Goal: Task Accomplishment & Management: Manage account settings

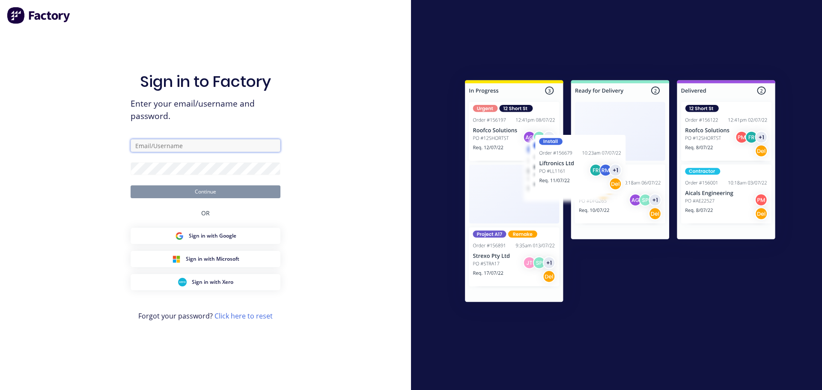
click at [205, 146] on input "text" at bounding box center [206, 145] width 150 height 13
type input "cat"
drag, startPoint x: 169, startPoint y: 147, endPoint x: 93, endPoint y: 147, distance: 76.2
click at [93, 147] on div "Sign in to Factory Enter your email/username and password. cat Continue OR Sign…" at bounding box center [205, 195] width 411 height 390
click at [175, 148] on input "text" at bounding box center [206, 145] width 150 height 13
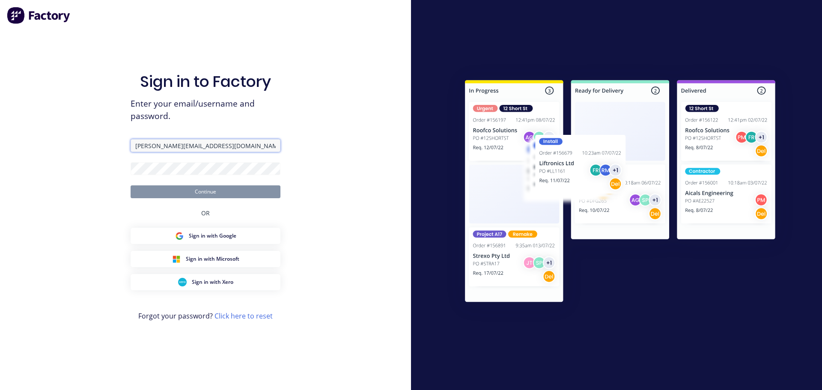
type input "cathy@factory.app"
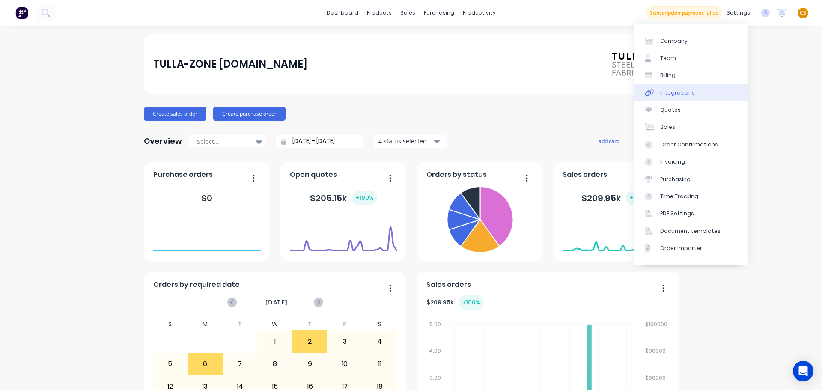
click at [696, 99] on link "Integrations" at bounding box center [692, 92] width 114 height 17
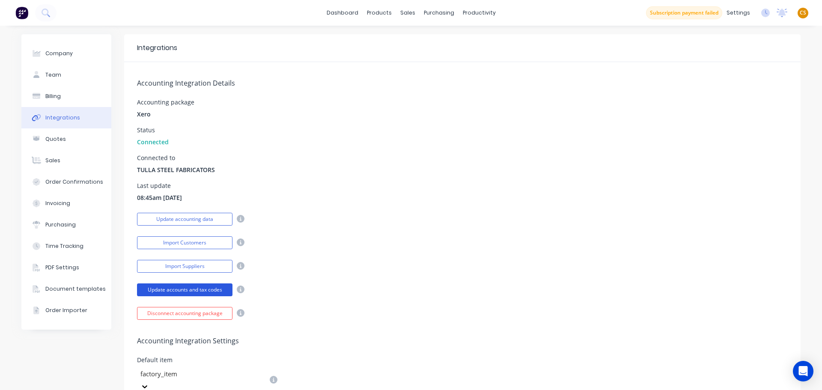
click at [172, 290] on button "Update accounts and tax codes" at bounding box center [185, 290] width 96 height 13
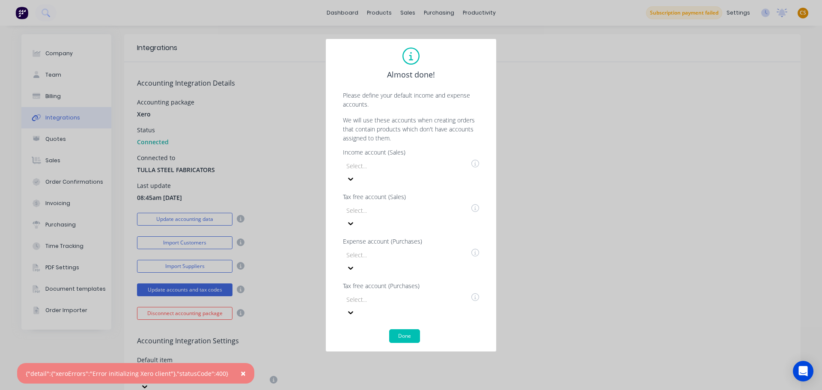
click at [241, 373] on span "×" at bounding box center [243, 374] width 5 height 12
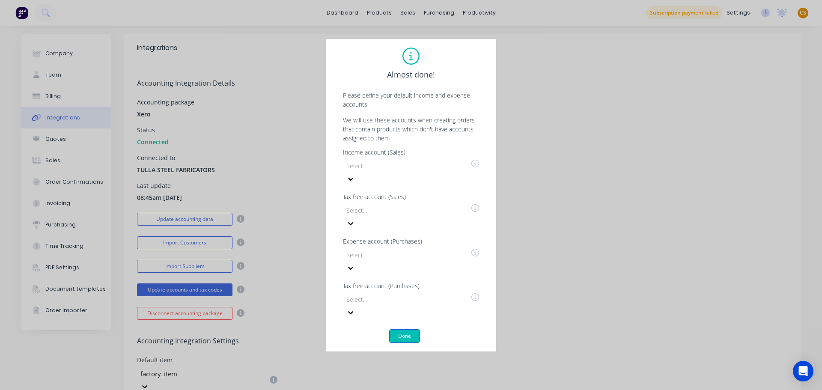
click at [406, 329] on button "Done" at bounding box center [404, 336] width 31 height 14
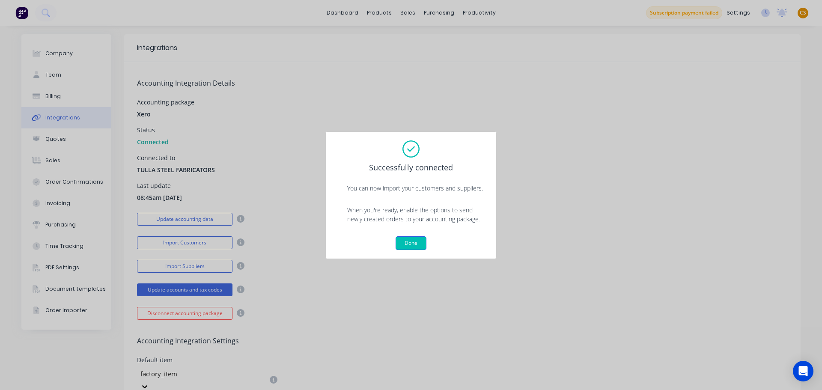
click at [415, 246] on button "Done" at bounding box center [411, 243] width 31 height 14
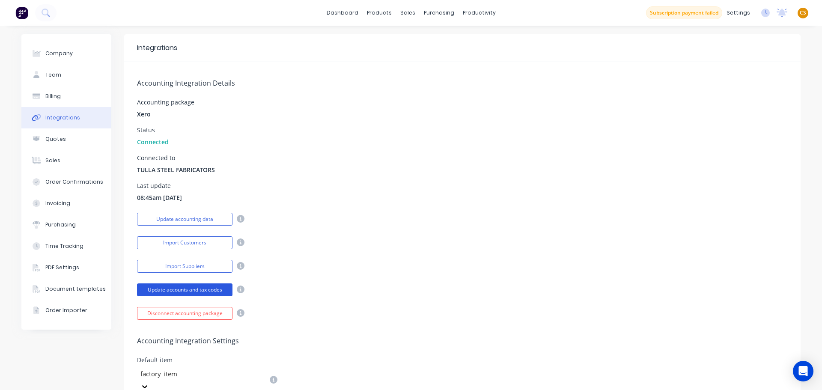
click at [184, 290] on button "Update accounts and tax codes" at bounding box center [185, 290] width 96 height 13
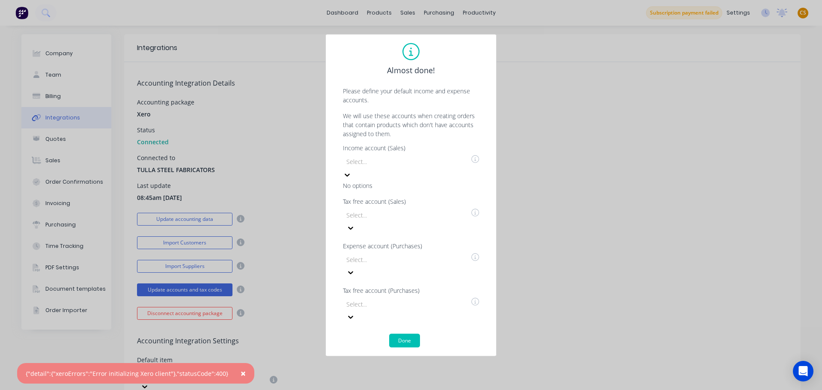
click at [350, 176] on icon at bounding box center [347, 174] width 5 height 3
click at [355, 224] on icon at bounding box center [351, 228] width 9 height 9
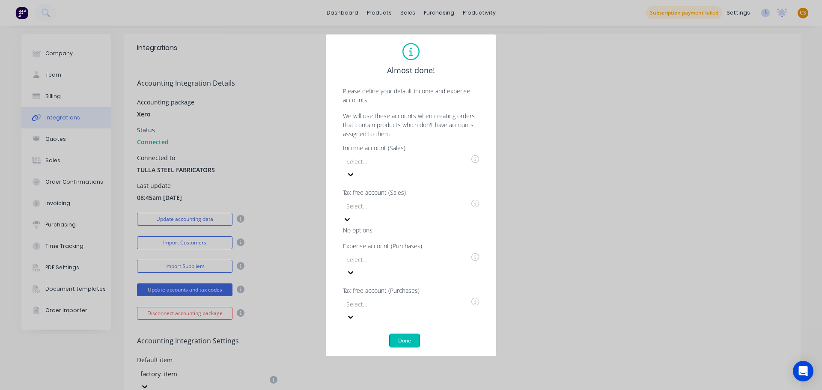
click at [406, 334] on button "Done" at bounding box center [404, 341] width 31 height 14
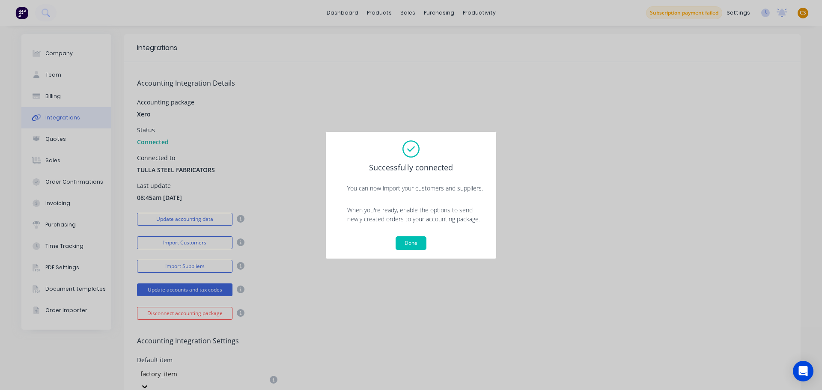
click at [409, 243] on button "Done" at bounding box center [411, 243] width 31 height 14
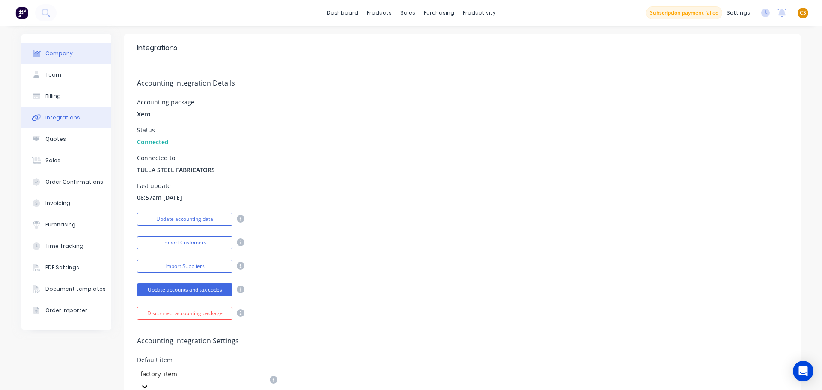
drag, startPoint x: 50, startPoint y: 52, endPoint x: 65, endPoint y: 48, distance: 15.6
click at [51, 52] on div "Company" at bounding box center [58, 54] width 27 height 8
select select "AU"
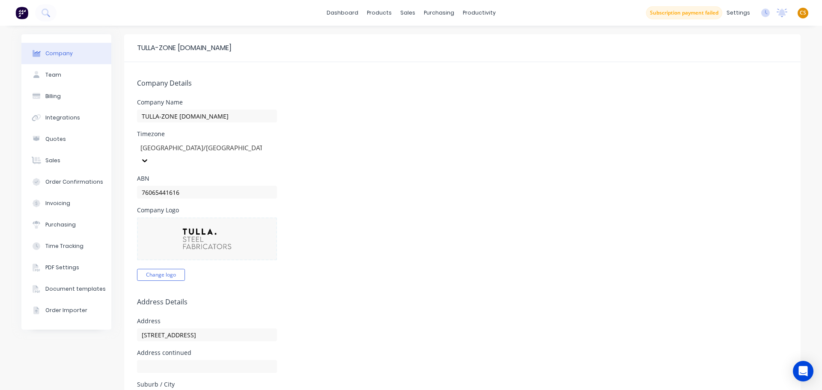
click at [695, 15] on button "Subscription payment failed" at bounding box center [684, 12] width 76 height 13
click at [90, 99] on button "Billing" at bounding box center [66, 96] width 90 height 21
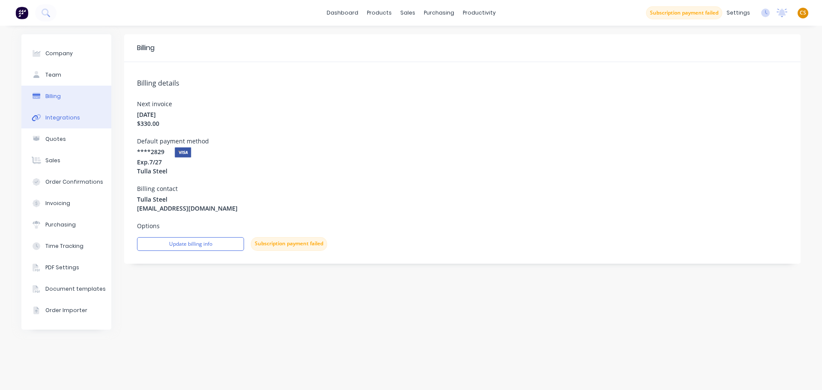
click at [72, 118] on div "Integrations" at bounding box center [62, 118] width 35 height 8
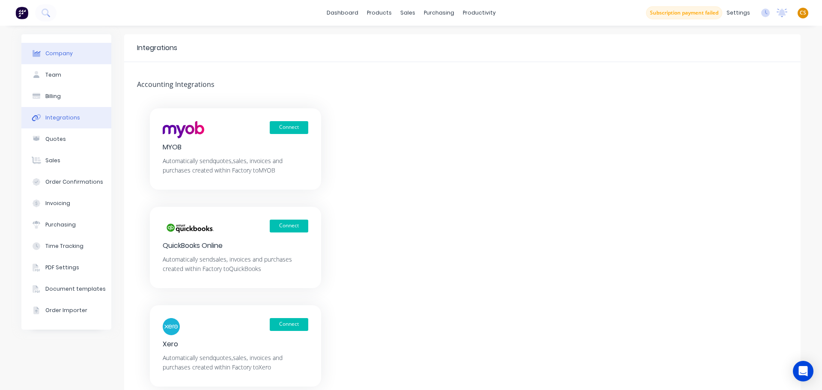
click at [59, 55] on div "Company" at bounding box center [58, 54] width 27 height 8
select select "AU"
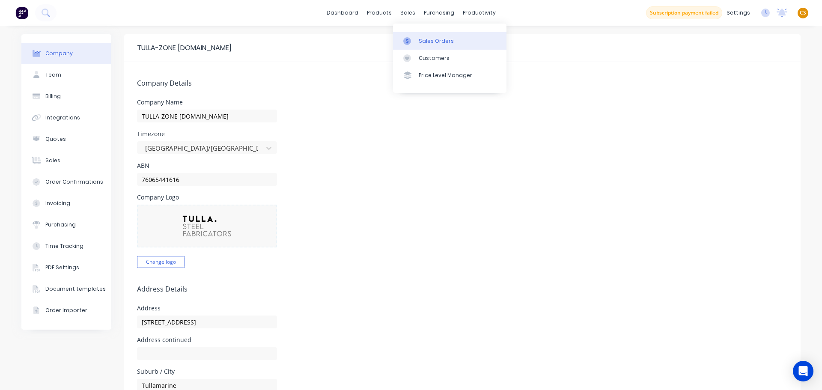
click at [427, 39] on div "Sales Orders" at bounding box center [436, 41] width 35 height 8
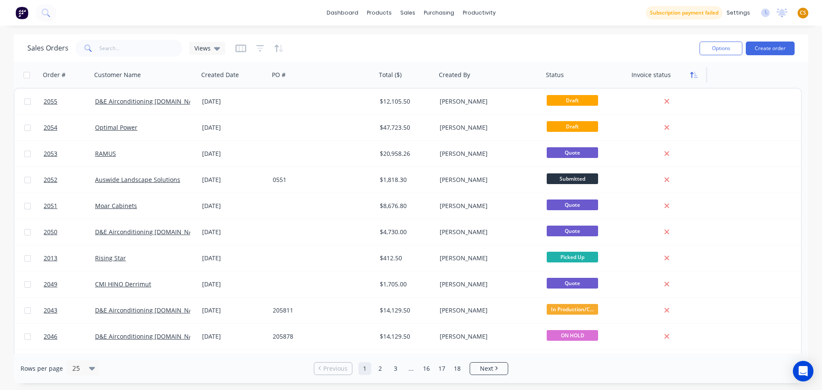
click at [694, 75] on icon "button" at bounding box center [696, 75] width 4 height 6
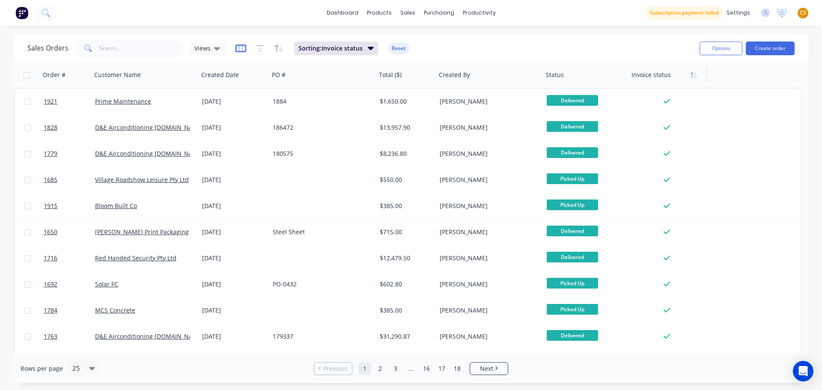
click at [242, 47] on icon "button" at bounding box center [241, 48] width 4 height 6
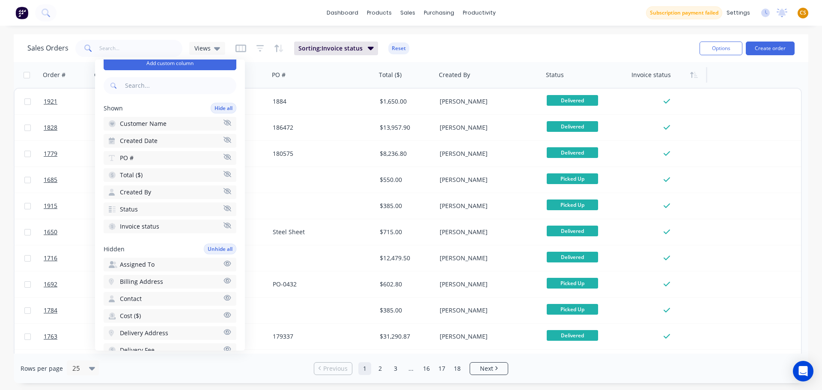
scroll to position [26, 0]
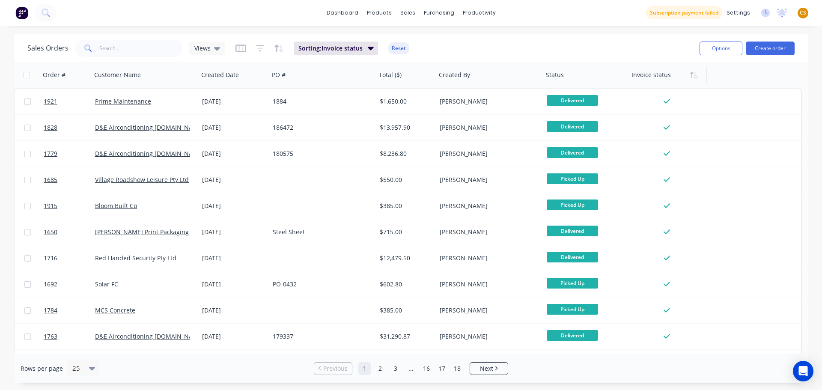
click at [572, 10] on div "dashboard products sales purchasing productivity dashboard products Product Cat…" at bounding box center [411, 13] width 822 height 26
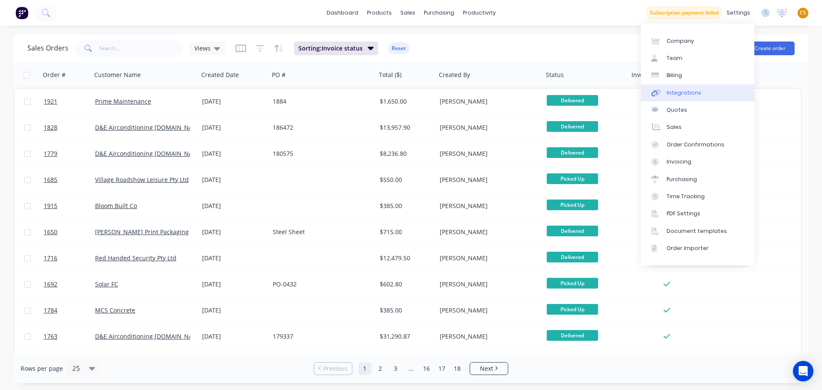
click at [689, 93] on div "Integrations" at bounding box center [684, 93] width 35 height 8
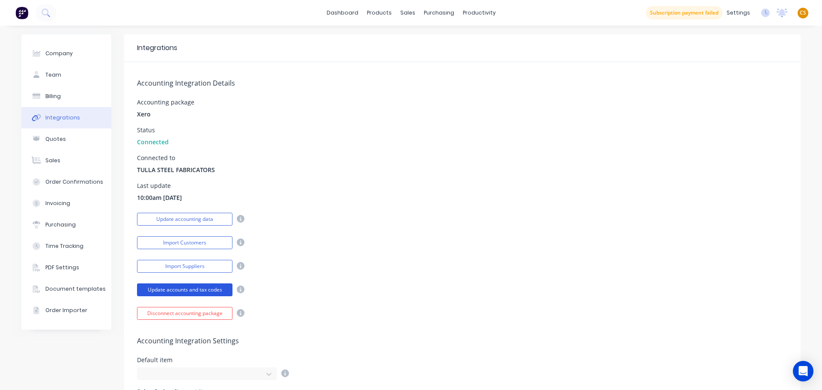
click at [188, 292] on button "Update accounts and tax codes" at bounding box center [185, 290] width 96 height 13
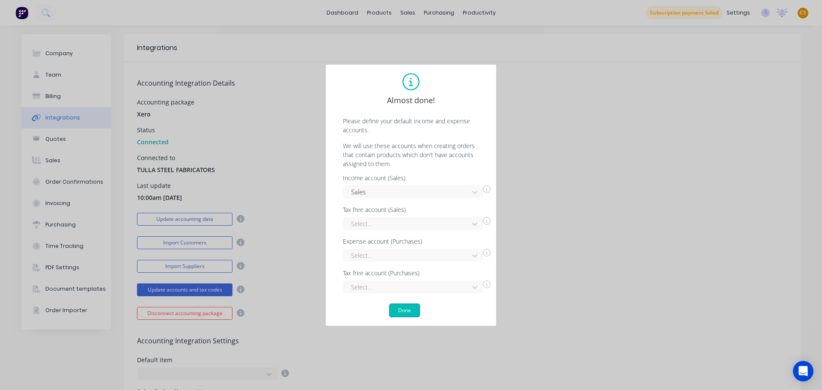
click at [409, 309] on button "Done" at bounding box center [404, 311] width 31 height 14
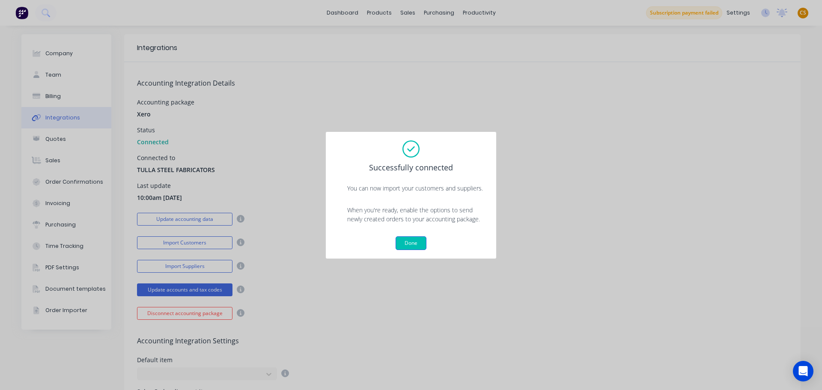
click at [413, 246] on button "Done" at bounding box center [411, 243] width 31 height 14
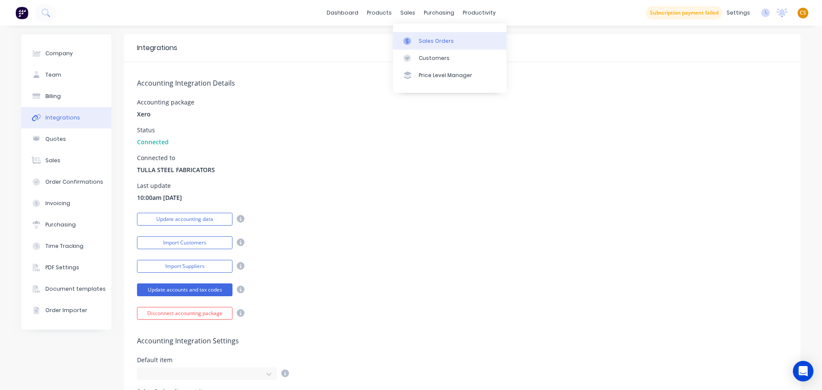
click at [427, 41] on div "Sales Orders" at bounding box center [436, 41] width 35 height 8
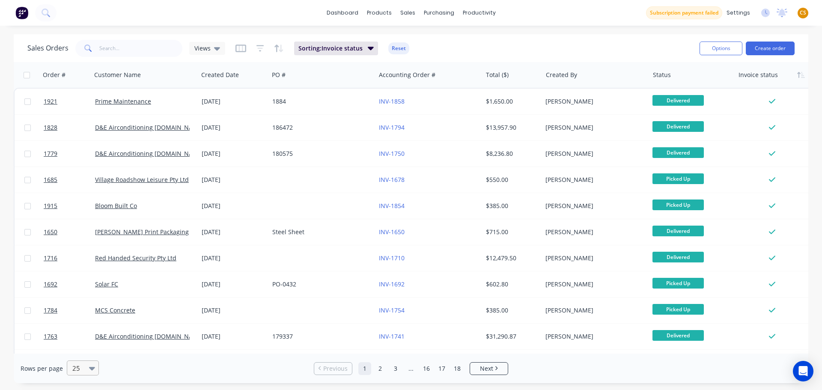
click at [93, 367] on icon at bounding box center [92, 368] width 6 height 3
click at [78, 346] on div "100" at bounding box center [82, 348] width 32 height 16
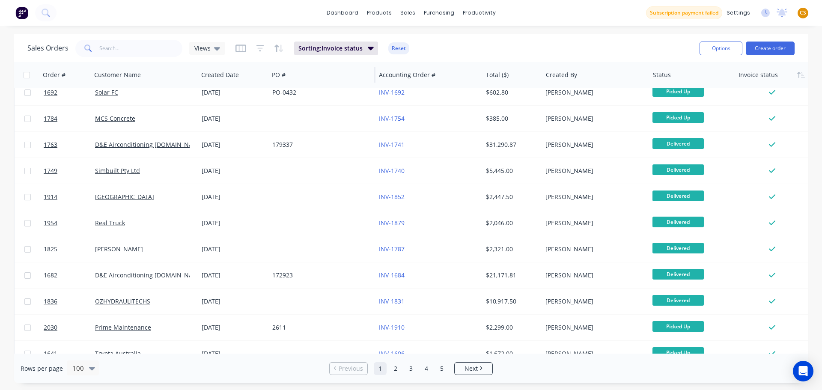
scroll to position [167, 0]
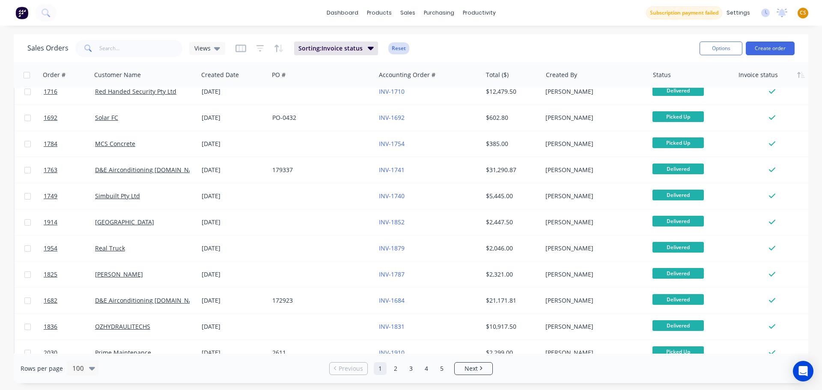
click at [401, 50] on button "Reset" at bounding box center [398, 48] width 21 height 12
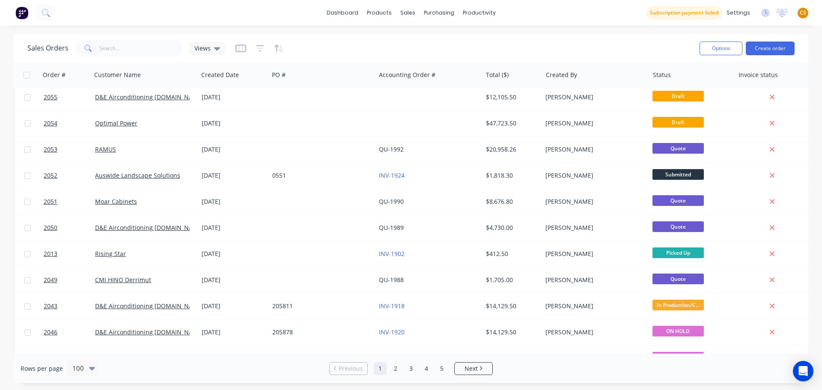
scroll to position [0, 0]
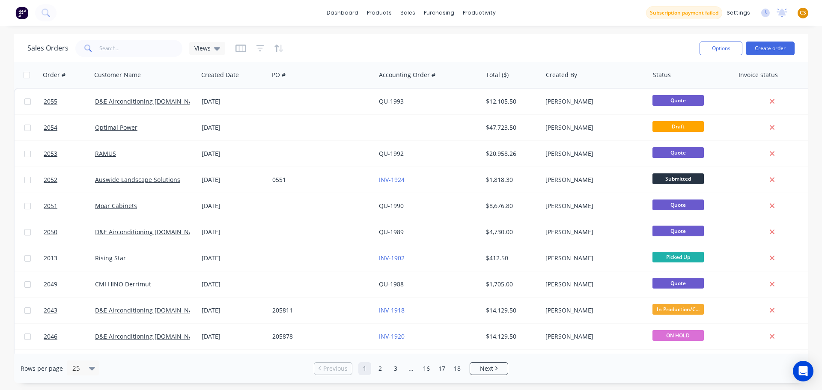
click at [583, 9] on div "dashboard products sales purchasing productivity dashboard products Product Cat…" at bounding box center [411, 13] width 822 height 26
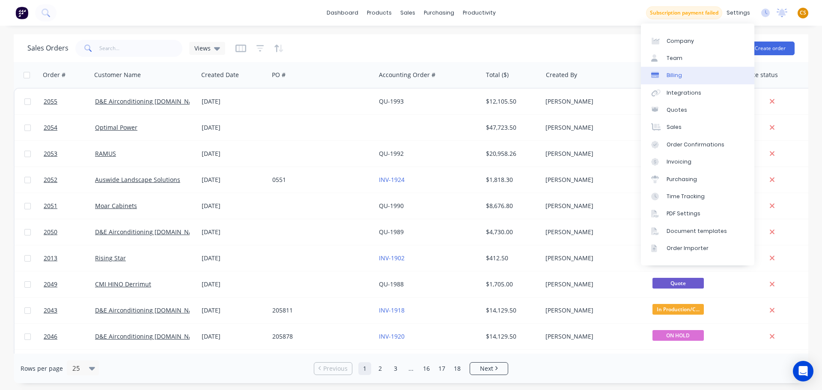
click at [681, 75] on link "Billing" at bounding box center [698, 75] width 114 height 17
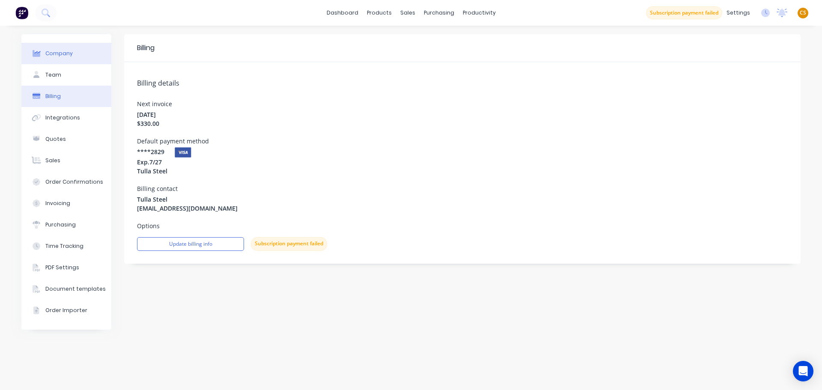
click at [67, 54] on div "Company" at bounding box center [58, 54] width 27 height 8
select select "AU"
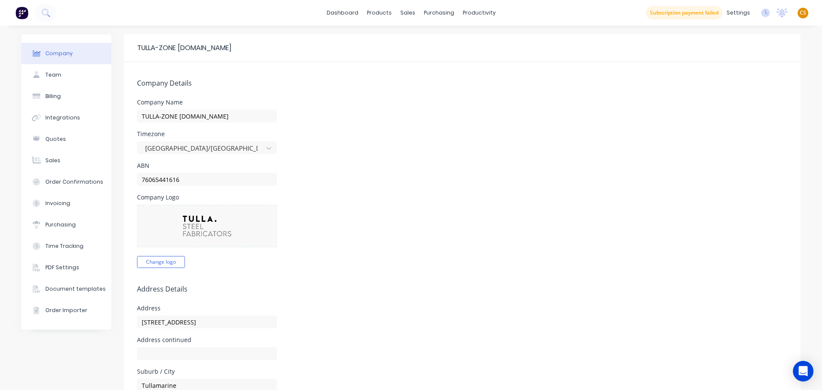
click at [800, 10] on span "CS" at bounding box center [803, 13] width 6 height 8
click at [722, 110] on div "Sign out" at bounding box center [730, 108] width 23 height 8
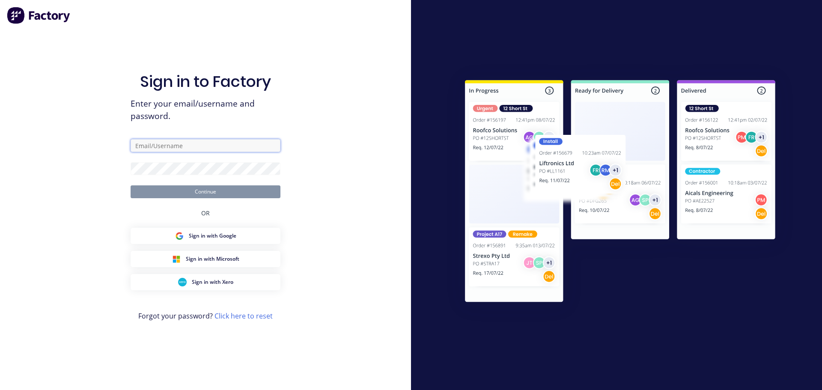
click at [155, 146] on input "text" at bounding box center [206, 145] width 150 height 13
type input "[PERSON_NAME][EMAIL_ADDRESS][DOMAIN_NAME]"
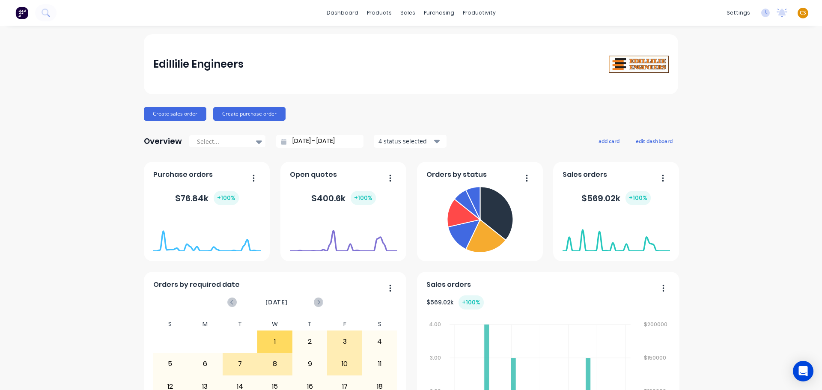
click at [800, 11] on span "CS" at bounding box center [803, 13] width 6 height 8
click at [732, 109] on div "Sign out" at bounding box center [730, 108] width 23 height 8
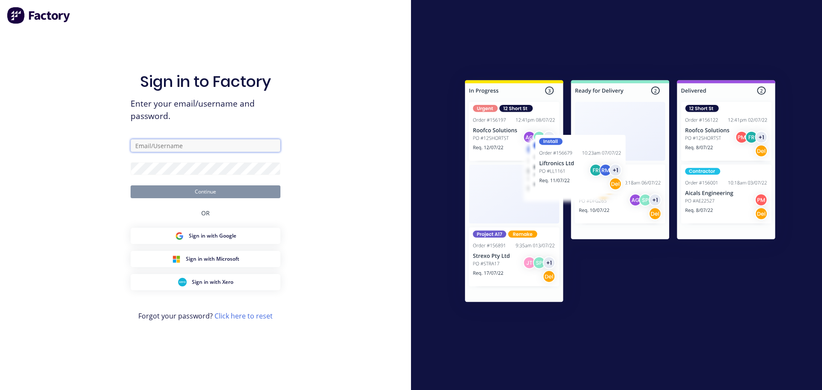
click at [212, 145] on input "text" at bounding box center [206, 145] width 150 height 13
type input "[PERSON_NAME][EMAIL_ADDRESS][DOMAIN_NAME]"
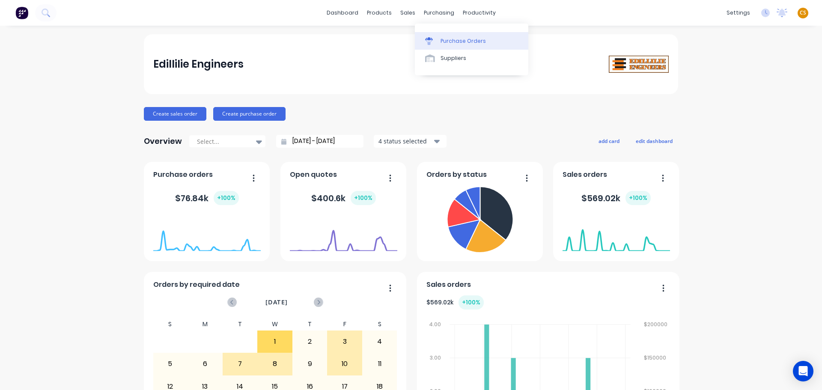
click at [450, 43] on div "Purchase Orders" at bounding box center [463, 41] width 45 height 8
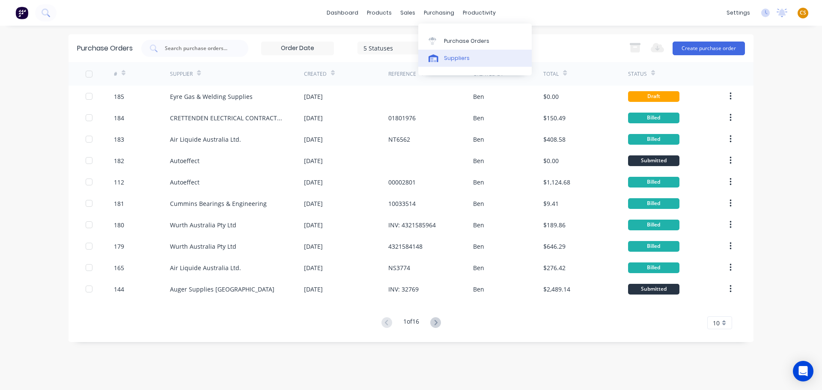
click at [459, 61] on div "Suppliers" at bounding box center [457, 58] width 26 height 8
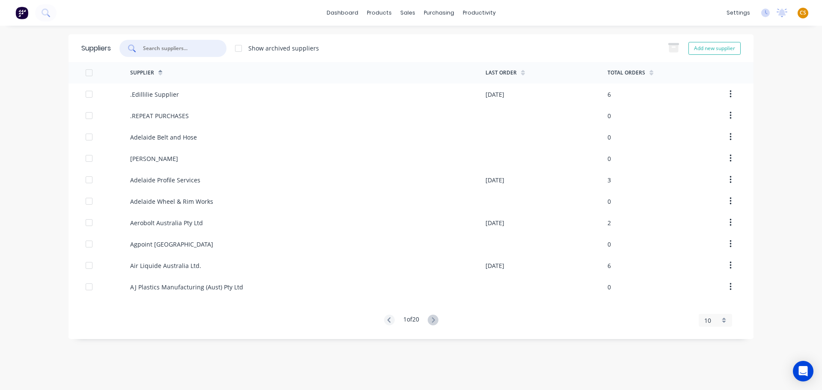
click at [161, 46] on input "text" at bounding box center [177, 48] width 71 height 9
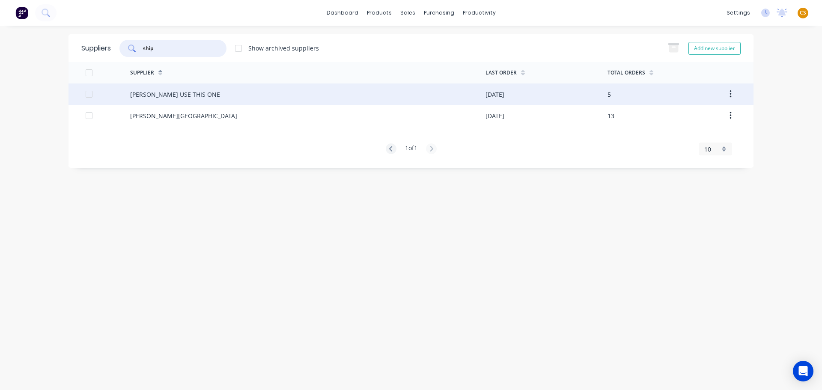
type input "ship"
click at [164, 93] on div "B. L. Shipway USE THIS ONE" at bounding box center [175, 94] width 90 height 9
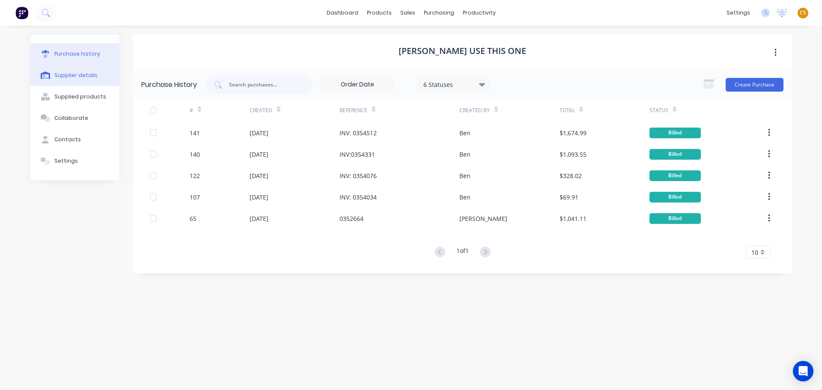
click at [80, 72] on div "Supplier details" at bounding box center [75, 76] width 43 height 8
select select "AU"
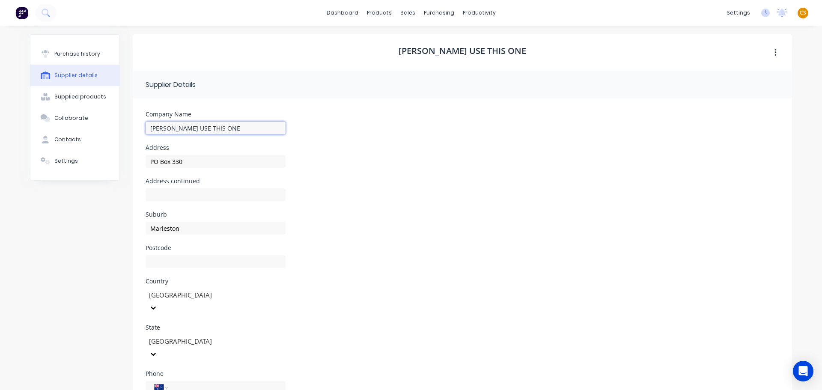
drag, startPoint x: 232, startPoint y: 129, endPoint x: 182, endPoint y: 128, distance: 49.7
click at [182, 128] on input "B. L. Shipway USE THIS ONE" at bounding box center [216, 128] width 140 height 13
click at [72, 273] on div "Purchase history Supplier details Supplied products Collaborate Contacts Settin…" at bounding box center [75, 259] width 90 height 450
click at [187, 128] on input "B. L. Shipway" at bounding box center [216, 128] width 140 height 13
type input "B. L. Shipway use this one"
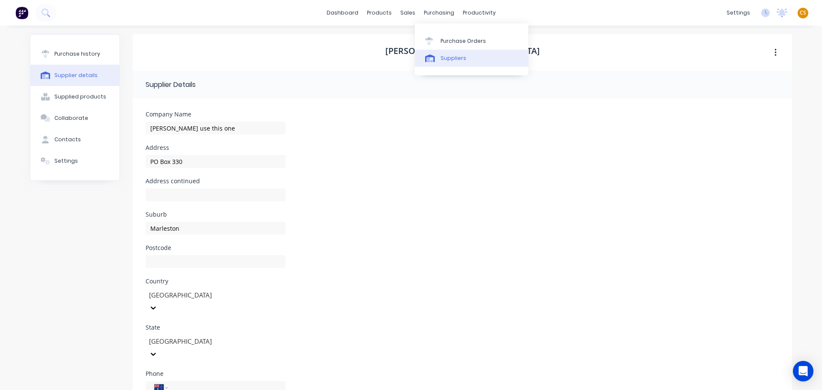
click at [448, 60] on div "Suppliers" at bounding box center [454, 58] width 26 height 8
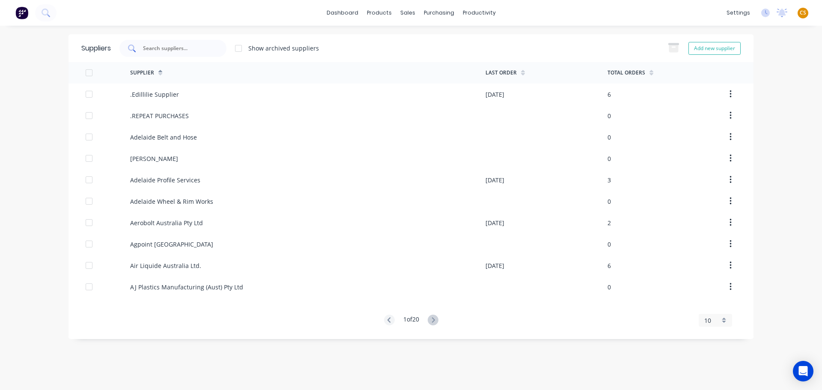
click at [173, 48] on input "text" at bounding box center [177, 48] width 71 height 9
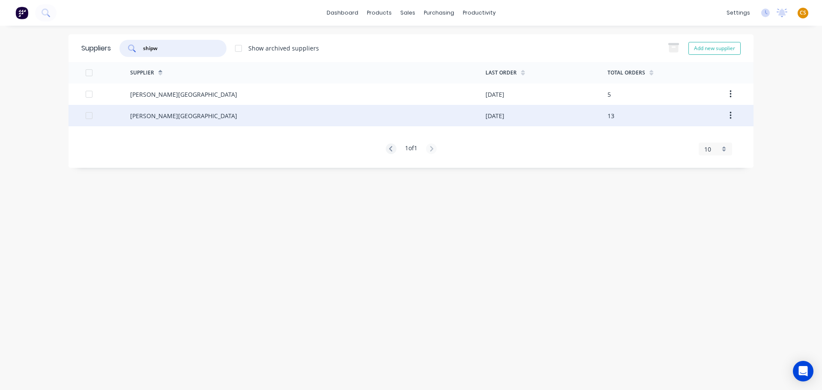
type input "shipw"
click at [173, 118] on div "B.L. Shipway" at bounding box center [308, 115] width 356 height 21
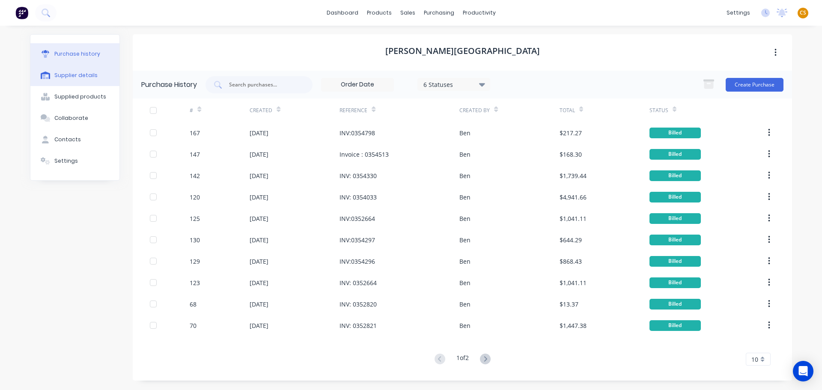
click at [84, 72] on div "Supplier details" at bounding box center [75, 76] width 43 height 8
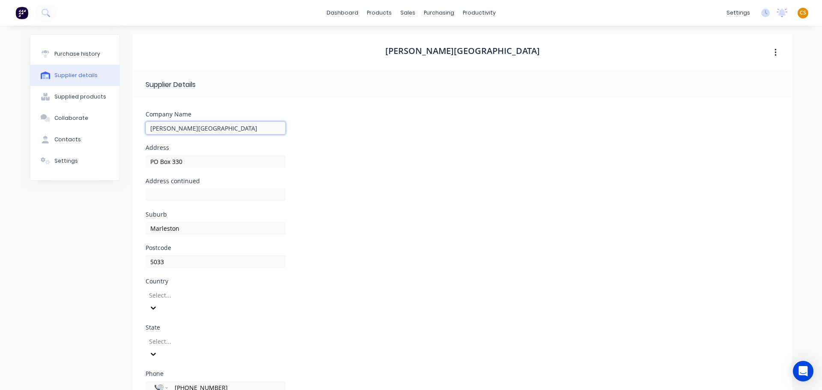
click at [195, 128] on input "B.L. Shipway" at bounding box center [216, 128] width 140 height 13
type input "B.L. Shipway NOT THIS ONE"
click at [77, 270] on div "Purchase history Supplier details Supplied products Collaborate Contacts Settin…" at bounding box center [75, 259] width 90 height 450
click at [73, 51] on div "Purchase history" at bounding box center [77, 54] width 46 height 8
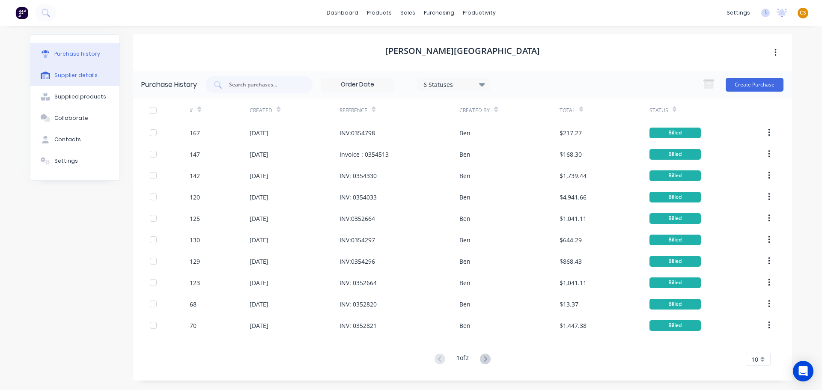
click at [71, 75] on div "Supplier details" at bounding box center [75, 76] width 43 height 8
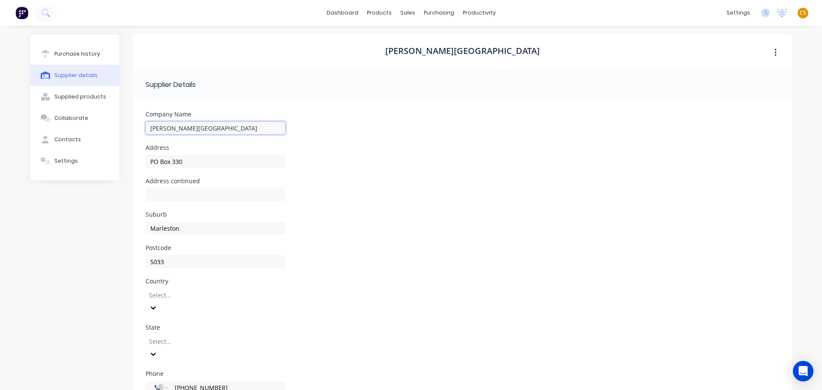
click at [200, 128] on input "B.L. Shipway" at bounding box center [216, 128] width 140 height 13
type input "B.L. Shipway NOT THIS ONE"
click at [175, 296] on div at bounding box center [209, 295] width 123 height 11
click at [172, 390] on div "[GEOGRAPHIC_DATA]" at bounding box center [411, 394] width 822 height 9
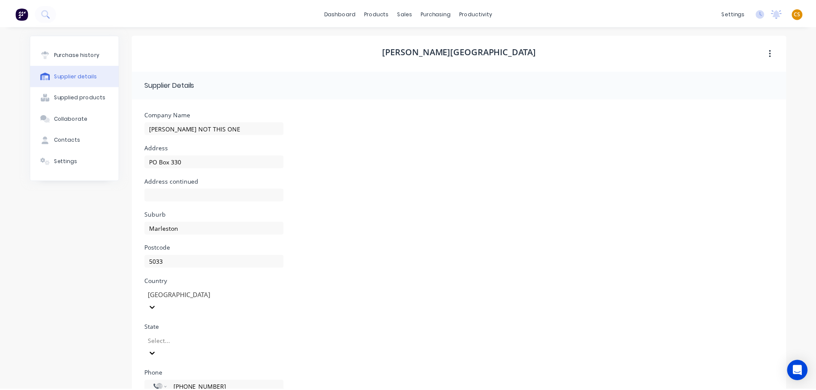
scroll to position [77, 0]
click at [161, 334] on body "dashboard products sales purchasing productivity dashboard products Product Cat…" at bounding box center [408, 195] width 816 height 390
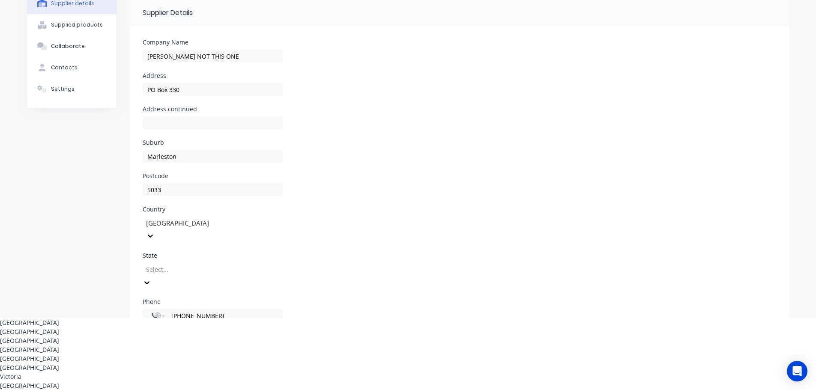
click at [155, 354] on div "[GEOGRAPHIC_DATA]" at bounding box center [408, 358] width 816 height 9
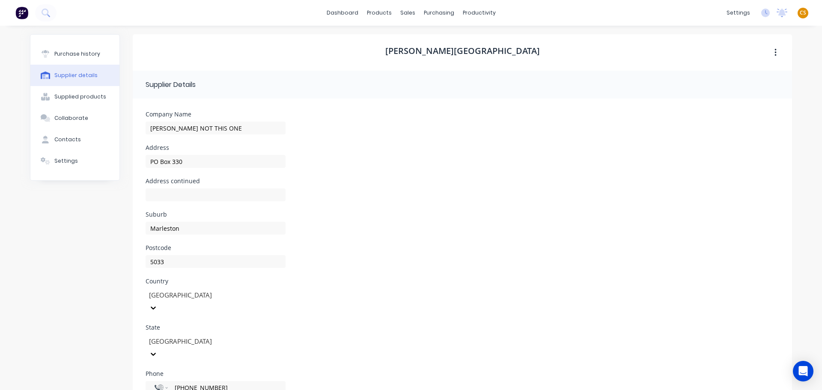
click at [84, 293] on div "Purchase history Supplier details Supplied products Collaborate Contacts Settin…" at bounding box center [75, 259] width 90 height 450
click at [201, 197] on input at bounding box center [216, 194] width 140 height 13
click at [457, 233] on div "Suburb Marleston" at bounding box center [463, 228] width 634 height 33
click at [75, 50] on div "Purchase history" at bounding box center [77, 54] width 46 height 8
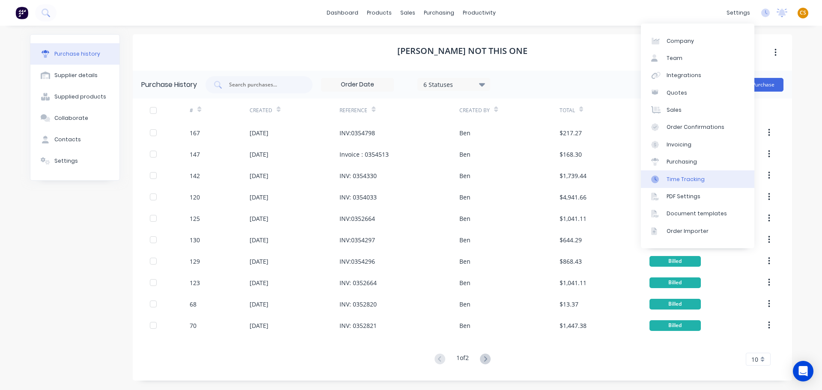
click at [700, 182] on div "Time Tracking" at bounding box center [686, 180] width 38 height 8
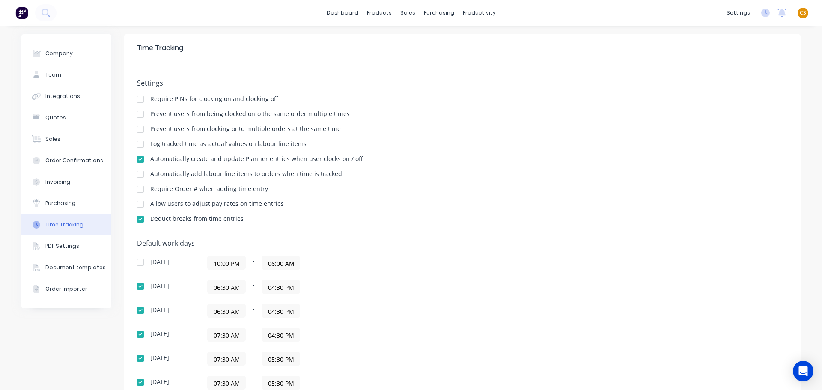
scroll to position [135, 0]
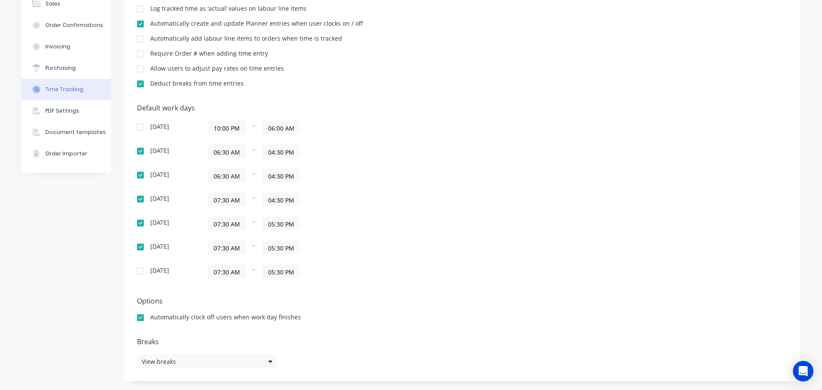
click at [217, 152] on input "06:30 AM" at bounding box center [227, 151] width 38 height 13
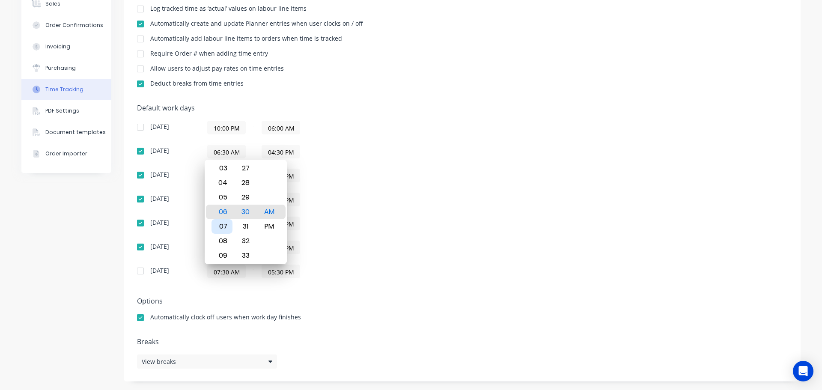
click at [224, 224] on div "07" at bounding box center [222, 226] width 21 height 15
click at [246, 185] on div "00" at bounding box center [245, 183] width 21 height 15
type input "07:00 AM"
click at [438, 187] on div "Default work days Sunday 10:00 PM - 06:00 AM Monday 07:00 AM - 04:30 PM Tuesday…" at bounding box center [462, 196] width 651 height 185
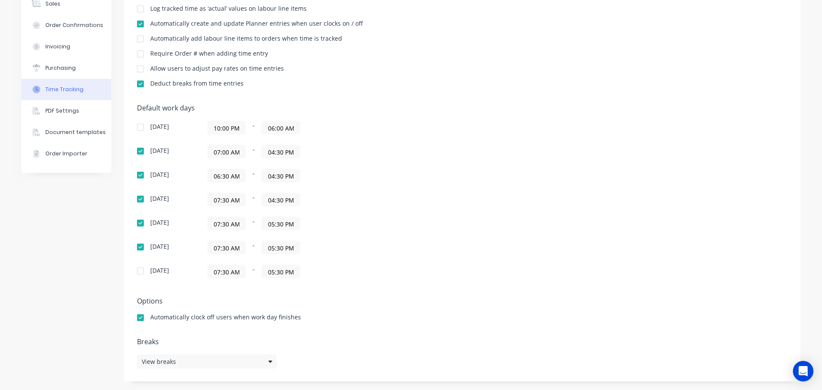
click at [275, 154] on input "04:30 PM" at bounding box center [281, 151] width 38 height 13
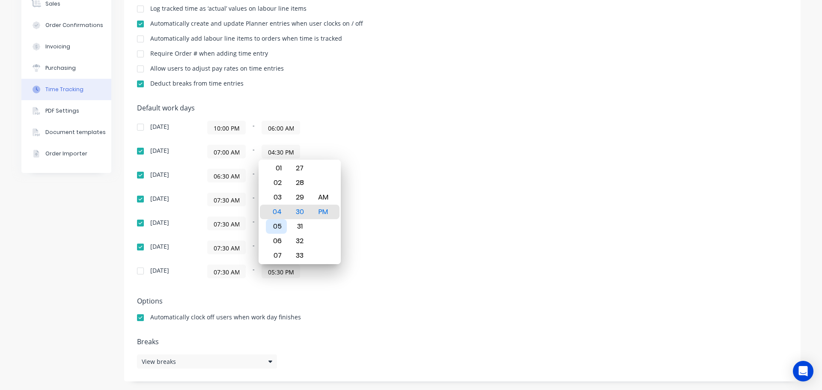
click at [273, 223] on div "05" at bounding box center [276, 226] width 21 height 15
click at [299, 197] on div "00" at bounding box center [300, 197] width 21 height 15
type input "05:00 PM"
click at [440, 210] on div "Default work days Sunday 10:00 PM - 06:00 AM Monday 07:00 AM - 05:00 PM Tuesday…" at bounding box center [462, 196] width 651 height 185
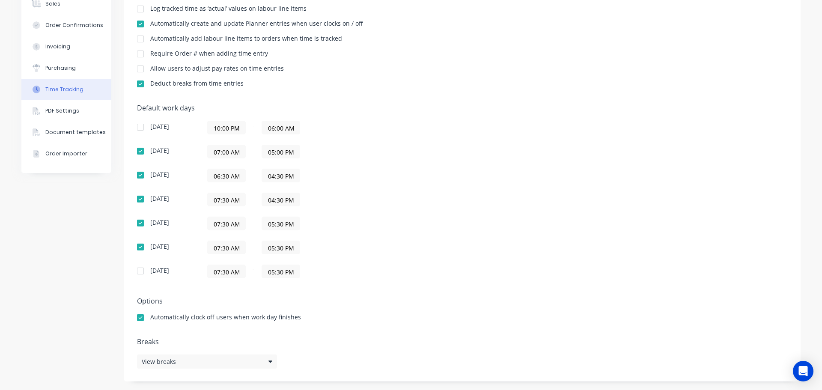
click at [221, 176] on input "06:30 AM" at bounding box center [227, 175] width 38 height 13
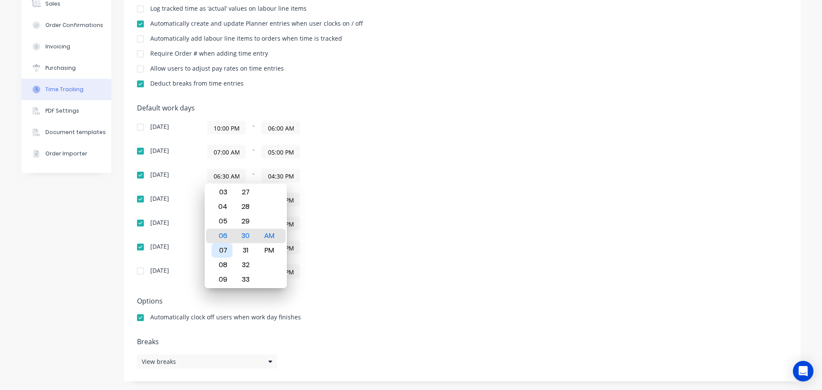
click at [226, 248] on div "07" at bounding box center [222, 250] width 21 height 15
click at [246, 192] on div "00" at bounding box center [245, 192] width 21 height 15
type input "07:00 AM"
click at [327, 211] on div "Sunday 10:00 PM - 06:00 AM Monday 07:00 AM - 05:00 PM Tuesday 07:00 AM - 04:30 …" at bounding box center [287, 200] width 300 height 158
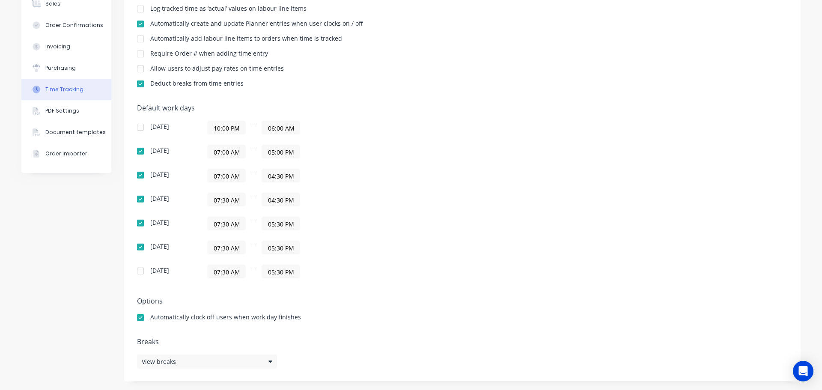
click at [218, 202] on input "07:30 AM" at bounding box center [227, 199] width 38 height 13
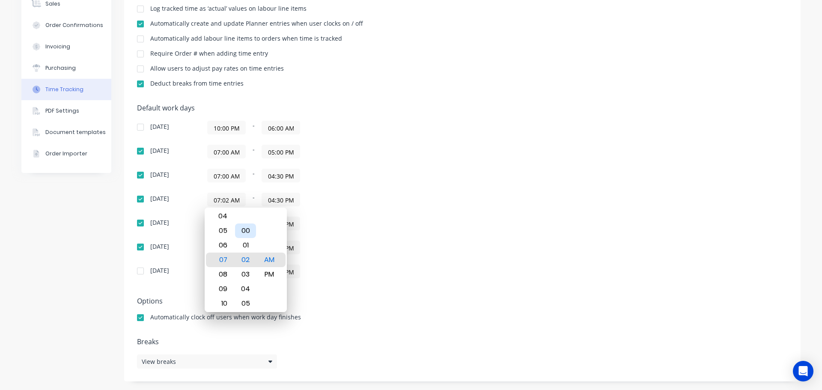
click at [249, 228] on div "00" at bounding box center [245, 231] width 21 height 15
type input "07:00 AM"
click at [385, 228] on div "07:30 AM - 05:30 PM" at bounding box center [314, 224] width 214 height 14
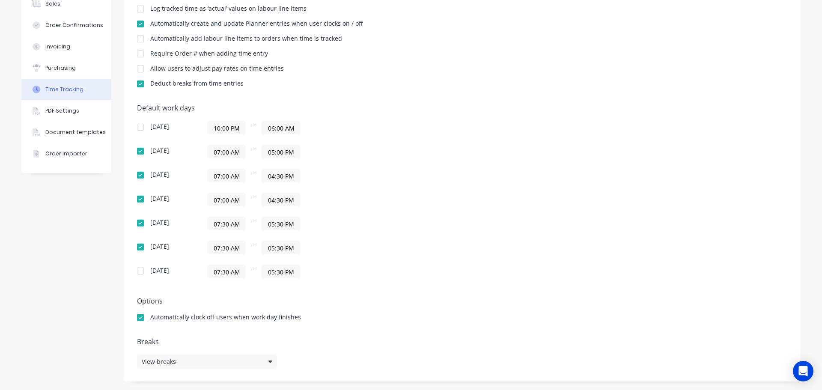
click at [222, 224] on input "07:30 AM" at bounding box center [227, 223] width 38 height 13
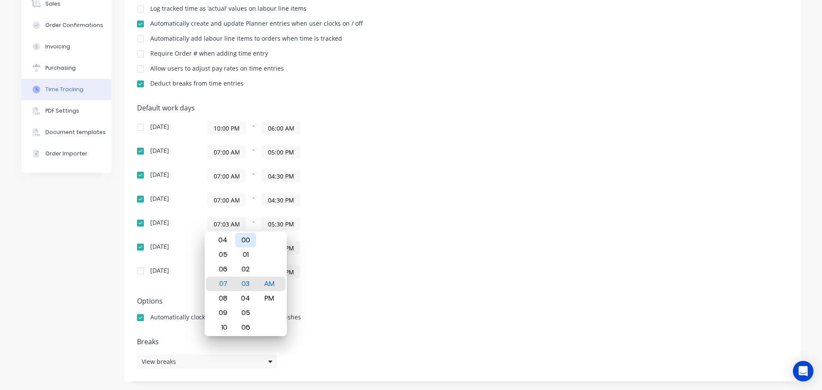
click at [245, 244] on div "00" at bounding box center [245, 240] width 21 height 15
type input "07:00 AM"
click at [371, 237] on div "Sunday 10:00 PM - 06:00 AM Monday 07:00 AM - 05:00 PM Tuesday 07:00 AM - 04:30 …" at bounding box center [287, 200] width 300 height 158
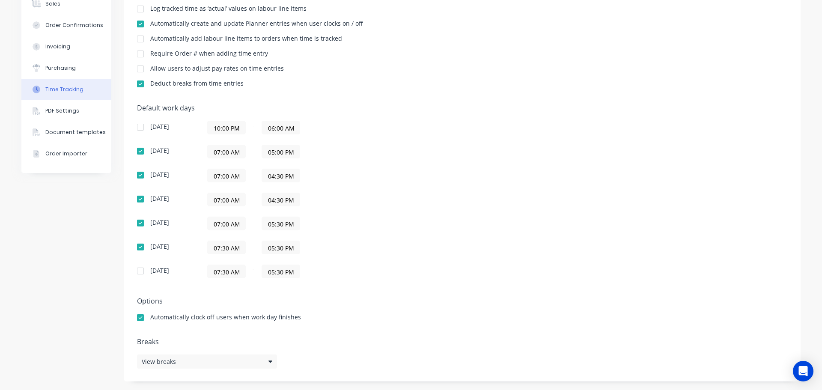
click at [221, 250] on input "07:30 AM" at bounding box center [227, 247] width 38 height 13
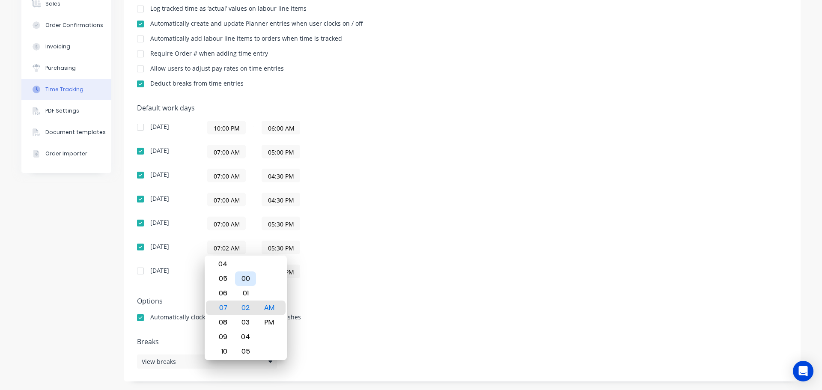
click at [249, 279] on div "00" at bounding box center [245, 279] width 21 height 15
type input "07:00 AM"
click at [419, 257] on div "Sunday 10:00 PM - 06:00 AM Monday 07:00 AM - 05:00 PM Tuesday 07:00 AM - 04:30 …" at bounding box center [287, 200] width 300 height 158
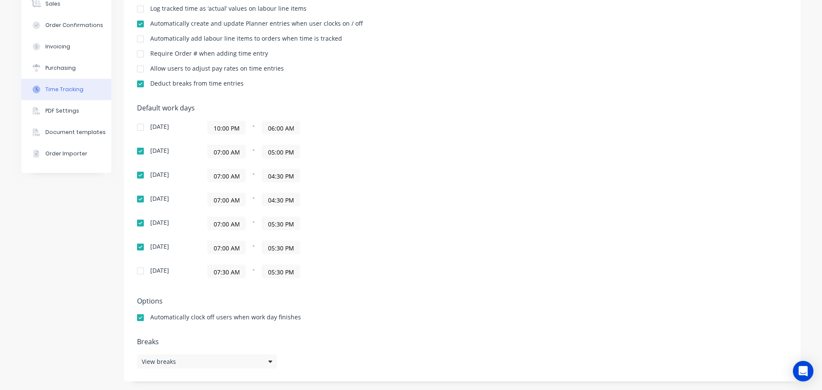
click at [274, 178] on input "04:30 PM" at bounding box center [281, 175] width 38 height 13
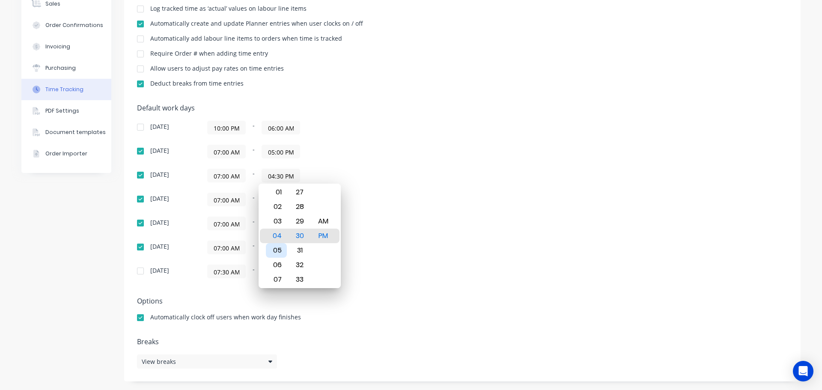
click at [275, 249] on div "05" at bounding box center [276, 250] width 21 height 15
type input "05:30 PM"
click at [460, 256] on div "Default work days Sunday 10:00 PM - 06:00 AM Monday 07:00 AM - 05:00 PM Tuesday…" at bounding box center [462, 196] width 651 height 185
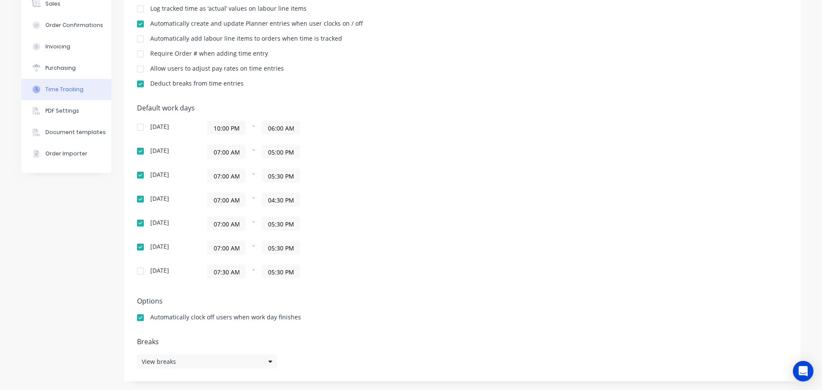
click at [269, 199] on input "04:30 PM" at bounding box center [281, 199] width 38 height 13
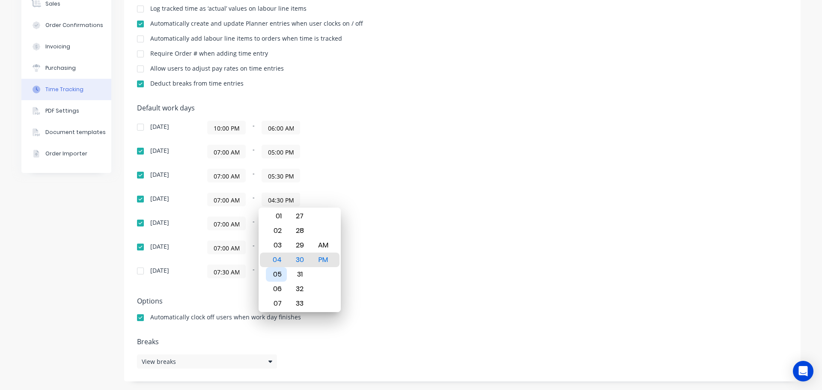
click at [275, 271] on div "05" at bounding box center [276, 274] width 21 height 15
type input "05:30 PM"
click at [430, 269] on div "Saturday 07:30 AM - 05:30 PM" at bounding box center [287, 272] width 300 height 14
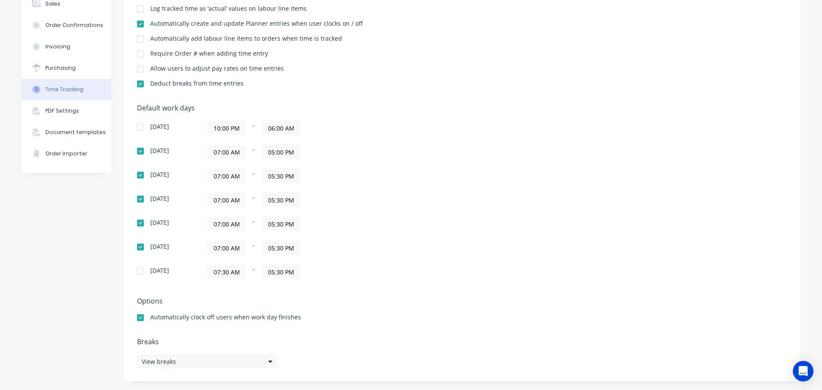
click at [275, 177] on input "05:30 PM" at bounding box center [281, 175] width 38 height 13
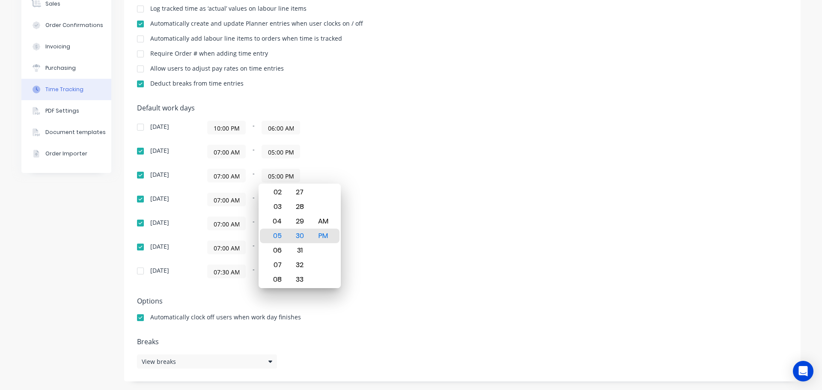
type input "05:00 PM"
click at [460, 210] on div "Default work days Sunday 10:00 PM - 06:00 AM Monday 07:00 AM - 05:00 PM Tuesday…" at bounding box center [462, 196] width 651 height 185
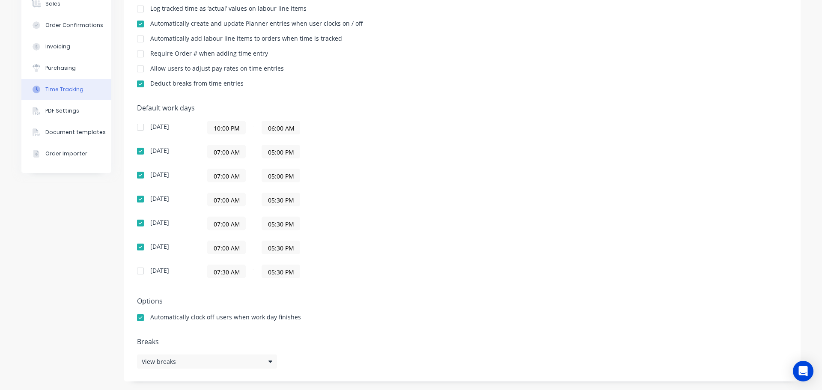
click at [276, 202] on input "05:30 PM" at bounding box center [281, 199] width 38 height 13
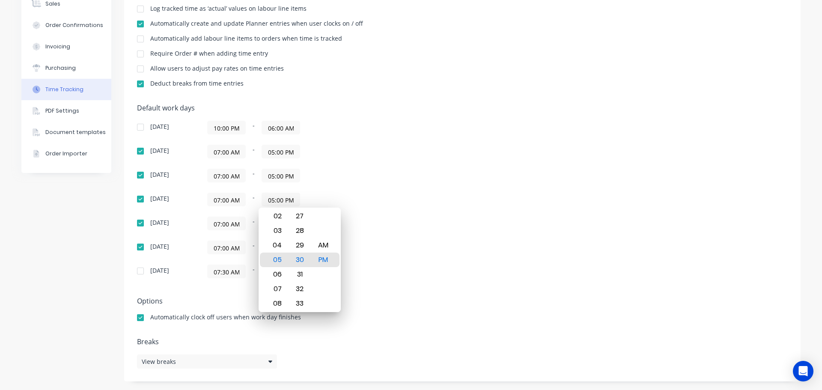
type input "05:00 PM"
click at [442, 229] on div "Default work days Sunday 10:00 PM - 06:00 AM Monday 07:00 AM - 05:00 PM Tuesday…" at bounding box center [462, 196] width 651 height 185
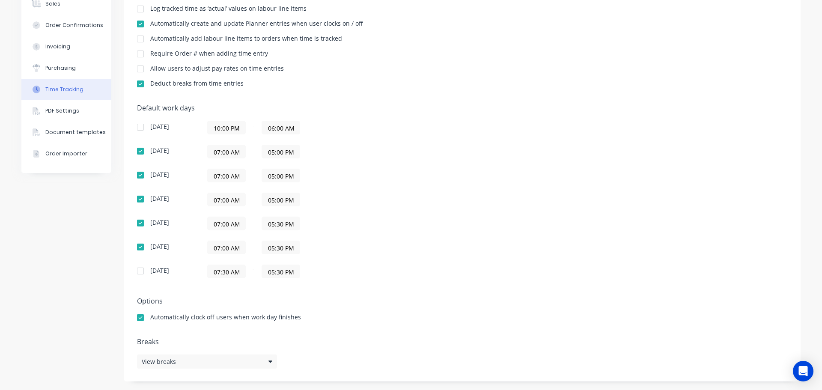
click at [278, 223] on input "05:30 PM" at bounding box center [281, 223] width 38 height 13
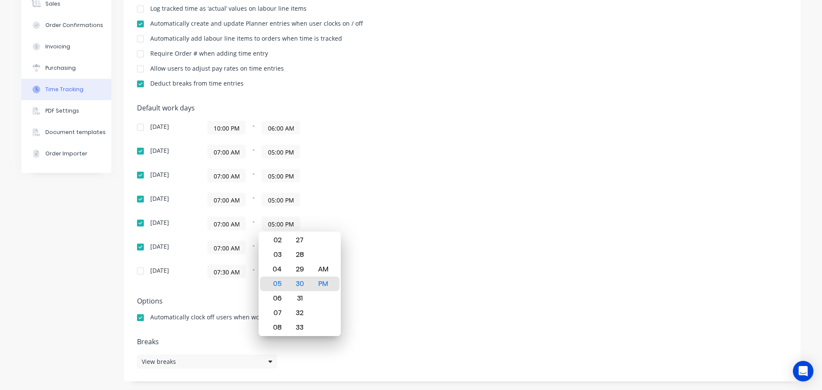
type input "05:00 PM"
click at [411, 223] on div "07:00 AM - 05:00 PM" at bounding box center [314, 224] width 214 height 14
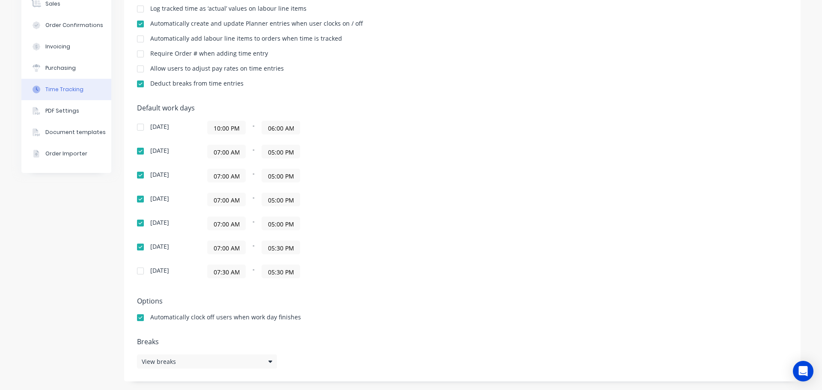
click at [275, 248] on input "05:30 PM" at bounding box center [281, 247] width 38 height 13
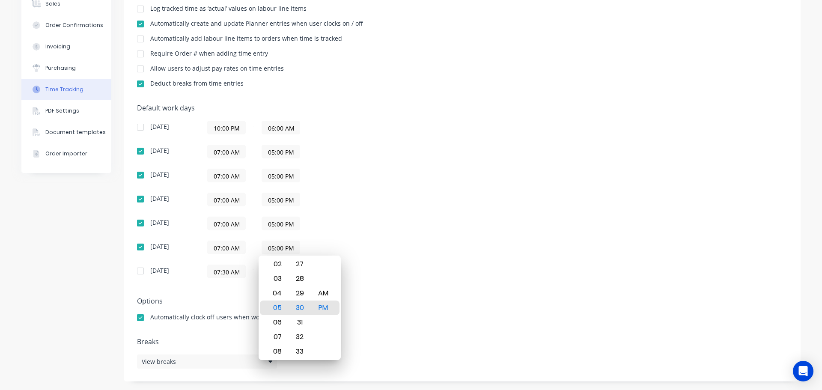
type input "05:00 PM"
click at [447, 245] on div "Default work days Sunday 10:00 PM - 06:00 AM Monday 07:00 AM - 05:00 PM Tuesday…" at bounding box center [462, 196] width 651 height 185
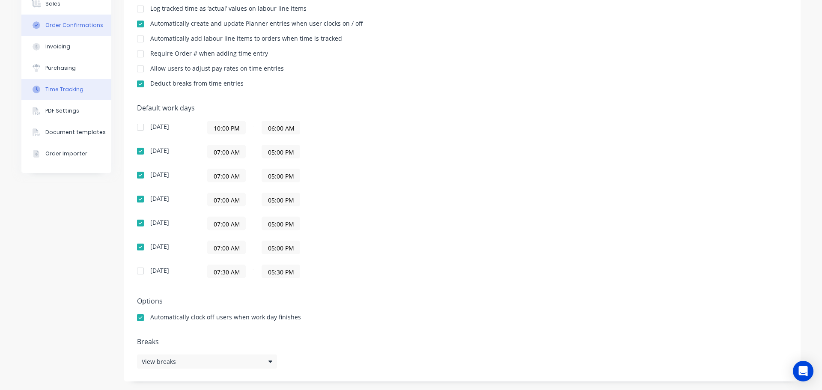
click at [63, 22] on div "Order Confirmations" at bounding box center [74, 25] width 58 height 8
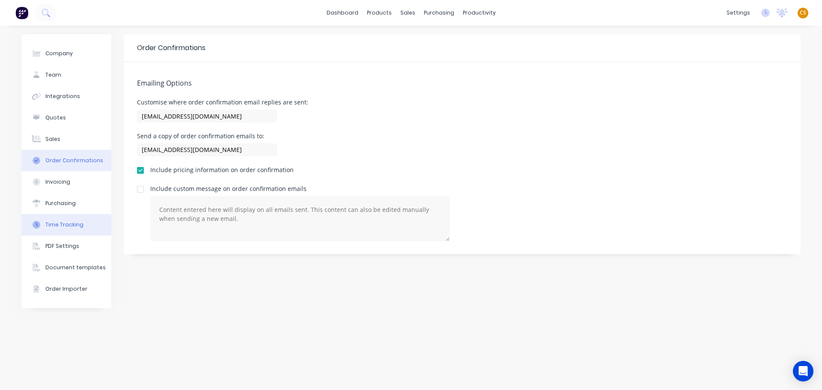
click at [63, 226] on div "Time Tracking" at bounding box center [64, 225] width 38 height 8
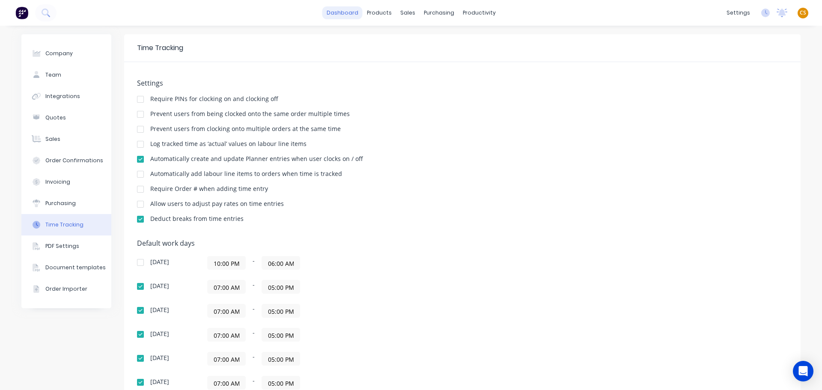
click at [337, 12] on link "dashboard" at bounding box center [343, 12] width 40 height 13
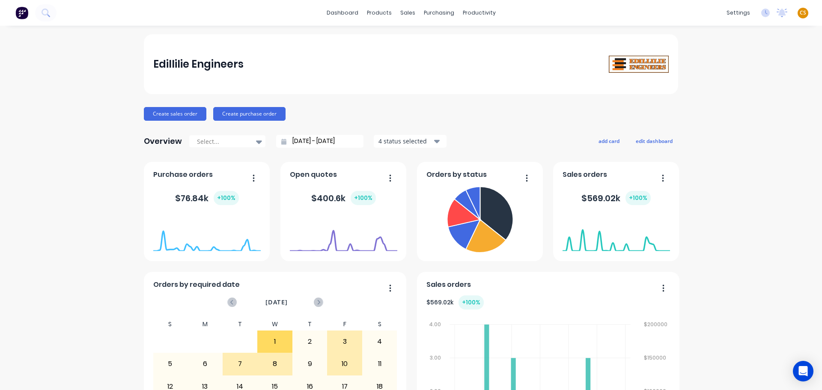
click at [800, 13] on span "CS" at bounding box center [803, 13] width 6 height 8
click at [724, 107] on div "Sign out" at bounding box center [730, 108] width 23 height 8
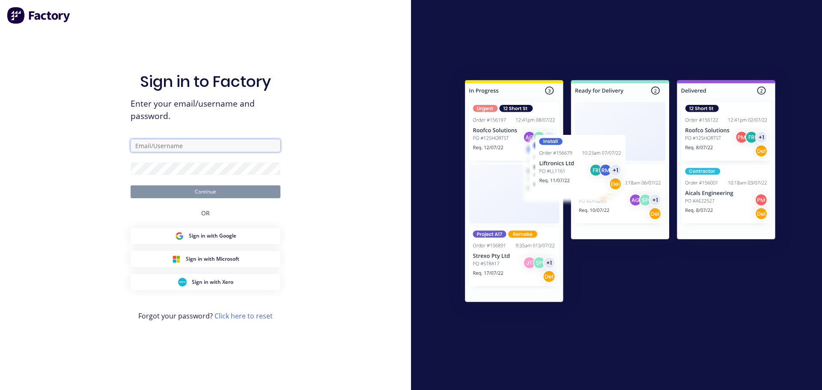
click at [227, 146] on input "text" at bounding box center [206, 145] width 150 height 13
type input "cathy@factory.app"
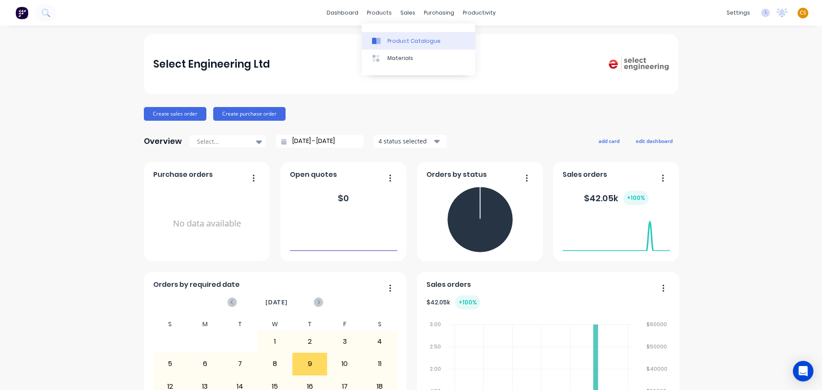
click at [396, 42] on div "Product Catalogue" at bounding box center [414, 41] width 53 height 8
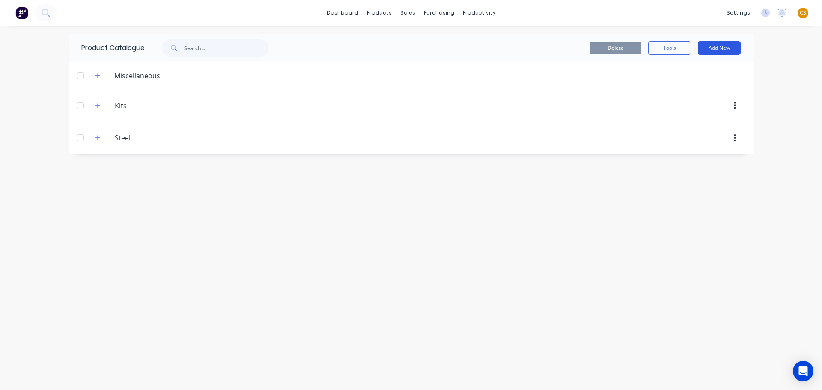
click at [711, 48] on button "Add New" at bounding box center [719, 48] width 43 height 14
click at [686, 71] on div "Category" at bounding box center [700, 70] width 66 height 12
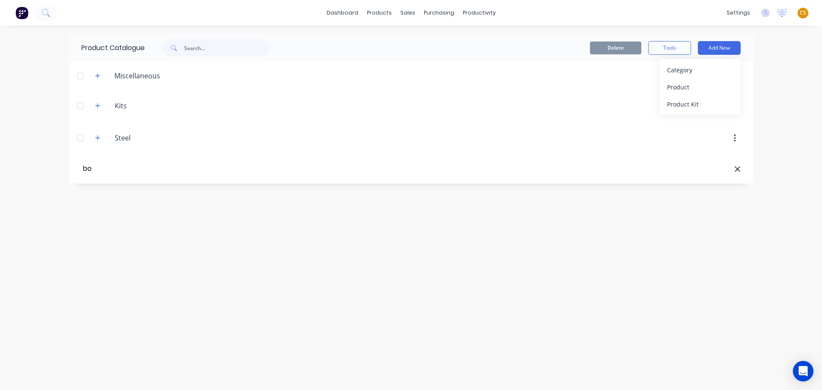
type input "b"
type input "BOC Gas"
click at [198, 281] on div "Product Catalogue Delete Tools Add New Miscellaneous Kits Kits Steel Steel BOC …" at bounding box center [411, 207] width 685 height 347
click at [719, 50] on button "Add New" at bounding box center [719, 48] width 43 height 14
click at [701, 87] on div "Product" at bounding box center [700, 87] width 66 height 12
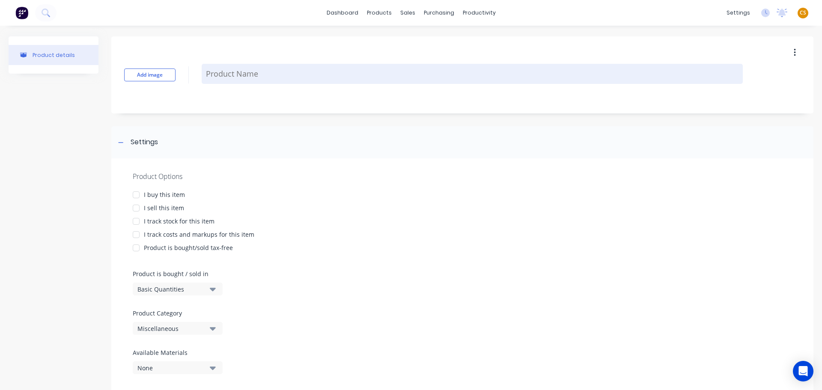
click at [219, 79] on textarea at bounding box center [472, 74] width 541 height 20
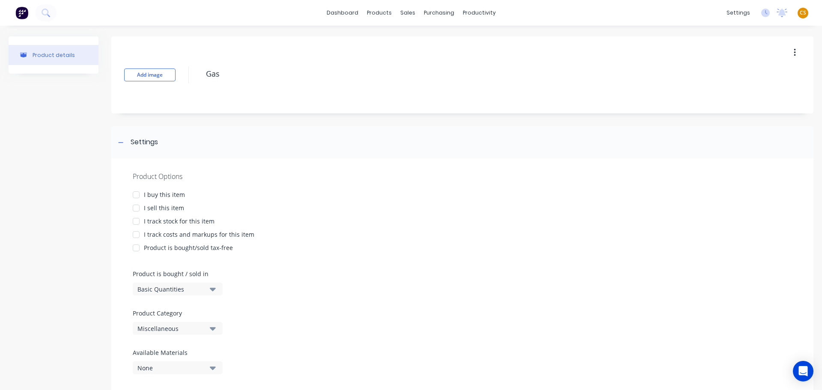
type textarea "Gas"
click at [172, 196] on div "I buy this item" at bounding box center [164, 194] width 41 height 9
click at [172, 210] on div "I sell this item" at bounding box center [164, 207] width 40 height 9
click at [169, 221] on div "I track stock for this item" at bounding box center [179, 221] width 71 height 9
click at [170, 233] on div "I track costs and markups for this item" at bounding box center [199, 234] width 111 height 9
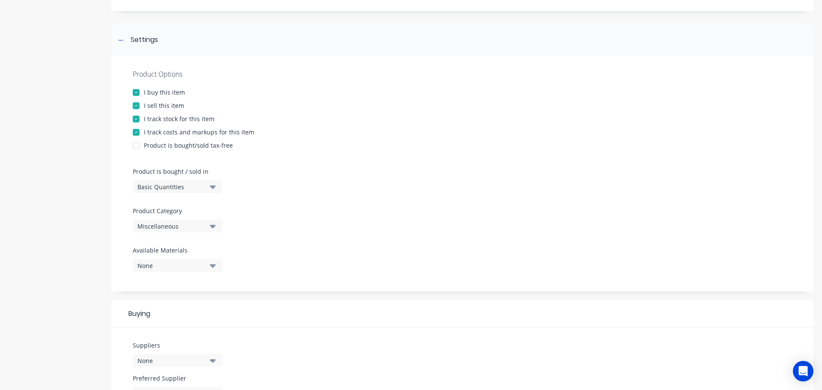
scroll to position [128, 0]
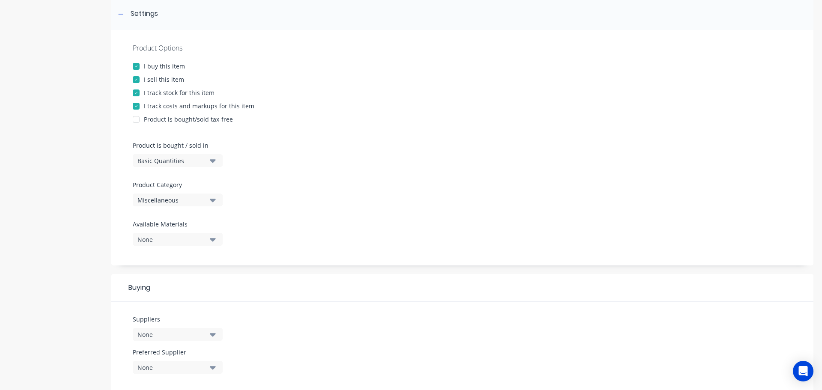
click at [155, 199] on div "Miscellaneous" at bounding box center [171, 200] width 69 height 9
click at [358, 204] on div "Product Options I buy this item I sell this item I track stock for this item I …" at bounding box center [462, 148] width 702 height 236
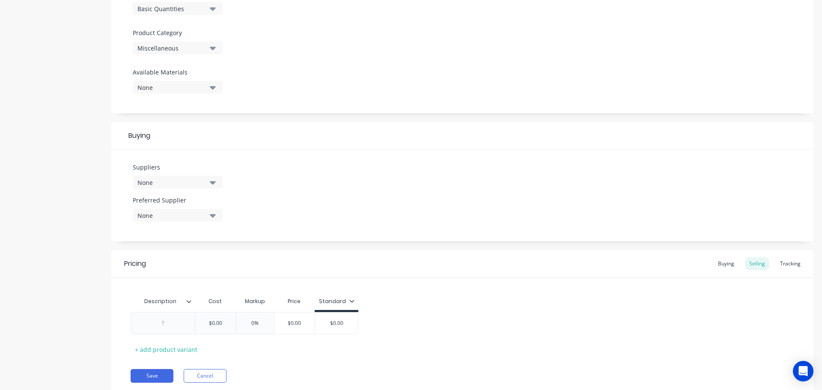
scroll to position [310, 0]
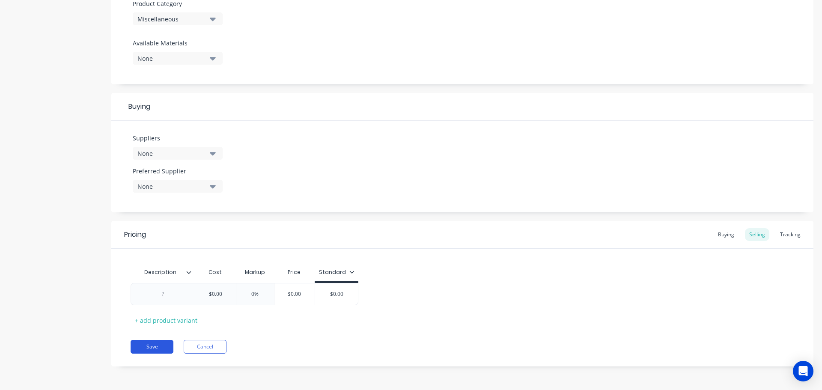
click at [157, 348] on button "Save" at bounding box center [152, 347] width 43 height 14
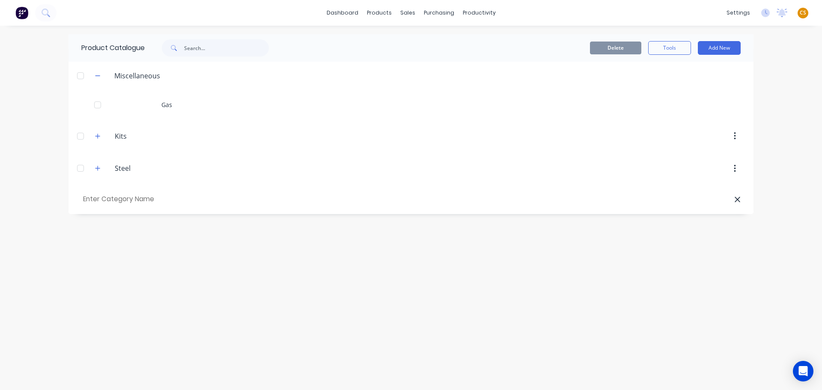
click at [122, 198] on input "text" at bounding box center [129, 199] width 97 height 12
click at [108, 200] on input "BOC G" at bounding box center [129, 199] width 97 height 12
click at [102, 196] on input "BOC G" at bounding box center [129, 199] width 97 height 12
click at [96, 198] on input "BOC G" at bounding box center [129, 199] width 97 height 12
click at [105, 200] on input "BOC G" at bounding box center [129, 199] width 97 height 12
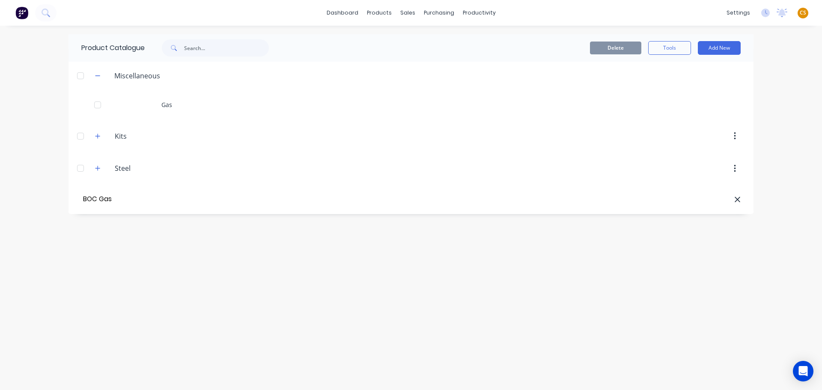
type input "BOC Gas"
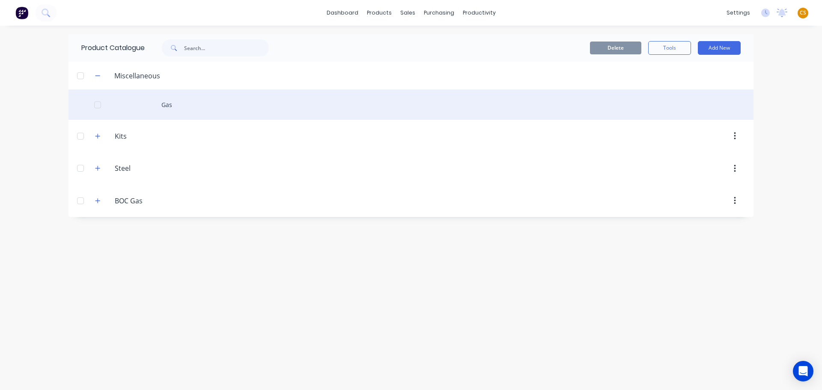
click at [166, 102] on div "Gas" at bounding box center [411, 105] width 685 height 30
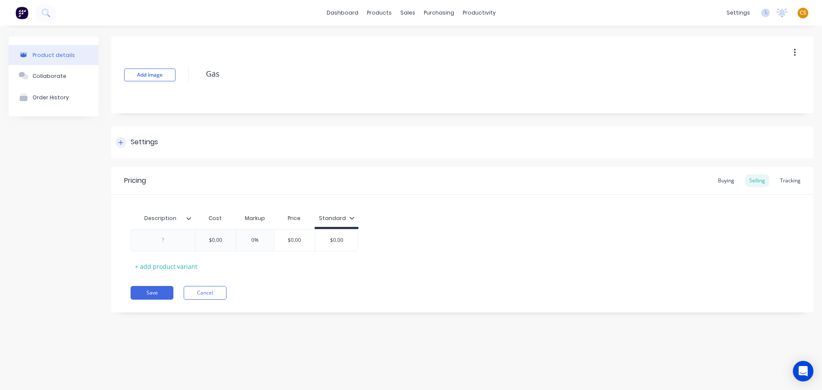
click at [118, 143] on icon at bounding box center [120, 143] width 5 height 6
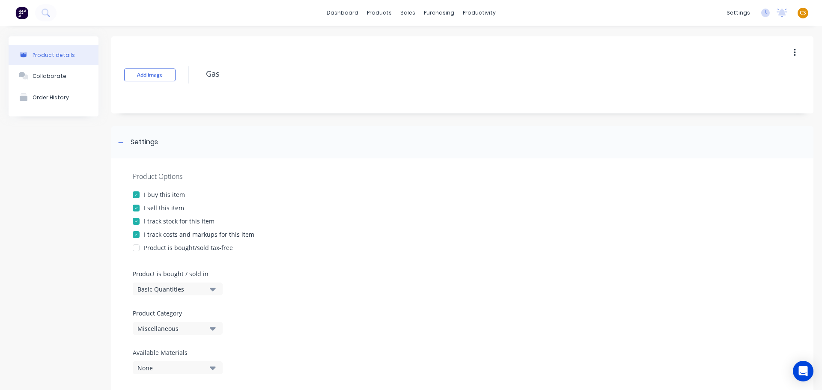
click at [150, 329] on div "Miscellaneous" at bounding box center [171, 328] width 69 height 9
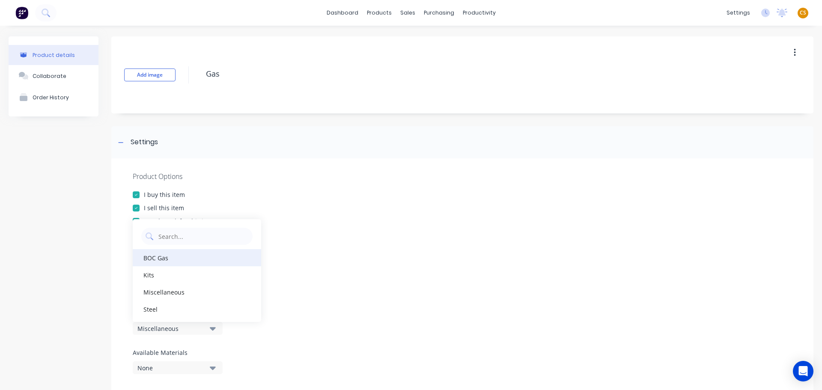
click at [161, 263] on div "BOC Gas" at bounding box center [197, 257] width 128 height 17
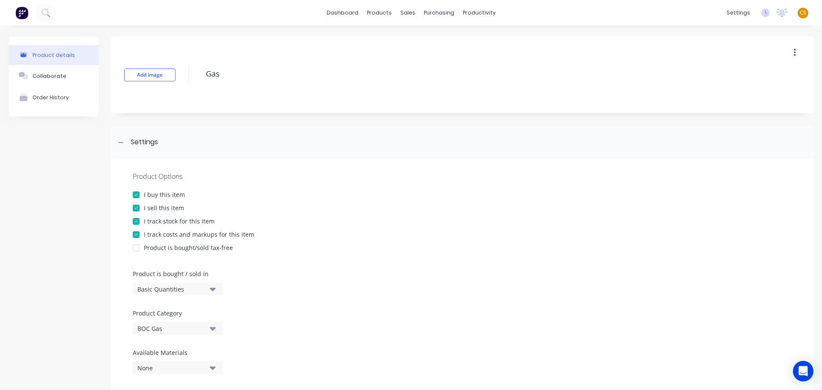
scroll to position [310, 0]
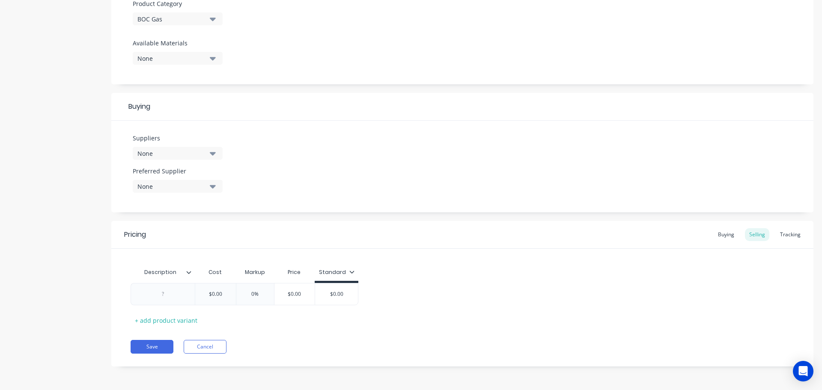
click at [189, 270] on icon at bounding box center [188, 272] width 5 height 5
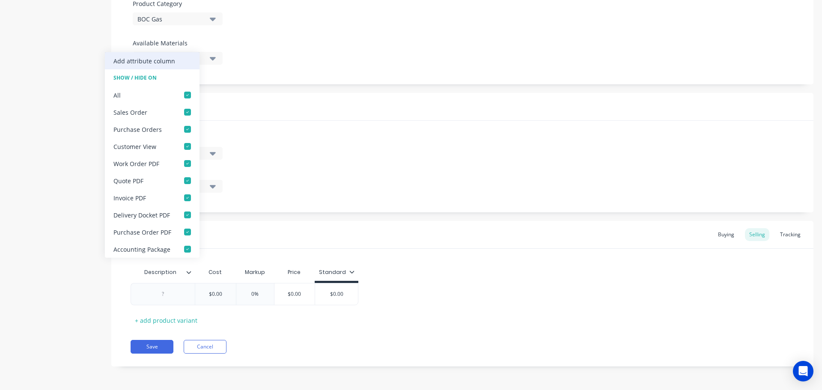
click at [152, 60] on div "Add attribute column" at bounding box center [145, 61] width 62 height 9
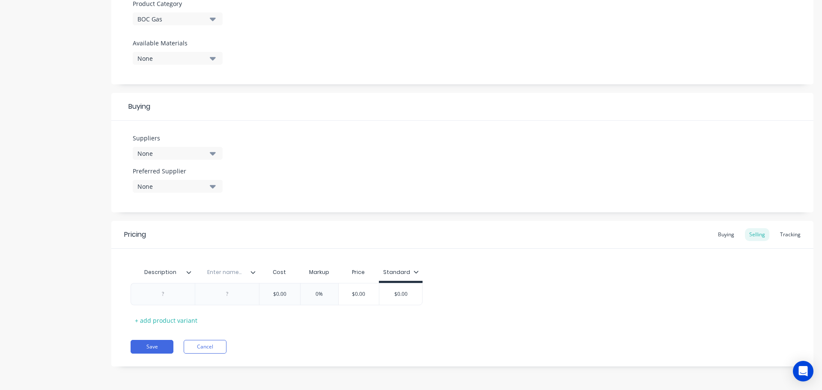
click at [220, 271] on input "text" at bounding box center [224, 273] width 59 height 8
type input "Code"
click at [327, 343] on div "Save Cancel" at bounding box center [472, 347] width 683 height 14
drag, startPoint x: 229, startPoint y: 281, endPoint x: 151, endPoint y: 279, distance: 77.6
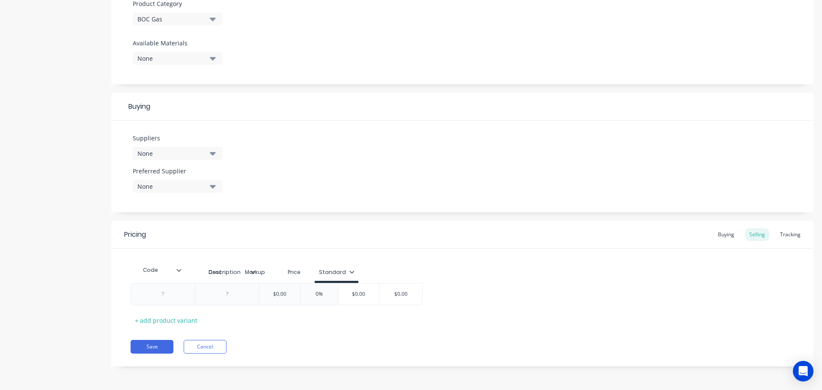
click at [151, 279] on div "Description Code Cost Markup Price Standard" at bounding box center [277, 273] width 292 height 19
click at [269, 343] on div "Save Cancel" at bounding box center [472, 347] width 683 height 14
click at [253, 272] on icon at bounding box center [253, 272] width 5 height 5
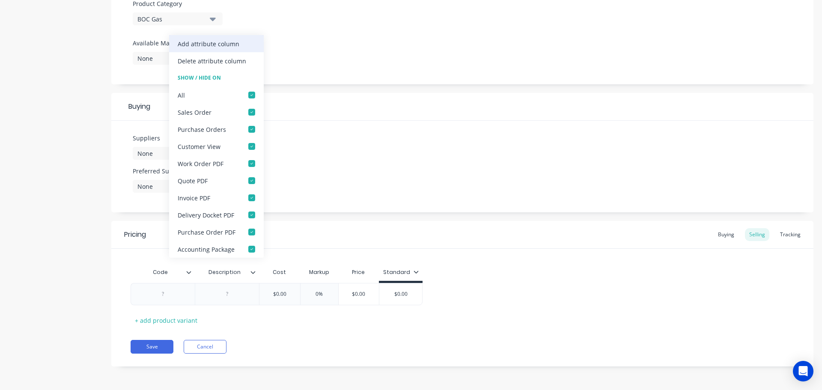
click at [214, 48] on div "Add attribute column" at bounding box center [209, 43] width 62 height 9
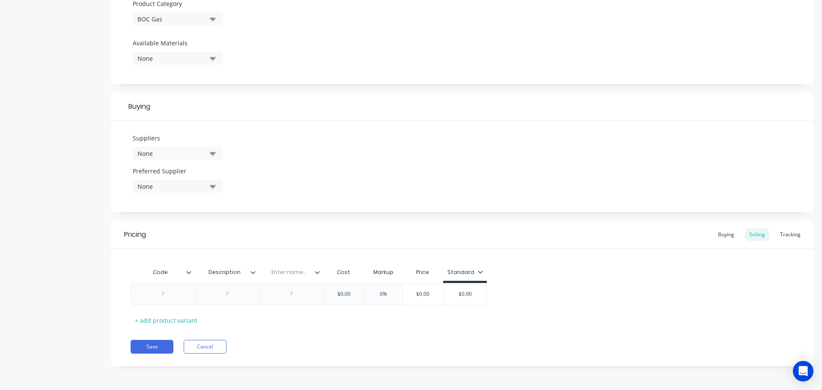
click at [317, 271] on icon at bounding box center [317, 272] width 5 height 5
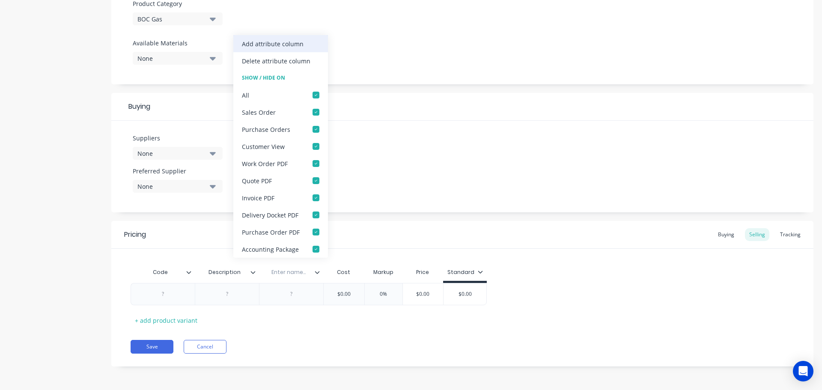
click at [288, 47] on div "Add attribute column" at bounding box center [273, 43] width 62 height 9
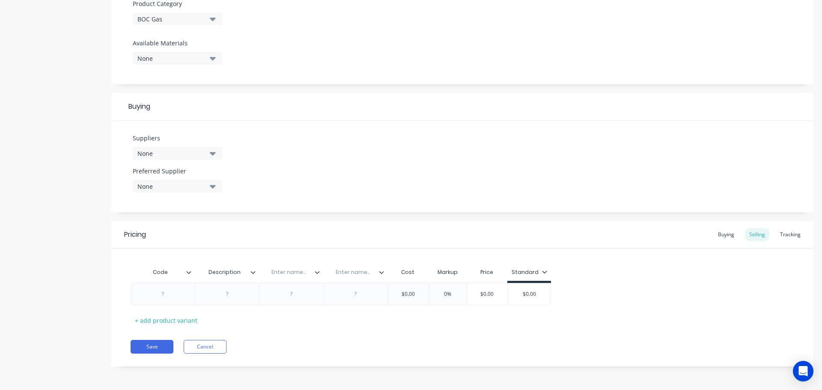
click at [284, 272] on input "text" at bounding box center [288, 273] width 59 height 8
type input "Product Contents"
click at [353, 273] on input "text" at bounding box center [354, 273] width 59 height 8
type input "Container Service"
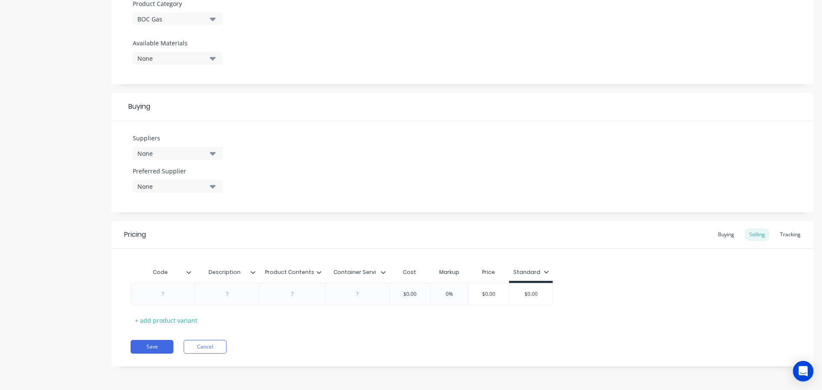
scroll to position [0, 3]
click at [316, 332] on div "Pricing Buying Selling Tracking Code Description Product Contents Container Ser…" at bounding box center [462, 294] width 702 height 146
click at [169, 321] on div "+ add product variant" at bounding box center [166, 320] width 71 height 13
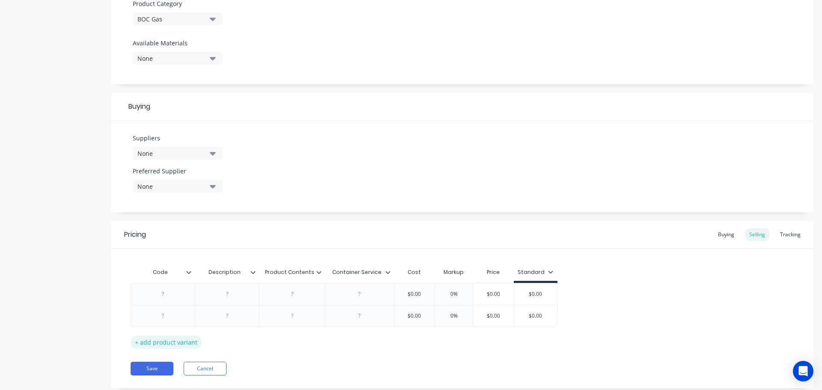
click at [177, 343] on div "+ add product variant" at bounding box center [166, 342] width 71 height 13
click at [183, 361] on div "+ add product variant" at bounding box center [166, 364] width 71 height 13
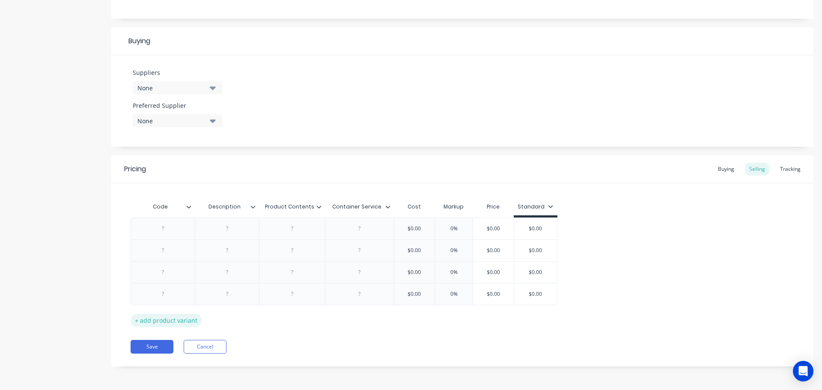
click at [166, 322] on div "+ add product variant" at bounding box center [166, 320] width 71 height 13
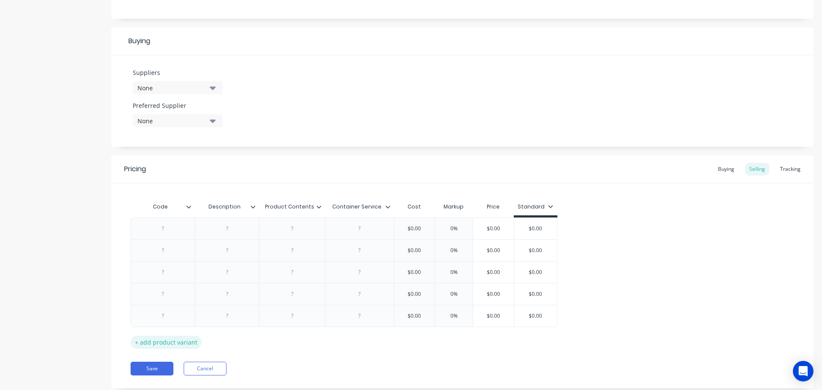
click at [174, 344] on div "+ add product variant" at bounding box center [166, 342] width 71 height 13
click at [166, 365] on div "+ add product variant" at bounding box center [166, 364] width 71 height 13
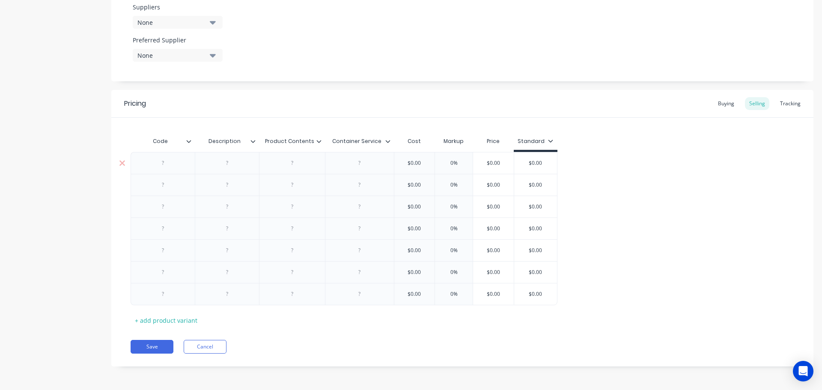
click at [164, 162] on div at bounding box center [163, 163] width 43 height 11
paste div
click at [230, 162] on div at bounding box center [227, 163] width 43 height 11
paste div
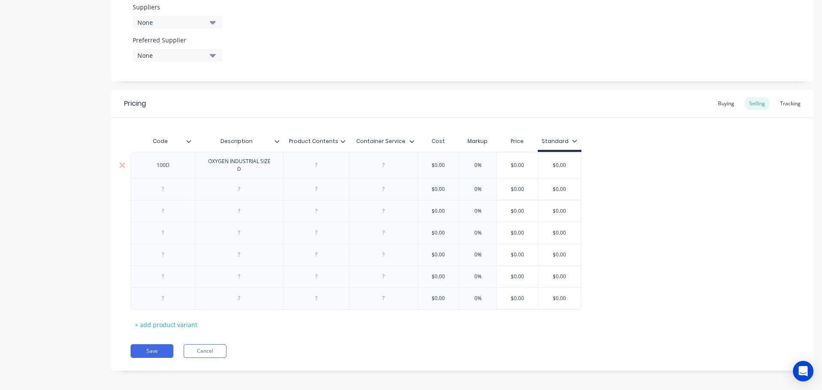
click at [314, 160] on div at bounding box center [316, 165] width 43 height 11
paste div
click at [368, 163] on div at bounding box center [383, 165] width 43 height 11
paste div
click at [391, 189] on div at bounding box center [383, 189] width 43 height 11
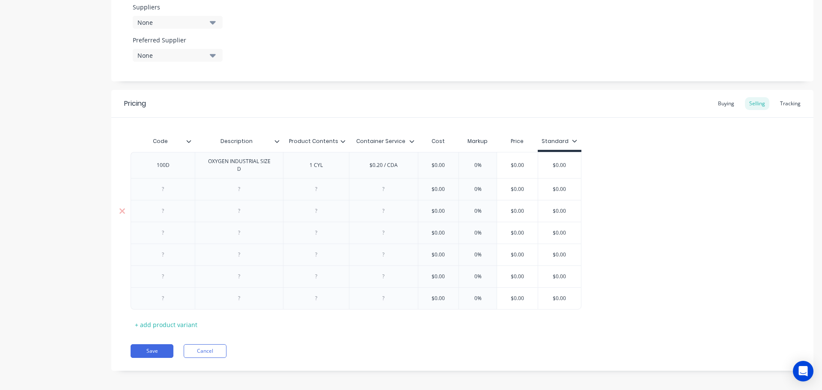
paste div
click at [386, 211] on div at bounding box center [383, 211] width 43 height 11
paste div
click at [382, 231] on div at bounding box center [383, 232] width 43 height 11
paste div
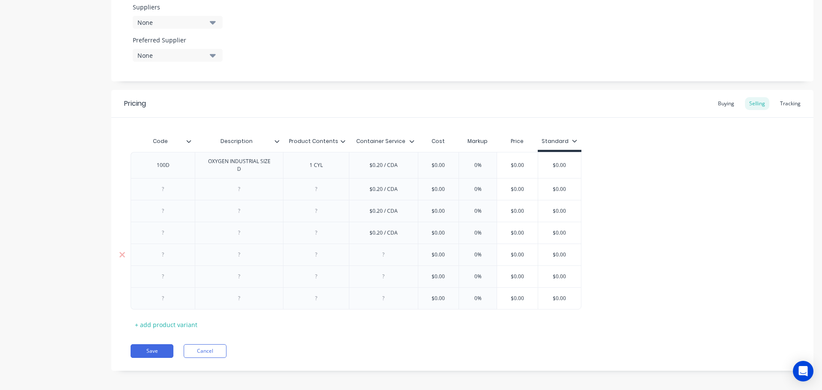
click at [383, 253] on div at bounding box center [383, 254] width 43 height 11
paste div
click at [382, 274] on div at bounding box center [383, 276] width 43 height 11
paste div
click at [380, 297] on div at bounding box center [383, 298] width 43 height 11
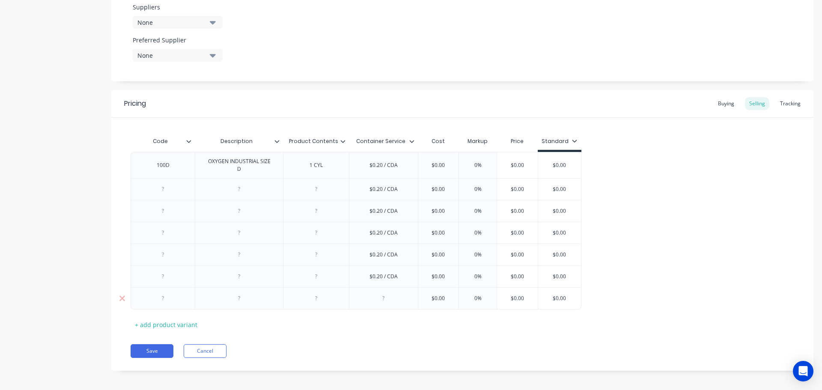
paste div
drag, startPoint x: 446, startPoint y: 160, endPoint x: 409, endPoint y: 164, distance: 37.4
click at [409, 164] on div "100D OXYGEN INDUSTRIAL SIZE D 1 CYL $0.20 / CDA $0.00 $0.00 0% $0.00 $0.00" at bounding box center [356, 165] width 451 height 26
type input "50"
type input "0%"
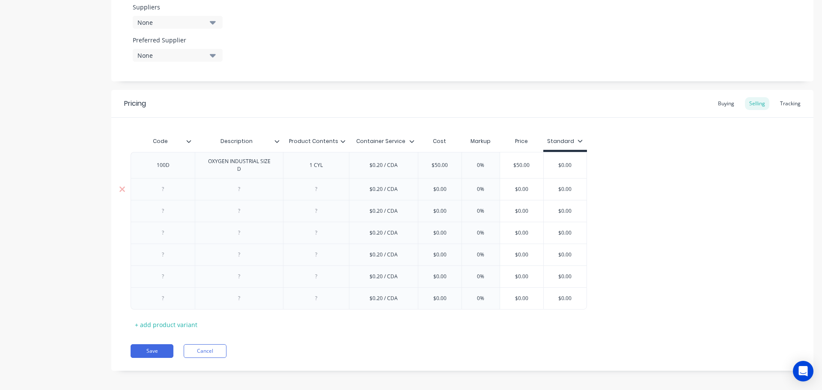
drag, startPoint x: 449, startPoint y: 181, endPoint x: 416, endPoint y: 183, distance: 33.5
click at [418, 185] on input "$0.00" at bounding box center [439, 189] width 43 height 8
type input "50"
type input "0%"
drag, startPoint x: 453, startPoint y: 205, endPoint x: 426, endPoint y: 206, distance: 27.0
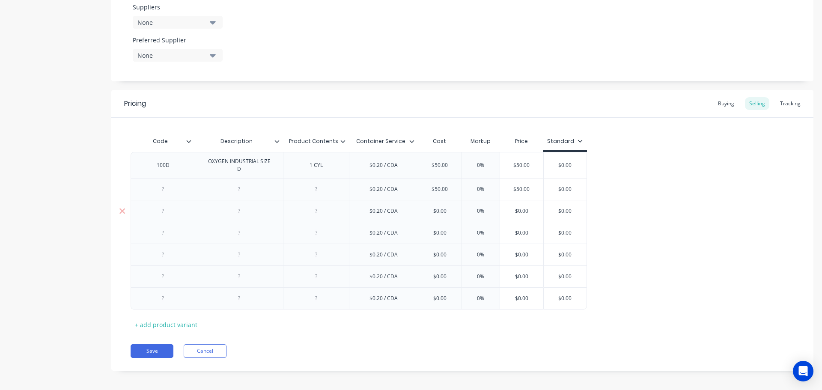
click at [426, 207] on input "$0.00" at bounding box center [439, 211] width 43 height 8
type input "55"
type input "0%"
drag, startPoint x: 441, startPoint y: 228, endPoint x: 401, endPoint y: 229, distance: 40.3
click at [401, 229] on div "$0.20 / CDA $0.00 $0.00 0% $0.00 $0.00" at bounding box center [359, 233] width 457 height 22
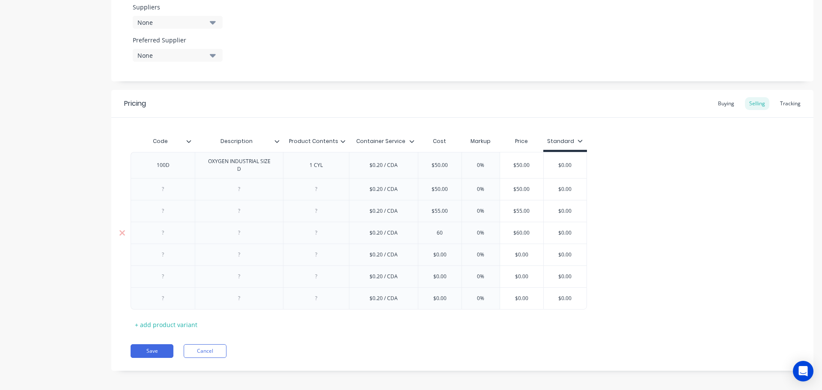
type input "60"
type input "0%"
drag, startPoint x: 450, startPoint y: 249, endPoint x: 407, endPoint y: 252, distance: 42.9
click at [407, 252] on div "$0.20 / CDA $0.00 $0.00 0% $0.00 $0.00" at bounding box center [359, 255] width 457 height 22
type input "70"
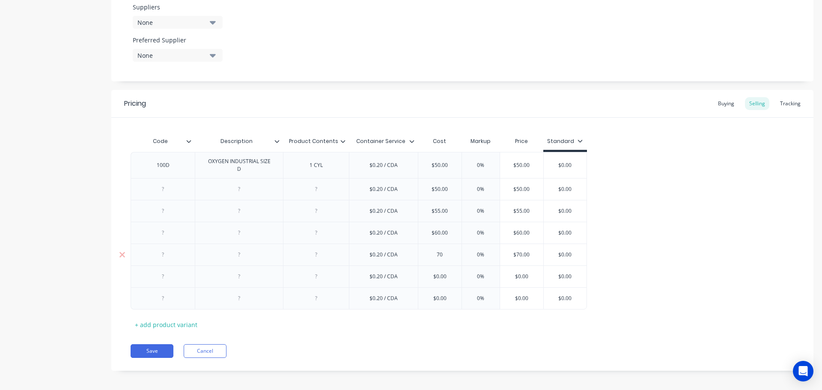
type input "0%"
drag, startPoint x: 448, startPoint y: 272, endPoint x: 411, endPoint y: 272, distance: 36.8
click at [411, 272] on div "$0.20 / CDA $0.00 $0.00 0% $0.00 $0.00" at bounding box center [359, 277] width 457 height 22
type input "80"
type input "0%"
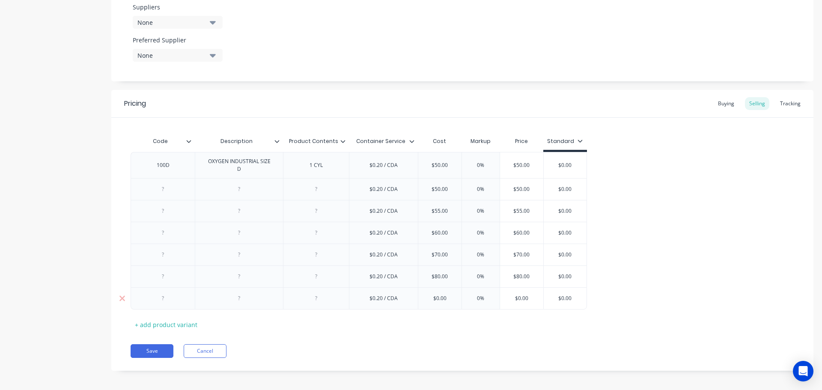
drag, startPoint x: 455, startPoint y: 293, endPoint x: 386, endPoint y: 293, distance: 68.5
click at [386, 293] on div "$0.20 / CDA $0.00 $0.00 0% $0.00 $0.00" at bounding box center [359, 298] width 457 height 22
type input "80"
type input "0%"
click at [153, 184] on div at bounding box center [163, 189] width 43 height 11
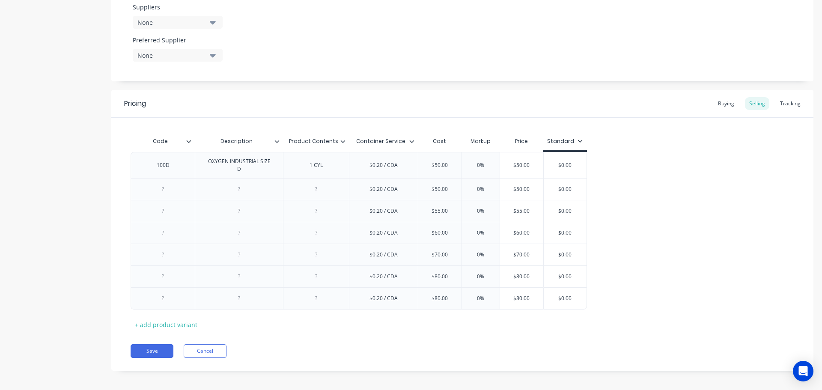
paste div
click at [152, 206] on div at bounding box center [163, 211] width 43 height 11
paste div
click at [234, 185] on div at bounding box center [239, 189] width 43 height 11
paste div
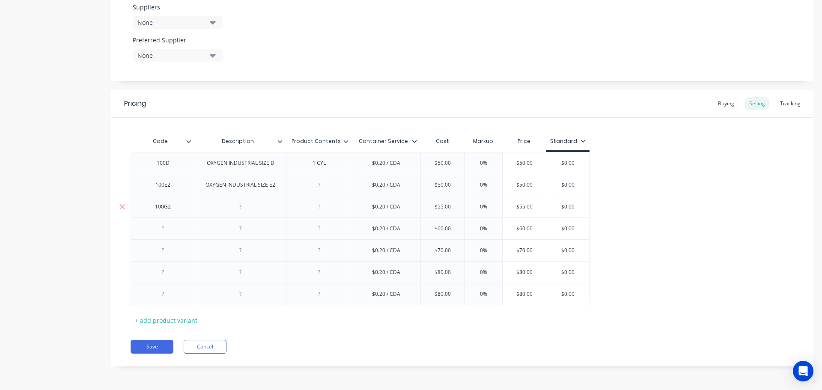
click at [240, 209] on div at bounding box center [240, 206] width 43 height 11
paste div
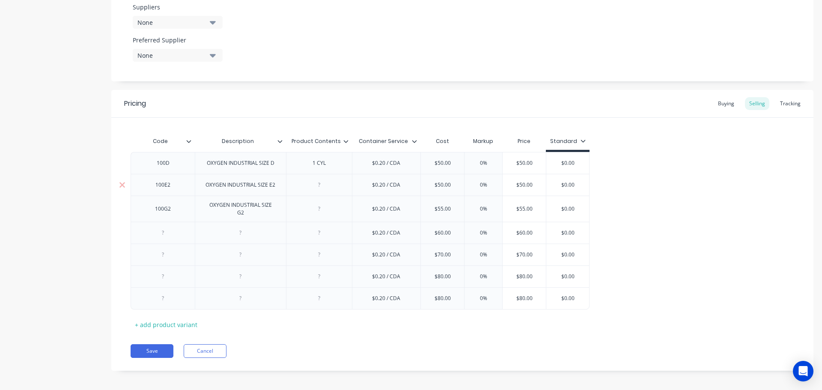
click at [308, 184] on div at bounding box center [319, 184] width 43 height 11
paste div
click at [322, 209] on div at bounding box center [319, 208] width 43 height 11
paste div
click at [152, 229] on div at bounding box center [163, 232] width 43 height 11
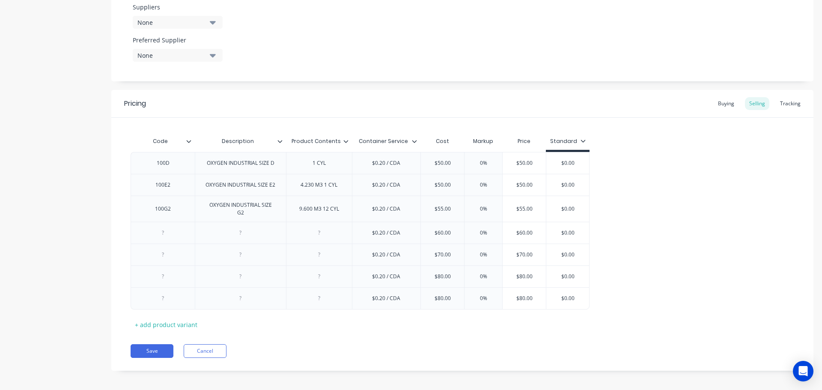
paste div
drag, startPoint x: 226, startPoint y: 225, endPoint x: 433, endPoint y: 211, distance: 207.4
click at [226, 227] on div at bounding box center [240, 232] width 43 height 11
paste div
click at [310, 233] on div at bounding box center [319, 232] width 43 height 11
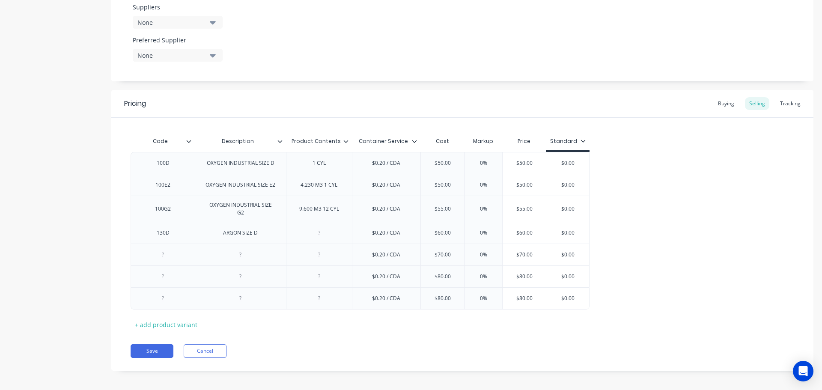
paste div
drag, startPoint x: 170, startPoint y: 250, endPoint x: 322, endPoint y: 228, distance: 153.7
click at [170, 250] on div at bounding box center [163, 254] width 43 height 11
paste div
click at [240, 251] on div at bounding box center [240, 254] width 43 height 11
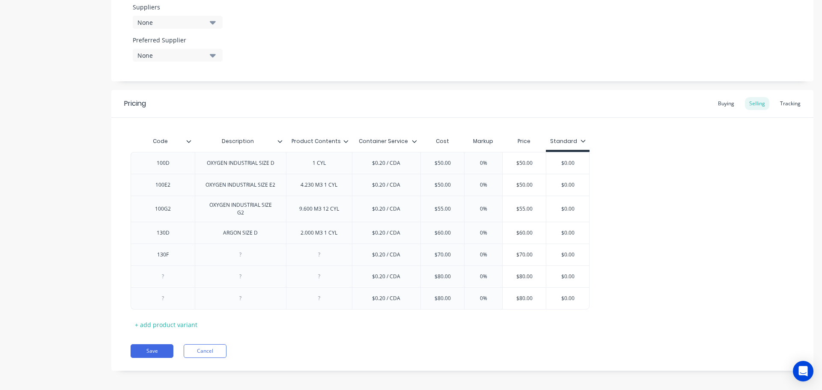
paste div
click at [320, 251] on div at bounding box center [319, 254] width 43 height 11
paste div
click at [166, 274] on div at bounding box center [163, 276] width 43 height 11
paste div
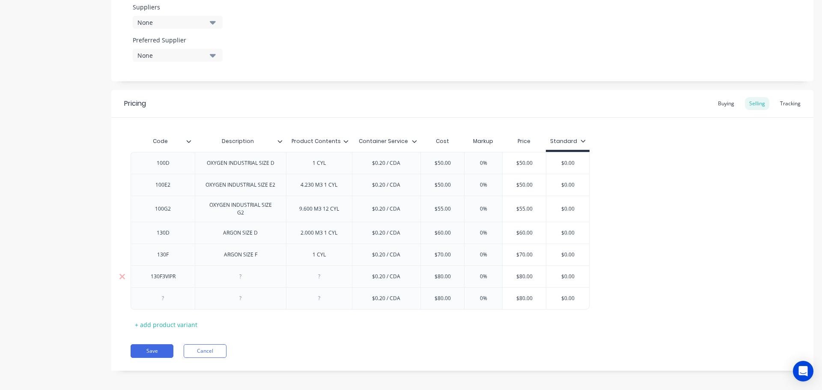
click at [222, 274] on div at bounding box center [240, 276] width 43 height 11
paste div
drag, startPoint x: 322, startPoint y: 274, endPoint x: 334, endPoint y: 270, distance: 13.0
click at [322, 274] on div at bounding box center [319, 276] width 43 height 11
paste div
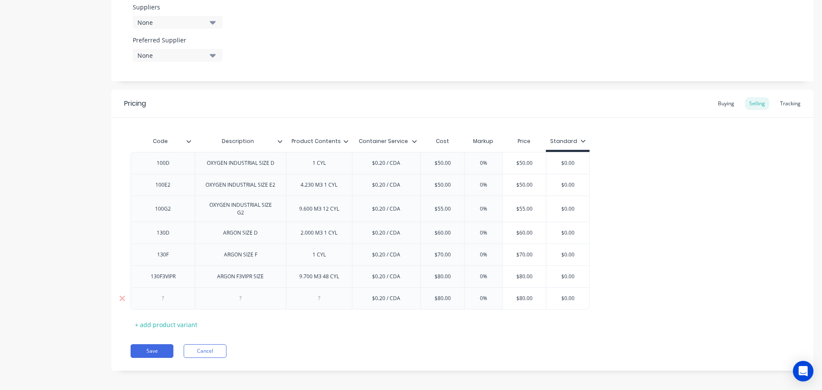
drag, startPoint x: 159, startPoint y: 294, endPoint x: 168, endPoint y: 292, distance: 9.8
click at [159, 294] on div at bounding box center [163, 298] width 43 height 11
paste div
drag, startPoint x: 227, startPoint y: 294, endPoint x: 232, endPoint y: 293, distance: 5.0
click at [229, 294] on div at bounding box center [240, 298] width 43 height 11
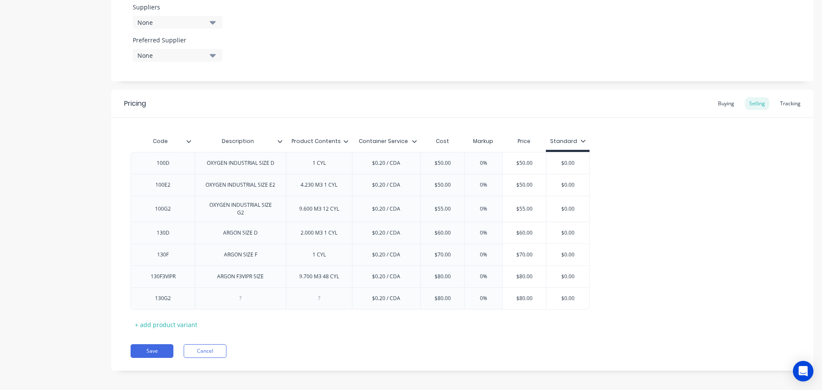
paste div
click at [321, 296] on div at bounding box center [319, 298] width 43 height 11
paste div
click at [147, 323] on div "+ add product variant" at bounding box center [166, 324] width 71 height 13
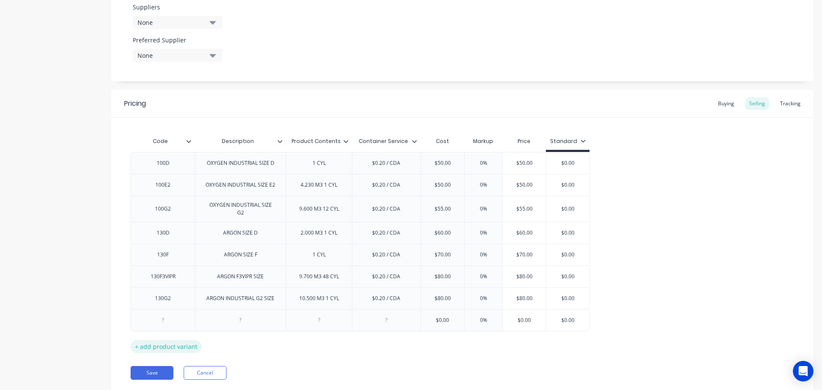
click at [163, 341] on div "+ add product variant" at bounding box center [166, 346] width 71 height 13
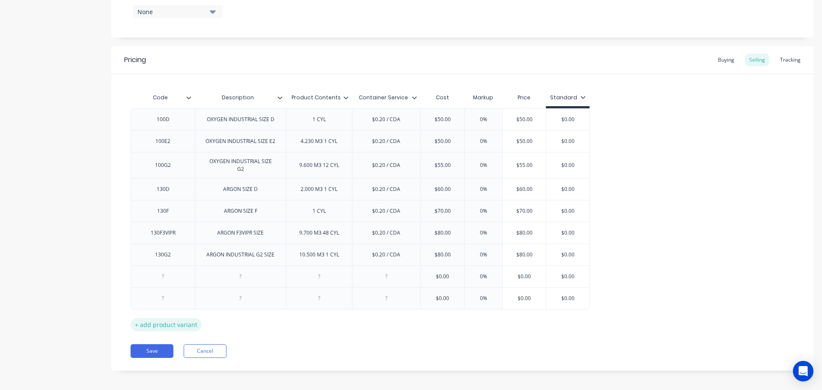
click at [153, 320] on div "+ add product variant" at bounding box center [166, 324] width 71 height 13
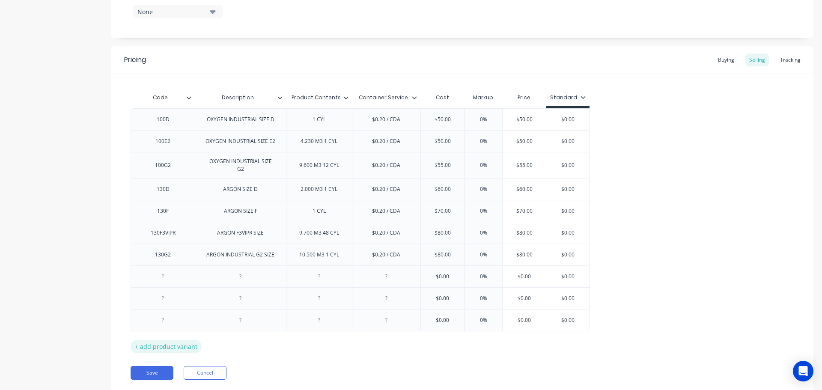
click at [164, 342] on div "+ add product variant" at bounding box center [166, 346] width 71 height 13
click at [170, 364] on div "+ add product variant" at bounding box center [166, 368] width 71 height 13
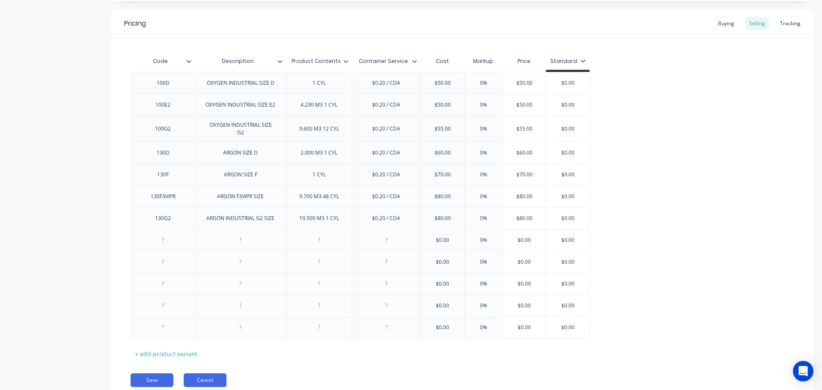
scroll to position [550, 0]
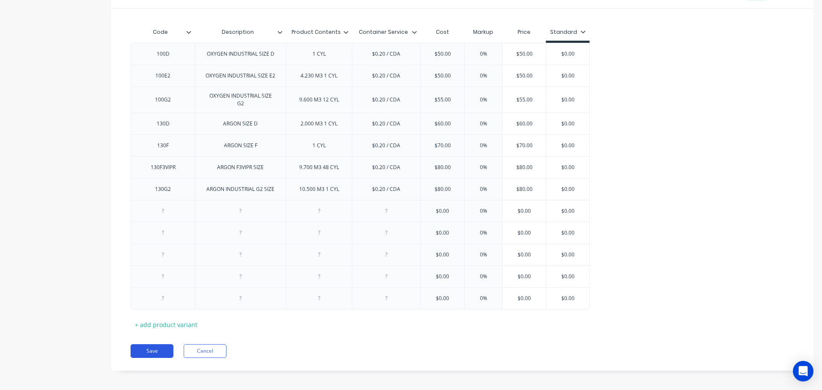
click at [152, 346] on button "Save" at bounding box center [152, 351] width 43 height 14
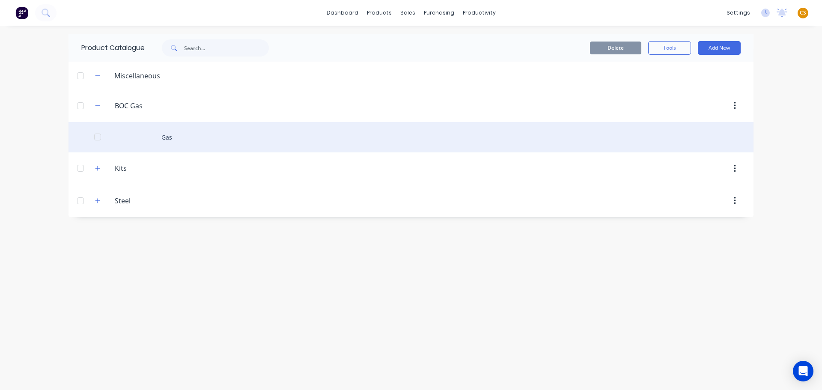
click at [175, 137] on div "Gas" at bounding box center [411, 137] width 685 height 30
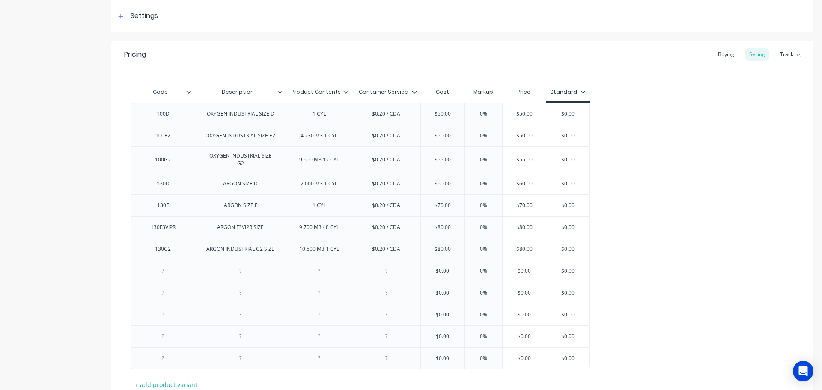
scroll to position [186, 0]
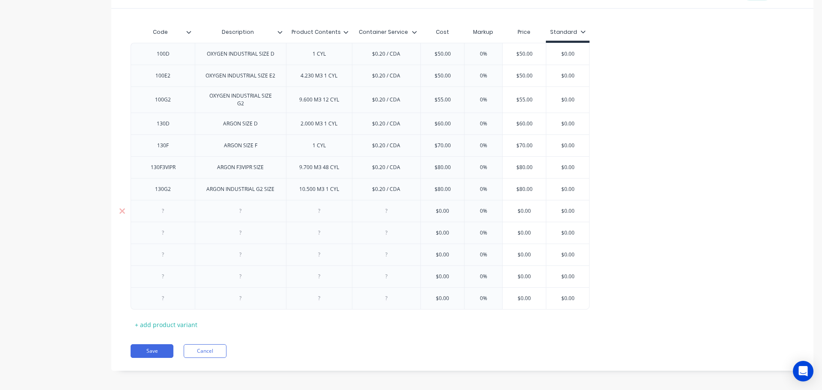
click at [156, 210] on div at bounding box center [163, 211] width 43 height 11
paste div
click at [218, 210] on div at bounding box center [240, 211] width 91 height 22
click at [236, 209] on div at bounding box center [240, 211] width 43 height 11
paste div
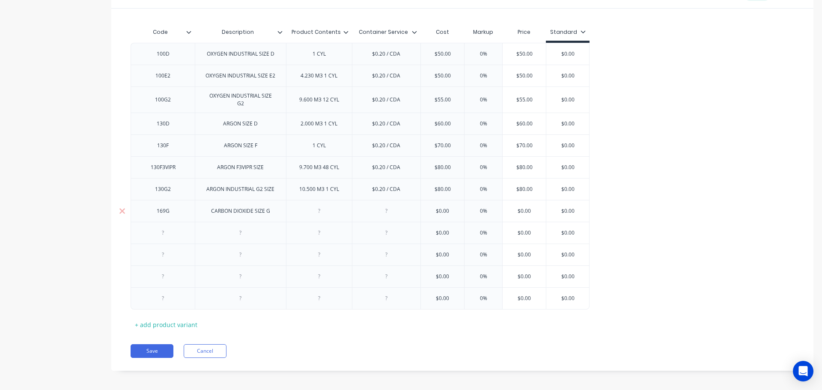
click at [314, 209] on div at bounding box center [319, 211] width 43 height 11
paste div
click at [380, 189] on div "$0.20 / CDA" at bounding box center [386, 189] width 43 height 11
click at [380, 189] on div "$0.20 / CDA" at bounding box center [389, 189] width 43 height 11
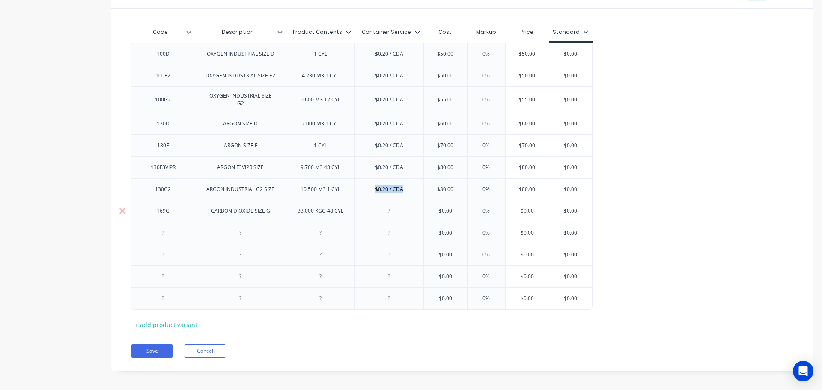
copy div "$0.20 / CDA"
click at [384, 207] on div at bounding box center [389, 211] width 43 height 11
paste div
click at [390, 227] on div at bounding box center [389, 232] width 43 height 11
paste div
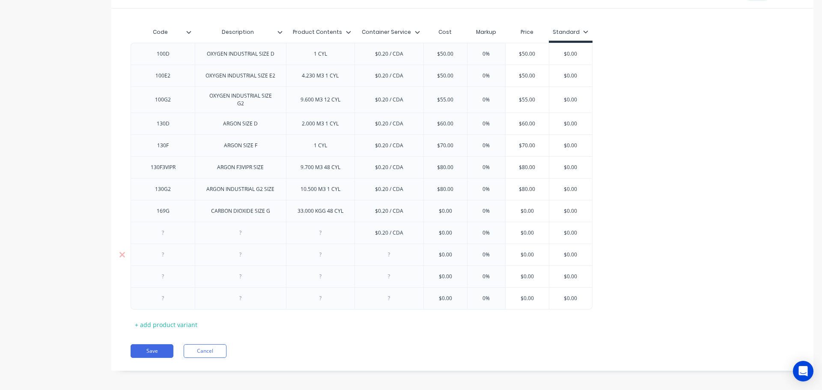
click at [385, 251] on div at bounding box center [389, 254] width 43 height 11
paste div
click at [390, 277] on div at bounding box center [389, 276] width 43 height 11
paste div
click at [394, 298] on div at bounding box center [389, 298] width 43 height 11
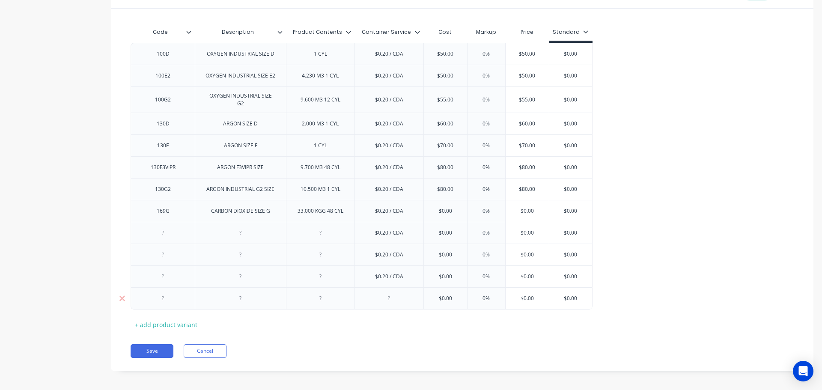
paste div
click at [187, 322] on div "+ add product variant" at bounding box center [166, 324] width 71 height 13
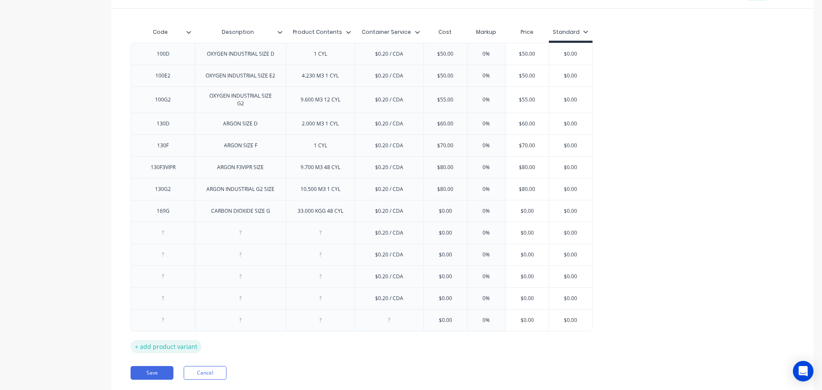
click at [177, 346] on div "+ add product variant" at bounding box center [166, 346] width 71 height 13
click at [185, 367] on div "+ add product variant" at bounding box center [166, 368] width 71 height 13
click at [385, 315] on div at bounding box center [389, 320] width 43 height 11
paste div
click at [389, 340] on div at bounding box center [389, 342] width 43 height 11
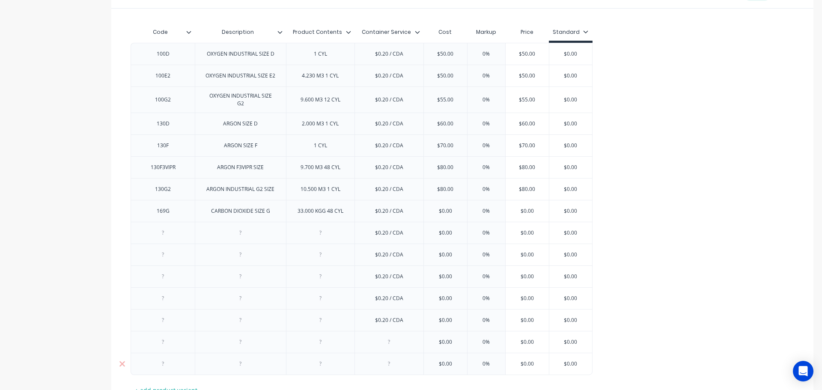
paste div
click at [389, 362] on div at bounding box center [389, 364] width 43 height 11
paste div
drag, startPoint x: 457, startPoint y: 207, endPoint x: 423, endPoint y: 206, distance: 34.3
click at [424, 206] on div "$0.00 $0.00" at bounding box center [446, 211] width 44 height 22
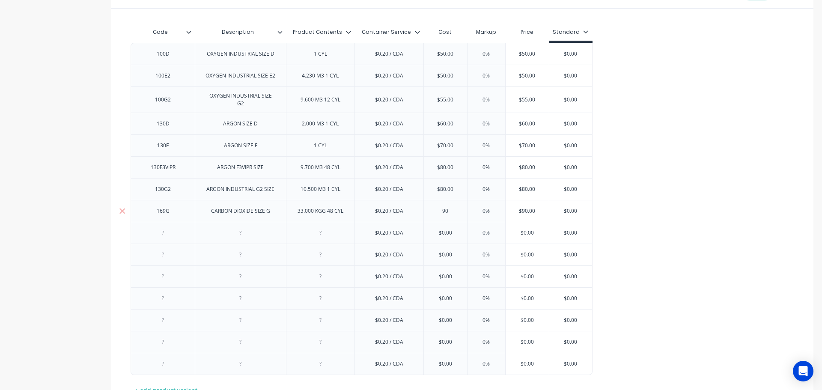
type input "90"
type input "0%"
drag, startPoint x: 165, startPoint y: 230, endPoint x: 218, endPoint y: 224, distance: 53.5
click at [165, 230] on div at bounding box center [163, 232] width 43 height 11
paste div
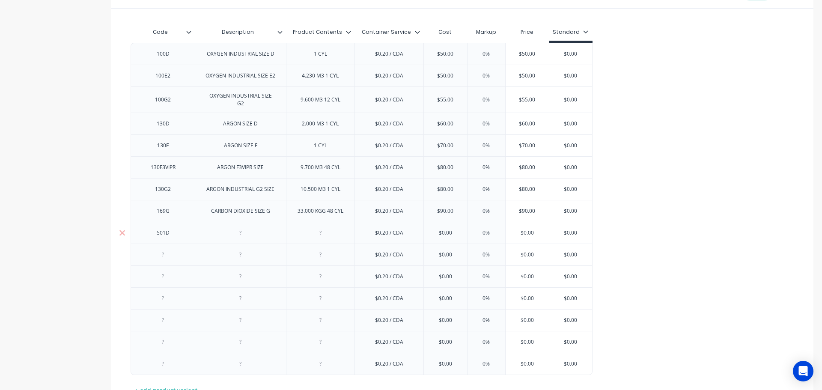
click at [220, 227] on div at bounding box center [240, 232] width 43 height 11
paste div
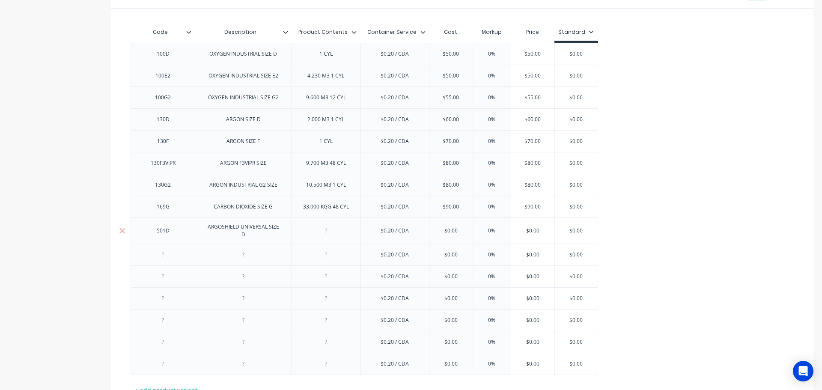
click at [323, 231] on div at bounding box center [326, 230] width 43 height 11
paste div
drag, startPoint x: 418, startPoint y: 230, endPoint x: 394, endPoint y: 231, distance: 24.5
click at [396, 231] on div "501D ARGOSHIELD UNIVERSAL SIZE D 2.050 M3 1 CYL $0.20 / CDA $0.00 $0.00 0% $0.0…" at bounding box center [365, 231] width 468 height 26
type input "0"
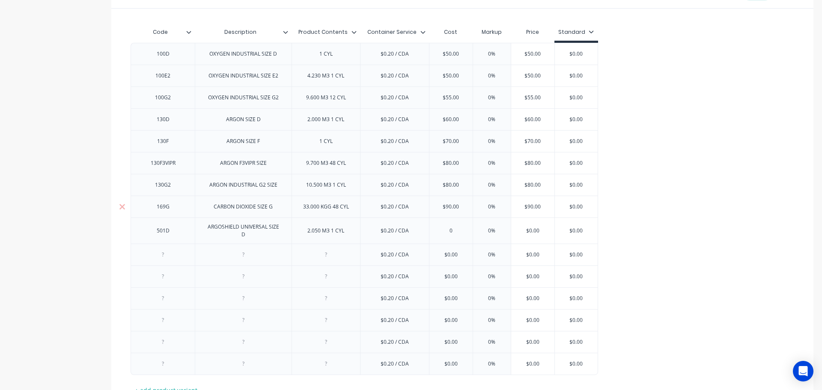
type input "0%"
click at [164, 256] on div at bounding box center [163, 254] width 43 height 11
paste div
click at [237, 257] on div at bounding box center [243, 254] width 43 height 11
paste div
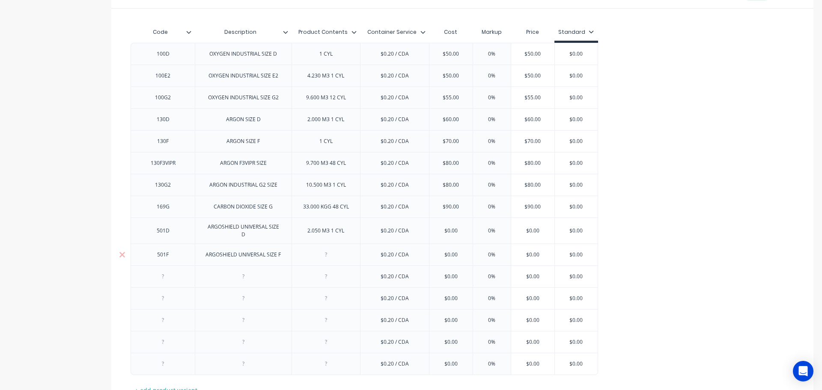
click at [328, 254] on div at bounding box center [326, 254] width 43 height 11
paste div
drag, startPoint x: 468, startPoint y: 254, endPoint x: 400, endPoint y: 254, distance: 68.1
click at [400, 256] on div "501F ARGOSHIELD UNIVERSAL SIZE F 5.300 M3 1 CYL $0.20 / CDA $0.00 $0.00 0% $0.0…" at bounding box center [365, 255] width 468 height 22
type input "70"
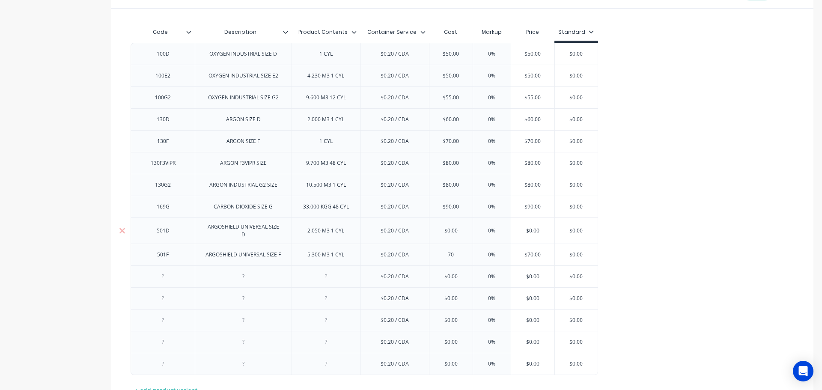
type input "0%"
drag, startPoint x: 452, startPoint y: 233, endPoint x: 416, endPoint y: 233, distance: 36.4
click at [416, 233] on div "501D ARGOSHIELD UNIVERSAL SIZE D 2.050 M3 1 CYL $0.20 / CDA $0.00 $0.00 0% 0% $…" at bounding box center [365, 231] width 468 height 26
type input "60"
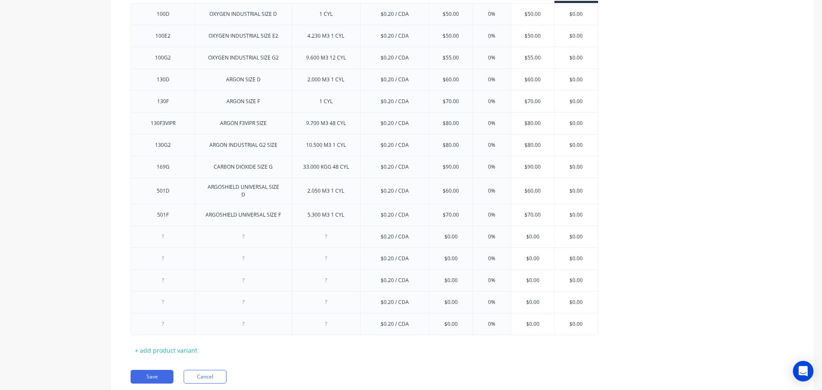
scroll to position [256, 0]
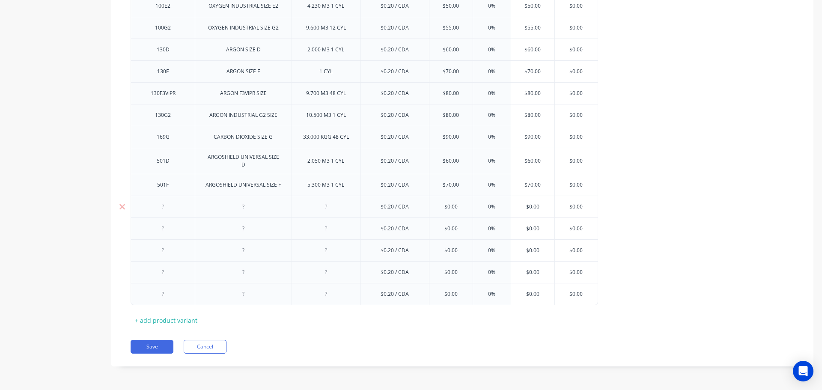
click at [160, 209] on div at bounding box center [163, 206] width 43 height 11
paste div
drag, startPoint x: 251, startPoint y: 206, endPoint x: 257, endPoint y: 206, distance: 6.1
click at [251, 206] on div at bounding box center [243, 206] width 43 height 11
paste div
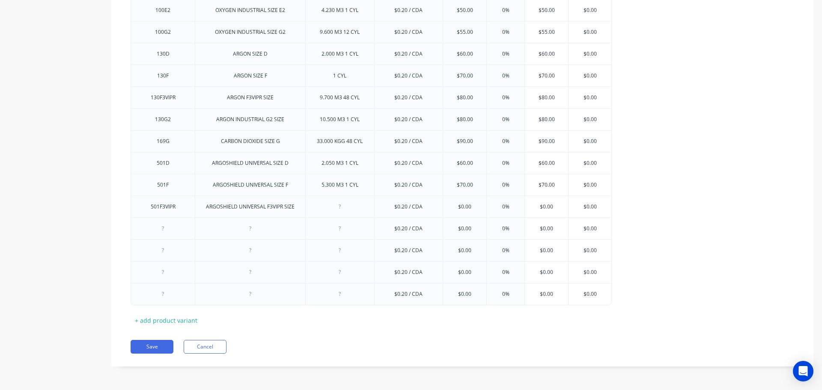
scroll to position [252, 0]
click at [352, 209] on div at bounding box center [340, 206] width 43 height 11
paste div
drag, startPoint x: 480, startPoint y: 203, endPoint x: 422, endPoint y: 209, distance: 58.1
click at [422, 209] on div "501F3VIPR ARGOSHIELD UNIVERSAL F3VIPR SIZE 10.300 M3 36 CYL $0.20 / CDA $0.00 $…" at bounding box center [371, 207] width 481 height 22
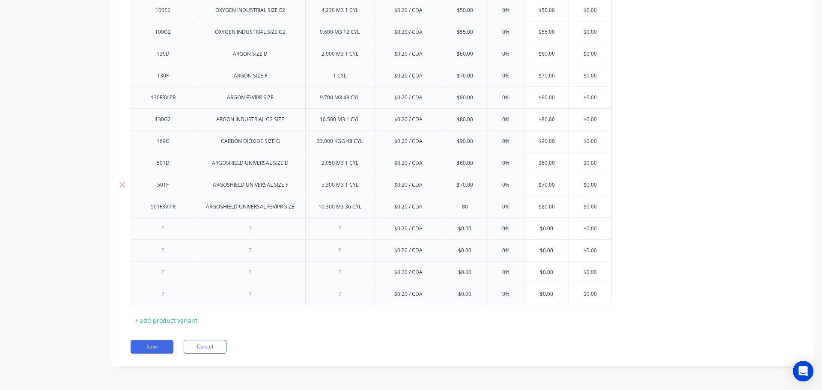
type input "80"
type input "0%"
drag, startPoint x: 460, startPoint y: 227, endPoint x: 423, endPoint y: 227, distance: 36.4
click at [424, 227] on div "$0.20 / CDA $0.00 $0.00 0% $0.00 $0.00" at bounding box center [371, 229] width 481 height 22
type input "80"
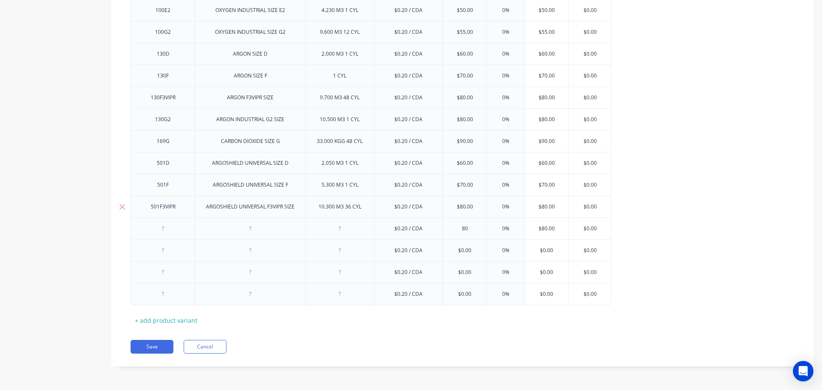
type input "0%"
click at [164, 230] on div at bounding box center [163, 228] width 43 height 11
paste div
click at [249, 227] on div at bounding box center [250, 228] width 43 height 11
paste div
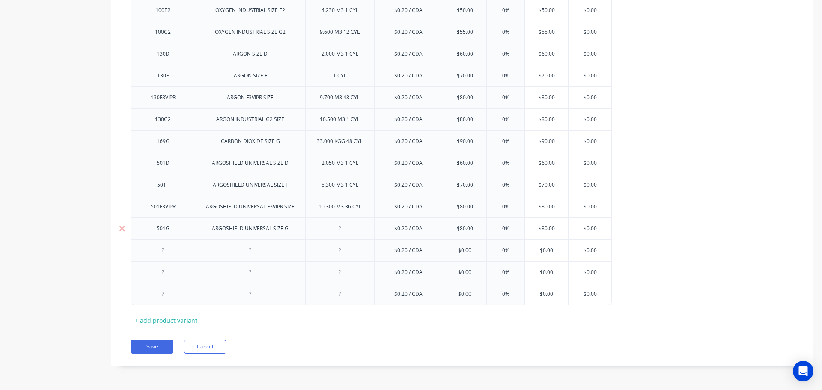
click at [344, 230] on div at bounding box center [340, 228] width 43 height 11
paste div
drag, startPoint x: 166, startPoint y: 250, endPoint x: 172, endPoint y: 251, distance: 5.6
click at [167, 251] on div at bounding box center [163, 250] width 43 height 11
paste div
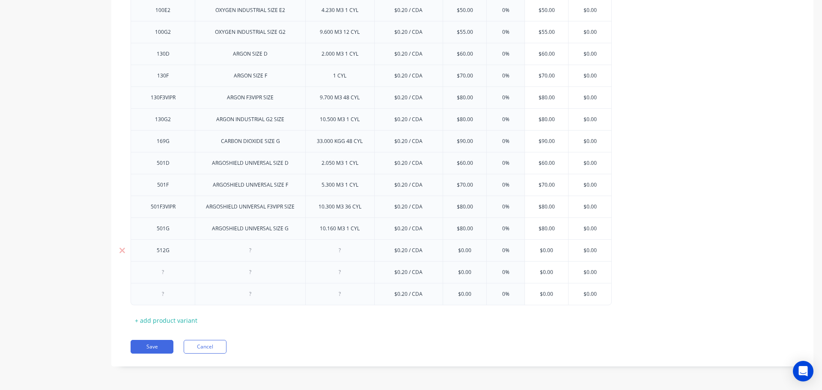
click at [245, 252] on div at bounding box center [250, 250] width 43 height 11
paste div
click at [338, 253] on div at bounding box center [340, 250] width 43 height 11
paste div
drag, startPoint x: 479, startPoint y: 251, endPoint x: 409, endPoint y: 254, distance: 69.9
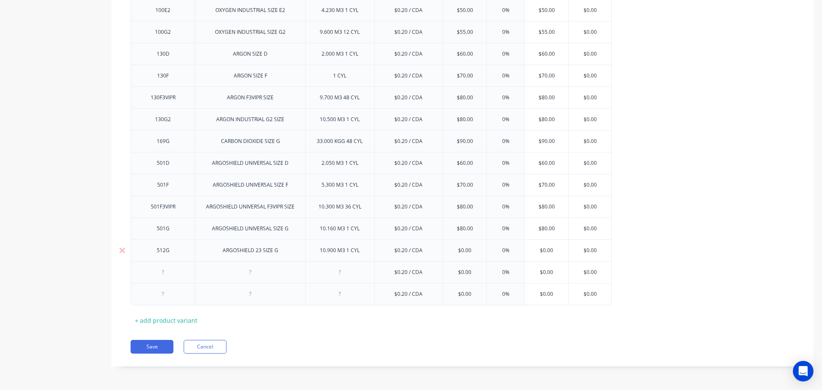
click at [409, 254] on div "512G ARGOSHIELD 23 SIZE G 10.900 M3 1 CYL $0.20 / CDA $0.00 $0.00 0% $0.00 $0.00" at bounding box center [371, 250] width 481 height 22
type input "125"
type input "0%"
drag, startPoint x: 479, startPoint y: 269, endPoint x: 439, endPoint y: 269, distance: 40.3
click at [439, 269] on div "$0.20 / CDA $0.00 $0.00 0% $0.00 $0.00" at bounding box center [374, 272] width 487 height 22
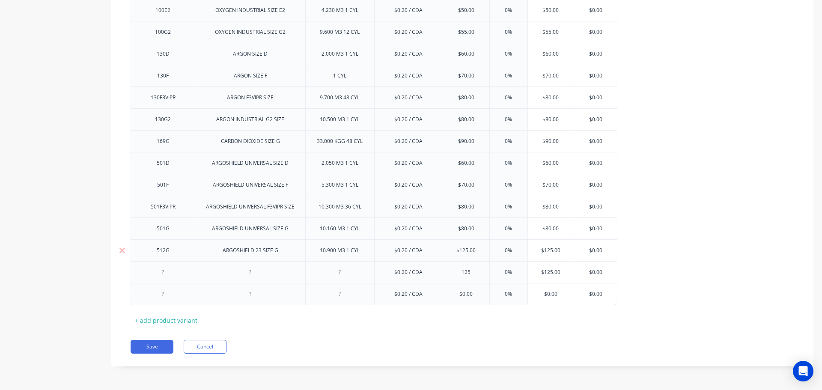
type input "125"
type input "0%"
click at [164, 271] on div at bounding box center [163, 272] width 43 height 11
paste div
click at [259, 269] on div at bounding box center [250, 272] width 43 height 11
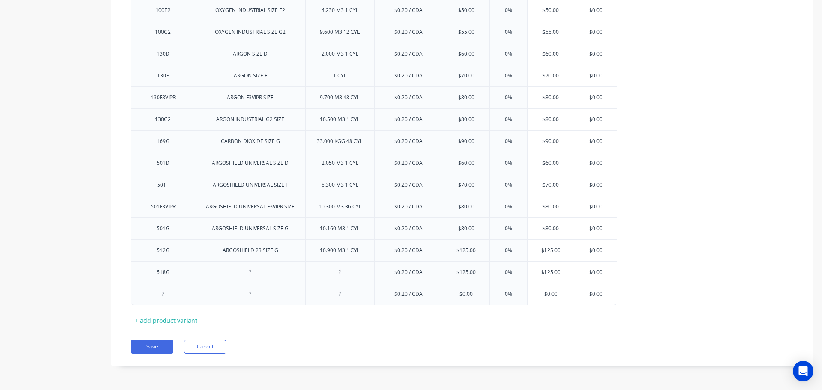
paste div
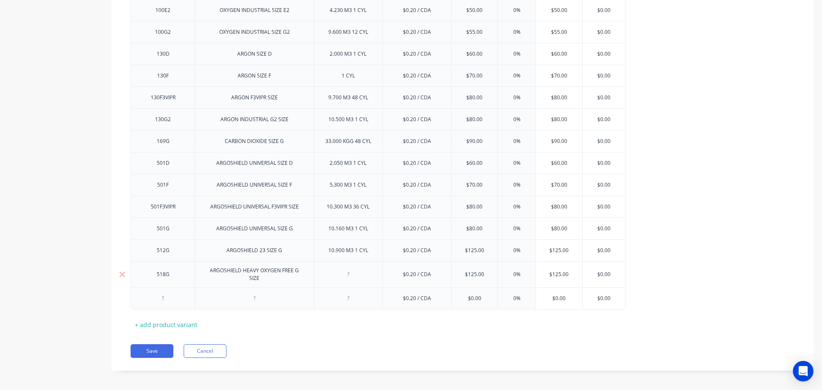
click at [347, 274] on div at bounding box center [348, 274] width 43 height 11
paste div
drag, startPoint x: 156, startPoint y: 299, endPoint x: 230, endPoint y: 289, distance: 74.3
click at [156, 299] on div at bounding box center [163, 298] width 43 height 11
paste div
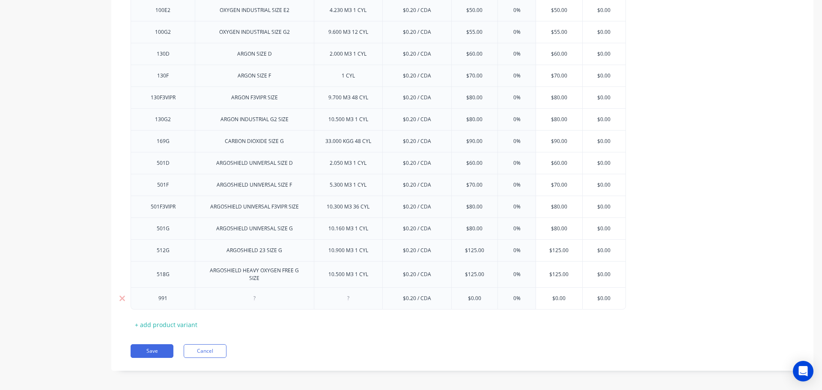
click at [254, 300] on div at bounding box center [254, 298] width 43 height 11
paste div
drag, startPoint x: 151, startPoint y: 323, endPoint x: 164, endPoint y: 324, distance: 12.9
click at [164, 324] on div "+ add product variant" at bounding box center [166, 324] width 71 height 13
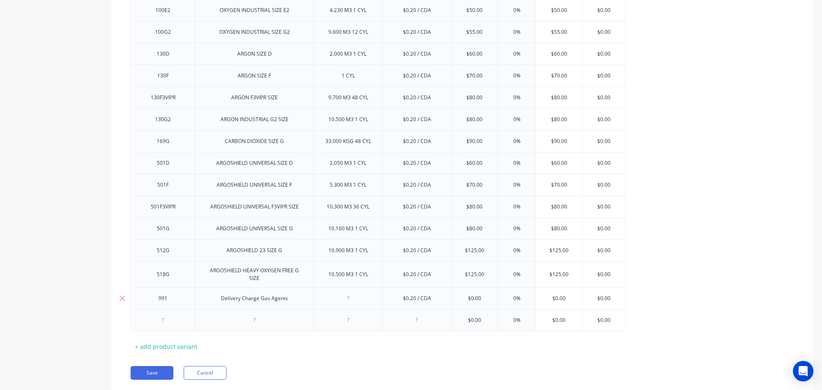
click at [341, 298] on div at bounding box center [348, 298] width 43 height 11
paste div
click at [164, 323] on div at bounding box center [163, 320] width 43 height 11
paste div
drag, startPoint x: 171, startPoint y: 346, endPoint x: 415, endPoint y: 326, distance: 245.0
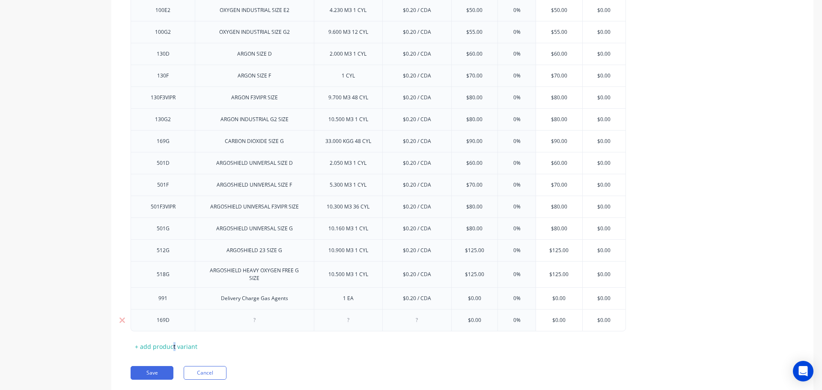
click at [176, 346] on div "+ add product variant" at bounding box center [166, 346] width 71 height 13
drag, startPoint x: 257, startPoint y: 323, endPoint x: 262, endPoint y: 321, distance: 5.6
click at [257, 323] on div at bounding box center [254, 320] width 43 height 11
paste div
click at [358, 323] on div at bounding box center [348, 320] width 43 height 11
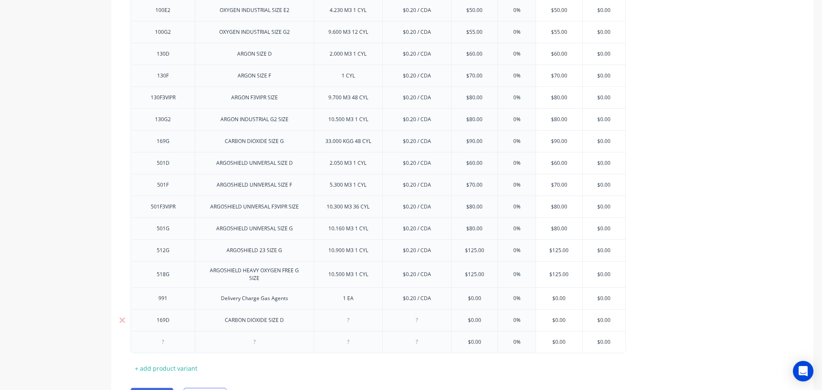
paste div
drag, startPoint x: 490, startPoint y: 321, endPoint x: 453, endPoint y: 317, distance: 37.0
click at [454, 317] on input "$0.00" at bounding box center [475, 321] width 46 height 8
type input "65"
type input "0%"
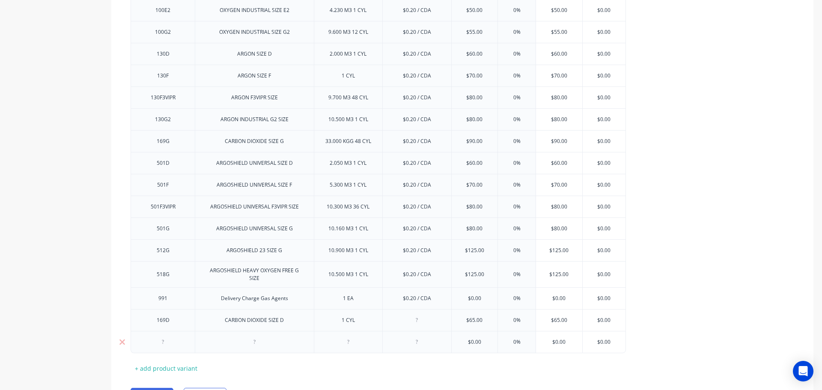
drag, startPoint x: 481, startPoint y: 342, endPoint x: 448, endPoint y: 337, distance: 33.9
click at [451, 338] on div "$0.00 $0.00 0% $0.00 $0.00" at bounding box center [379, 342] width 496 height 22
type input "75"
type input "0%"
click at [167, 370] on div "+ add product variant" at bounding box center [166, 368] width 71 height 13
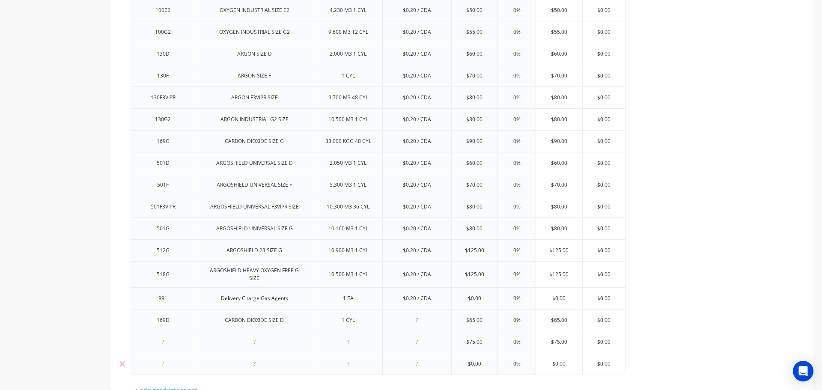
drag, startPoint x: 484, startPoint y: 365, endPoint x: 447, endPoint y: 365, distance: 36.8
click at [447, 365] on div "$0.00 $0.00 0% $0.00 $0.00" at bounding box center [379, 364] width 496 height 22
type input "90"
type input "0%"
click at [411, 298] on div "$0.20 / CDA" at bounding box center [417, 298] width 43 height 11
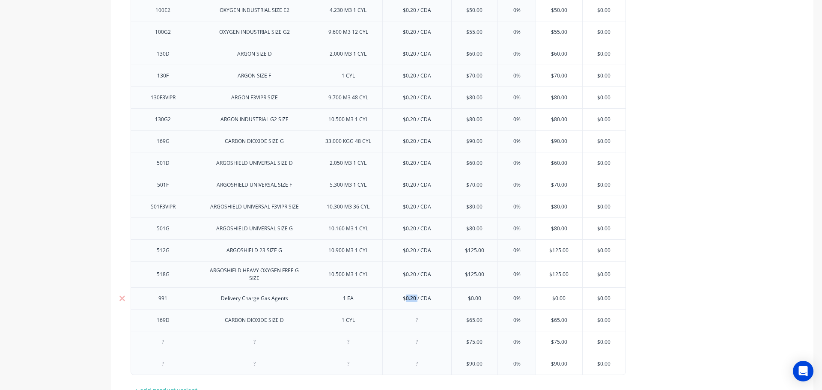
click at [411, 298] on div "$0.20 / CDA" at bounding box center [417, 298] width 43 height 11
copy div "$0.20 / CDA"
click at [412, 321] on div at bounding box center [417, 320] width 43 height 11
paste div
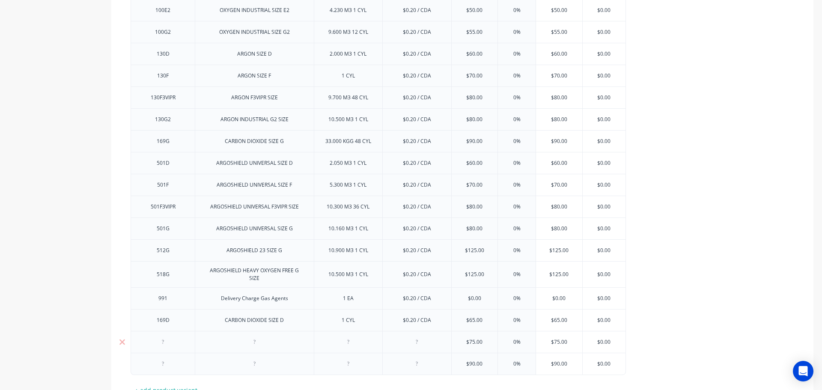
click at [418, 342] on div at bounding box center [417, 342] width 43 height 11
paste div
click at [413, 366] on div at bounding box center [417, 364] width 43 height 11
paste div
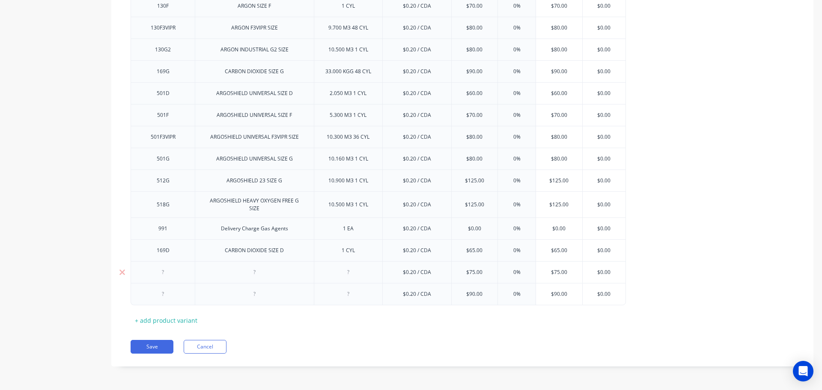
click at [165, 275] on div at bounding box center [163, 272] width 43 height 11
paste div
click at [239, 272] on div at bounding box center [254, 272] width 43 height 11
paste div
click at [339, 274] on div at bounding box center [348, 272] width 43 height 11
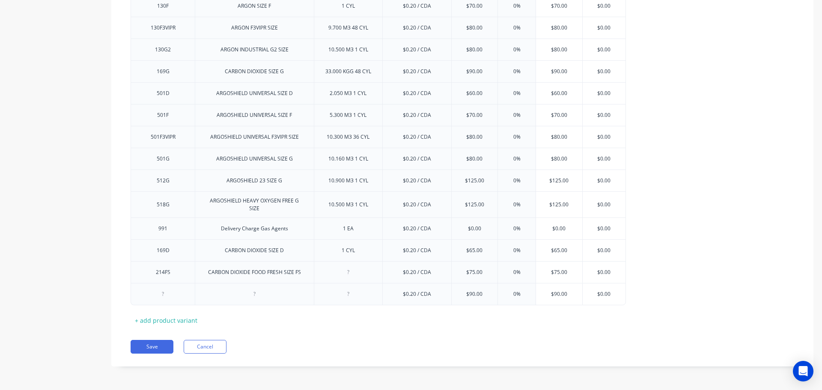
paste div
click at [148, 295] on div at bounding box center [163, 294] width 43 height 11
paste div
click at [253, 296] on div at bounding box center [254, 294] width 43 height 11
paste div
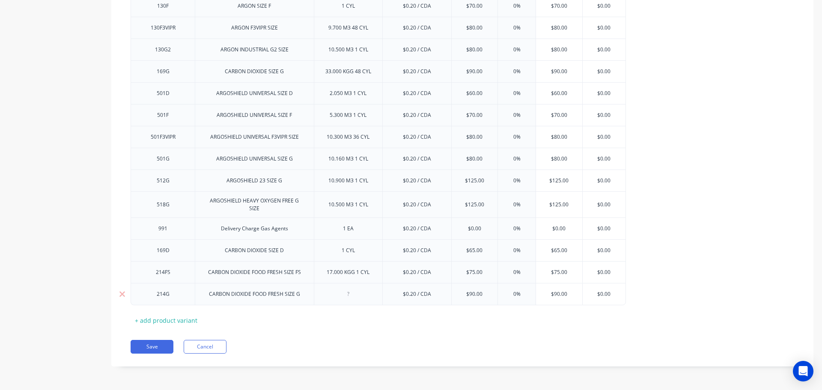
click at [338, 296] on div at bounding box center [348, 294] width 43 height 11
paste div
click at [147, 347] on button "Save" at bounding box center [152, 347] width 43 height 14
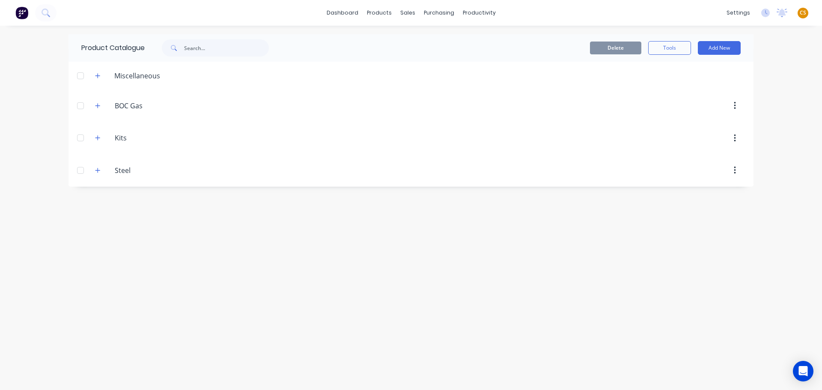
click at [802, 12] on span "CS" at bounding box center [803, 13] width 6 height 8
click at [730, 109] on div "Sign out" at bounding box center [730, 108] width 23 height 8
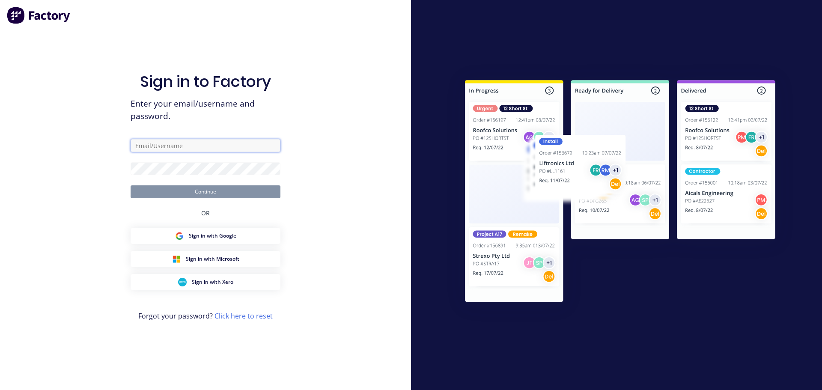
click at [150, 148] on input "text" at bounding box center [206, 145] width 150 height 13
type input "cat"
click at [164, 147] on input "text" at bounding box center [206, 145] width 150 height 13
drag, startPoint x: 198, startPoint y: 148, endPoint x: 78, endPoint y: 150, distance: 120.4
click at [79, 150] on div "Sign in to Factory Enter your email/username and password. cat Continue OR Sign…" at bounding box center [205, 195] width 411 height 390
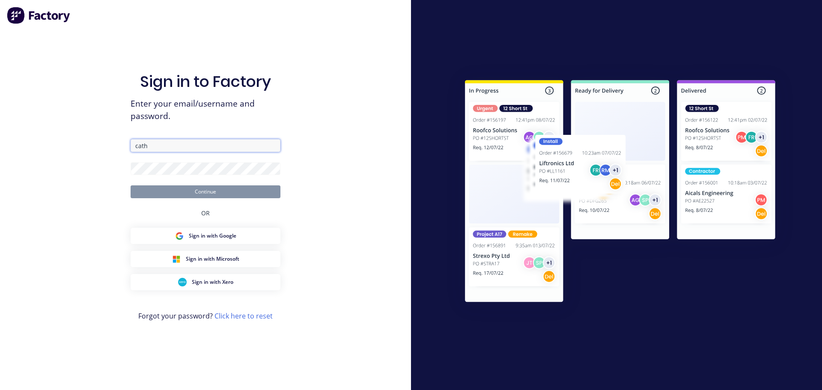
type input "[PERSON_NAME]"
click at [189, 148] on input "text" at bounding box center [206, 145] width 150 height 13
type input "[PERSON_NAME][EMAIL_ADDRESS][DOMAIN_NAME]"
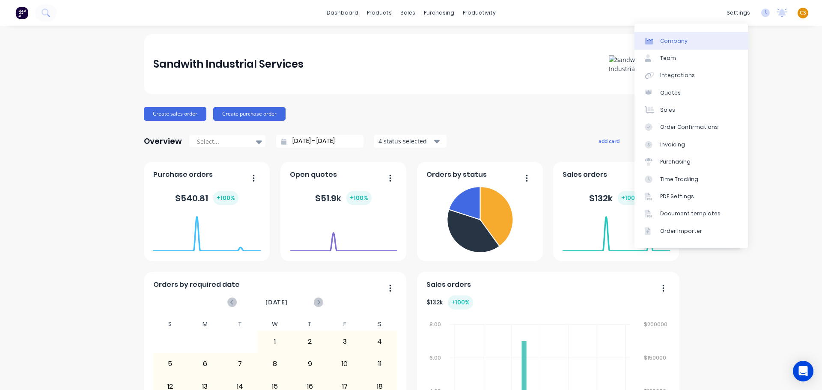
click at [673, 41] on div "Company" at bounding box center [673, 41] width 27 height 8
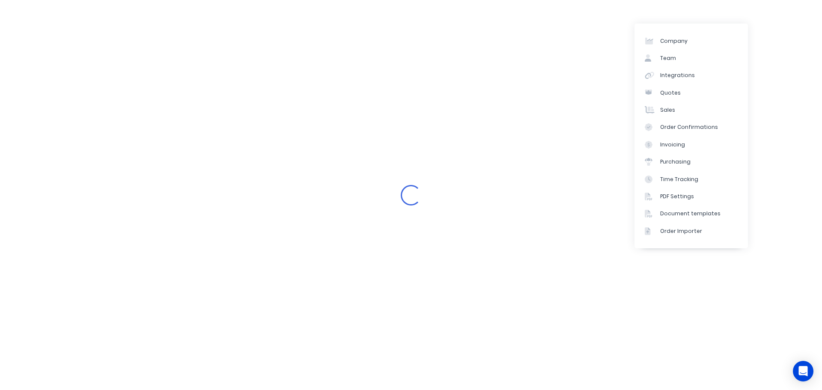
select select "AU"
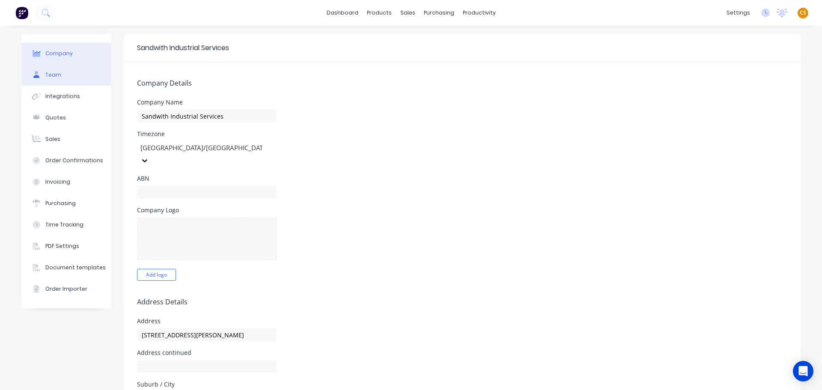
click at [67, 75] on button "Team" at bounding box center [66, 74] width 90 height 21
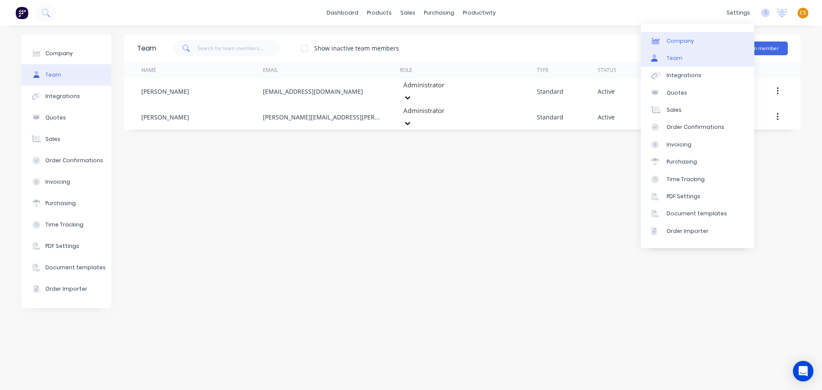
click at [681, 45] on div "Company" at bounding box center [680, 41] width 27 height 8
select select "AU"
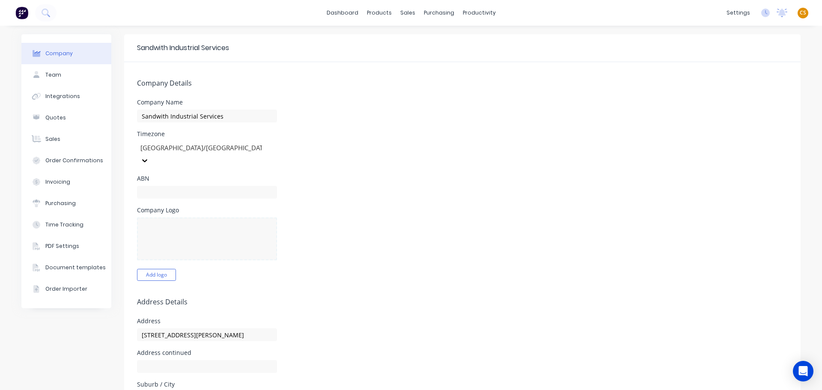
scroll to position [128, 0]
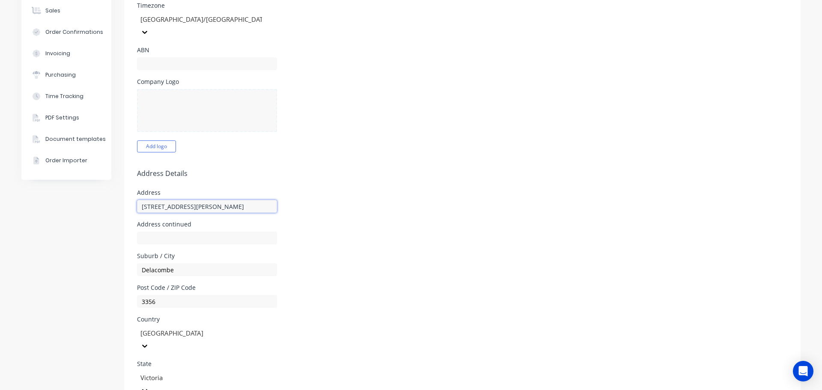
drag, startPoint x: 184, startPoint y: 191, endPoint x: 99, endPoint y: 194, distance: 84.9
click at [99, 194] on div "Company Team Integrations Quotes Sales Order Confirmations Invoicing Purchasing…" at bounding box center [411, 275] width 780 height 738
click at [148, 263] on input "Delacombe" at bounding box center [207, 269] width 140 height 13
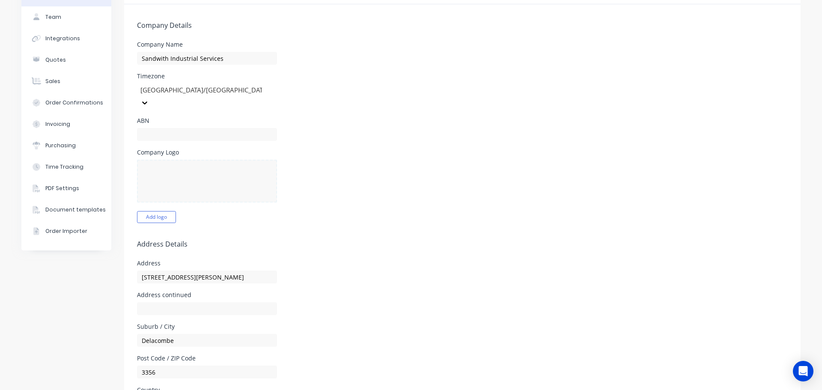
scroll to position [0, 0]
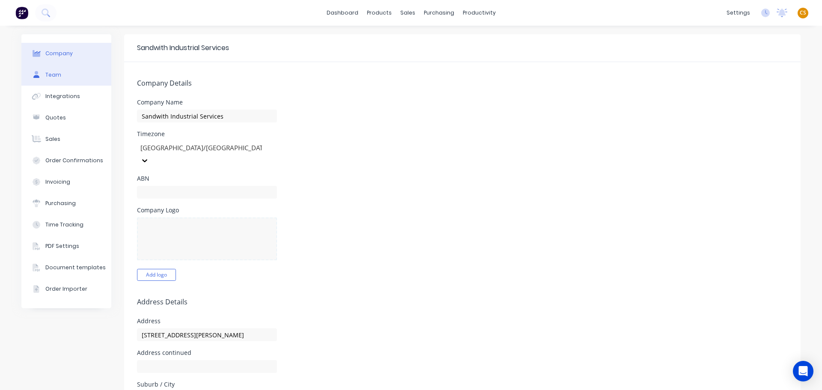
click at [50, 73] on div "Team" at bounding box center [53, 75] width 16 height 8
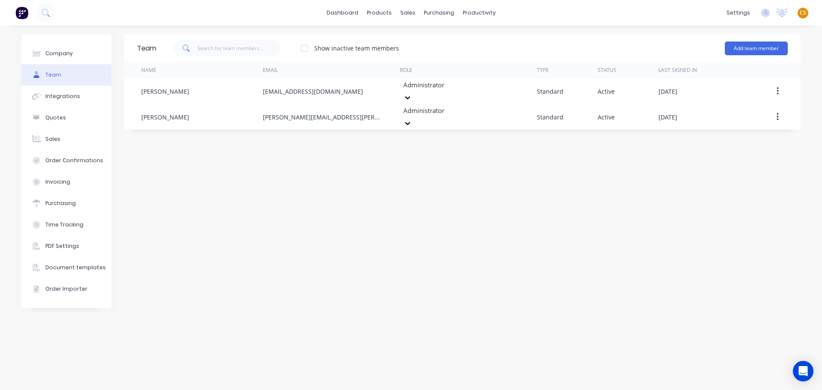
click at [616, 8] on div "dashboard products sales purchasing productivity dashboard products Product Cat…" at bounding box center [411, 13] width 822 height 26
click at [342, 16] on link "dashboard" at bounding box center [343, 12] width 40 height 13
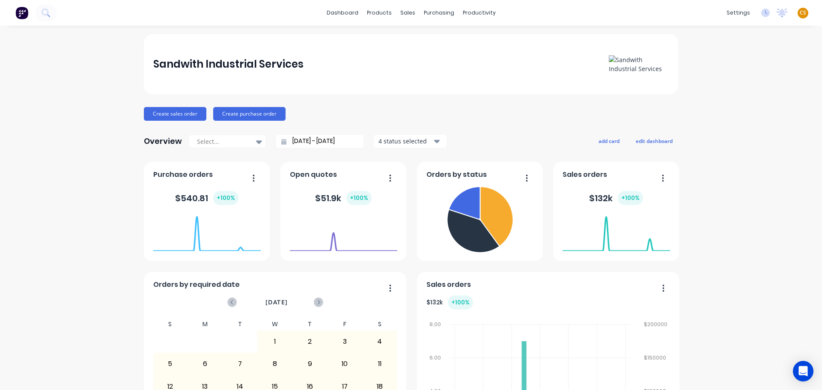
drag, startPoint x: 533, startPoint y: 15, endPoint x: 525, endPoint y: 13, distance: 8.3
click at [534, 15] on div "dashboard products sales purchasing productivity dashboard products Product Cat…" at bounding box center [411, 13] width 822 height 26
click at [486, 39] on div "Workflow" at bounding box center [491, 41] width 26 height 8
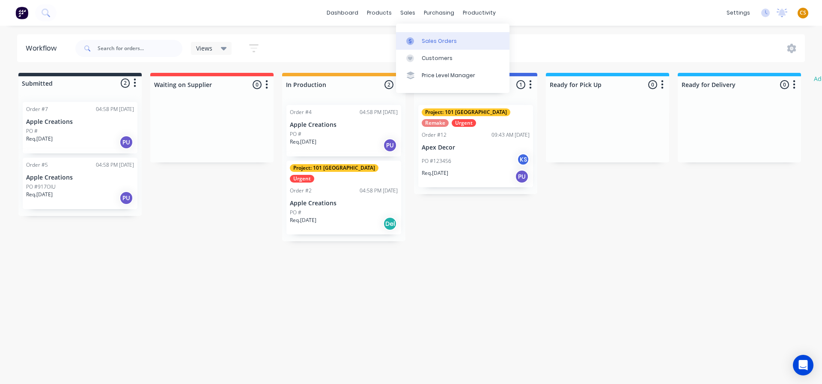
click at [436, 39] on div "Sales Orders" at bounding box center [439, 41] width 35 height 8
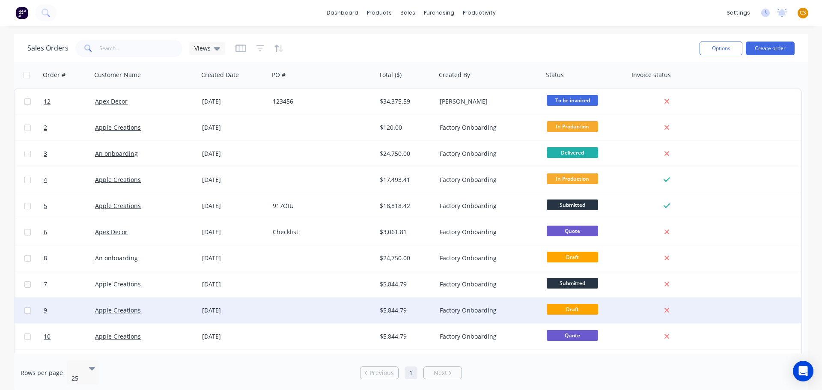
click at [576, 311] on span "Draft" at bounding box center [572, 309] width 51 height 11
click at [58, 312] on link "9" at bounding box center [69, 311] width 51 height 26
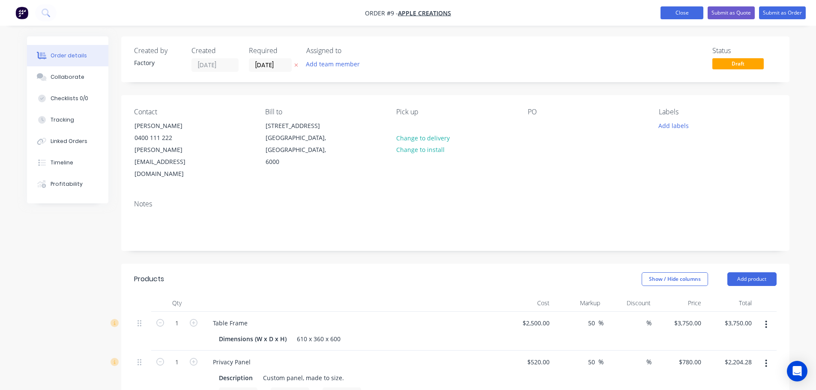
click at [688, 17] on button "Close" at bounding box center [681, 12] width 43 height 13
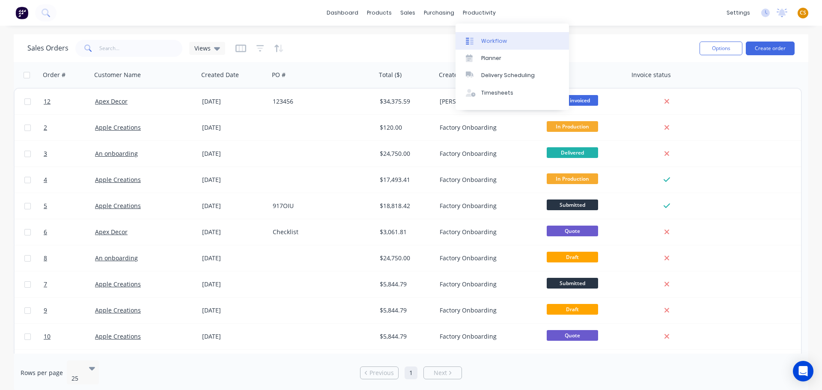
click at [490, 45] on div "Workflow" at bounding box center [494, 41] width 26 height 8
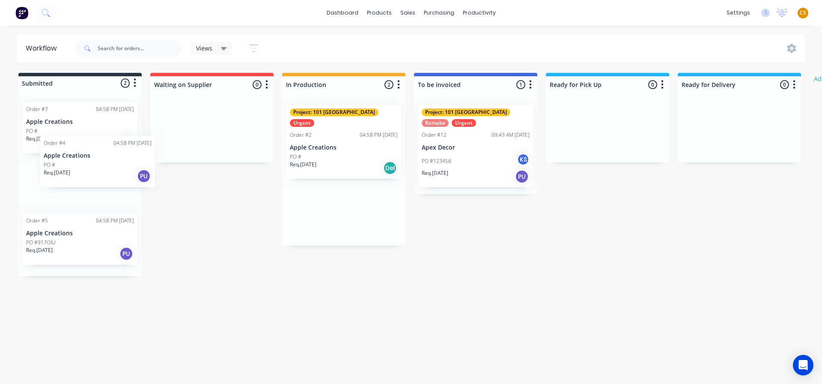
drag, startPoint x: 343, startPoint y: 140, endPoint x: 90, endPoint y: 174, distance: 255.0
click at [90, 174] on div "Submitted 2 Status colour #273444 hex #273444 Save Cancel Summaries Total order…" at bounding box center [522, 174] width 1056 height 203
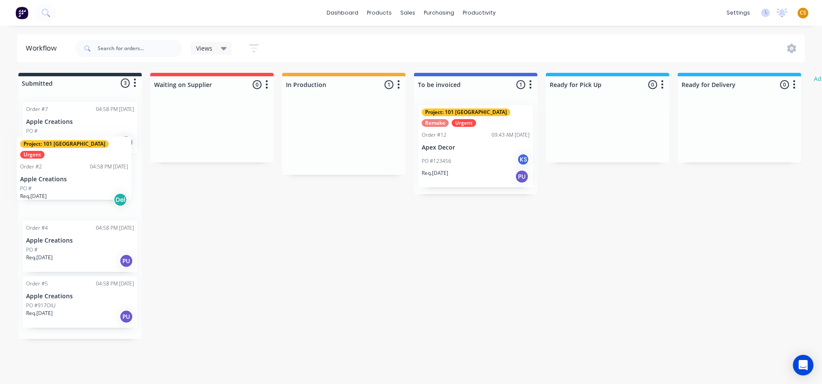
drag, startPoint x: 352, startPoint y: 149, endPoint x: 80, endPoint y: 183, distance: 274.6
click at [80, 183] on div "Submitted 3 Status colour #273444 hex #273444 Save Cancel Summaries Total order…" at bounding box center [522, 206] width 1056 height 266
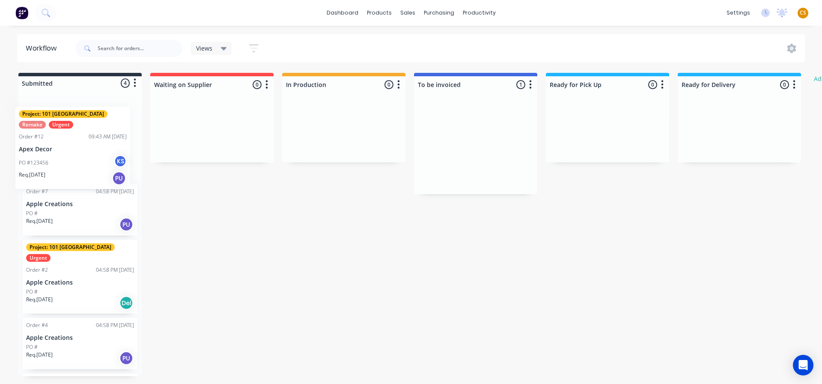
drag, startPoint x: 487, startPoint y: 153, endPoint x: 83, endPoint y: 155, distance: 404.8
click at [83, 155] on div "Submitted 4 Status colour #273444 hex #273444 Save Cancel Summaries Total order…" at bounding box center [522, 224] width 1056 height 303
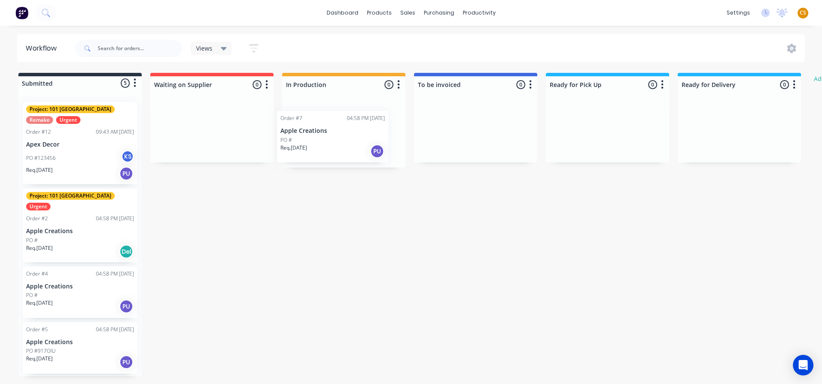
drag, startPoint x: 84, startPoint y: 227, endPoint x: 342, endPoint y: 151, distance: 269.0
click at [342, 151] on div "Submitted 5 Status colour #273444 hex #273444 Save Cancel Summaries Total order…" at bounding box center [522, 224] width 1056 height 303
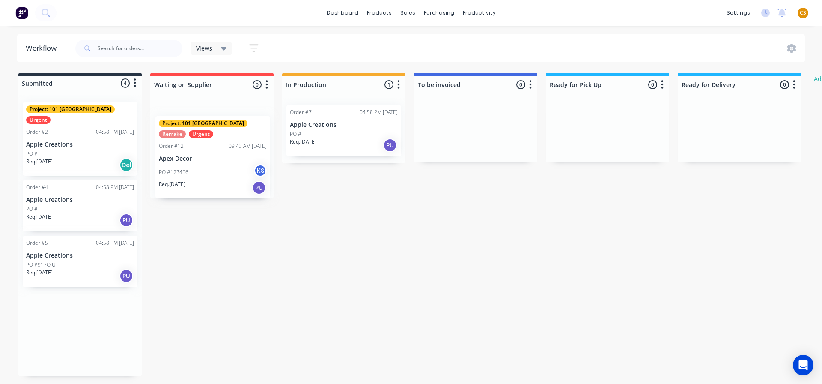
drag, startPoint x: 90, startPoint y: 164, endPoint x: 209, endPoint y: 169, distance: 119.2
click at [209, 169] on div "Submitted 4 Status colour #273444 hex #273444 Save Cancel Summaries Total order…" at bounding box center [522, 224] width 1056 height 303
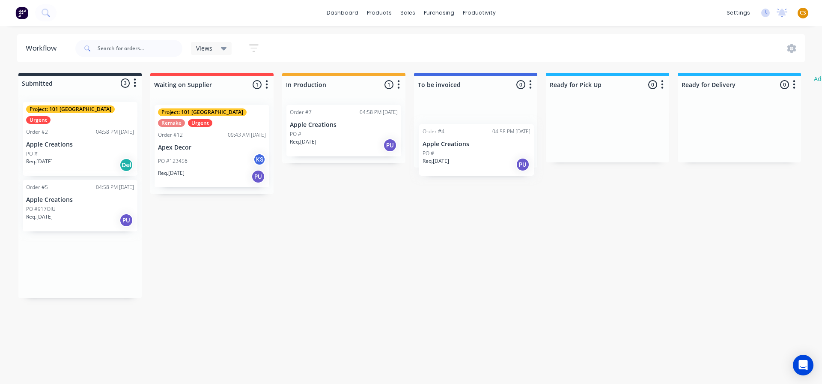
drag, startPoint x: 60, startPoint y: 208, endPoint x: 460, endPoint y: 164, distance: 402.0
click at [460, 164] on div "Submitted 3 Status colour #273444 hex #273444 Save Cancel Summaries Total order…" at bounding box center [522, 185] width 1056 height 225
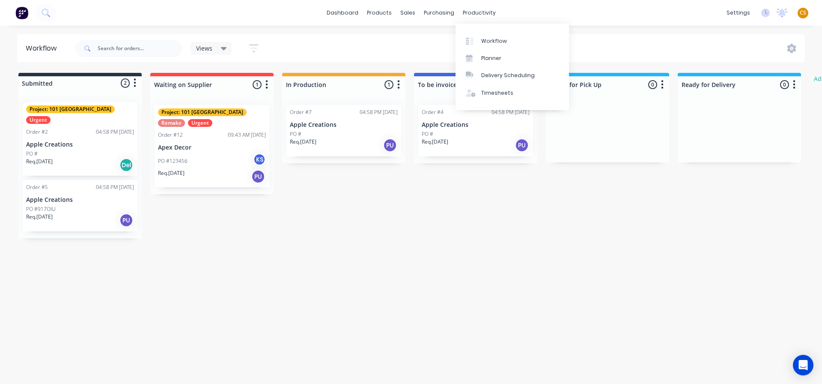
drag, startPoint x: 502, startPoint y: 223, endPoint x: 499, endPoint y: 215, distance: 8.4
click at [502, 224] on div "Submitted 2 Status colour #273444 hex #273444 Save Cancel Summaries Total order…" at bounding box center [522, 155] width 1056 height 165
click at [423, 83] on div at bounding box center [475, 84] width 123 height 17
click at [423, 83] on input "To be invoiced" at bounding box center [460, 84] width 84 height 9
drag, startPoint x: 473, startPoint y: 84, endPoint x: 399, endPoint y: 84, distance: 74.1
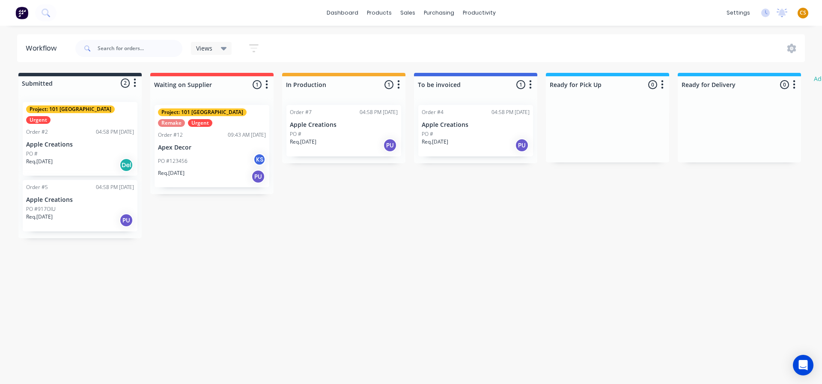
click at [399, 84] on div "Submitted 2 Status colour #273444 hex #273444 Save Cancel Summaries Total order…" at bounding box center [522, 155] width 1056 height 165
click at [301, 82] on div at bounding box center [343, 84] width 123 height 17
click at [301, 82] on input "In Production" at bounding box center [328, 84] width 84 height 9
drag, startPoint x: 360, startPoint y: 307, endPoint x: 441, endPoint y: 293, distance: 82.1
click at [360, 307] on div "Workflow Views Save new view None (Default) edit Show/Hide statuses Show line i…" at bounding box center [411, 200] width 822 height 332
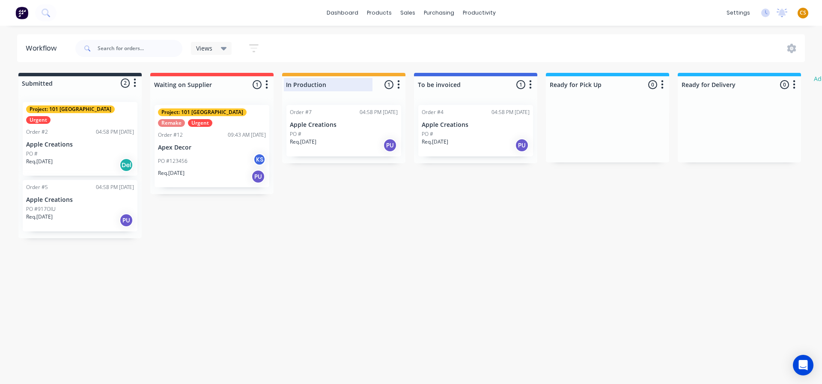
click at [308, 87] on div at bounding box center [343, 84] width 123 height 17
click at [308, 87] on input "In Production" at bounding box center [328, 84] width 84 height 9
click at [398, 87] on icon "button" at bounding box center [398, 84] width 3 height 11
click at [373, 103] on button "Status colour" at bounding box center [361, 103] width 86 height 14
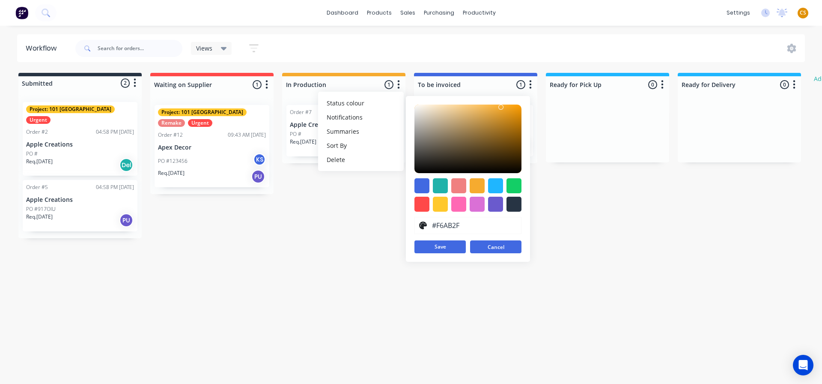
click at [499, 251] on button "Cancel" at bounding box center [495, 246] width 51 height 13
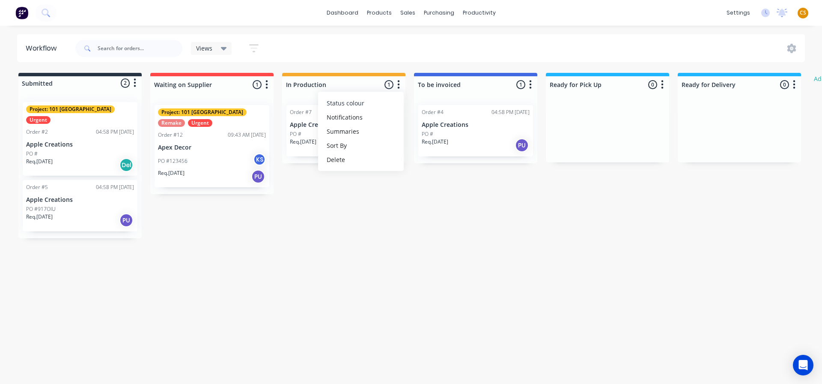
click at [355, 105] on span "Status colour" at bounding box center [346, 103] width 38 height 9
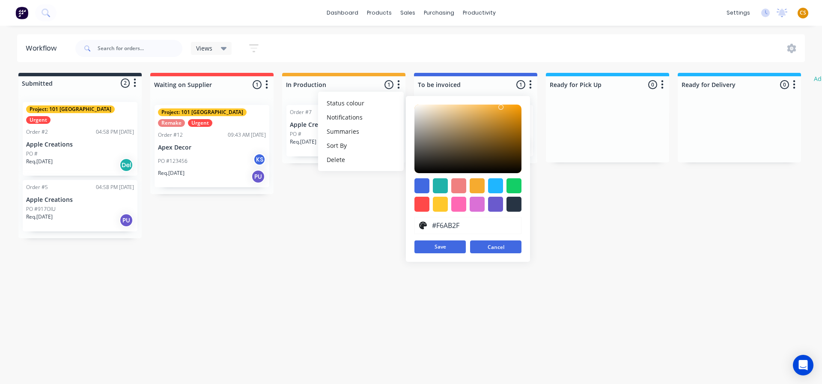
click at [496, 248] on button "Cancel" at bounding box center [495, 246] width 51 height 13
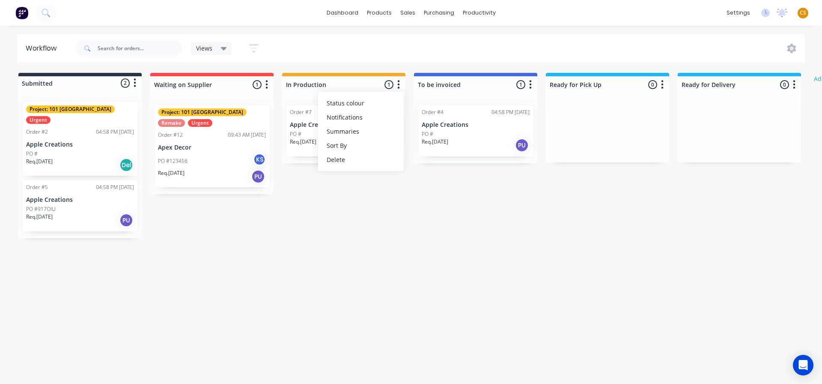
click at [613, 262] on div "Workflow Views Save new view None (Default) edit Show/Hide statuses Show line i…" at bounding box center [411, 200] width 822 height 332
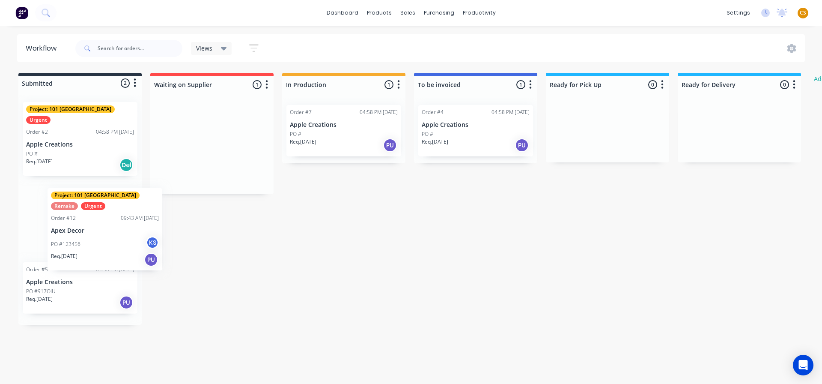
drag, startPoint x: 226, startPoint y: 148, endPoint x: 119, endPoint y: 230, distance: 134.5
click at [119, 230] on div "Submitted 2 Status colour #273444 hex #273444 Save Cancel Summaries Total order…" at bounding box center [522, 199] width 1056 height 252
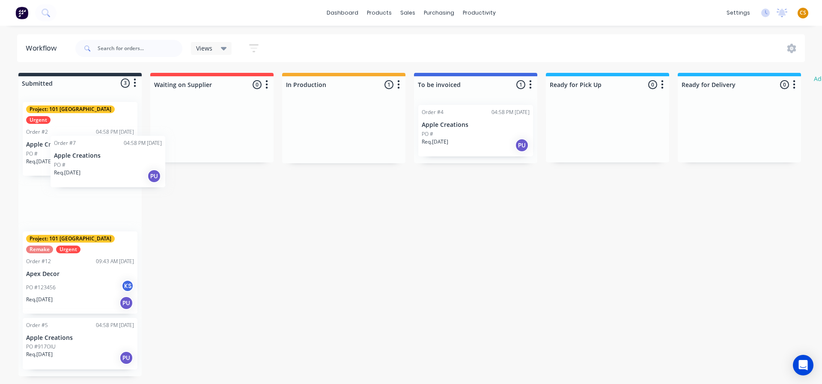
drag, startPoint x: 343, startPoint y: 133, endPoint x: 103, endPoint y: 165, distance: 242.4
click at [103, 165] on div "Submitted 3 Status colour #273444 hex #273444 Save Cancel Summaries Total order…" at bounding box center [522, 224] width 1056 height 303
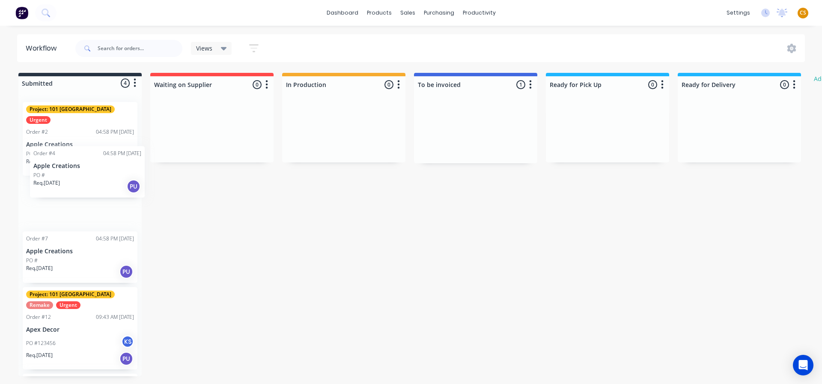
drag, startPoint x: 477, startPoint y: 136, endPoint x: 82, endPoint y: 179, distance: 397.3
click at [81, 178] on div "Submitted 4 Status colour #273444 hex #273444 Save Cancel Summaries Total order…" at bounding box center [522, 224] width 1056 height 303
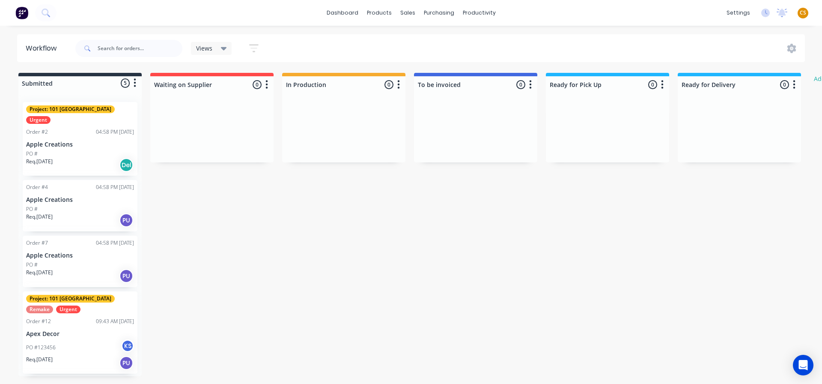
click at [566, 9] on div "dashboard products sales purchasing productivity dashboard products Product Cat…" at bounding box center [411, 13] width 822 height 26
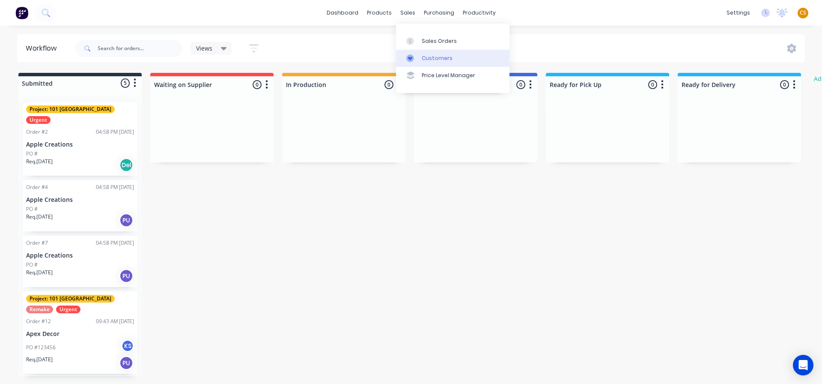
click at [437, 57] on div "Customers" at bounding box center [437, 58] width 31 height 8
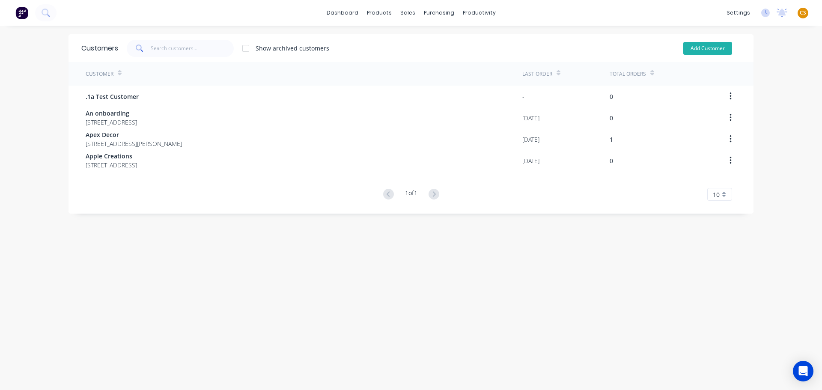
click at [701, 50] on button "Add Customer" at bounding box center [708, 48] width 49 height 13
select select "AU"
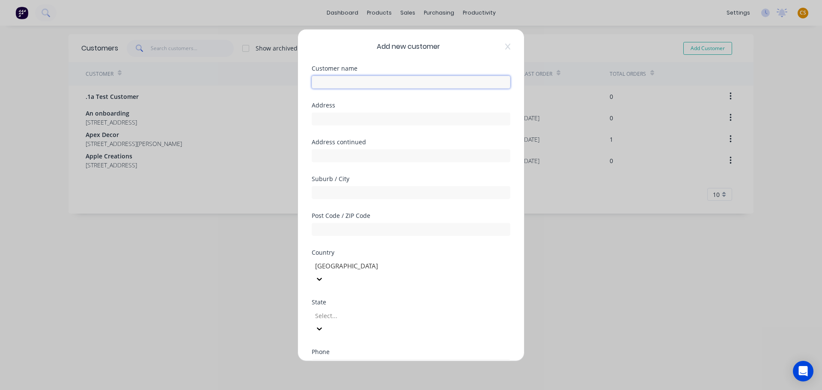
drag, startPoint x: 323, startPoint y: 82, endPoint x: 323, endPoint y: 78, distance: 4.7
click at [323, 82] on input "text" at bounding box center [411, 81] width 199 height 13
type input "McCain"
click at [369, 172] on div "Address continued" at bounding box center [411, 157] width 199 height 37
click at [340, 311] on div at bounding box center [375, 316] width 123 height 11
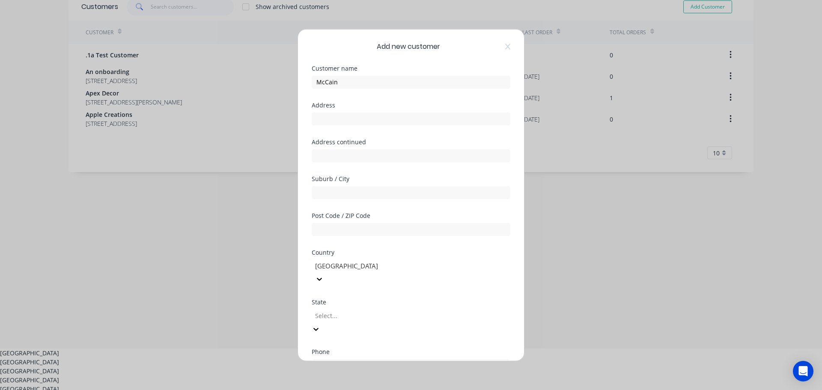
scroll to position [15, 0]
click at [324, 121] on input "text" at bounding box center [411, 118] width 199 height 13
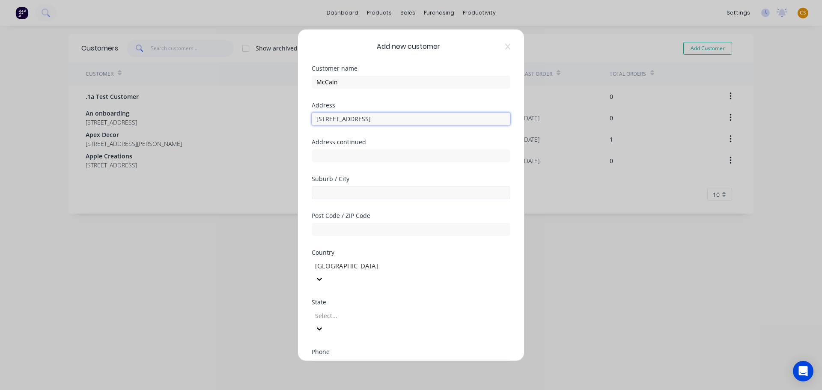
type input "1059 Ring Road"
click at [326, 189] on input "text" at bounding box center [411, 192] width 199 height 13
type input "Mitchell Park"
click at [356, 311] on div at bounding box center [375, 316] width 123 height 11
type input "Vi"
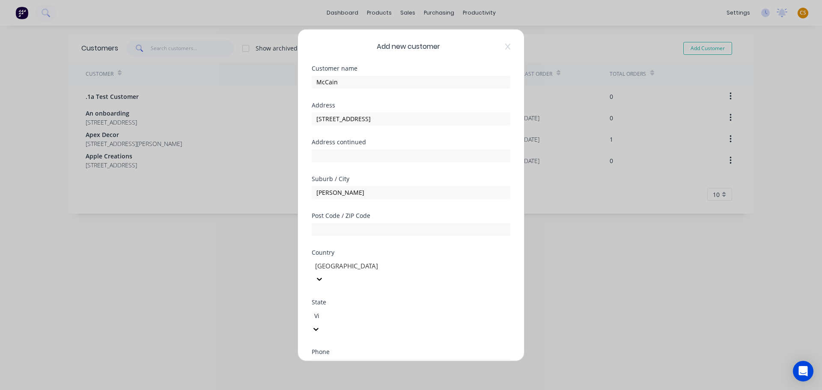
click at [326, 390] on div "Victoria" at bounding box center [411, 394] width 822 height 9
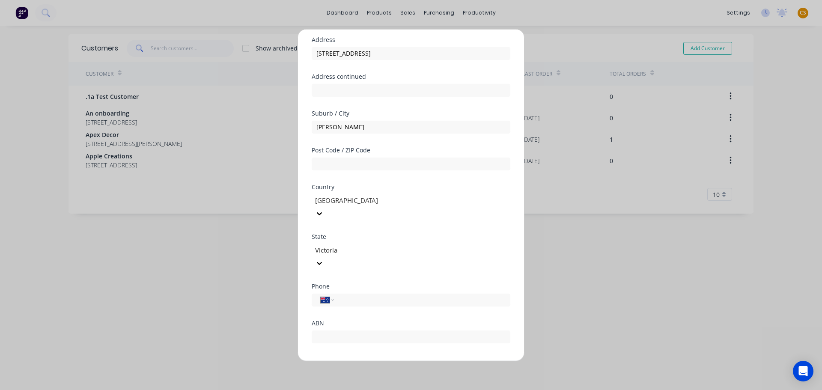
scroll to position [75, 0]
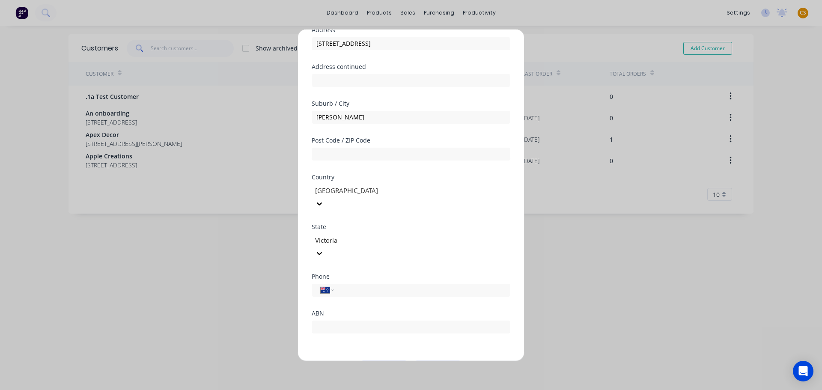
click at [380, 361] on button "Save" at bounding box center [384, 368] width 47 height 14
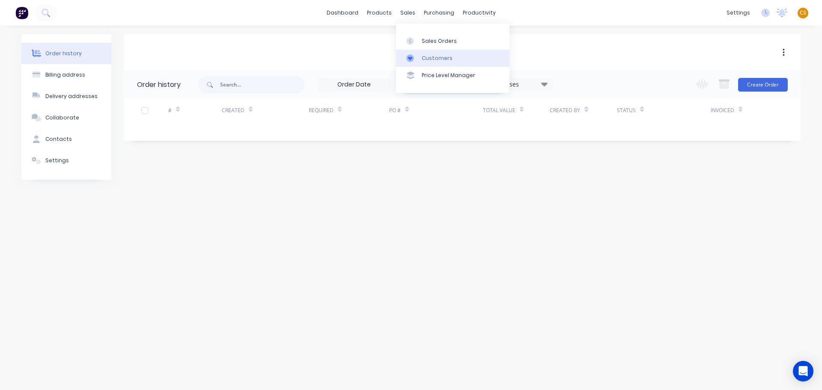
click at [434, 59] on div "Customers" at bounding box center [437, 58] width 31 height 8
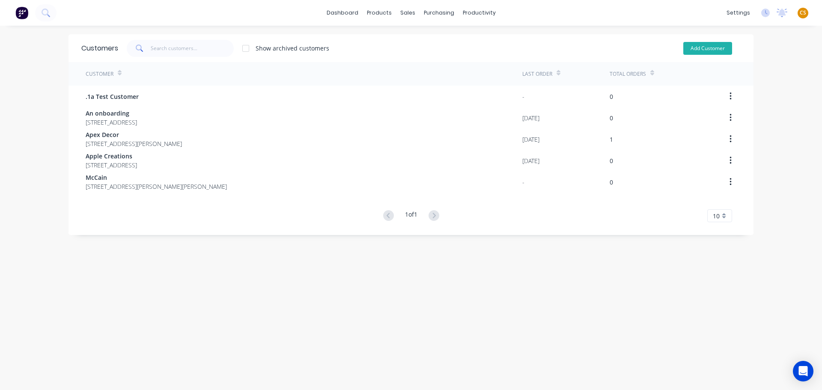
click at [687, 48] on button "Add Customer" at bounding box center [708, 48] width 49 height 13
select select "AU"
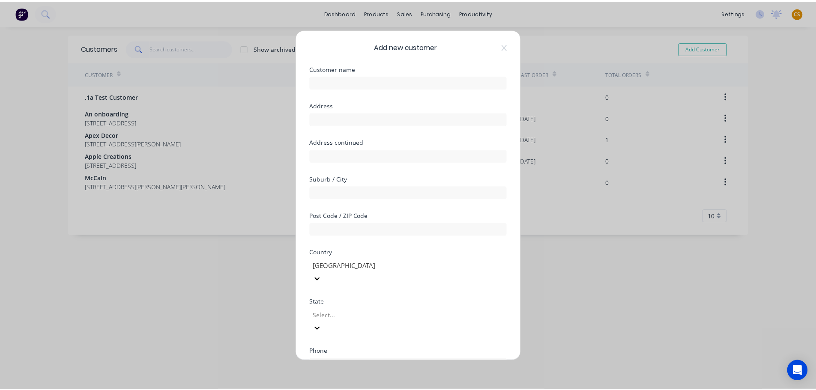
scroll to position [75, 0]
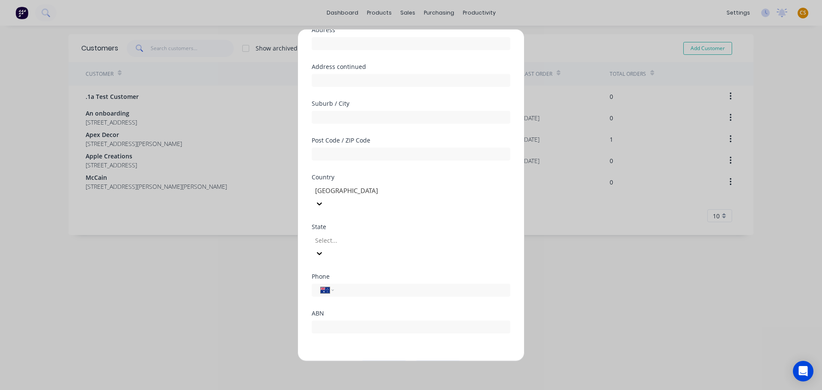
click at [442, 361] on button "Cancel" at bounding box center [438, 368] width 47 height 14
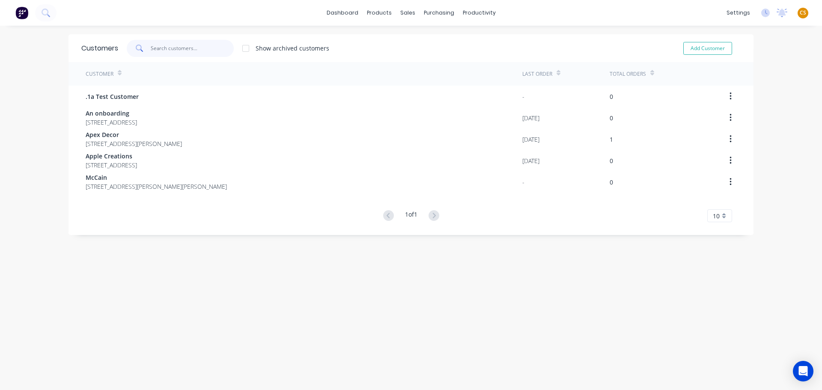
click at [188, 45] on input "text" at bounding box center [193, 48] width 84 height 17
click at [45, 11] on icon at bounding box center [46, 13] width 8 height 8
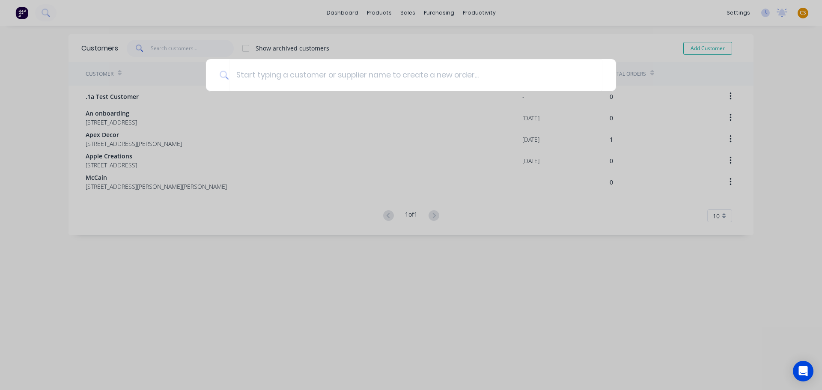
click at [36, 191] on div at bounding box center [411, 195] width 822 height 390
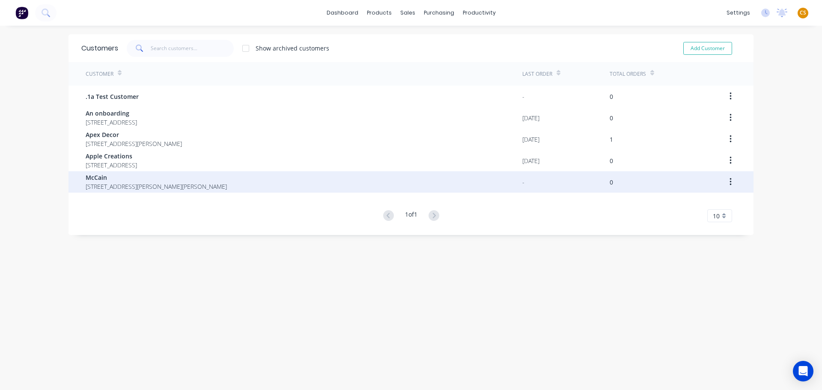
click at [102, 179] on span "McCain" at bounding box center [156, 177] width 141 height 9
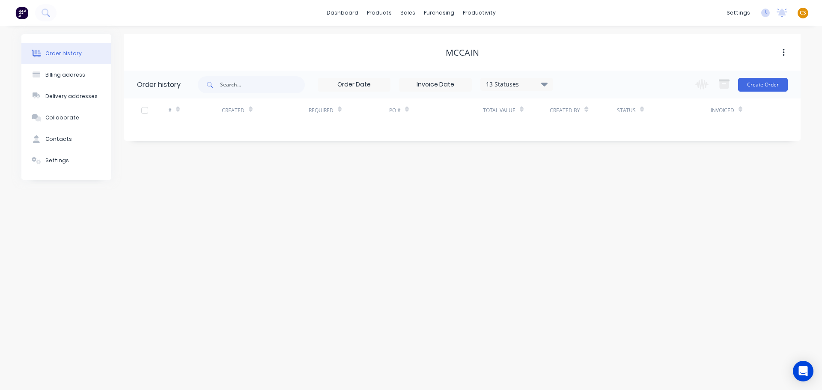
click at [454, 51] on div "McCain" at bounding box center [462, 53] width 33 height 10
click at [59, 77] on div "Billing address" at bounding box center [65, 75] width 40 height 8
select select "AU"
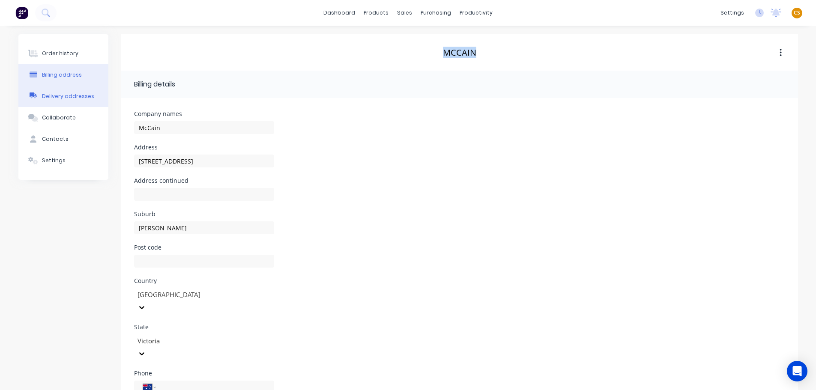
click at [67, 98] on div "Delivery addresses" at bounding box center [68, 97] width 52 height 8
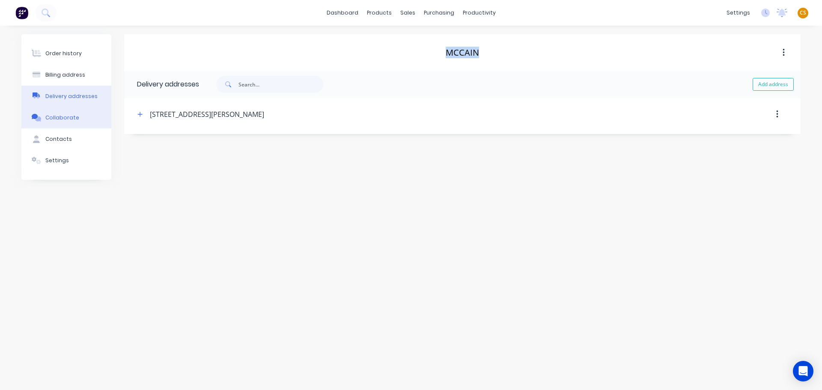
click at [63, 120] on div "Collaborate" at bounding box center [62, 118] width 34 height 8
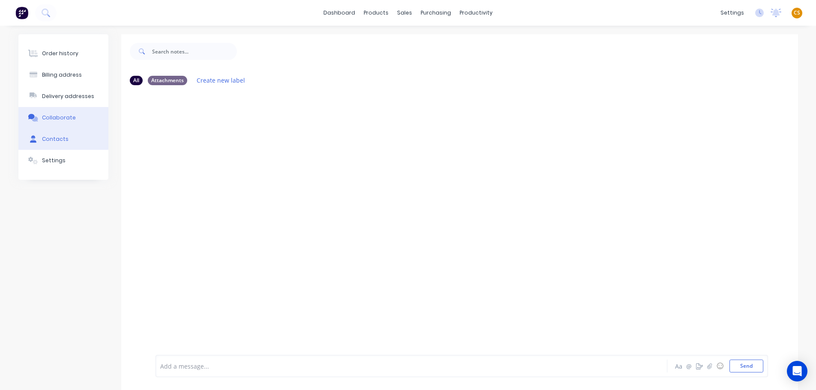
click at [66, 141] on div "Contacts" at bounding box center [55, 139] width 27 height 8
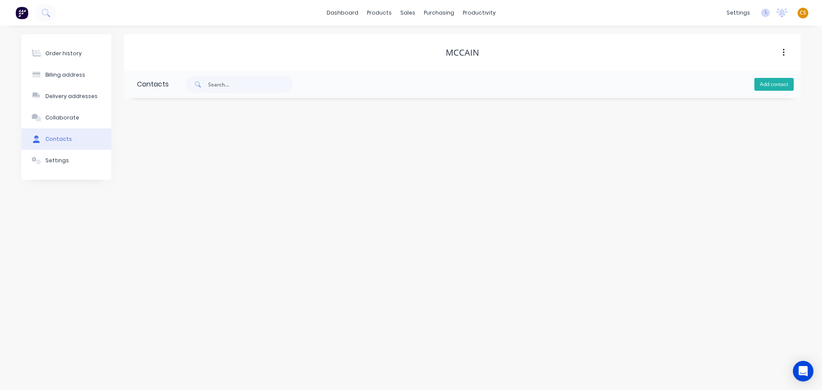
click at [768, 85] on button "Add contact" at bounding box center [774, 84] width 39 height 13
select select "AU"
click at [755, 78] on button "Add contact" at bounding box center [774, 84] width 39 height 13
click at [156, 145] on input "text" at bounding box center [207, 147] width 140 height 13
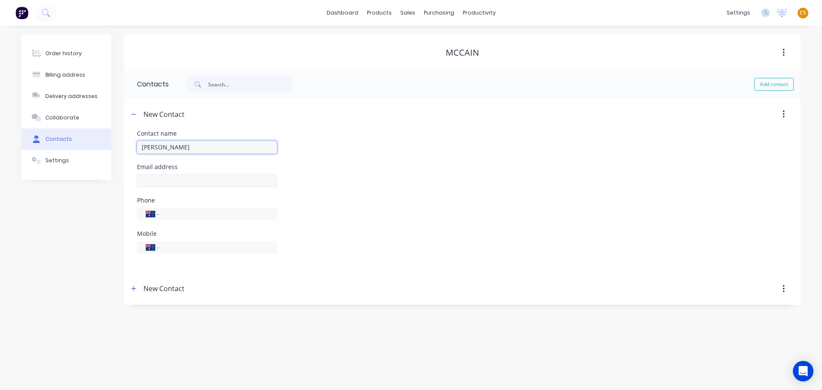
type input "Wayne Smith"
click at [157, 182] on input "text" at bounding box center [207, 180] width 140 height 13
type input "wayne.smith@mccain.com.au"
click at [57, 309] on div "Order history Billing address Delivery addresses Collaborate Contacts Settings …" at bounding box center [411, 208] width 822 height 365
click at [176, 213] on input "tel" at bounding box center [216, 214] width 103 height 10
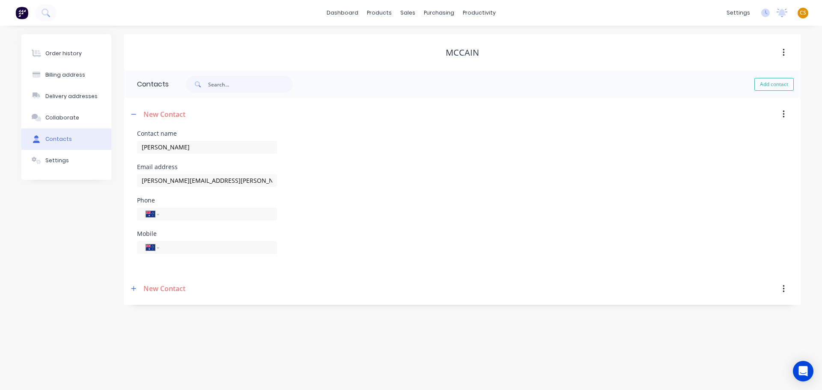
click at [397, 229] on div "Phone International Afghanistan Åland Islands Albania Algeria American Samoa An…" at bounding box center [462, 213] width 651 height 33
click at [200, 149] on input "Wayne Smith" at bounding box center [207, 147] width 140 height 13
click at [133, 288] on icon "button" at bounding box center [133, 289] width 5 height 6
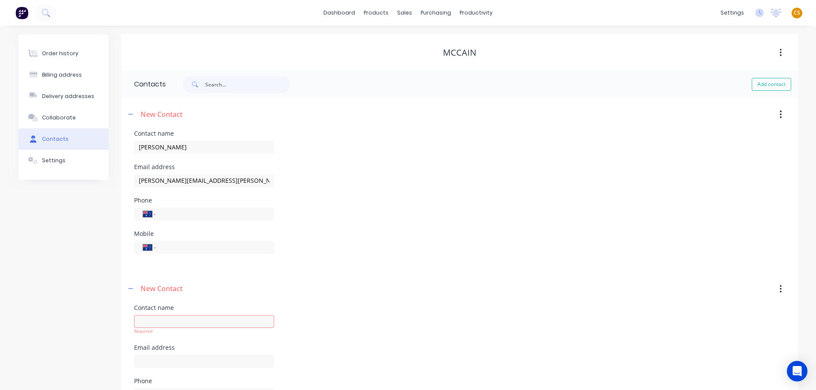
click at [780, 291] on icon "button" at bounding box center [781, 288] width 2 height 9
click at [720, 315] on div "Delete" at bounding box center [750, 311] width 66 height 12
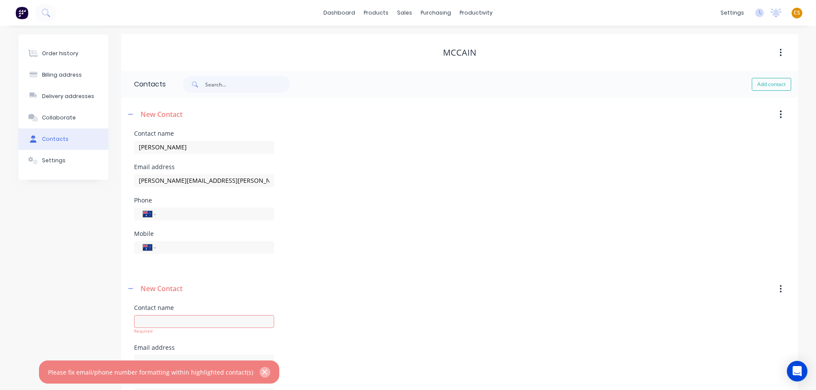
click at [262, 371] on icon "button" at bounding box center [265, 372] width 6 height 8
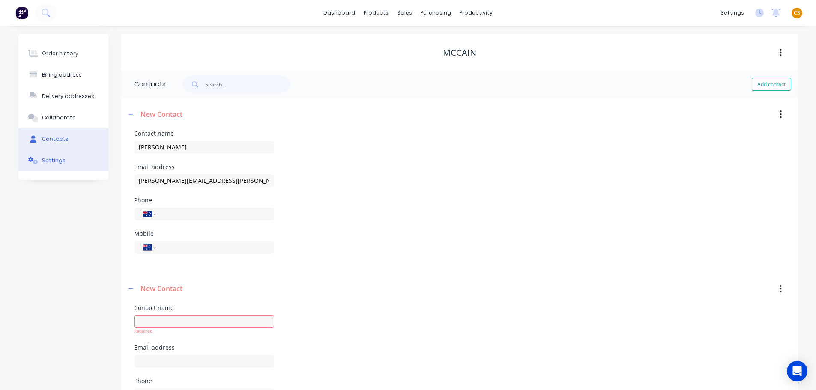
click at [64, 160] on button "Settings" at bounding box center [63, 160] width 90 height 21
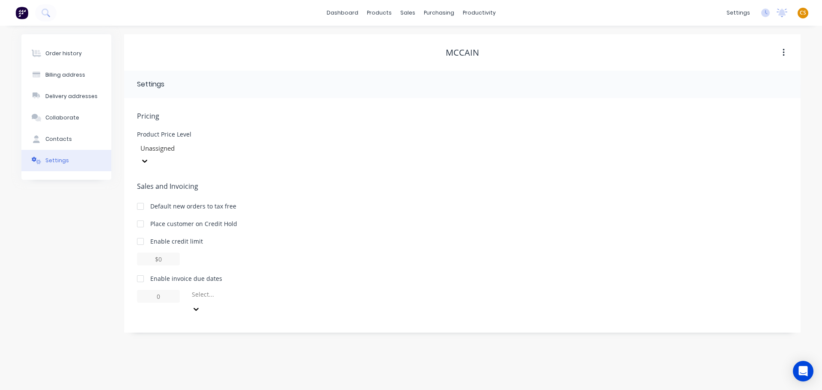
click at [140, 270] on div at bounding box center [140, 278] width 17 height 17
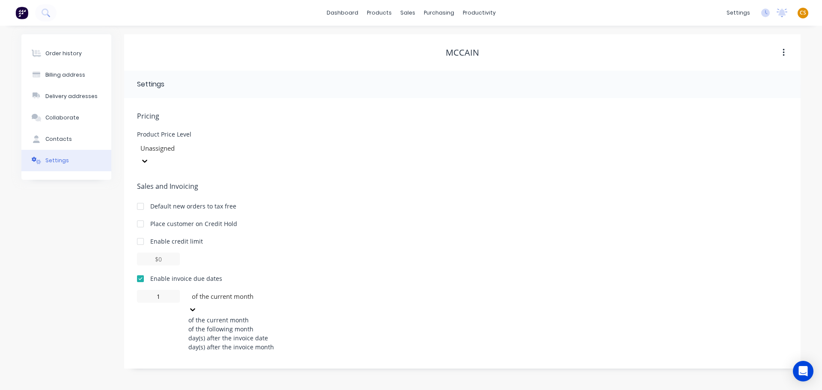
click at [248, 291] on div at bounding box center [252, 296] width 123 height 11
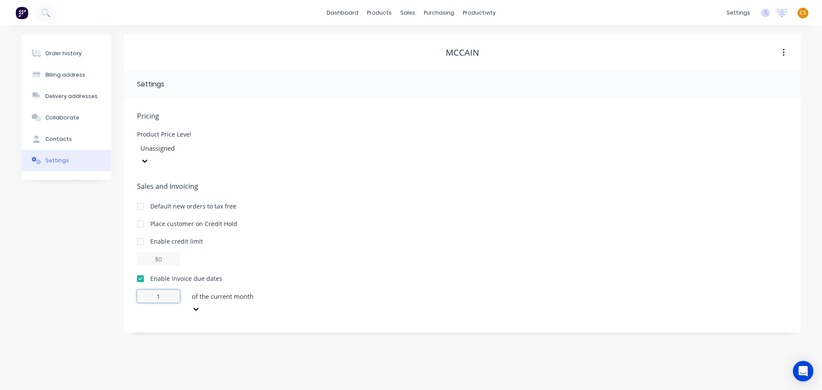
drag, startPoint x: 155, startPoint y: 283, endPoint x: 128, endPoint y: 285, distance: 27.1
click at [128, 285] on div "Pricing Product Price Level Unassigned Sales and Invoicing Default new orders t…" at bounding box center [462, 215] width 677 height 235
click at [222, 291] on div at bounding box center [252, 296] width 123 height 11
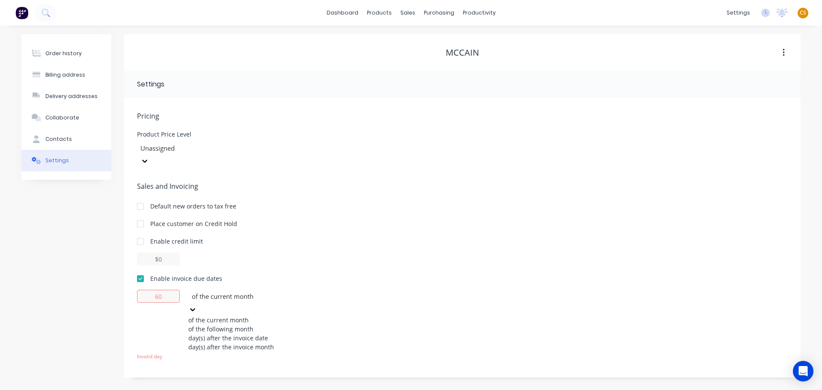
click at [260, 336] on div "day(s) after the invoice date" at bounding box center [252, 338] width 128 height 9
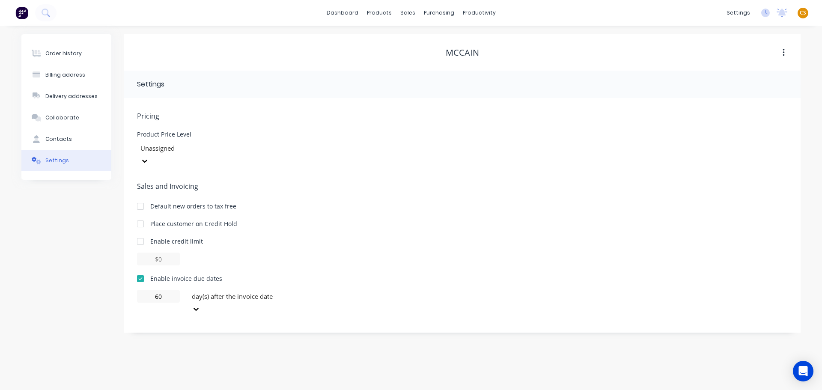
click at [109, 342] on div "Order history Billing address Delivery addresses Collaborate Contacts Settings …" at bounding box center [411, 208] width 822 height 365
type input "0"
click at [67, 49] on button "Order history" at bounding box center [66, 53] width 90 height 21
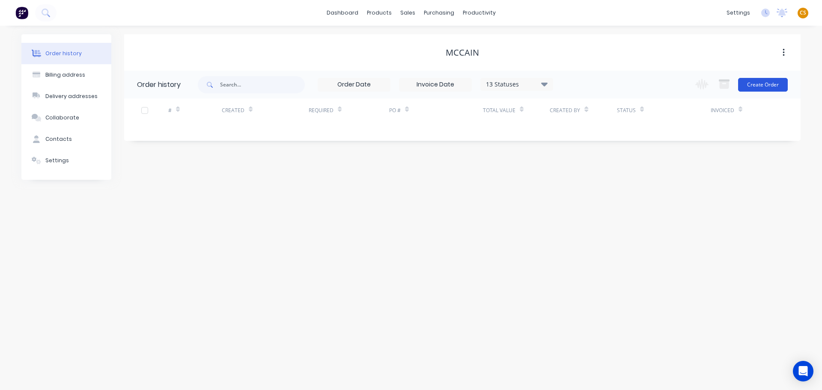
click at [763, 86] on button "Create Order" at bounding box center [763, 85] width 50 height 14
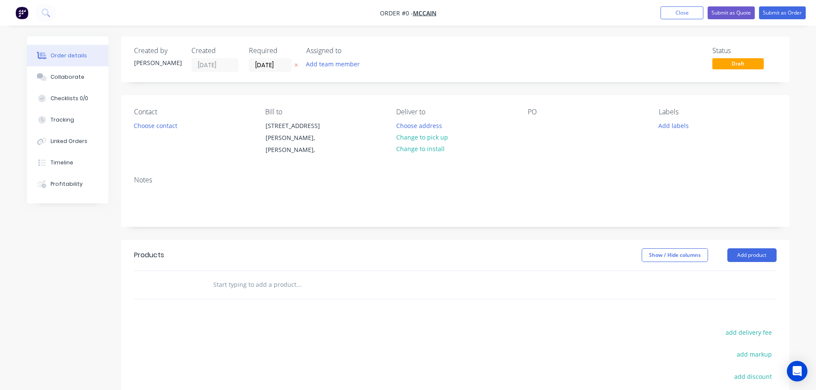
click at [147, 50] on div "Created by" at bounding box center [157, 51] width 47 height 8
drag, startPoint x: 147, startPoint y: 50, endPoint x: 158, endPoint y: 50, distance: 10.3
click at [158, 50] on div "Created by" at bounding box center [157, 51] width 47 height 8
click at [201, 50] on div "Created" at bounding box center [214, 51] width 47 height 8
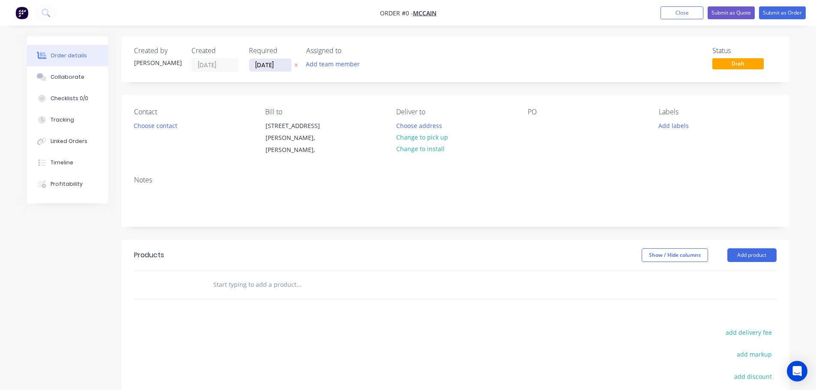
click at [281, 64] on input "[DATE]" at bounding box center [270, 65] width 42 height 13
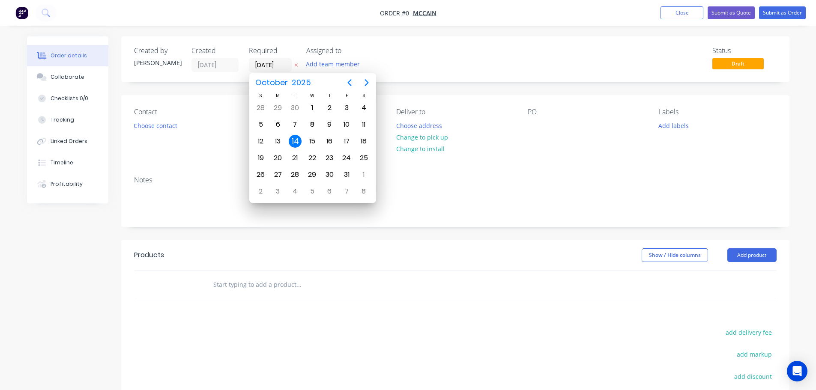
click at [452, 56] on div "Status Draft" at bounding box center [584, 59] width 385 height 25
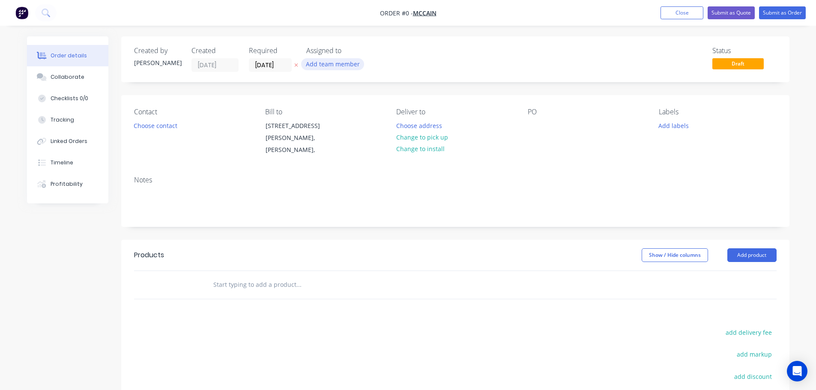
click at [341, 67] on button "Add team member" at bounding box center [332, 64] width 63 height 12
click at [479, 52] on div "Status Draft" at bounding box center [584, 59] width 385 height 25
click at [154, 126] on button "Choose contact" at bounding box center [155, 126] width 53 height 12
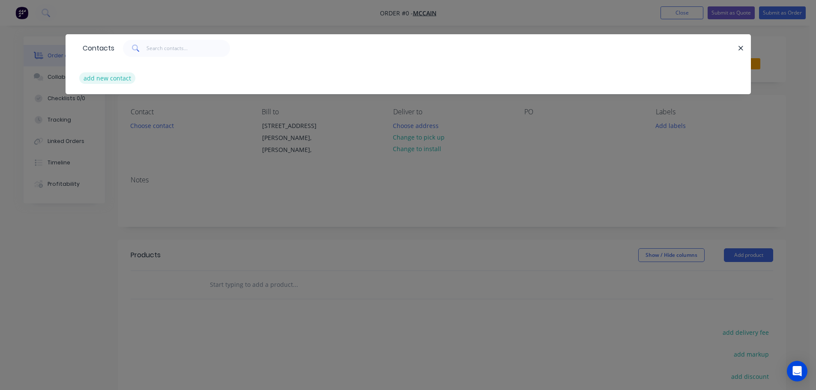
click at [125, 79] on button "add new contact" at bounding box center [107, 78] width 57 height 12
select select "AU"
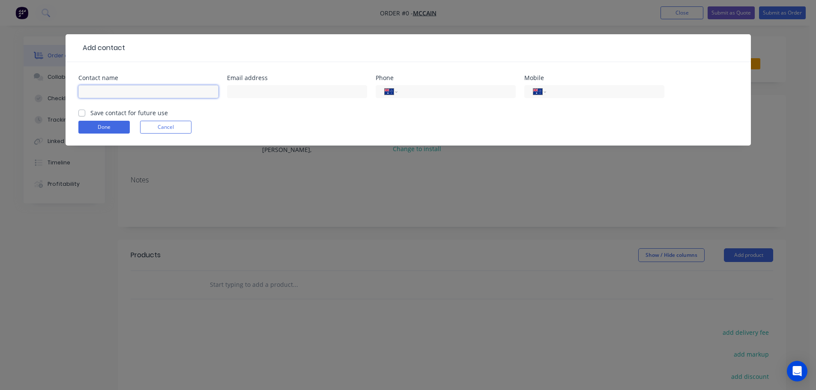
click at [108, 87] on input "text" at bounding box center [148, 91] width 140 height 13
type input "Wayne Smith"
click at [242, 90] on input "text" at bounding box center [297, 91] width 140 height 13
type input "wayne.smith@mccain.com.au"
click at [90, 115] on label "Save contact for future use" at bounding box center [129, 112] width 78 height 9
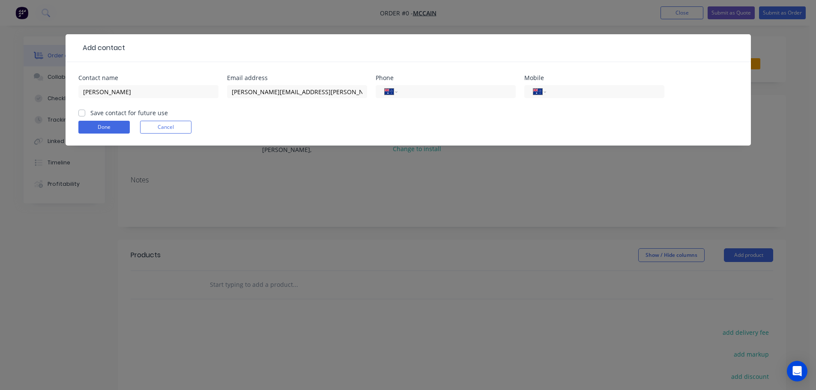
click at [80, 115] on input "Save contact for future use" at bounding box center [81, 112] width 7 height 8
checkbox input "true"
click at [97, 128] on button "Done" at bounding box center [103, 127] width 51 height 13
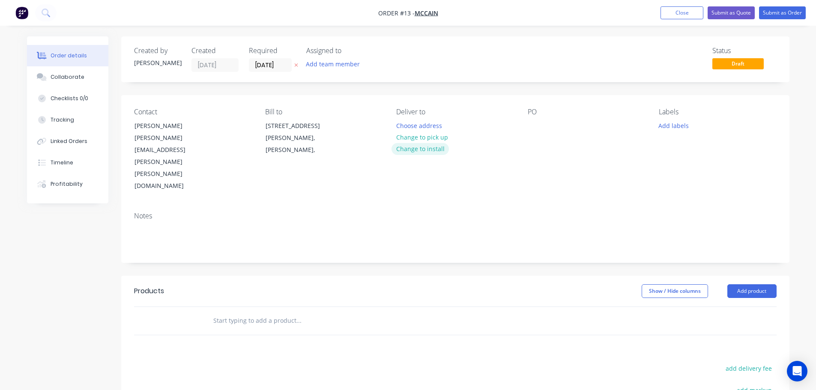
click at [422, 149] on button "Change to install" at bounding box center [419, 149] width 57 height 12
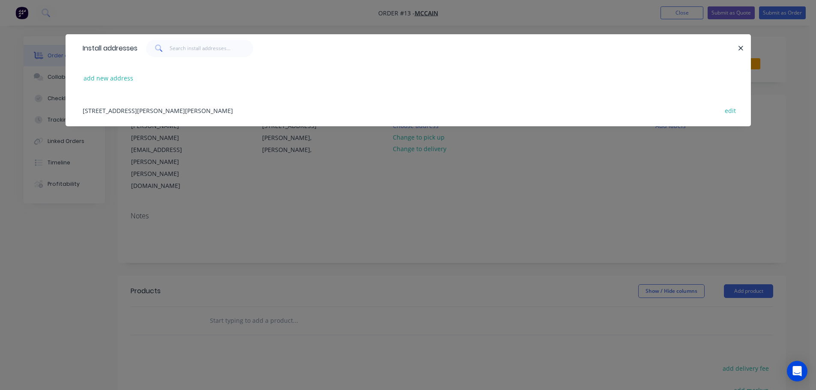
click at [200, 109] on div "1059 Ring Road, Mitchell Park, Victoria, Australia edit" at bounding box center [408, 110] width 660 height 32
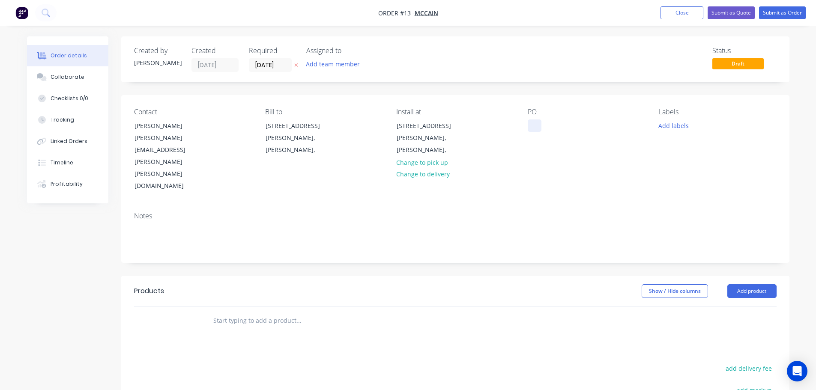
click at [529, 123] on div at bounding box center [535, 126] width 14 height 12
click at [609, 145] on div "PO 8202" at bounding box center [586, 150] width 117 height 84
click at [550, 125] on div "8202" at bounding box center [541, 126] width 27 height 12
click at [569, 212] on div "Notes" at bounding box center [455, 216] width 642 height 8
click at [667, 128] on button "Add labels" at bounding box center [673, 126] width 39 height 12
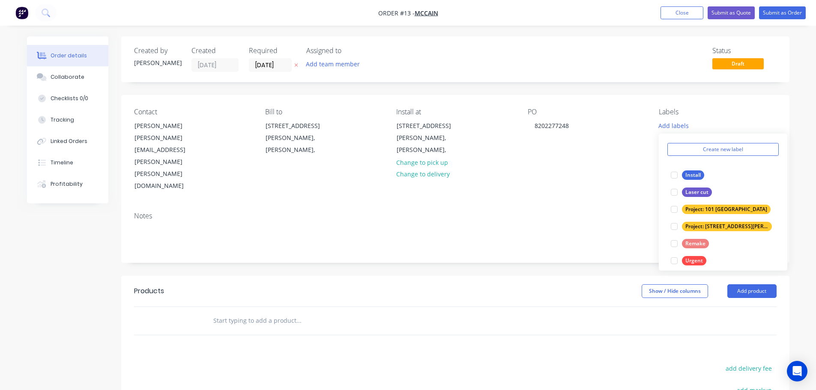
scroll to position [34, 0]
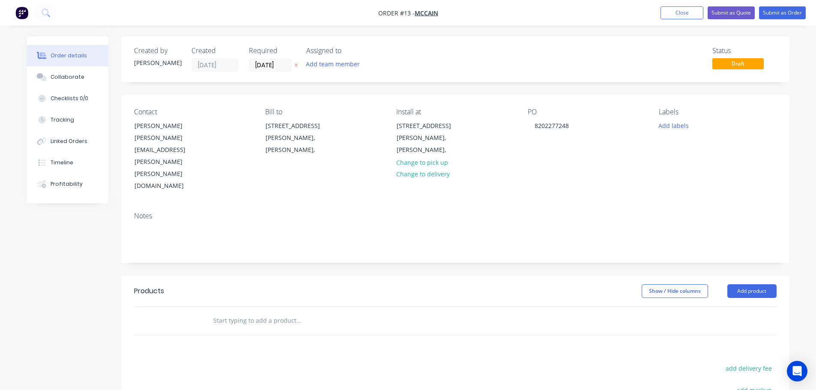
click at [612, 132] on div "PO 8202277248" at bounding box center [586, 150] width 117 height 84
click at [268, 312] on input "text" at bounding box center [298, 320] width 171 height 17
click at [313, 312] on input "Fabricating and installation of blow down vessel" at bounding box center [298, 320] width 171 height 17
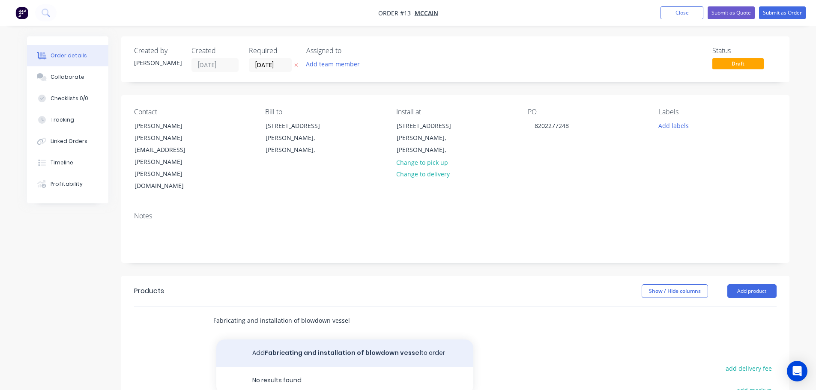
type input "Fabricating and installation of blowdown vessel"
click at [352, 340] on button "Add Fabricating and installation of blowdown vessel to order" at bounding box center [344, 353] width 257 height 27
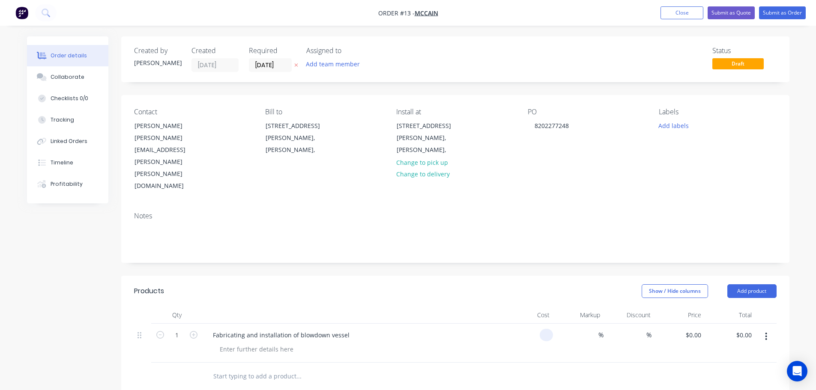
click at [537, 324] on div at bounding box center [527, 343] width 51 height 39
type input "$15,840.00"
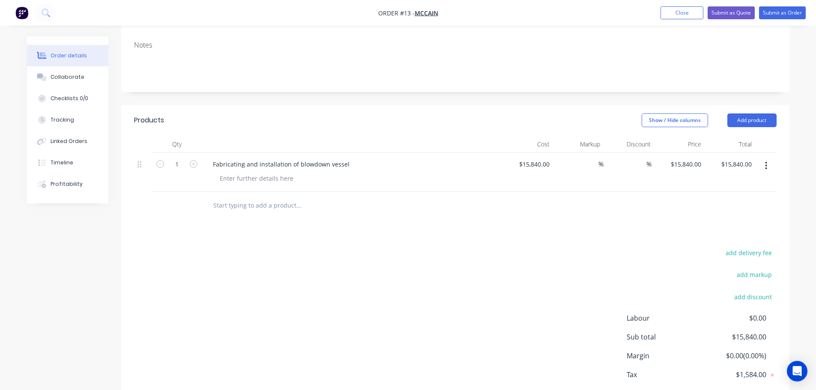
scroll to position [173, 0]
click at [635, 348] on span "Margin" at bounding box center [665, 353] width 76 height 10
drag, startPoint x: 635, startPoint y: 309, endPoint x: 777, endPoint y: 307, distance: 142.7
click at [777, 307] on div "add delivery fee add markup add discount Labour $0.00 Sub total $15,840.00 Marg…" at bounding box center [455, 327] width 668 height 165
click at [591, 155] on input at bounding box center [594, 161] width 10 height 12
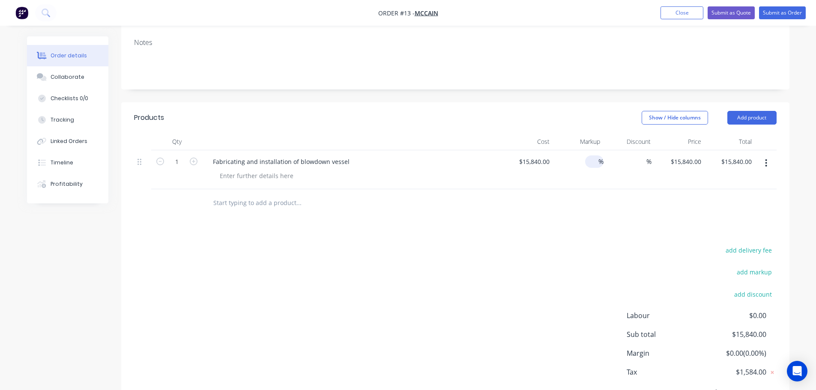
click at [630, 348] on span "Margin" at bounding box center [665, 353] width 76 height 10
click at [590, 155] on input at bounding box center [594, 161] width 10 height 12
type input "20"
type input "$19,008.00"
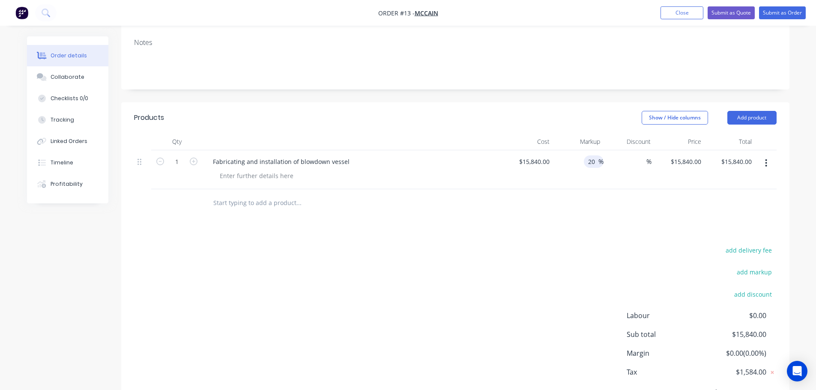
type input "$19,008.00"
drag, startPoint x: 628, startPoint y: 307, endPoint x: 771, endPoint y: 307, distance: 142.2
click at [771, 348] on div "Margin $3,168.00 ( 16.67 %)" at bounding box center [702, 353] width 150 height 10
drag, startPoint x: 595, startPoint y: 115, endPoint x: 579, endPoint y: 117, distance: 16.4
click at [579, 150] on div "20 20 %" at bounding box center [578, 169] width 51 height 39
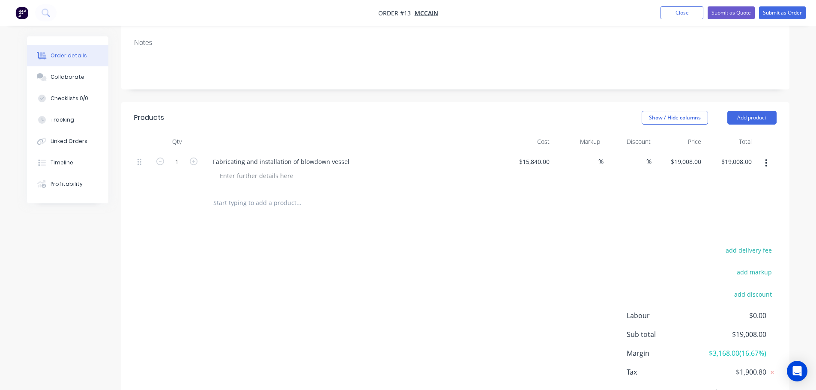
type input "$15,840.00"
click at [238, 248] on div "add delivery fee add markup add discount Labour $0.00 Sub total $15,840.00 Marg…" at bounding box center [455, 327] width 642 height 165
click at [233, 194] on input "text" at bounding box center [298, 202] width 171 height 17
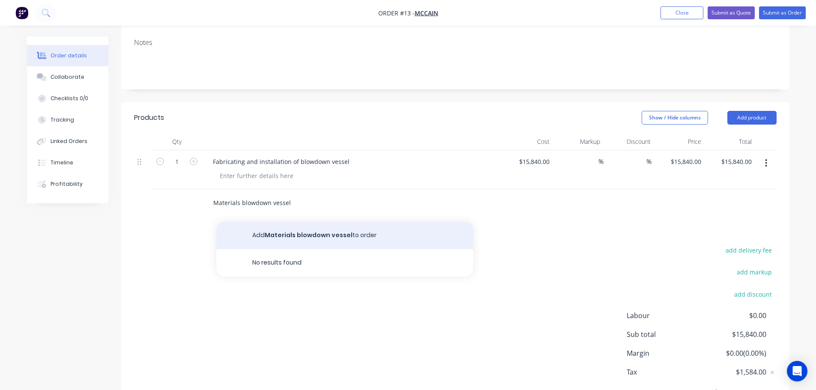
type input "Materials blowdown vessel"
click at [278, 222] on button "Add Materials blowdown vessel to order" at bounding box center [344, 235] width 257 height 27
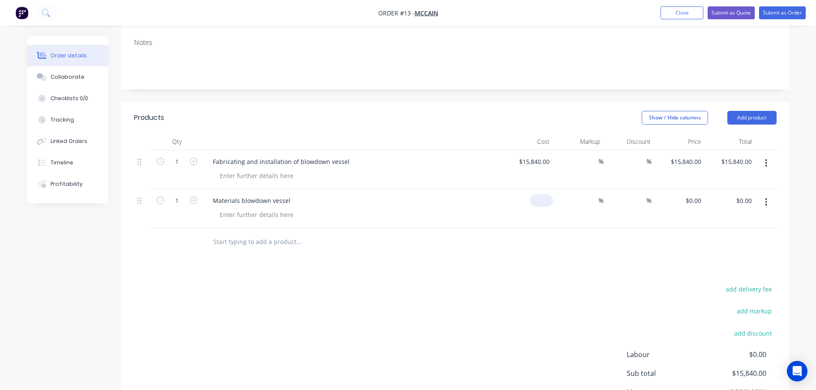
click at [539, 189] on div "$0.00" at bounding box center [527, 208] width 51 height 39
type input "$6,580.00"
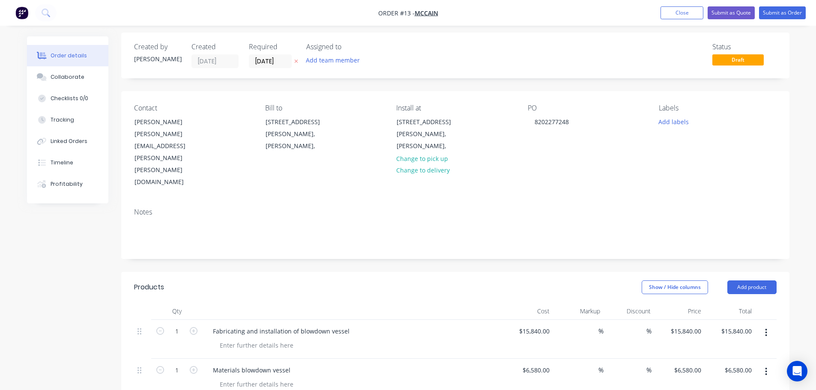
scroll to position [0, 0]
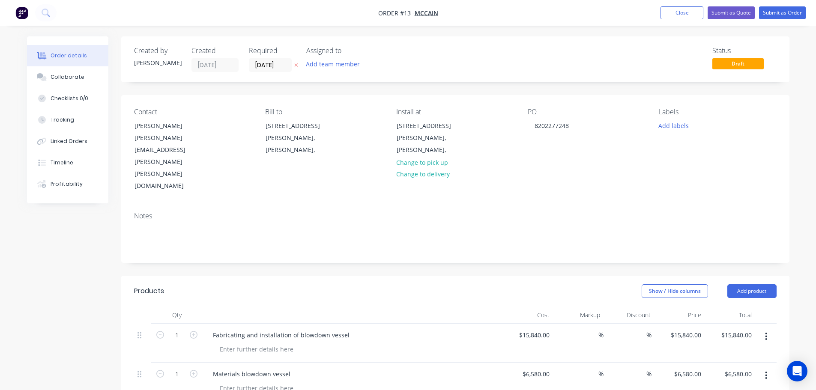
drag, startPoint x: 362, startPoint y: 9, endPoint x: 477, endPoint y: 18, distance: 115.1
click at [477, 18] on nav "Order #13 - McCain Add product Close Submit as Quote Submit as Order" at bounding box center [408, 13] width 816 height 26
click at [387, 11] on span "Order #13 -" at bounding box center [396, 13] width 36 height 8
click at [70, 75] on div "Collaborate" at bounding box center [68, 77] width 34 height 8
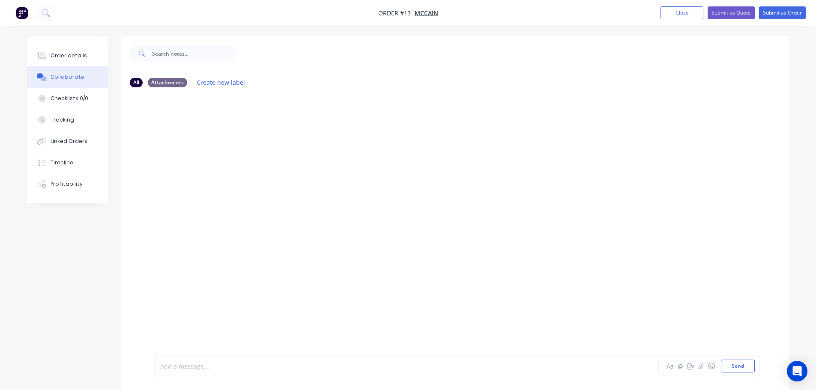
click at [196, 364] on div at bounding box center [383, 366] width 445 height 9
click at [55, 101] on div "Checklists 0/0" at bounding box center [70, 99] width 38 height 8
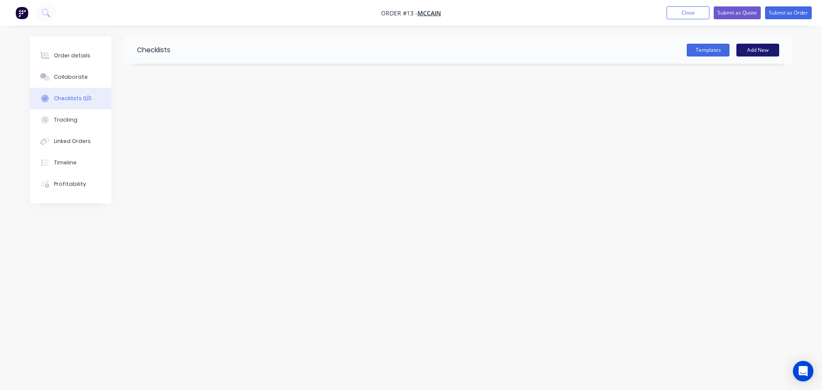
click at [763, 51] on button "Add New" at bounding box center [758, 50] width 43 height 13
click at [71, 117] on div "Tracking" at bounding box center [66, 120] width 24 height 8
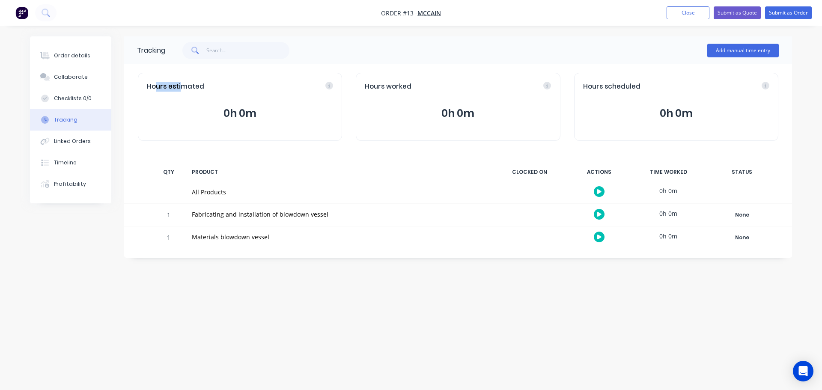
drag, startPoint x: 154, startPoint y: 86, endPoint x: 180, endPoint y: 85, distance: 26.1
click at [180, 85] on span "Hours estimated" at bounding box center [175, 87] width 57 height 10
drag, startPoint x: 368, startPoint y: 82, endPoint x: 416, endPoint y: 83, distance: 48.4
click at [416, 83] on div "Hours worked" at bounding box center [458, 87] width 186 height 10
click at [60, 144] on div "Linked Orders" at bounding box center [72, 141] width 37 height 8
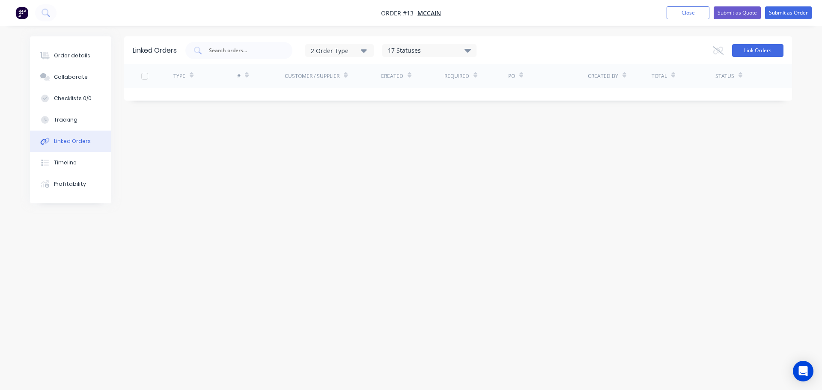
click at [746, 50] on button "Link Orders" at bounding box center [757, 50] width 51 height 13
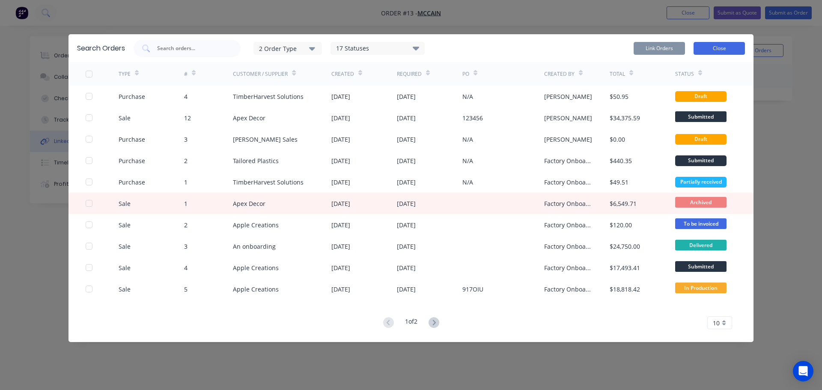
click at [717, 52] on button "Close" at bounding box center [719, 48] width 51 height 13
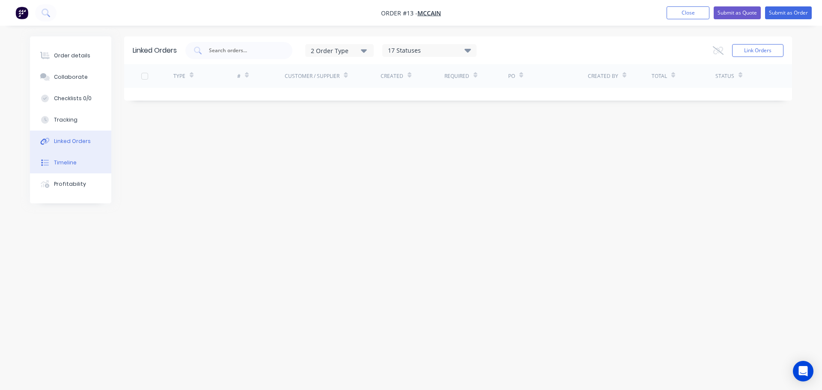
click at [69, 165] on div "Timeline" at bounding box center [65, 163] width 23 height 8
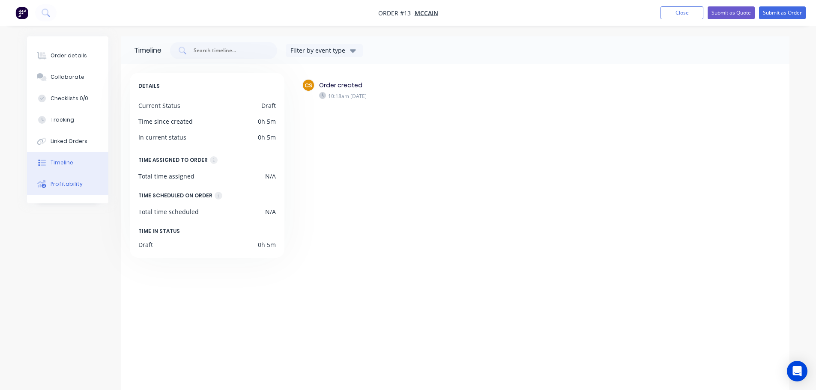
click at [76, 183] on div "Profitability" at bounding box center [67, 184] width 32 height 8
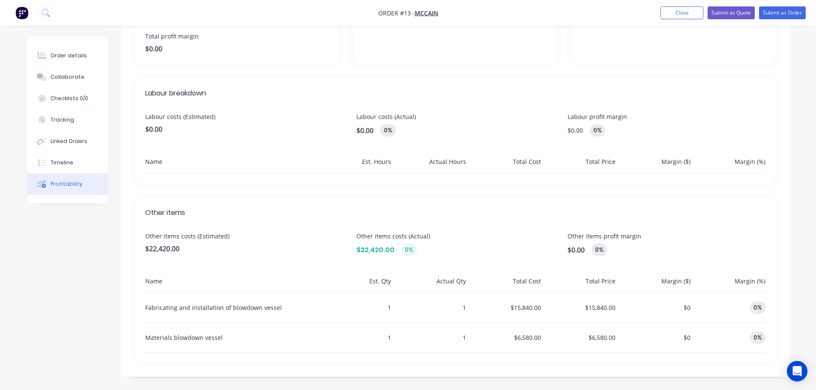
scroll to position [181, 0]
drag, startPoint x: 152, startPoint y: 91, endPoint x: 194, endPoint y: 92, distance: 42.8
click at [194, 92] on span "Labour breakdown" at bounding box center [455, 93] width 620 height 10
drag, startPoint x: 152, startPoint y: 212, endPoint x: 179, endPoint y: 214, distance: 27.1
click at [179, 214] on span "Other items" at bounding box center [455, 212] width 620 height 10
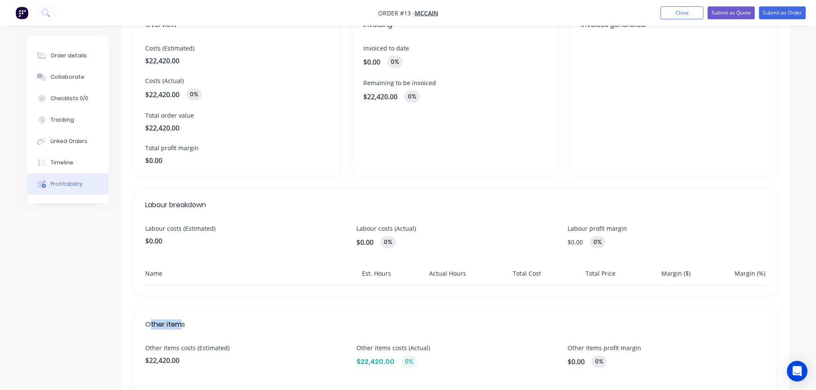
scroll to position [0, 0]
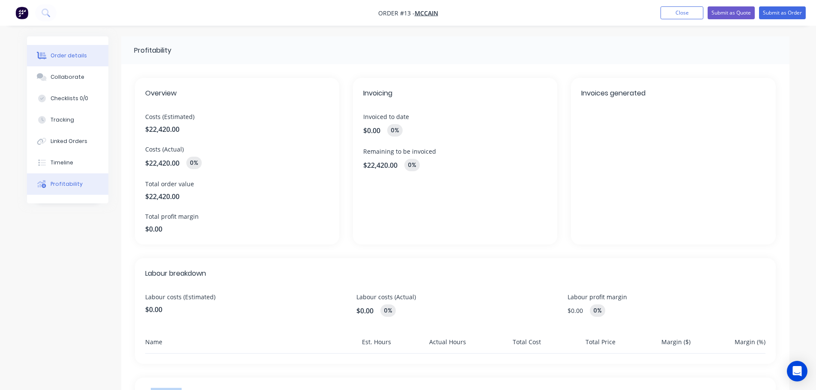
click at [69, 57] on div "Order details" at bounding box center [69, 56] width 36 height 8
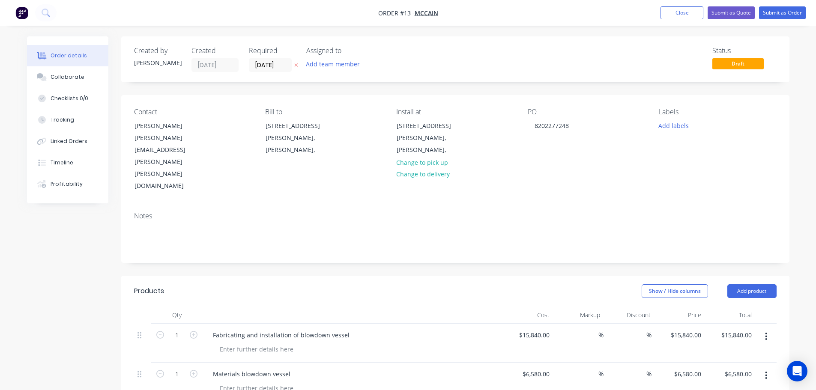
click at [718, 48] on div "Status" at bounding box center [744, 51] width 64 height 8
click at [798, 40] on div "Order details Collaborate Checklists 0/0 Tracking Linked Orders Timeline Profit…" at bounding box center [408, 324] width 816 height 648
click at [719, 13] on button "Submit as Quote" at bounding box center [731, 12] width 47 height 13
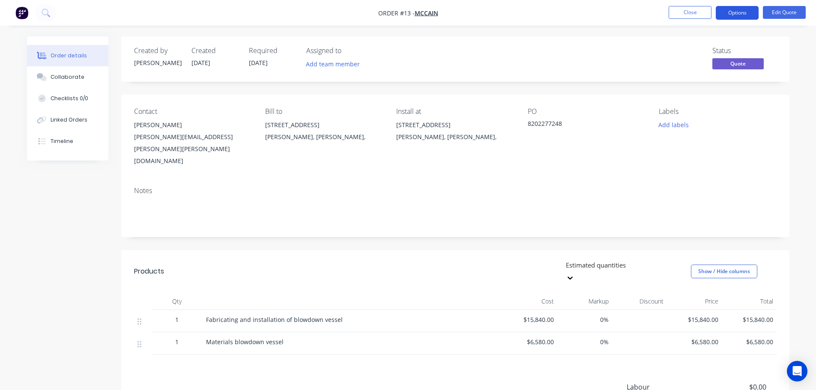
click at [744, 15] on button "Options" at bounding box center [737, 13] width 43 height 14
drag, startPoint x: 801, startPoint y: 64, endPoint x: 759, endPoint y: 44, distance: 46.6
click at [801, 64] on div "Order details Collaborate Checklists 0/0 Linked Orders Timeline Order details C…" at bounding box center [408, 253] width 816 height 507
click at [725, 15] on button "Options" at bounding box center [737, 13] width 43 height 14
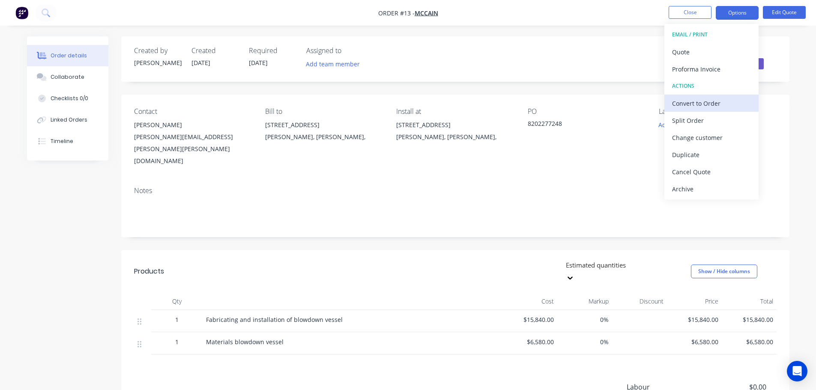
click at [706, 104] on div "Convert to Order" at bounding box center [711, 103] width 79 height 12
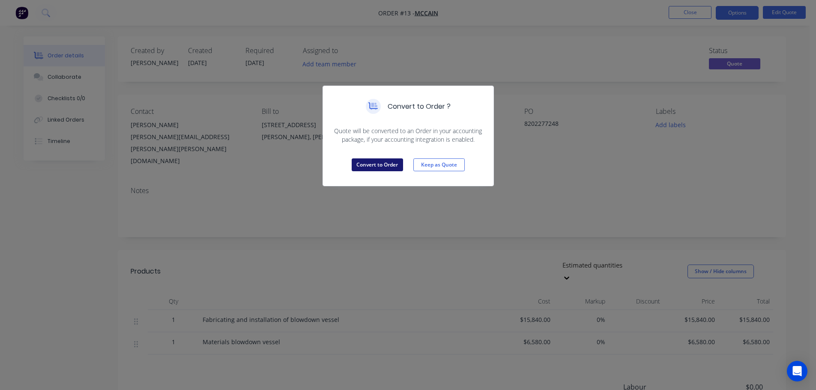
click at [363, 167] on button "Convert to Order" at bounding box center [377, 164] width 51 height 13
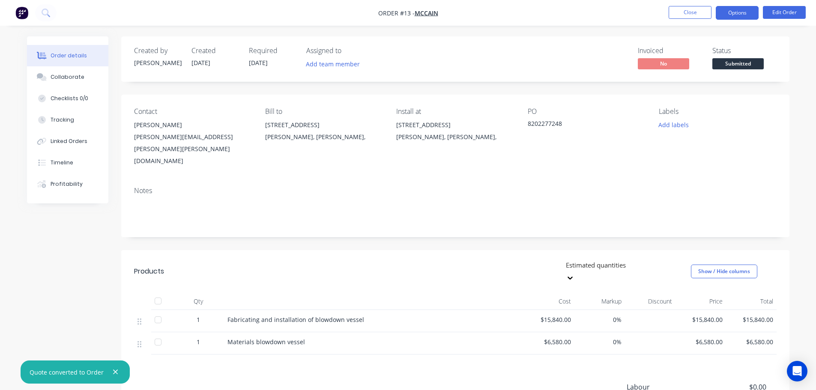
click at [733, 13] on button "Options" at bounding box center [737, 13] width 43 height 14
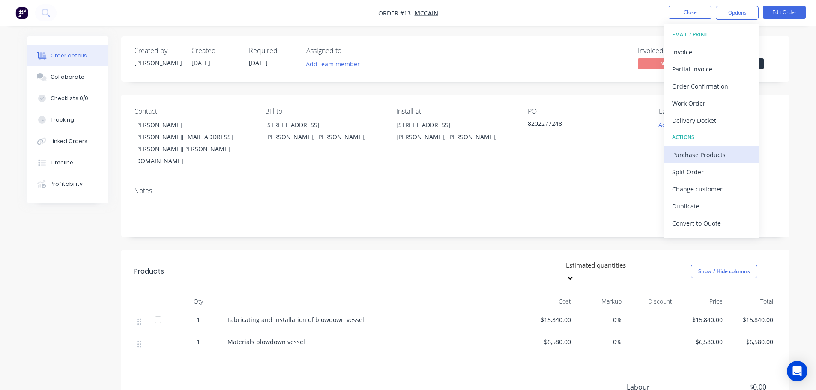
click at [719, 154] on div "Purchase Products" at bounding box center [711, 155] width 79 height 12
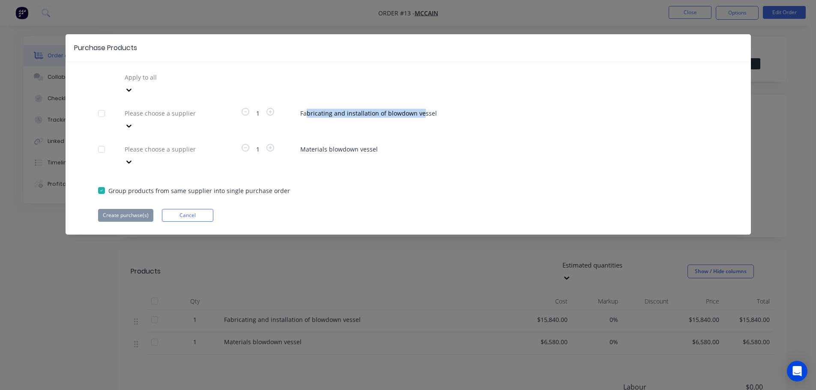
drag, startPoint x: 305, startPoint y: 103, endPoint x: 421, endPoint y: 101, distance: 116.5
click at [421, 109] on span "Fabricating and installation of blowdown vessel" at bounding box center [509, 113] width 418 height 9
drag, startPoint x: 315, startPoint y: 125, endPoint x: 366, endPoint y: 123, distance: 51.0
click at [366, 145] on span "Materials blowdown vessel" at bounding box center [509, 149] width 418 height 9
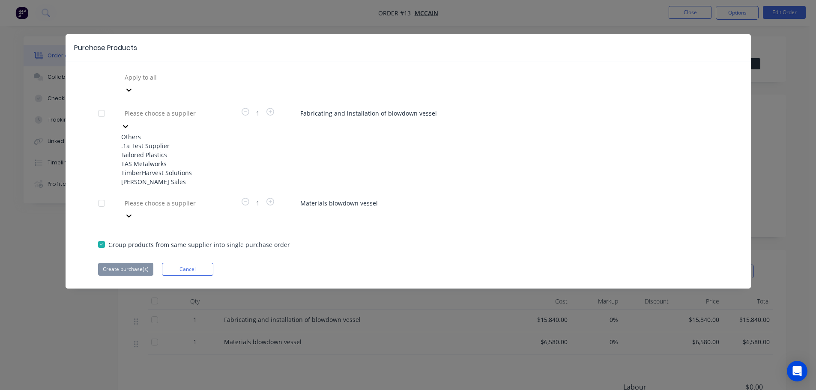
click at [171, 108] on div at bounding box center [185, 113] width 123 height 11
click at [164, 150] on div "Tailored Plastics" at bounding box center [168, 154] width 94 height 9
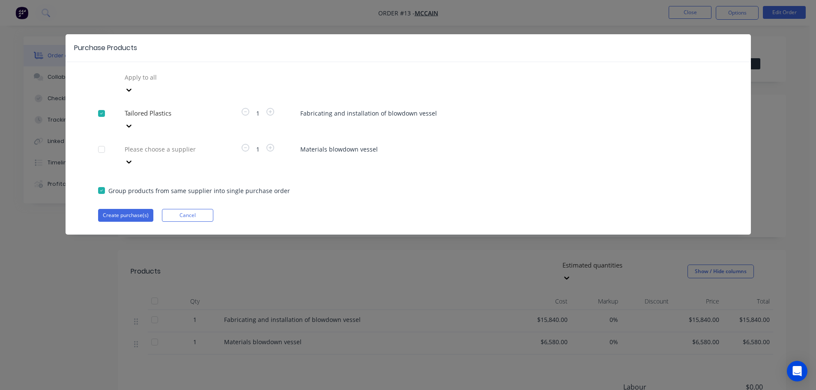
click at [99, 105] on div at bounding box center [101, 113] width 17 height 17
click at [181, 209] on button "Cancel" at bounding box center [187, 215] width 51 height 13
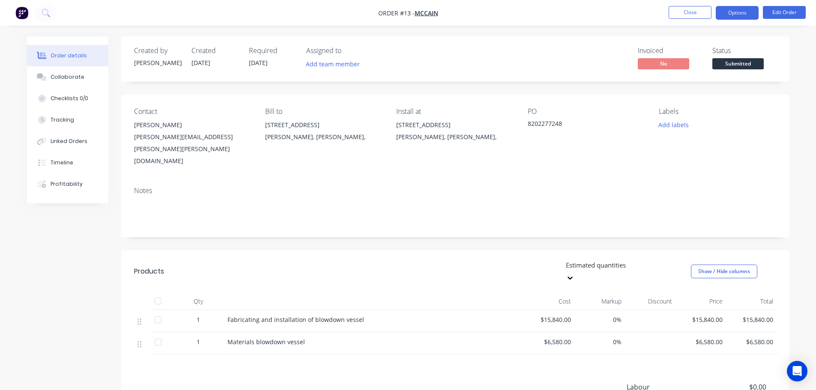
click at [740, 13] on button "Options" at bounding box center [737, 13] width 43 height 14
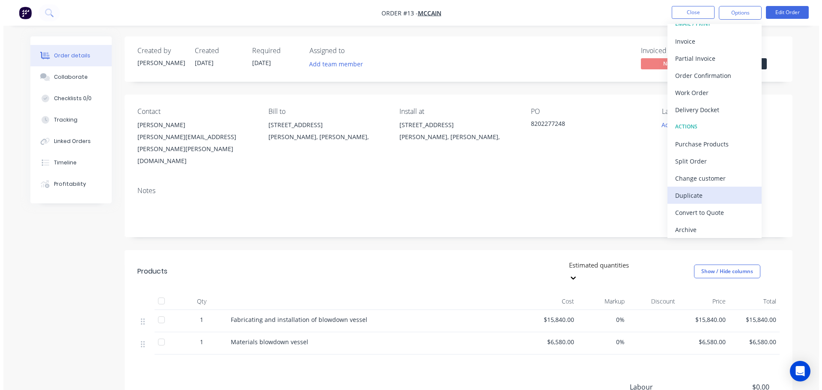
scroll to position [13, 0]
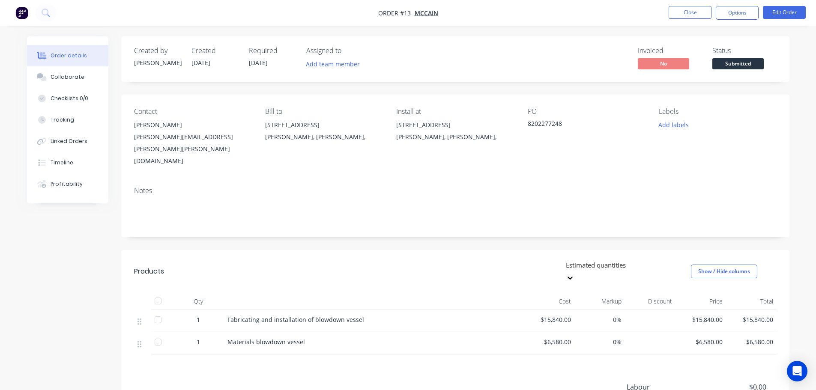
click at [805, 137] on div "Order details Collaborate Checklists 0/0 Tracking Linked Orders Timeline Profit…" at bounding box center [408, 253] width 816 height 507
click at [60, 77] on div "Collaborate" at bounding box center [68, 77] width 34 height 8
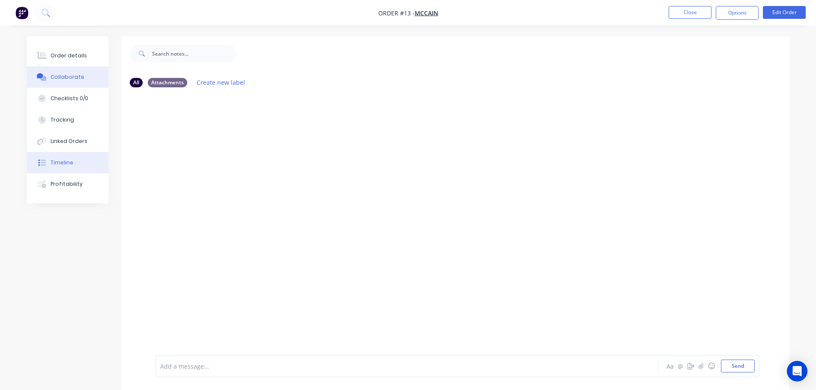
click at [63, 164] on div "Timeline" at bounding box center [62, 163] width 23 height 8
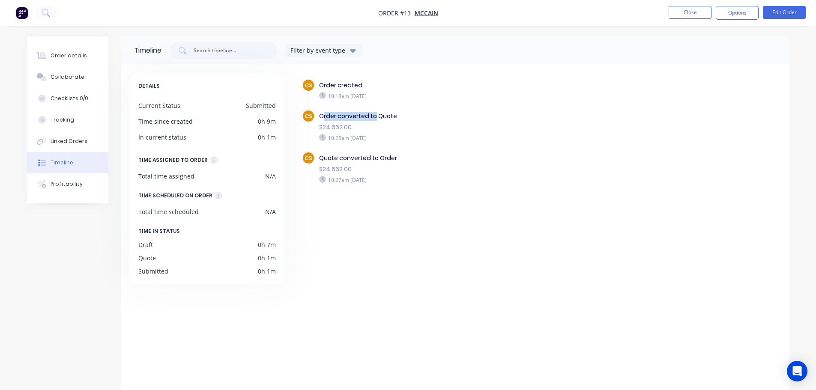
drag, startPoint x: 323, startPoint y: 117, endPoint x: 376, endPoint y: 117, distance: 54.0
click at [376, 117] on div "Order converted to Quote" at bounding box center [467, 116] width 296 height 9
drag, startPoint x: 323, startPoint y: 157, endPoint x: 383, endPoint y: 157, distance: 59.5
click at [383, 157] on div "Quote converted to Order" at bounding box center [467, 158] width 296 height 9
click at [62, 53] on div "Order details" at bounding box center [69, 56] width 36 height 8
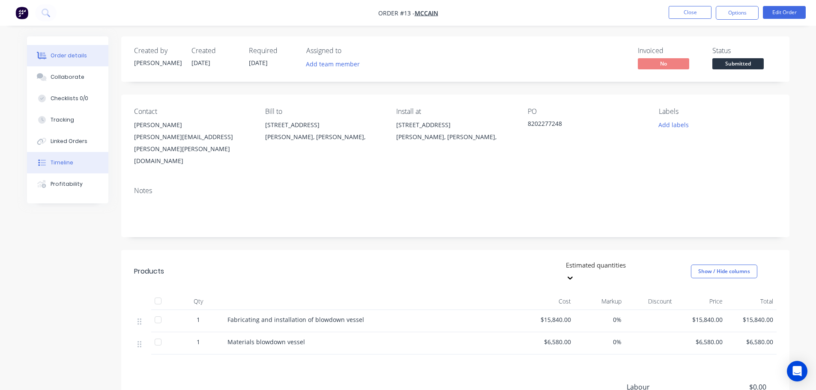
click at [64, 165] on div "Timeline" at bounding box center [62, 163] width 23 height 8
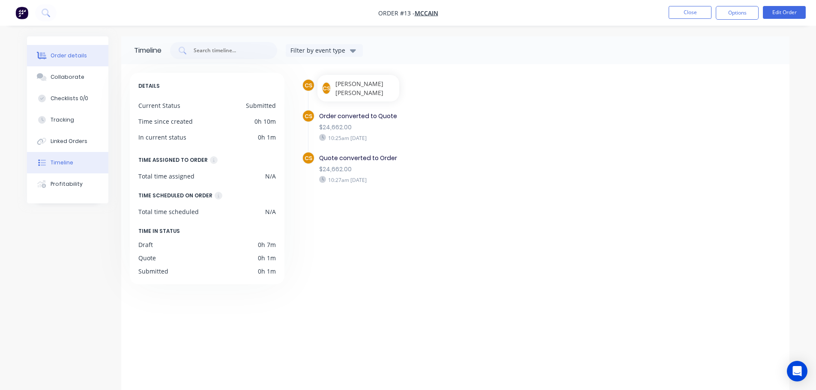
click at [65, 57] on div "Order details" at bounding box center [69, 56] width 36 height 8
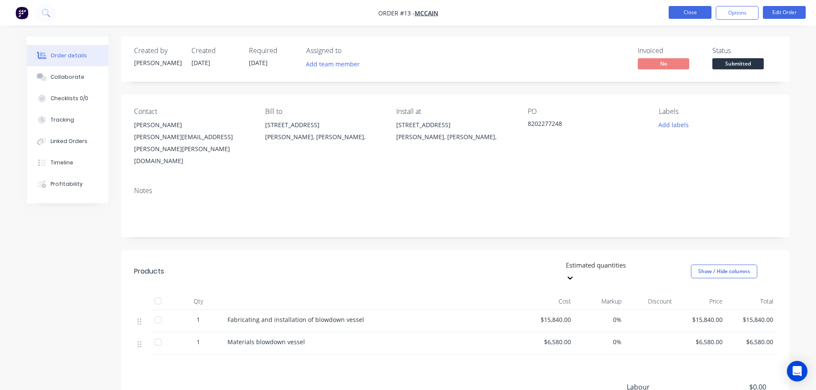
click at [688, 15] on button "Close" at bounding box center [690, 12] width 43 height 13
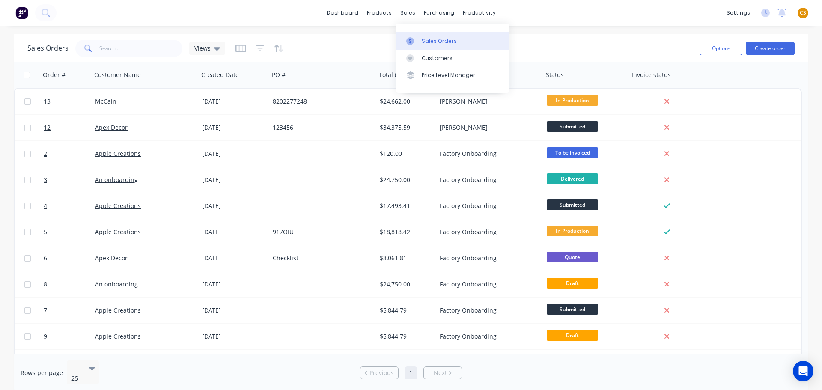
click at [427, 41] on div "Sales Orders" at bounding box center [439, 41] width 35 height 8
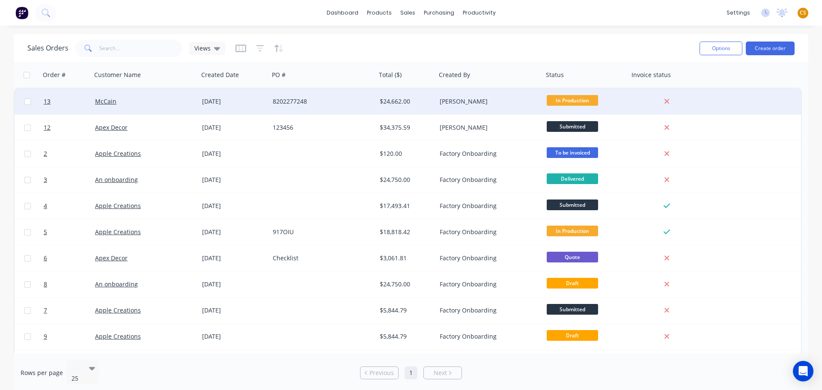
click at [553, 100] on span "In Production" at bounding box center [572, 100] width 51 height 11
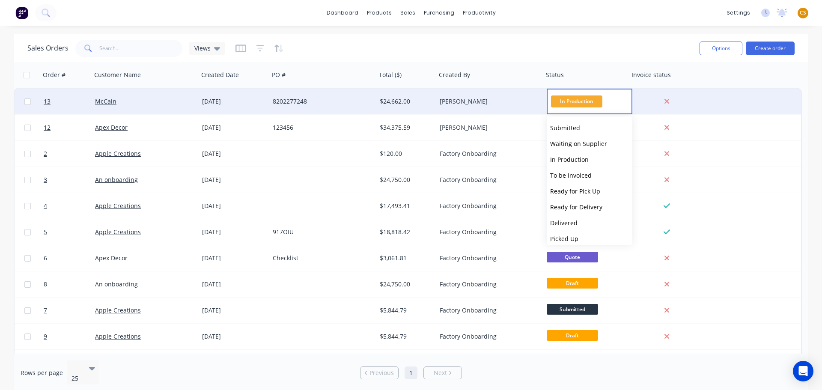
click at [490, 47] on div "Sales Orders Views" at bounding box center [360, 48] width 666 height 21
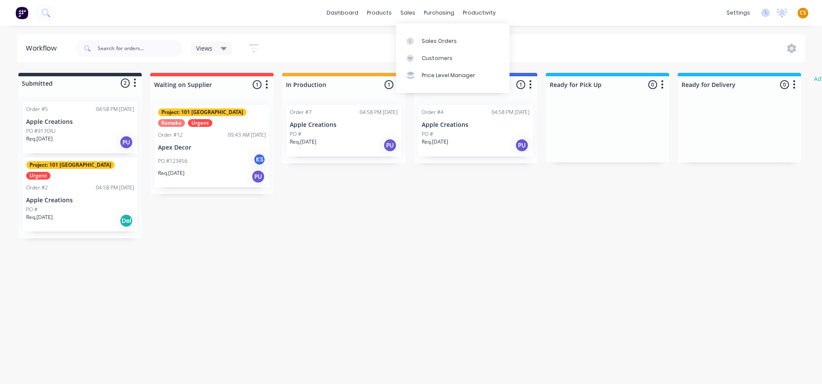
click at [430, 39] on div "Sales Orders" at bounding box center [439, 41] width 35 height 8
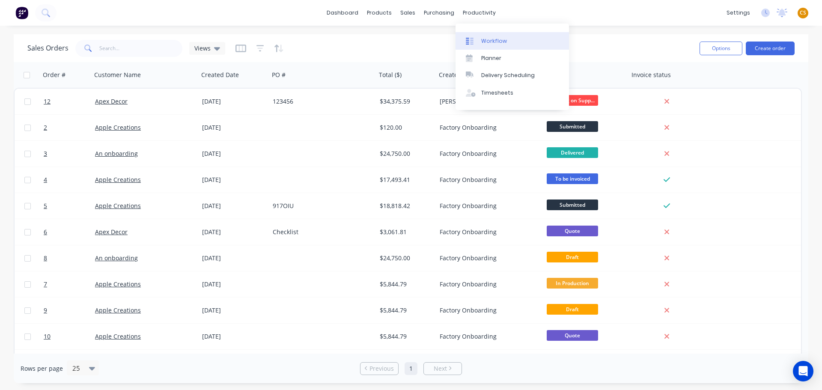
click at [496, 39] on div "Workflow" at bounding box center [494, 41] width 26 height 8
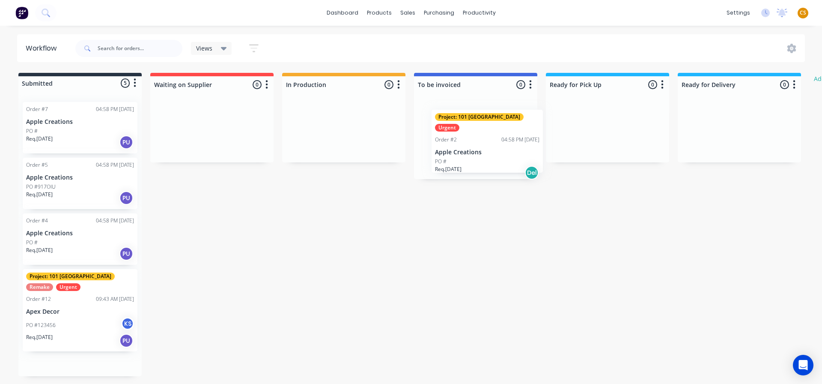
drag, startPoint x: 84, startPoint y: 300, endPoint x: 493, endPoint y: 135, distance: 441.0
click at [495, 139] on div "Submitted 5 Status colour #273444 hex #273444 Save Cancel Summaries Total order…" at bounding box center [522, 224] width 1056 height 303
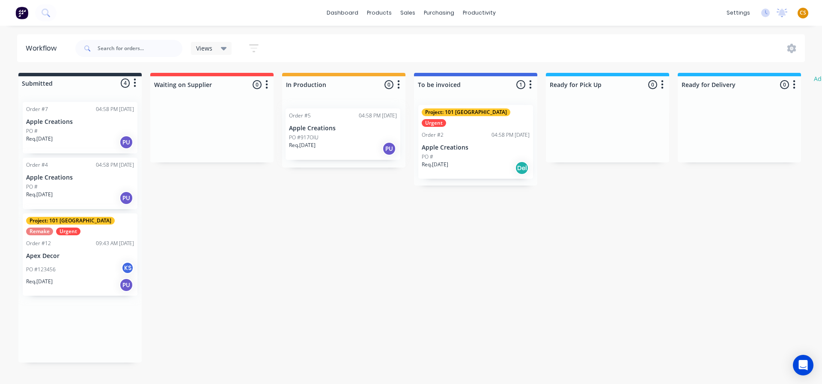
drag, startPoint x: 66, startPoint y: 200, endPoint x: 332, endPoint y: 150, distance: 271.0
click at [332, 150] on div "Submitted 4 Status colour #273444 hex #273444 Save Cancel Summaries Total order…" at bounding box center [522, 218] width 1056 height 290
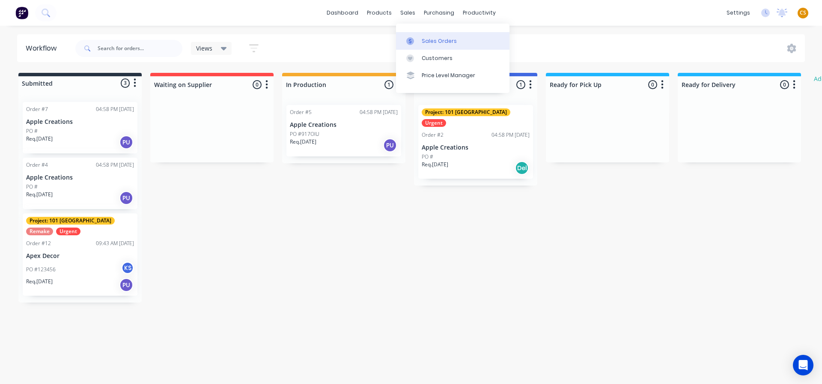
click at [428, 41] on div "Sales Orders" at bounding box center [439, 41] width 35 height 8
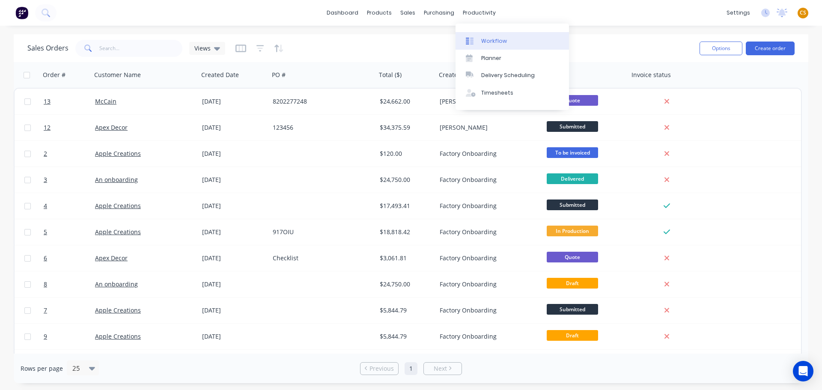
click at [499, 43] on div "Workflow" at bounding box center [494, 41] width 26 height 8
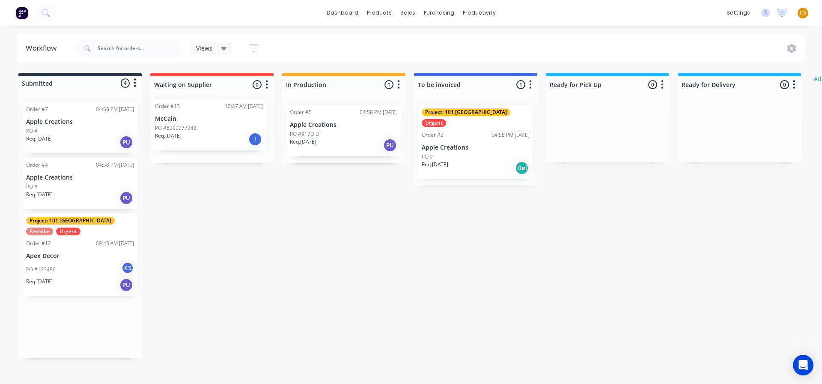
drag, startPoint x: 73, startPoint y: 328, endPoint x: 202, endPoint y: 125, distance: 240.5
click at [202, 125] on div "Submitted 4 Status colour #273444 hex #273444 Save Cancel Summaries Total order…" at bounding box center [522, 215] width 1056 height 285
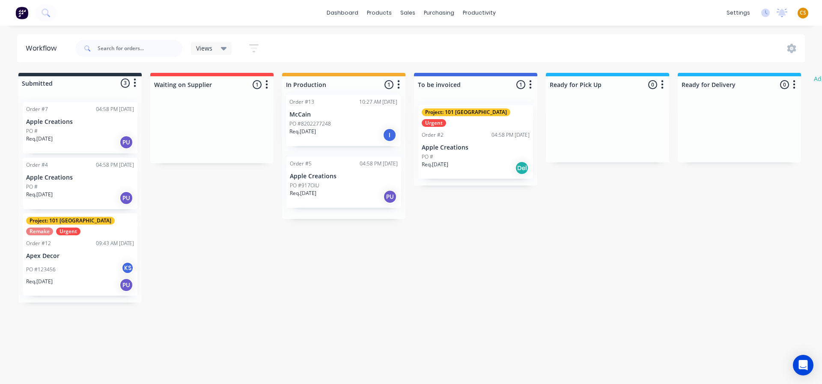
drag, startPoint x: 214, startPoint y: 131, endPoint x: 349, endPoint y: 123, distance: 134.7
click at [349, 123] on div "Submitted 3 Status colour #273444 hex #273444 Save Cancel Summaries Total order…" at bounding box center [522, 188] width 1056 height 230
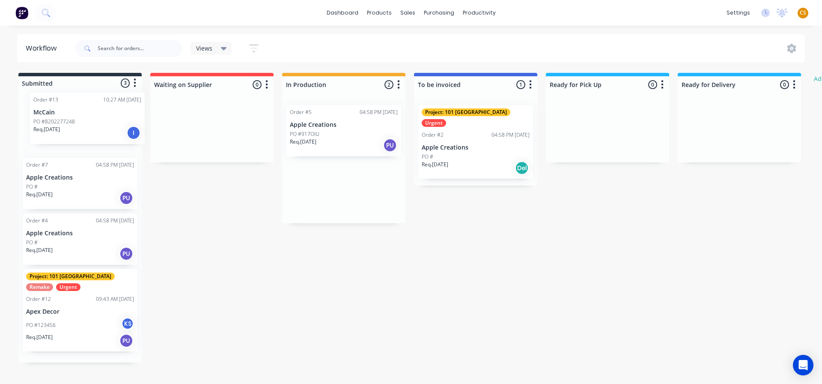
drag, startPoint x: 362, startPoint y: 137, endPoint x: 102, endPoint y: 125, distance: 259.9
click at [102, 125] on div "Submitted 3 Status colour #273444 hex #273444 Save Cancel Summaries Total order…" at bounding box center [522, 218] width 1056 height 290
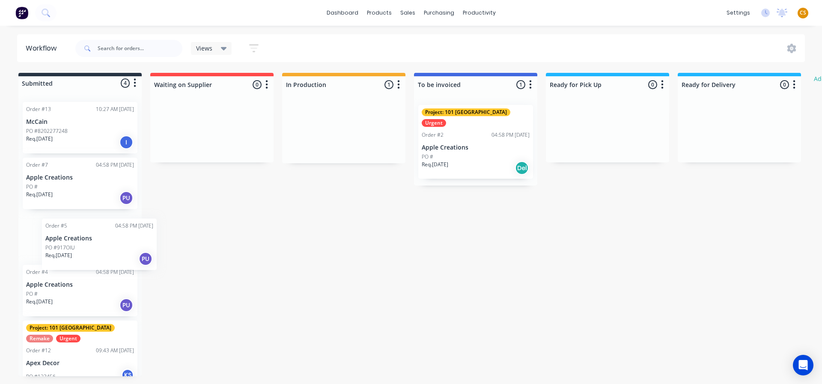
drag, startPoint x: 327, startPoint y: 146, endPoint x: 104, endPoint y: 238, distance: 241.2
click at [104, 238] on div "Submitted 4 Status colour #273444 hex #273444 Save Cancel Summaries Total order…" at bounding box center [522, 224] width 1056 height 303
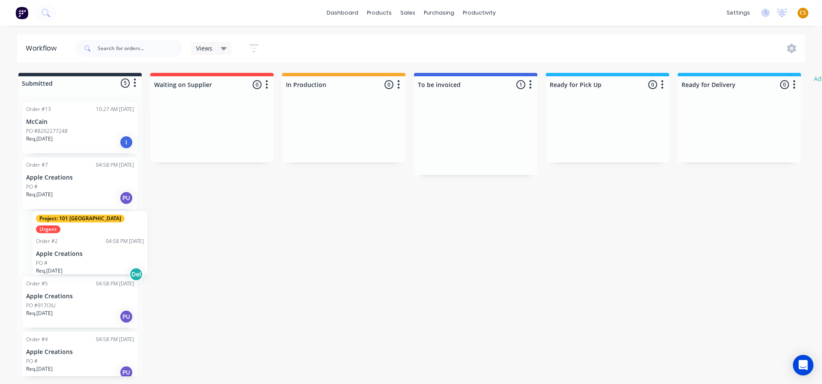
drag, startPoint x: 495, startPoint y: 143, endPoint x: 105, endPoint y: 251, distance: 404.9
click at [105, 253] on div "Submitted 5 Status colour #273444 hex #273444 Save Cancel Summaries Total order…" at bounding box center [522, 224] width 1056 height 303
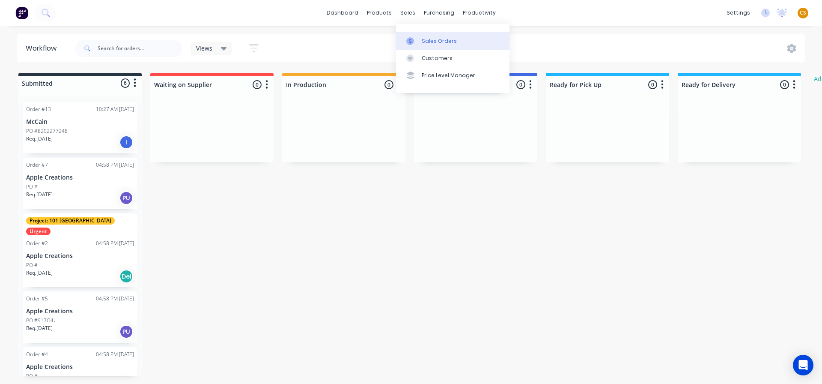
click at [439, 45] on link "Sales Orders" at bounding box center [453, 40] width 114 height 17
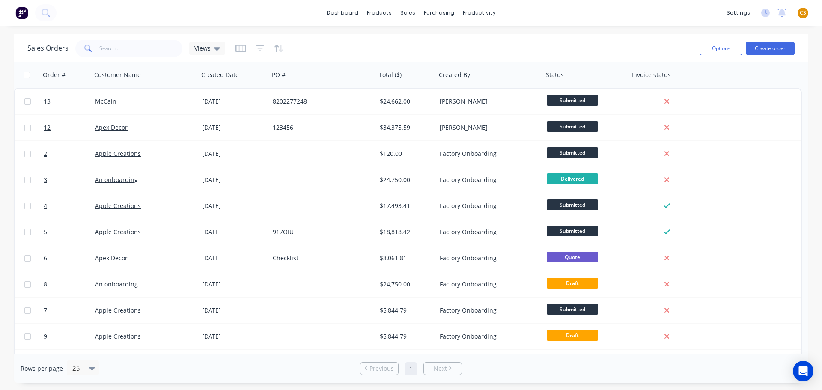
click at [26, 76] on input "checkbox" at bounding box center [27, 75] width 6 height 6
checkbox input "true"
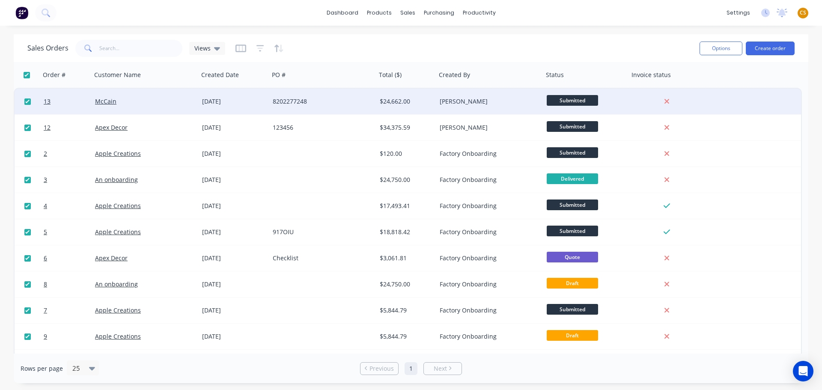
checkbox input "true"
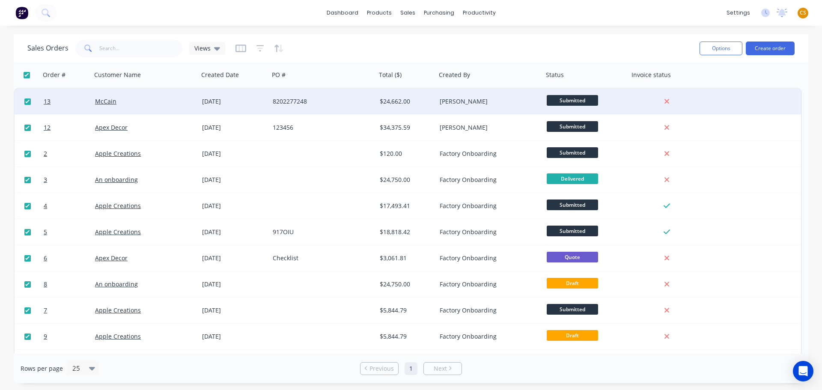
checkbox input "true"
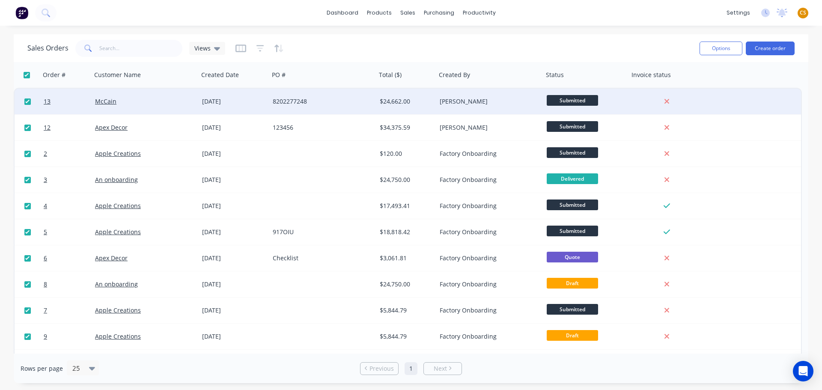
checkbox input "true"
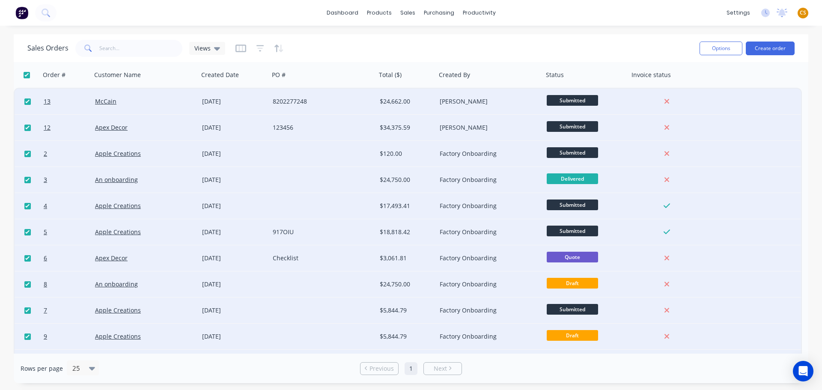
click at [26, 103] on input "checkbox" at bounding box center [27, 102] width 6 height 6
checkbox input "false"
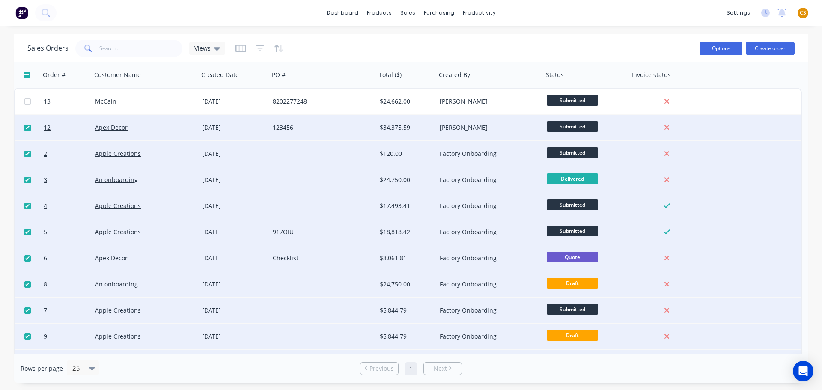
click at [724, 49] on button "Options" at bounding box center [721, 49] width 43 height 14
click at [677, 86] on div "Archive" at bounding box center [695, 87] width 79 height 12
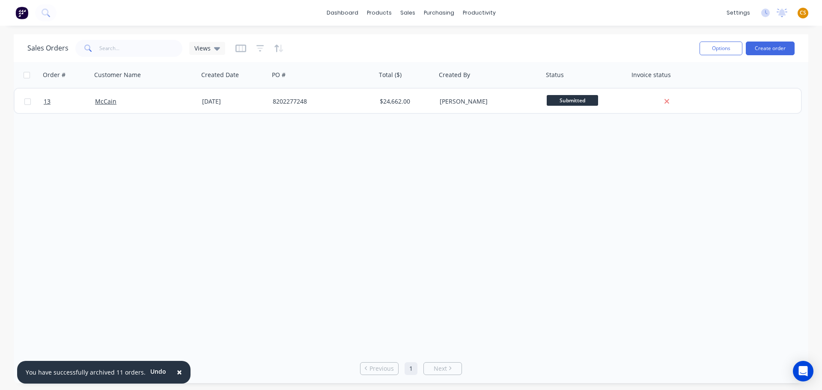
click at [578, 45] on div "Sales Orders Views" at bounding box center [360, 48] width 666 height 21
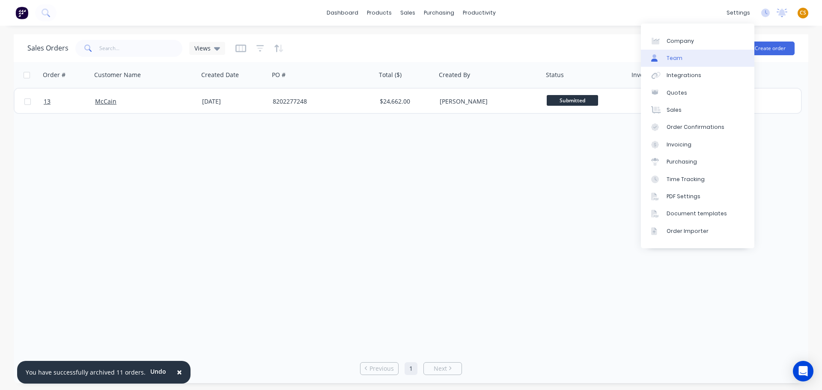
click at [681, 59] on link "Team" at bounding box center [698, 58] width 114 height 17
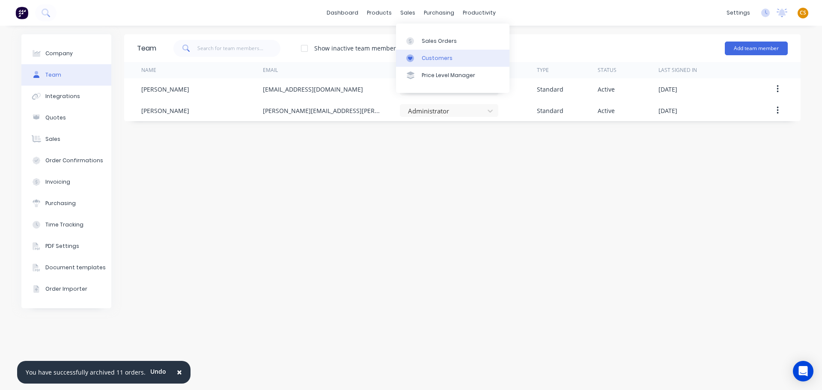
click at [440, 57] on div "Customers" at bounding box center [437, 58] width 31 height 8
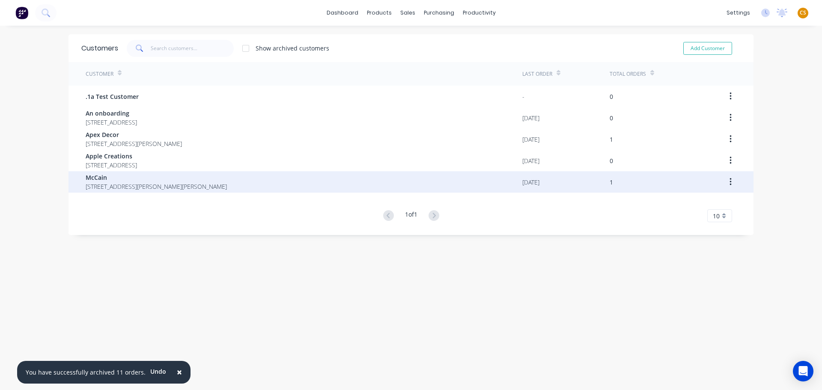
click at [147, 185] on span "1059 Ring Road Mitchell Park Victoria" at bounding box center [156, 186] width 141 height 9
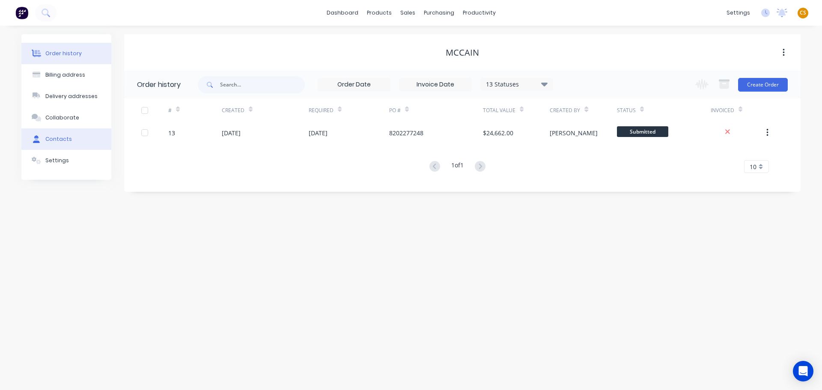
click at [63, 140] on div "Contacts" at bounding box center [58, 139] width 27 height 8
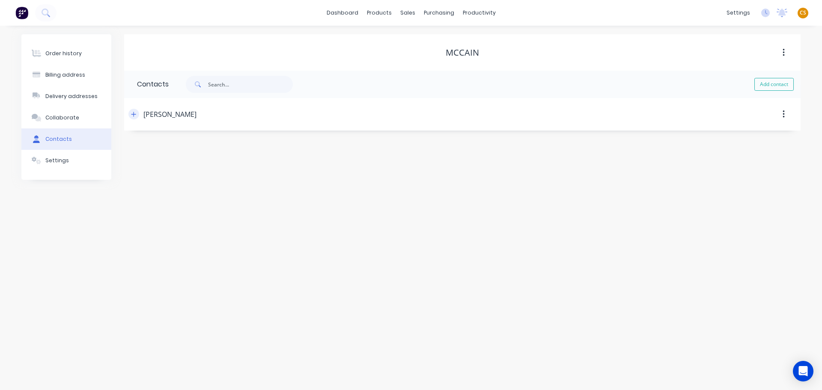
click at [134, 116] on icon "button" at bounding box center [133, 114] width 5 height 6
click at [64, 221] on div "Order history Billing address Delivery addresses Collaborate Contacts Settings" at bounding box center [66, 153] width 90 height 239
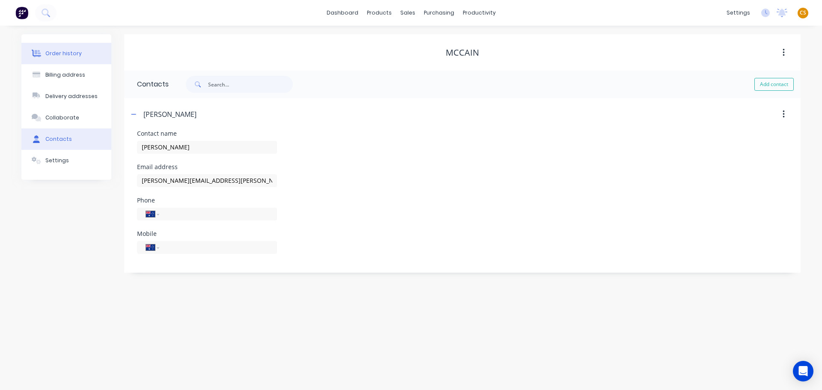
click at [54, 57] on button "Order history" at bounding box center [66, 53] width 90 height 21
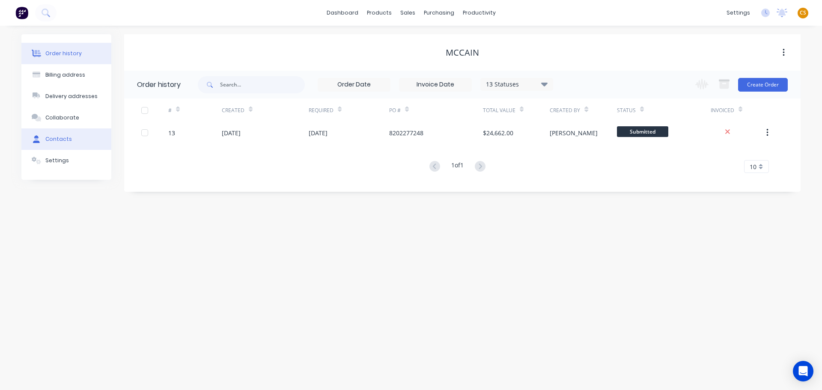
click at [65, 137] on div "Contacts" at bounding box center [58, 139] width 27 height 8
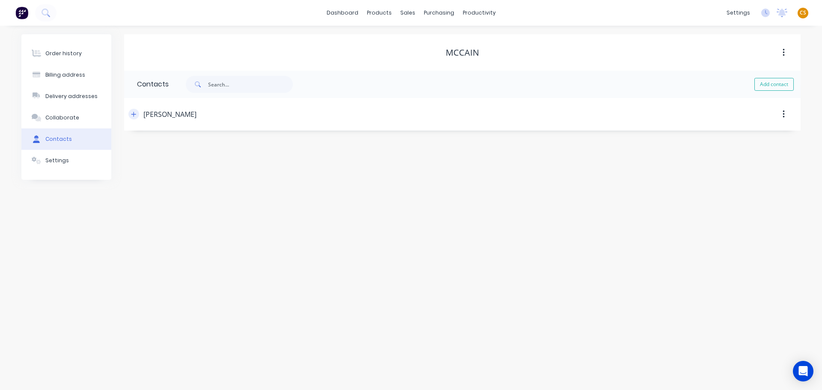
click at [133, 116] on icon "button" at bounding box center [133, 114] width 5 height 6
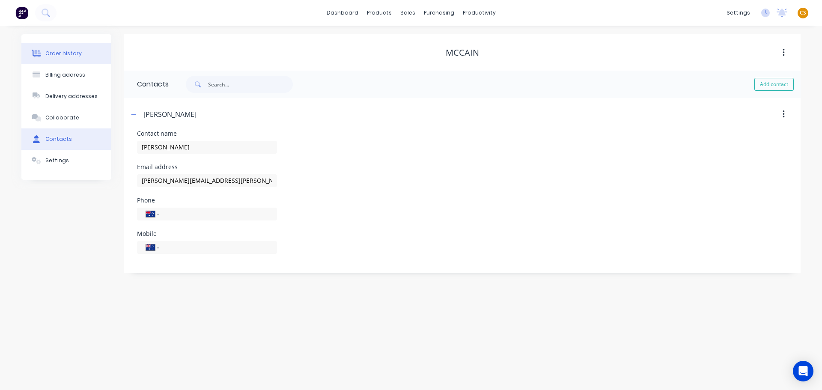
click at [64, 56] on div "Order history" at bounding box center [63, 54] width 36 height 8
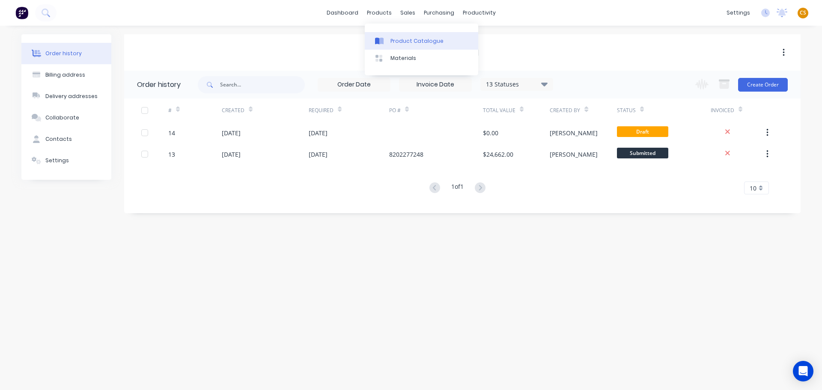
click at [414, 42] on div "Product Catalogue" at bounding box center [417, 41] width 53 height 8
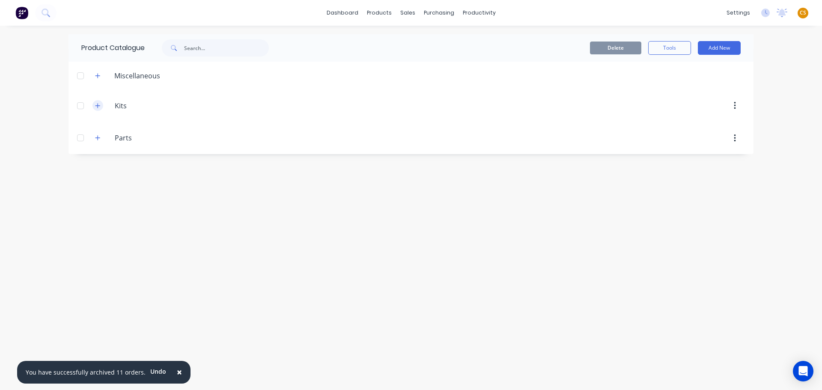
click at [98, 106] on icon "button" at bounding box center [98, 105] width 5 height 5
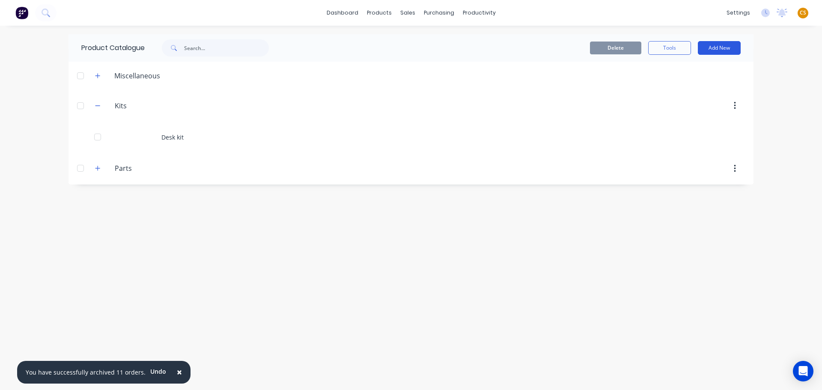
click at [719, 50] on button "Add New" at bounding box center [719, 48] width 43 height 14
click at [687, 104] on div "Product Kit" at bounding box center [700, 104] width 66 height 12
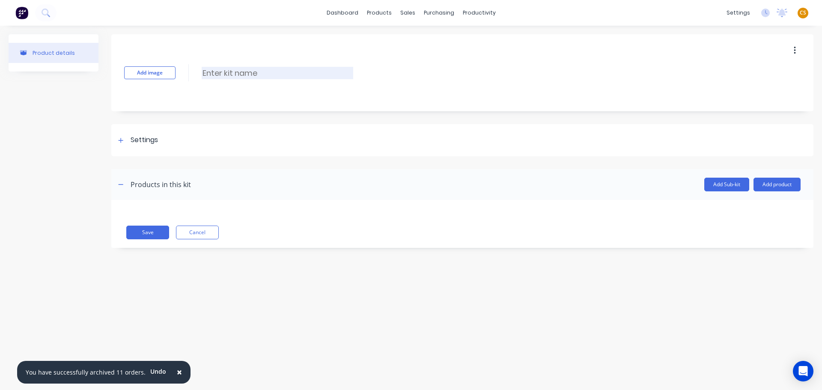
click at [217, 73] on input at bounding box center [278, 73] width 152 height 12
type input "Template kit"
click at [120, 142] on icon at bounding box center [120, 140] width 5 height 6
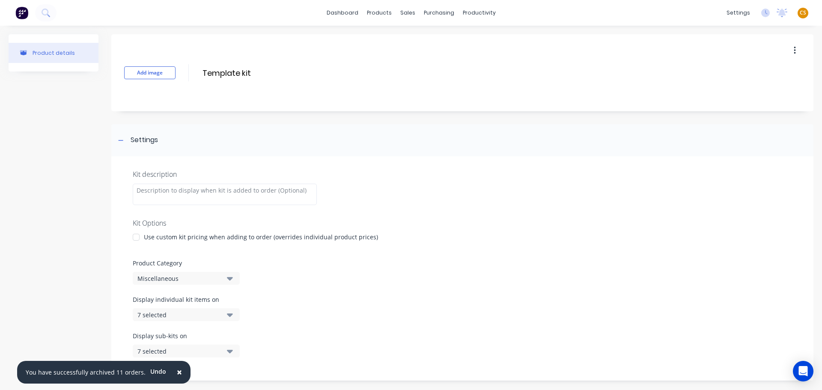
click at [189, 315] on div "7 selected" at bounding box center [178, 315] width 83 height 9
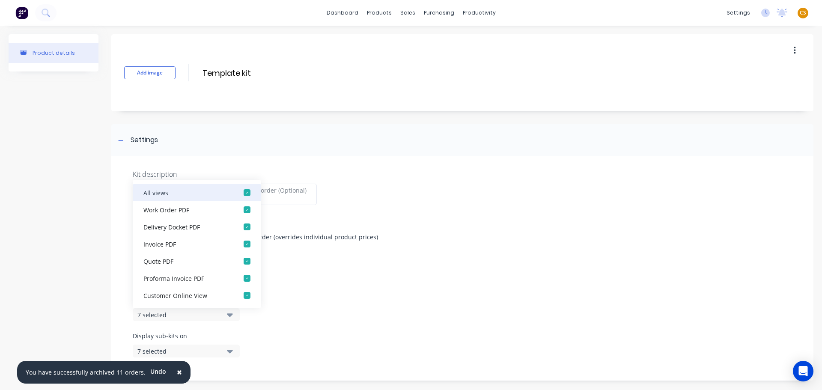
click at [239, 193] on div "button" at bounding box center [247, 192] width 17 height 17
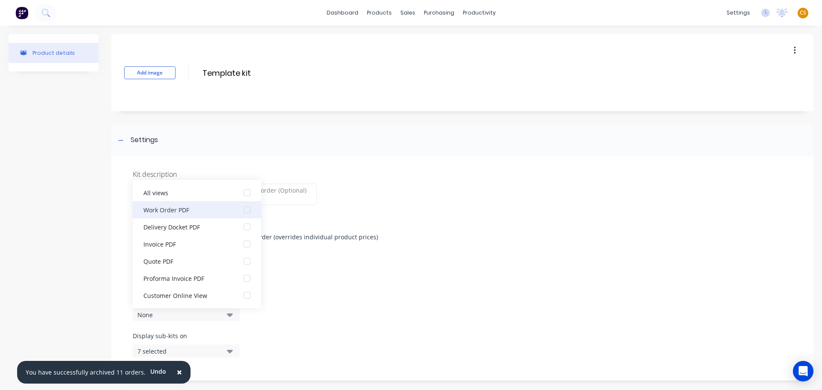
click at [241, 209] on div "button" at bounding box center [247, 209] width 17 height 17
click at [373, 284] on div "Product Category Miscellaneous" at bounding box center [463, 272] width 660 height 26
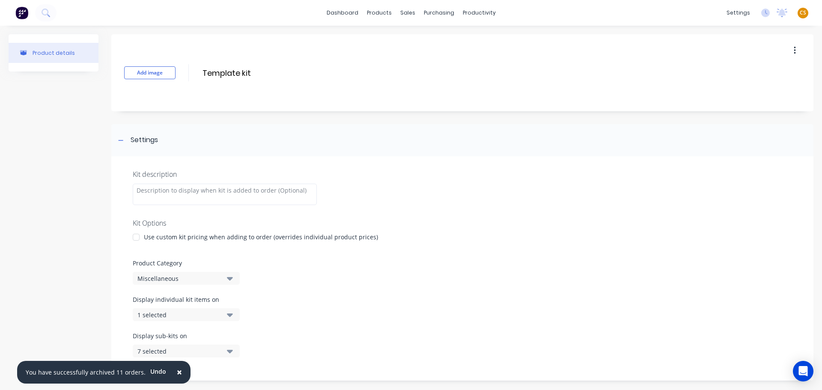
click at [230, 355] on icon "button" at bounding box center [230, 351] width 6 height 9
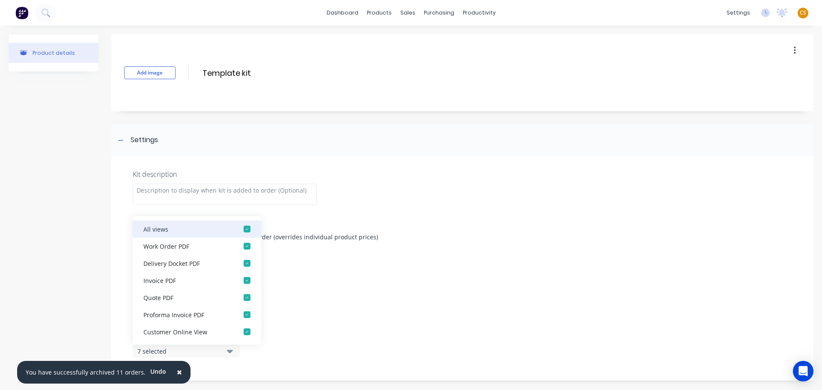
drag, startPoint x: 241, startPoint y: 231, endPoint x: 243, endPoint y: 237, distance: 6.2
click at [242, 232] on div "button" at bounding box center [247, 229] width 17 height 17
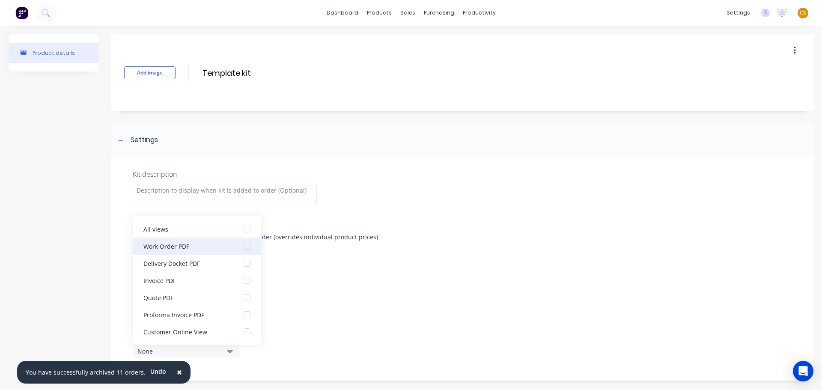
click at [242, 248] on div "button" at bounding box center [247, 246] width 17 height 17
click at [378, 294] on div "Kit description Kit Options Use custom kit pricing when adding to order (overri…" at bounding box center [462, 268] width 702 height 224
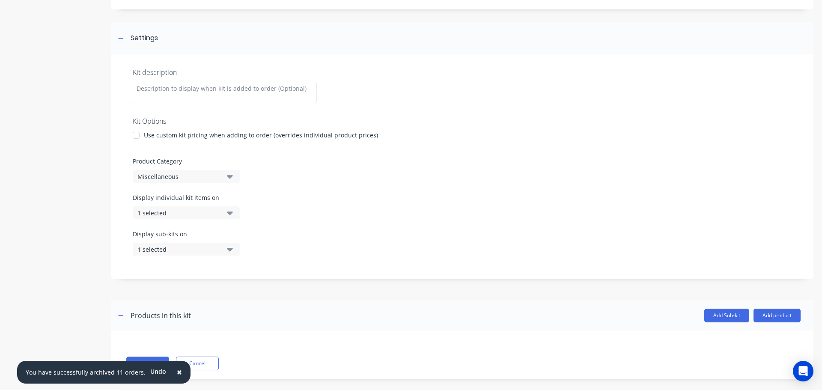
scroll to position [112, 0]
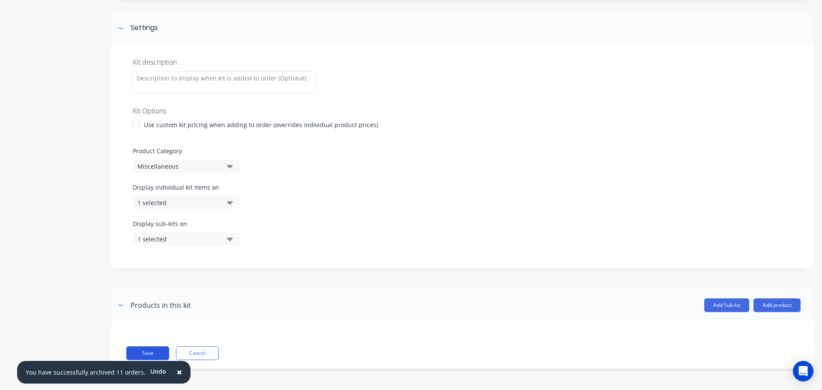
click at [155, 351] on button "Save" at bounding box center [147, 354] width 43 height 14
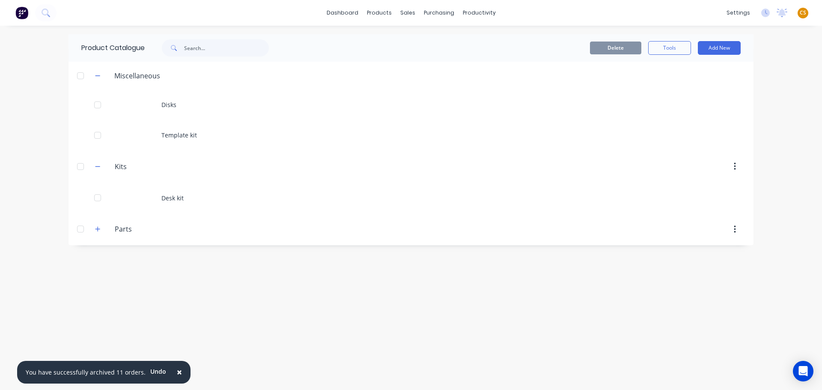
click at [179, 374] on button "×" at bounding box center [179, 372] width 22 height 21
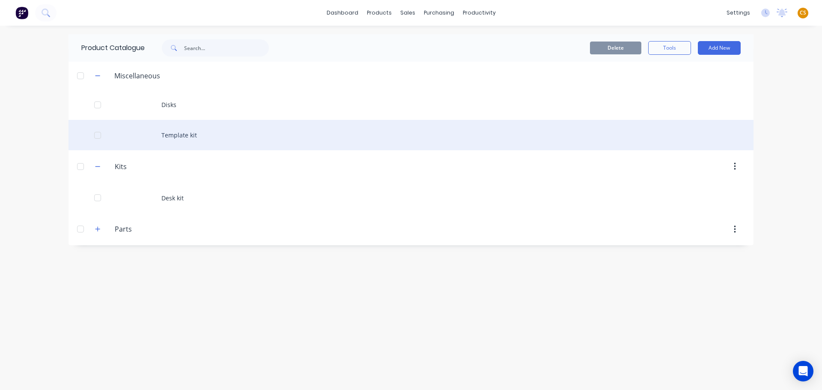
click at [192, 139] on div "Template kit" at bounding box center [411, 135] width 685 height 30
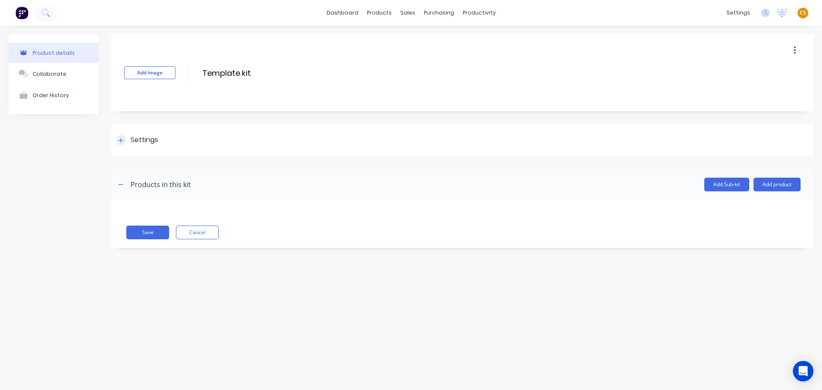
click at [120, 143] on icon at bounding box center [120, 140] width 5 height 6
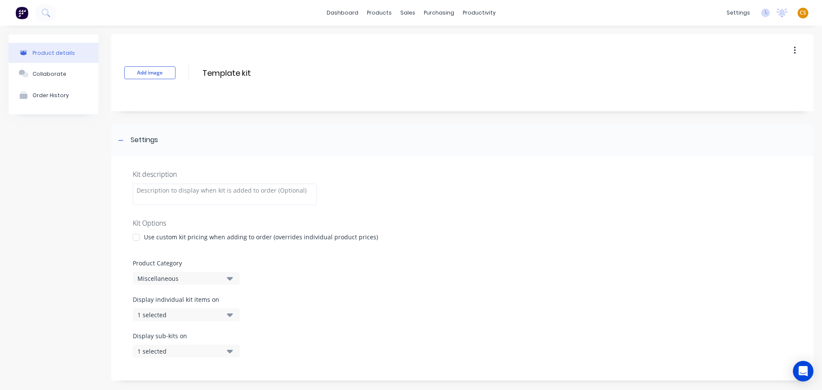
click at [168, 280] on div "Miscellaneous" at bounding box center [178, 278] width 83 height 9
drag, startPoint x: 160, startPoint y: 329, endPoint x: 178, endPoint y: 329, distance: 18.0
click at [161, 329] on div "Kits" at bounding box center [197, 325] width 128 height 17
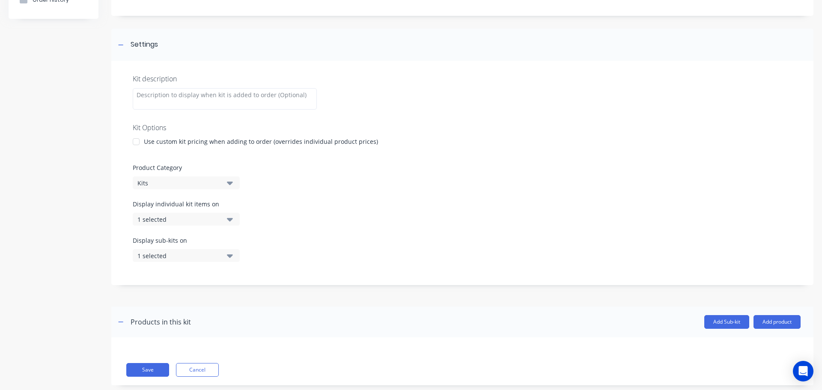
scroll to position [112, 0]
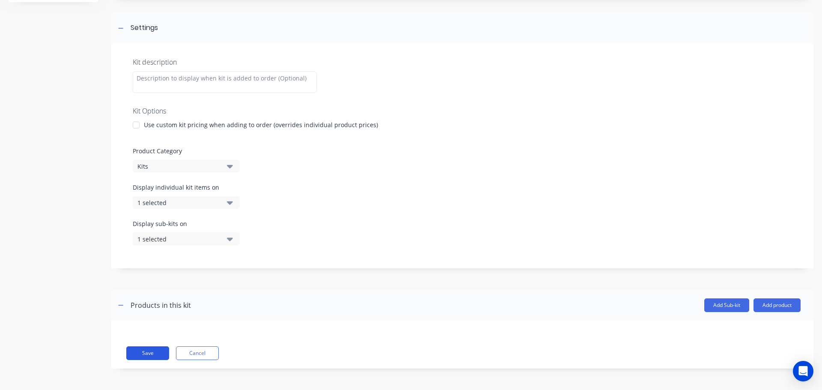
click at [150, 352] on button "Save" at bounding box center [147, 354] width 43 height 14
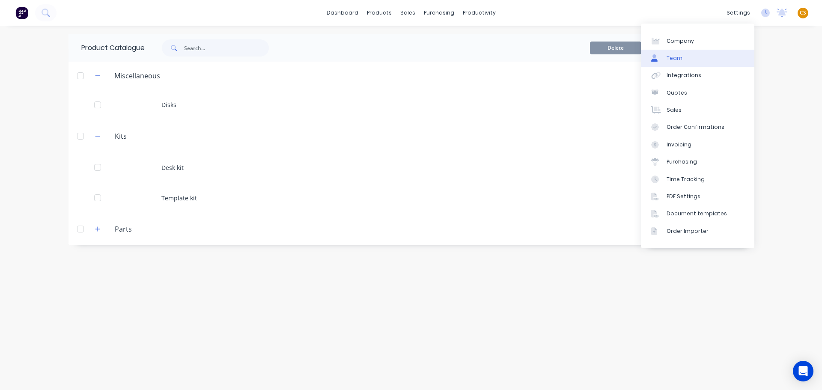
click at [676, 58] on div "Team" at bounding box center [675, 58] width 16 height 8
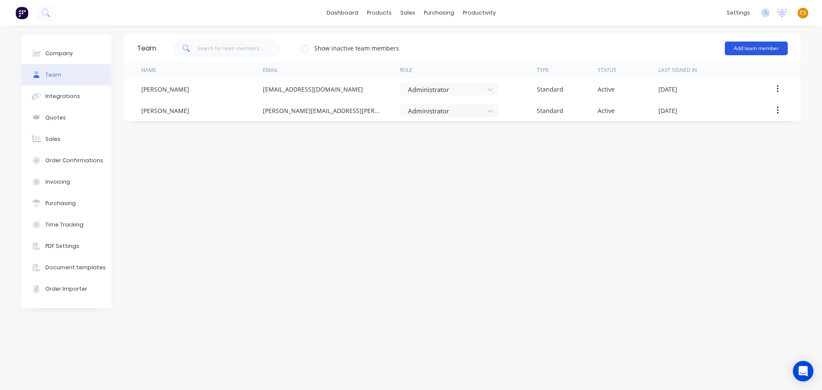
click at [768, 48] on button "Add team member" at bounding box center [756, 49] width 63 height 14
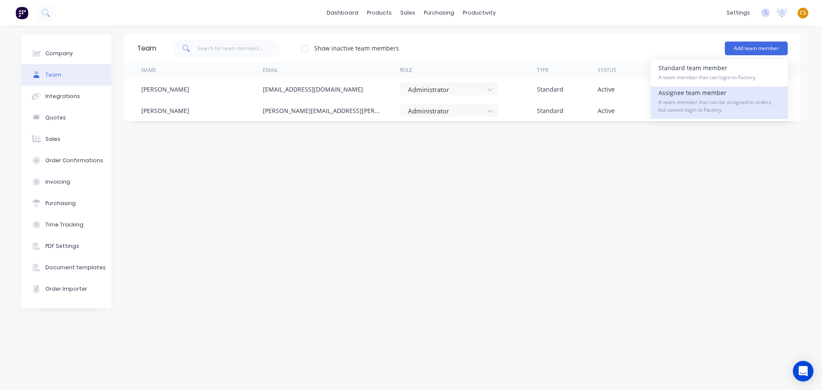
click at [695, 108] on span "A team member that can be assigned to orders, but cannot login to Factory" at bounding box center [720, 106] width 122 height 15
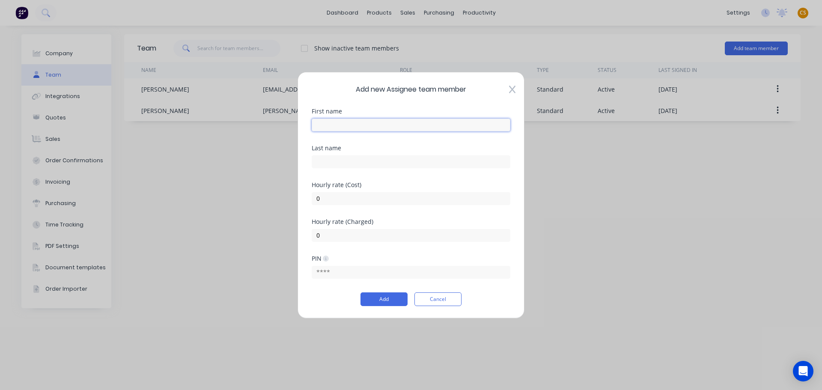
click at [353, 123] on input "text" at bounding box center [411, 124] width 199 height 13
type input "Fabrication"
click at [302, 211] on div "Add new Assignee team member First name Fabrication Last name Hourly rate (Cost…" at bounding box center [411, 195] width 227 height 247
drag, startPoint x: 328, startPoint y: 198, endPoint x: 312, endPoint y: 198, distance: 16.3
click at [312, 198] on input "0" at bounding box center [411, 198] width 199 height 13
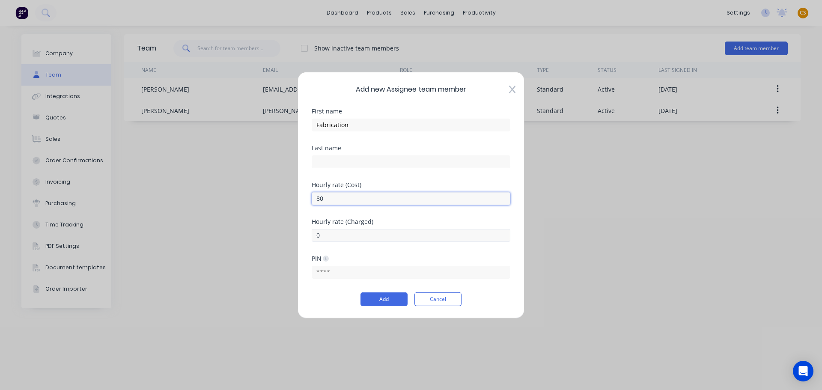
type input "80"
drag, startPoint x: 321, startPoint y: 236, endPoint x: 285, endPoint y: 233, distance: 36.0
click at [284, 235] on div "Add new Assignee team member First name Fabrication Last name Hourly rate (Cost…" at bounding box center [411, 195] width 822 height 390
type input "120"
click at [376, 300] on button "Add" at bounding box center [384, 300] width 47 height 14
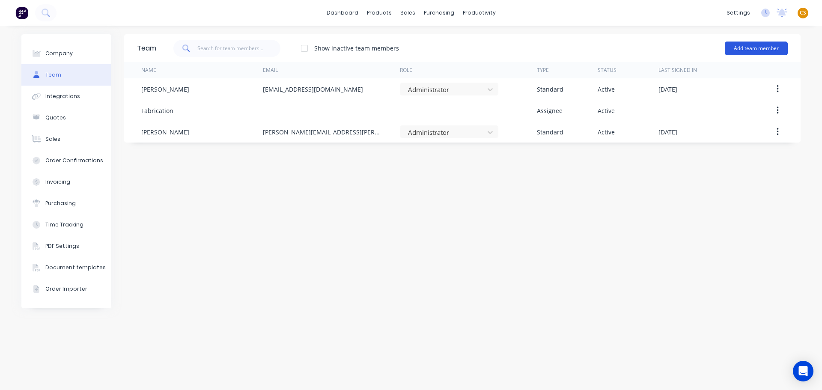
click at [737, 50] on button "Add team member" at bounding box center [756, 49] width 63 height 14
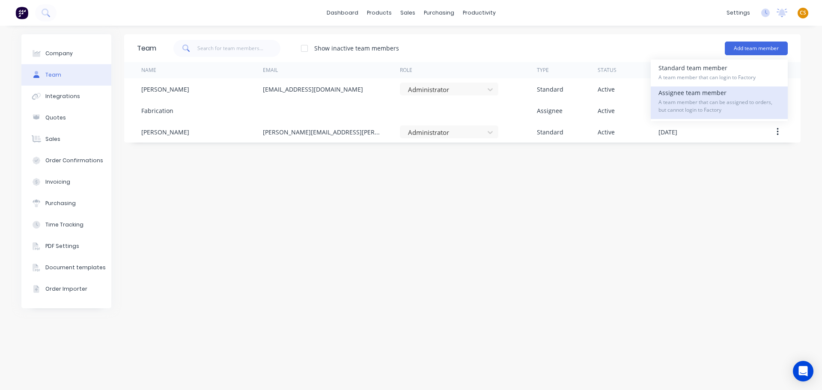
click at [675, 101] on span "A team member that can be assigned to orders, but cannot login to Factory" at bounding box center [720, 106] width 122 height 15
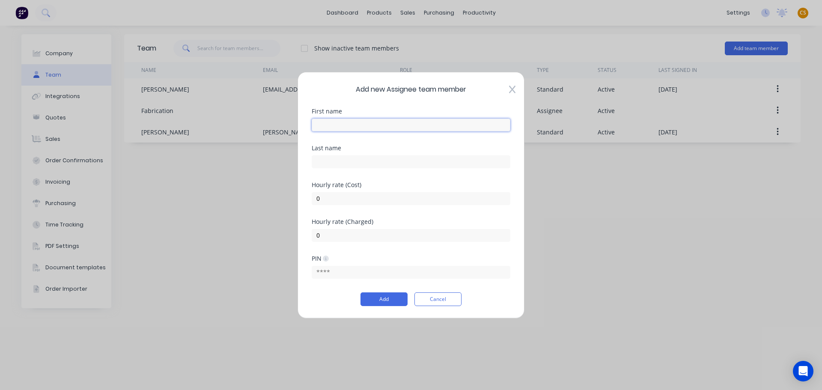
click at [327, 125] on input "text" at bounding box center [411, 124] width 199 height 13
type input "Installation"
drag, startPoint x: 328, startPoint y: 201, endPoint x: 292, endPoint y: 194, distance: 36.6
click at [295, 199] on div "Add new Assignee team member First name Installation Last name Hourly rate (Cos…" at bounding box center [411, 195] width 822 height 390
type input "80"
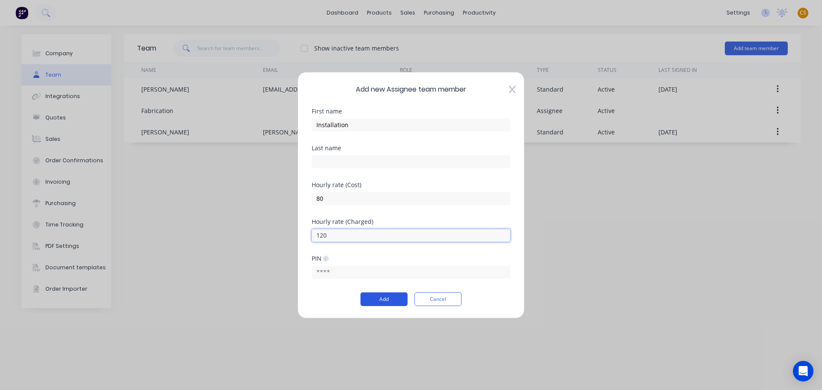
type input "120"
click at [385, 299] on button "Add" at bounding box center [384, 300] width 47 height 14
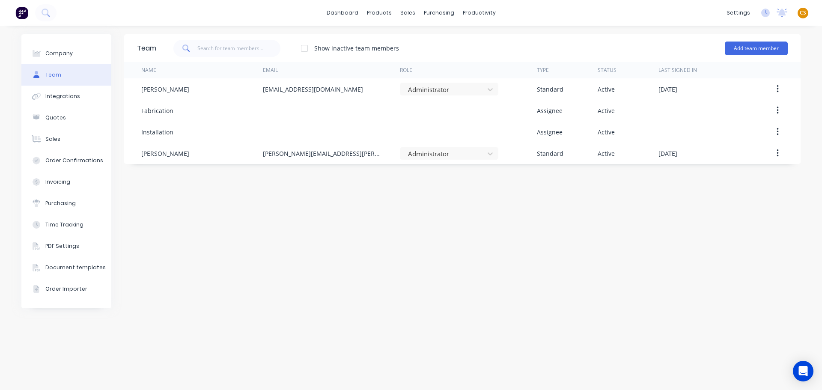
click at [192, 296] on div "Team Show inactive team members Add team member Name Email Role Type Status Las…" at bounding box center [462, 207] width 677 height 347
click at [432, 60] on div "Customers" at bounding box center [437, 58] width 31 height 8
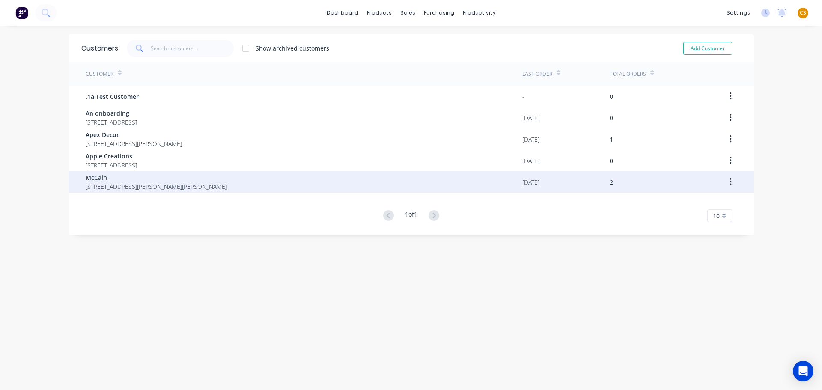
click at [127, 184] on span "1059 Ring Road Mitchell Park Victoria" at bounding box center [156, 186] width 141 height 9
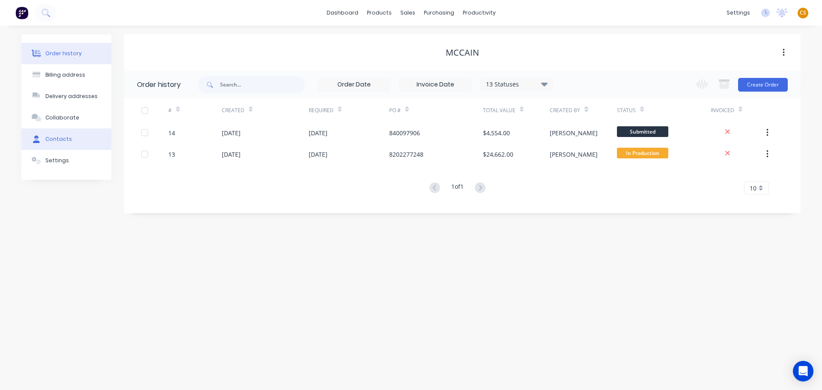
click at [56, 143] on button "Contacts" at bounding box center [66, 138] width 90 height 21
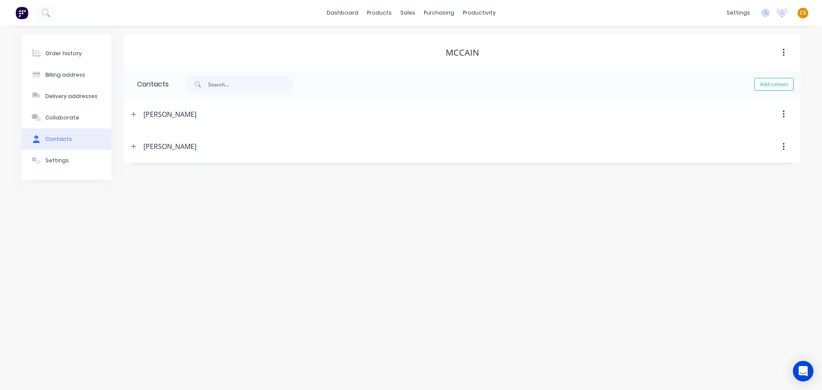
select select "AU"
click at [131, 148] on icon "button" at bounding box center [133, 146] width 5 height 6
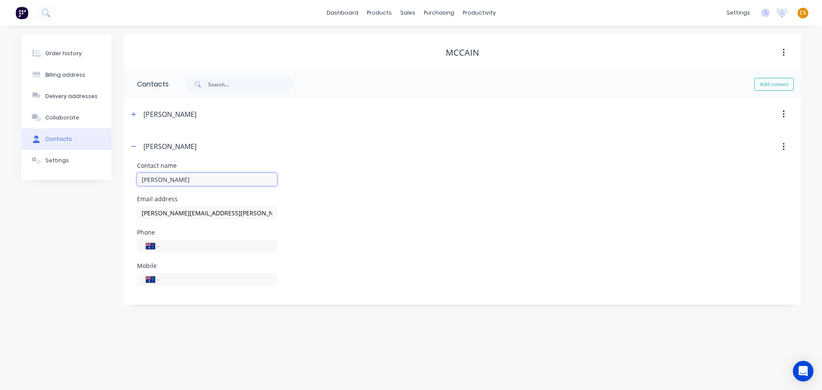
click at [192, 179] on input "Jake Osborne" at bounding box center [207, 179] width 140 height 13
type input "Jake Osborne, Site Manager"
drag, startPoint x: 33, startPoint y: 244, endPoint x: 42, endPoint y: 215, distance: 30.2
click at [33, 244] on div "Order history Billing address Delivery addresses Collaborate Contacts Settings" at bounding box center [66, 169] width 90 height 271
click at [59, 60] on button "Order history" at bounding box center [66, 53] width 90 height 21
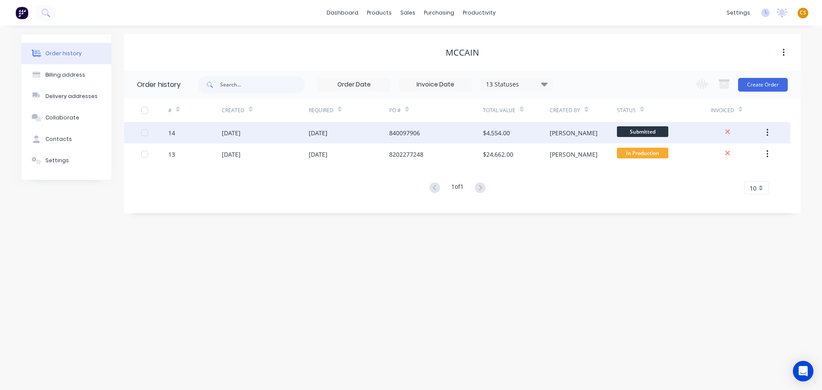
click at [200, 137] on div "14" at bounding box center [195, 132] width 54 height 21
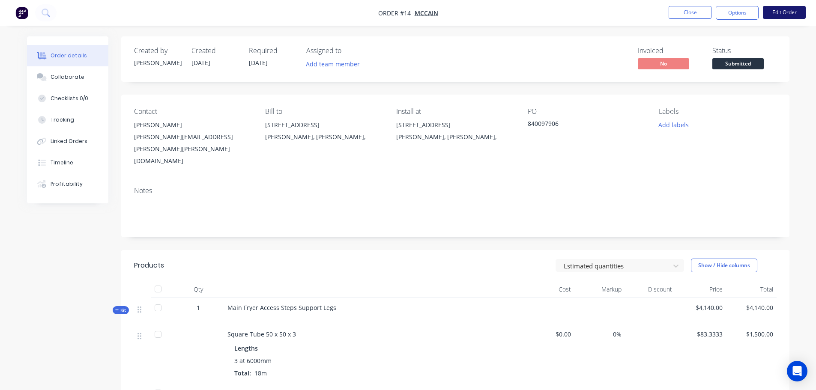
click at [772, 11] on button "Edit Order" at bounding box center [784, 12] width 43 height 13
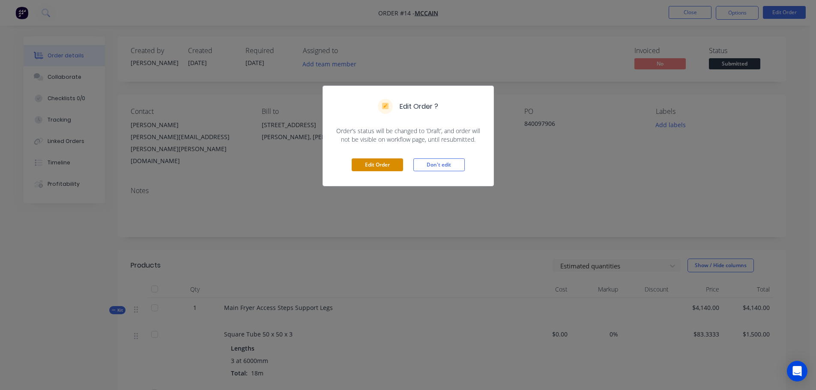
click at [390, 166] on button "Edit Order" at bounding box center [377, 164] width 51 height 13
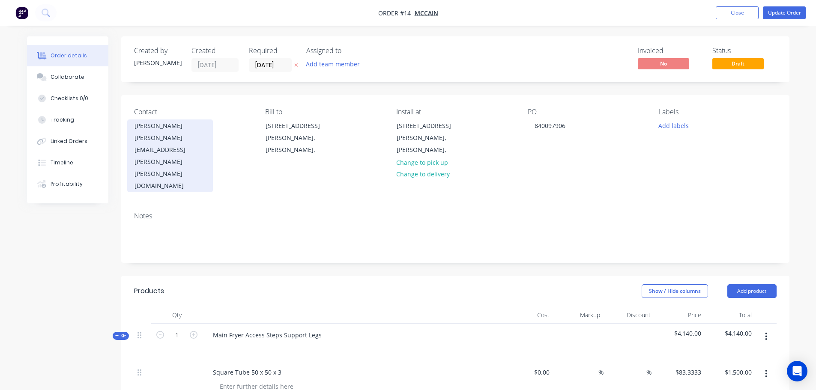
click at [190, 127] on div "Jake Osborne" at bounding box center [169, 126] width 71 height 12
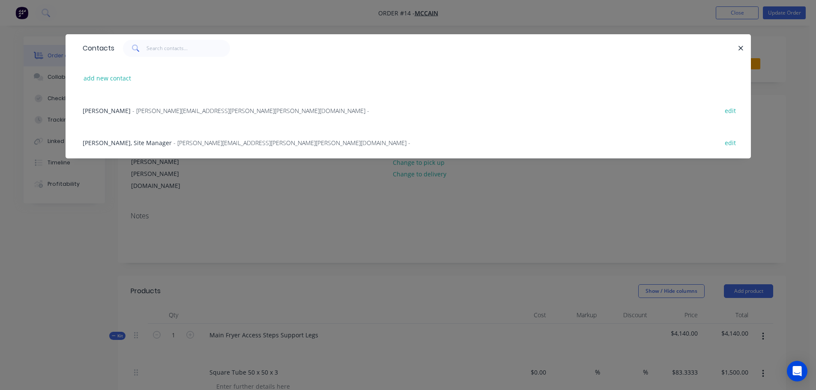
click at [185, 144] on span "- jake.osborne@mccain.com.au -" at bounding box center [291, 143] width 237 height 8
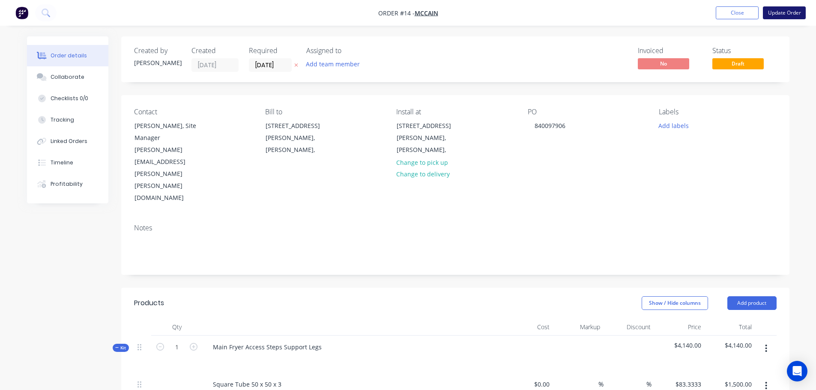
click at [780, 14] on button "Update Order" at bounding box center [784, 12] width 43 height 13
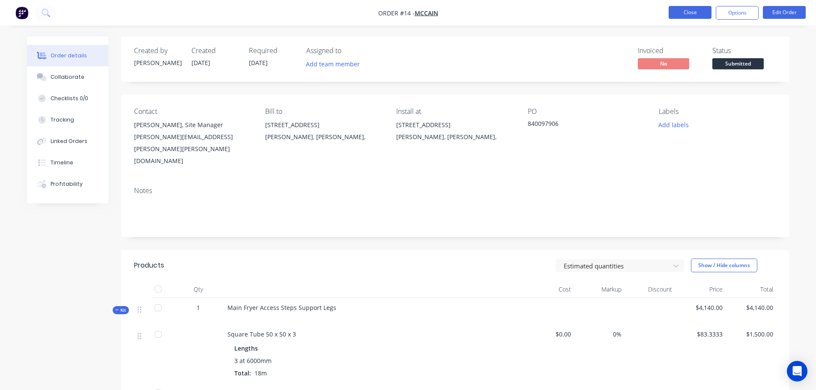
click at [678, 15] on button "Close" at bounding box center [690, 12] width 43 height 13
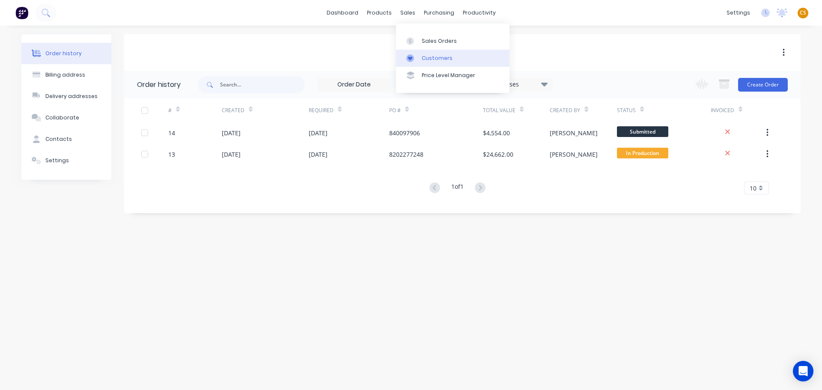
click at [430, 60] on div "Customers" at bounding box center [437, 58] width 31 height 8
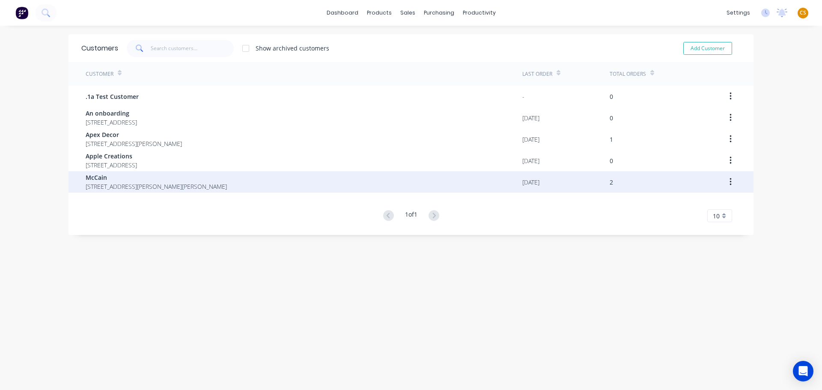
click at [123, 186] on span "1059 Ring Road Mitchell Park Victoria" at bounding box center [156, 186] width 141 height 9
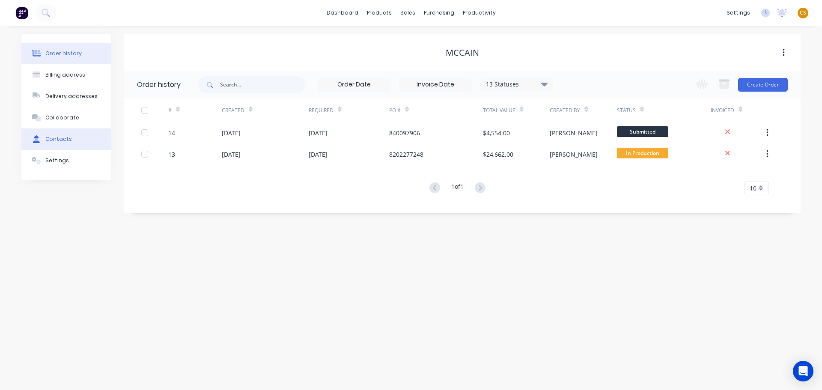
click at [63, 138] on div "Contacts" at bounding box center [58, 139] width 27 height 8
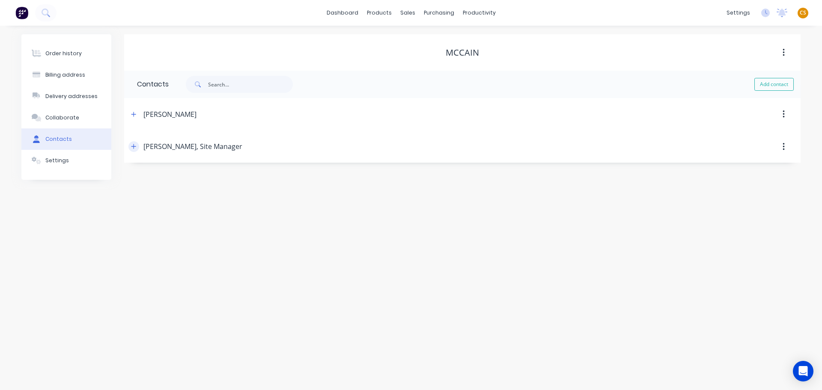
click at [134, 148] on icon "button" at bounding box center [133, 146] width 5 height 5
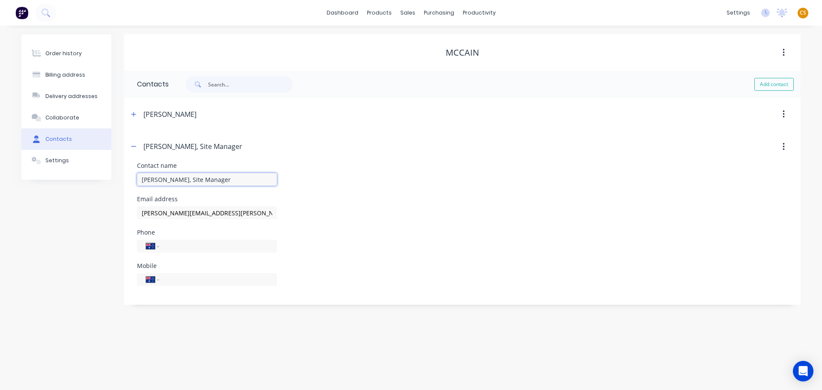
click at [185, 179] on input "Jake Osborne, Site Manager" at bounding box center [207, 179] width 140 height 13
type input "Jake Osborne, Production Manager"
click at [64, 55] on div "Order history" at bounding box center [63, 54] width 36 height 8
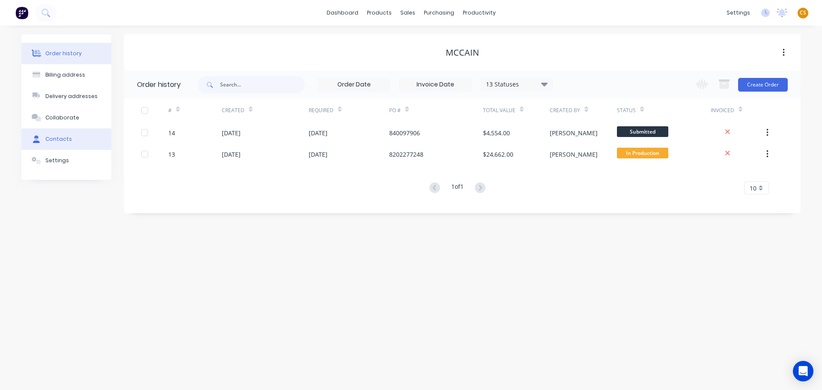
click at [57, 138] on div "Contacts" at bounding box center [58, 139] width 27 height 8
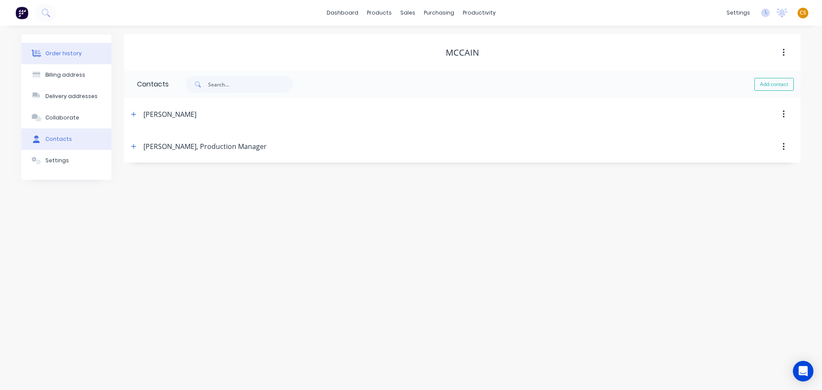
click at [69, 57] on div "Order history" at bounding box center [63, 54] width 36 height 8
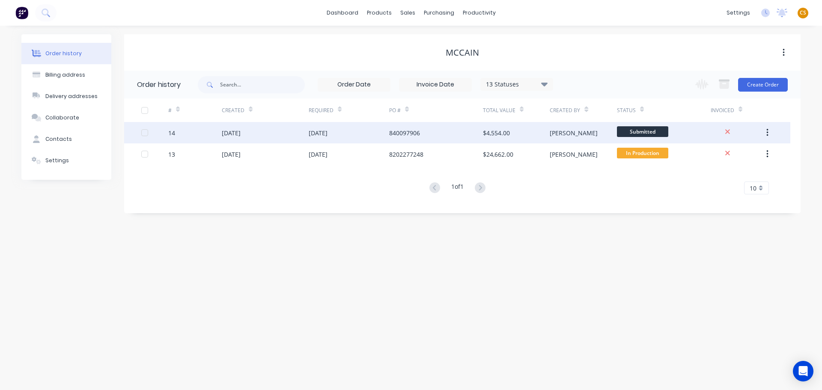
click at [202, 134] on div "14" at bounding box center [195, 132] width 54 height 21
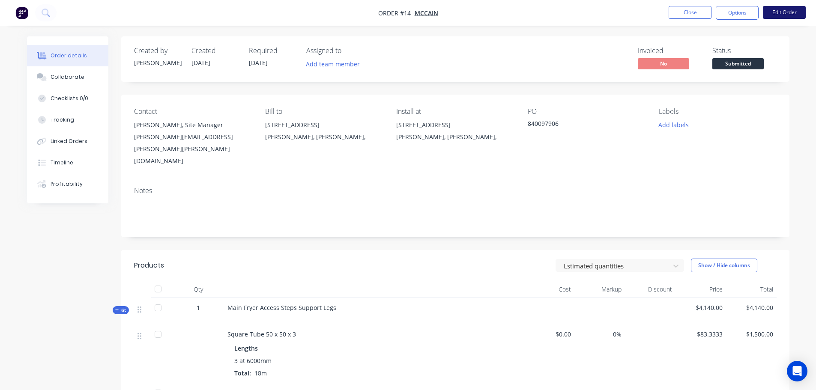
click at [783, 15] on button "Edit Order" at bounding box center [784, 12] width 43 height 13
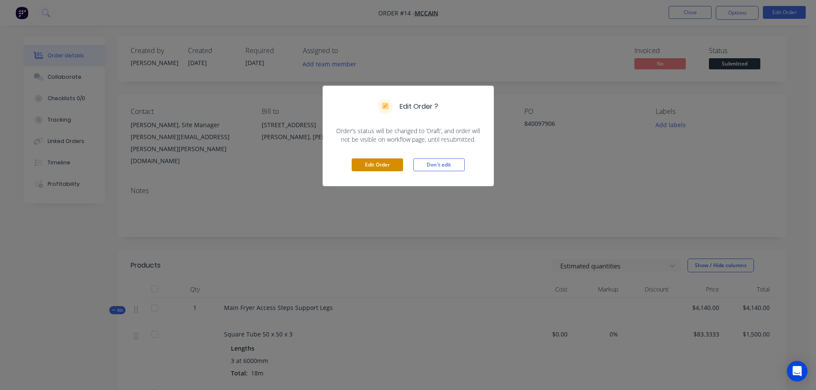
click at [364, 164] on button "Edit Order" at bounding box center [377, 164] width 51 height 13
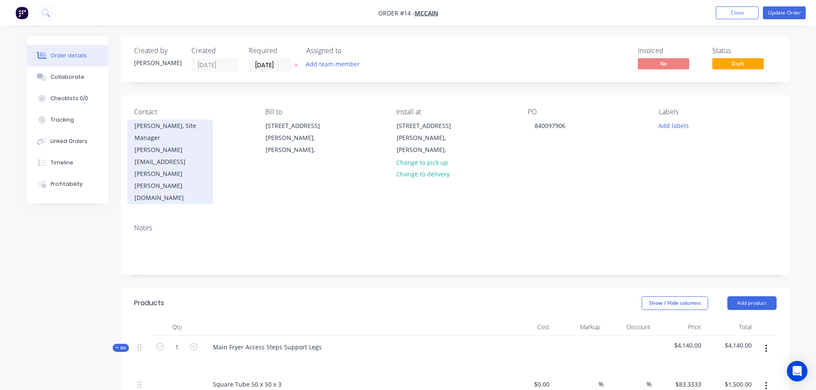
click at [180, 128] on div "Jake Osborne, Site Manager" at bounding box center [169, 132] width 71 height 24
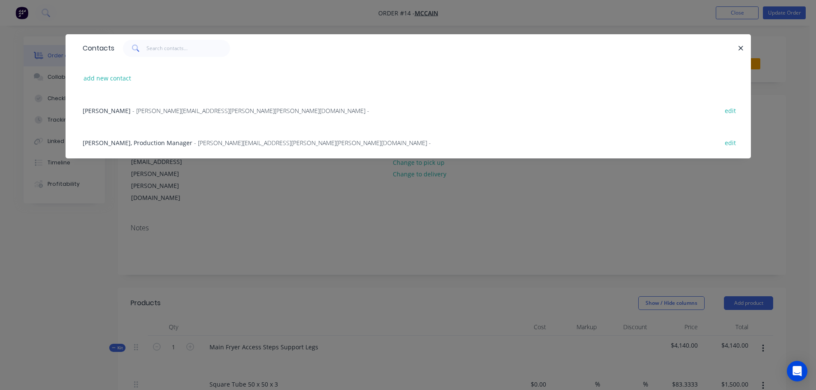
click at [163, 145] on span "Jake Osborne, Production Manager" at bounding box center [138, 143] width 110 height 8
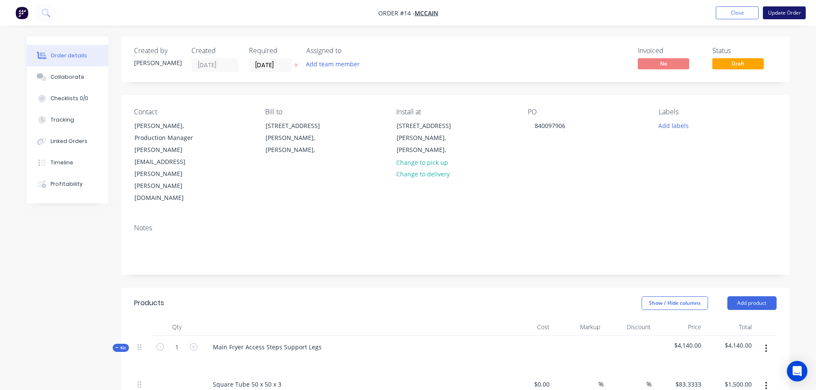
click at [779, 11] on button "Update Order" at bounding box center [784, 12] width 43 height 13
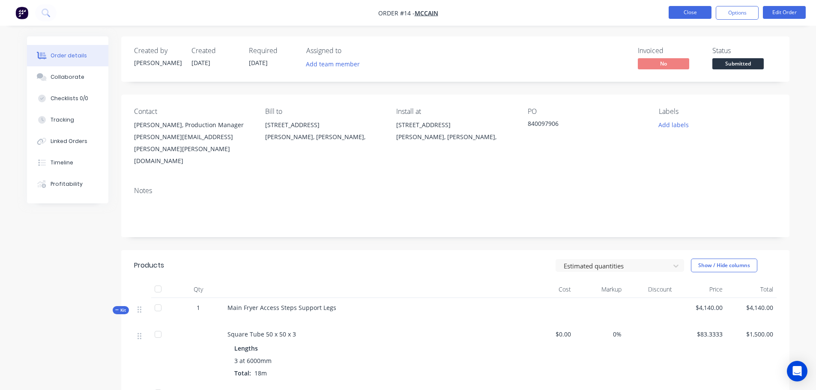
click at [693, 17] on button "Close" at bounding box center [690, 12] width 43 height 13
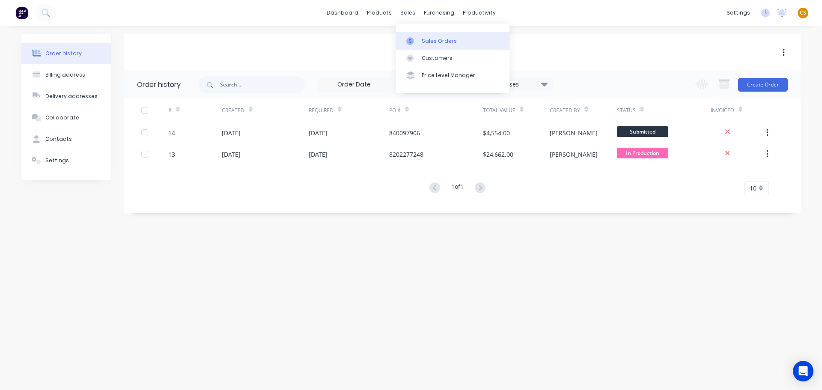
click at [427, 42] on div "Sales Orders" at bounding box center [439, 41] width 35 height 8
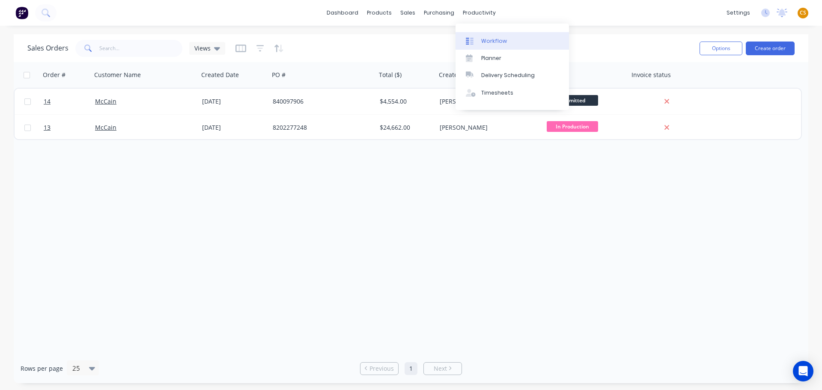
click at [491, 40] on div "Workflow" at bounding box center [494, 41] width 26 height 8
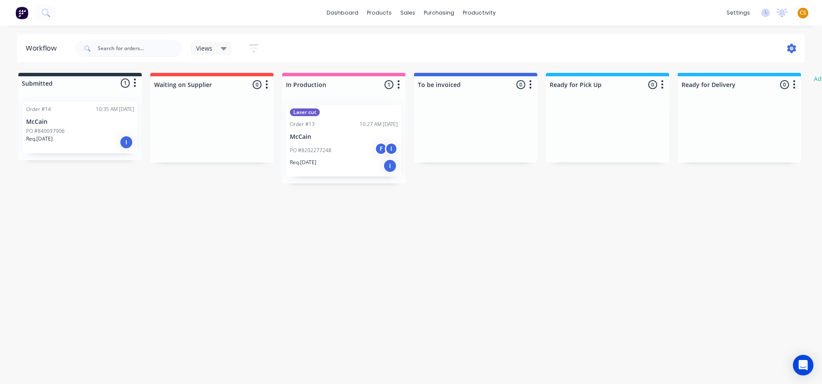
click at [790, 51] on icon at bounding box center [792, 48] width 9 height 9
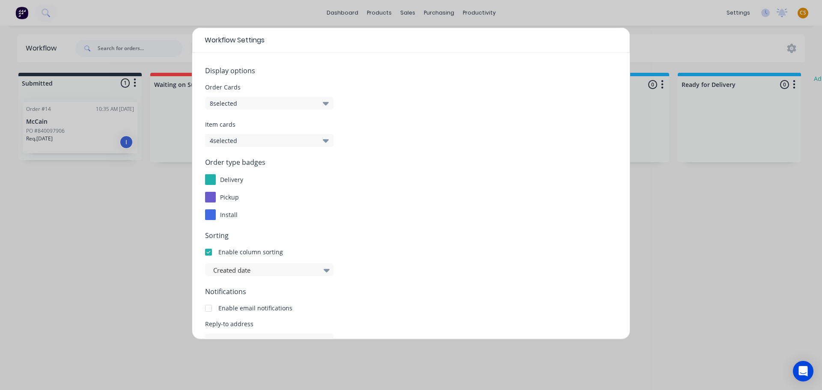
click at [247, 102] on button "8 selected" at bounding box center [269, 103] width 128 height 13
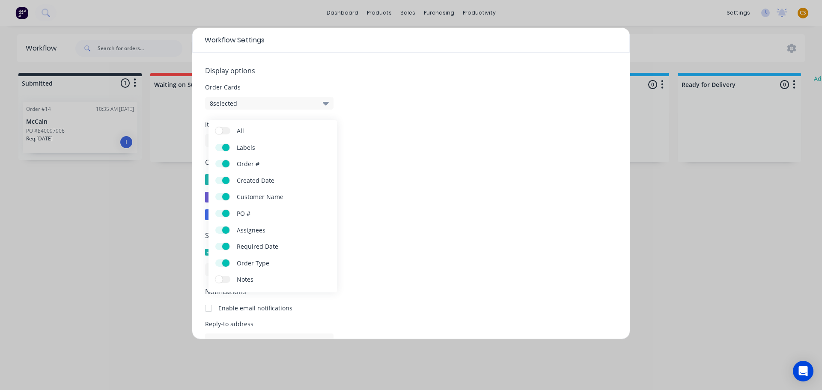
click at [688, 17] on div "Workflow Settings Display options Order Cards 8 selected Item cards 4 selected …" at bounding box center [411, 195] width 822 height 390
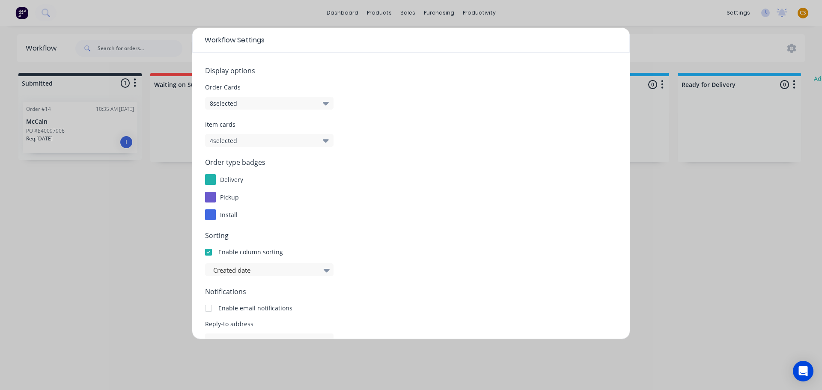
scroll to position [92, 0]
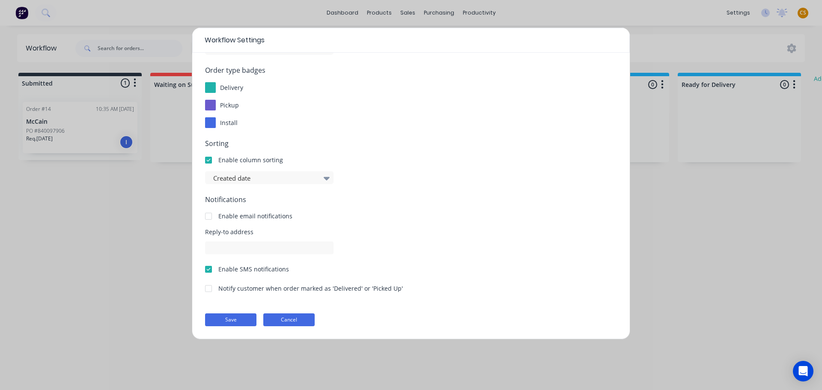
click at [298, 323] on button "Cancel" at bounding box center [288, 320] width 51 height 13
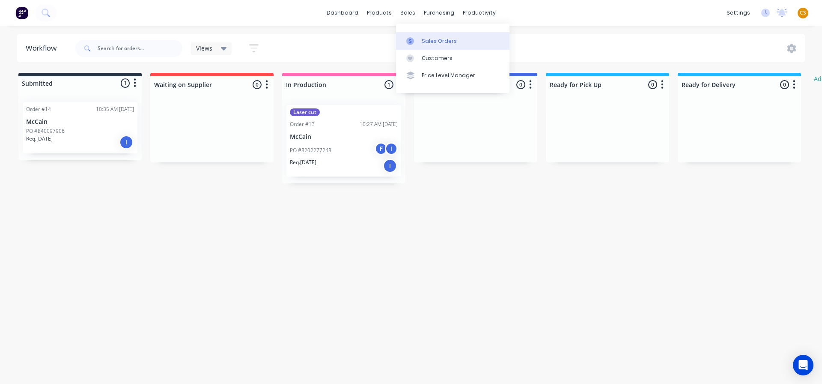
click at [435, 42] on div "Sales Orders" at bounding box center [439, 41] width 35 height 8
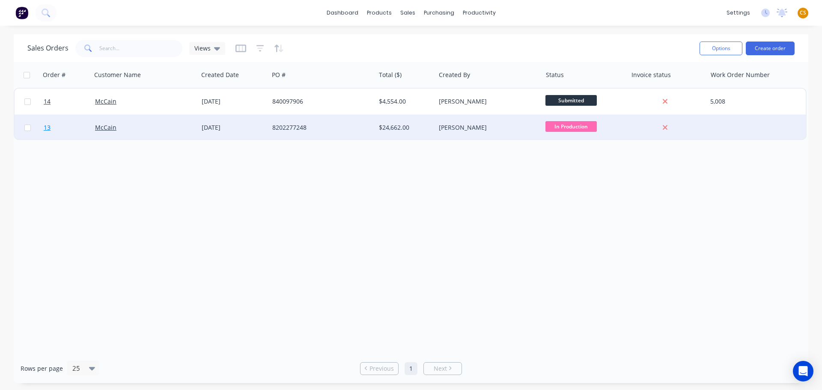
click at [62, 133] on link "13" at bounding box center [69, 128] width 51 height 26
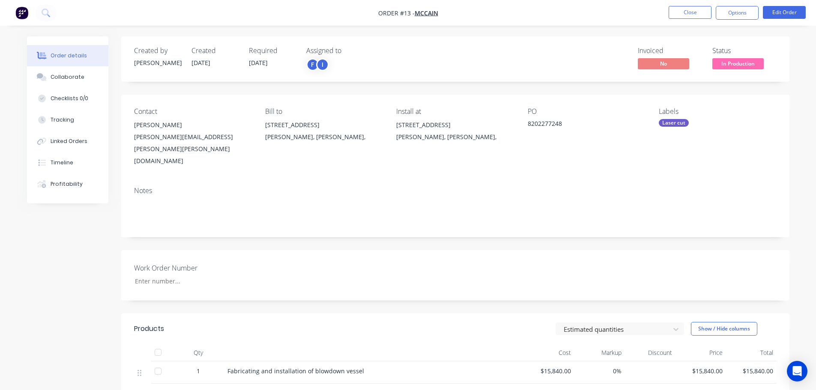
click at [231, 367] on span "Fabricating and installation of blowdown vessel" at bounding box center [295, 371] width 137 height 8
drag, startPoint x: 231, startPoint y: 349, endPoint x: 350, endPoint y: 349, distance: 119.1
click at [350, 367] on span "Fabricating and installation of blowdown vessel" at bounding box center [295, 371] width 137 height 8
copy span "Fabricating and installation of blowdown vessel"
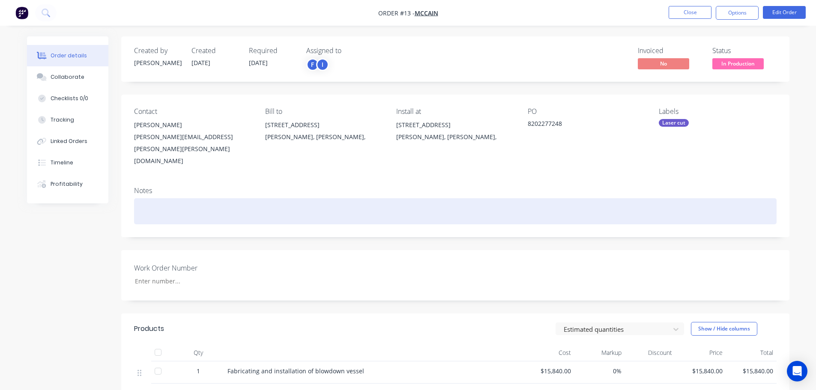
click at [149, 198] on div at bounding box center [455, 211] width 642 height 26
paste div
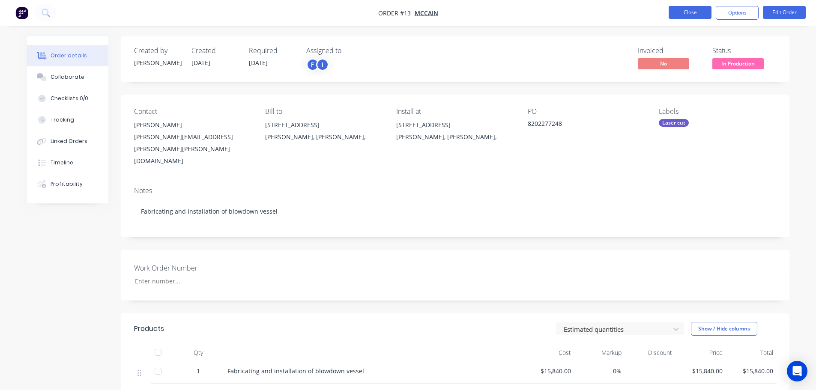
click at [680, 12] on button "Close" at bounding box center [690, 12] width 43 height 13
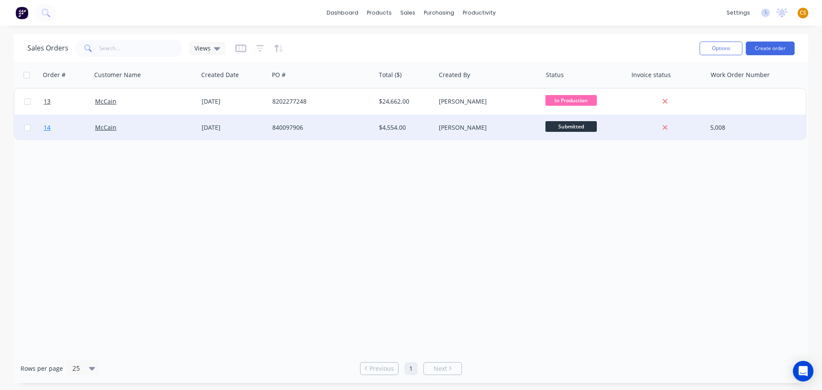
click at [59, 131] on link "14" at bounding box center [69, 128] width 51 height 26
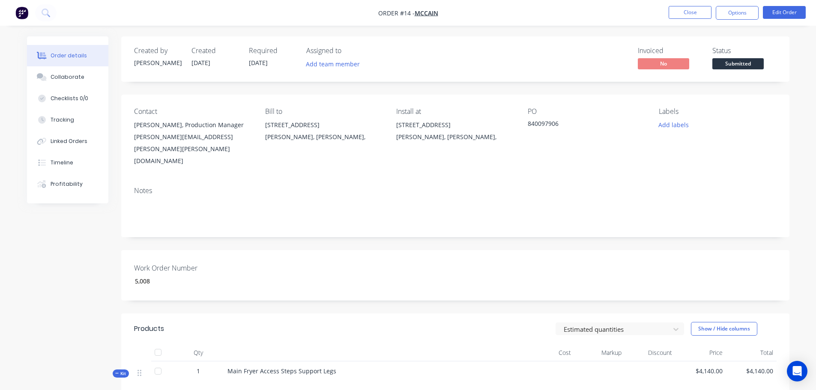
click at [230, 367] on span "Main Fryer Access Steps Support Legs" at bounding box center [281, 371] width 109 height 8
drag, startPoint x: 230, startPoint y: 350, endPoint x: 332, endPoint y: 350, distance: 101.1
click at [332, 367] on span "Main Fryer Access Steps Support Legs" at bounding box center [281, 371] width 109 height 8
copy div "Main Fryer Access Steps Support Legs"
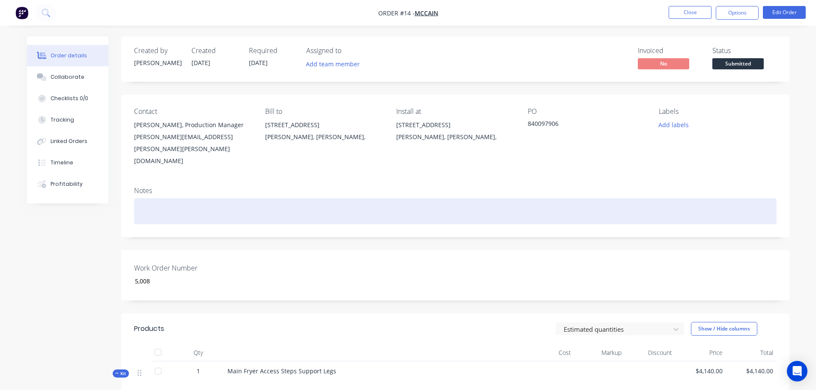
click at [149, 198] on div at bounding box center [455, 211] width 642 height 26
paste div
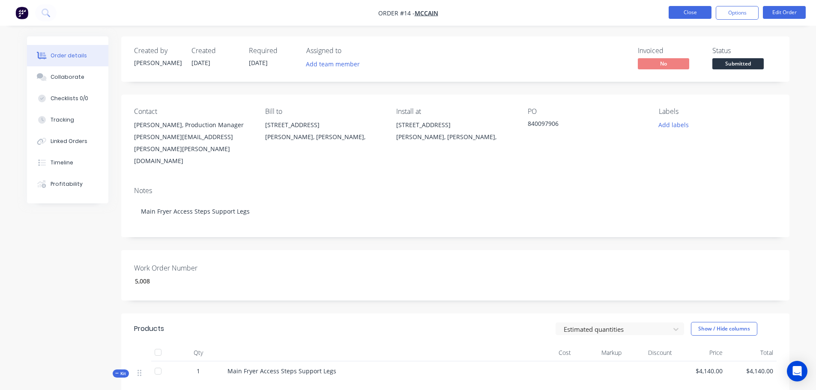
click at [685, 11] on button "Close" at bounding box center [690, 12] width 43 height 13
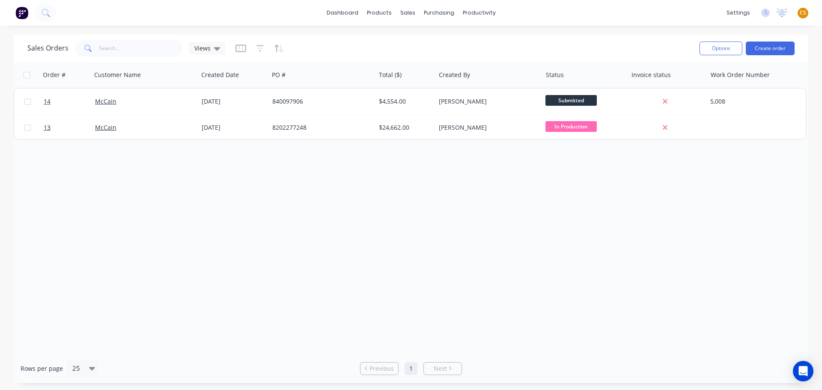
click at [803, 13] on span "CS" at bounding box center [803, 13] width 6 height 8
drag, startPoint x: 726, startPoint y: 109, endPoint x: 504, endPoint y: 75, distance: 224.5
click at [723, 111] on div "Sign out" at bounding box center [730, 108] width 23 height 8
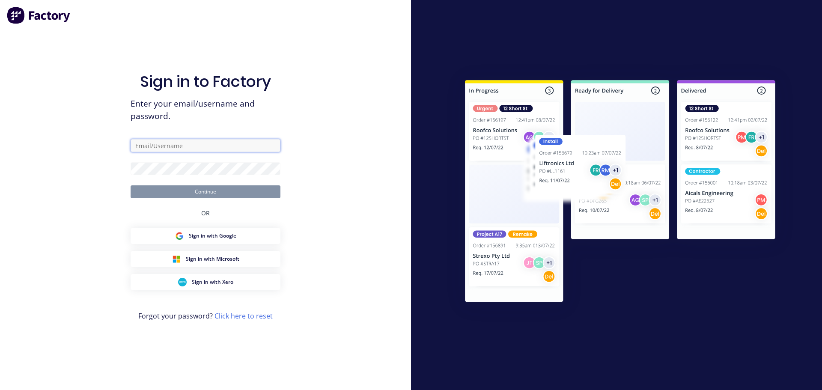
click at [150, 145] on input "text" at bounding box center [206, 145] width 150 height 13
type input "[PERSON_NAME][EMAIL_ADDRESS][DOMAIN_NAME]"
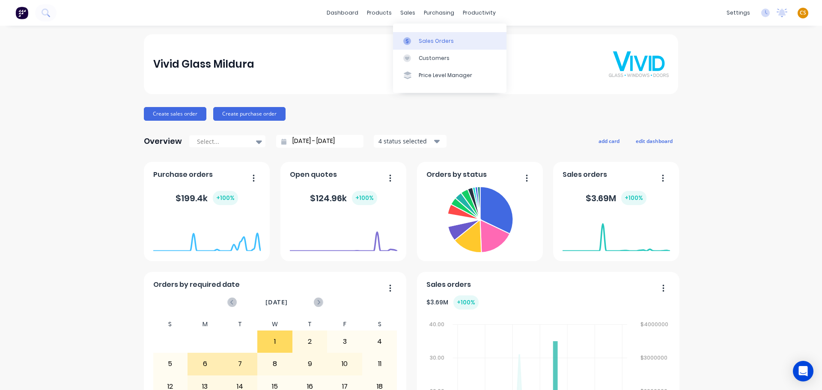
click at [435, 40] on div "Sales Orders" at bounding box center [436, 41] width 35 height 8
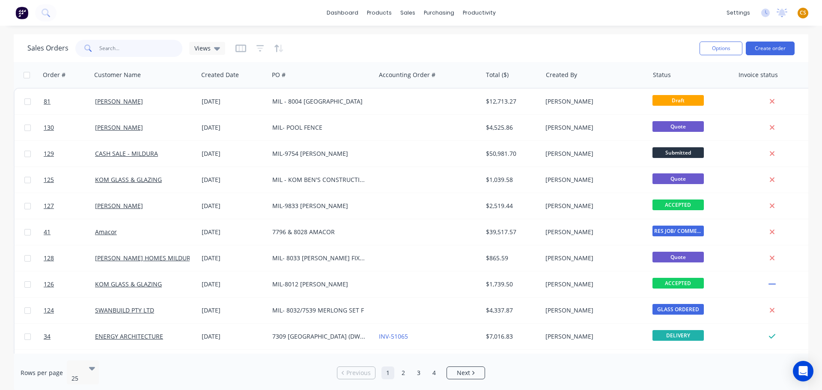
click at [107, 49] on input "text" at bounding box center [141, 48] width 84 height 17
type input "126"
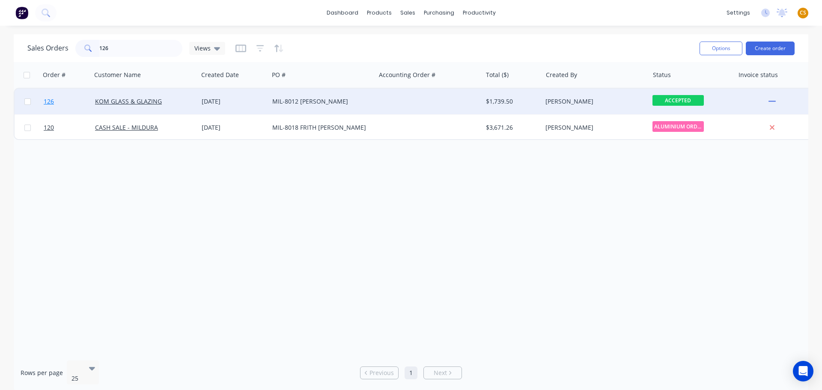
click at [64, 103] on link "126" at bounding box center [69, 102] width 51 height 26
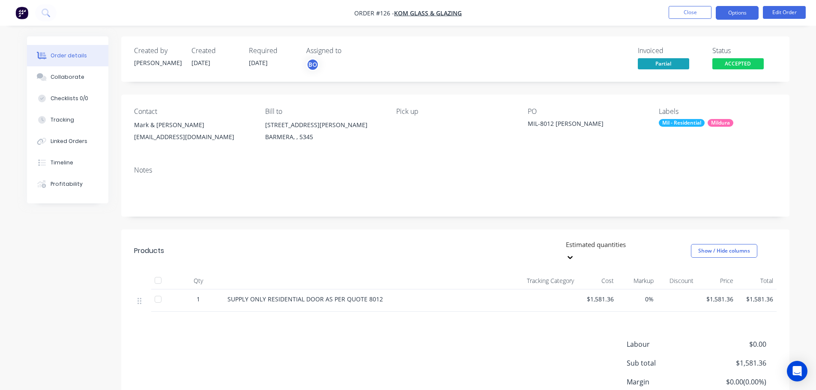
click at [739, 11] on button "Options" at bounding box center [737, 13] width 43 height 14
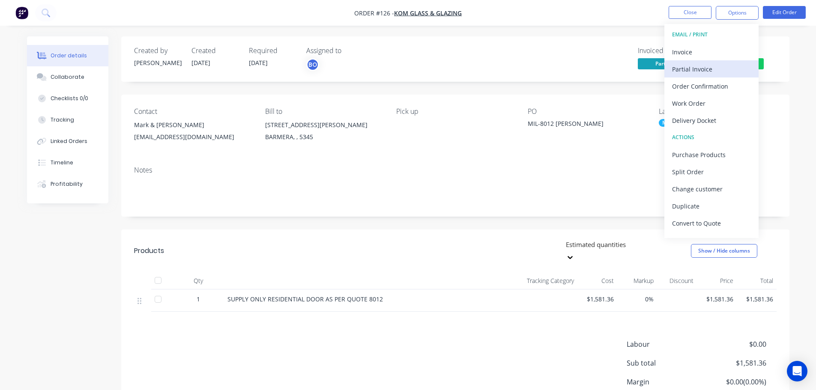
click at [700, 69] on div "Partial Invoice" at bounding box center [711, 69] width 79 height 12
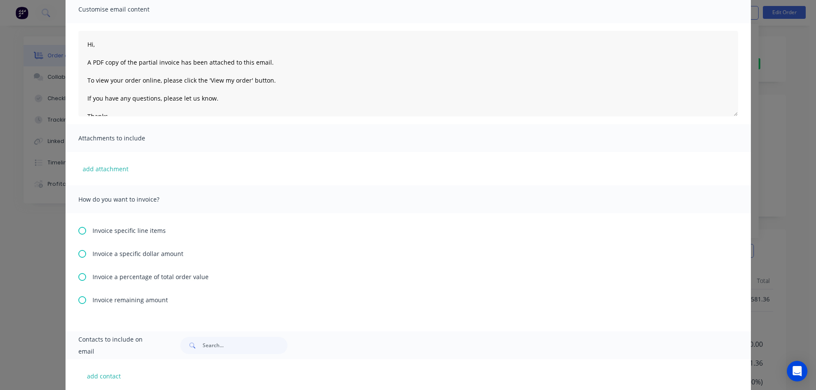
scroll to position [114, 0]
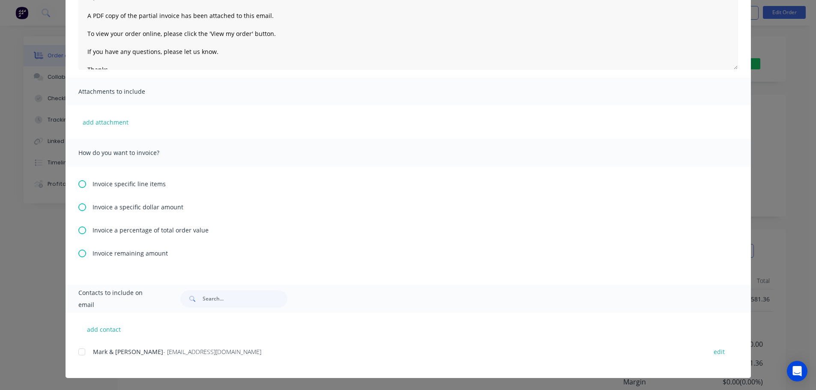
click at [79, 207] on icon at bounding box center [82, 207] width 8 height 8
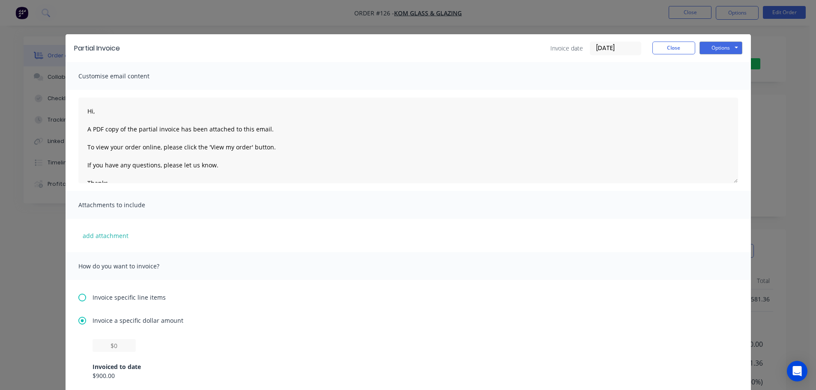
scroll to position [195, 0]
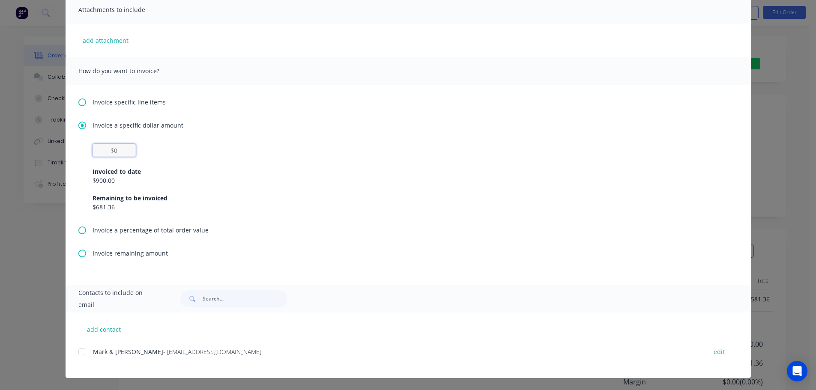
click at [120, 152] on input "text" at bounding box center [114, 150] width 43 height 13
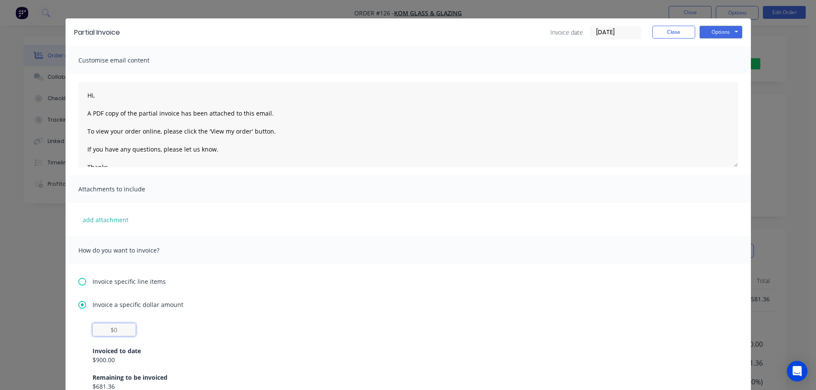
scroll to position [0, 0]
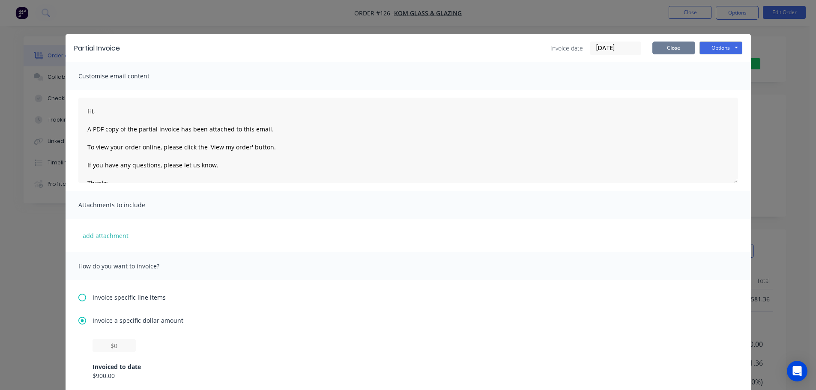
type input "$0"
click at [676, 48] on button "Close" at bounding box center [673, 48] width 43 height 13
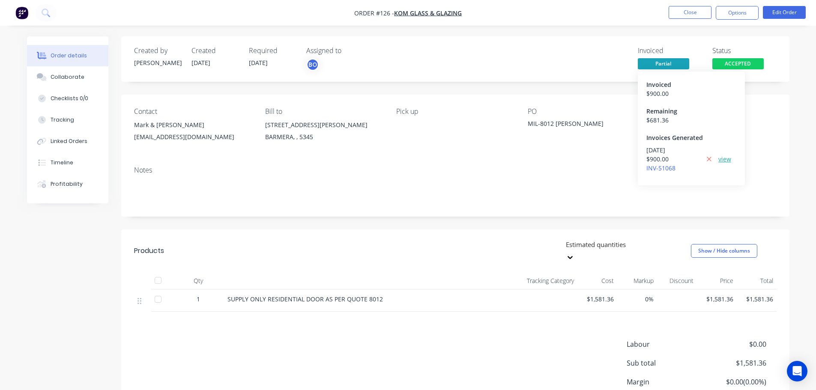
click at [721, 160] on link "view" at bounding box center [724, 159] width 13 height 9
click at [656, 64] on span "Partial" at bounding box center [663, 63] width 51 height 11
drag, startPoint x: 807, startPoint y: 80, endPoint x: 770, endPoint y: 88, distance: 37.3
click at [807, 80] on div "Order details Collaborate Checklists 0/0 Tracking Linked Orders Timeline Profit…" at bounding box center [408, 232] width 816 height 464
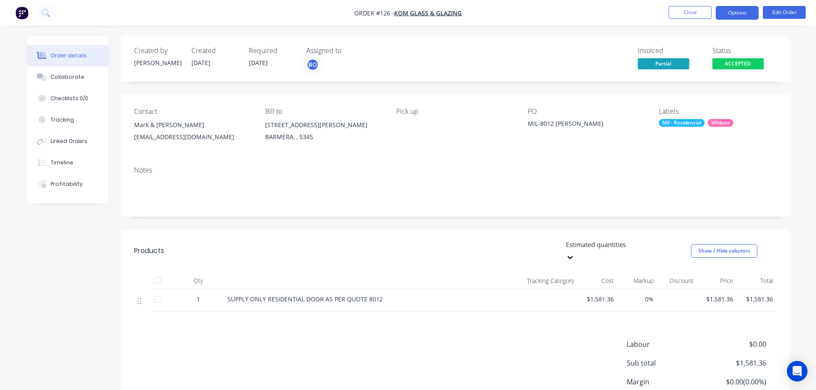
click at [729, 14] on button "Options" at bounding box center [737, 13] width 43 height 14
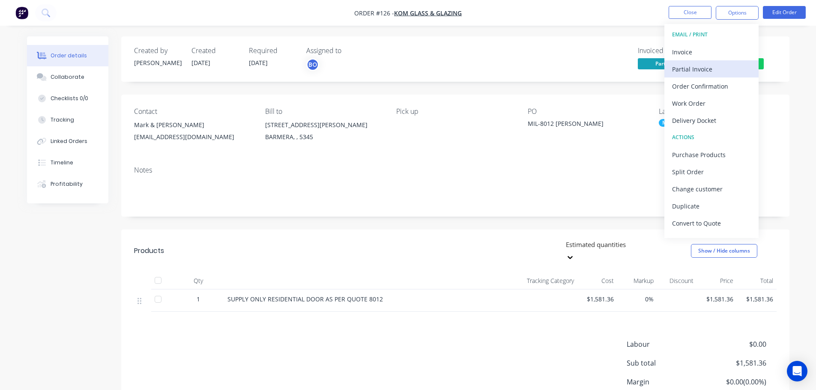
click at [696, 69] on div "Partial Invoice" at bounding box center [711, 69] width 79 height 12
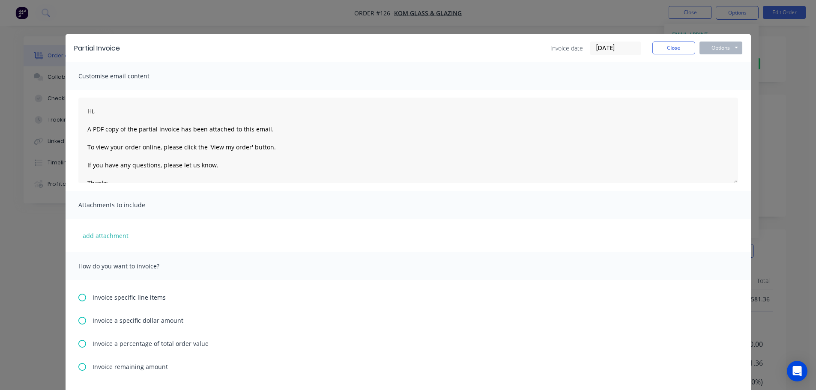
click at [79, 344] on icon at bounding box center [82, 344] width 8 height 8
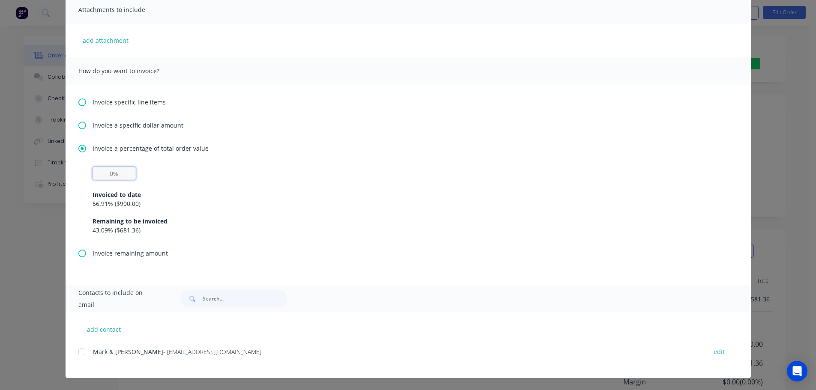
drag, startPoint x: 114, startPoint y: 170, endPoint x: 83, endPoint y: 171, distance: 31.3
click at [83, 171] on div "Invoiced to date 56.91 % ( $900.00 ) Remaining to be invoiced 43.09 % ( $681.36…" at bounding box center [408, 208] width 660 height 82
type input "30%"
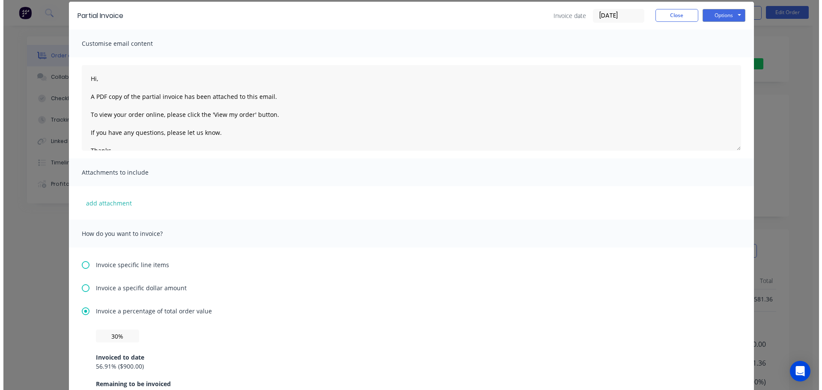
scroll to position [0, 0]
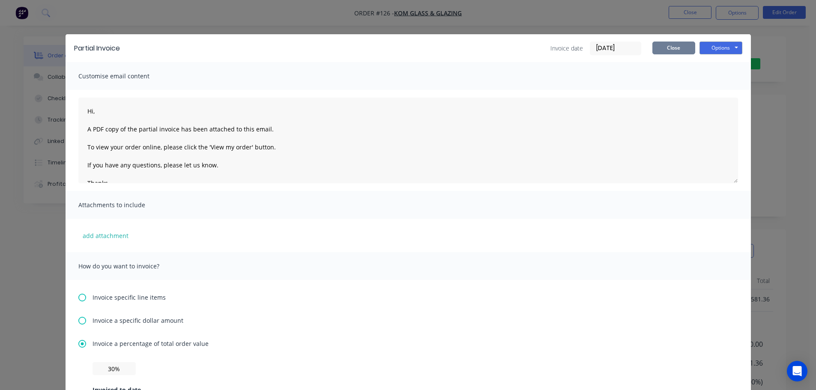
click at [660, 51] on button "Close" at bounding box center [673, 48] width 43 height 13
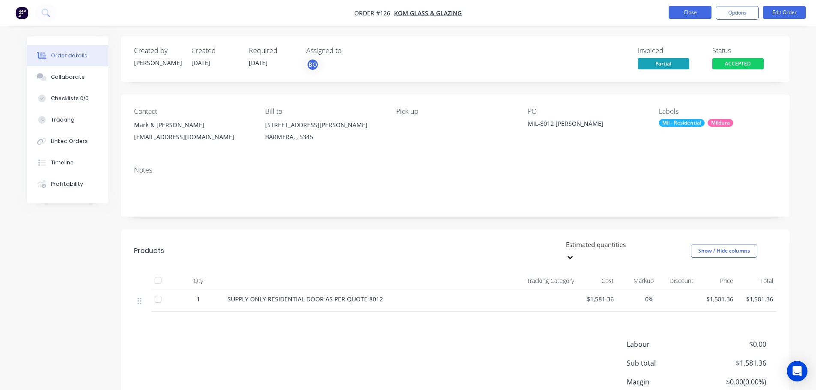
click at [678, 14] on button "Close" at bounding box center [690, 12] width 43 height 13
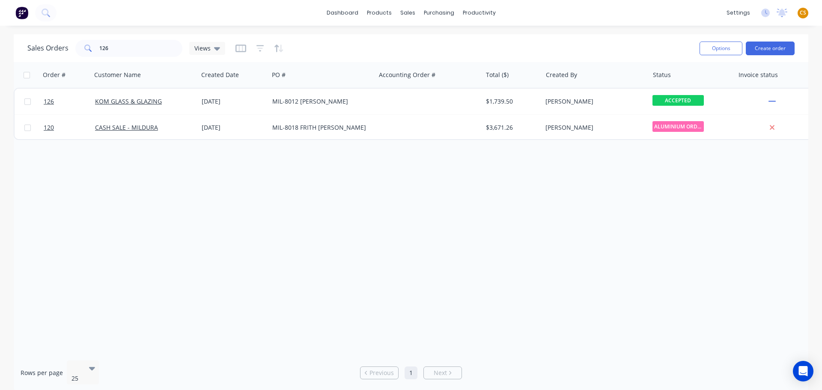
click at [804, 15] on span "CS" at bounding box center [803, 13] width 6 height 8
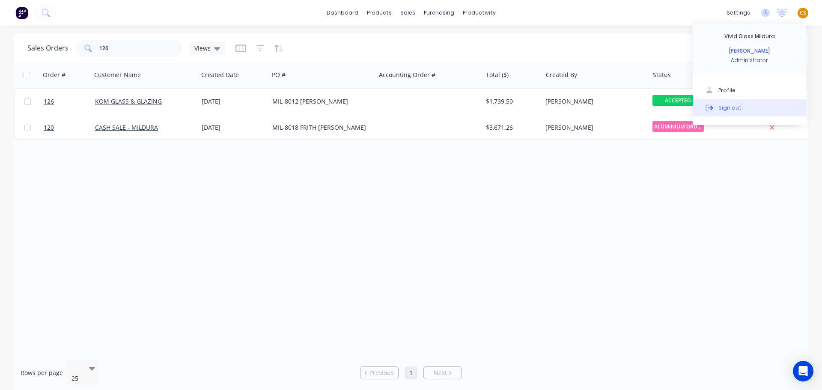
click at [732, 109] on div "Sign out" at bounding box center [730, 108] width 23 height 8
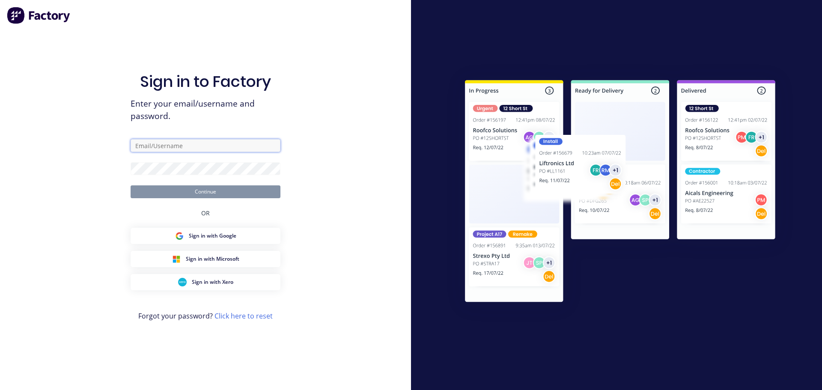
click at [157, 147] on input "text" at bounding box center [206, 145] width 150 height 13
type input "[PERSON_NAME][EMAIL_ADDRESS][DOMAIN_NAME]"
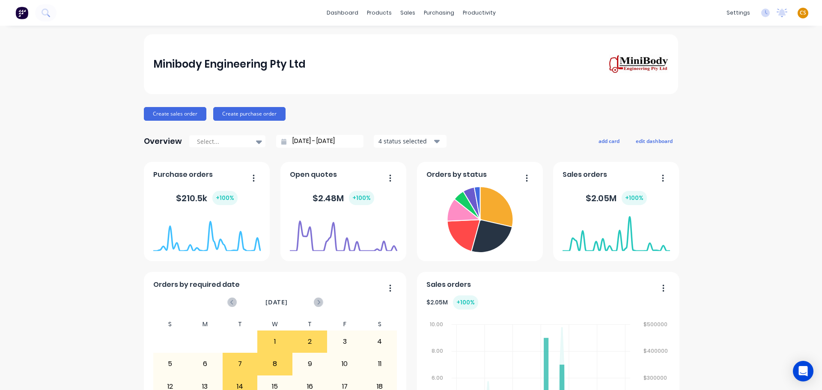
click at [800, 12] on span "CS" at bounding box center [803, 13] width 6 height 8
click at [736, 111] on button "Sign out" at bounding box center [750, 107] width 114 height 17
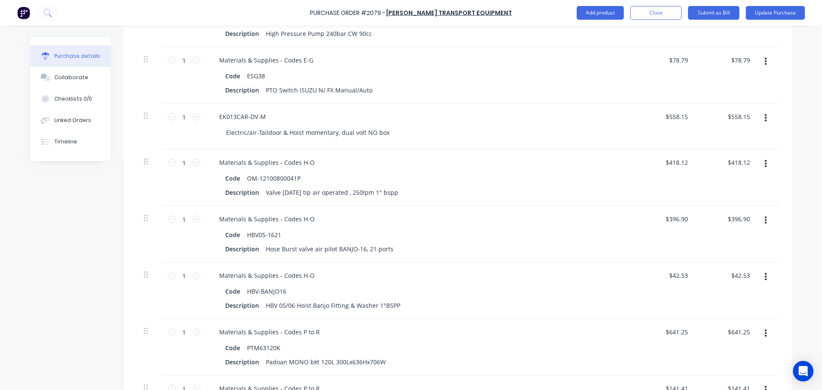
scroll to position [514, 0]
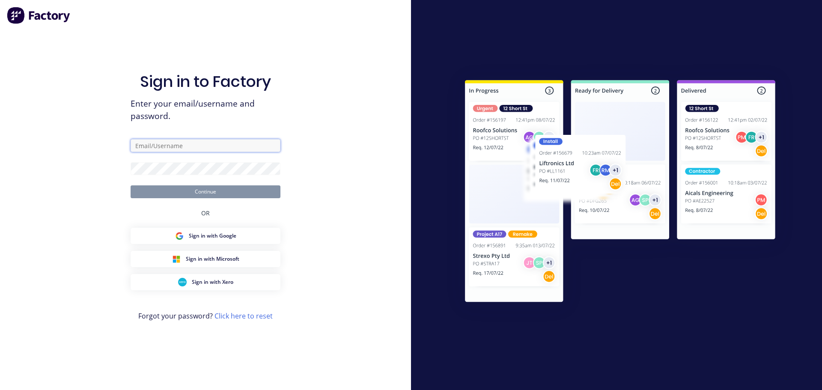
click at [152, 148] on input "text" at bounding box center [206, 145] width 150 height 13
type input "[PERSON_NAME][EMAIL_ADDRESS][DOMAIN_NAME]"
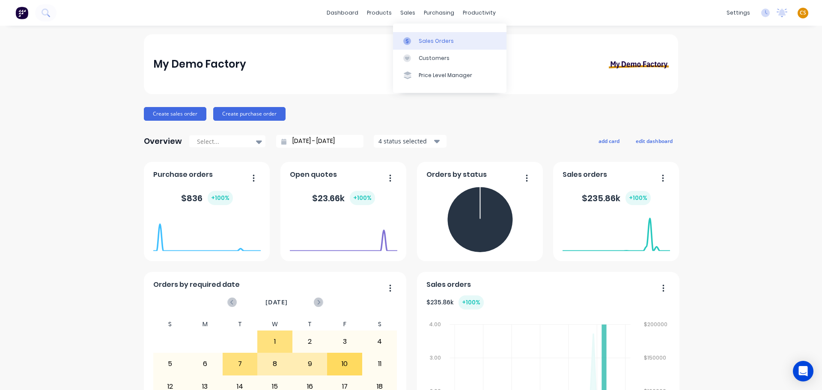
click at [433, 42] on div "Sales Orders" at bounding box center [436, 41] width 35 height 8
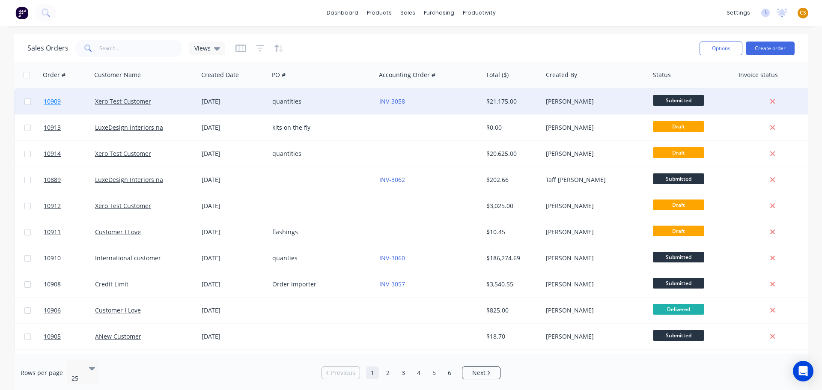
click at [66, 99] on link "10909" at bounding box center [69, 102] width 51 height 26
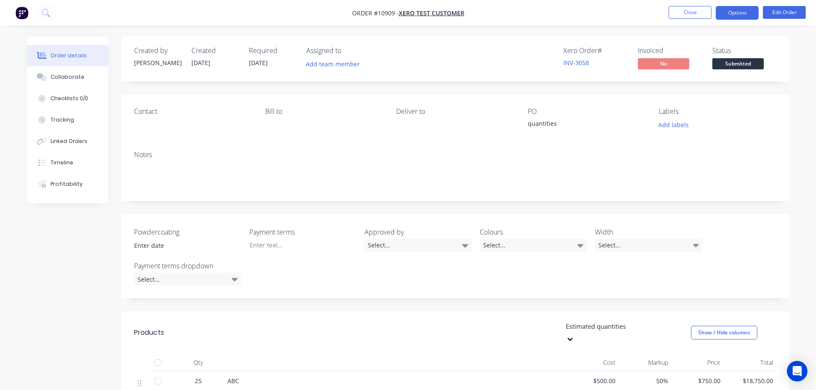
click at [734, 13] on button "Options" at bounding box center [737, 13] width 43 height 14
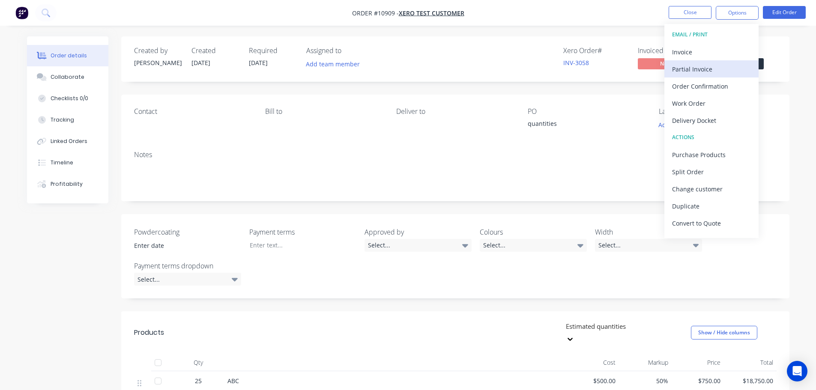
click at [694, 68] on div "Partial Invoice" at bounding box center [711, 69] width 79 height 12
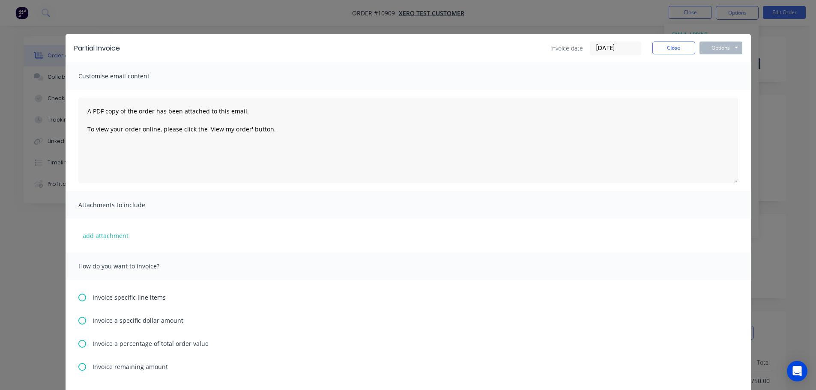
click at [80, 342] on icon at bounding box center [82, 344] width 8 height 8
click at [99, 367] on input "text" at bounding box center [114, 368] width 43 height 13
type input "30%"
click at [706, 50] on button "Options" at bounding box center [720, 48] width 43 height 13
click at [704, 63] on button "Preview" at bounding box center [726, 63] width 55 height 14
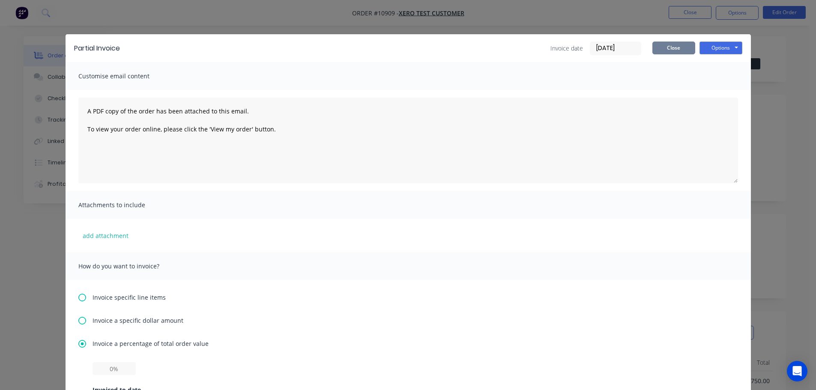
click at [655, 50] on button "Close" at bounding box center [673, 48] width 43 height 13
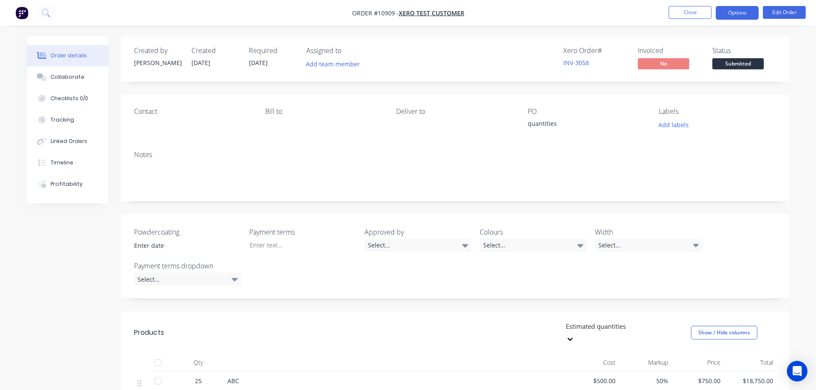
click at [729, 12] on button "Options" at bounding box center [737, 13] width 43 height 14
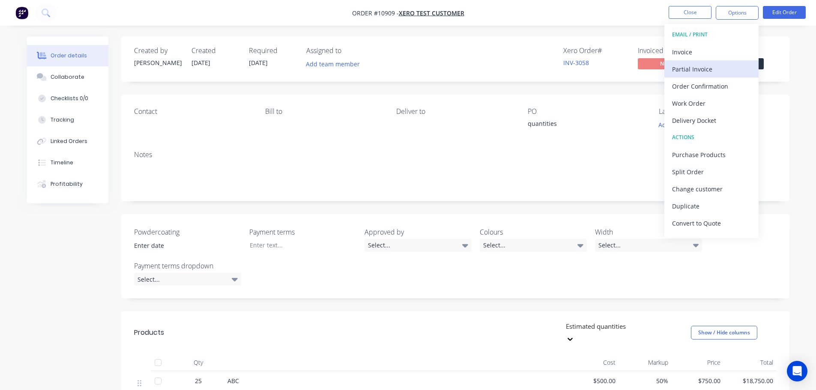
click at [705, 69] on div "Partial Invoice" at bounding box center [711, 69] width 79 height 12
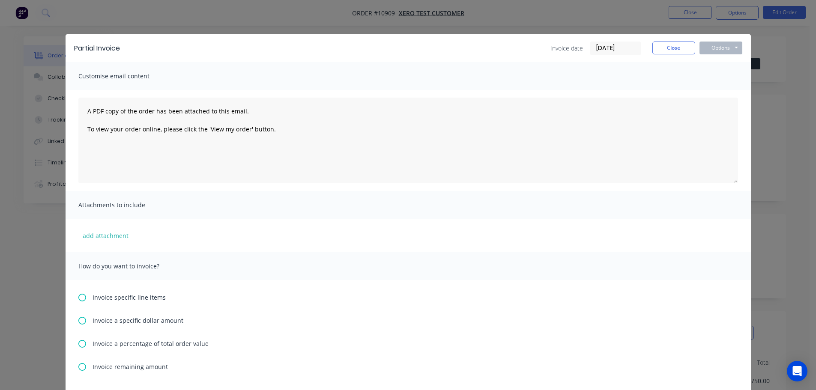
click at [108, 346] on span "Invoice a percentage of total order value" at bounding box center [151, 343] width 116 height 9
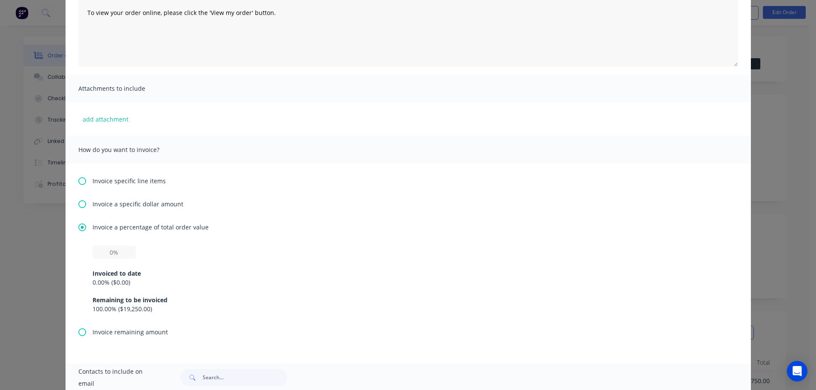
scroll to position [128, 0]
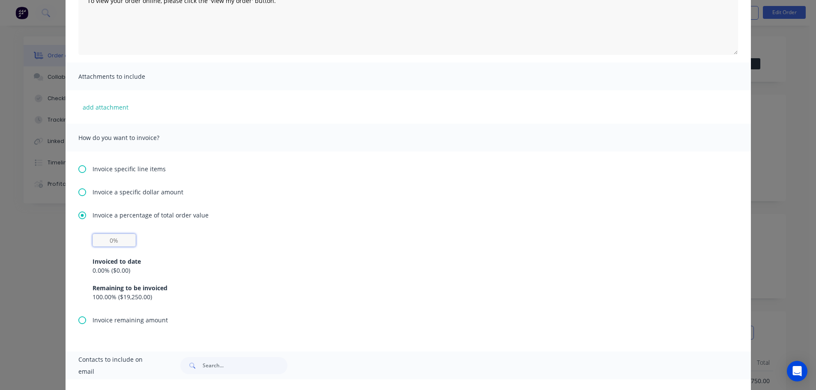
click at [114, 239] on input "text" at bounding box center [114, 240] width 43 height 13
type input "30%"
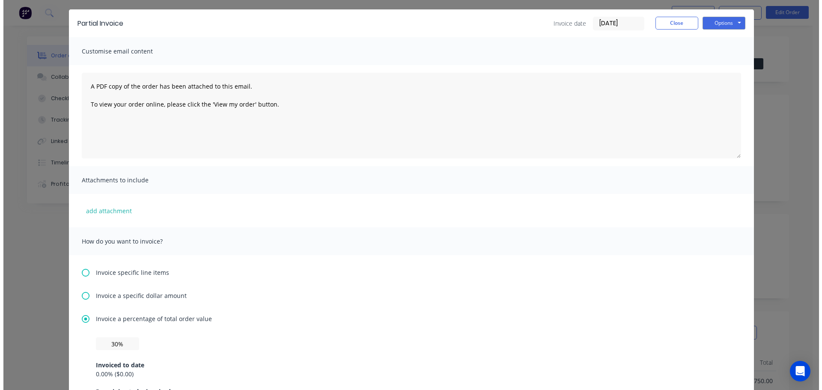
scroll to position [0, 0]
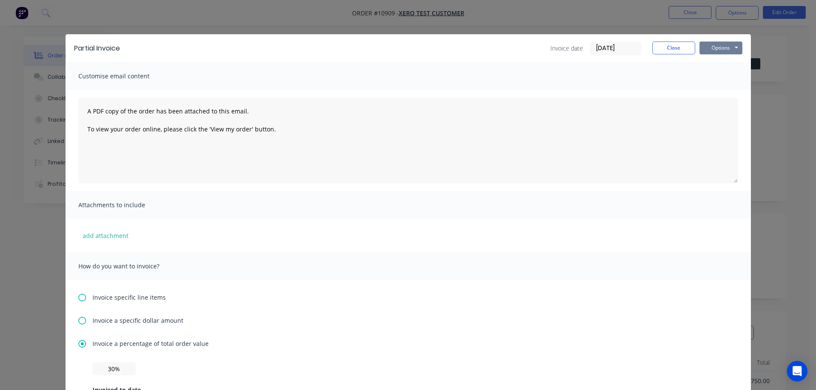
click at [716, 47] on button "Options" at bounding box center [720, 48] width 43 height 13
click at [722, 78] on button "Print" at bounding box center [726, 77] width 55 height 14
click at [660, 51] on button "Close" at bounding box center [673, 48] width 43 height 13
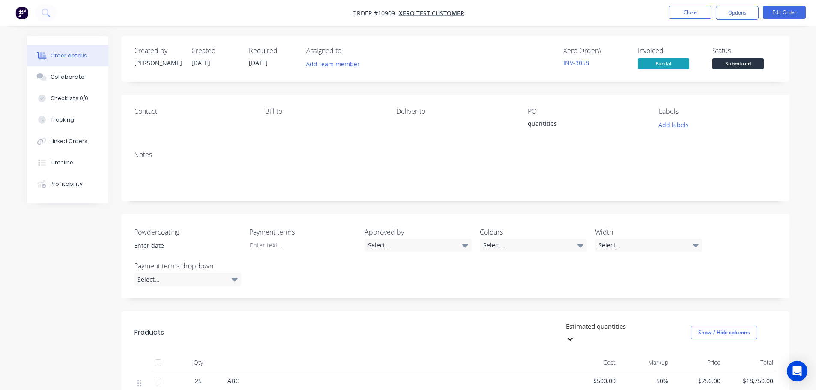
click at [580, 9] on nav "Order #10909 - Xero Test Customer Close Options Edit Order" at bounding box center [408, 13] width 816 height 26
click at [678, 15] on button "Close" at bounding box center [690, 12] width 43 height 13
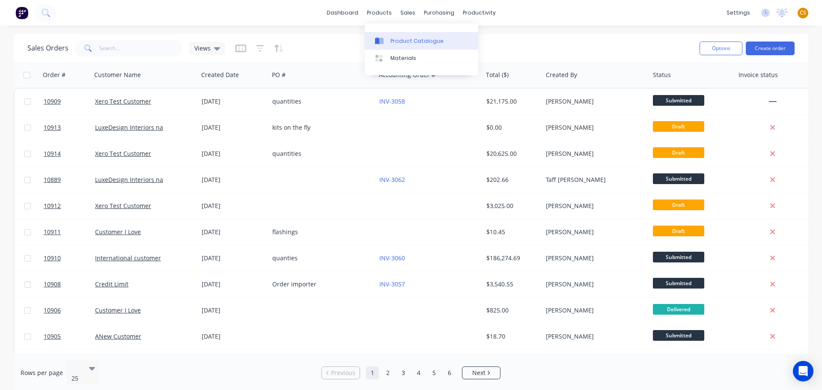
click at [407, 41] on div "Product Catalogue" at bounding box center [417, 41] width 53 height 8
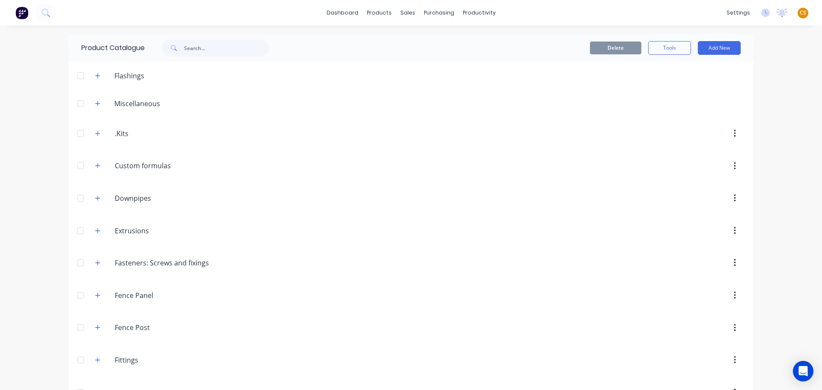
click at [800, 13] on span "CS" at bounding box center [803, 13] width 6 height 8
click at [739, 110] on button "Sign out" at bounding box center [750, 107] width 114 height 17
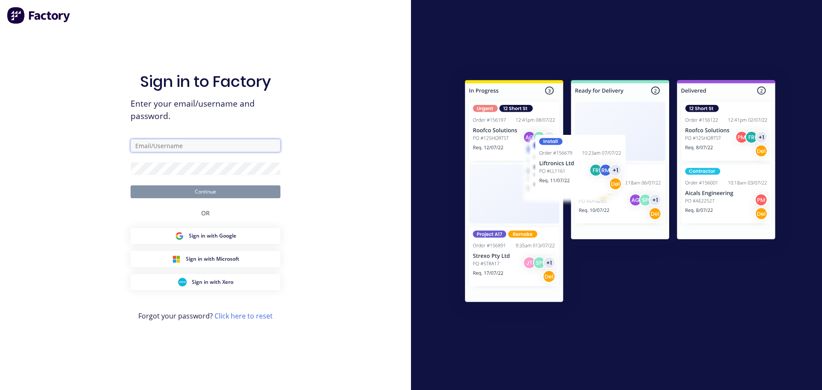
click at [185, 149] on input "text" at bounding box center [206, 145] width 150 height 13
click at [172, 146] on input "text" at bounding box center [206, 145] width 150 height 13
type input "[PERSON_NAME][EMAIL_ADDRESS][DOMAIN_NAME]"
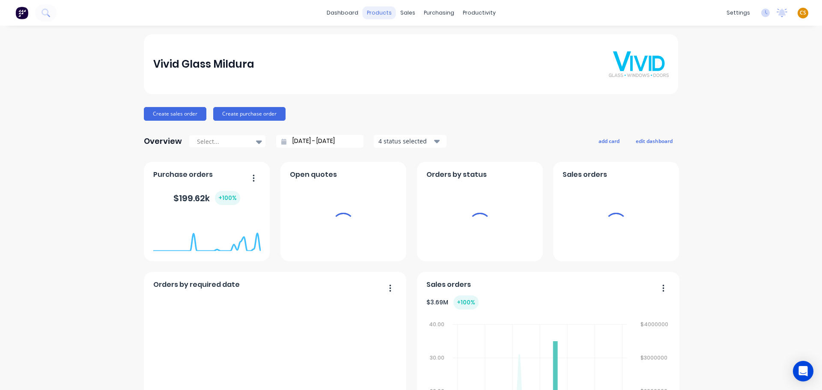
click at [381, 14] on div "products" at bounding box center [379, 12] width 33 height 13
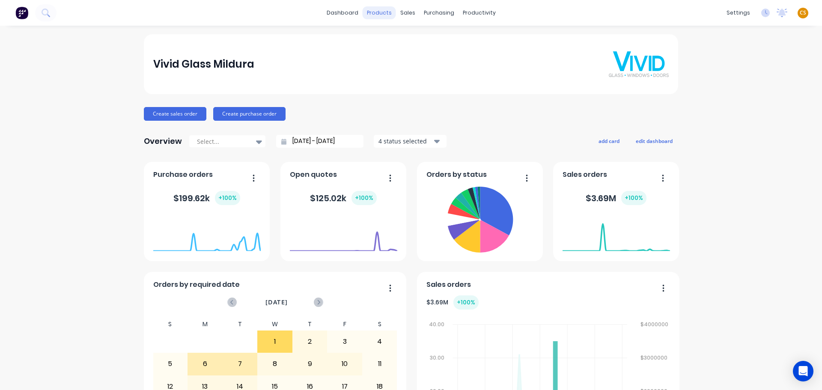
click at [381, 14] on div "products" at bounding box center [379, 12] width 33 height 13
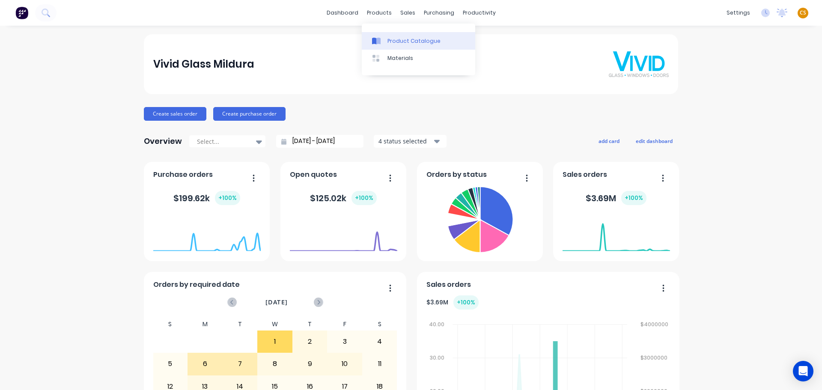
click at [392, 41] on div "Product Catalogue" at bounding box center [414, 41] width 53 height 8
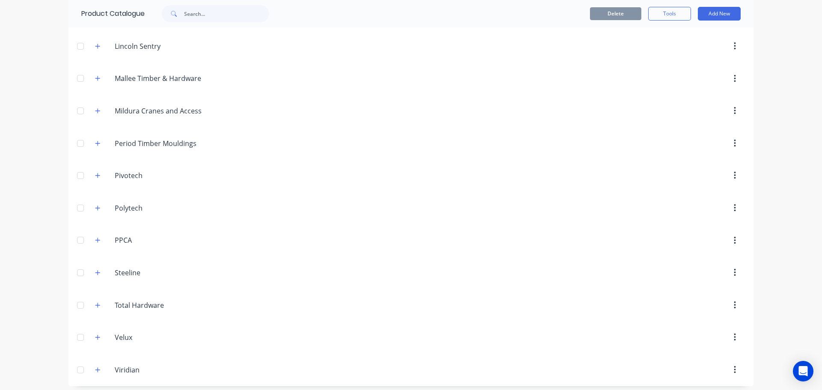
scroll to position [254, 0]
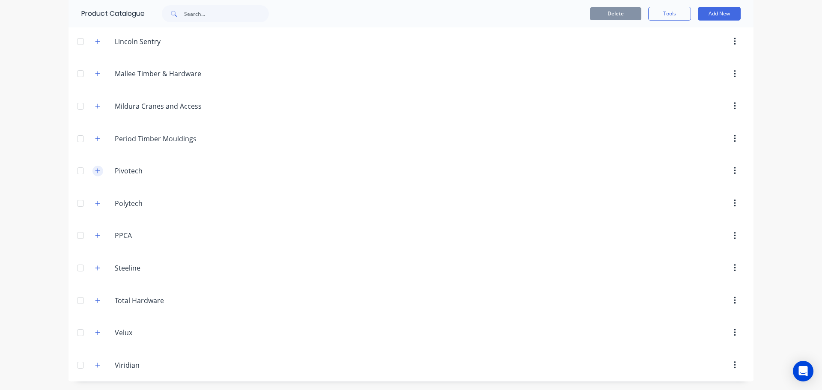
click at [95, 172] on icon "button" at bounding box center [97, 171] width 5 height 6
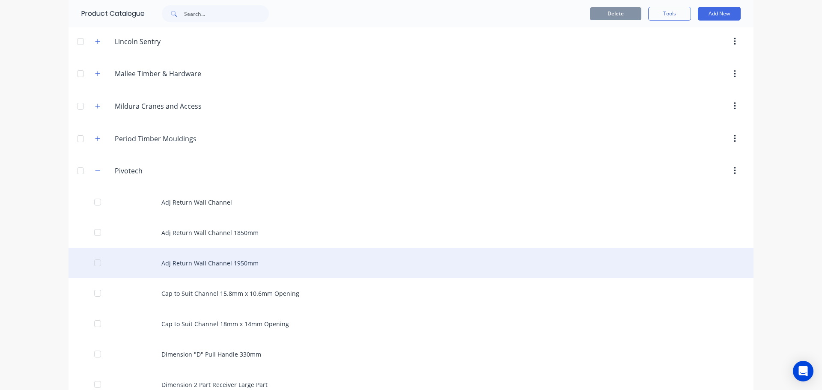
click at [189, 265] on div "Adj Return Wall Channel 1950mm" at bounding box center [411, 263] width 685 height 30
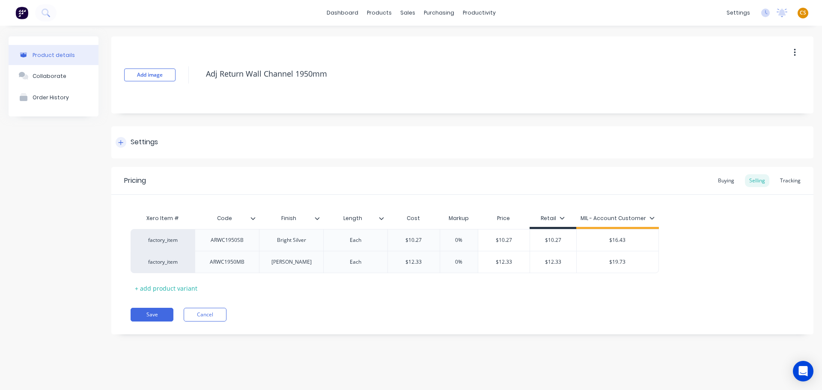
click at [117, 143] on div at bounding box center [121, 142] width 11 height 11
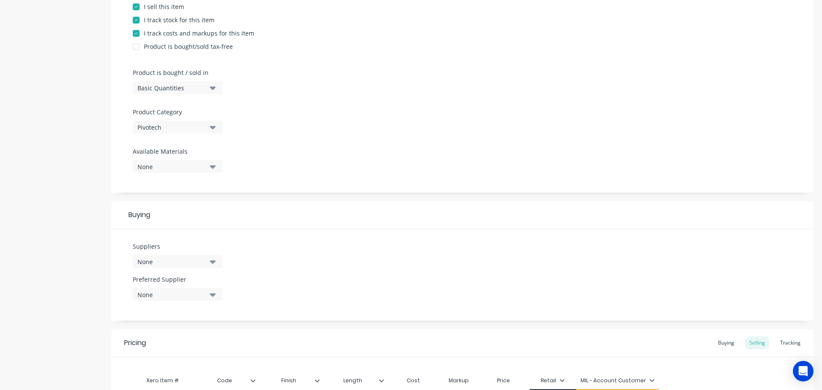
scroll to position [332, 0]
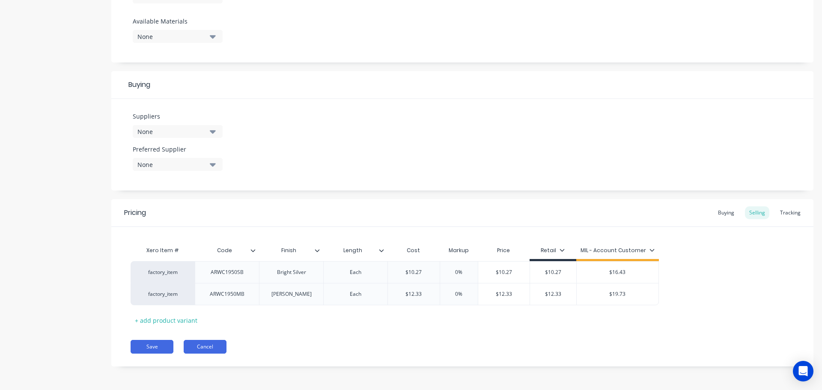
click at [205, 347] on button "Cancel" at bounding box center [205, 347] width 43 height 14
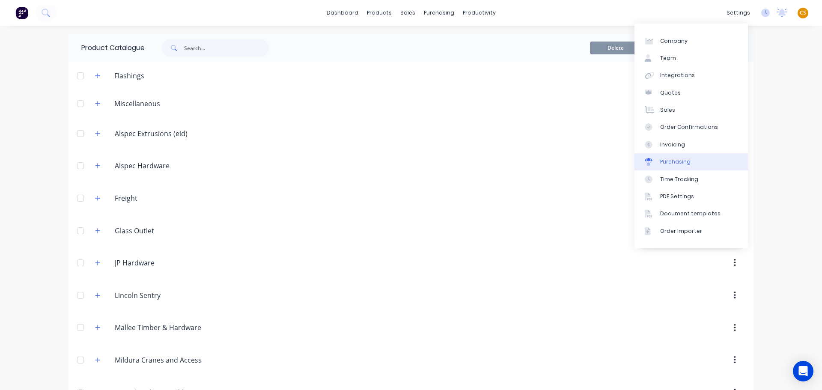
click at [689, 164] on link "Purchasing" at bounding box center [692, 161] width 114 height 17
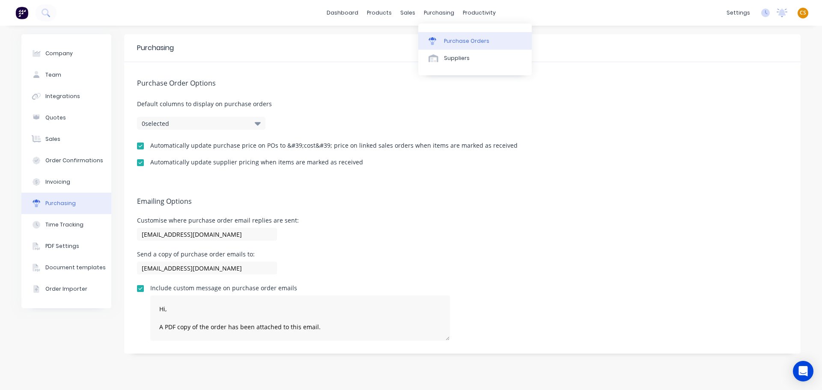
click at [464, 47] on link "Purchase Orders" at bounding box center [475, 40] width 114 height 17
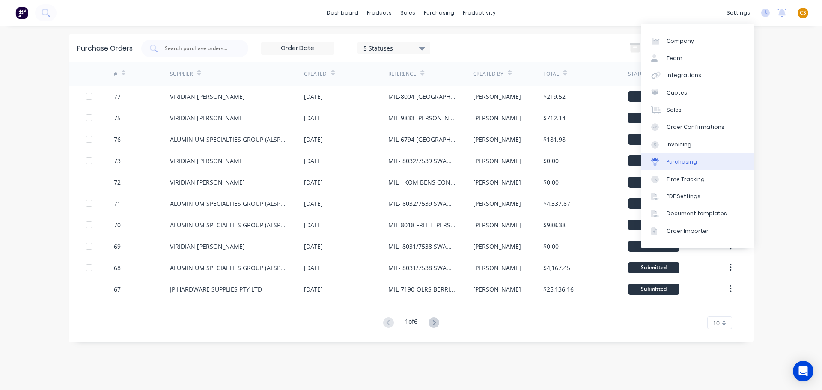
click at [715, 166] on link "Purchasing" at bounding box center [698, 161] width 114 height 17
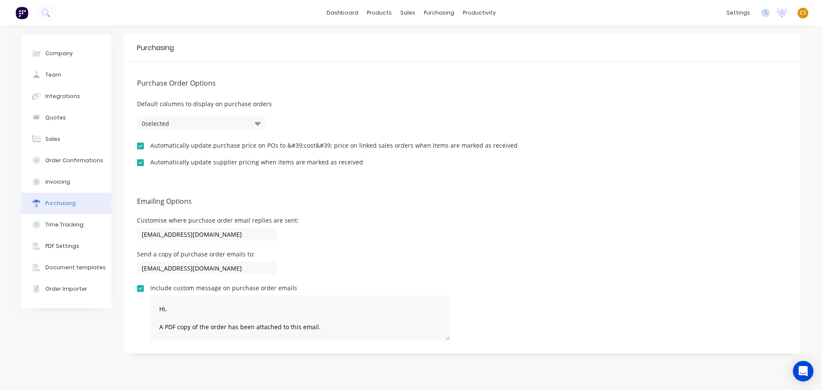
click at [804, 14] on span "CS" at bounding box center [803, 13] width 6 height 8
click at [737, 109] on div "Sign out" at bounding box center [730, 108] width 23 height 8
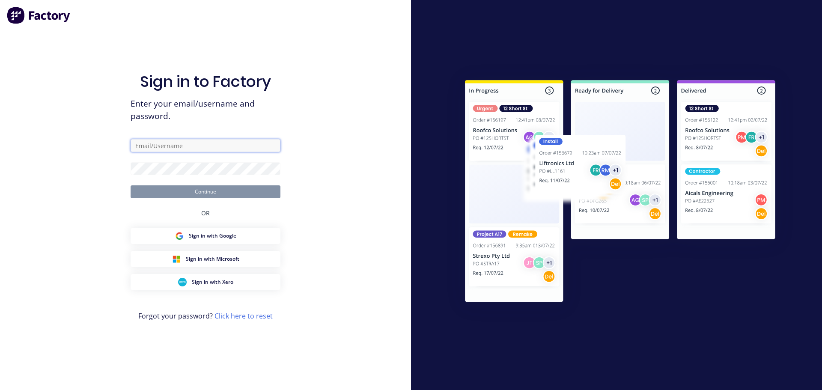
click at [203, 147] on input "text" at bounding box center [206, 145] width 150 height 13
type input "[PERSON_NAME][EMAIL_ADDRESS][DOMAIN_NAME]"
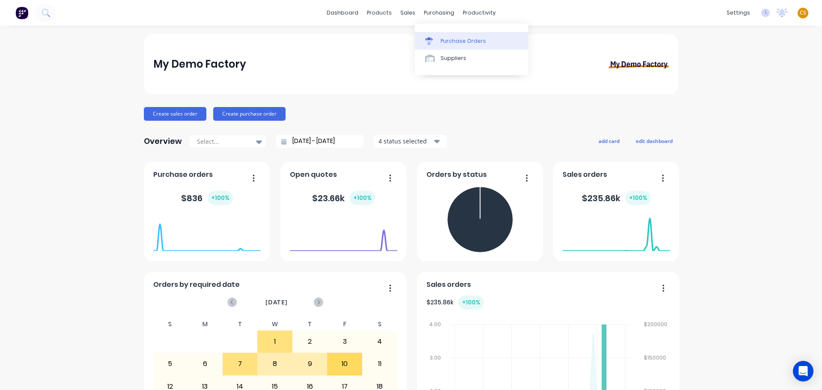
click at [462, 43] on div "Purchase Orders" at bounding box center [463, 41] width 45 height 8
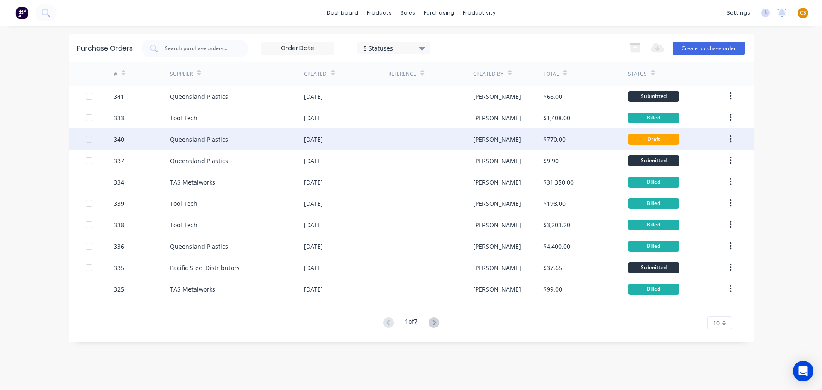
click at [221, 141] on div "Queensland Plastics" at bounding box center [199, 139] width 58 height 9
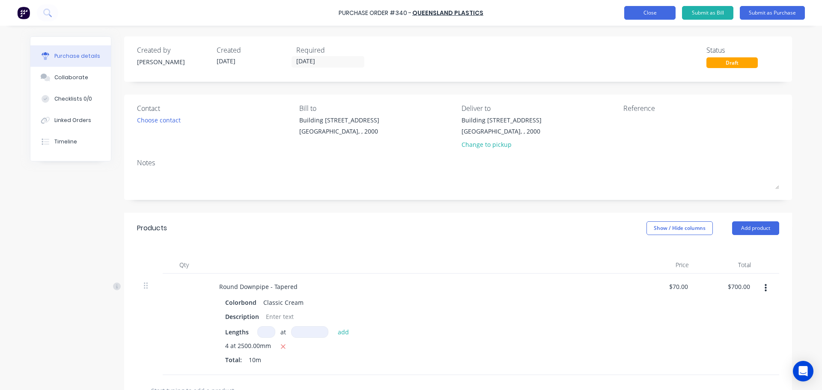
click at [645, 17] on button "Close" at bounding box center [649, 13] width 51 height 14
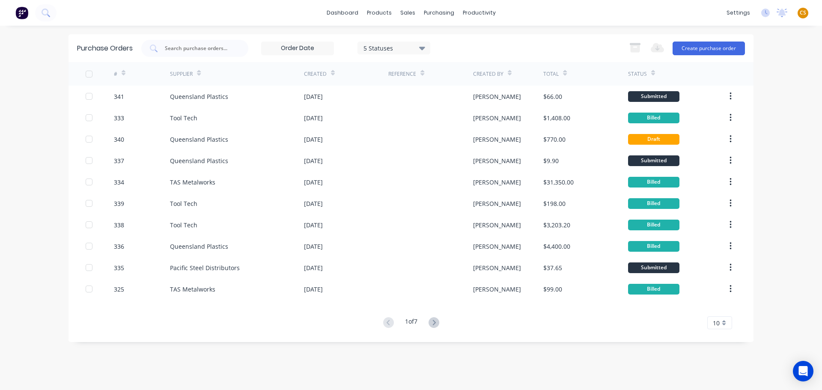
click at [804, 13] on span "CS" at bounding box center [803, 13] width 6 height 8
click at [740, 108] on button "Sign out" at bounding box center [750, 107] width 114 height 17
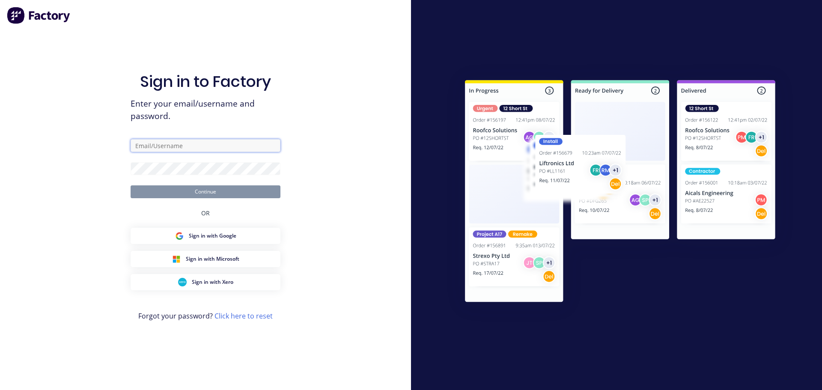
click at [148, 147] on input "text" at bounding box center [206, 145] width 150 height 13
type input "[PERSON_NAME][EMAIL_ADDRESS][DOMAIN_NAME]"
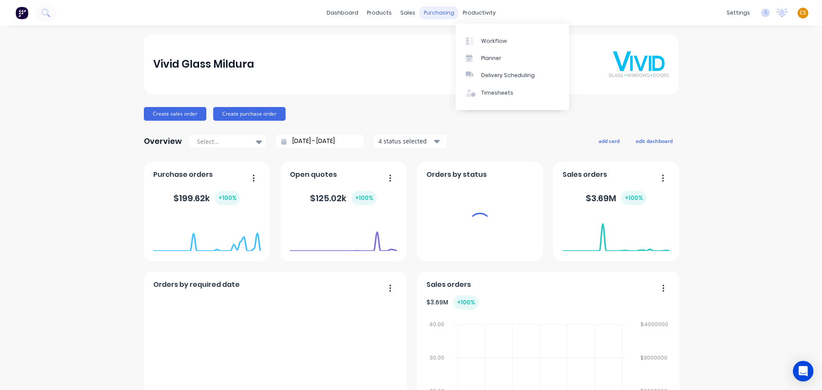
click at [433, 15] on div "purchasing" at bounding box center [439, 12] width 39 height 13
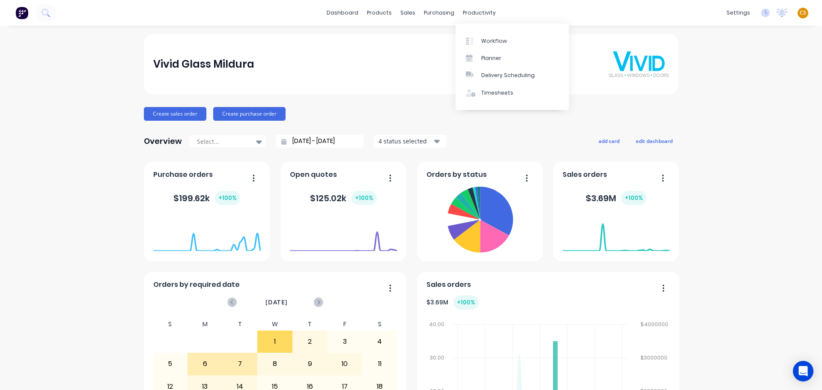
click at [591, 9] on div "dashboard products sales purchasing productivity dashboard products Product Cat…" at bounding box center [411, 13] width 822 height 26
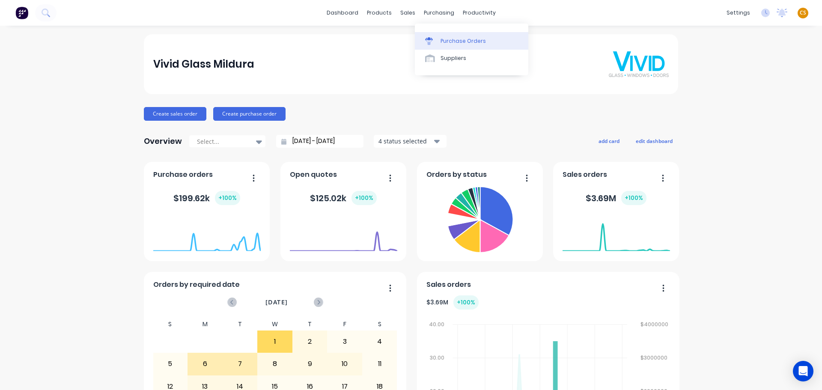
click at [446, 38] on div "Purchase Orders" at bounding box center [463, 41] width 45 height 8
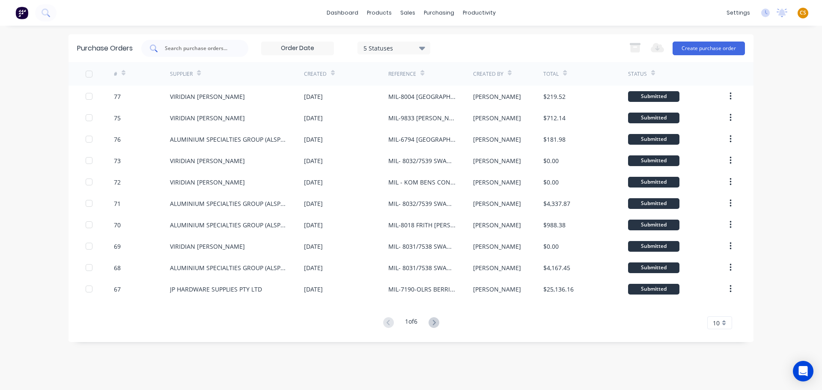
click at [193, 46] on input "text" at bounding box center [199, 48] width 71 height 9
type input "54"
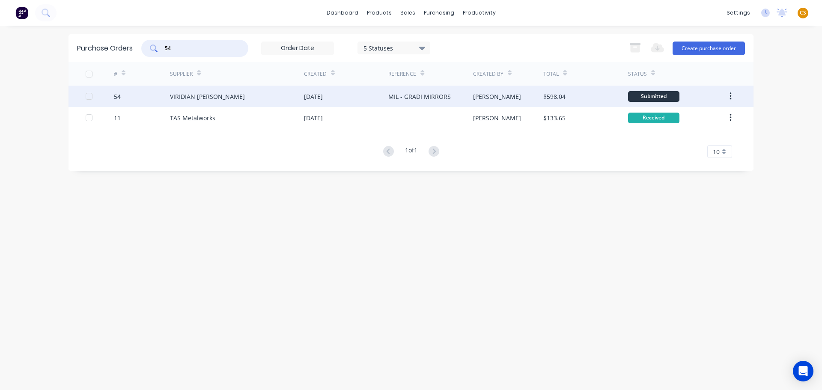
click at [132, 102] on div "54" at bounding box center [142, 96] width 57 height 21
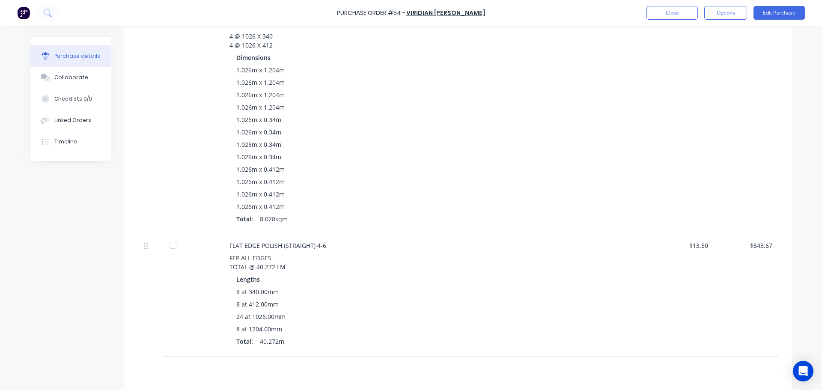
scroll to position [128, 0]
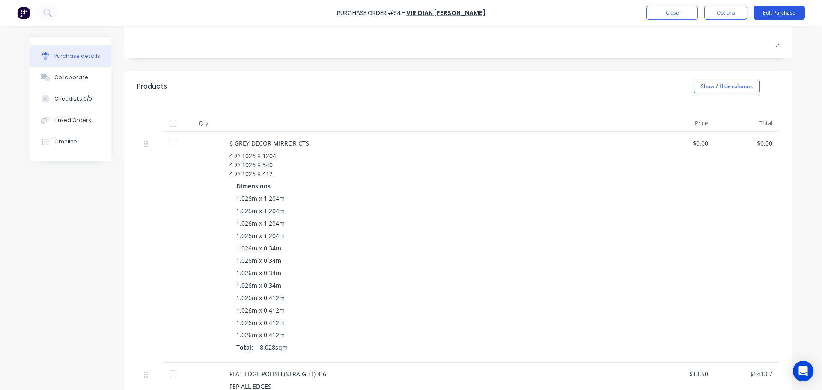
click at [784, 16] on button "Edit Purchase" at bounding box center [779, 13] width 51 height 14
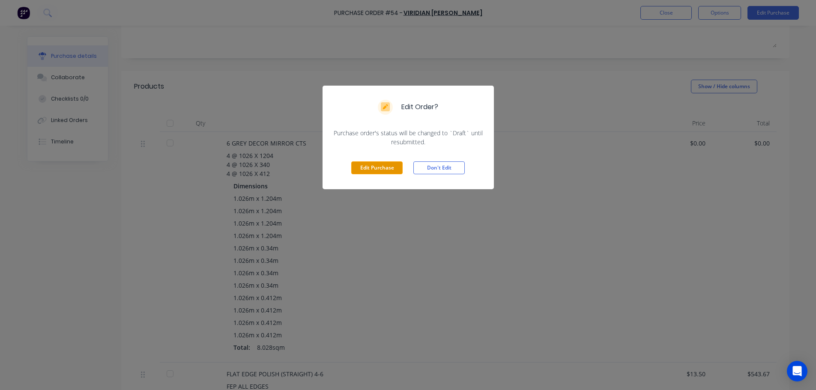
click at [383, 167] on button "Edit Purchase" at bounding box center [376, 167] width 51 height 13
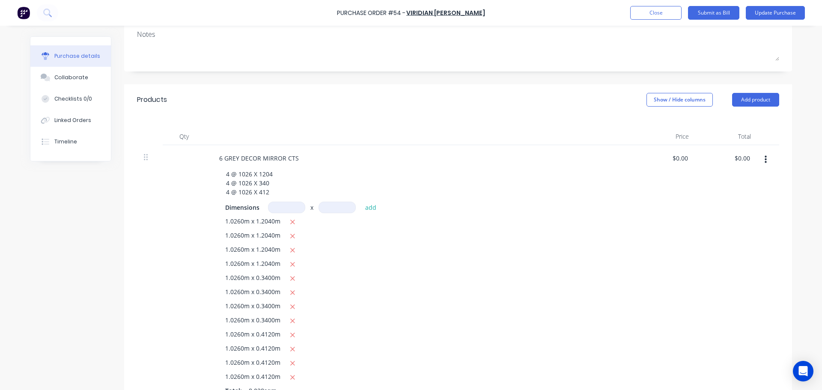
click at [420, 273] on div "1.0260m x 0.3400m" at bounding box center [419, 278] width 389 height 11
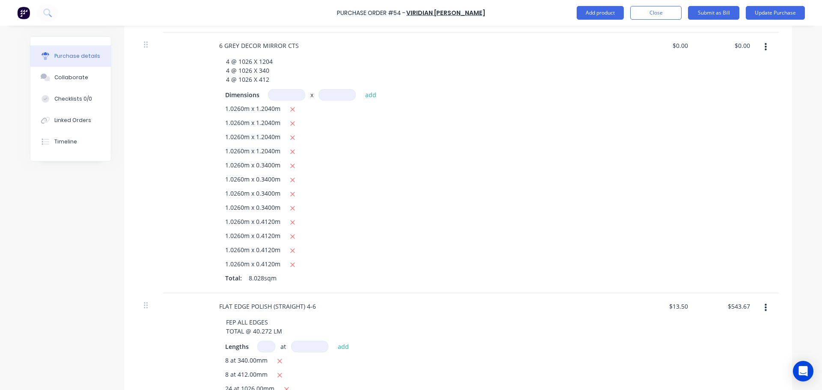
scroll to position [232, 0]
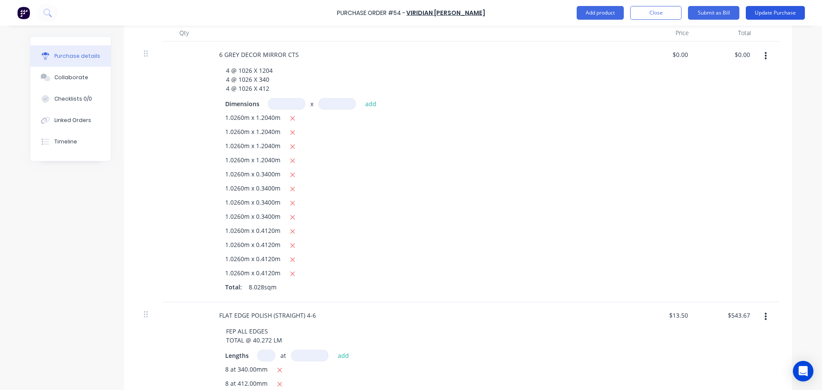
click at [767, 14] on button "Update Purchase" at bounding box center [775, 13] width 59 height 14
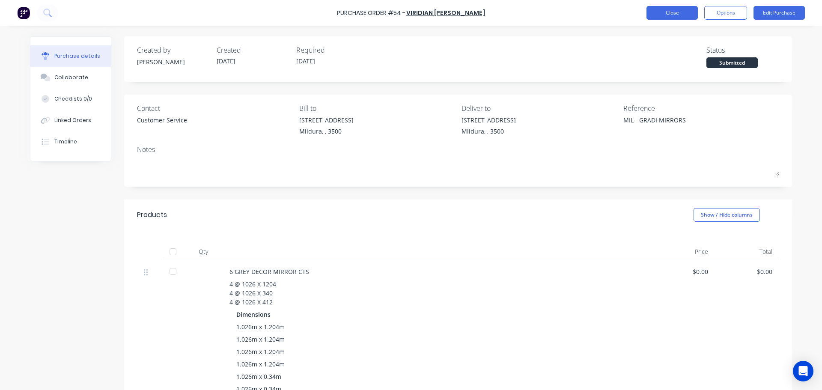
click at [676, 15] on button "Close" at bounding box center [672, 13] width 51 height 14
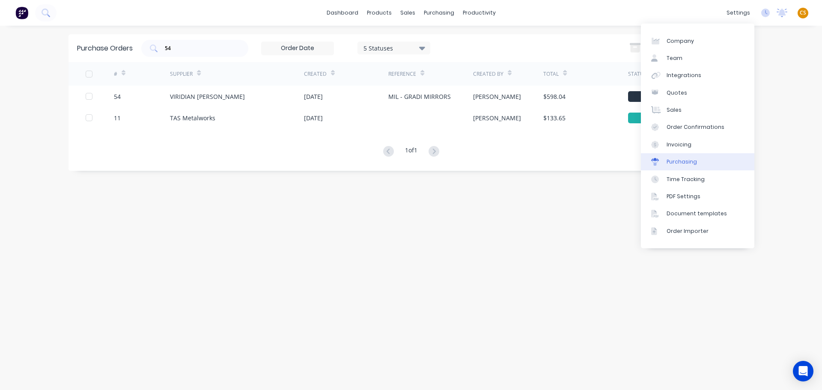
click at [708, 164] on link "Purchasing" at bounding box center [698, 161] width 114 height 17
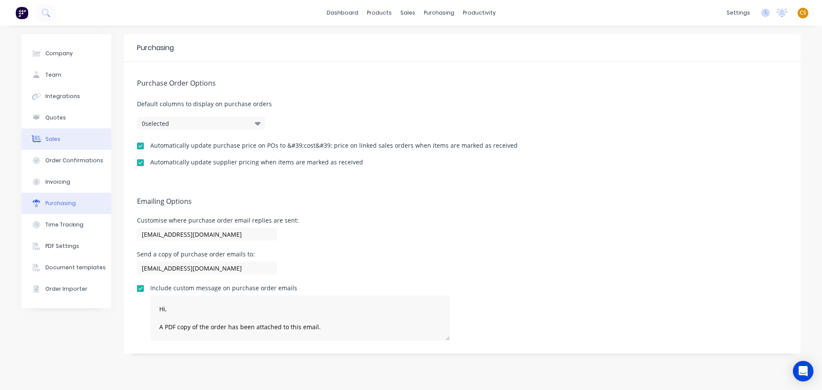
click at [51, 141] on div "Sales" at bounding box center [52, 139] width 15 height 8
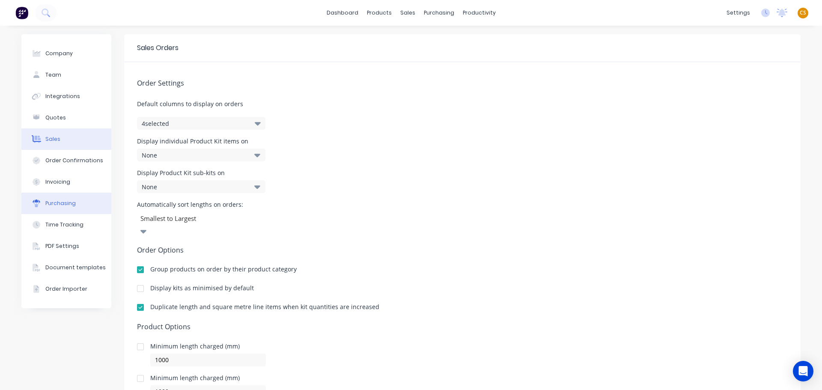
click at [49, 206] on div "Purchasing" at bounding box center [60, 204] width 30 height 8
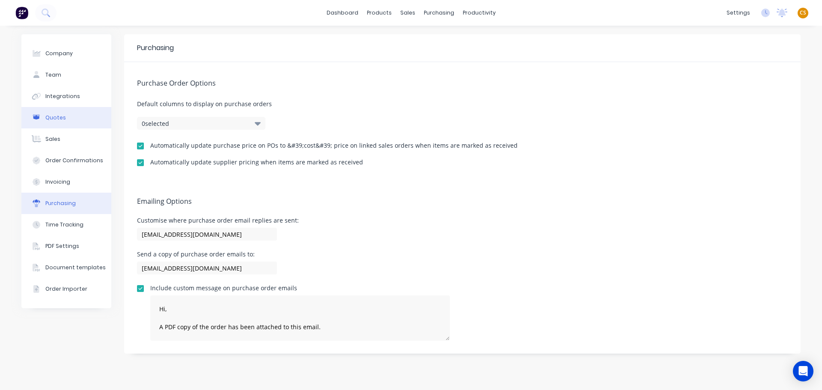
click at [68, 124] on button "Quotes" at bounding box center [66, 117] width 90 height 21
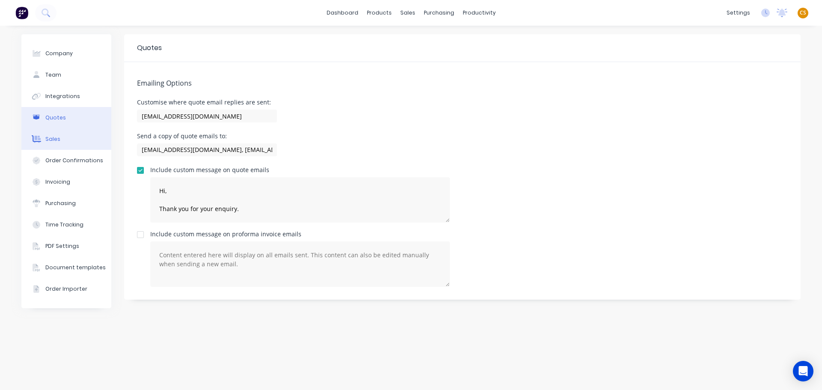
click at [62, 137] on button "Sales" at bounding box center [66, 138] width 90 height 21
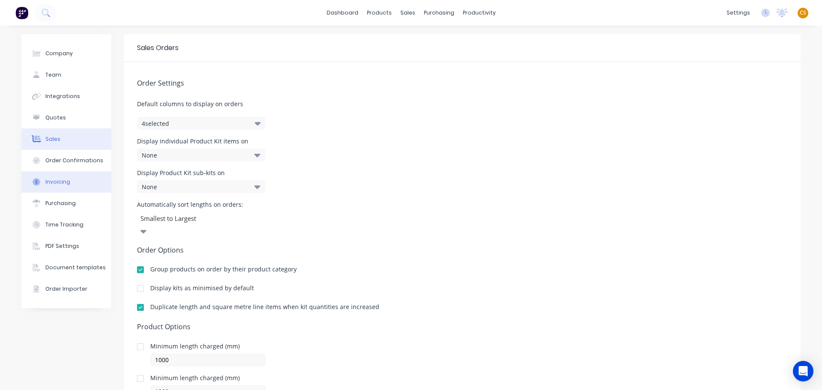
click at [65, 185] on div "Invoicing" at bounding box center [57, 182] width 25 height 8
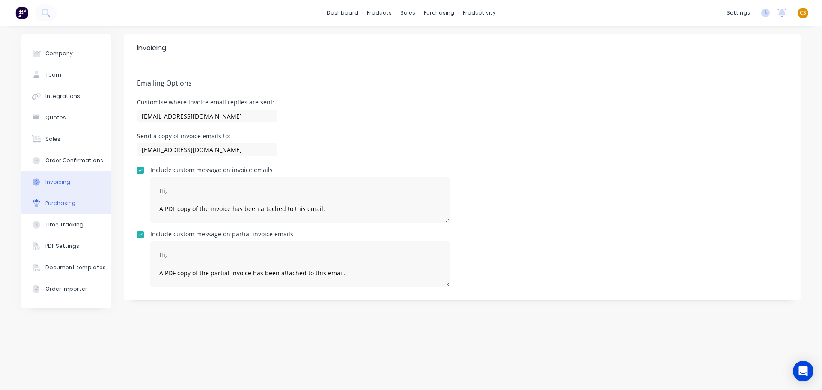
click at [54, 205] on div "Purchasing" at bounding box center [60, 204] width 30 height 8
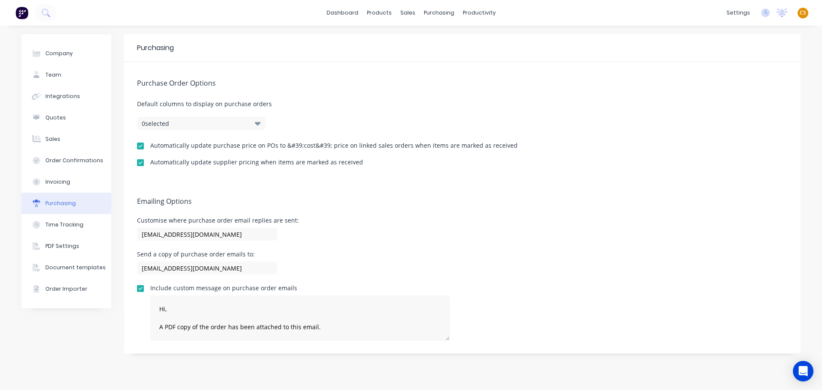
click at [37, 326] on div "Company Team Integrations Quotes Sales Order Confirmations Invoicing Purchasing…" at bounding box center [66, 207] width 90 height 347
click at [803, 15] on span "CS" at bounding box center [803, 13] width 6 height 8
click at [729, 106] on div "Sign out" at bounding box center [730, 108] width 23 height 8
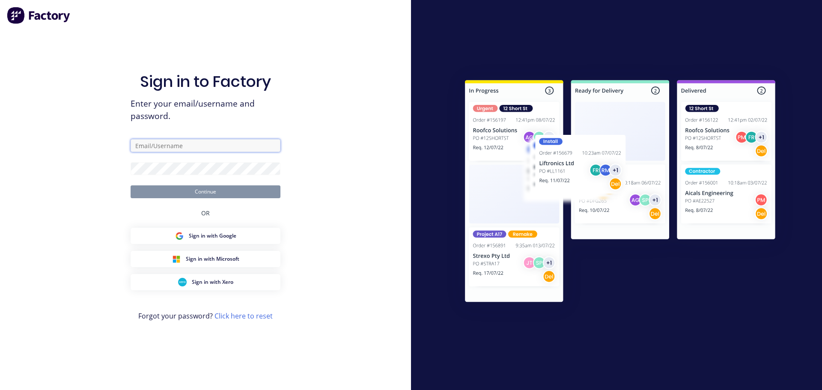
click at [173, 146] on input "text" at bounding box center [206, 145] width 150 height 13
type input "[PERSON_NAME][EMAIL_ADDRESS][DOMAIN_NAME]"
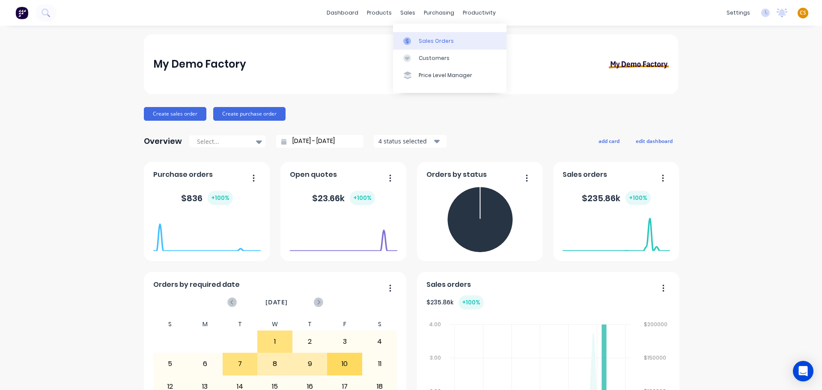
click at [446, 42] on div "Sales Orders" at bounding box center [436, 41] width 35 height 8
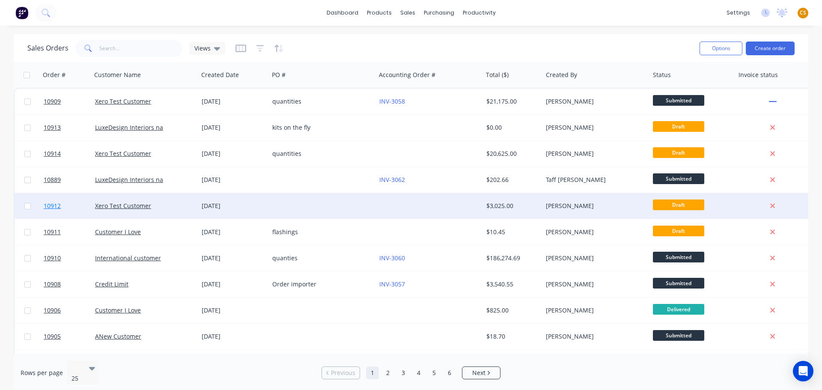
click at [71, 209] on link "10912" at bounding box center [69, 206] width 51 height 26
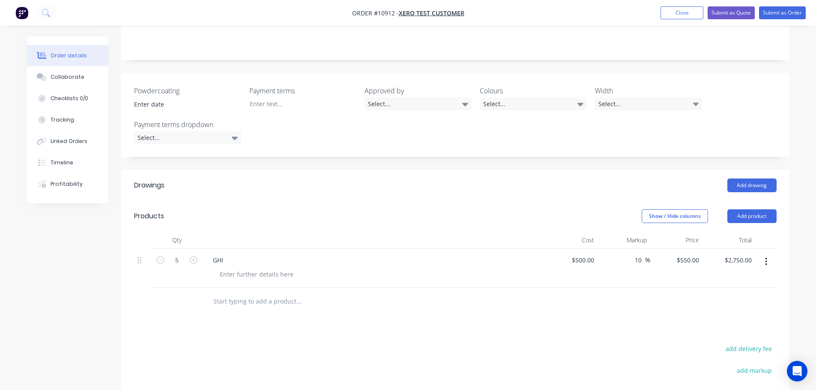
scroll to position [158, 0]
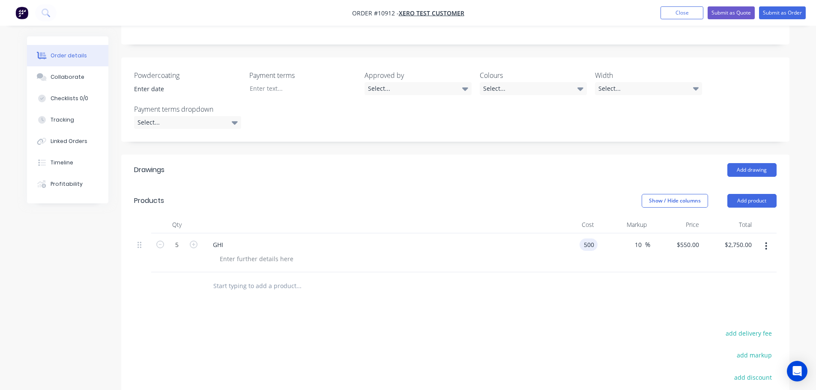
drag, startPoint x: 595, startPoint y: 245, endPoint x: 556, endPoint y: 245, distance: 38.1
click at [556, 245] on div "500 500" at bounding box center [571, 252] width 53 height 39
type input "$500.00"
click at [798, 209] on div "Order details Collaborate Checklists 0/0 Tracking Linked Orders Timeline Profit…" at bounding box center [408, 198] width 780 height 640
drag, startPoint x: 643, startPoint y: 244, endPoint x: 622, endPoint y: 244, distance: 20.6
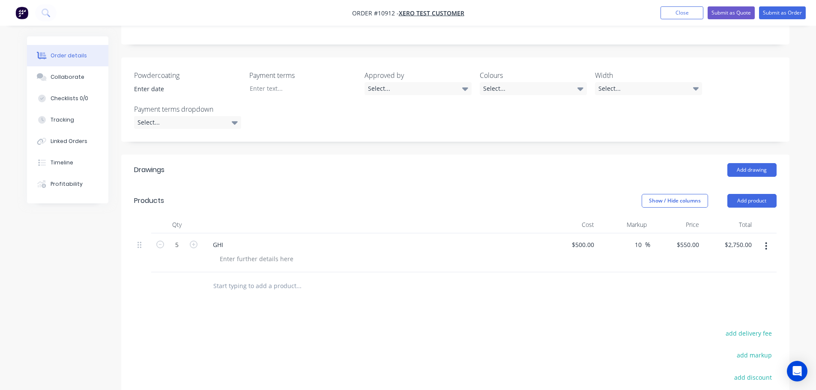
click at [622, 244] on div "10 10 %" at bounding box center [624, 252] width 53 height 39
type input "0"
type input "500"
type input "$2,500.00"
type input "$500.00"
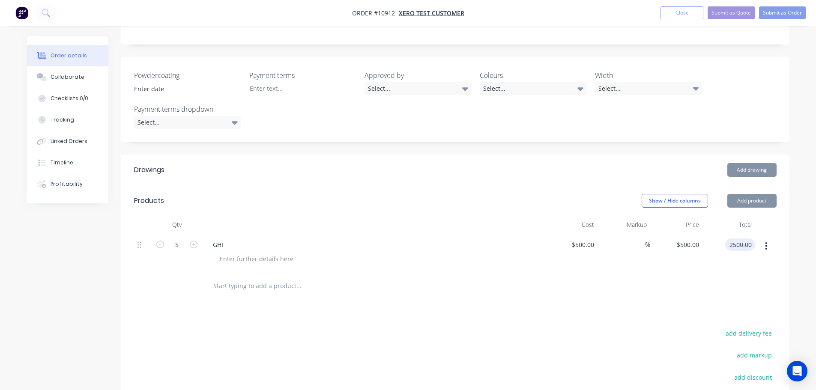
type input "$2,500.00"
click at [803, 136] on div "Order details Collaborate Checklists 0/0 Tracking Linked Orders Timeline Profit…" at bounding box center [408, 180] width 816 height 677
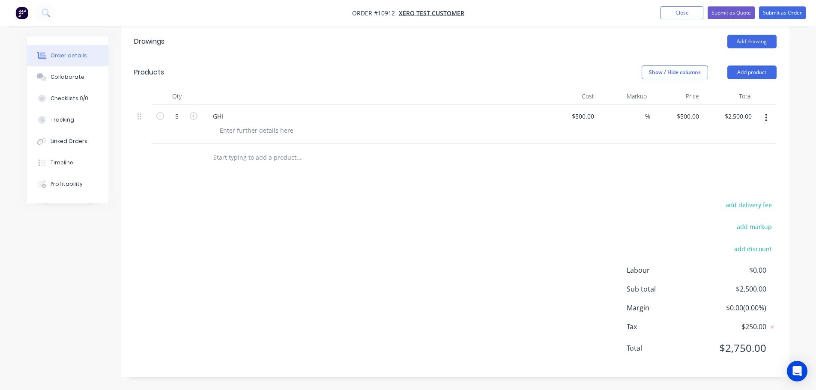
scroll to position [0, 0]
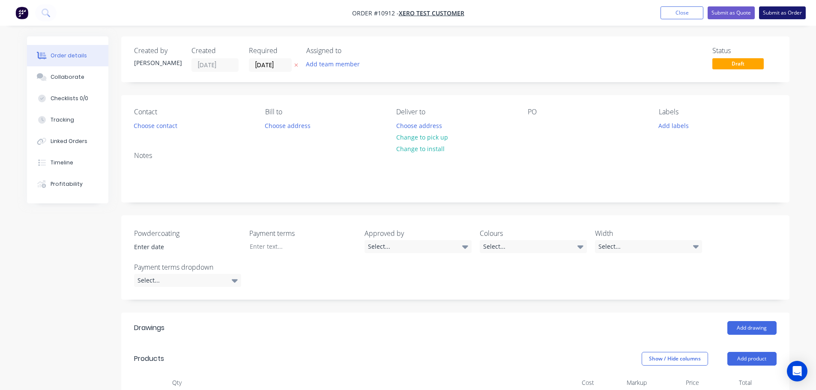
click at [776, 14] on button "Submit as Order" at bounding box center [782, 12] width 47 height 13
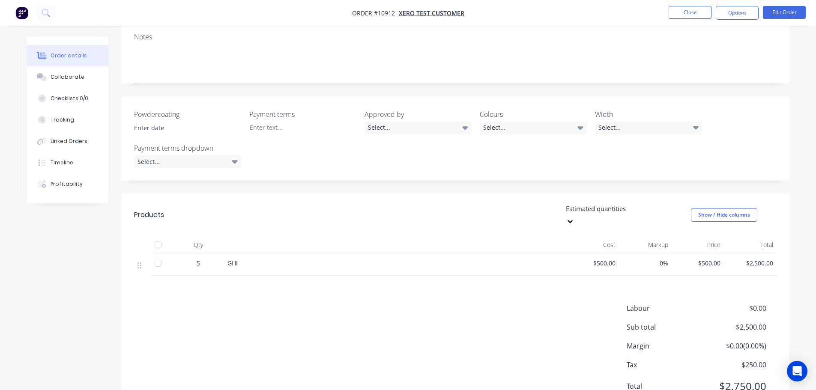
scroll to position [128, 0]
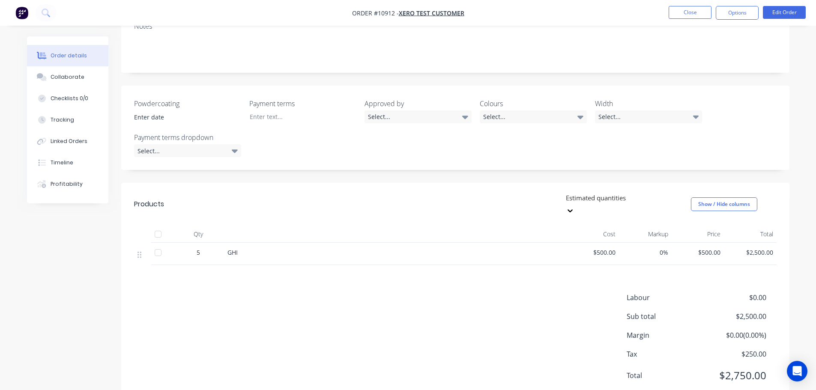
click at [801, 213] on div "Order details Collaborate Checklists 0/0 Tracking Linked Orders Timeline Profit…" at bounding box center [408, 145] width 816 height 546
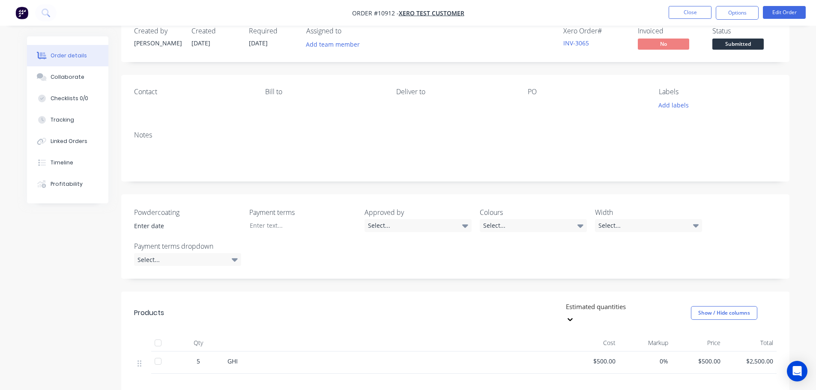
scroll to position [0, 0]
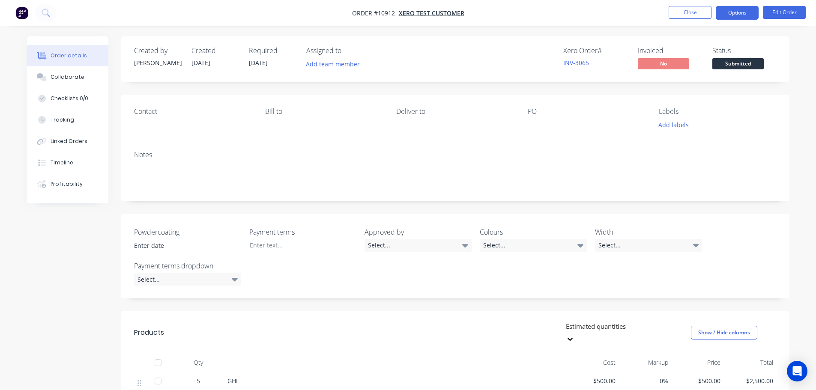
click at [735, 12] on button "Options" at bounding box center [737, 13] width 43 height 14
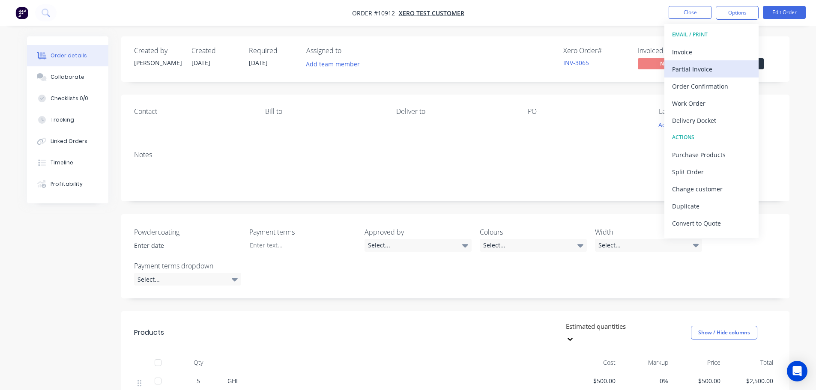
click at [708, 74] on div "Partial Invoice" at bounding box center [711, 69] width 79 height 12
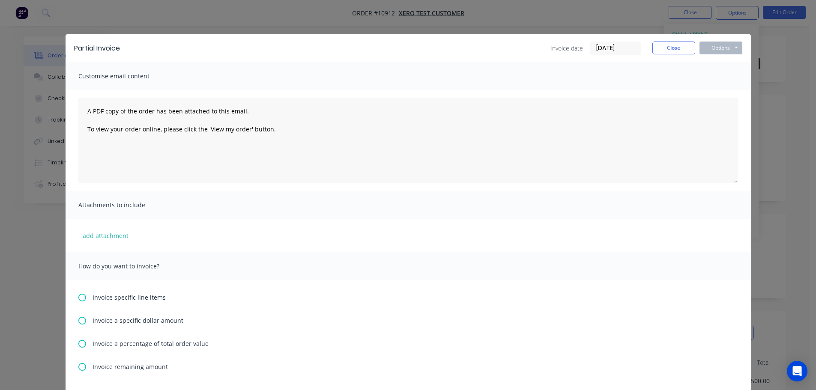
scroll to position [81, 0]
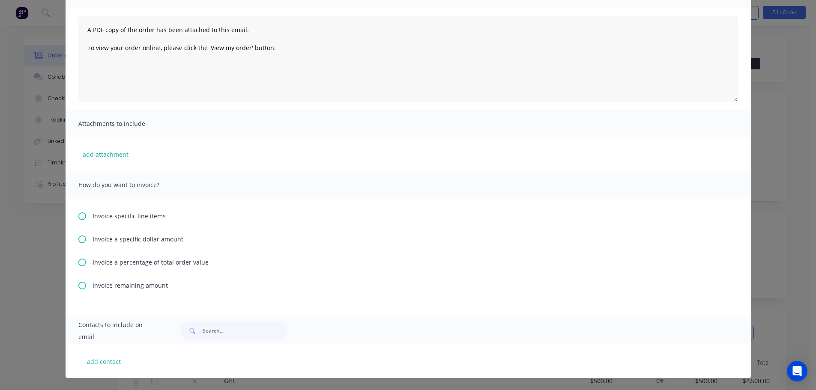
click at [78, 240] on icon at bounding box center [82, 240] width 8 height 8
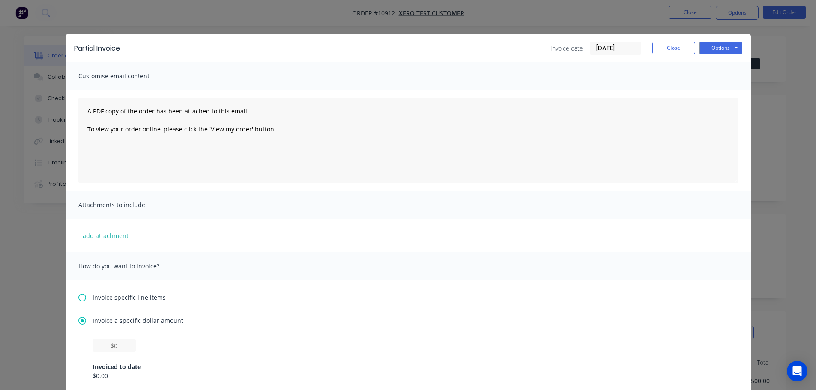
scroll to position [128, 0]
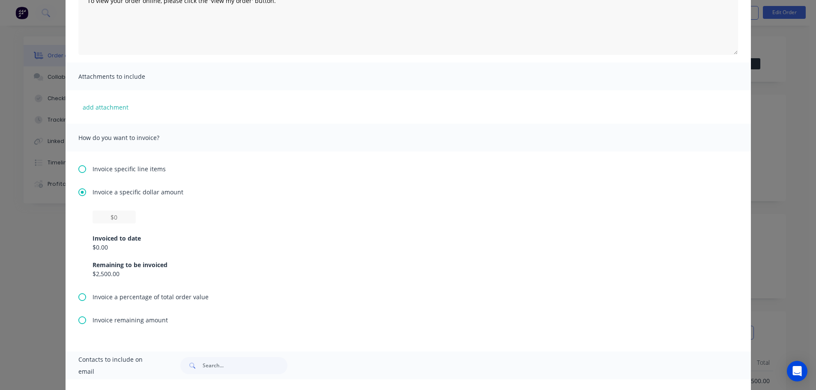
click at [78, 193] on icon at bounding box center [82, 192] width 8 height 8
click at [121, 216] on input "text" at bounding box center [114, 217] width 43 height 13
type input "$5"
type input "$100"
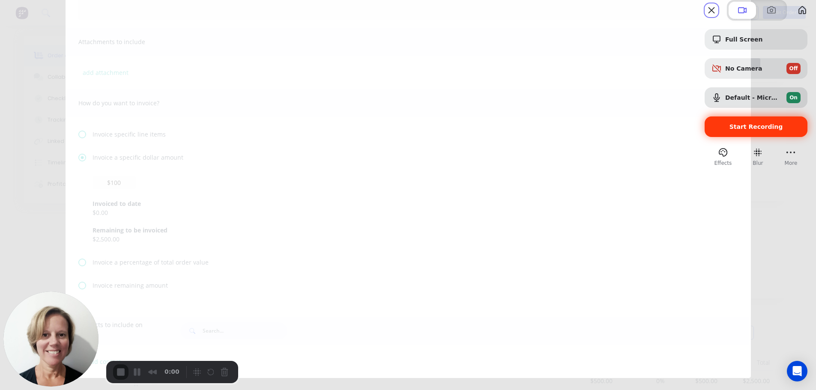
click at [711, 130] on span "Start Recording" at bounding box center [755, 126] width 89 height 7
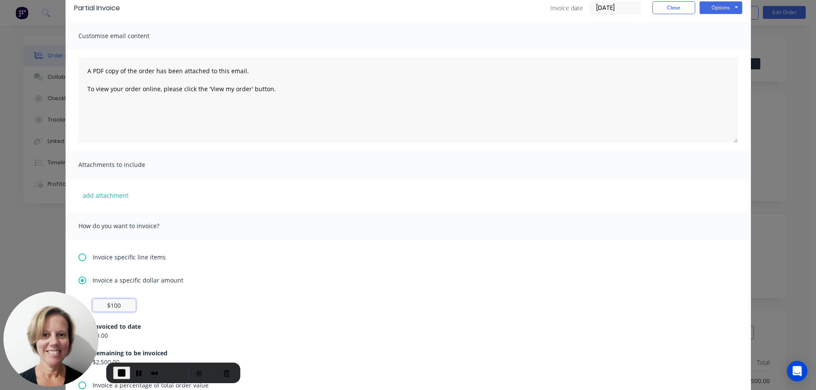
scroll to position [0, 0]
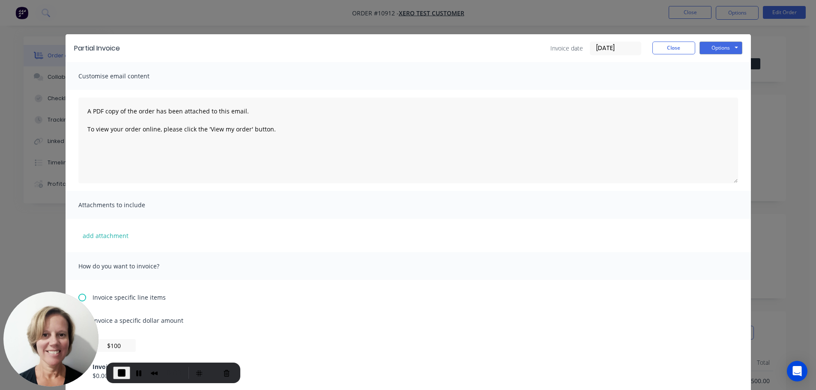
click at [77, 45] on div "Partial Invoice" at bounding box center [97, 48] width 46 height 10
drag, startPoint x: 77, startPoint y: 45, endPoint x: 116, endPoint y: 44, distance: 39.0
click at [116, 44] on div "Partial Invoice" at bounding box center [97, 48] width 46 height 10
drag, startPoint x: 124, startPoint y: 46, endPoint x: 72, endPoint y: 46, distance: 52.3
click at [72, 46] on div "Partial Invoice Invoice date [DATE] Close Options Preview Print Email" at bounding box center [408, 48] width 685 height 28
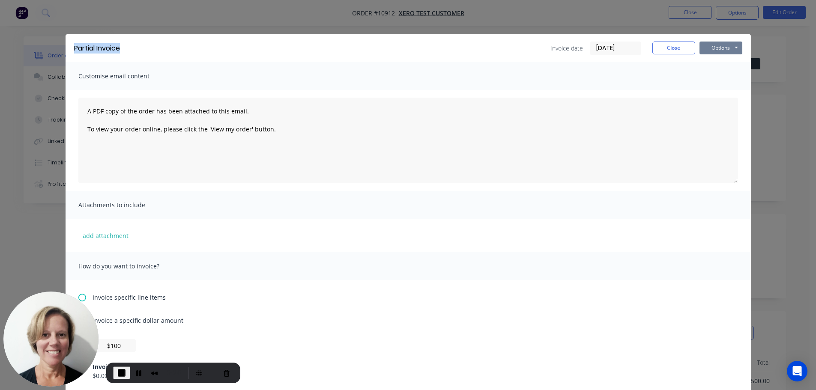
click at [716, 48] on button "Options" at bounding box center [720, 48] width 43 height 13
click at [706, 67] on button "Preview" at bounding box center [726, 63] width 55 height 14
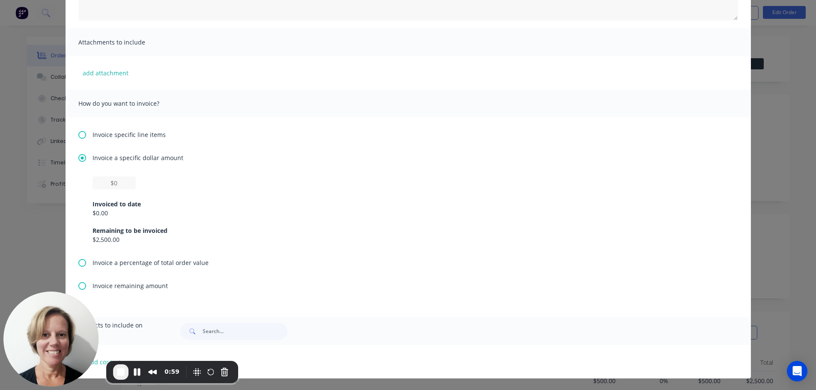
scroll to position [163, 0]
click at [81, 262] on icon at bounding box center [82, 263] width 8 height 8
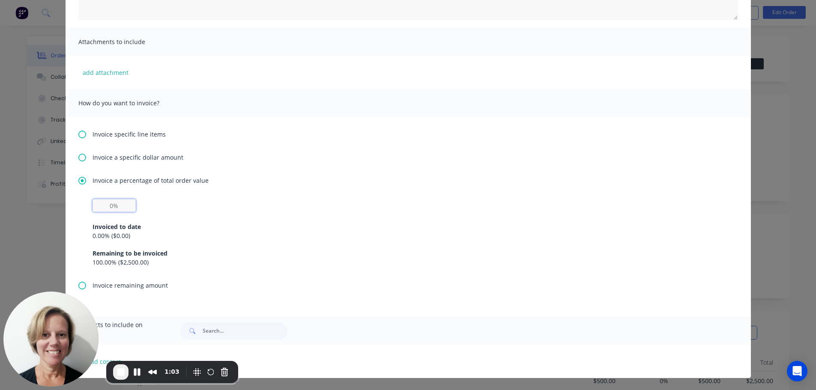
click at [118, 205] on input "text" at bounding box center [114, 205] width 43 height 13
type input "30%"
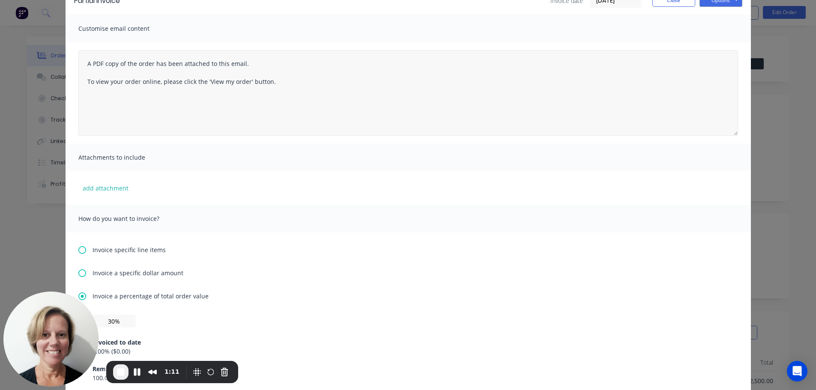
scroll to position [0, 0]
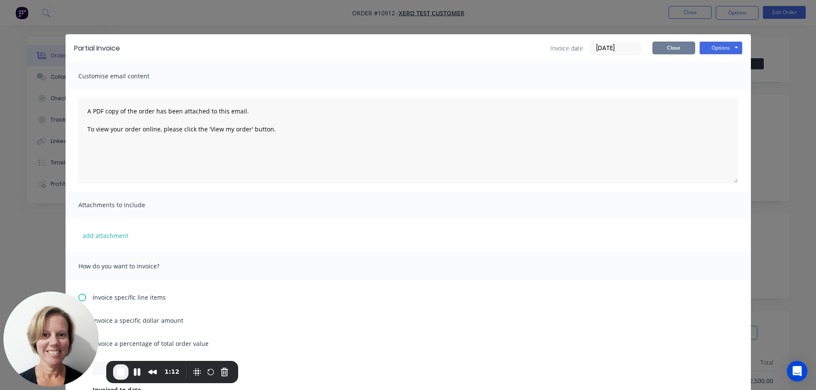
click at [661, 49] on button "Close" at bounding box center [673, 48] width 43 height 13
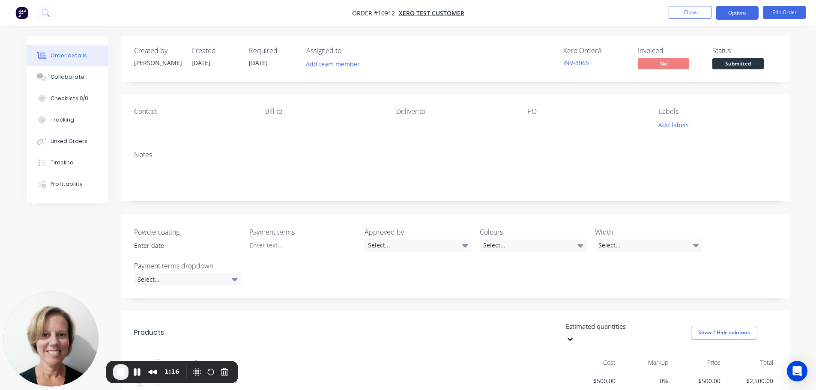
click at [739, 16] on button "Options" at bounding box center [737, 13] width 43 height 14
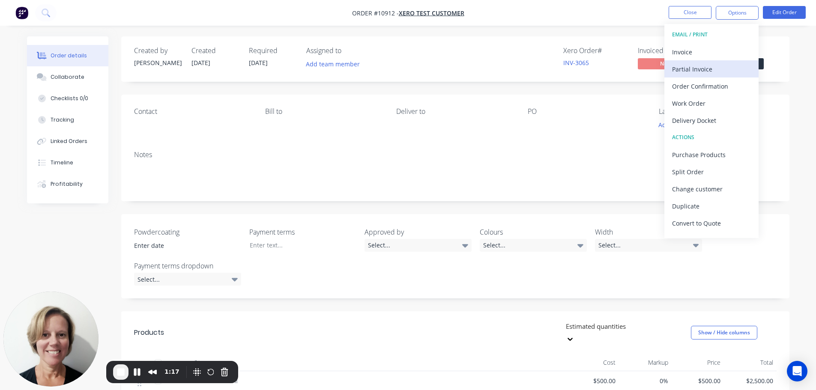
click at [689, 66] on div "Partial Invoice" at bounding box center [711, 69] width 79 height 12
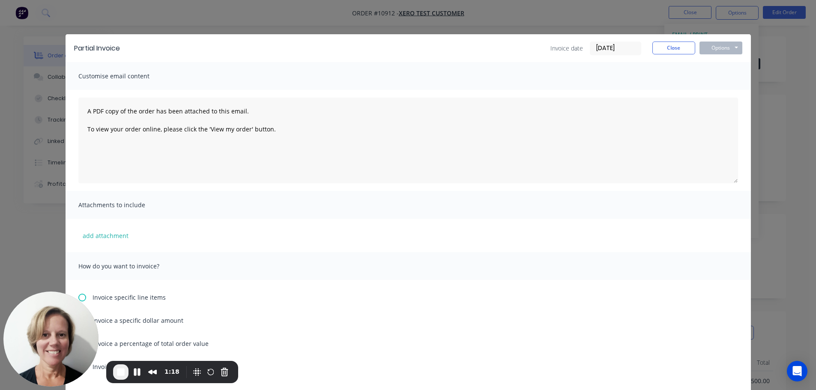
scroll to position [81, 0]
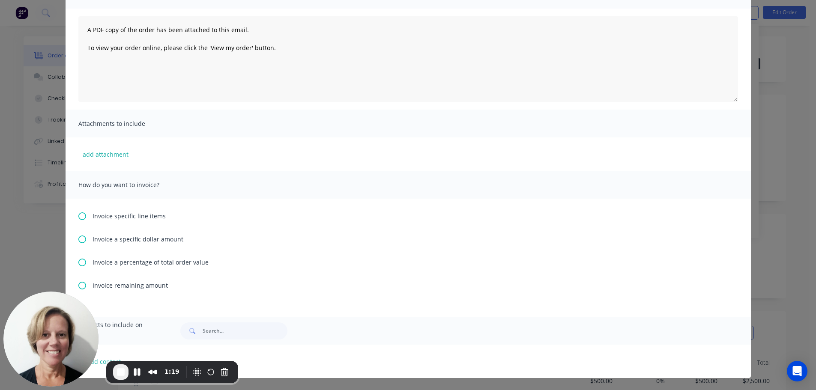
click at [78, 263] on icon at bounding box center [82, 263] width 8 height 8
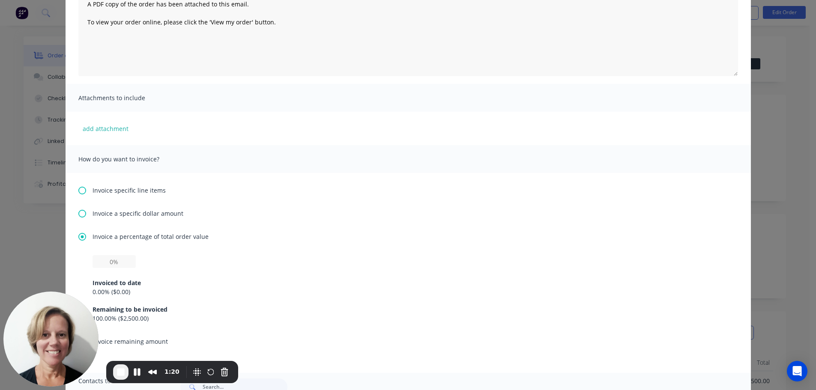
scroll to position [163, 0]
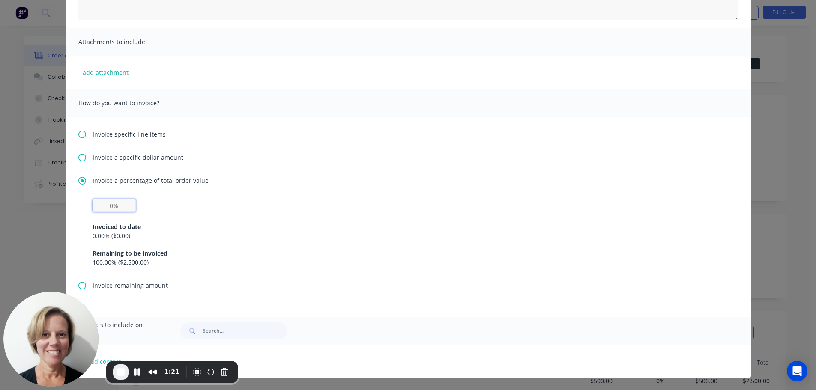
click at [95, 208] on input "text" at bounding box center [114, 205] width 43 height 13
type input "25%"
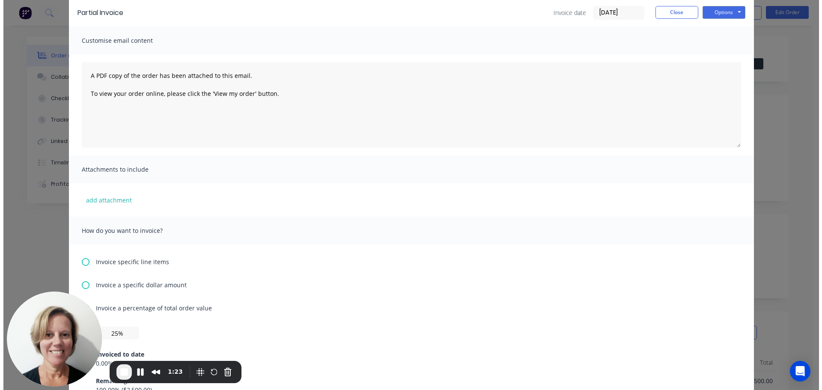
scroll to position [0, 0]
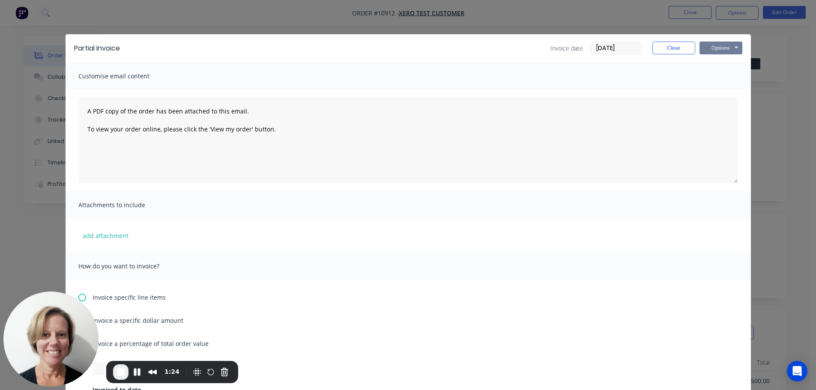
click at [711, 49] on button "Options" at bounding box center [720, 48] width 43 height 13
click at [710, 77] on button "Print" at bounding box center [726, 77] width 55 height 14
click at [667, 48] on button "Close" at bounding box center [673, 48] width 43 height 13
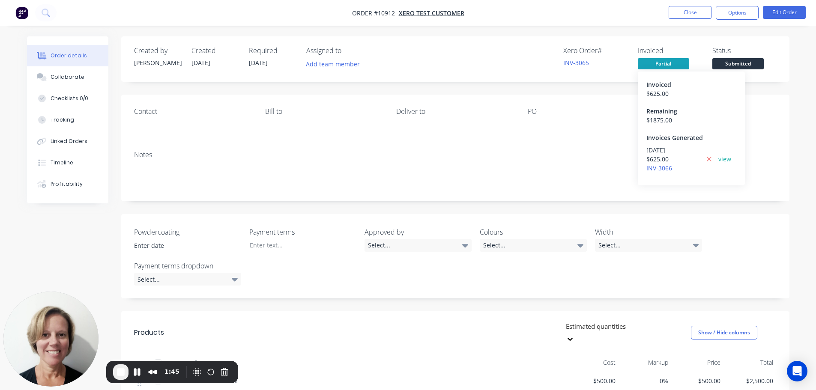
click at [723, 160] on link "view" at bounding box center [724, 159] width 13 height 9
click at [664, 63] on span "Partial" at bounding box center [663, 63] width 51 height 11
click at [660, 61] on span "Partial" at bounding box center [663, 63] width 51 height 11
click at [665, 65] on span "Partial" at bounding box center [663, 63] width 51 height 11
click at [666, 63] on span "Partial" at bounding box center [663, 63] width 51 height 11
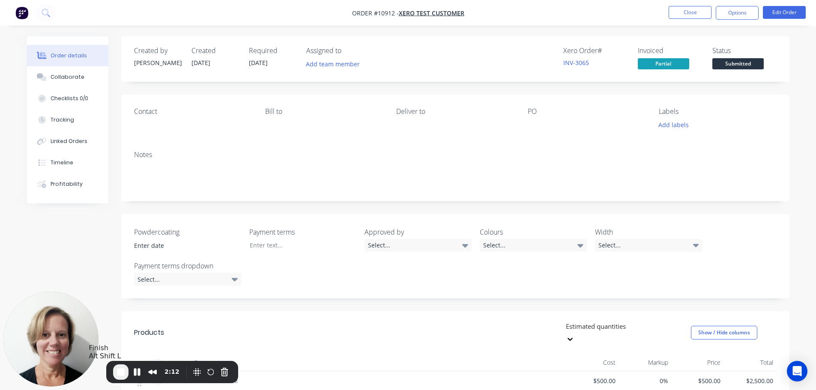
click at [118, 373] on span "End Recording" at bounding box center [121, 372] width 10 height 10
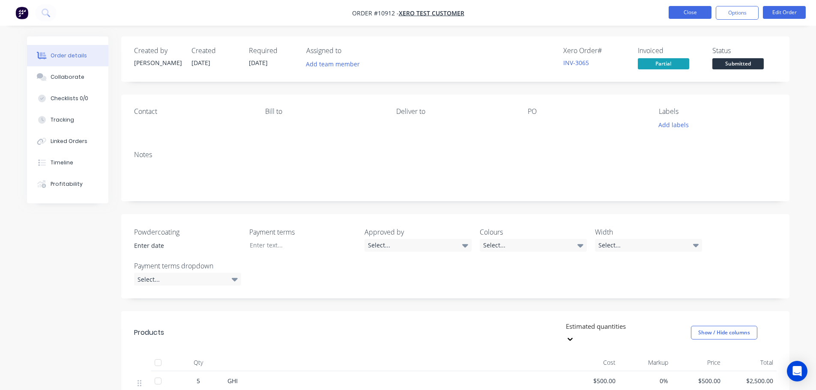
click at [689, 15] on button "Close" at bounding box center [690, 12] width 43 height 13
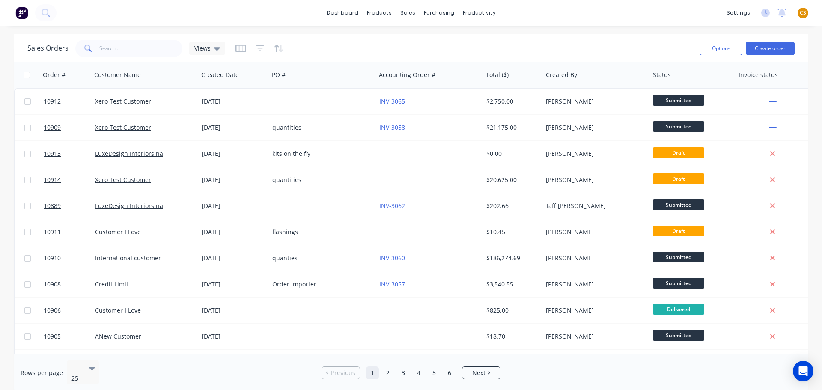
click at [802, 13] on span "CS" at bounding box center [803, 13] width 6 height 8
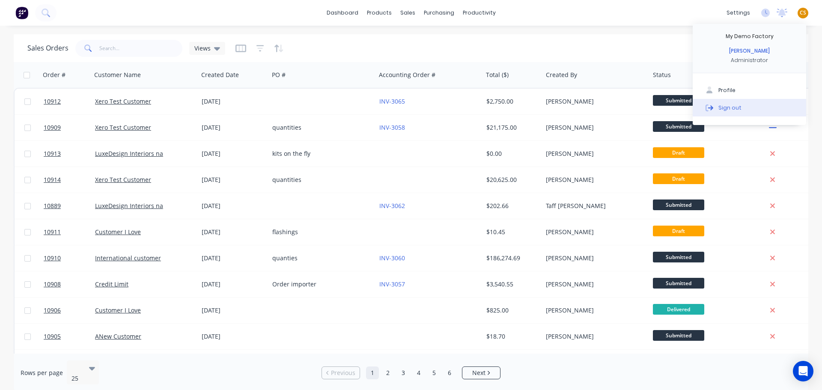
click at [740, 109] on button "Sign out" at bounding box center [750, 107] width 114 height 17
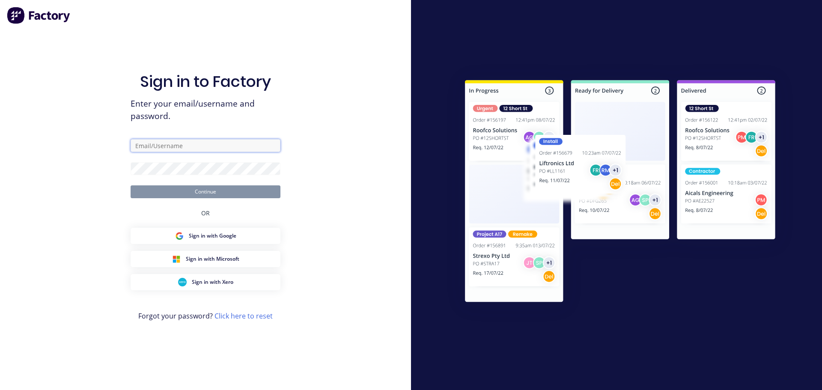
click at [155, 146] on input "text" at bounding box center [206, 145] width 150 height 13
type input "[PERSON_NAME][EMAIL_ADDRESS][DOMAIN_NAME]"
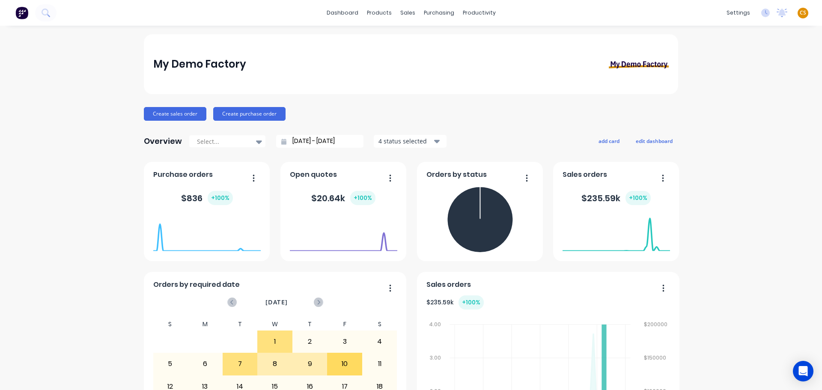
click at [800, 15] on span "CS" at bounding box center [803, 13] width 6 height 8
click at [741, 107] on button "Sign out" at bounding box center [750, 107] width 114 height 17
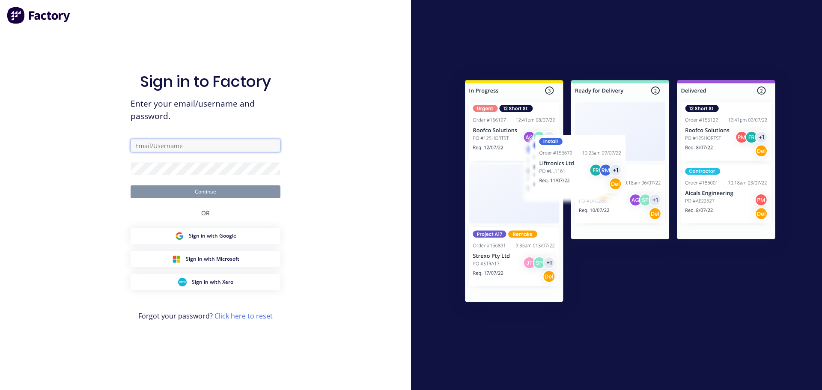
click at [151, 149] on input "text" at bounding box center [206, 145] width 150 height 13
type input "[PERSON_NAME][EMAIL_ADDRESS][DOMAIN_NAME]"
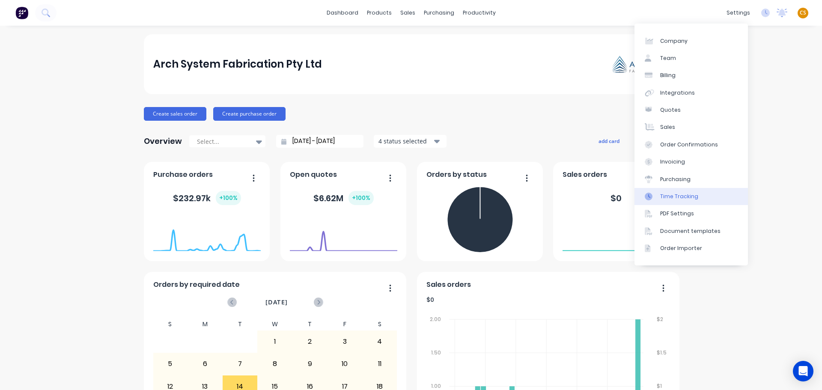
click at [702, 195] on link "Time Tracking" at bounding box center [692, 196] width 114 height 17
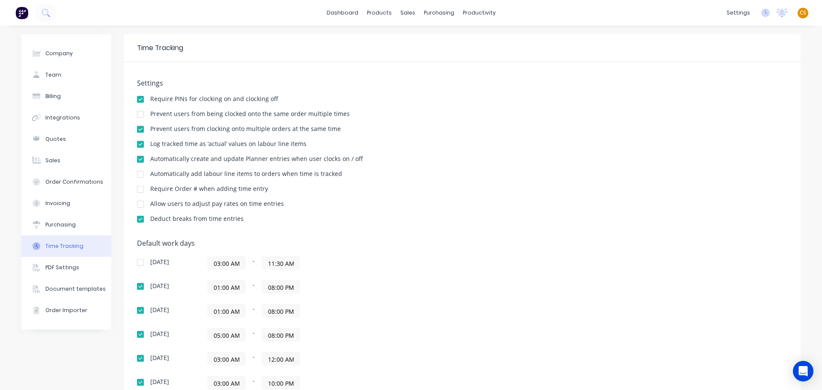
scroll to position [128, 0]
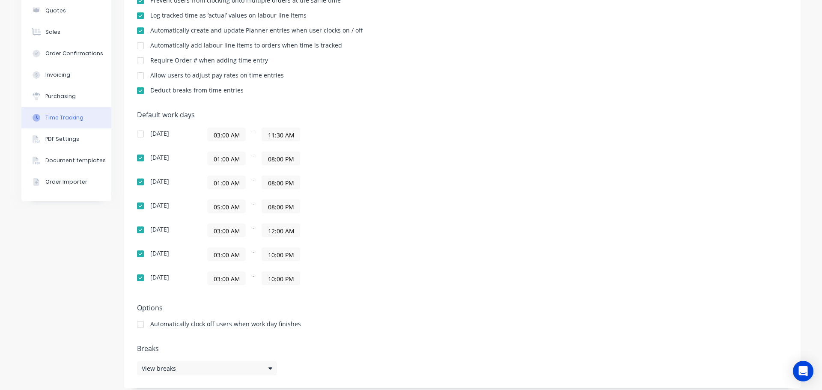
click at [217, 206] on input "05:00 AM" at bounding box center [227, 206] width 38 height 13
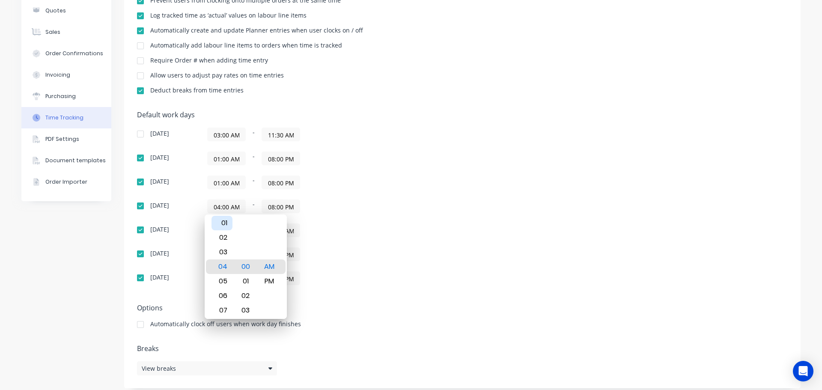
click at [222, 227] on div "01" at bounding box center [222, 223] width 21 height 15
type input "01:00 AM"
click at [456, 234] on div "Default work days [DATE] 03:00 AM - 11:30 AM [DATE] 01:00 AM - 08:00 PM [DATE] …" at bounding box center [462, 203] width 651 height 185
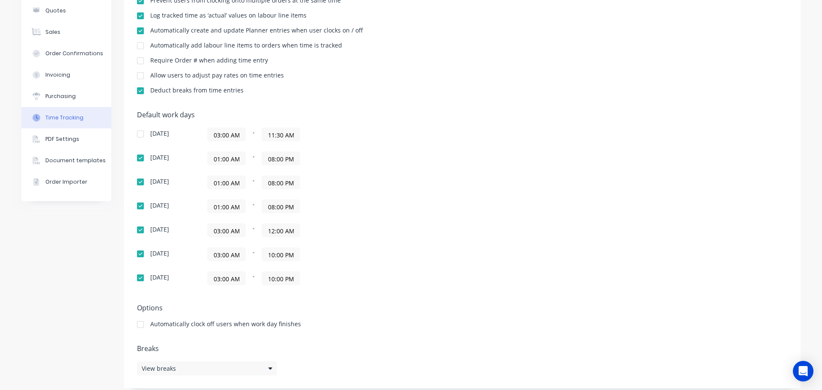
click at [219, 232] on input "03:00 AM" at bounding box center [227, 230] width 38 height 13
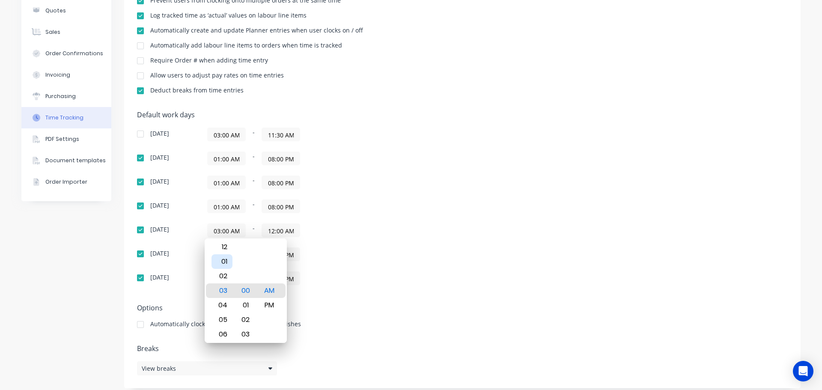
click at [221, 264] on div "01" at bounding box center [222, 261] width 21 height 15
type input "01:00 AM"
click at [410, 255] on div "03:00 AM - 10:00 PM" at bounding box center [314, 255] width 214 height 14
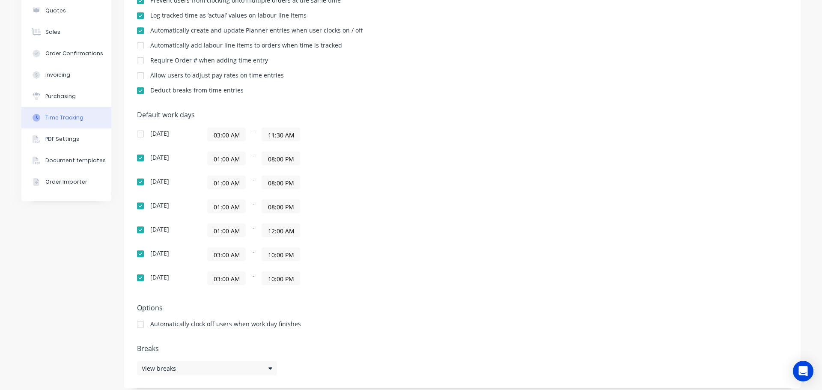
click at [216, 253] on input "03:00 AM" at bounding box center [227, 254] width 38 height 13
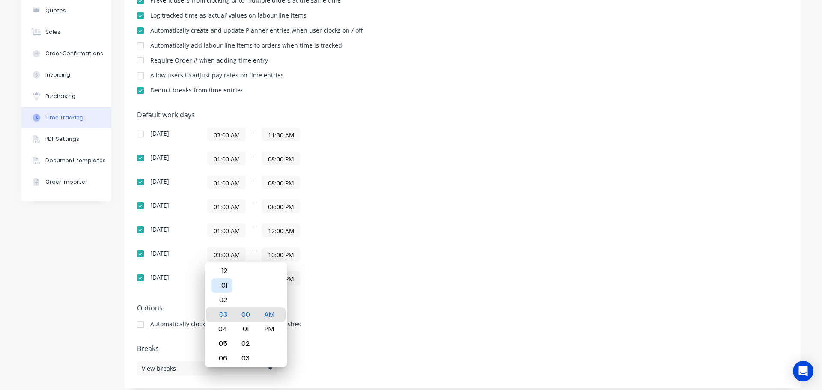
click at [223, 286] on div "01" at bounding box center [222, 285] width 21 height 15
type input "01:00 AM"
click at [386, 282] on div "03:00 AM - 10:00 PM" at bounding box center [314, 279] width 214 height 14
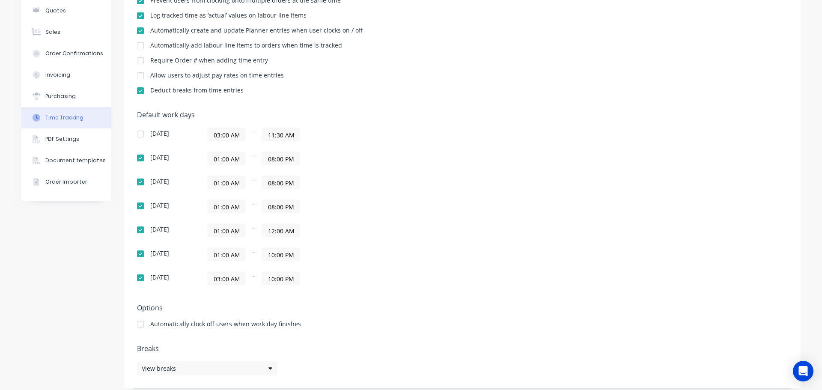
click at [217, 275] on input "03:00 AM" at bounding box center [227, 278] width 38 height 13
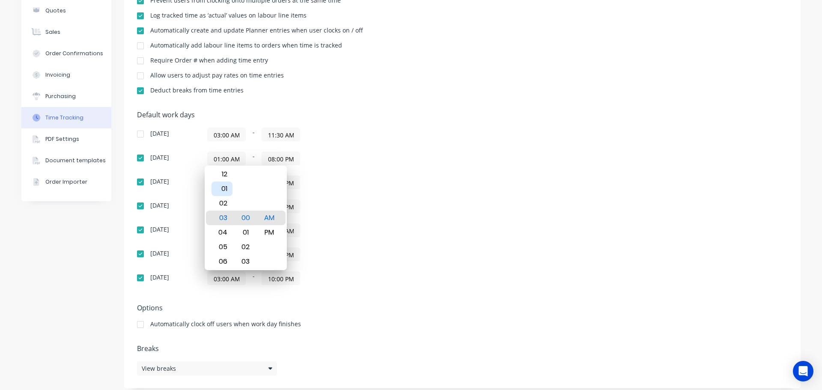
click at [223, 188] on div "01" at bounding box center [222, 189] width 21 height 15
type input "01:00 AM"
click at [527, 197] on div "Default work days Sunday 03:00 AM - 11:30 AM Monday 01:00 AM - 08:00 PM Tuesday…" at bounding box center [462, 203] width 651 height 185
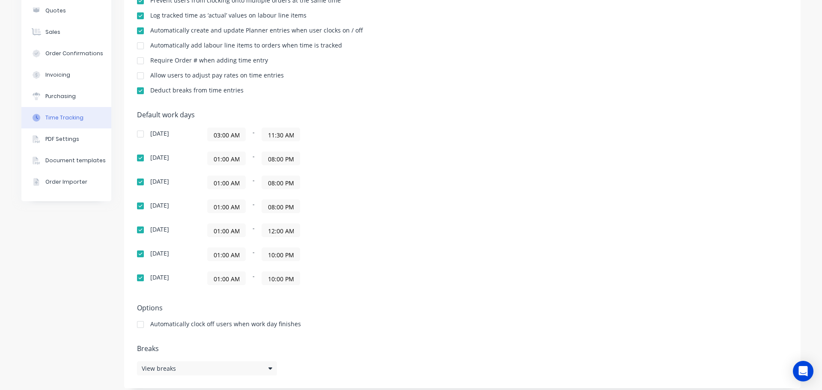
click at [272, 230] on input "12:00 AM" at bounding box center [281, 230] width 38 height 13
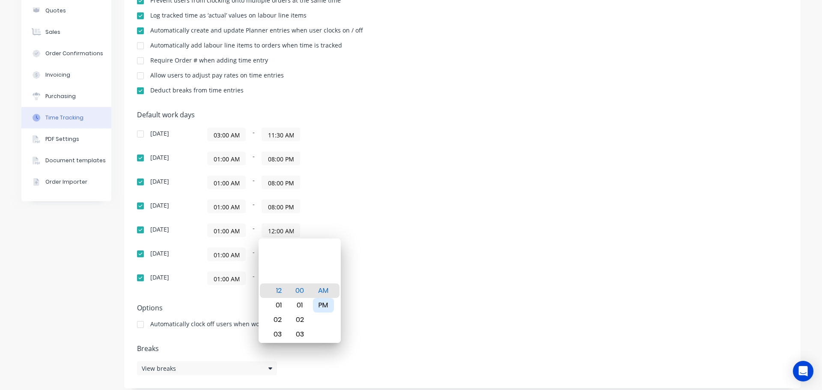
click at [326, 308] on div "PM" at bounding box center [323, 305] width 21 height 15
click at [275, 335] on div "08" at bounding box center [276, 334] width 21 height 15
type input "08:00 PM"
click at [488, 251] on div "Default work days Sunday 03:00 AM - 11:30 AM Monday 01:00 AM - 08:00 PM Tuesday…" at bounding box center [462, 203] width 651 height 185
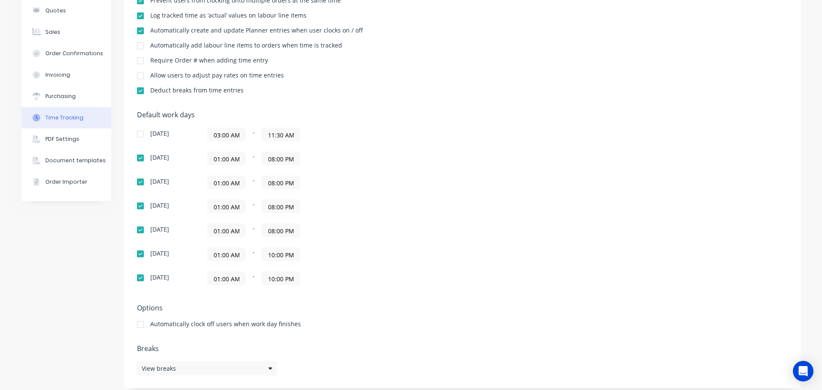
click at [271, 254] on input "10:00 PM" at bounding box center [281, 254] width 38 height 13
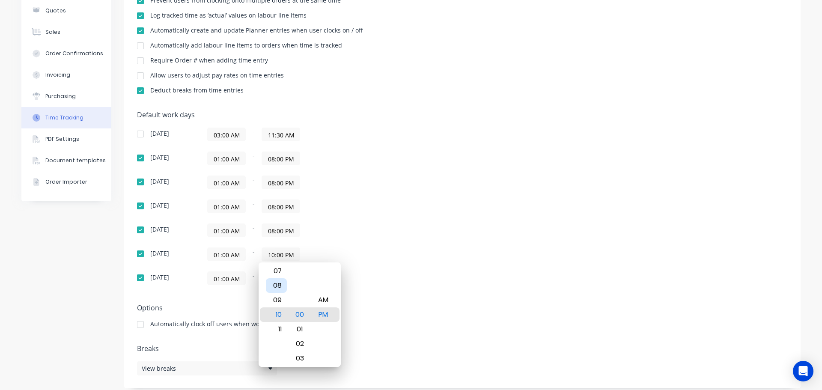
click at [274, 284] on div "08" at bounding box center [276, 285] width 21 height 15
type input "08:00 PM"
click at [491, 264] on div "Default work days Sunday 03:00 AM - 11:30 AM Monday 01:00 AM - 08:00 PM Tuesday…" at bounding box center [462, 203] width 651 height 185
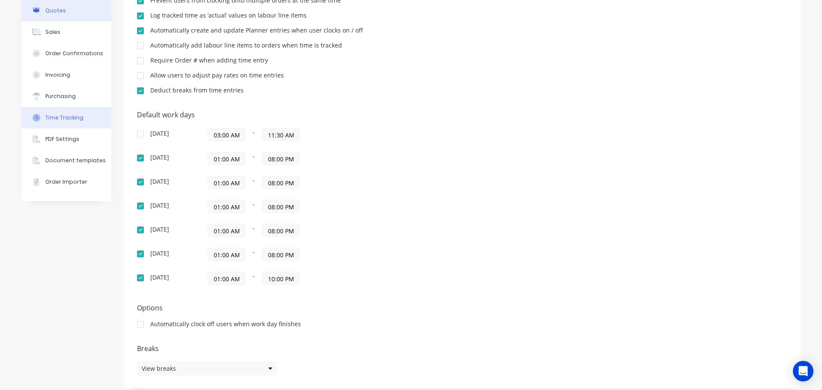
click at [49, 13] on div "Quotes" at bounding box center [55, 11] width 21 height 8
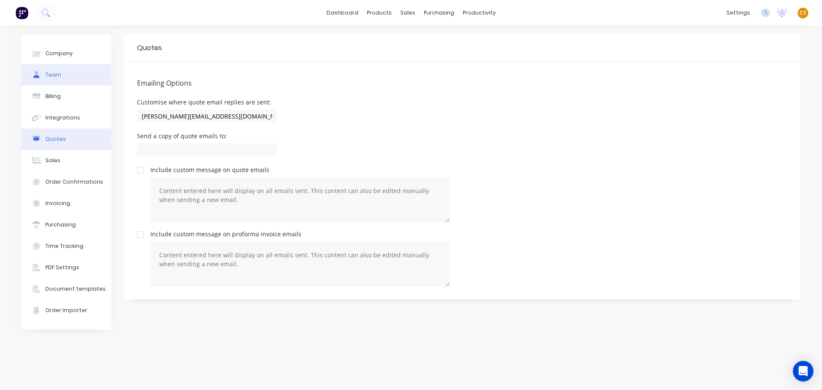
click at [46, 78] on div "Team" at bounding box center [53, 75] width 16 height 8
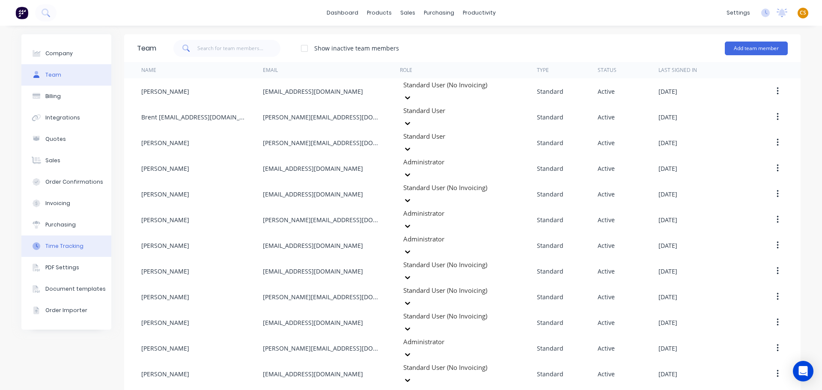
click at [60, 246] on div "Time Tracking" at bounding box center [64, 246] width 38 height 8
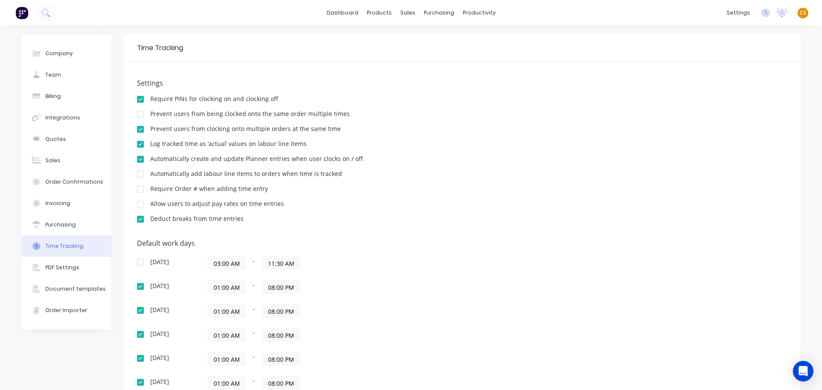
scroll to position [135, 0]
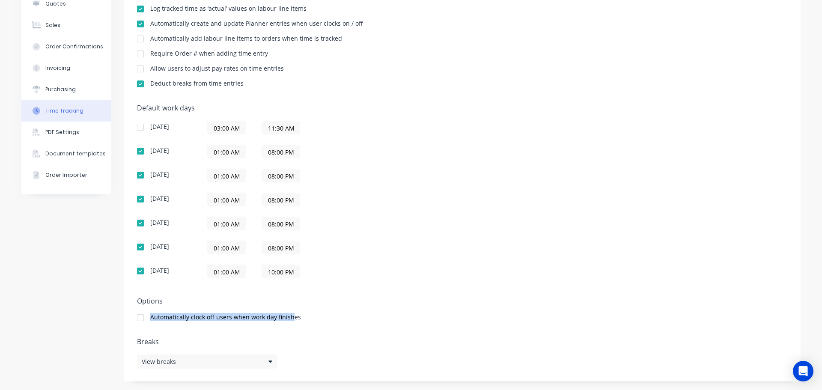
drag, startPoint x: 148, startPoint y: 314, endPoint x: 286, endPoint y: 311, distance: 138.0
click at [286, 311] on div "Options Automatically clock off users when work day finishes" at bounding box center [462, 313] width 651 height 32
click at [330, 148] on div "01:00 AM - 08:00 PM" at bounding box center [314, 152] width 214 height 14
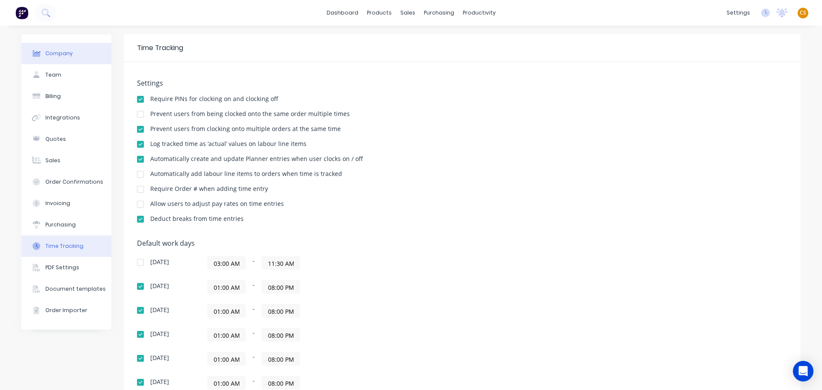
click at [56, 53] on div "Company" at bounding box center [58, 54] width 27 height 8
select select "AU"
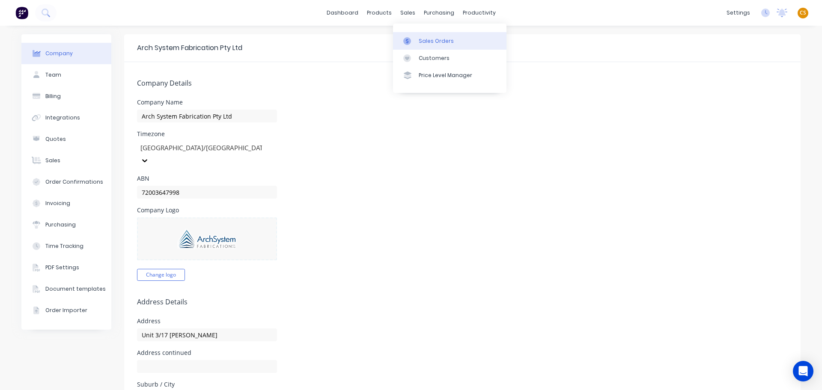
click at [431, 44] on div "Sales Orders" at bounding box center [436, 41] width 35 height 8
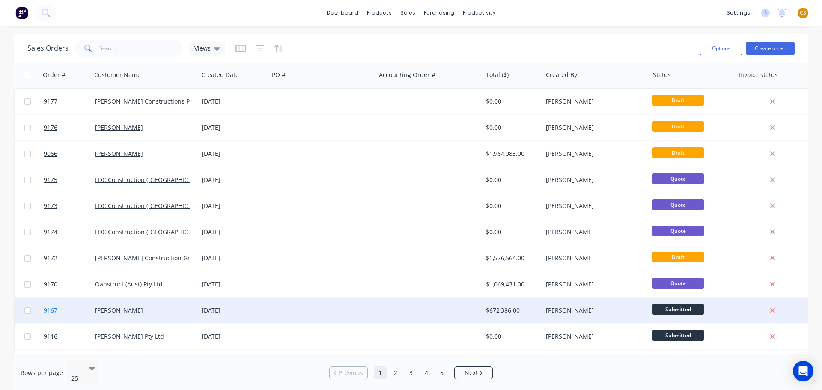
click at [67, 311] on link "9167" at bounding box center [69, 311] width 51 height 26
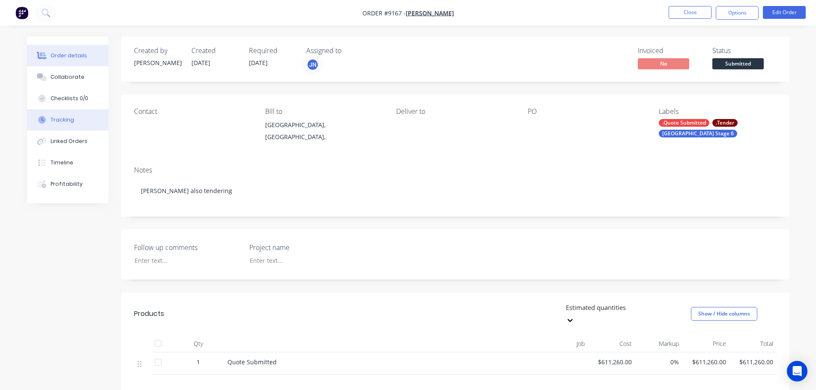
click at [65, 121] on div "Tracking" at bounding box center [63, 120] width 24 height 8
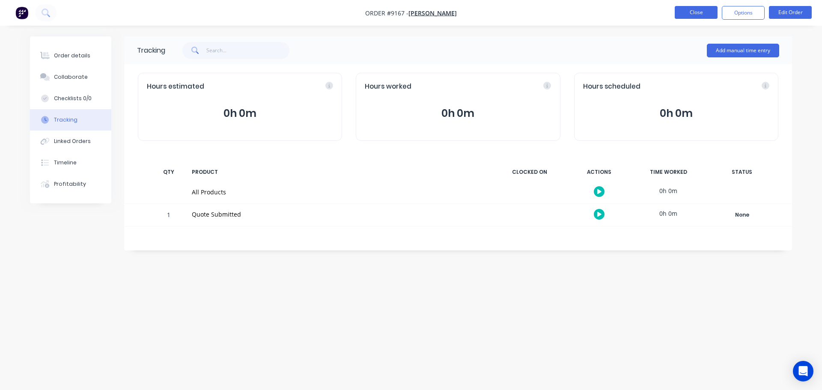
click at [681, 12] on button "Close" at bounding box center [696, 12] width 43 height 13
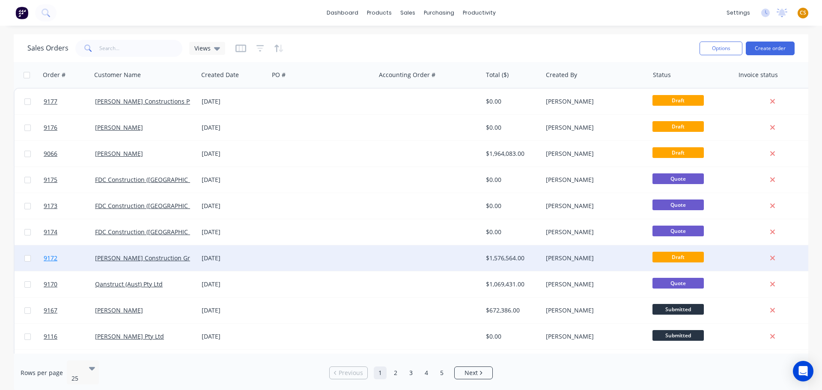
click at [60, 262] on link "9172" at bounding box center [69, 258] width 51 height 26
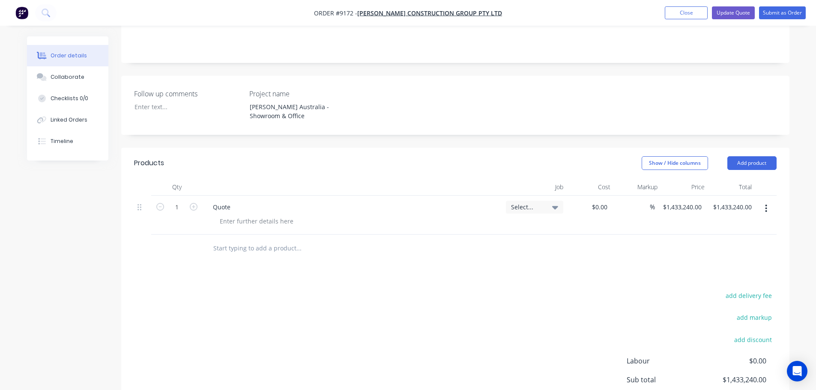
scroll to position [267, 0]
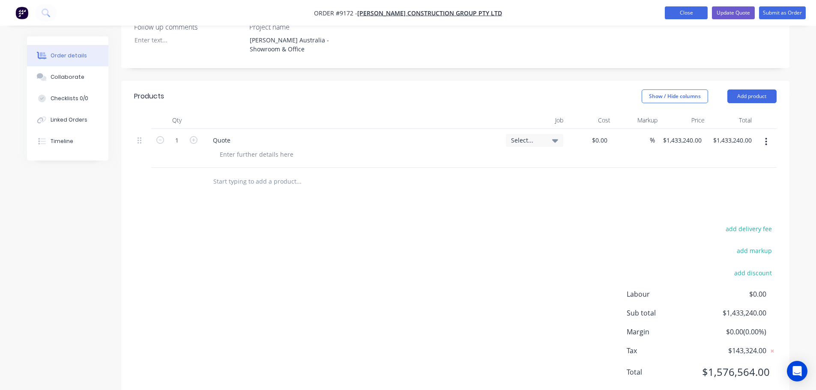
click at [678, 15] on button "Close" at bounding box center [686, 12] width 43 height 13
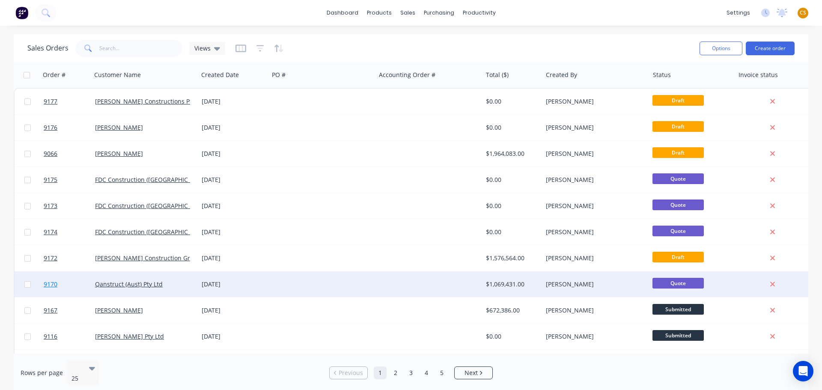
click at [75, 286] on link "9170" at bounding box center [69, 285] width 51 height 26
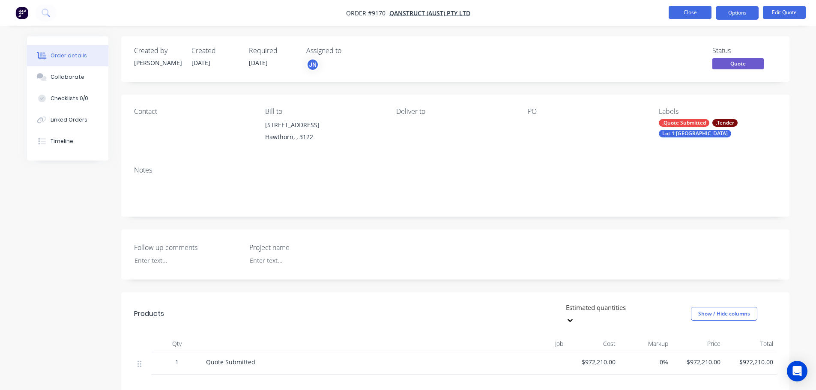
click at [682, 12] on button "Close" at bounding box center [690, 12] width 43 height 13
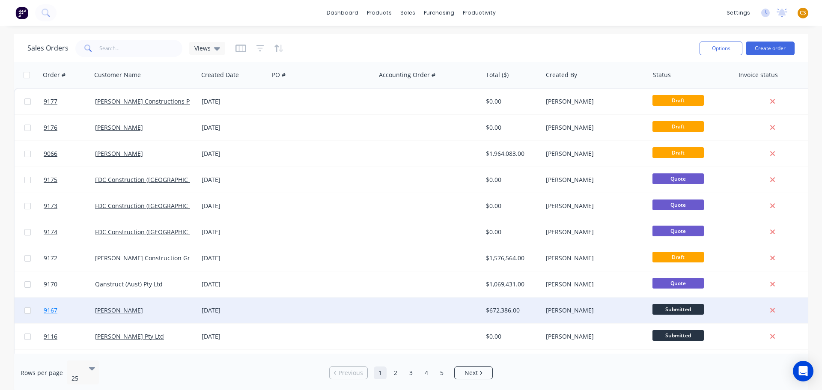
click at [66, 311] on link "9167" at bounding box center [69, 311] width 51 height 26
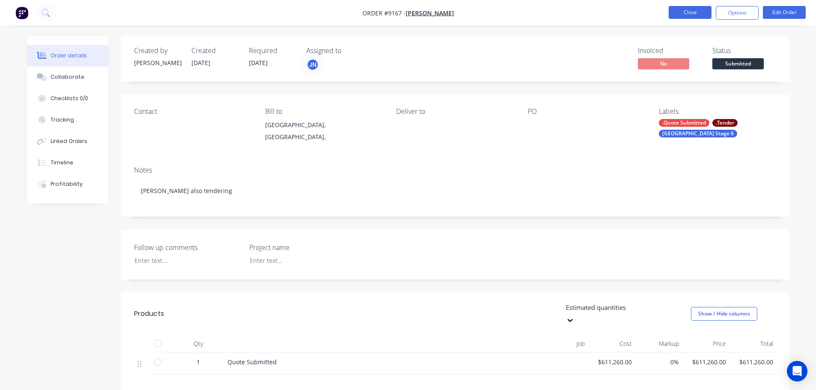
click at [681, 10] on button "Close" at bounding box center [690, 12] width 43 height 13
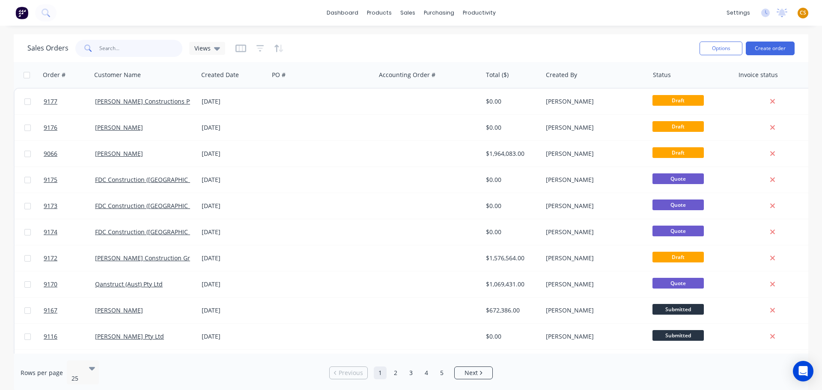
click at [113, 45] on input "text" at bounding box center [141, 48] width 84 height 17
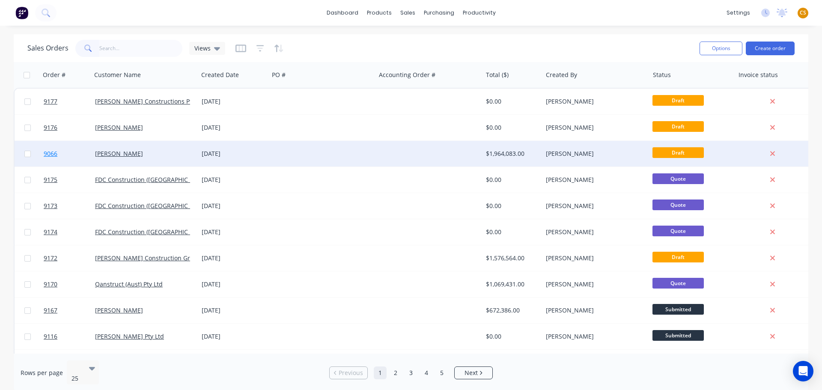
click at [63, 153] on link "9066" at bounding box center [69, 154] width 51 height 26
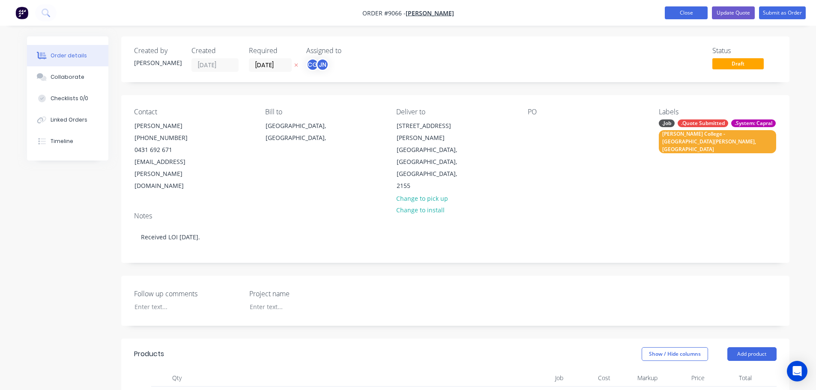
click at [685, 14] on button "Close" at bounding box center [686, 12] width 43 height 13
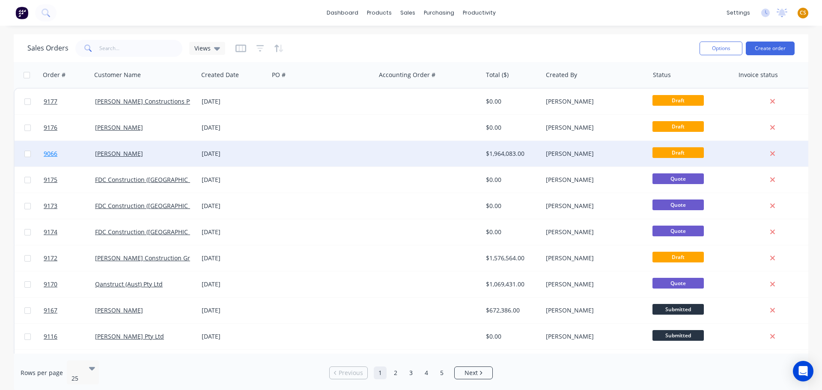
click at [79, 153] on link "9066" at bounding box center [69, 154] width 51 height 26
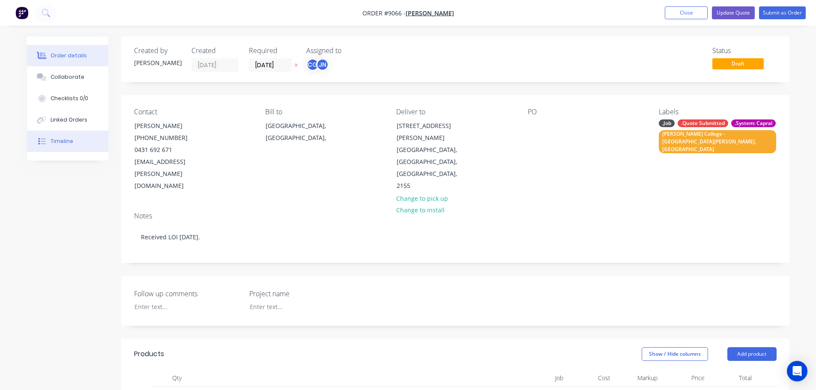
click at [58, 139] on div "Timeline" at bounding box center [62, 141] width 23 height 8
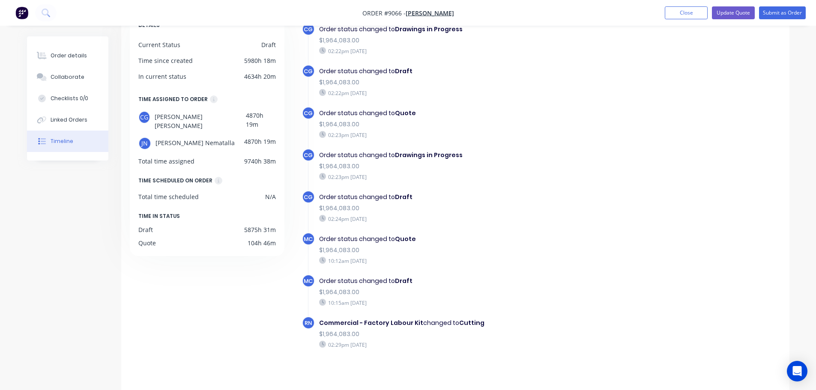
scroll to position [66, 0]
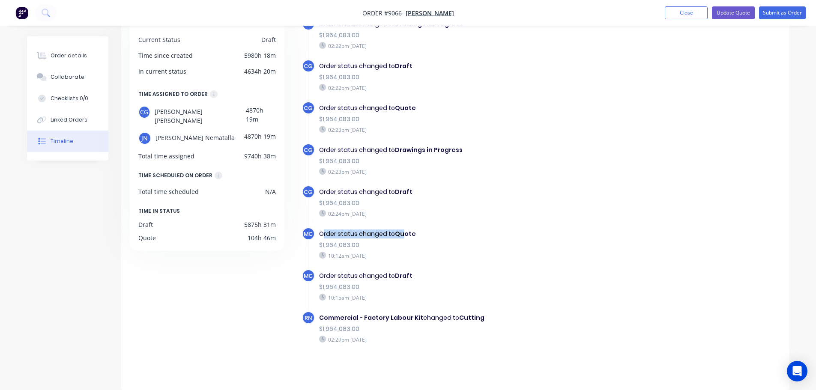
drag, startPoint x: 323, startPoint y: 233, endPoint x: 402, endPoint y: 231, distance: 79.3
click at [402, 231] on div "Order status changed to Quote" at bounding box center [467, 234] width 296 height 9
click at [324, 233] on div "Order status changed to Quote" at bounding box center [467, 234] width 296 height 9
drag, startPoint x: 324, startPoint y: 233, endPoint x: 334, endPoint y: 233, distance: 9.9
click at [334, 233] on div "Order status changed to Quote" at bounding box center [467, 234] width 296 height 9
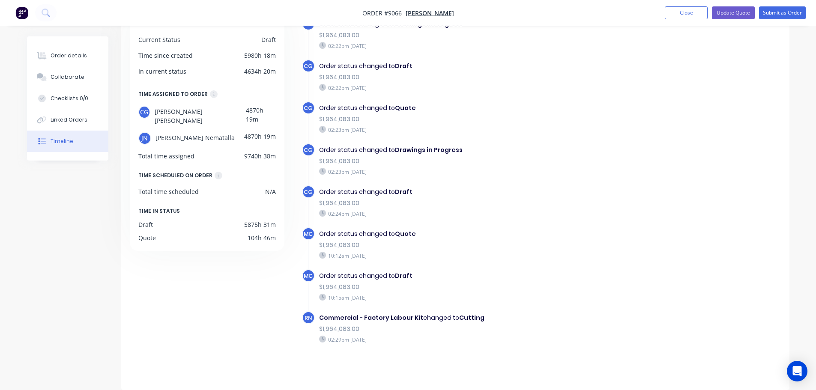
click at [544, 251] on div "Order status changed to Quote $1,964,083.00 10:12am Friday 04/04/25" at bounding box center [467, 244] width 305 height 34
click at [600, 280] on div "Order status changed to Draft" at bounding box center [467, 276] width 296 height 9
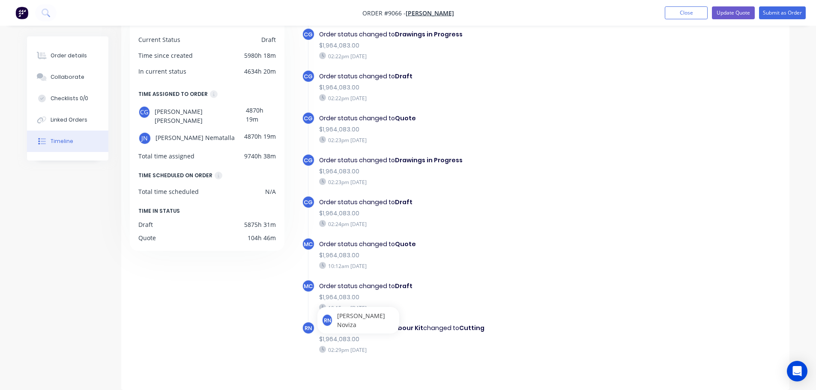
scroll to position [236, 0]
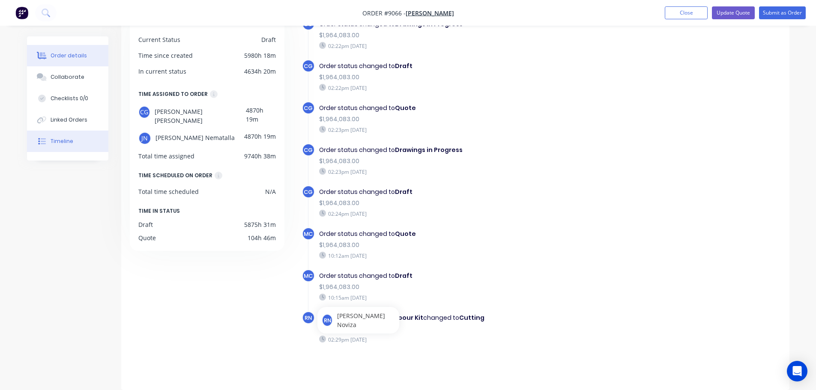
click at [61, 60] on button "Order details" at bounding box center [67, 55] width 81 height 21
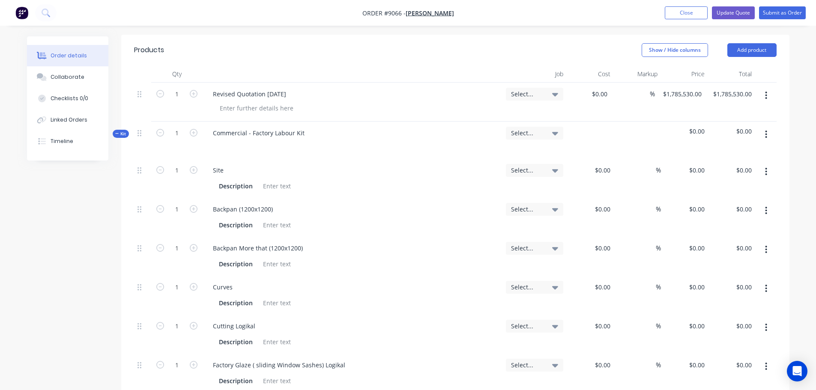
scroll to position [323, 0]
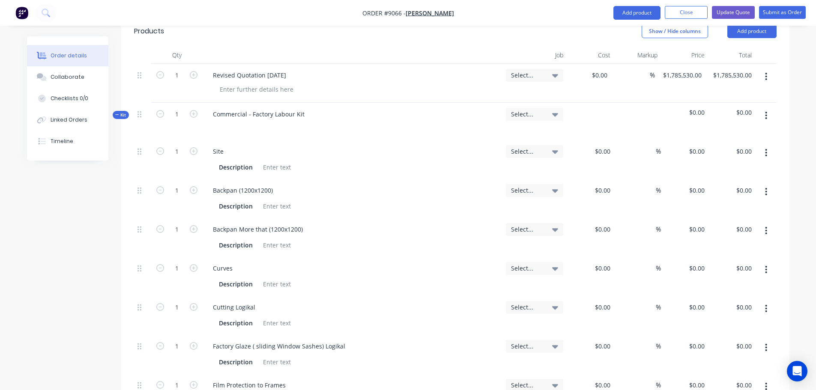
click at [378, 13] on span "Order #9066 -" at bounding box center [383, 13] width 43 height 8
drag, startPoint x: 378, startPoint y: 13, endPoint x: 397, endPoint y: 13, distance: 18.8
click at [397, 13] on span "Order #9066 -" at bounding box center [383, 13] width 43 height 8
click at [790, 13] on button "Submit as Order" at bounding box center [782, 12] width 47 height 13
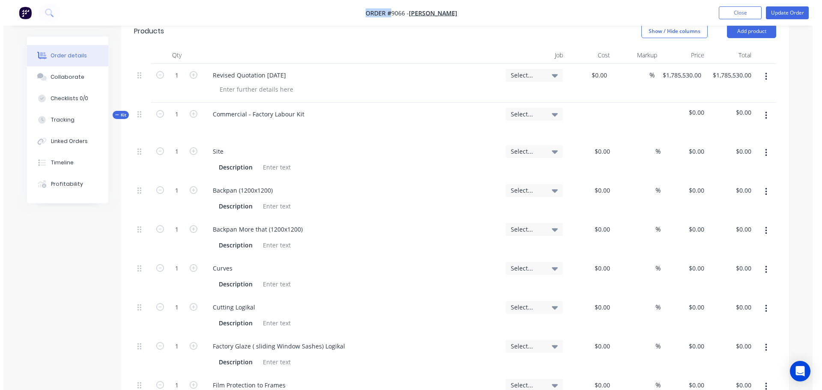
scroll to position [0, 0]
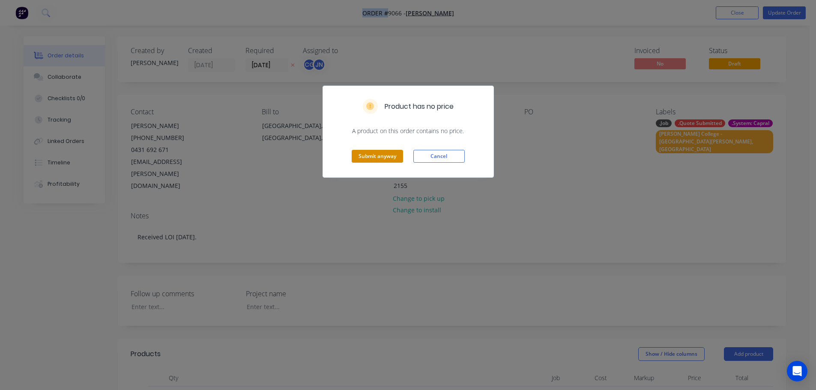
click at [375, 161] on button "Submit anyway" at bounding box center [377, 156] width 51 height 13
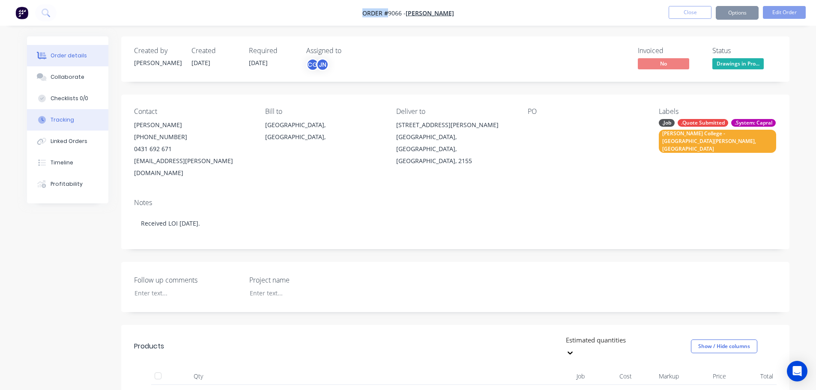
click at [69, 121] on div "Tracking" at bounding box center [63, 120] width 24 height 8
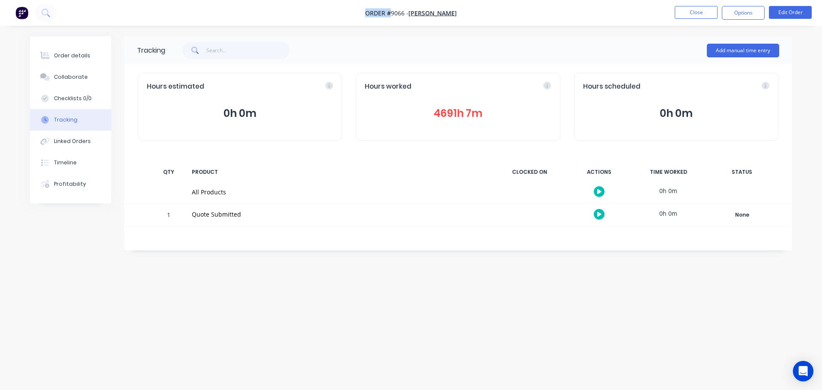
click at [451, 116] on button "4691h 7m" at bounding box center [458, 113] width 186 height 16
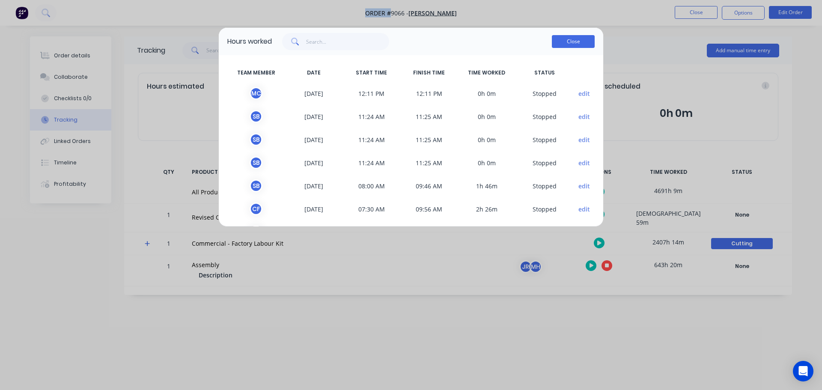
click at [565, 44] on button "Close" at bounding box center [573, 41] width 43 height 13
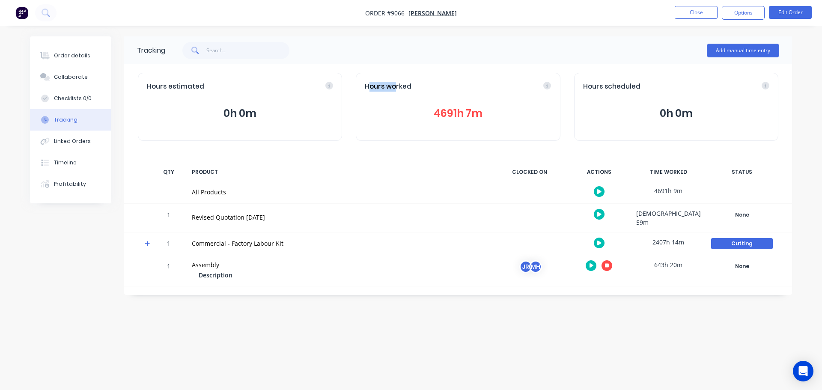
drag, startPoint x: 369, startPoint y: 85, endPoint x: 394, endPoint y: 87, distance: 25.3
click at [394, 87] on span "Hours worked" at bounding box center [388, 87] width 47 height 10
click at [445, 114] on button "4691h 7m" at bounding box center [458, 113] width 186 height 16
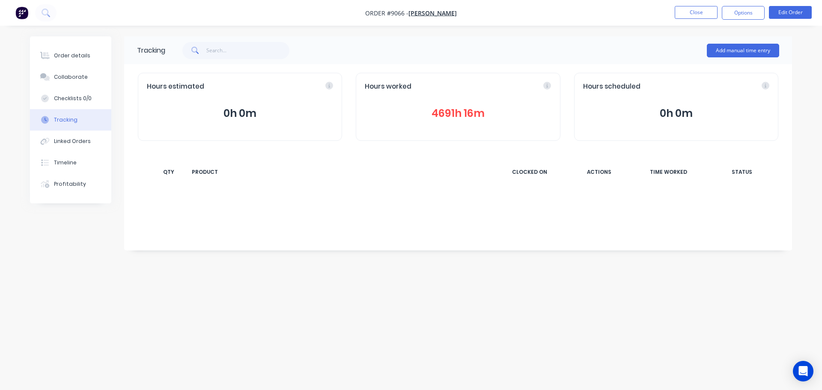
click at [450, 111] on button "4691h 16m" at bounding box center [458, 113] width 186 height 16
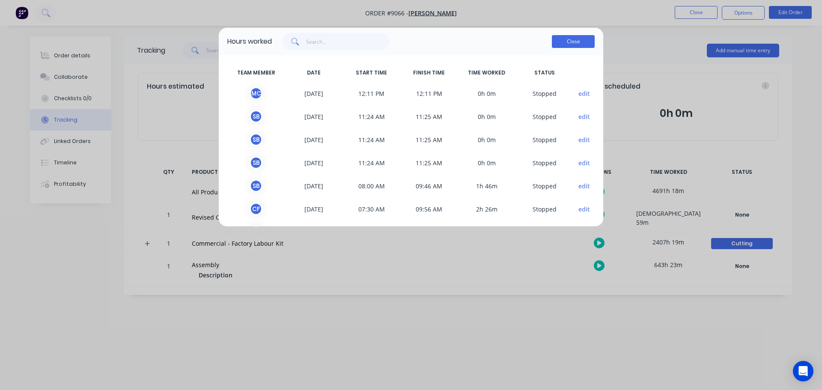
click at [559, 41] on button "Close" at bounding box center [573, 41] width 43 height 13
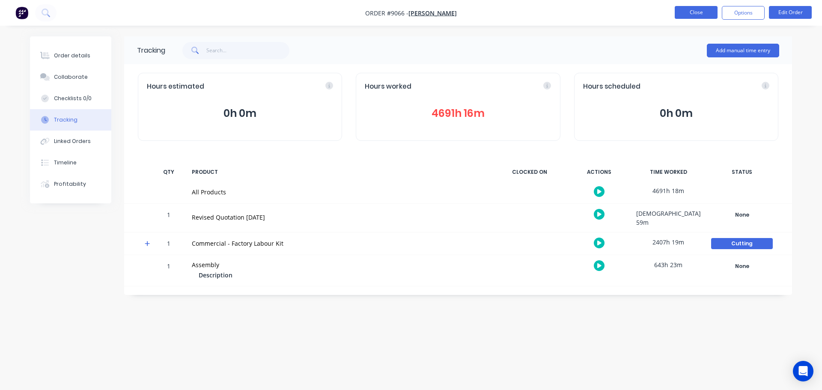
click at [696, 12] on button "Close" at bounding box center [696, 12] width 43 height 13
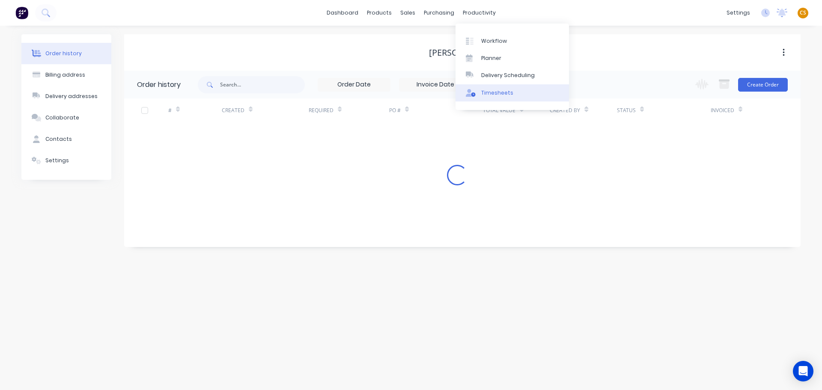
click at [498, 93] on div "Timesheets" at bounding box center [497, 93] width 32 height 8
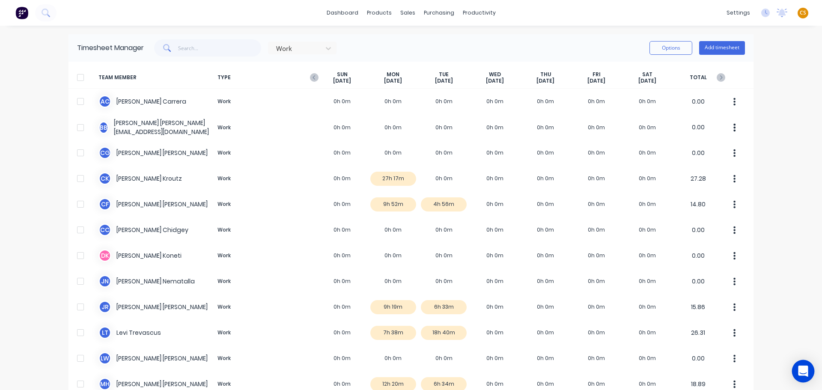
click at [804, 371] on icon "Open Intercom Messenger" at bounding box center [803, 371] width 10 height 11
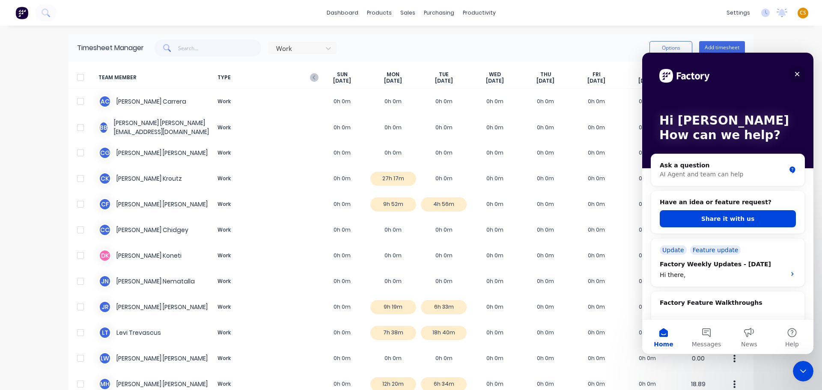
click at [798, 75] on icon "Close" at bounding box center [797, 74] width 5 height 5
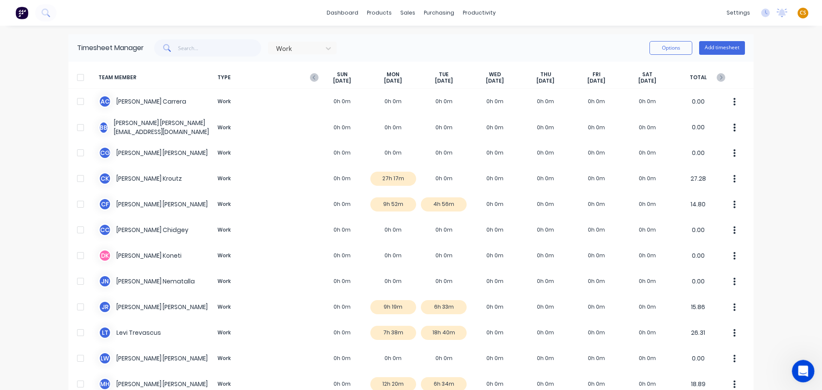
click at [801, 371] on icon "Open Intercom Messenger" at bounding box center [802, 370] width 14 height 14
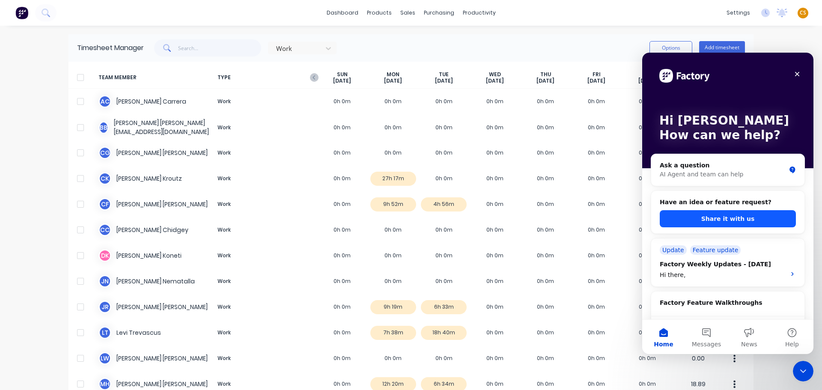
click at [761, 221] on button "Share it with us" at bounding box center [728, 218] width 136 height 17
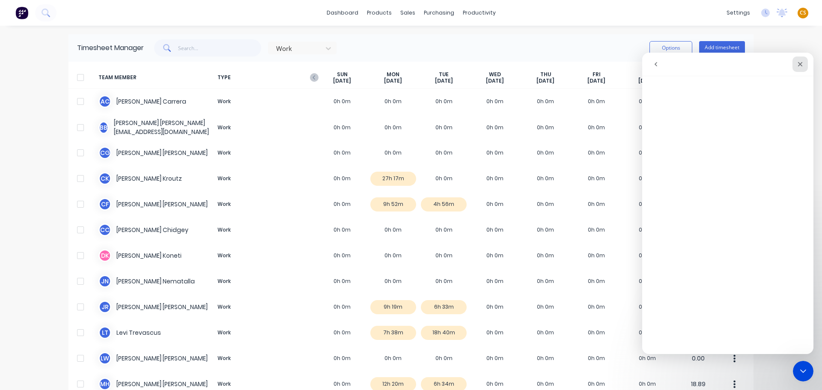
click at [799, 63] on icon "Close" at bounding box center [800, 64] width 5 height 5
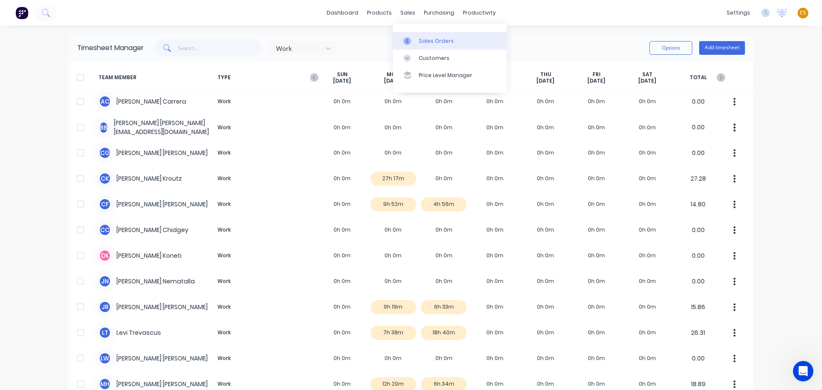
click at [440, 44] on div "Sales Orders" at bounding box center [436, 41] width 35 height 8
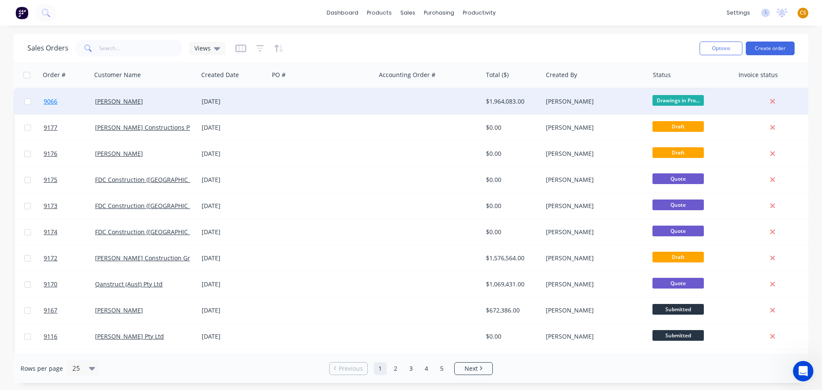
click at [65, 102] on link "9066" at bounding box center [69, 102] width 51 height 26
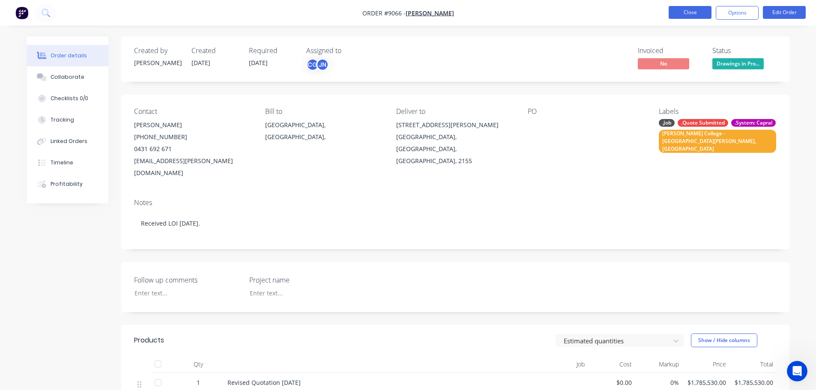
click at [684, 13] on button "Close" at bounding box center [690, 12] width 43 height 13
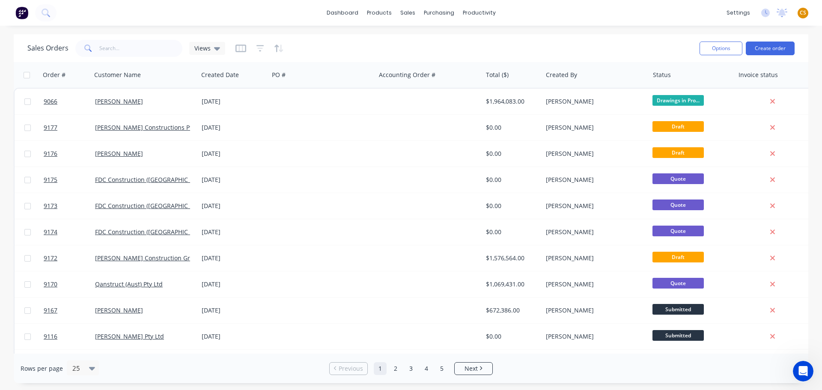
click at [804, 12] on span "CS" at bounding box center [803, 13] width 6 height 8
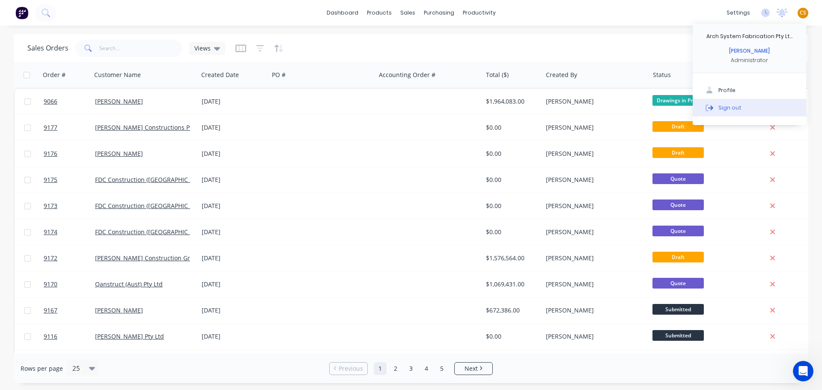
click at [736, 108] on div "Sign out" at bounding box center [730, 108] width 23 height 8
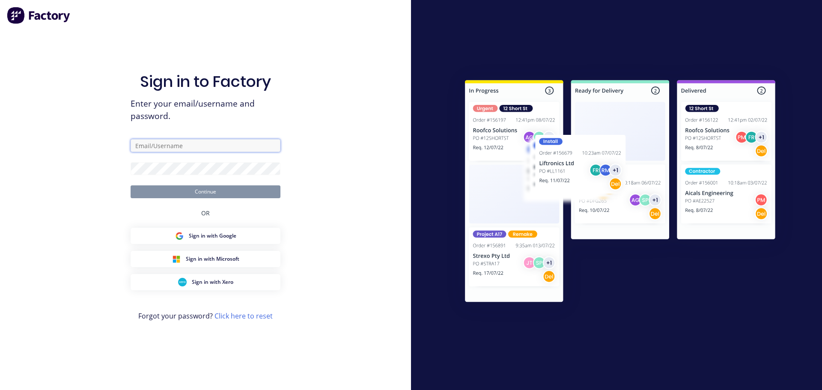
click at [141, 145] on input "text" at bounding box center [206, 145] width 150 height 13
type input "[PERSON_NAME][EMAIL_ADDRESS][DOMAIN_NAME]"
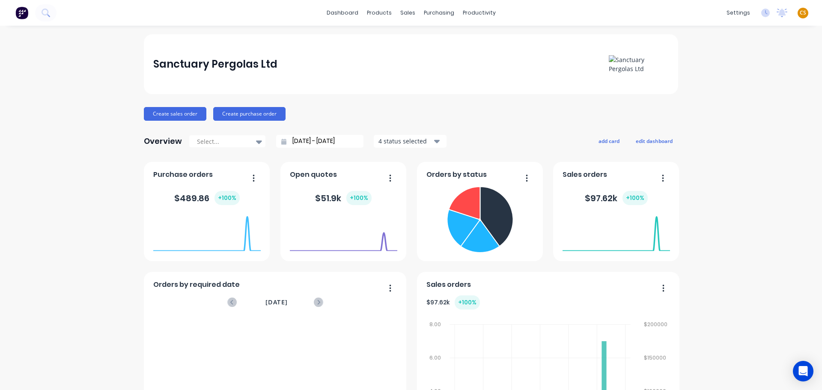
click at [800, 14] on span "CS" at bounding box center [803, 13] width 6 height 8
drag, startPoint x: 730, startPoint y: 108, endPoint x: 716, endPoint y: 105, distance: 15.1
click at [730, 108] on div "Sign out" at bounding box center [730, 108] width 23 height 8
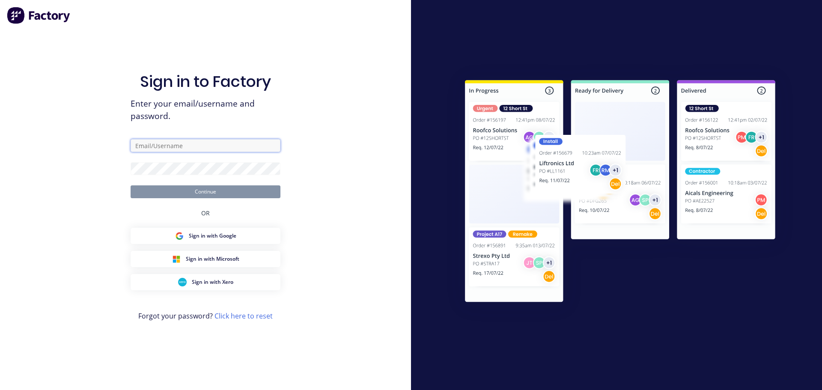
click at [148, 143] on input "text" at bounding box center [206, 145] width 150 height 13
type input "[PERSON_NAME][EMAIL_ADDRESS][DOMAIN_NAME]"
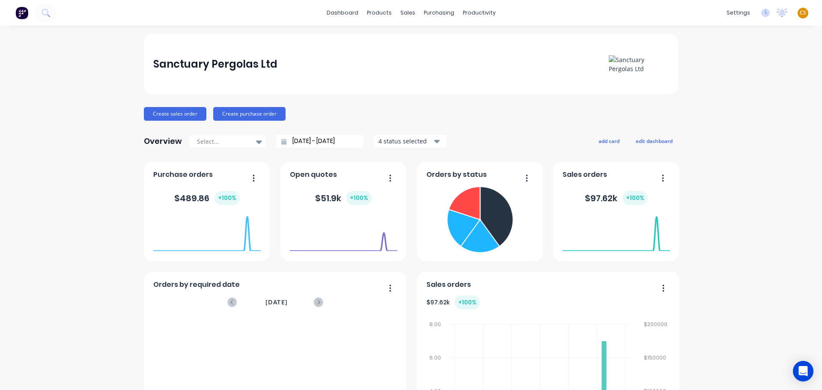
click at [800, 13] on span "CS" at bounding box center [803, 13] width 6 height 8
click at [592, 13] on div "dashboard products sales purchasing productivity dashboard products Product Cat…" at bounding box center [411, 13] width 822 height 26
click at [438, 59] on div "Customers" at bounding box center [434, 58] width 31 height 8
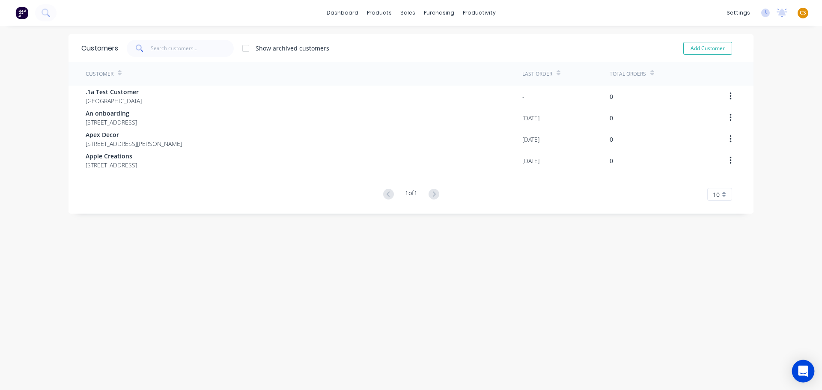
click at [801, 372] on icon "Open Intercom Messenger" at bounding box center [803, 371] width 10 height 11
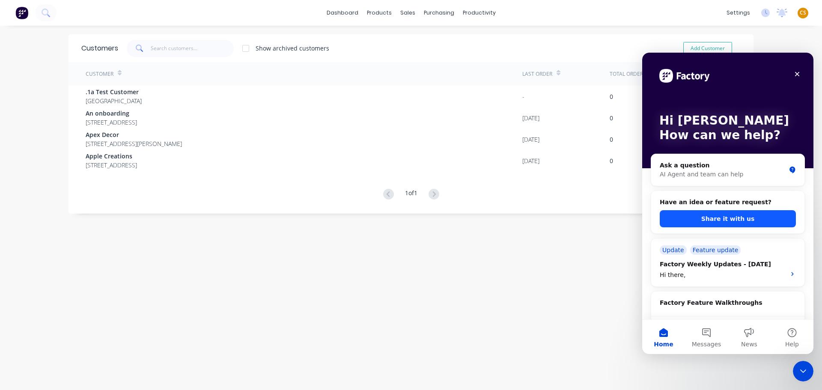
click at [743, 222] on button "Share it with us" at bounding box center [728, 218] width 136 height 17
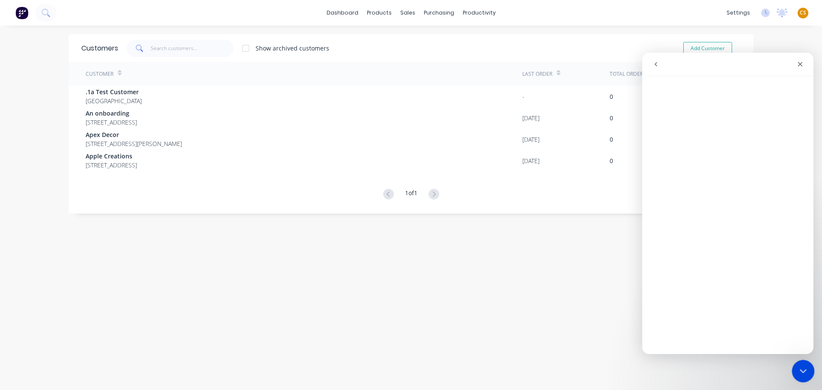
drag, startPoint x: 802, startPoint y: 372, endPoint x: 795, endPoint y: 374, distance: 7.1
click at [801, 374] on icon "Close Intercom Messenger" at bounding box center [802, 370] width 10 height 10
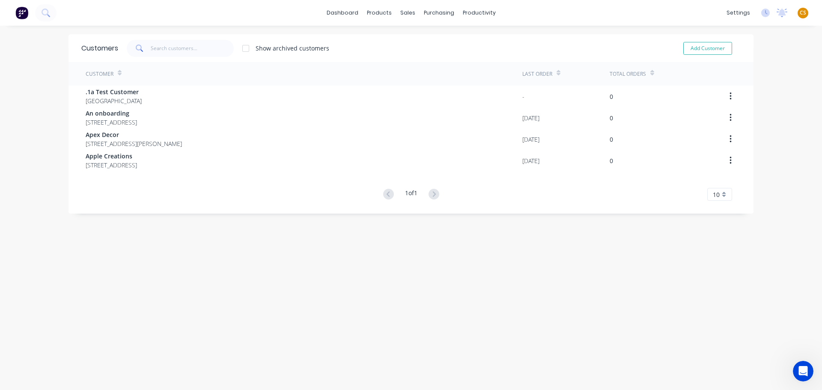
click at [671, 284] on div "Customers Show archived customers Add Customer Customer Last Order Total Orders…" at bounding box center [411, 216] width 685 height 365
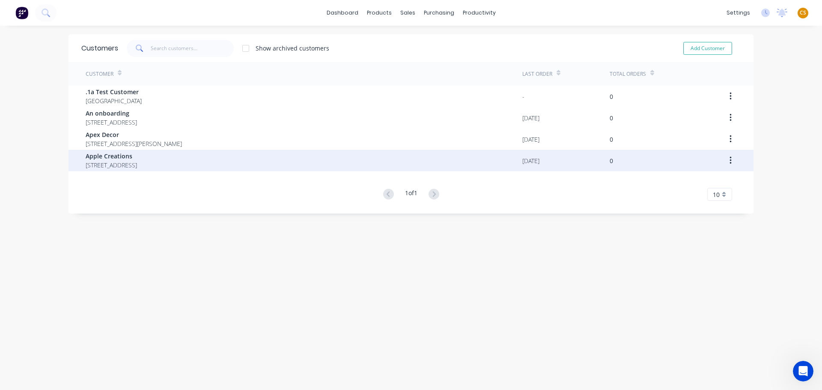
click at [137, 162] on span "101 Stirling Street Perth Western Australia Australia 6000" at bounding box center [111, 165] width 51 height 9
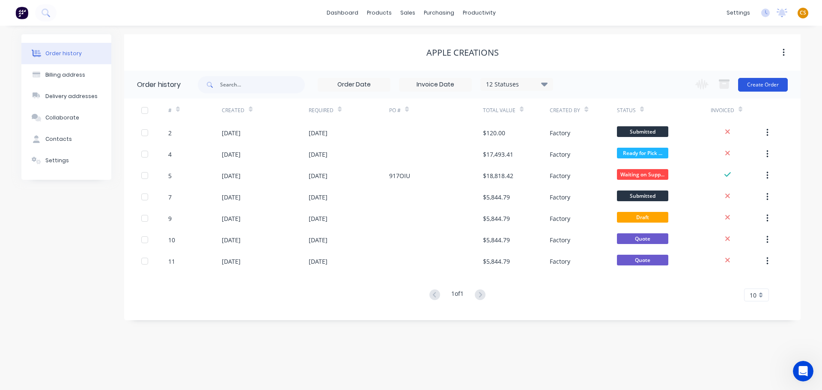
click at [767, 85] on button "Create Order" at bounding box center [763, 85] width 50 height 14
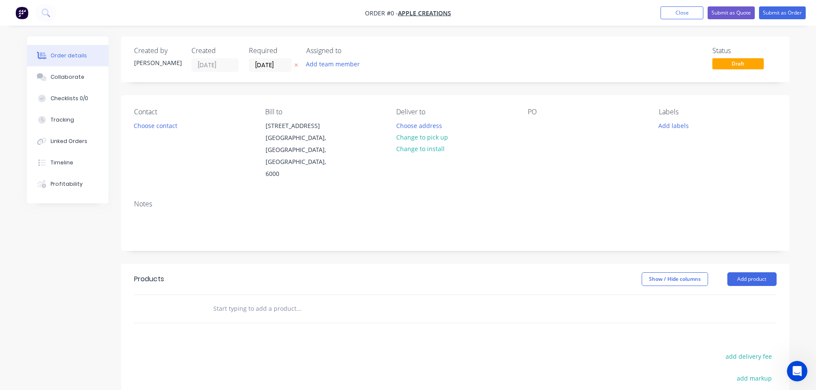
click at [237, 300] on input "text" at bounding box center [298, 308] width 171 height 17
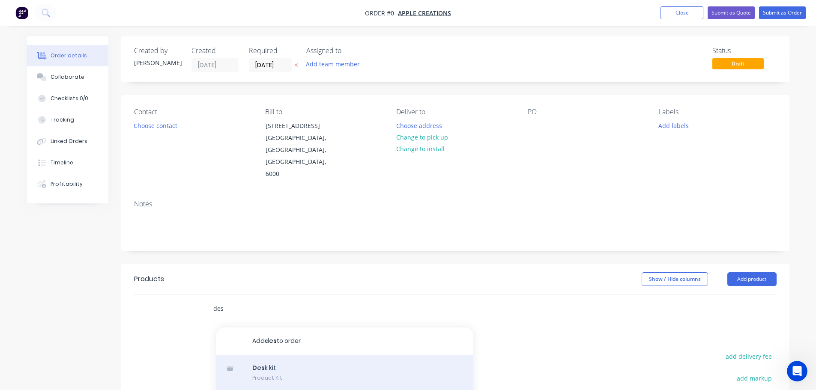
type input "des"
click at [276, 355] on div "Des k kit Product Kit" at bounding box center [344, 373] width 257 height 36
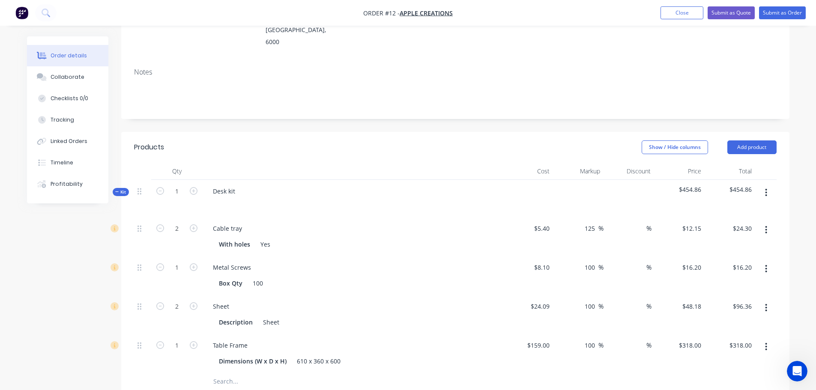
scroll to position [257, 0]
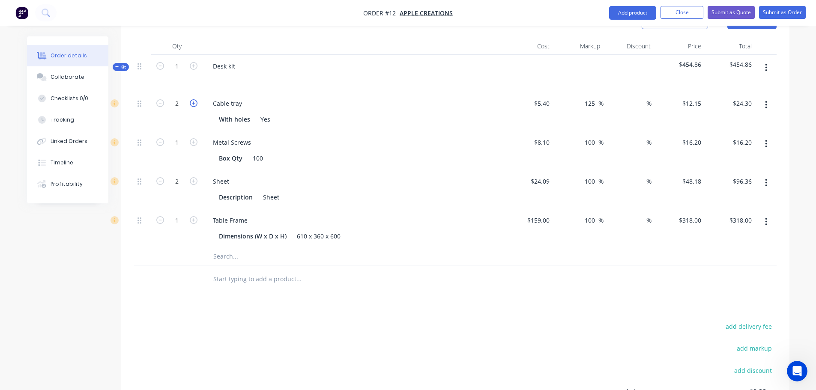
click at [193, 99] on icon "button" at bounding box center [194, 103] width 8 height 8
type input "3"
type input "$36.45"
click at [193, 99] on icon "button" at bounding box center [194, 103] width 8 height 8
type input "4"
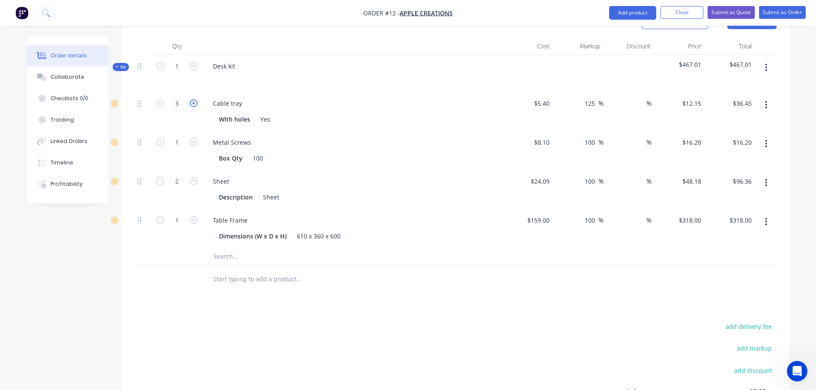
type input "$48.60"
click at [193, 99] on icon "button" at bounding box center [194, 103] width 8 height 8
type input "5"
type input "$60.75"
click at [194, 216] on icon "button" at bounding box center [194, 220] width 8 height 8
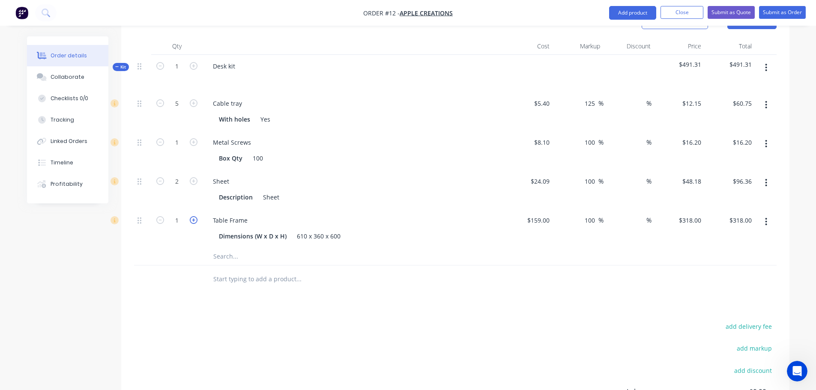
type input "2"
type input "$636.00"
click at [194, 216] on icon "button" at bounding box center [194, 220] width 8 height 8
type input "3"
type input "$954.00"
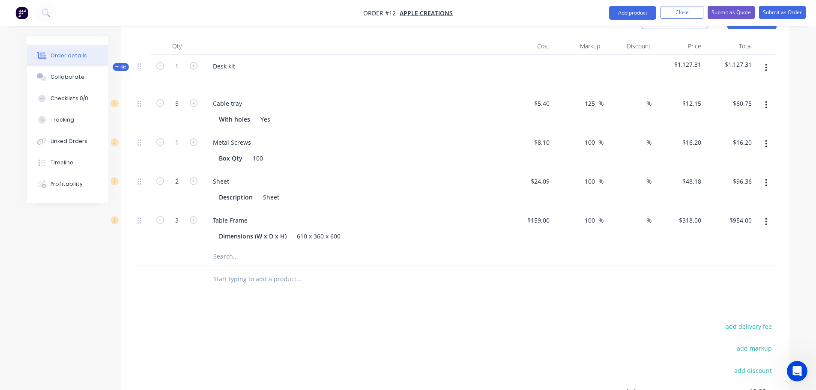
scroll to position [0, 0]
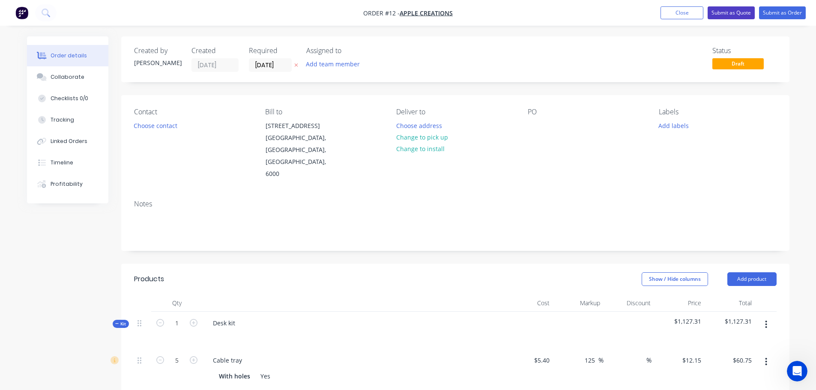
click at [727, 12] on button "Submit as Quote" at bounding box center [731, 12] width 47 height 13
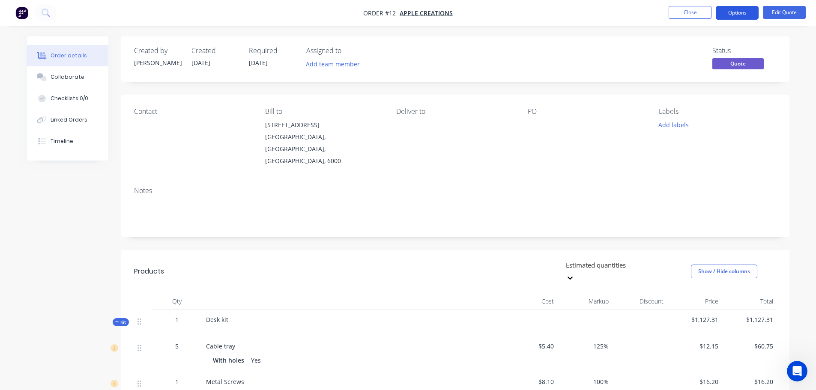
click at [728, 16] on button "Options" at bounding box center [737, 13] width 43 height 14
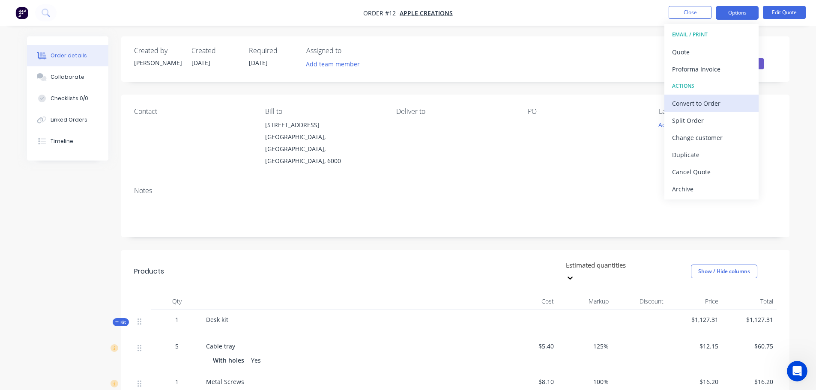
click at [698, 104] on div "Convert to Order" at bounding box center [711, 103] width 79 height 12
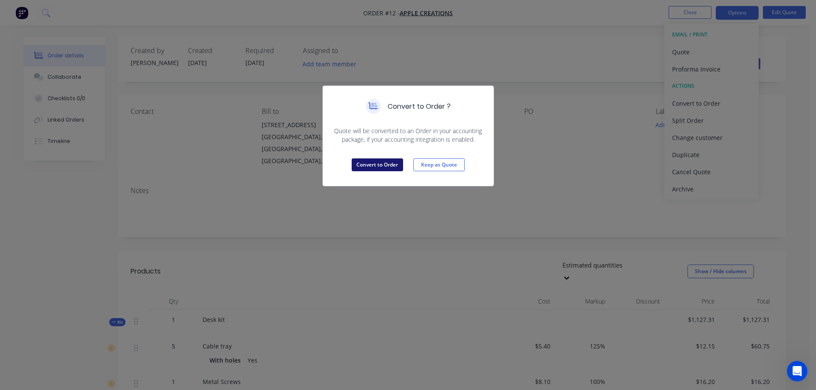
click at [373, 165] on button "Convert to Order" at bounding box center [377, 164] width 51 height 13
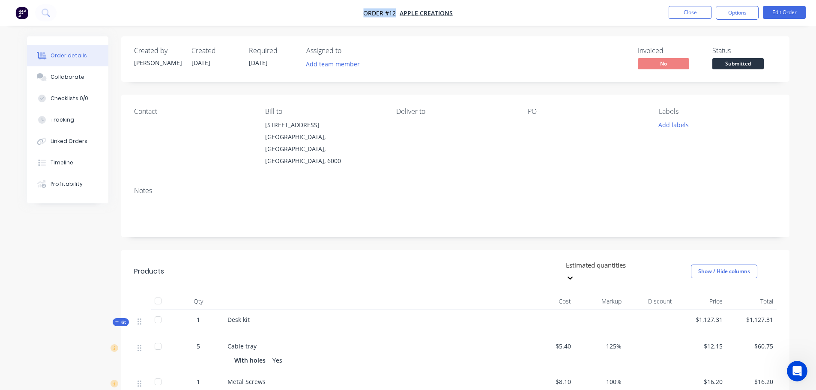
drag, startPoint x: 365, startPoint y: 11, endPoint x: 394, endPoint y: 12, distance: 29.2
click at [394, 12] on span "Order #12 -" at bounding box center [381, 13] width 36 height 8
drag, startPoint x: 467, startPoint y: 13, endPoint x: 362, endPoint y: 14, distance: 104.9
click at [362, 14] on nav "Order #12 - Apple Creations Close Options Edit Order" at bounding box center [408, 13] width 816 height 26
click at [72, 78] on div "Collaborate" at bounding box center [68, 77] width 34 height 8
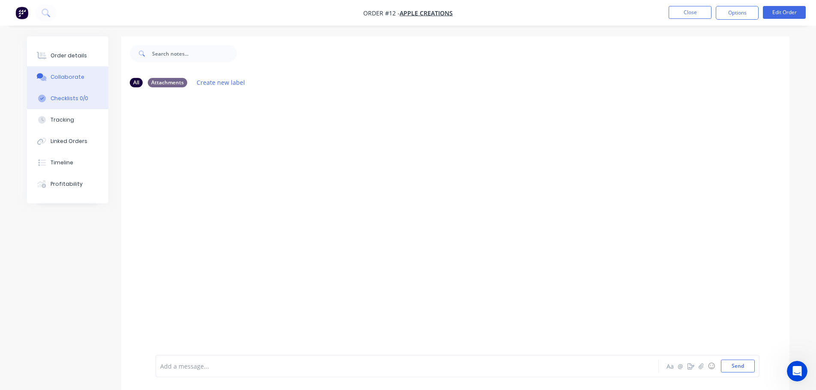
click at [72, 100] on div "Checklists 0/0" at bounding box center [70, 99] width 38 height 8
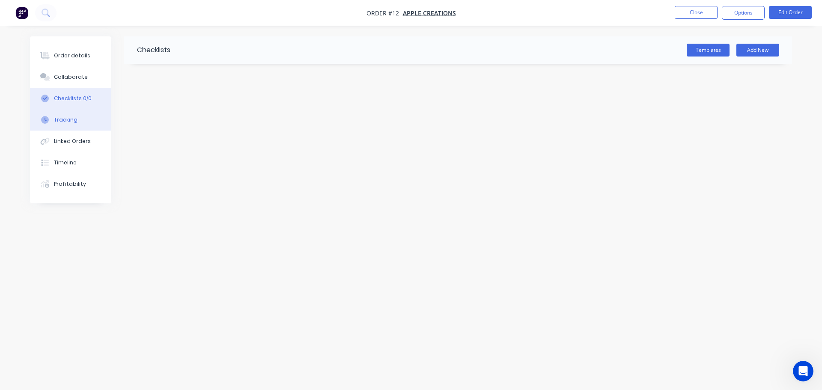
click at [69, 124] on button "Tracking" at bounding box center [70, 119] width 81 height 21
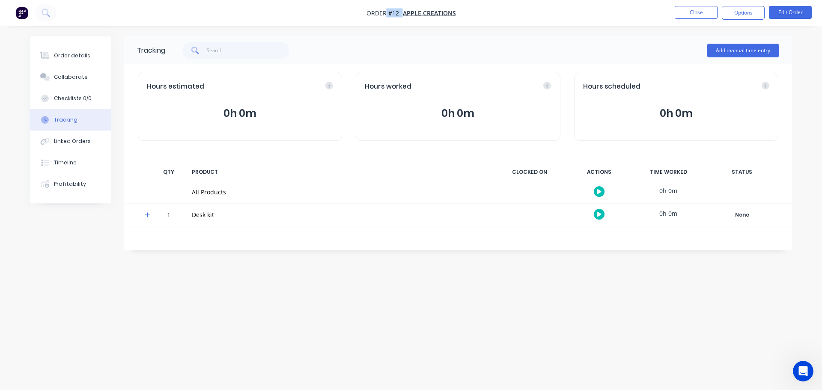
drag, startPoint x: 364, startPoint y: 15, endPoint x: 385, endPoint y: 11, distance: 21.8
click at [385, 11] on nav "Order #12 - Apple Creations Close Options Edit Order" at bounding box center [411, 13] width 822 height 26
click at [71, 78] on div "Collaborate" at bounding box center [71, 77] width 34 height 8
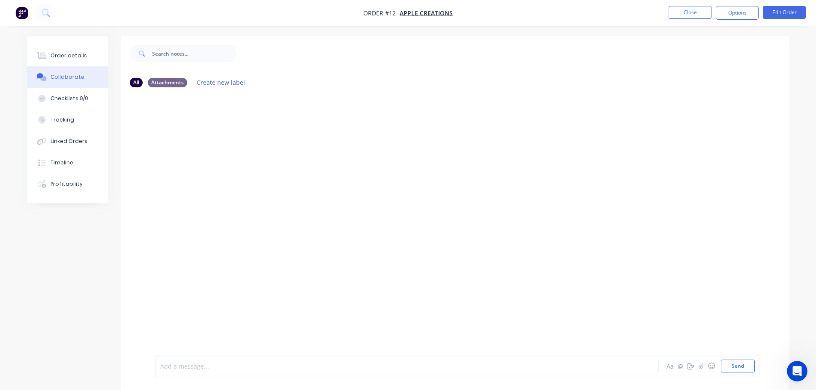
click at [200, 365] on div at bounding box center [383, 366] width 445 height 9
click at [191, 369] on div at bounding box center [383, 366] width 445 height 9
click at [65, 97] on div "Checklists 0/0" at bounding box center [70, 99] width 38 height 8
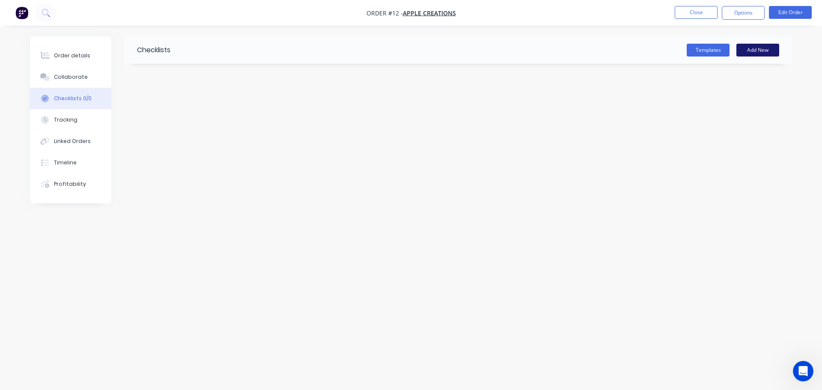
click at [745, 52] on button "Add New" at bounding box center [758, 50] width 43 height 13
click at [158, 76] on input "text" at bounding box center [362, 76] width 450 height 11
type input "Site visit"
click at [175, 101] on textarea at bounding box center [362, 103] width 412 height 12
type textarea "Dimensions"
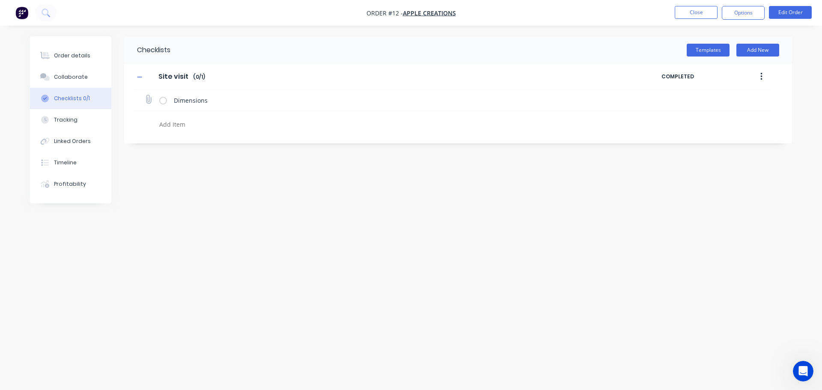
click at [163, 101] on label at bounding box center [163, 100] width 8 height 9
click at [0, 0] on input "checkbox" at bounding box center [0, 0] width 0 height 0
click at [72, 55] on div "Order details" at bounding box center [72, 56] width 36 height 8
click at [686, 14] on button "Close" at bounding box center [696, 12] width 43 height 13
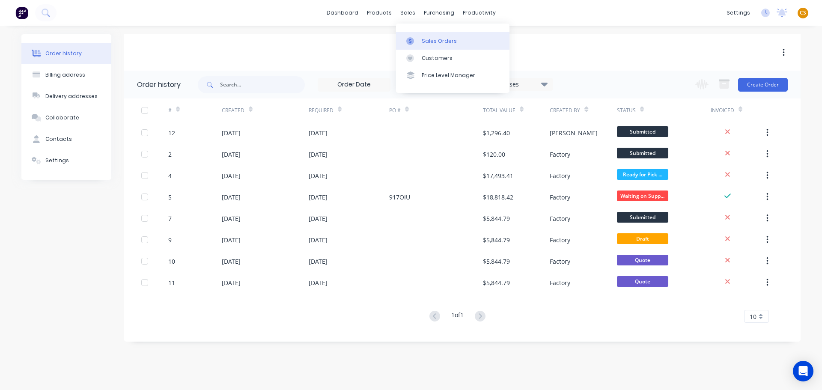
click at [437, 43] on div "Sales Orders" at bounding box center [439, 41] width 35 height 8
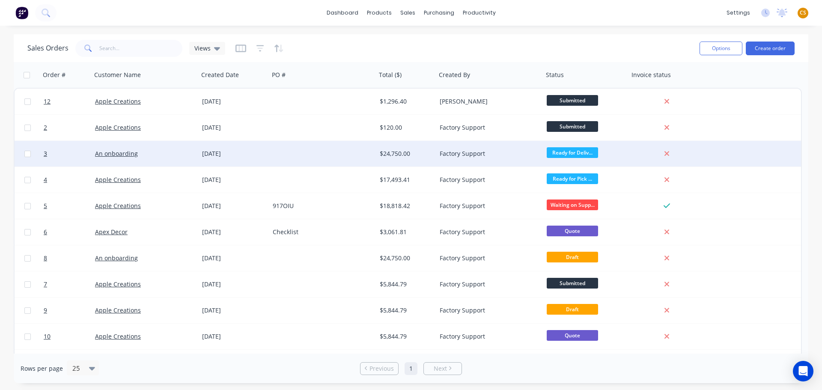
click at [565, 156] on span "Ready for Deliv..." at bounding box center [572, 152] width 51 height 11
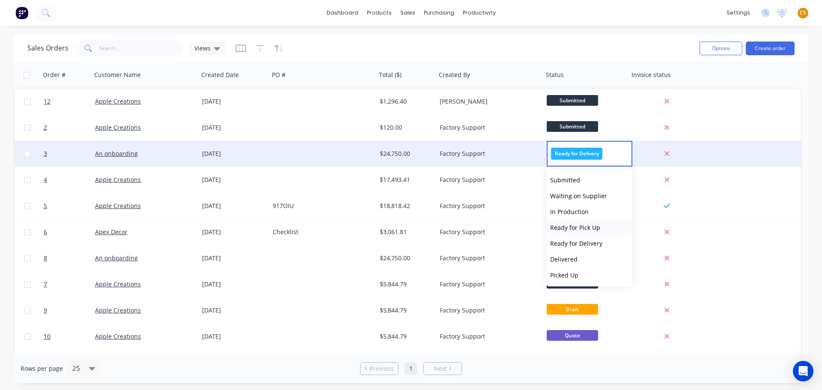
click at [565, 231] on span "Ready for Pick Up" at bounding box center [575, 228] width 50 height 8
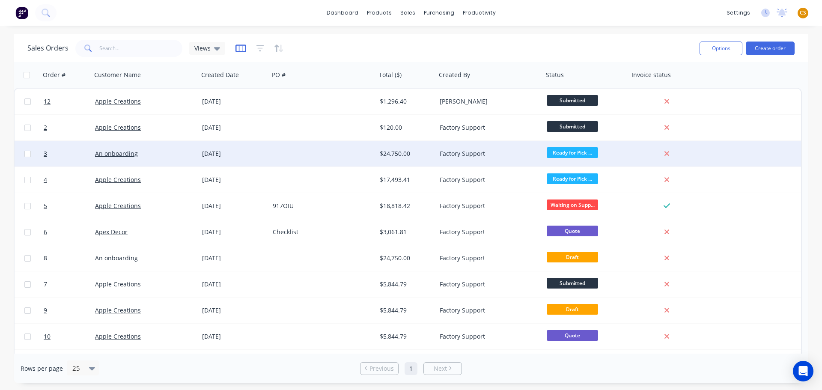
click at [239, 48] on icon "button" at bounding box center [241, 48] width 11 height 9
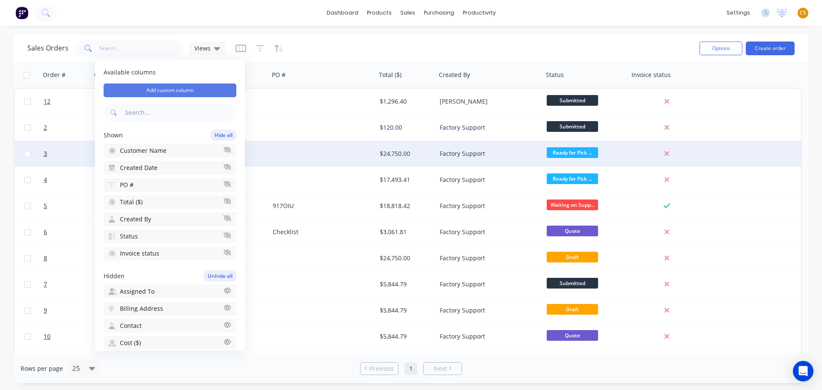
click at [180, 91] on button "Add custom column" at bounding box center [170, 91] width 133 height 14
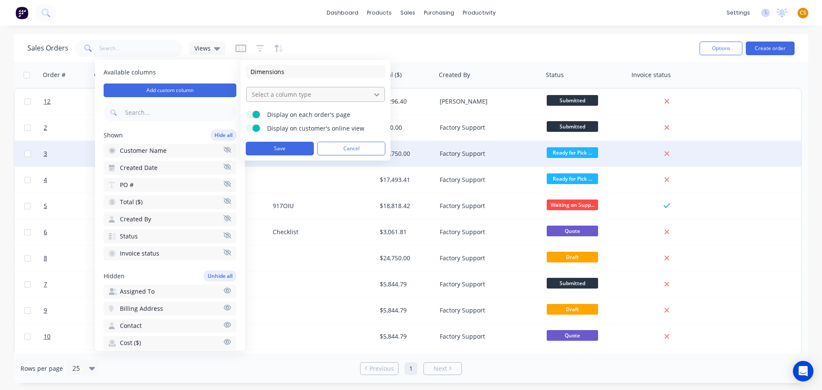
type input "Dimensions"
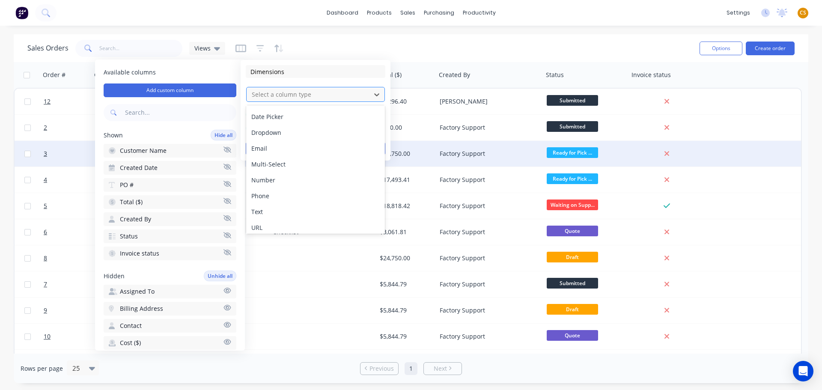
scroll to position [49, 0]
click at [274, 207] on div "Text" at bounding box center [315, 208] width 139 height 16
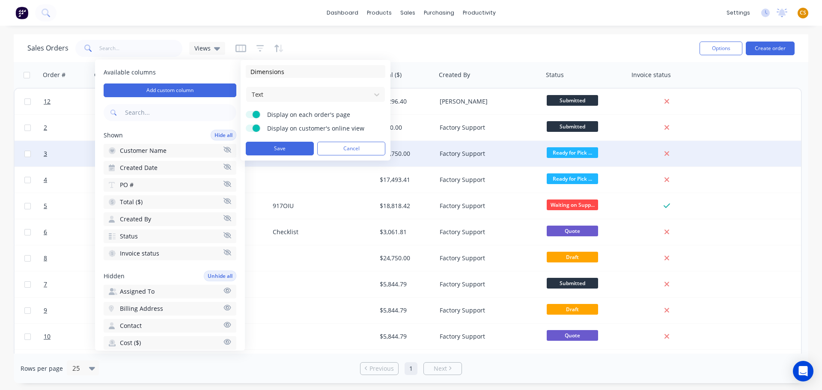
click at [248, 129] on label "Display on customer's online view" at bounding box center [253, 128] width 15 height 7
click at [246, 125] on input "Display on customer's online view" at bounding box center [246, 125] width 0 height 0
click at [269, 149] on button "Save" at bounding box center [280, 149] width 68 height 14
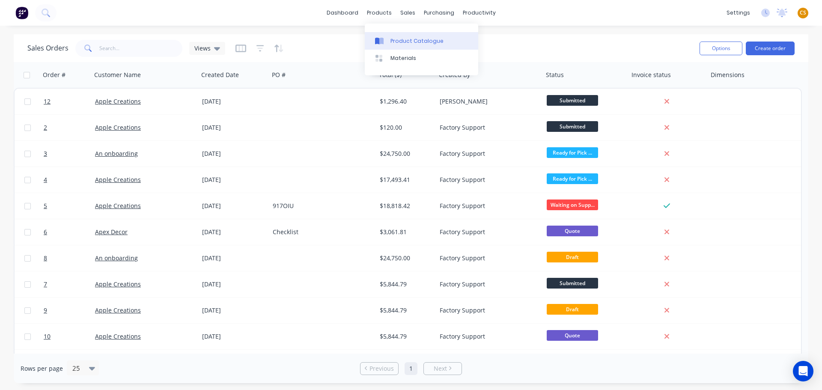
click at [404, 40] on div "Product Catalogue" at bounding box center [417, 41] width 53 height 8
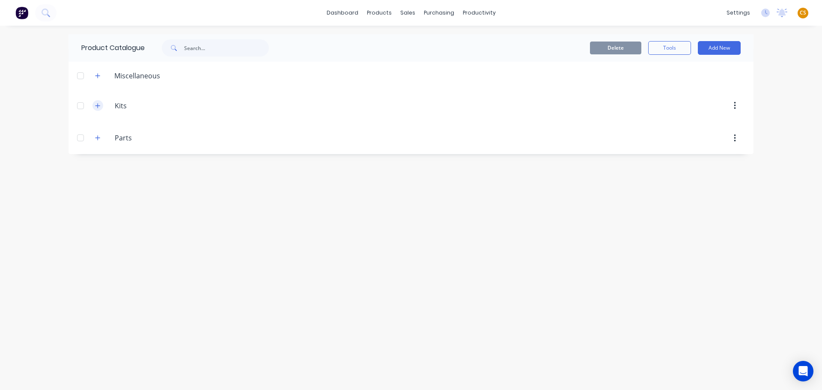
click at [98, 105] on icon "button" at bounding box center [98, 105] width 5 height 5
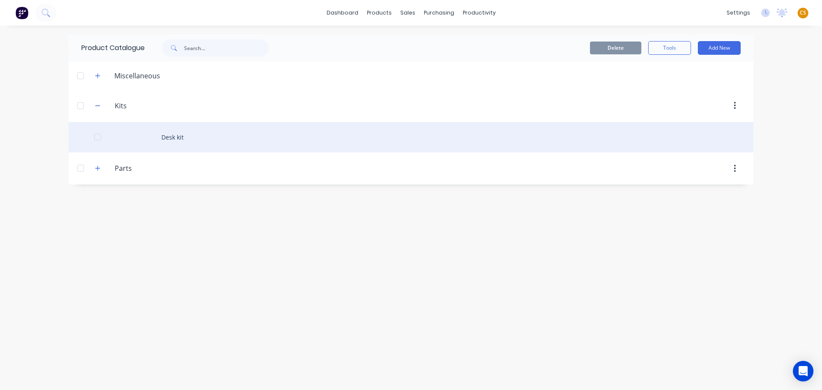
click at [170, 137] on div "Desk kit" at bounding box center [411, 137] width 685 height 30
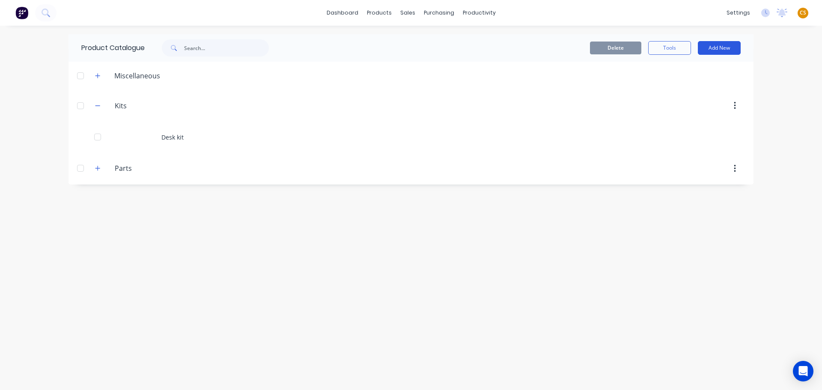
click at [723, 51] on button "Add New" at bounding box center [719, 48] width 43 height 14
click at [691, 105] on div "Product Kit" at bounding box center [700, 104] width 66 height 12
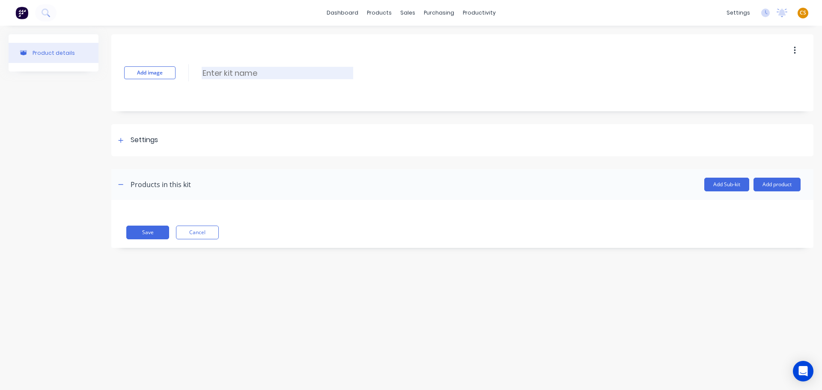
click at [223, 74] on input at bounding box center [278, 73] width 152 height 12
type input "Pitched pergola"
click at [143, 233] on button "Save" at bounding box center [147, 233] width 43 height 14
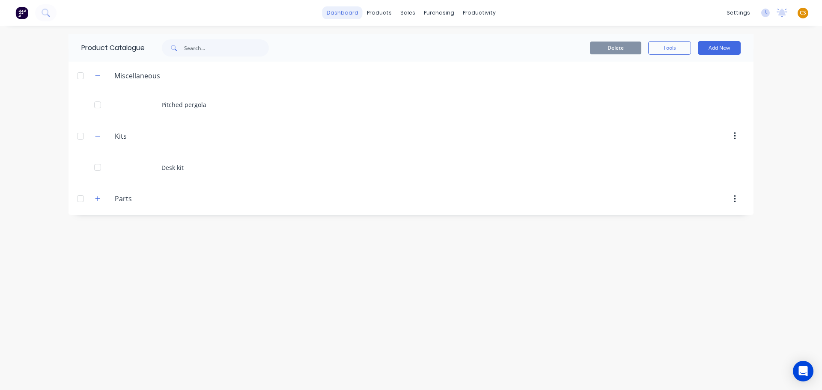
click at [351, 15] on link "dashboard" at bounding box center [343, 12] width 40 height 13
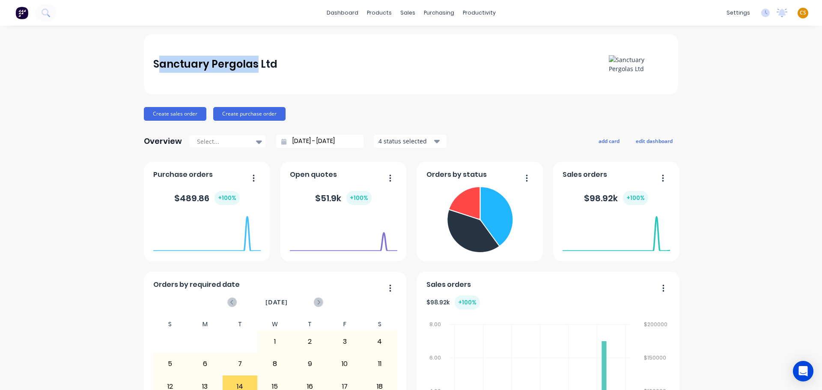
drag, startPoint x: 158, startPoint y: 63, endPoint x: 252, endPoint y: 64, distance: 94.7
click at [252, 64] on div "Sanctuary Pergolas Ltd" at bounding box center [215, 64] width 124 height 17
click at [803, 370] on icon "Open Intercom Messenger" at bounding box center [803, 371] width 10 height 11
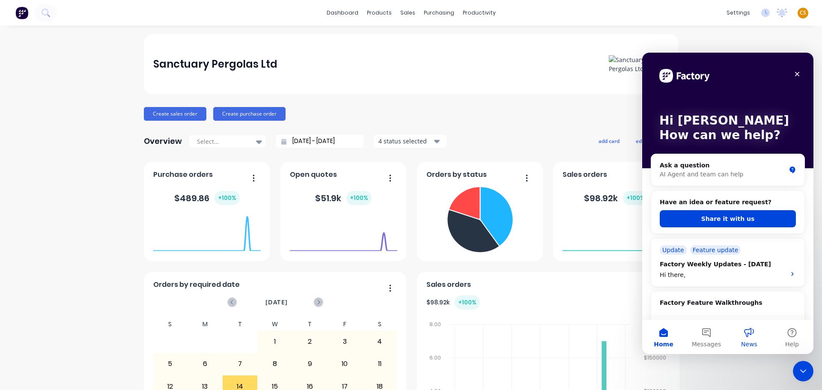
click at [749, 338] on button "News" at bounding box center [749, 337] width 43 height 34
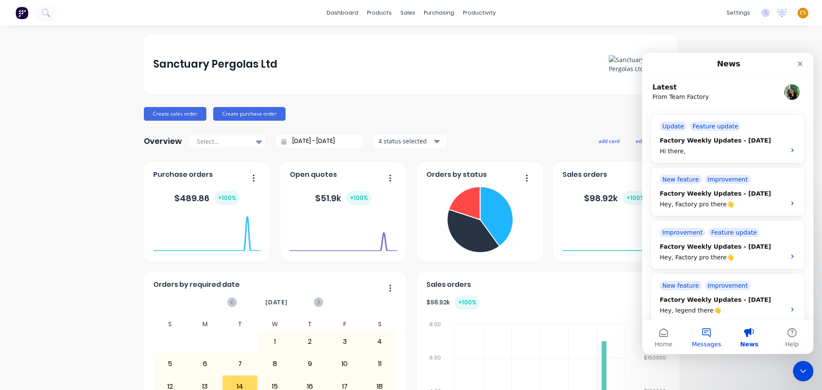
click at [708, 336] on button "Messages" at bounding box center [706, 337] width 43 height 34
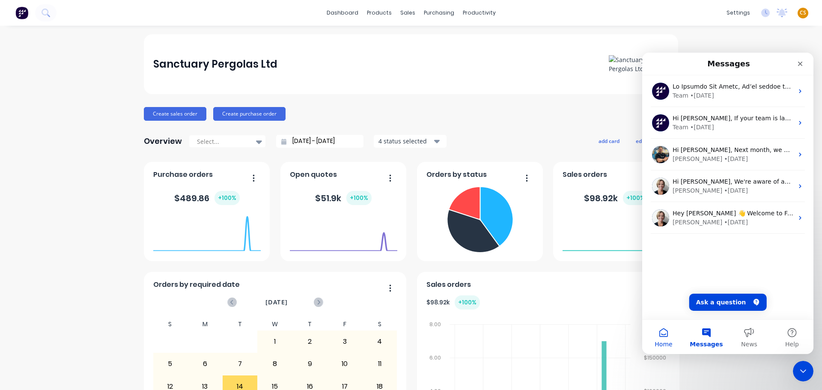
click at [662, 333] on button "Home" at bounding box center [663, 337] width 43 height 34
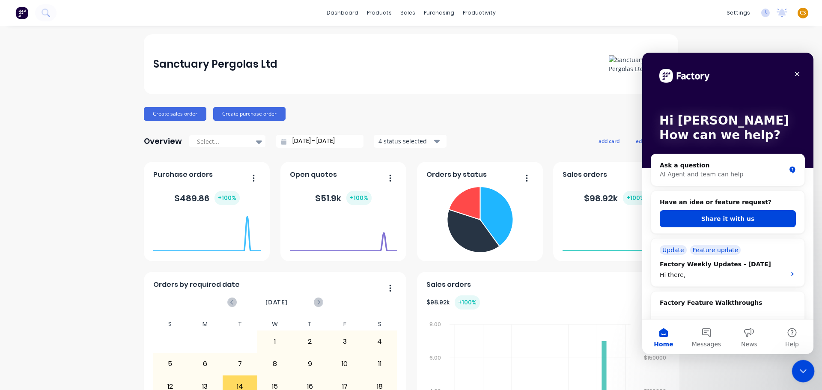
click at [802, 368] on icon "Close Intercom Messenger" at bounding box center [802, 370] width 10 height 10
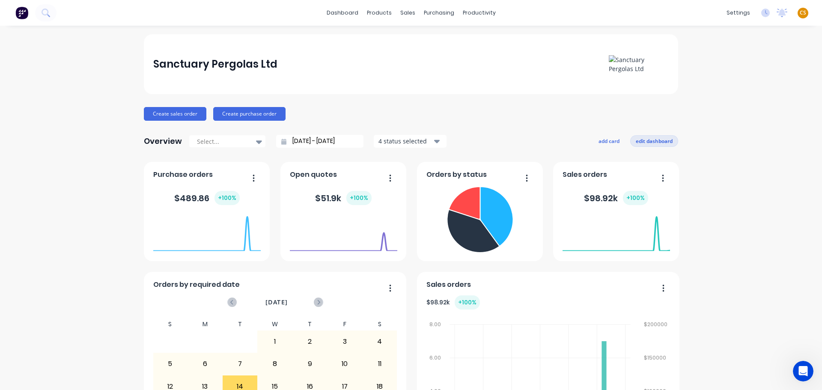
click at [660, 142] on button "edit dashboard" at bounding box center [654, 140] width 48 height 11
click at [608, 141] on button "add card" at bounding box center [608, 140] width 32 height 11
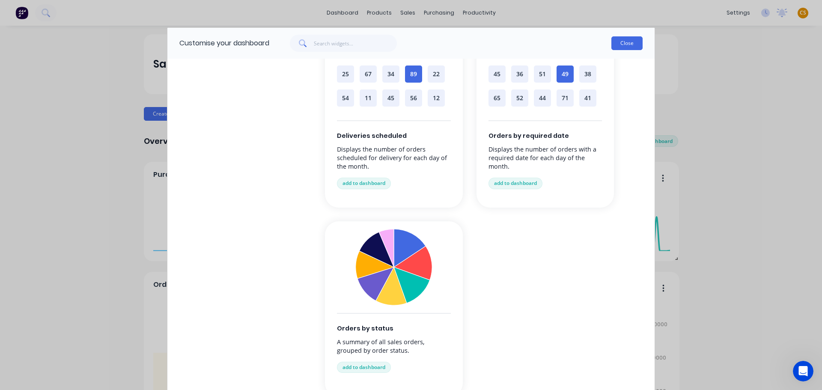
scroll to position [457, 0]
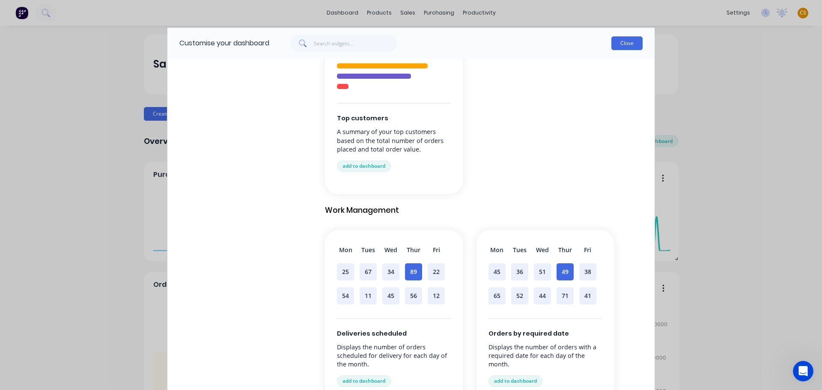
click at [623, 44] on button "Close" at bounding box center [627, 43] width 31 height 14
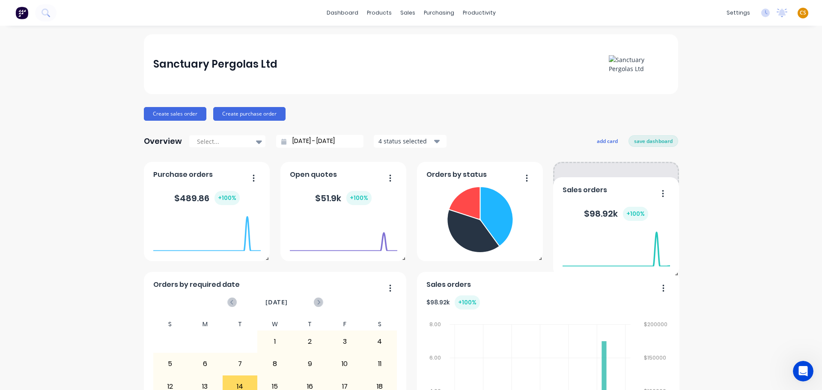
drag, startPoint x: 621, startPoint y: 173, endPoint x: 645, endPoint y: 188, distance: 28.2
click at [645, 188] on div "Sales orders" at bounding box center [617, 192] width 108 height 12
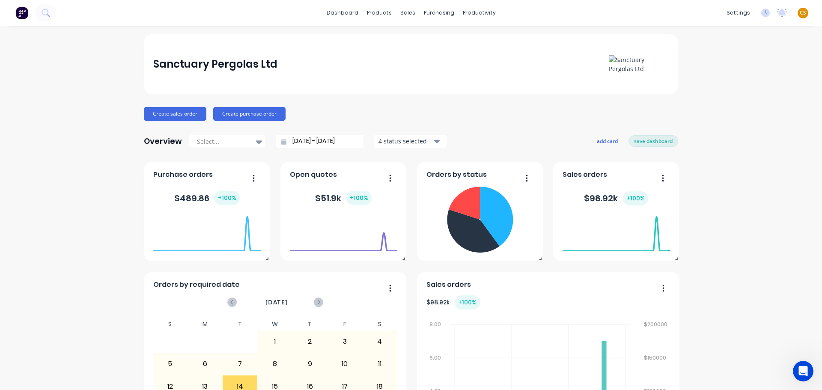
scroll to position [128, 0]
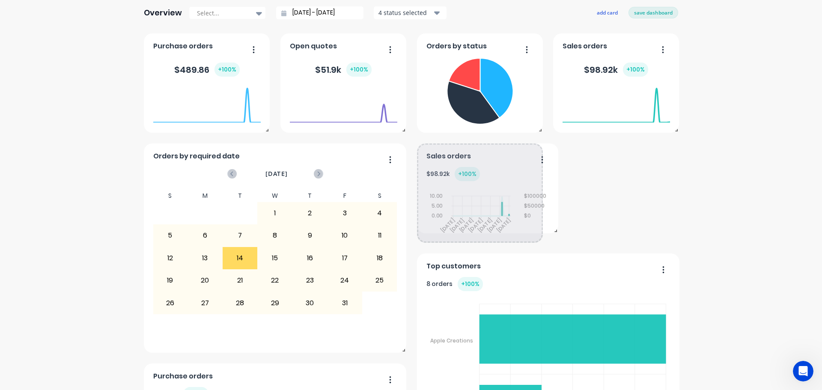
drag, startPoint x: 674, startPoint y: 352, endPoint x: 553, endPoint y: 232, distance: 170.2
click at [553, 232] on span at bounding box center [554, 229] width 9 height 9
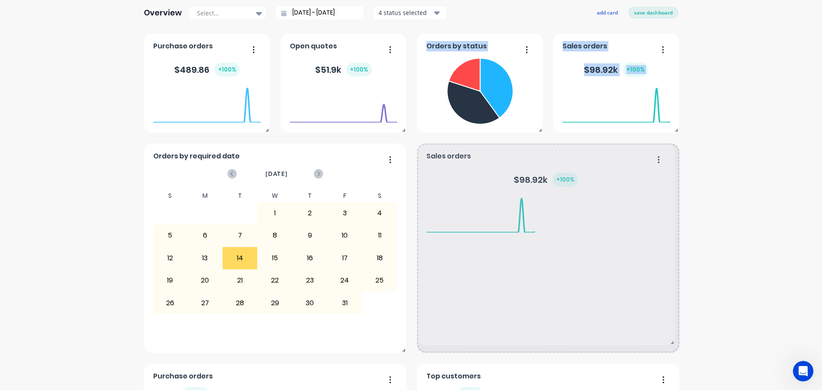
drag, startPoint x: 538, startPoint y: 240, endPoint x: 670, endPoint y: 343, distance: 167.0
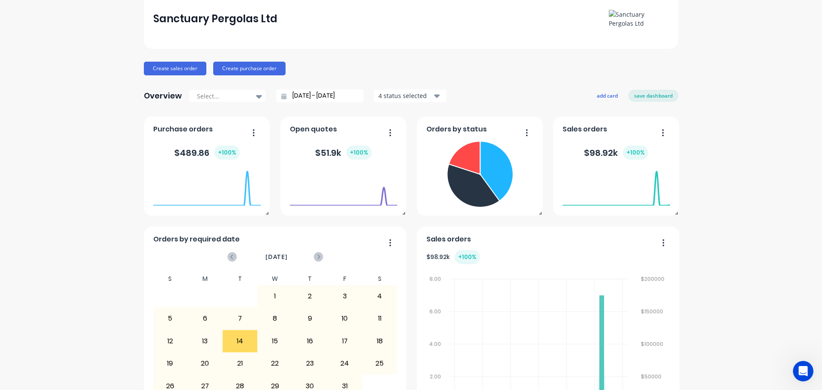
scroll to position [0, 0]
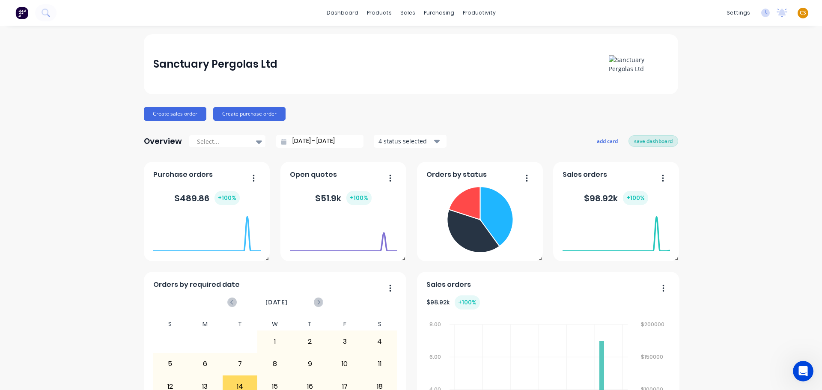
drag, startPoint x: 637, startPoint y: 142, endPoint x: 642, endPoint y: 144, distance: 4.6
click at [638, 142] on button "save dashboard" at bounding box center [654, 140] width 50 height 11
click at [176, 113] on button "Create sales order" at bounding box center [175, 114] width 63 height 14
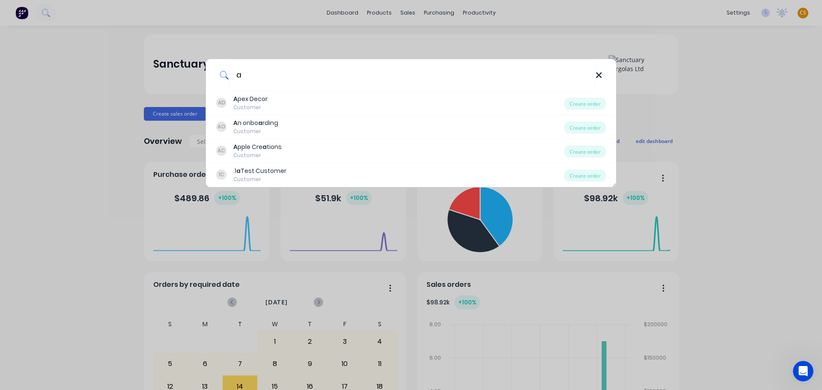
type input "a"
click at [596, 76] on icon at bounding box center [599, 75] width 7 height 9
click at [774, 98] on div "a AD A pex Decor Customer Create order AO A n onbo a rding Customer Create orde…" at bounding box center [411, 195] width 822 height 390
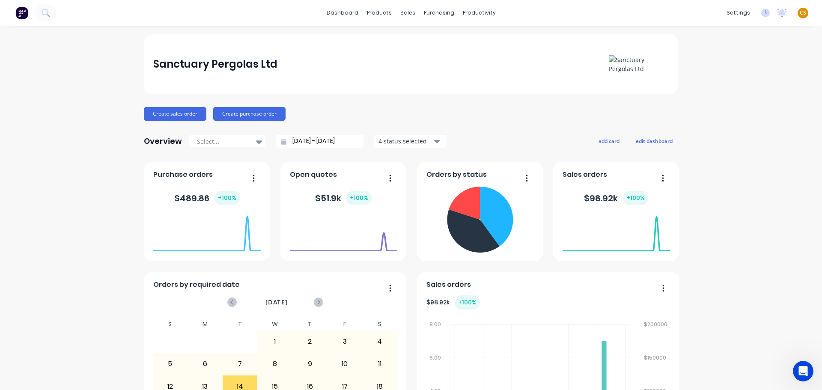
drag, startPoint x: 485, startPoint y: 42, endPoint x: 476, endPoint y: 42, distance: 9.0
click at [485, 42] on div "Workflow" at bounding box center [491, 41] width 26 height 8
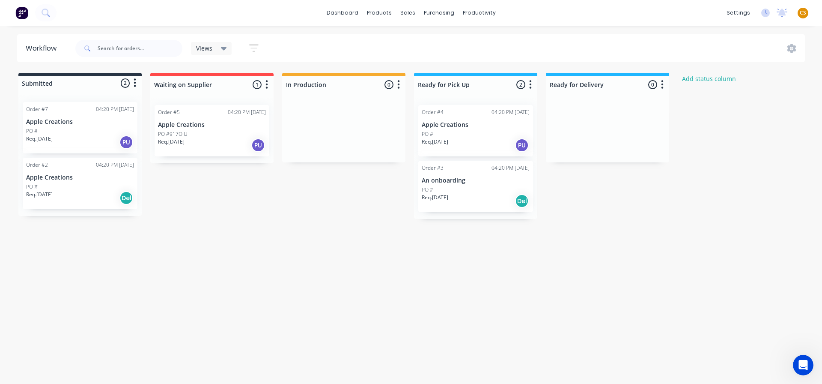
click at [22, 12] on img at bounding box center [21, 12] width 13 height 13
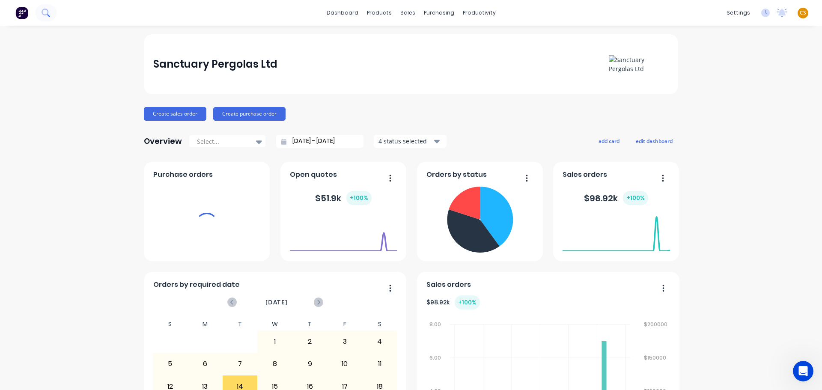
click at [44, 15] on icon at bounding box center [46, 13] width 8 height 8
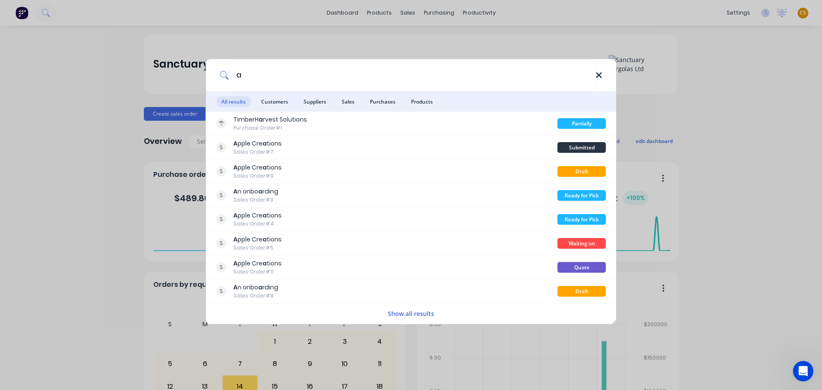
type input "a"
click at [599, 75] on icon at bounding box center [599, 75] width 6 height 6
click at [723, 98] on div "a All results Customers Suppliers Sales Purchases Products TimberH a rvest Solu…" at bounding box center [411, 195] width 822 height 390
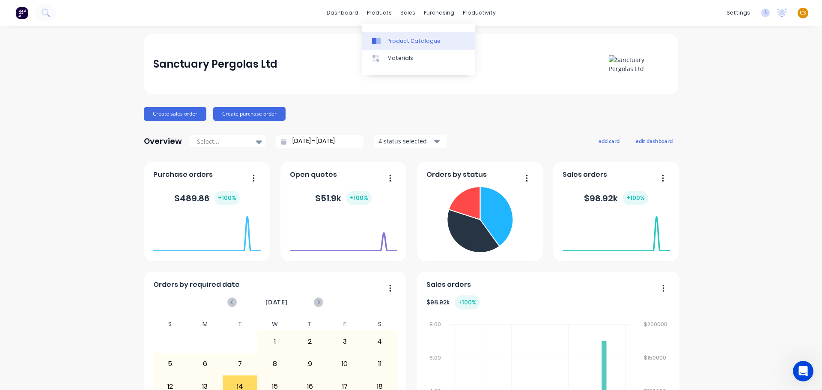
click at [397, 39] on div "Product Catalogue" at bounding box center [414, 41] width 53 height 8
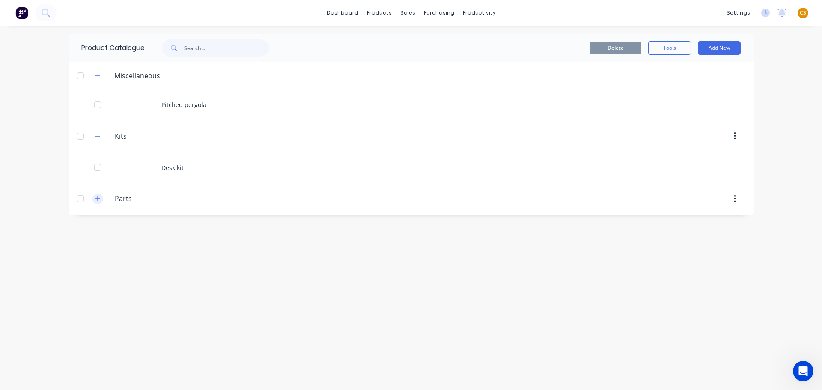
click at [98, 198] on icon "button" at bounding box center [98, 199] width 5 height 5
click at [721, 51] on button "Add New" at bounding box center [719, 48] width 43 height 14
click at [681, 70] on div "Category" at bounding box center [700, 70] width 66 height 12
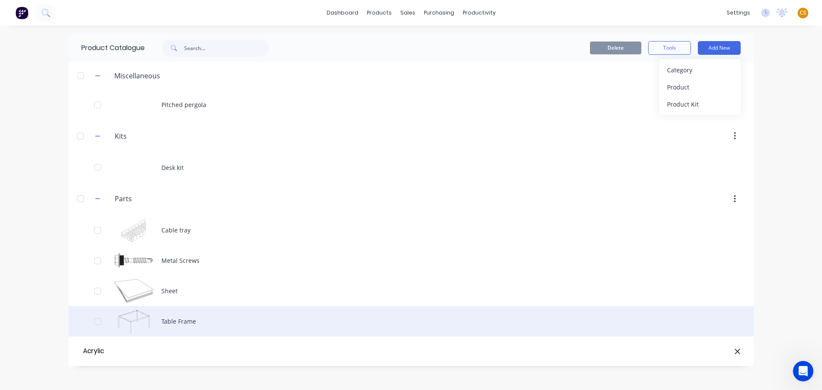
type input "Acrylic"
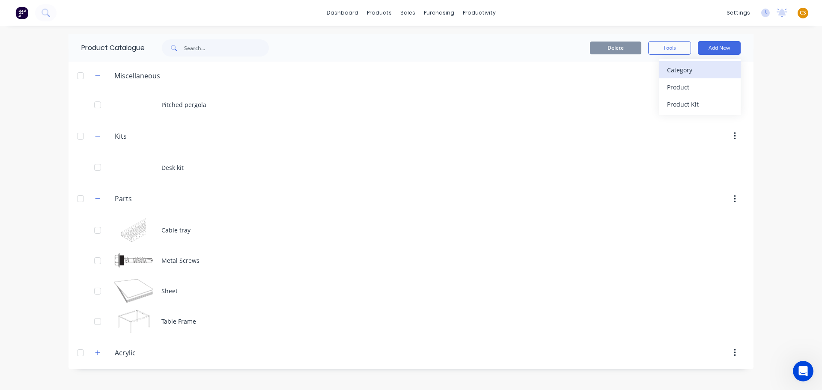
click at [697, 73] on div "Category" at bounding box center [700, 70] width 66 height 12
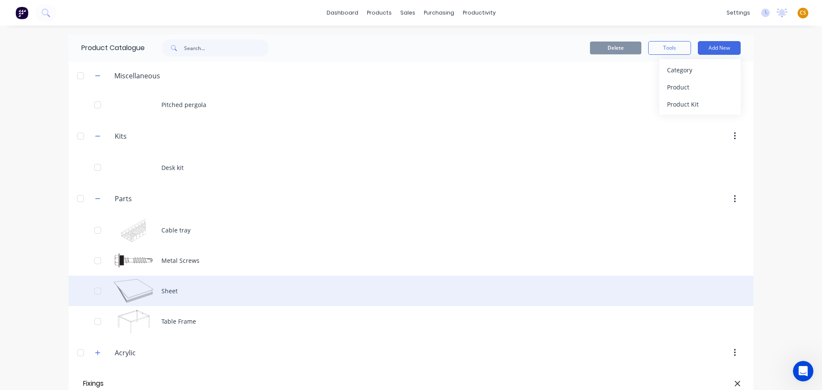
type input "Fixings"
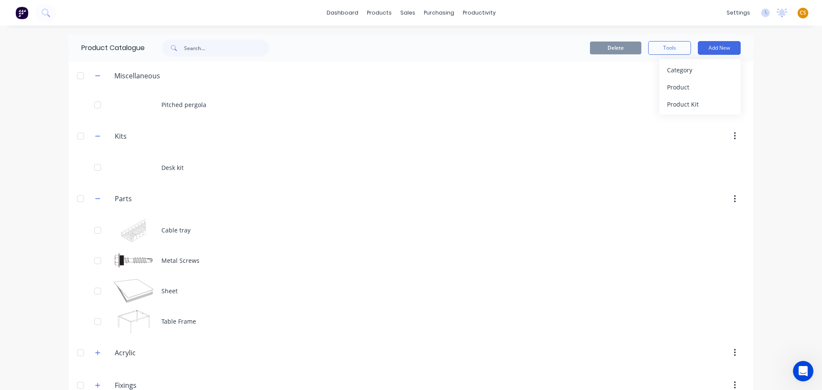
click at [781, 168] on div "dashboard products sales purchasing productivity dashboard products Product Cat…" at bounding box center [411, 195] width 822 height 390
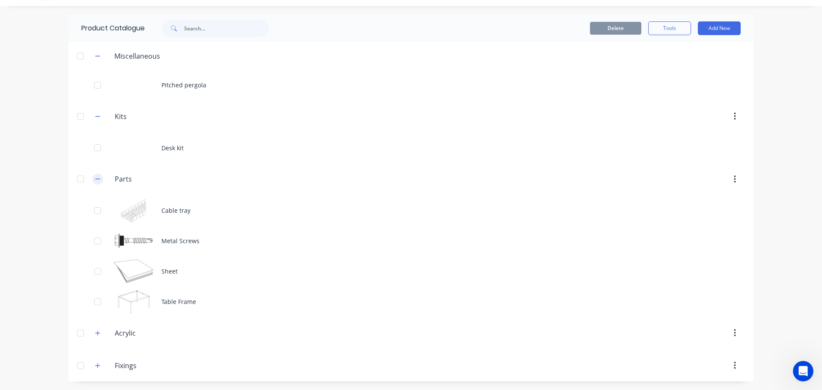
click at [96, 181] on icon "button" at bounding box center [97, 179] width 5 height 6
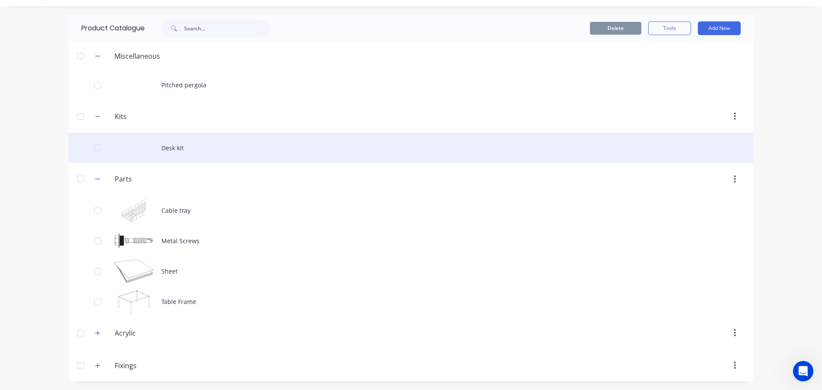
scroll to position [0, 0]
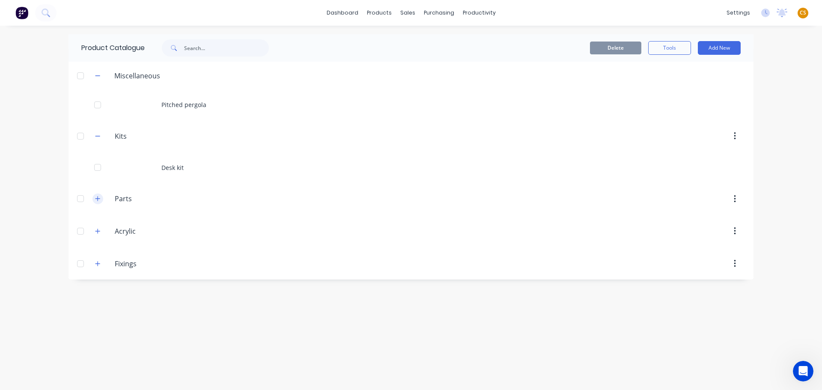
click at [96, 197] on icon "button" at bounding box center [97, 199] width 5 height 6
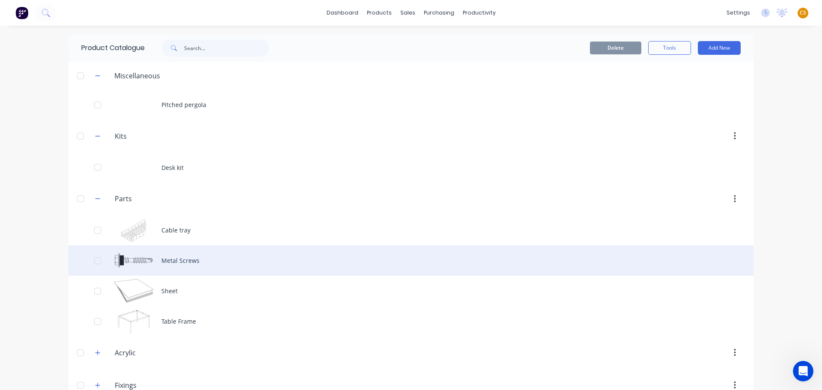
click at [174, 260] on div "Metal Screws" at bounding box center [411, 260] width 685 height 30
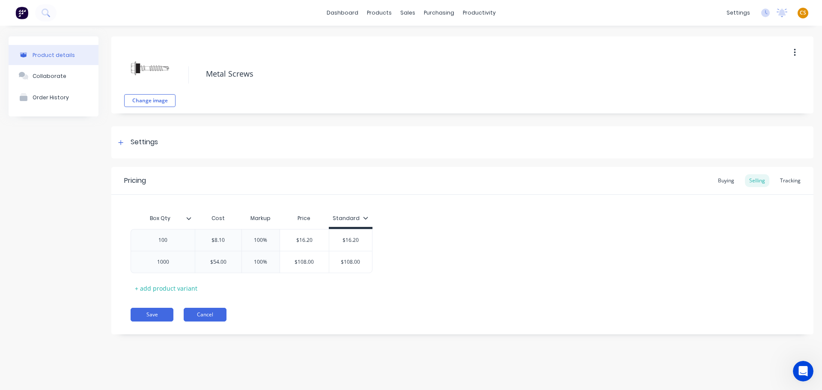
click at [203, 315] on button "Cancel" at bounding box center [205, 315] width 43 height 14
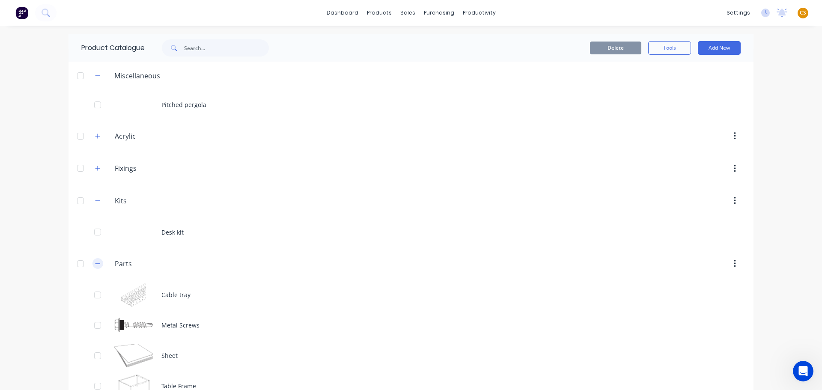
click at [95, 263] on icon "button" at bounding box center [97, 264] width 5 height 6
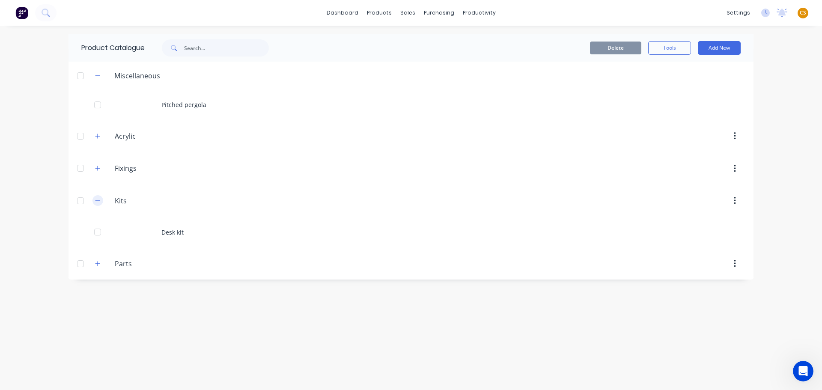
click at [97, 200] on icon "button" at bounding box center [97, 201] width 5 height 6
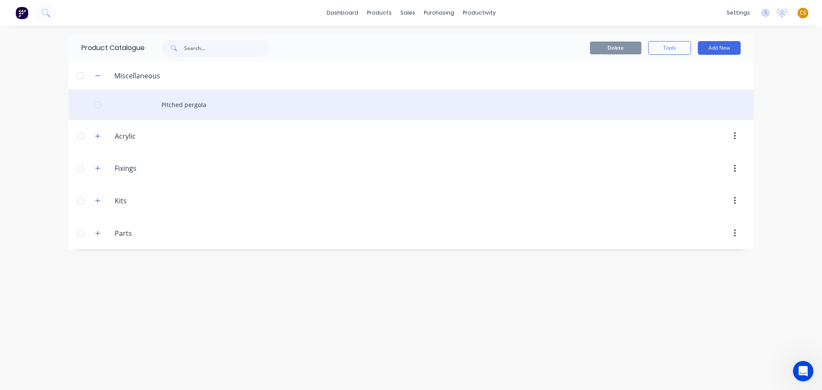
click at [197, 107] on div "Pitched pergola" at bounding box center [411, 105] width 685 height 30
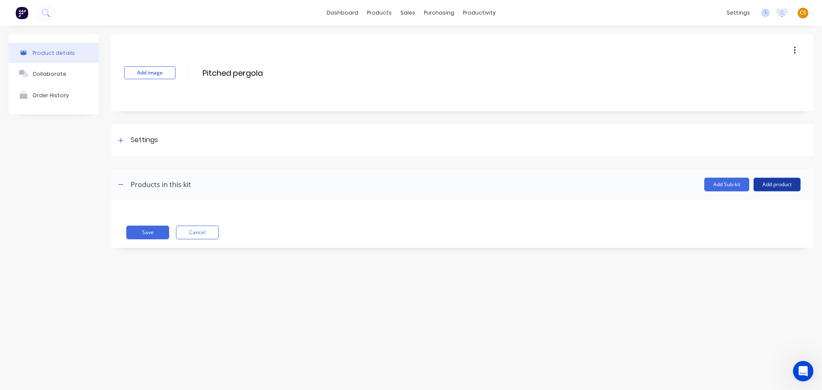
click at [765, 188] on button "Add product" at bounding box center [777, 185] width 47 height 14
click at [211, 72] on input "Pitched pergola" at bounding box center [278, 73] width 152 height 12
drag, startPoint x: 211, startPoint y: 72, endPoint x: 251, endPoint y: 75, distance: 40.0
click at [251, 75] on input "Pitched pergola" at bounding box center [278, 73] width 152 height 12
click at [193, 234] on button "Cancel" at bounding box center [197, 233] width 43 height 14
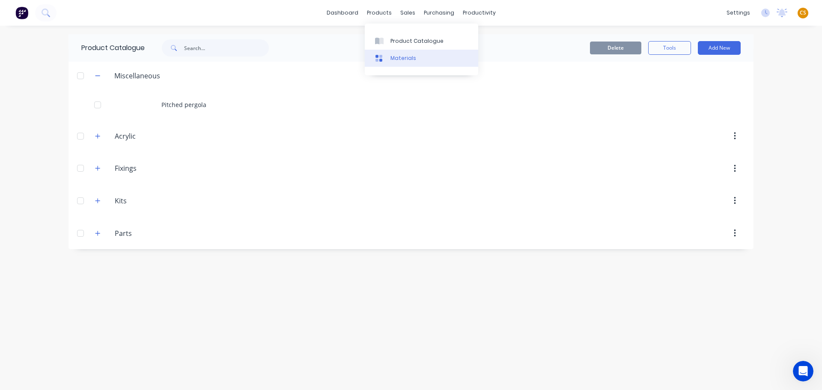
click at [398, 57] on div "Materials" at bounding box center [404, 58] width 26 height 8
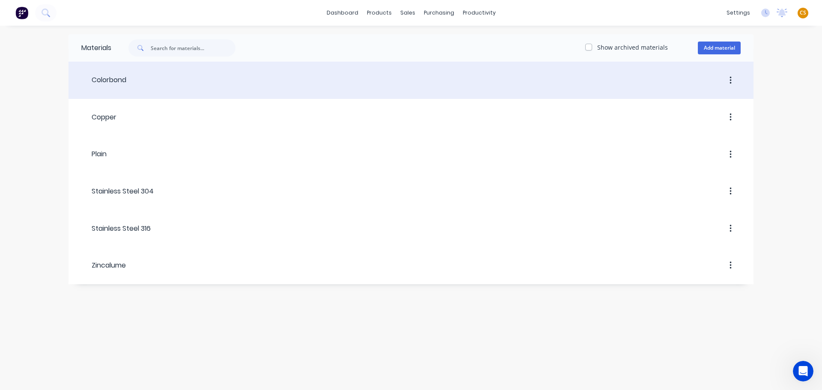
click at [114, 81] on div "Colorbond" at bounding box center [103, 80] width 45 height 10
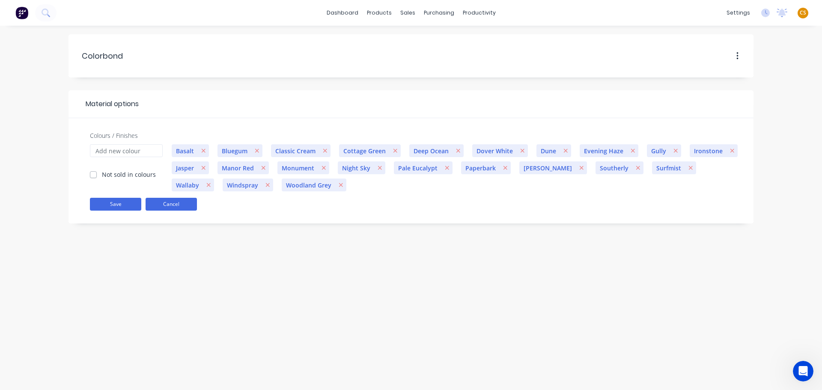
click at [176, 207] on button "Cancel" at bounding box center [171, 204] width 51 height 13
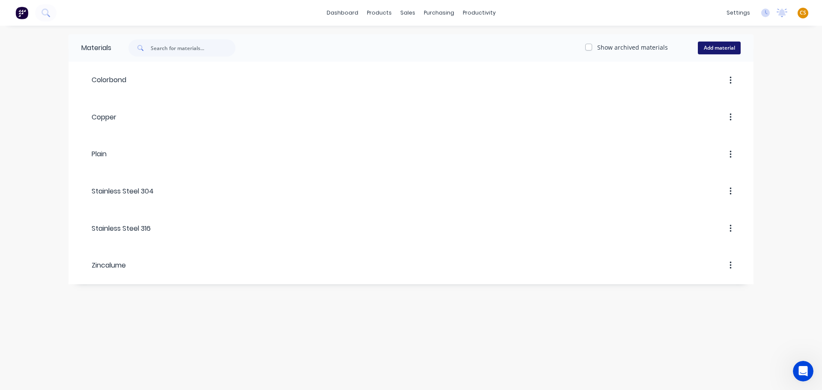
click at [706, 50] on button "Add material" at bounding box center [719, 48] width 43 height 13
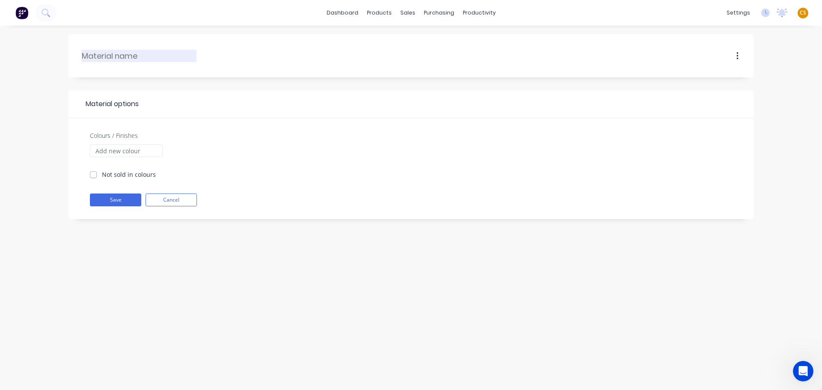
click at [164, 61] on input "text" at bounding box center [139, 56] width 115 height 12
type input "Powder coating"
click at [103, 199] on button "Save" at bounding box center [115, 200] width 51 height 13
checkbox input "true"
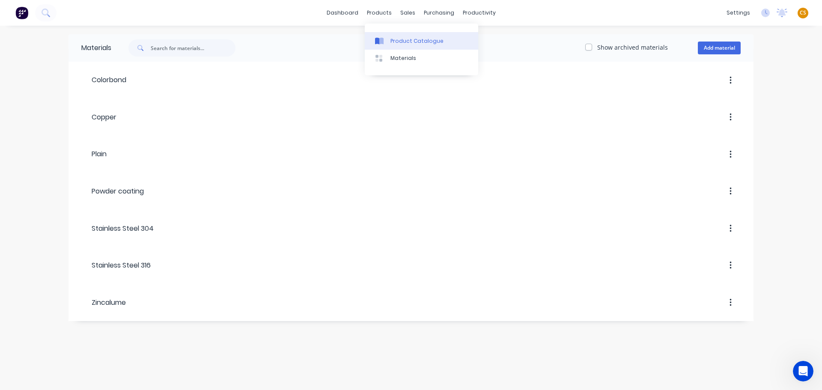
click at [407, 43] on div "Product Catalogue" at bounding box center [417, 41] width 53 height 8
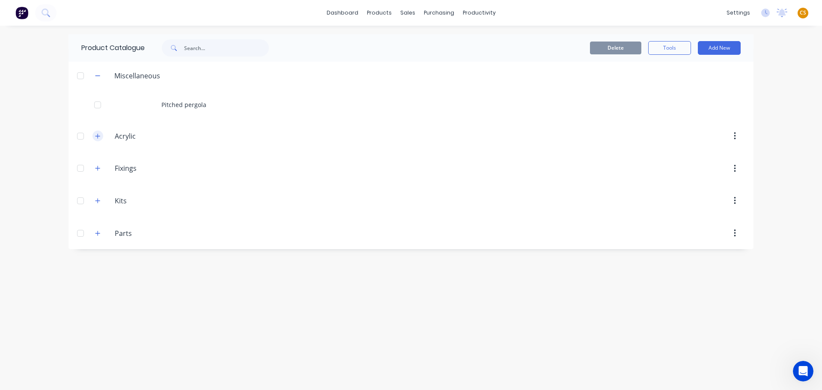
click at [99, 137] on icon "button" at bounding box center [97, 136] width 5 height 6
click at [96, 234] on icon "button" at bounding box center [97, 233] width 5 height 6
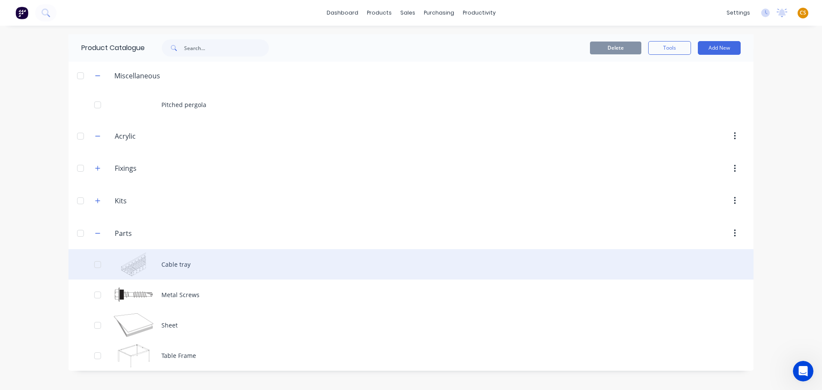
click at [170, 268] on div "Cable tray" at bounding box center [411, 264] width 685 height 30
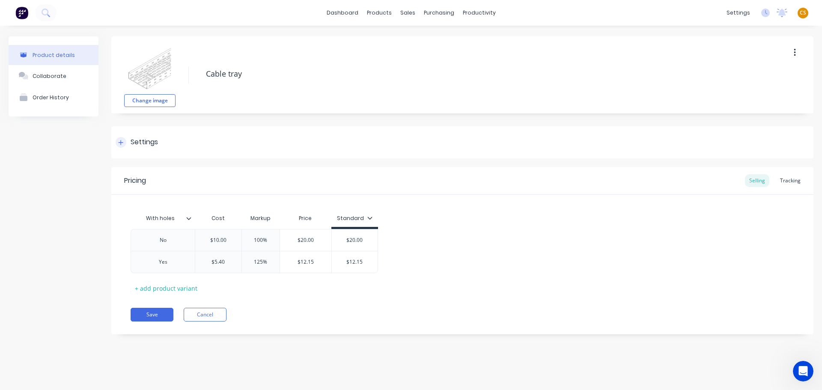
click at [121, 142] on icon at bounding box center [121, 142] width 5 height 5
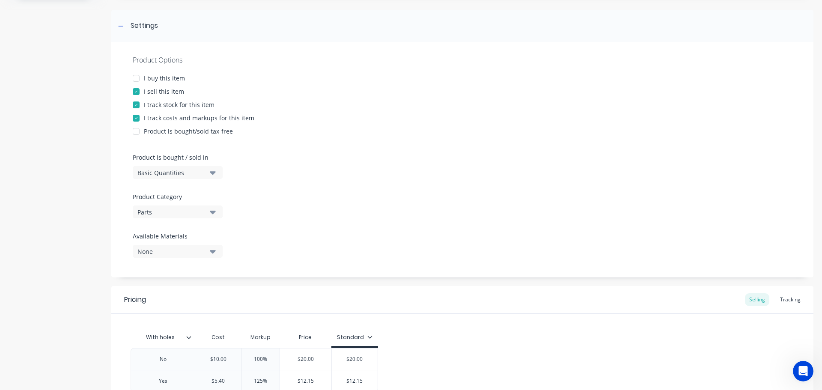
scroll to position [128, 0]
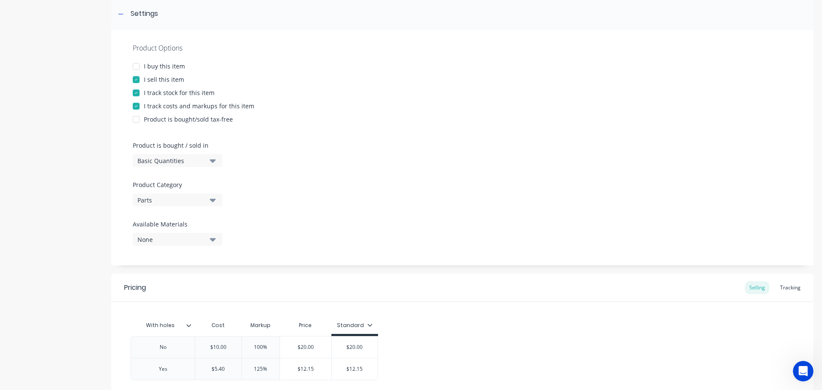
click at [161, 239] on div "None" at bounding box center [171, 239] width 69 height 9
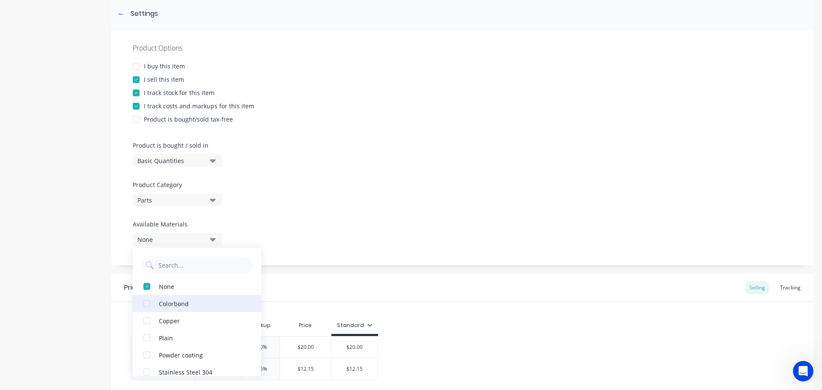
click at [171, 303] on div "Colorbond" at bounding box center [202, 303] width 86 height 9
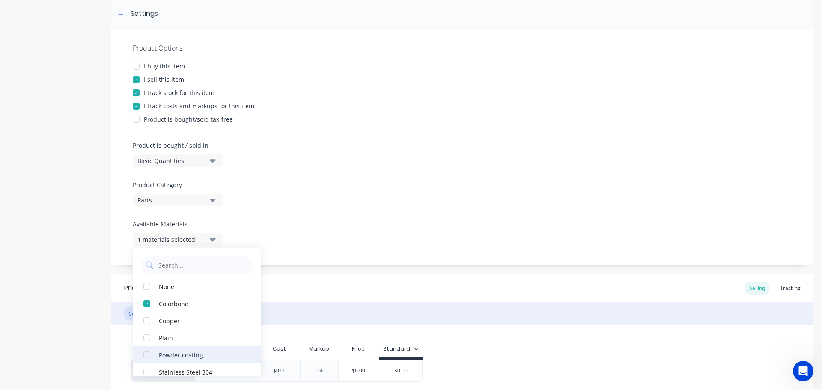
click at [175, 356] on div "Powder coating" at bounding box center [202, 354] width 86 height 9
click at [552, 367] on div "Colorbond $0.00 0% $0.00 $0.00" at bounding box center [463, 371] width 664 height 22
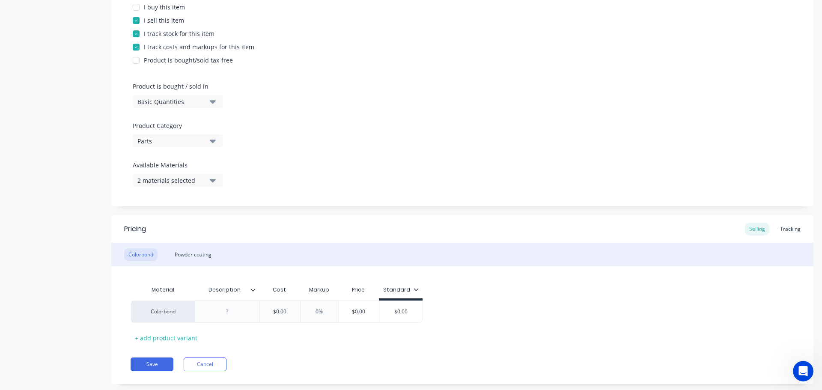
scroll to position [205, 0]
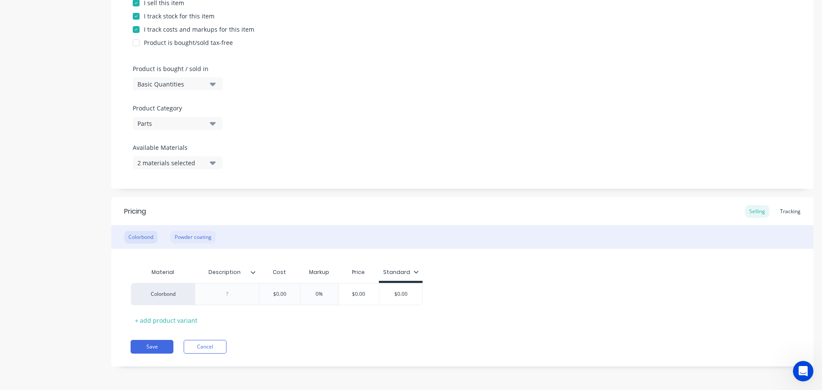
click at [185, 237] on div "Powder coating" at bounding box center [192, 237] width 45 height 13
click at [138, 235] on div "Colorbond" at bounding box center [140, 237] width 33 height 13
drag, startPoint x: 278, startPoint y: 294, endPoint x: 247, endPoint y: 294, distance: 31.3
click at [247, 294] on div "Colorbond $0.00 $0.00 0% $0.00 $0.00" at bounding box center [277, 294] width 292 height 22
click at [197, 240] on div "Powder coating" at bounding box center [192, 237] width 45 height 13
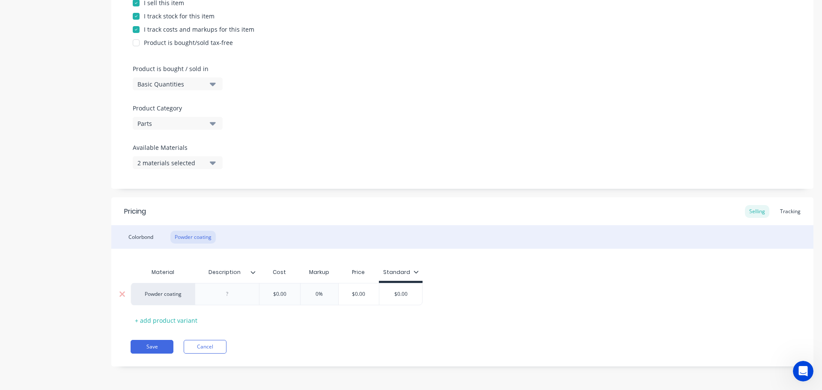
drag, startPoint x: 293, startPoint y: 291, endPoint x: 263, endPoint y: 294, distance: 30.1
click at [263, 294] on input "$0.00" at bounding box center [279, 294] width 43 height 8
type input "8"
type input "0%"
click at [135, 240] on div "Colorbond" at bounding box center [140, 237] width 33 height 13
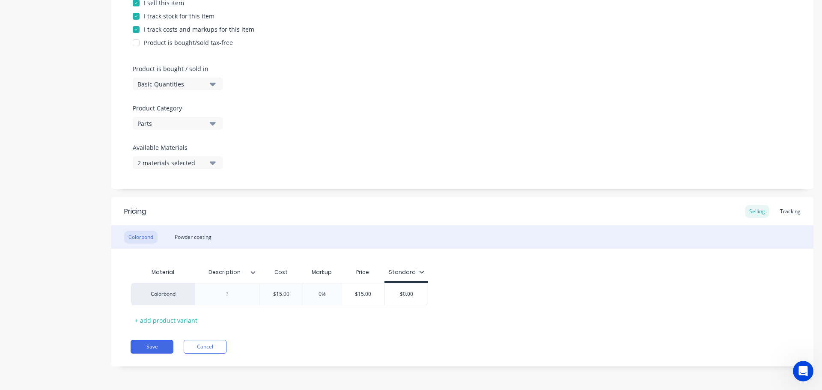
scroll to position [0, 0]
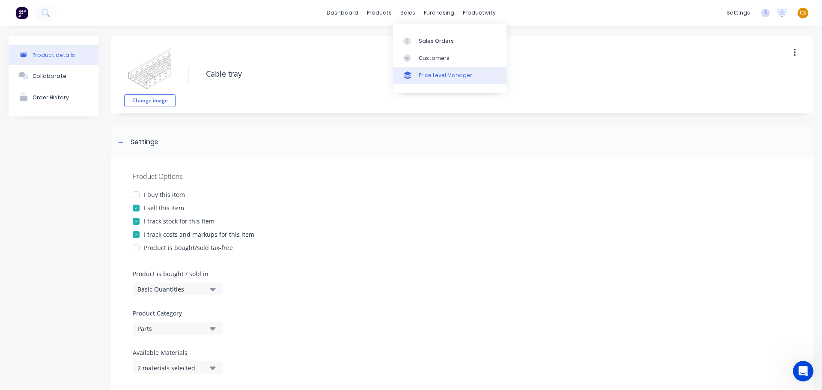
click at [450, 75] on div "Price Level Manager" at bounding box center [446, 76] width 54 height 8
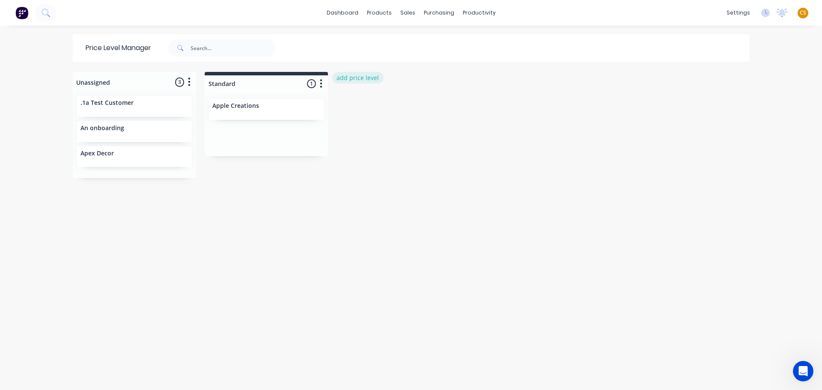
click at [358, 78] on button "add price level" at bounding box center [357, 78] width 51 height 12
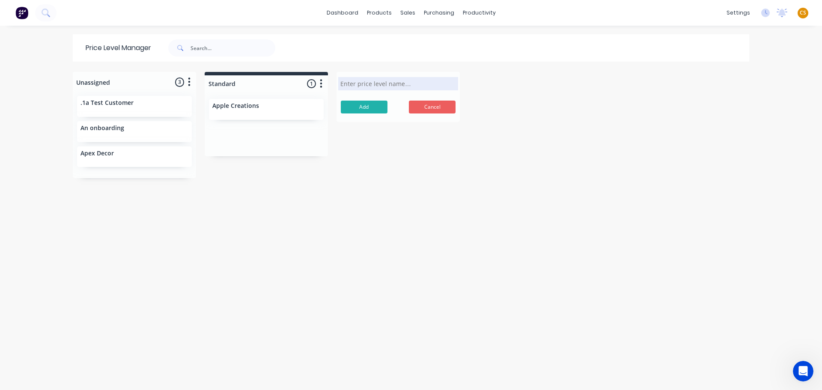
drag, startPoint x: 429, startPoint y: 108, endPoint x: 436, endPoint y: 101, distance: 9.4
click at [429, 108] on button "Cancel" at bounding box center [432, 107] width 47 height 13
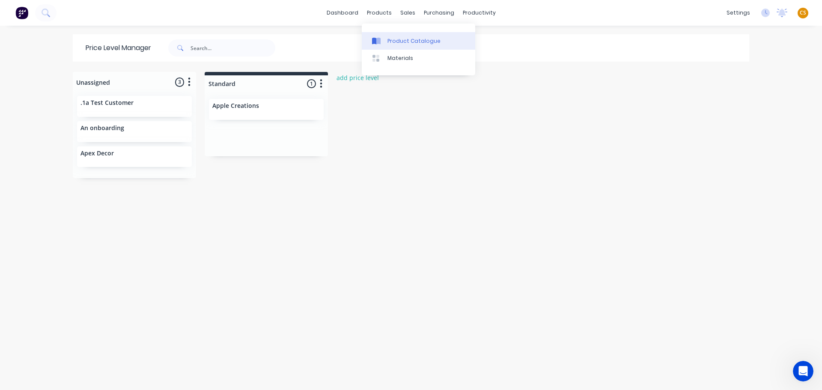
click at [398, 44] on div "Product Catalogue" at bounding box center [414, 41] width 53 height 8
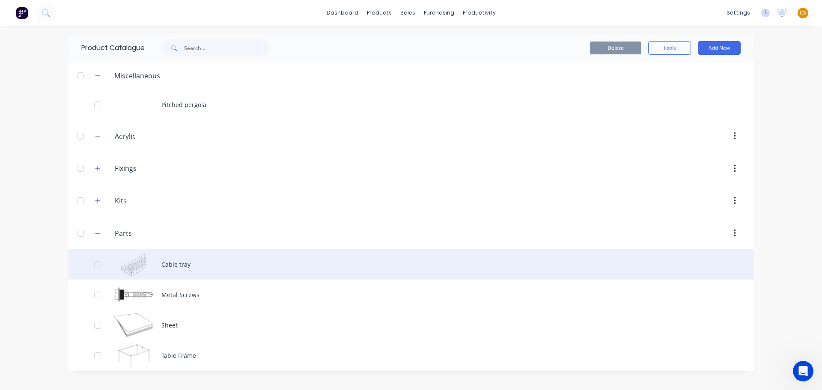
click at [168, 266] on div "Cable tray" at bounding box center [411, 264] width 685 height 30
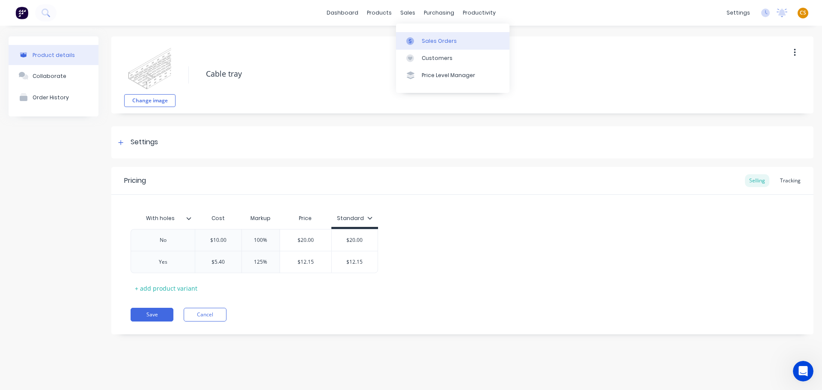
click at [434, 42] on div "Sales Orders" at bounding box center [439, 41] width 35 height 8
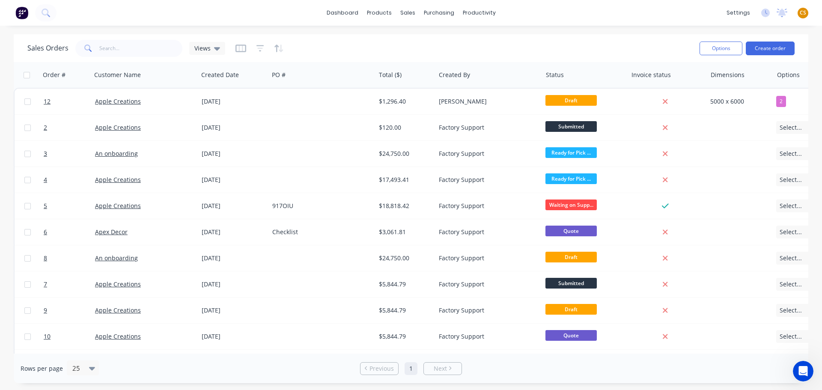
scroll to position [0, 24]
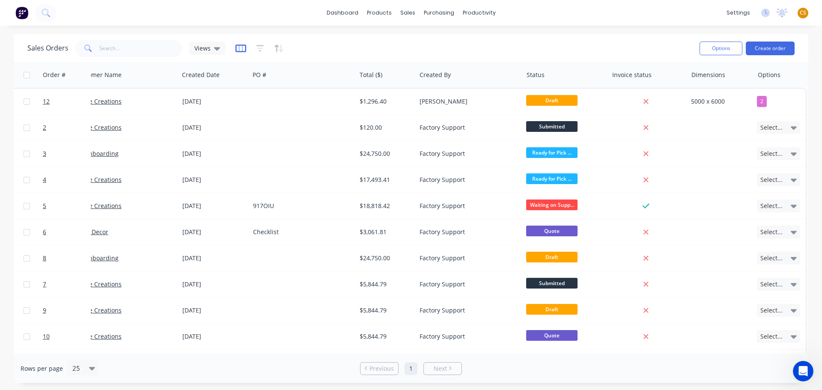
click at [239, 48] on icon "button" at bounding box center [241, 48] width 11 height 9
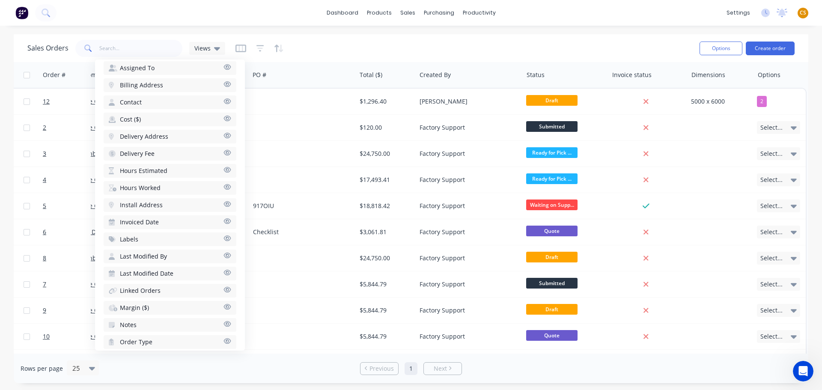
scroll to position [320, 0]
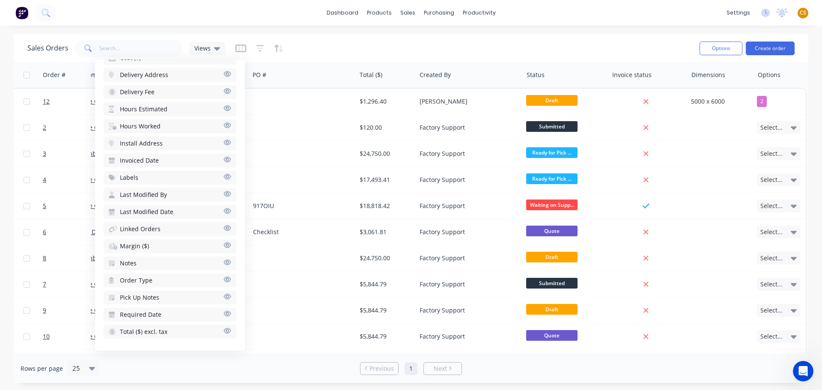
click at [156, 246] on button "Margin ($)" at bounding box center [170, 246] width 133 height 14
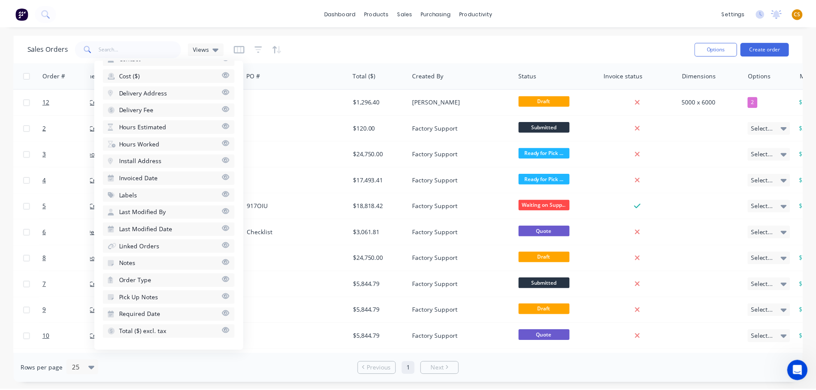
scroll to position [0, 88]
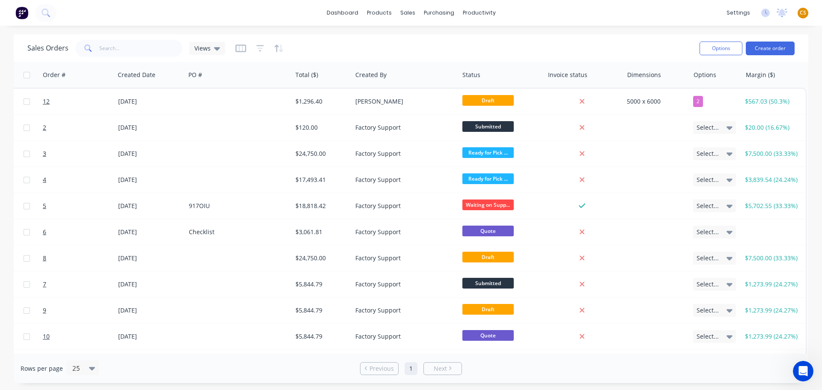
click at [630, 367] on div "Rows per page 25 Previous 1 Next" at bounding box center [411, 369] width 795 height 30
drag, startPoint x: 33, startPoint y: 49, endPoint x: 48, endPoint y: 49, distance: 15.0
click at [48, 49] on h1 "Sales Orders" at bounding box center [47, 48] width 41 height 8
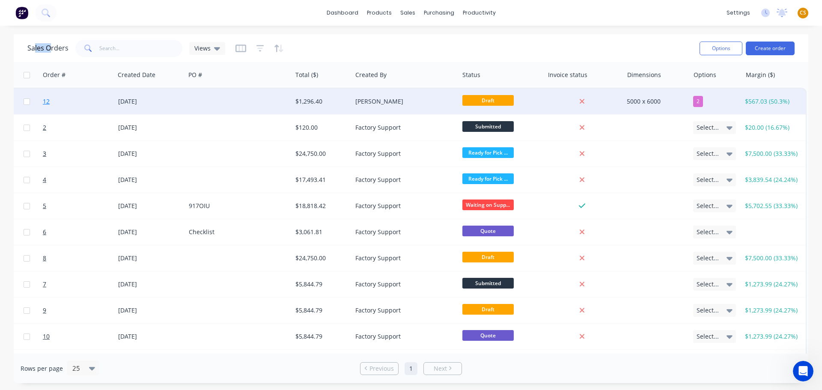
click at [61, 102] on link "12" at bounding box center [68, 102] width 51 height 26
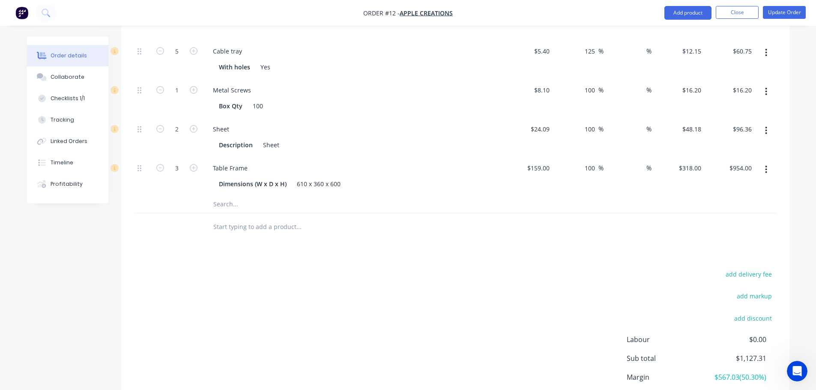
scroll to position [418, 0]
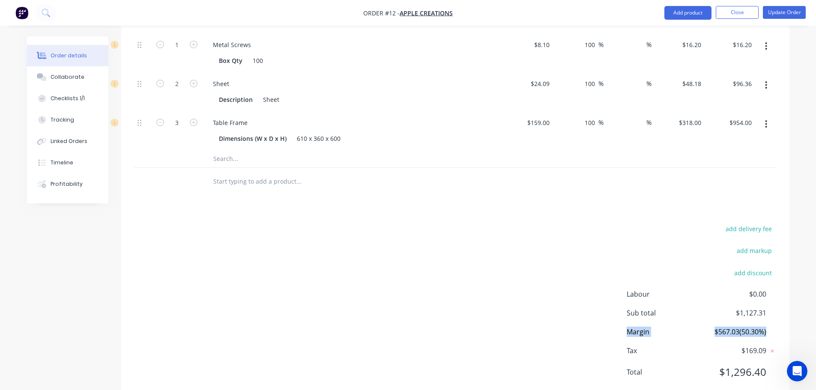
drag, startPoint x: 768, startPoint y: 306, endPoint x: 623, endPoint y: 311, distance: 145.7
click at [623, 311] on div "add delivery fee add markup add discount Labour $0.00 Sub total $1,127.31 Margi…" at bounding box center [455, 305] width 642 height 165
click at [775, 327] on div "Margin $567.03 ( 50.30 %)" at bounding box center [702, 332] width 150 height 10
drag, startPoint x: 775, startPoint y: 308, endPoint x: 711, endPoint y: 308, distance: 64.2
click at [711, 327] on div "Margin $567.03 ( 50.30 %)" at bounding box center [702, 332] width 150 height 10
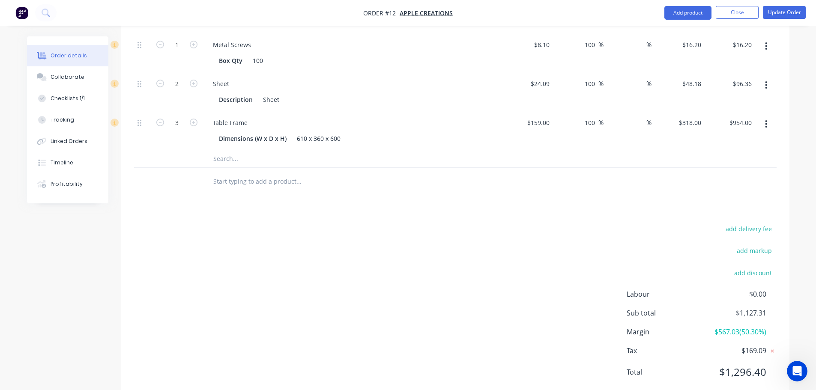
click at [797, 145] on div "Order details Collaborate Checklists 1/1 Tracking Linked Orders Timeline Profit…" at bounding box center [408, 16] width 780 height 795
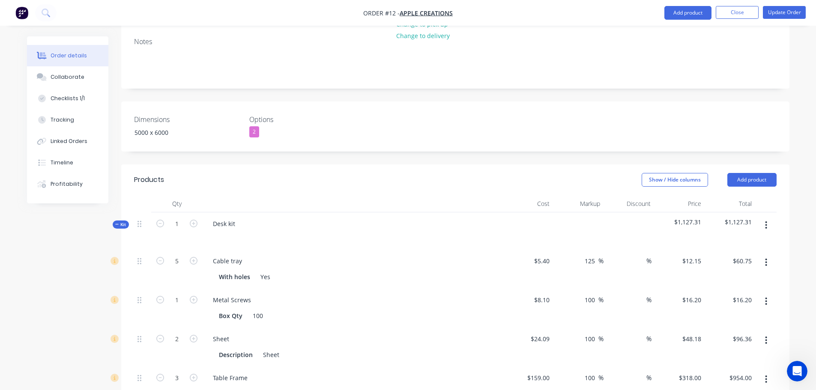
scroll to position [161, 0]
click at [541, 257] on input "5.4" at bounding box center [543, 263] width 20 height 12
type input "$5.40"
click at [589, 257] on input "125" at bounding box center [591, 263] width 15 height 12
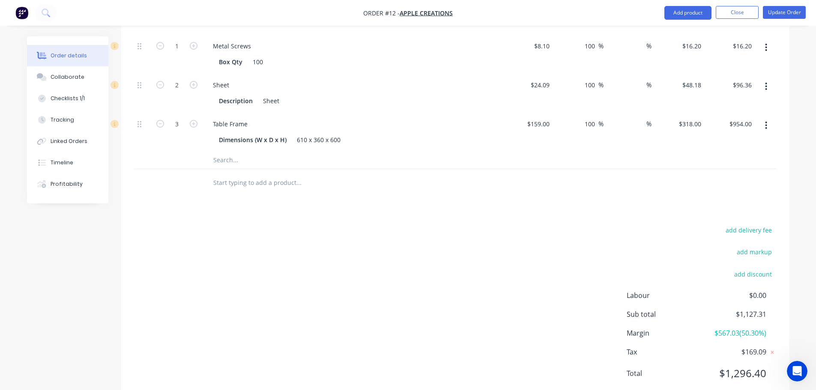
scroll to position [418, 0]
drag, startPoint x: 778, startPoint y: 308, endPoint x: 651, endPoint y: 309, distance: 126.8
click at [651, 309] on div "add delivery fee add markup add discount Labour $0.00 Sub total $1,127.31 Margi…" at bounding box center [455, 305] width 668 height 165
click at [69, 118] on div "Tracking" at bounding box center [63, 120] width 24 height 8
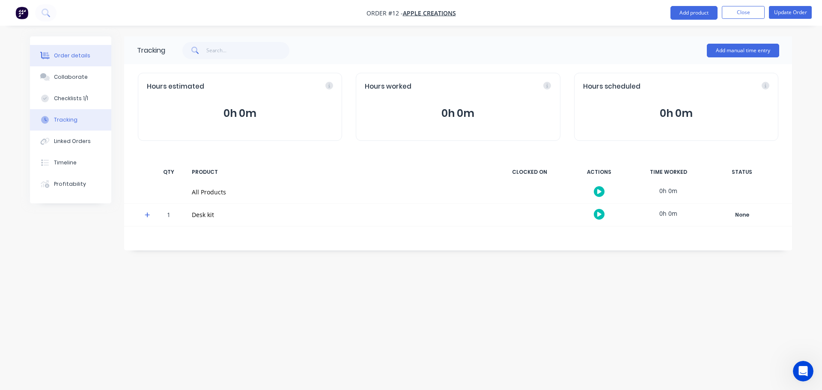
click at [81, 59] on div "Order details" at bounding box center [72, 56] width 36 height 8
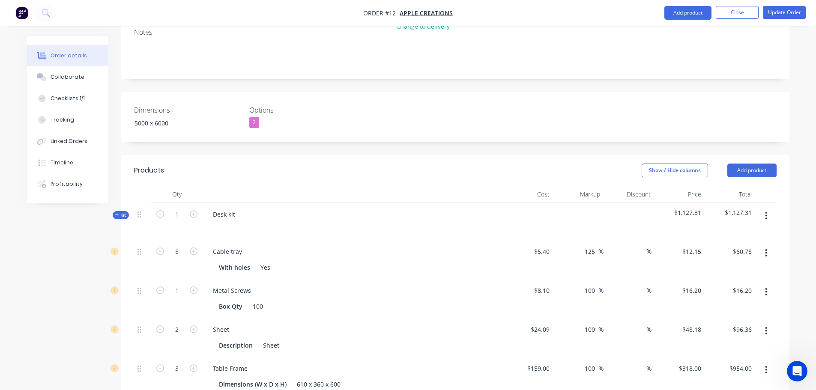
scroll to position [418, 0]
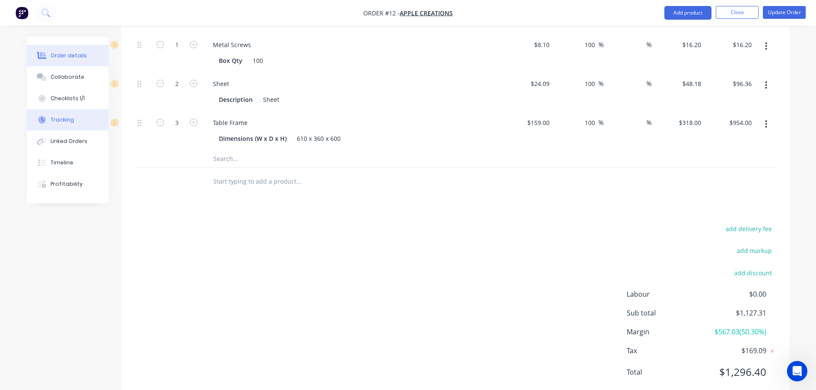
click at [70, 120] on div "Tracking" at bounding box center [63, 120] width 24 height 8
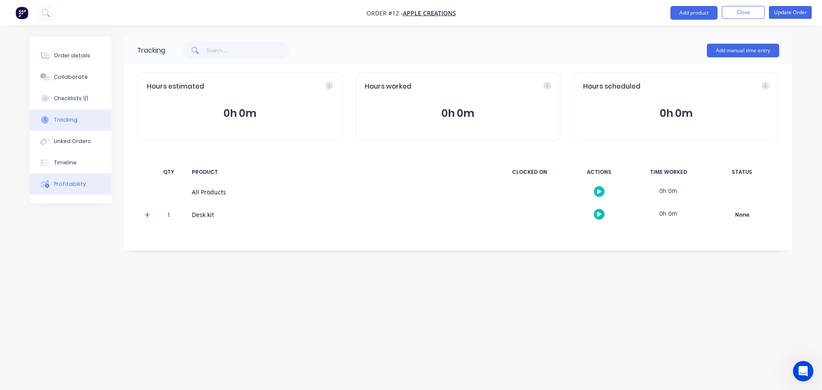
click at [59, 185] on div "Profitability" at bounding box center [70, 184] width 32 height 8
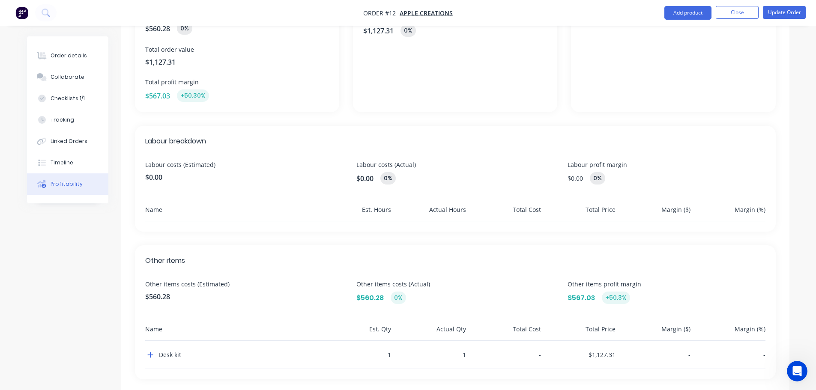
scroll to position [151, 0]
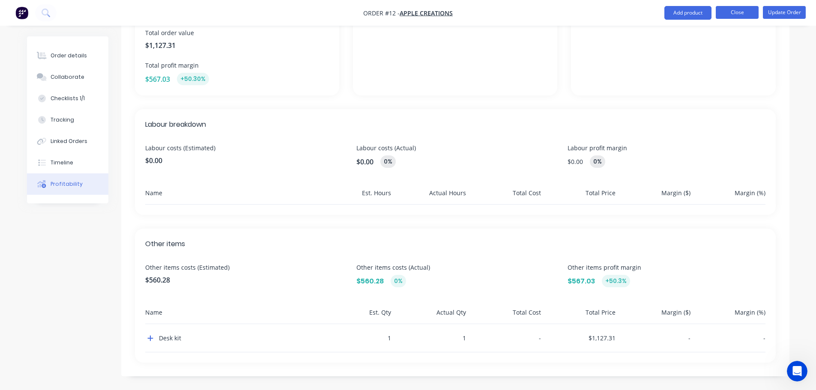
click at [734, 17] on button "Close" at bounding box center [737, 12] width 43 height 13
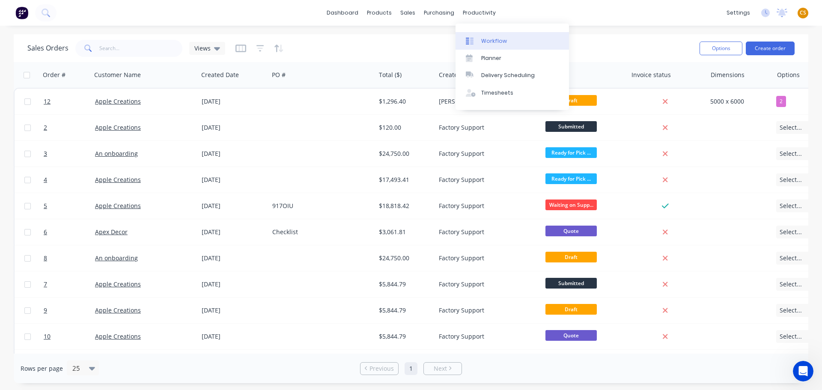
click at [493, 42] on div "Workflow" at bounding box center [494, 41] width 26 height 8
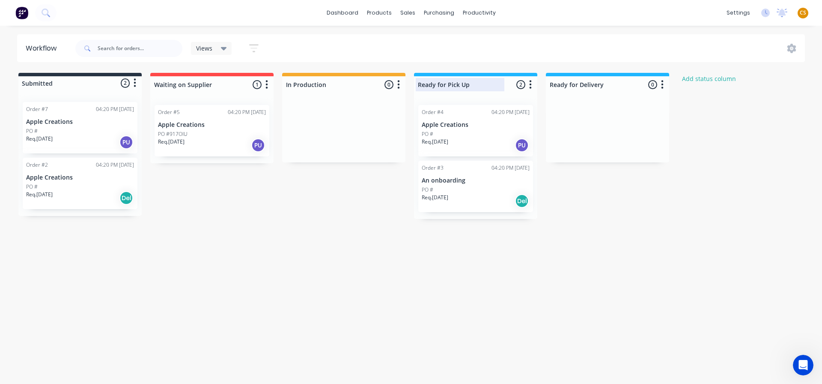
click at [428, 85] on div at bounding box center [475, 84] width 123 height 17
drag, startPoint x: 428, startPoint y: 85, endPoint x: 462, endPoint y: 85, distance: 33.4
click at [462, 85] on input "Ready for Pick Up" at bounding box center [460, 84] width 84 height 9
click at [530, 84] on icon "button" at bounding box center [531, 84] width 2 height 9
click at [531, 84] on icon "button" at bounding box center [531, 84] width 2 height 9
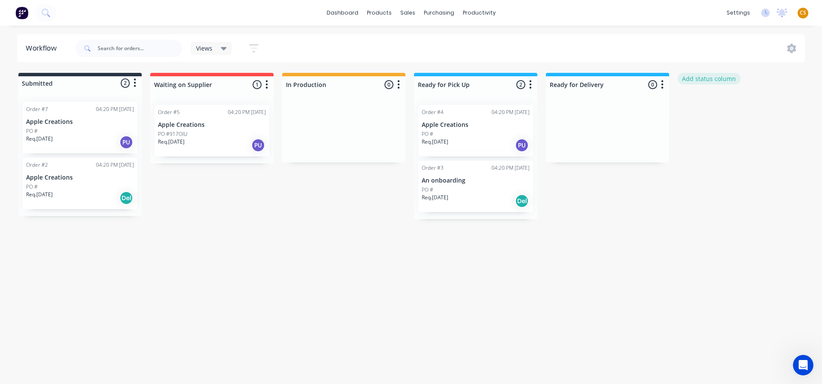
click at [708, 82] on button "Add status column" at bounding box center [709, 79] width 63 height 12
click at [695, 87] on input at bounding box center [739, 84] width 113 height 13
type input "To be invoiced"
click at [711, 108] on button "Add" at bounding box center [706, 105] width 47 height 14
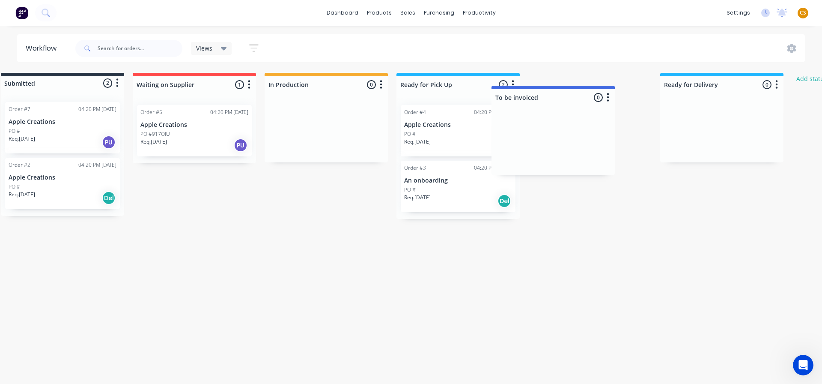
scroll to position [0, 18]
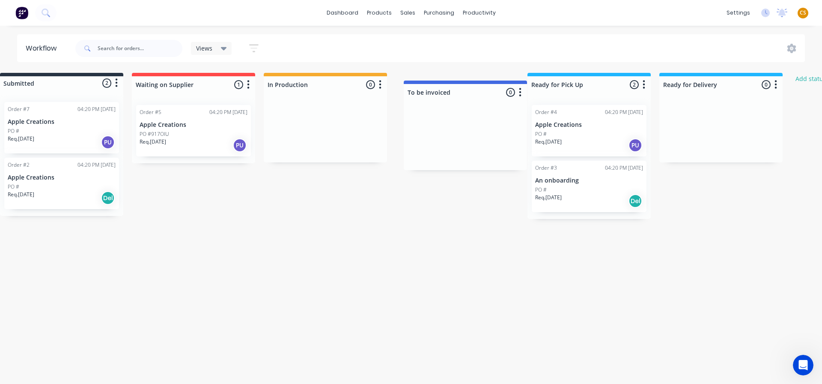
drag, startPoint x: 767, startPoint y: 81, endPoint x: 490, endPoint y: 89, distance: 277.2
click at [490, 89] on div "Submitted 2 Status colour #273444 hex #273444 Save Cancel Summaries Total order…" at bounding box center [503, 146] width 1056 height 146
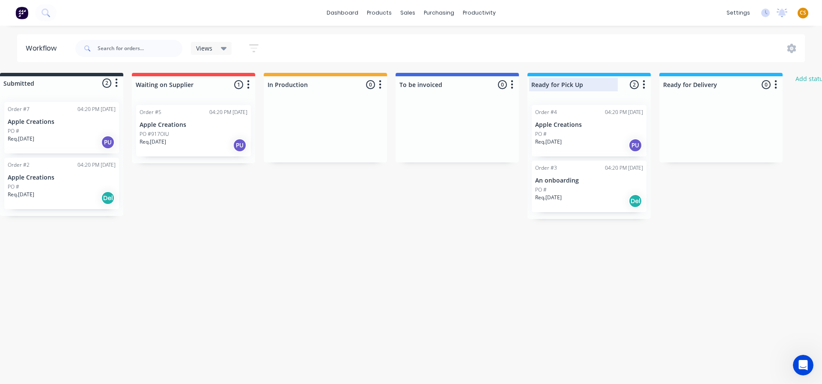
click at [566, 84] on div at bounding box center [589, 84] width 123 height 17
click at [565, 84] on input "Ready for Pick Up" at bounding box center [574, 84] width 84 height 9
click at [551, 84] on input "Ready for Pick Up" at bounding box center [574, 84] width 84 height 9
click at [565, 84] on input "Ready for Pick Up" at bounding box center [574, 84] width 84 height 9
drag, startPoint x: 565, startPoint y: 84, endPoint x: 579, endPoint y: 84, distance: 14.6
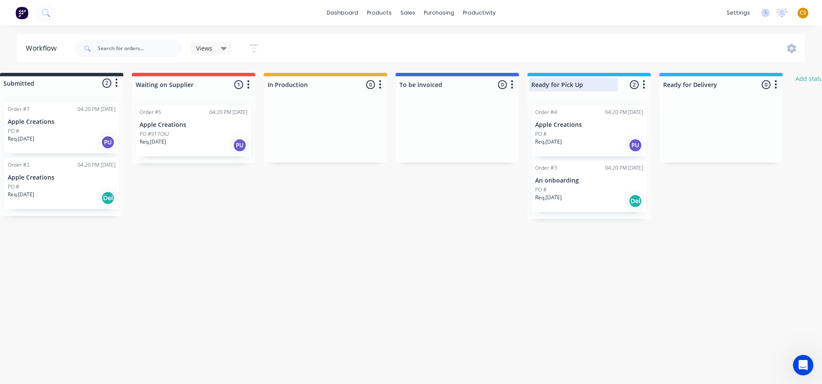
click at [579, 84] on input "Ready for Pick Up" at bounding box center [574, 84] width 84 height 9
type input "Ready for Installation"
click at [748, 202] on div "Submitted 2 Status colour #273444 hex #273444 Save Cancel Summaries Total order…" at bounding box center [503, 146] width 1056 height 146
click at [777, 84] on icon "button" at bounding box center [776, 84] width 3 height 11
click at [727, 159] on button "Delete" at bounding box center [739, 159] width 86 height 14
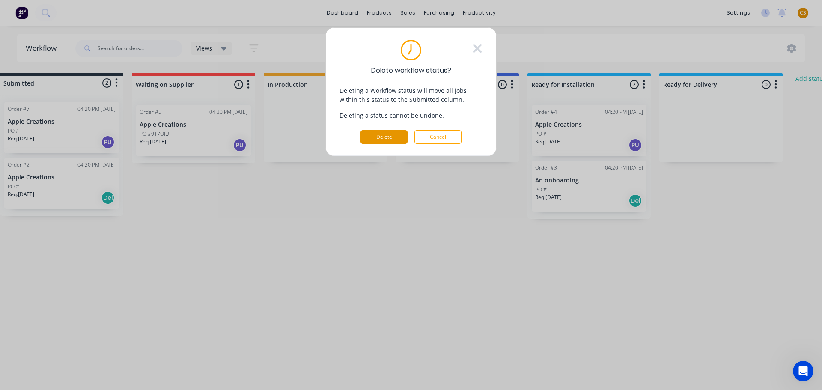
click at [384, 139] on button "Delete" at bounding box center [384, 137] width 47 height 14
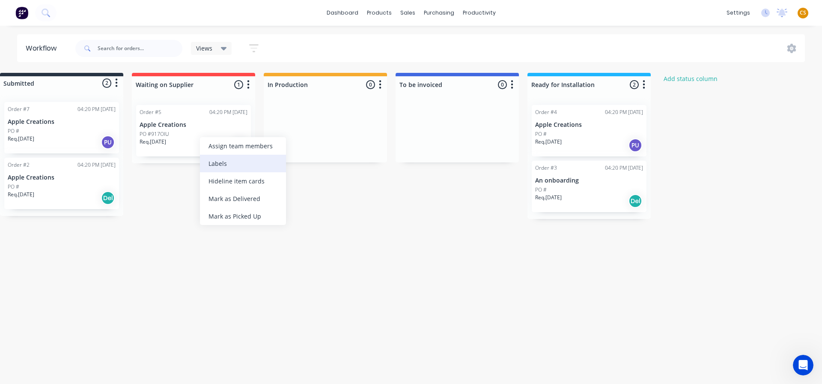
click at [227, 165] on div "Labels" at bounding box center [243, 164] width 86 height 18
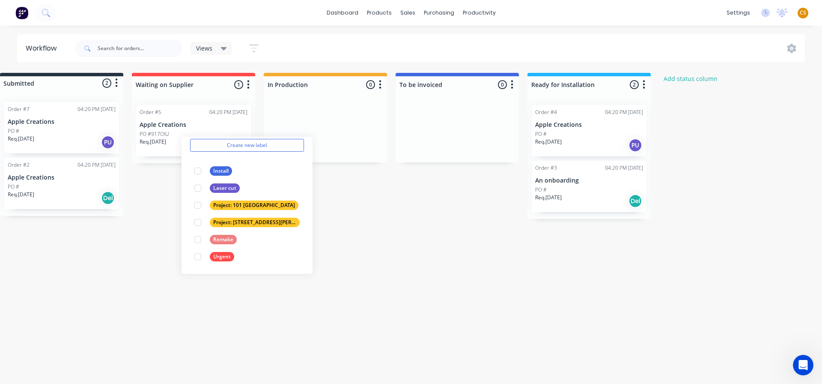
scroll to position [0, 0]
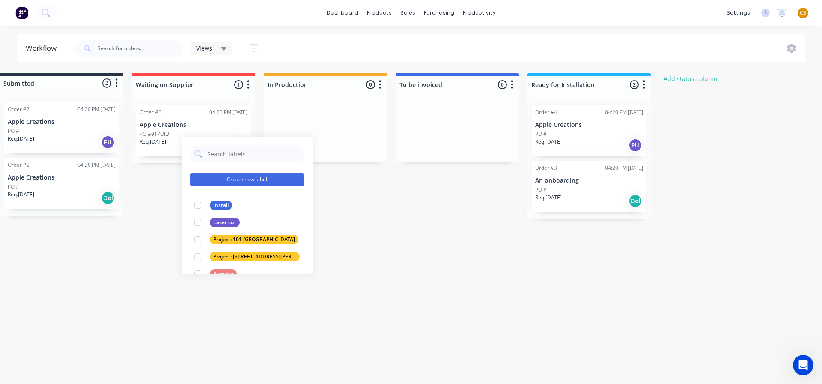
click at [237, 177] on button "Create new label" at bounding box center [247, 179] width 114 height 13
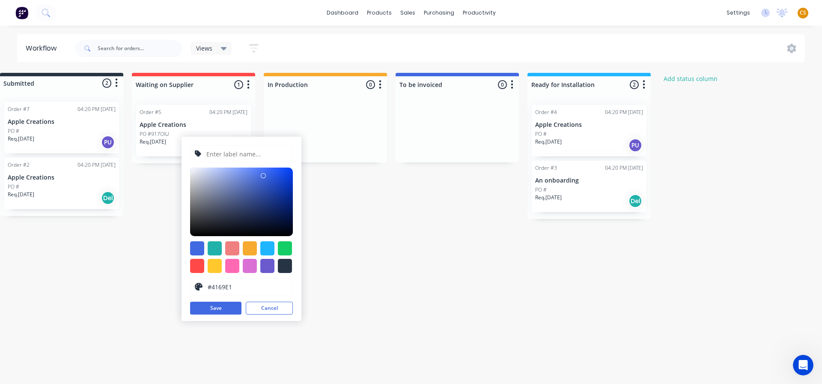
click at [211, 152] on input "text" at bounding box center [247, 154] width 83 height 16
type input "Deposit received"
click at [286, 248] on div at bounding box center [285, 248] width 14 height 14
type input "#13CE66"
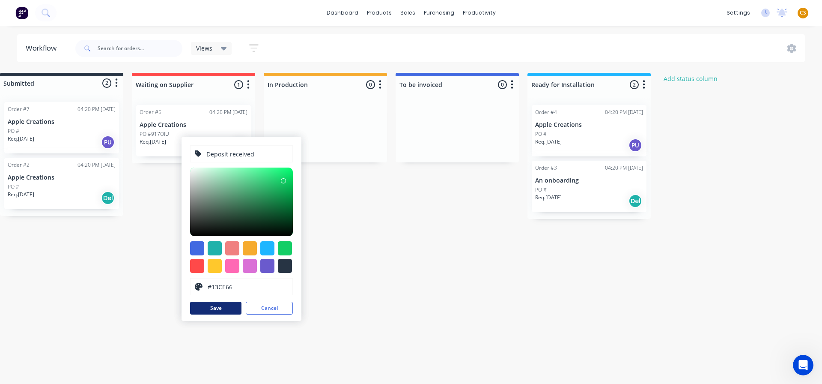
click at [227, 309] on button "Save" at bounding box center [215, 308] width 51 height 13
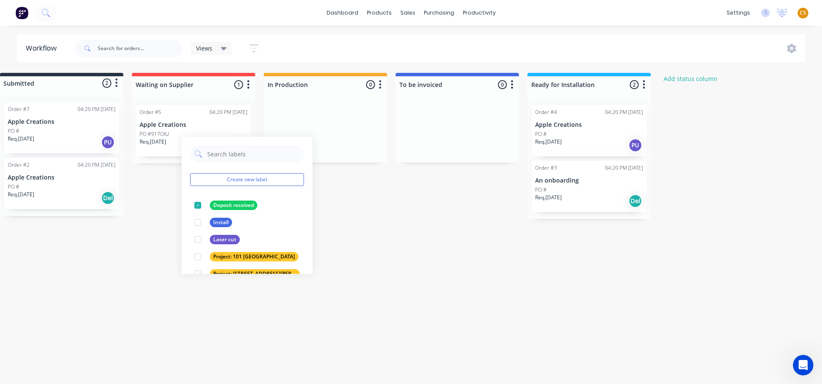
click at [372, 225] on div "Workflow Views Save new view None (Default) edit Show/Hide statuses Show line i…" at bounding box center [393, 200] width 822 height 332
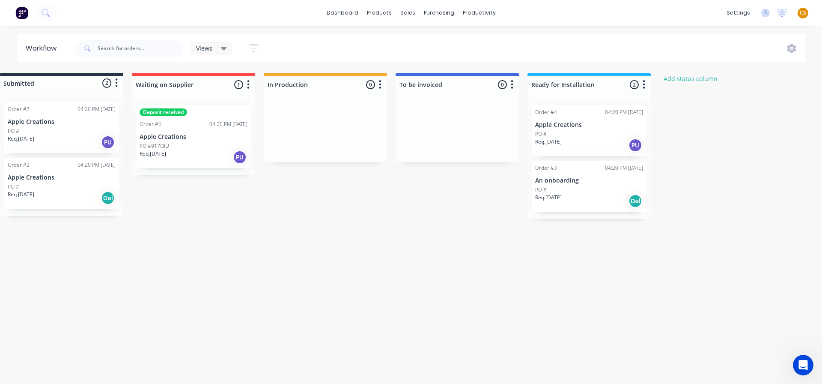
click at [381, 84] on icon "button" at bounding box center [380, 84] width 2 height 9
click at [347, 120] on button "Notifications" at bounding box center [343, 117] width 86 height 14
click at [416, 117] on label at bounding box center [416, 117] width 0 height 0
click at [403, 120] on input "checkbox" at bounding box center [399, 121] width 7 height 8
checkbox input "true"
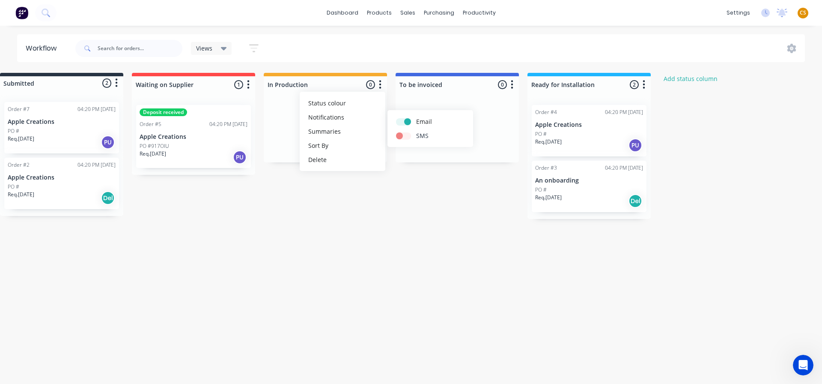
click at [416, 131] on label at bounding box center [416, 131] width 0 height 0
click at [403, 137] on input "checkbox" at bounding box center [399, 135] width 7 height 8
checkbox input "true"
click at [397, 211] on div "Submitted 2 Status colour #273444 hex #273444 Save Cancel Summaries Total order…" at bounding box center [441, 146] width 932 height 146
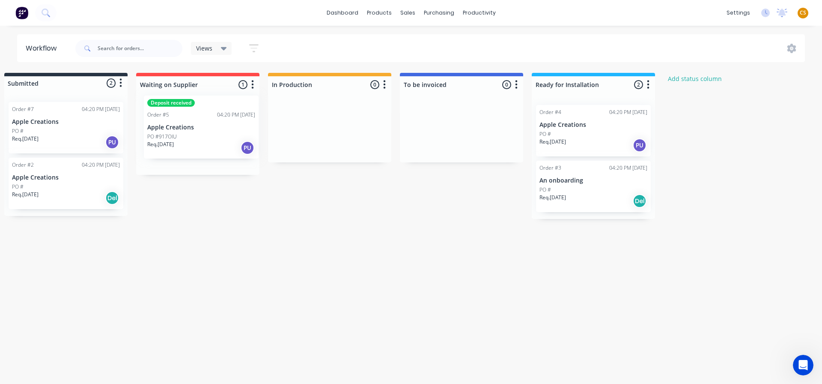
drag, startPoint x: 213, startPoint y: 140, endPoint x: 223, endPoint y: 132, distance: 12.8
click at [223, 132] on div "Deposit received Order #5 04:20 PM 10/10/25 Apple Creations PO #917OIU Req. 17/…" at bounding box center [197, 136] width 123 height 77
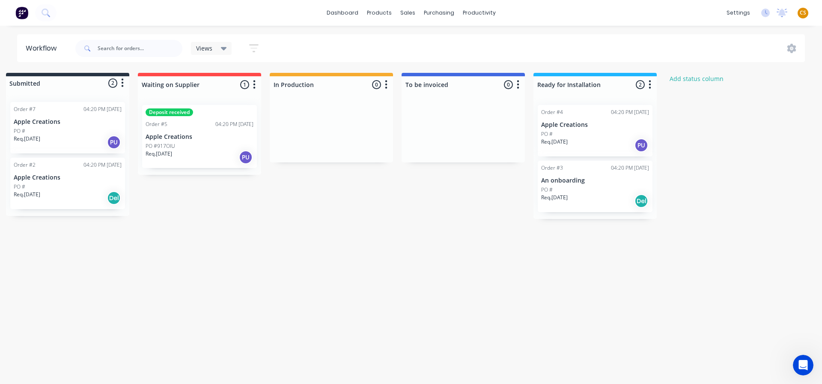
click at [386, 84] on icon "button" at bounding box center [386, 84] width 3 height 11
click at [346, 118] on button "Notifications" at bounding box center [349, 117] width 86 height 14
drag, startPoint x: 403, startPoint y: 123, endPoint x: 406, endPoint y: 128, distance: 6.4
click at [422, 117] on label at bounding box center [422, 117] width 0 height 0
click at [404, 123] on input "checkbox" at bounding box center [405, 121] width 7 height 8
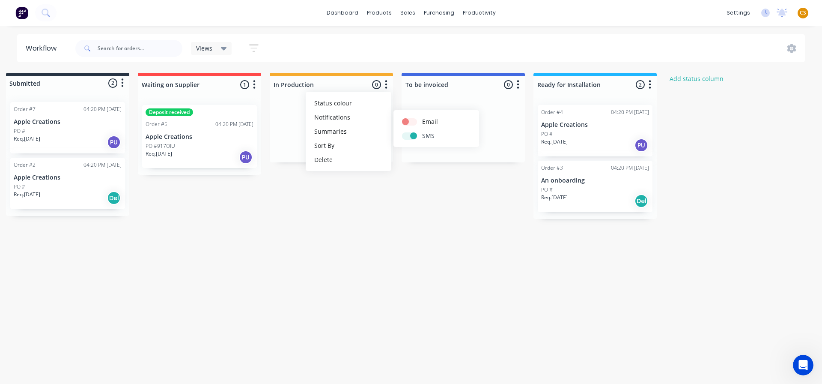
checkbox input "false"
click at [422, 131] on label at bounding box center [422, 131] width 0 height 0
click at [406, 135] on input "checkbox" at bounding box center [405, 135] width 7 height 8
checkbox input "false"
drag, startPoint x: 383, startPoint y: 252, endPoint x: 245, endPoint y: 220, distance: 142.1
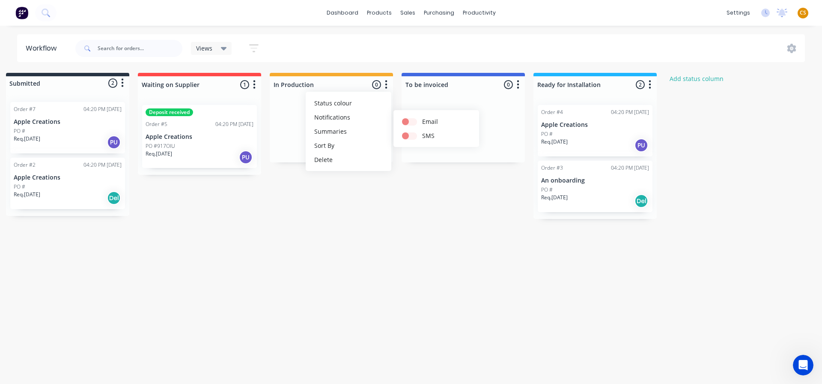
click at [382, 253] on div "Workflow Views Save new view None (Default) edit Show/Hide statuses Show line i…" at bounding box center [399, 200] width 822 height 332
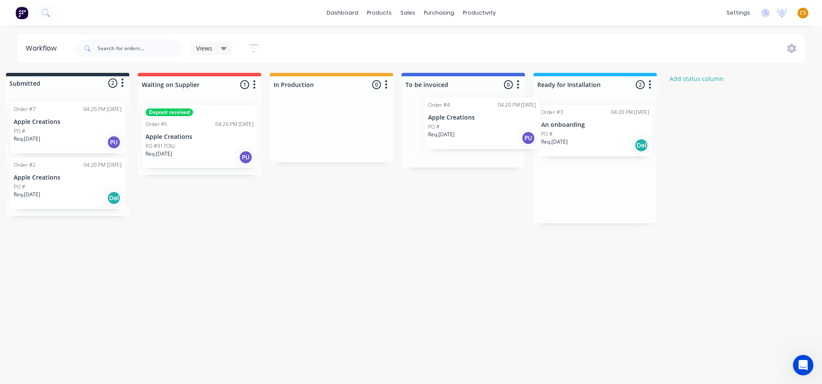
drag, startPoint x: 591, startPoint y: 143, endPoint x: 456, endPoint y: 140, distance: 135.4
click at [456, 140] on div "Submitted 2 Status colour #273444 hex #273444 Save Cancel Summaries Total order…" at bounding box center [447, 148] width 932 height 150
drag, startPoint x: 592, startPoint y: 127, endPoint x: 460, endPoint y: 117, distance: 131.9
click at [466, 116] on div "Submitted 2 Status colour #273444 hex #273444 Save Cancel Summaries Total order…" at bounding box center [447, 146] width 932 height 146
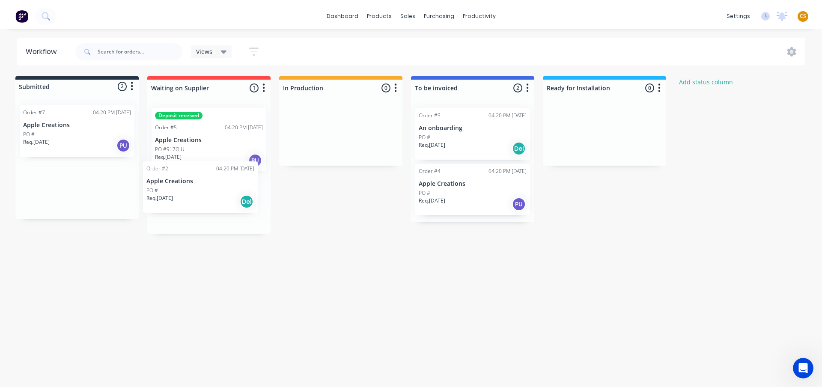
scroll to position [0, 0]
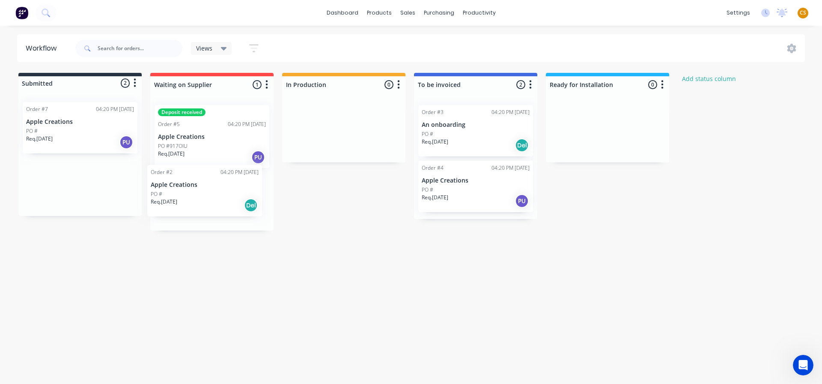
drag, startPoint x: 82, startPoint y: 192, endPoint x: 225, endPoint y: 201, distance: 143.3
click at [225, 201] on div "Submitted 2 Status colour #273444 hex #273444 Save Cancel Summaries Total order…" at bounding box center [460, 152] width 932 height 158
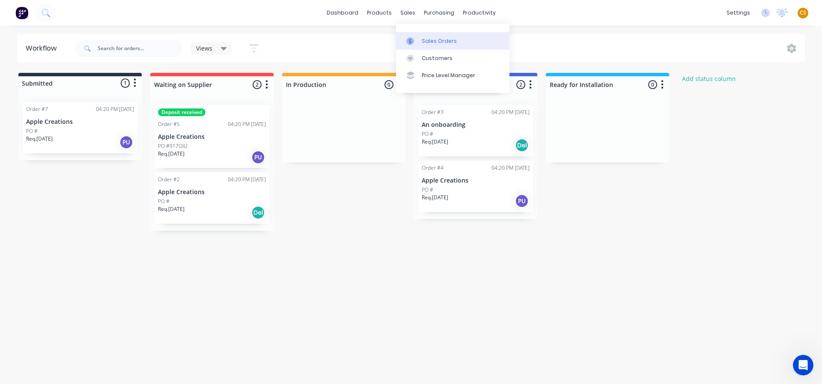
click at [443, 42] on div "Sales Orders" at bounding box center [439, 41] width 35 height 8
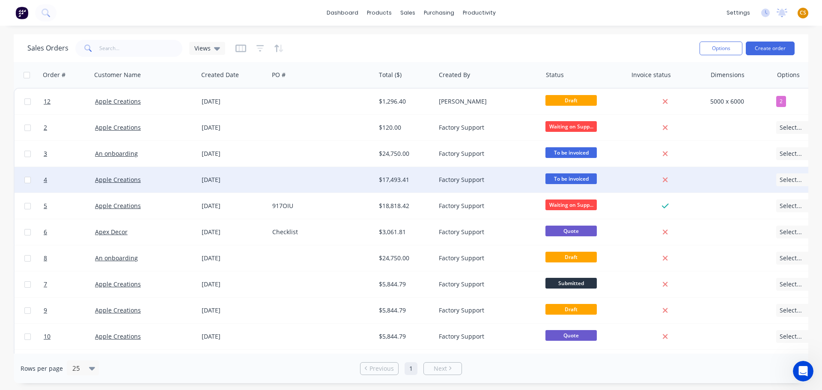
click at [555, 179] on span "To be invoiced" at bounding box center [571, 178] width 51 height 11
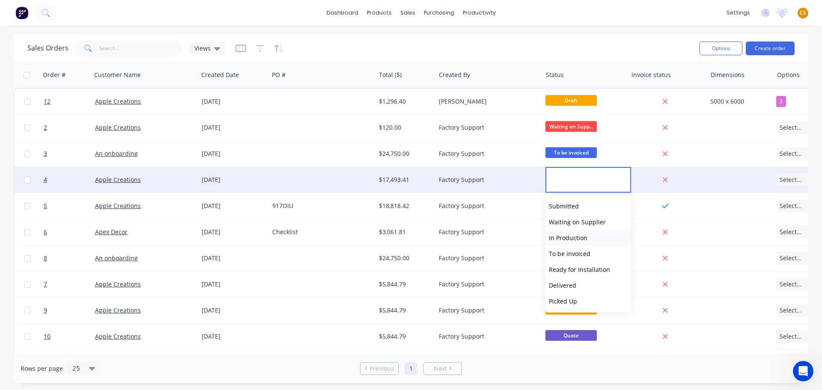
click at [568, 238] on span "In Production" at bounding box center [568, 238] width 39 height 8
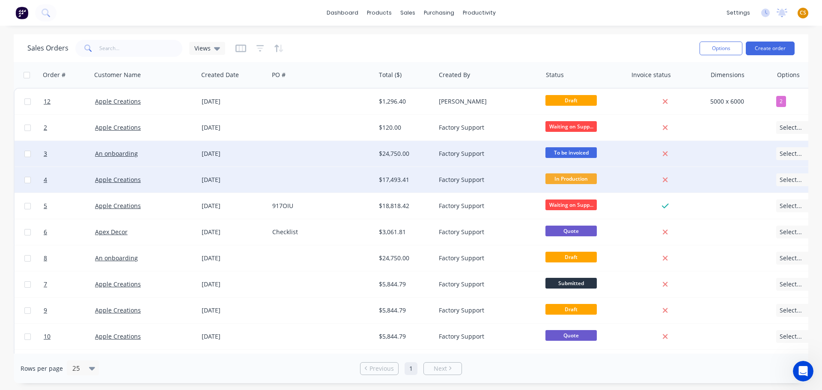
click at [577, 153] on span "To be invoiced" at bounding box center [571, 152] width 51 height 11
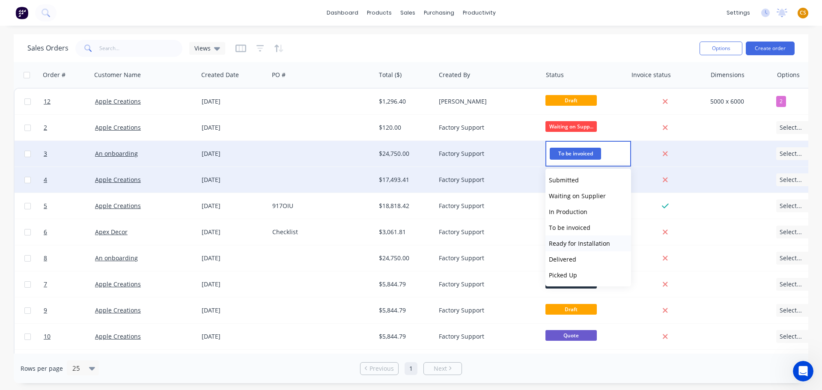
click at [574, 246] on span "Ready for Installation" at bounding box center [579, 243] width 61 height 8
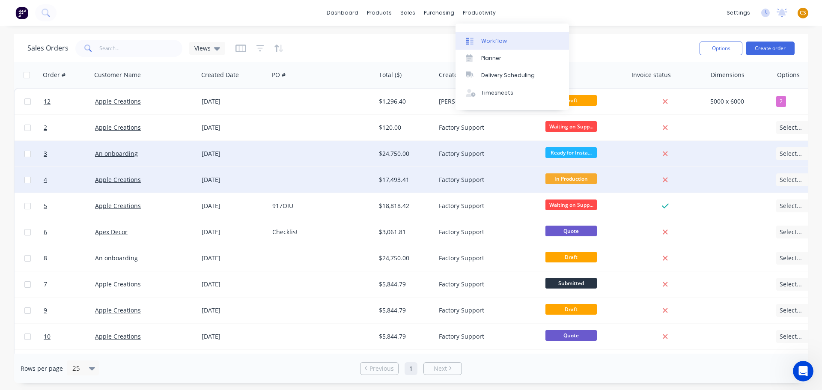
click at [503, 38] on div "Workflow" at bounding box center [494, 41] width 26 height 8
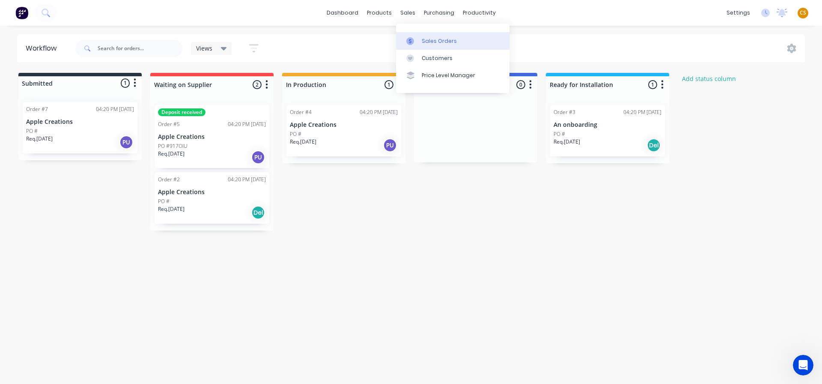
click at [435, 39] on div "Sales Orders" at bounding box center [439, 41] width 35 height 8
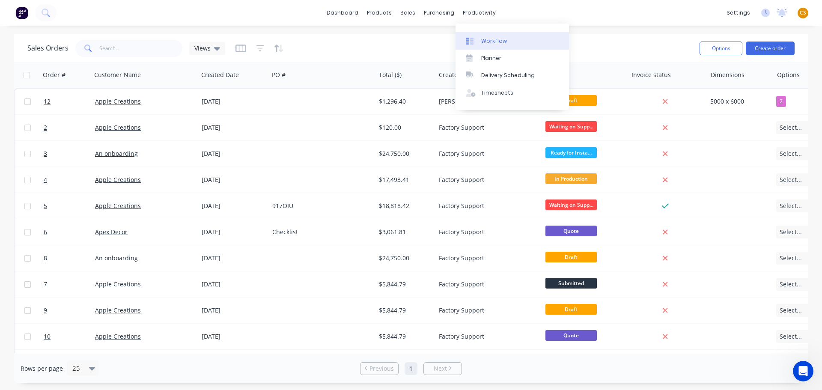
click at [494, 43] on div "Workflow" at bounding box center [494, 41] width 26 height 8
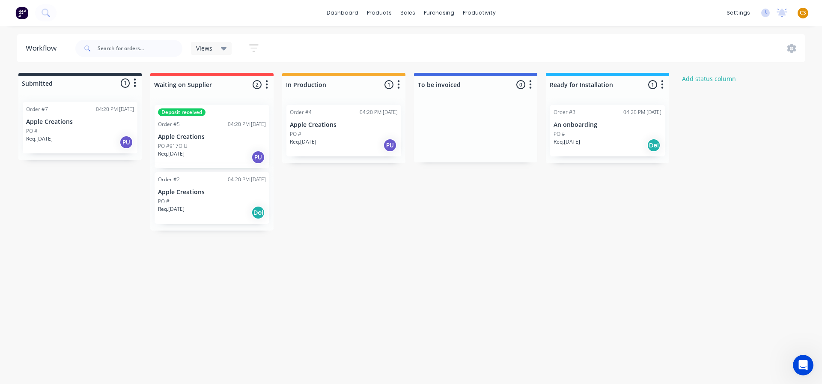
click at [649, 8] on div "dashboard products sales purchasing productivity dashboard products Product Cat…" at bounding box center [411, 13] width 822 height 26
click at [701, 75] on link "Integrations" at bounding box center [698, 75] width 114 height 17
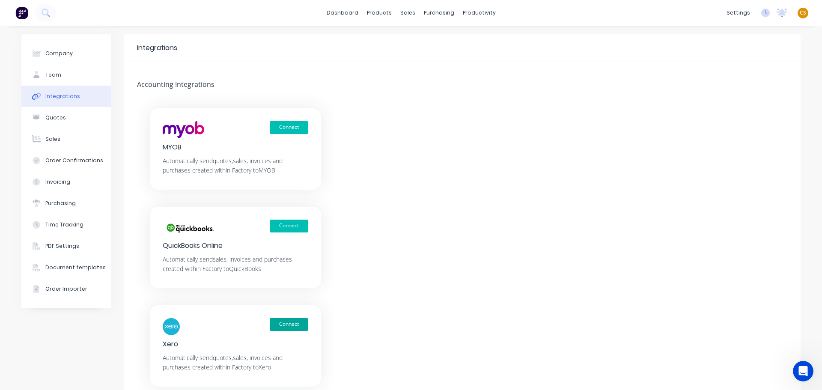
click at [287, 324] on button "Connect" at bounding box center [289, 324] width 39 height 13
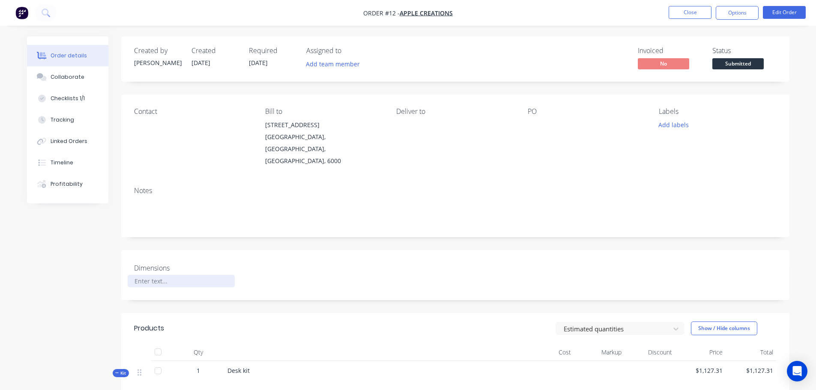
click at [149, 275] on div at bounding box center [181, 281] width 107 height 12
click at [50, 269] on div "Created by [PERSON_NAME] Created [DATE] Required [DATE] Assigned to Add team me…" at bounding box center [408, 359] width 762 height 646
drag, startPoint x: 350, startPoint y: 10, endPoint x: 420, endPoint y: 16, distance: 70.9
click at [420, 16] on nav "Order #12 - Apple Creations Close Options Edit Order" at bounding box center [408, 13] width 816 height 26
click at [786, 12] on button "Edit Order" at bounding box center [784, 12] width 43 height 13
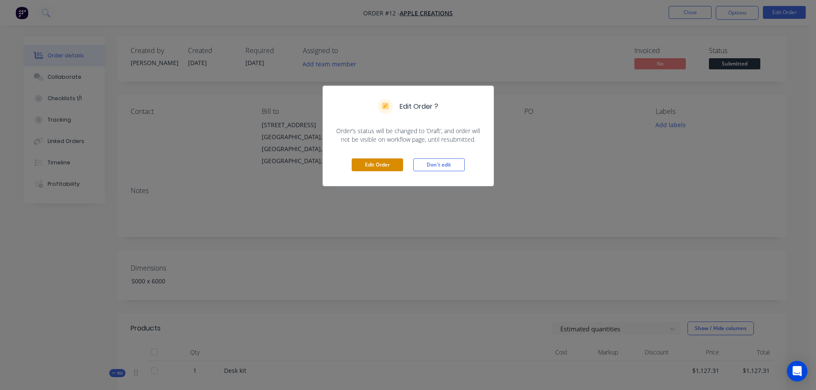
click at [382, 169] on button "Edit Order" at bounding box center [377, 164] width 51 height 13
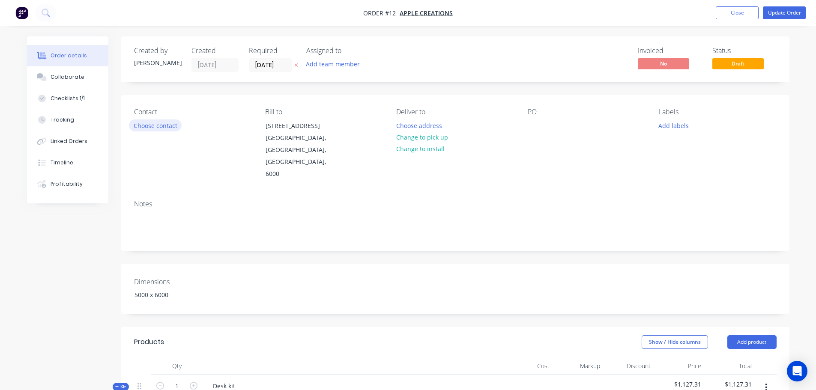
click at [157, 125] on button "Choose contact" at bounding box center [155, 126] width 53 height 12
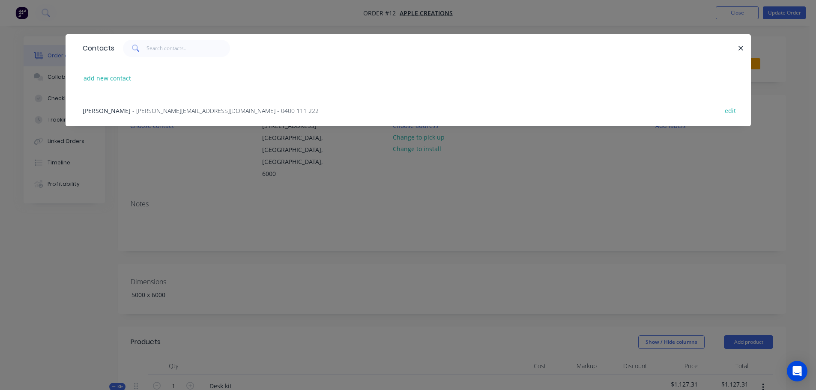
click at [135, 111] on span "- [PERSON_NAME][EMAIL_ADDRESS][DOMAIN_NAME] - 0400 111 222" at bounding box center [225, 111] width 186 height 8
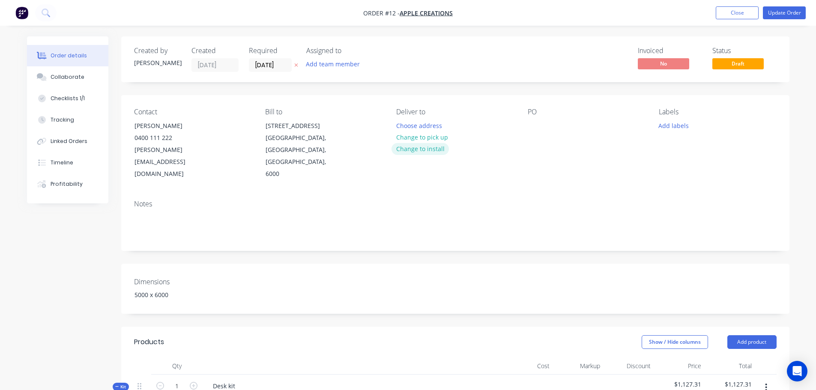
click at [418, 149] on button "Change to install" at bounding box center [419, 149] width 57 height 12
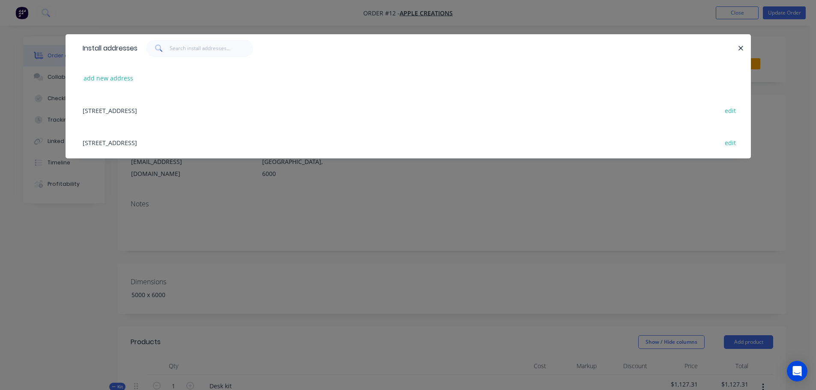
click at [195, 114] on div "[STREET_ADDRESS] edit" at bounding box center [408, 110] width 660 height 32
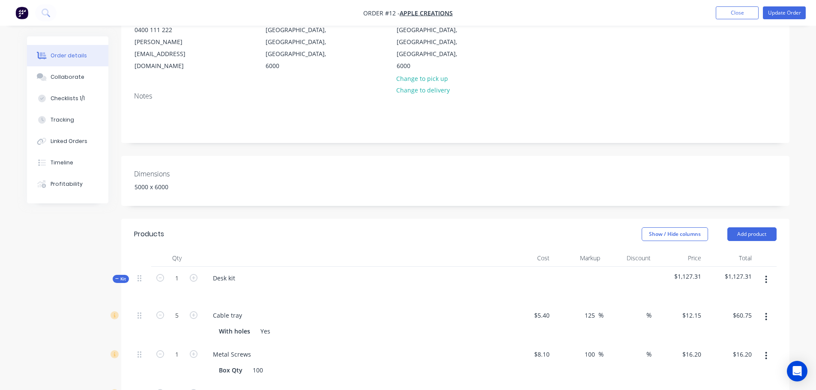
scroll to position [128, 0]
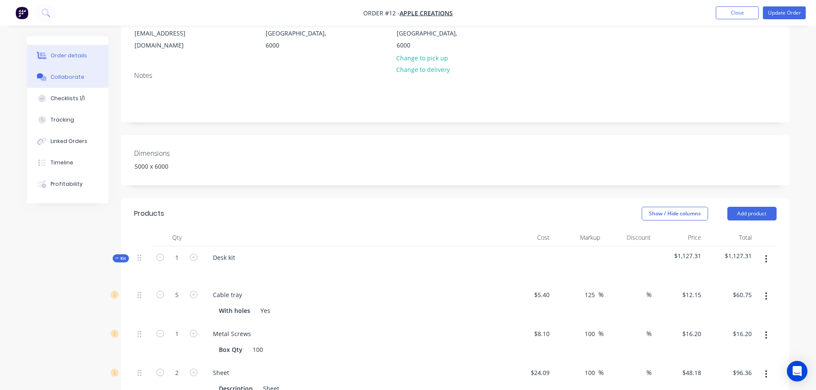
click at [66, 81] on div "Collaborate" at bounding box center [68, 77] width 34 height 8
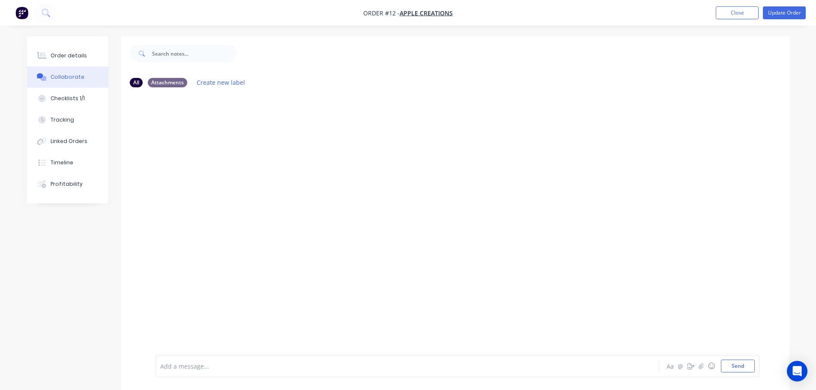
click at [191, 373] on div "Add a message... Aa @ ☺ Send" at bounding box center [457, 366] width 604 height 22
click at [690, 366] on icon "button" at bounding box center [690, 366] width 7 height 6
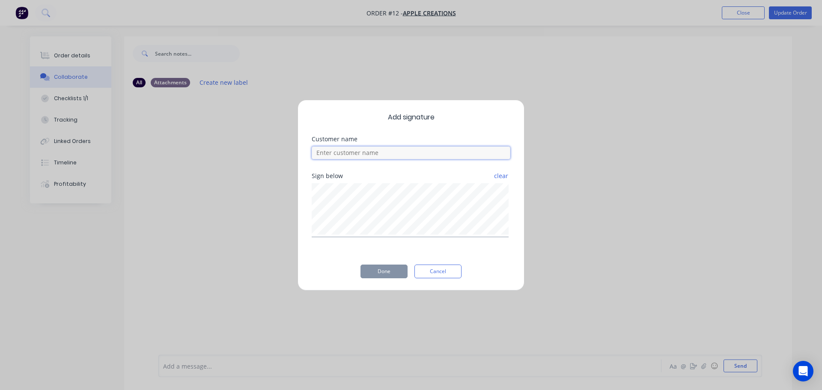
click at [341, 154] on input at bounding box center [411, 152] width 199 height 13
type input "Omar"
click at [374, 272] on button "Done" at bounding box center [384, 272] width 47 height 14
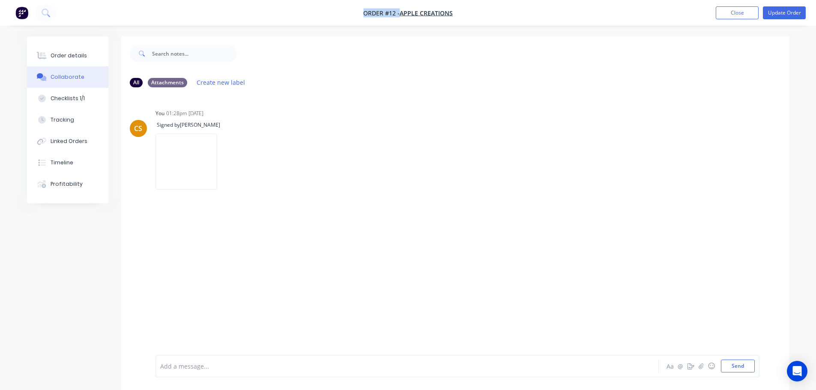
drag, startPoint x: 345, startPoint y: 12, endPoint x: 462, endPoint y: 16, distance: 117.0
click at [462, 16] on nav "Order #12 - Apple Creations Add product Close Update Order" at bounding box center [408, 13] width 816 height 26
click at [66, 57] on div "Order details" at bounding box center [69, 56] width 36 height 8
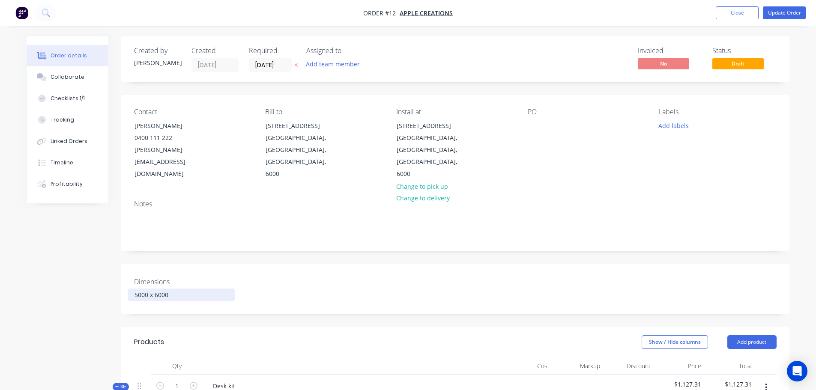
click at [170, 289] on div "5000 x 6000" at bounding box center [181, 295] width 107 height 12
click at [741, 16] on button "Close" at bounding box center [737, 12] width 43 height 13
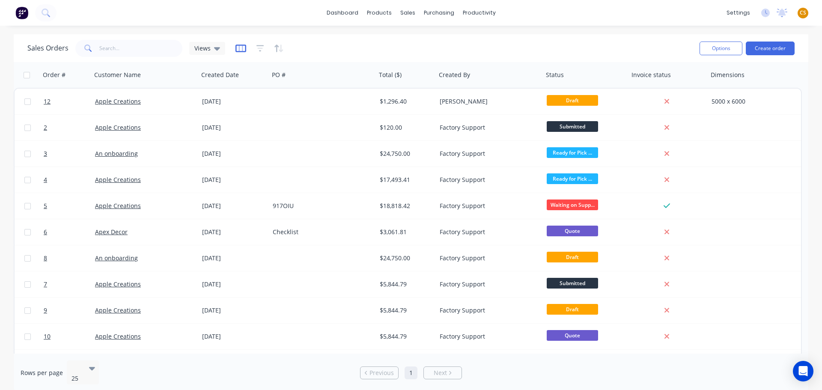
click at [242, 50] on icon "button" at bounding box center [241, 48] width 11 height 9
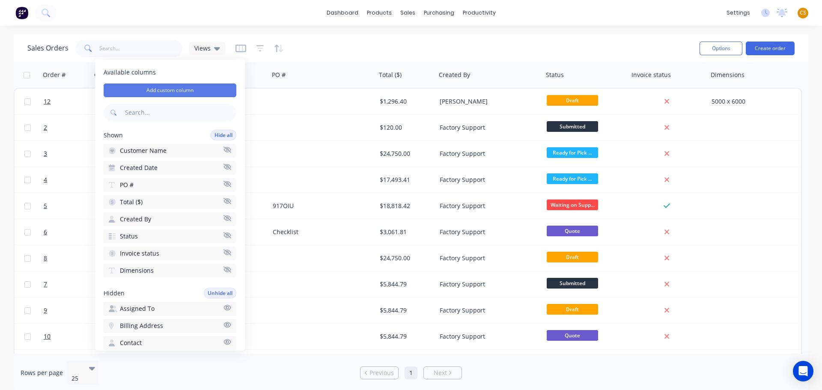
click at [194, 92] on button "Add custom column" at bounding box center [170, 91] width 133 height 14
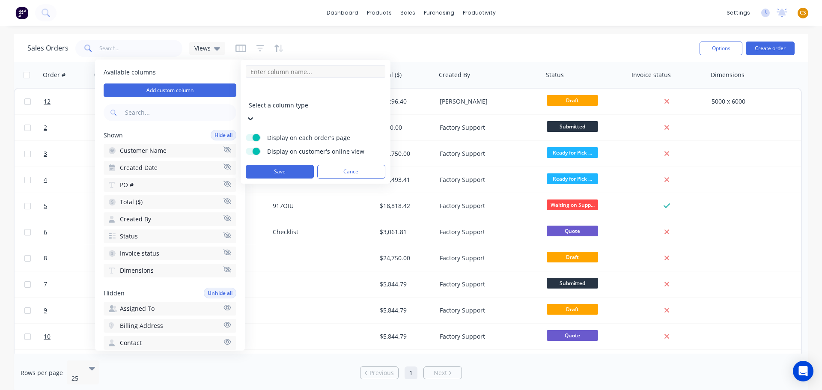
click at [288, 72] on input at bounding box center [316, 71] width 140 height 13
type input "Options"
click at [289, 95] on div at bounding box center [310, 93] width 123 height 11
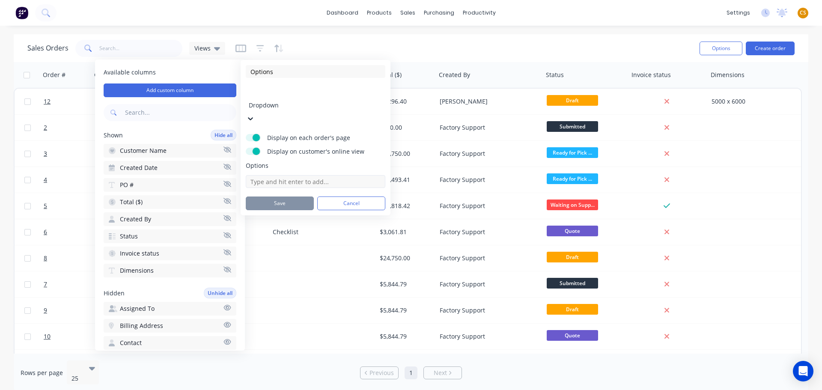
click at [266, 175] on input at bounding box center [316, 181] width 140 height 13
type input "1"
type input "2"
type input "3"
click at [250, 148] on label "Display on customer's online view" at bounding box center [253, 151] width 15 height 7
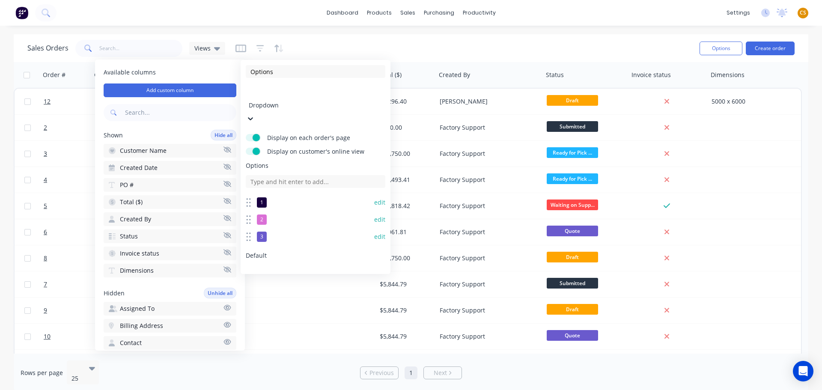
click at [246, 148] on input "Display on customer's online view" at bounding box center [246, 148] width 0 height 0
click at [278, 313] on button "Save" at bounding box center [280, 320] width 68 height 14
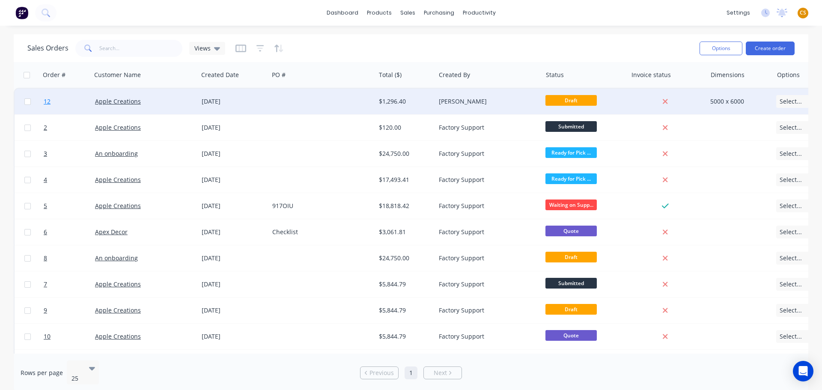
click at [60, 104] on link "12" at bounding box center [69, 102] width 51 height 26
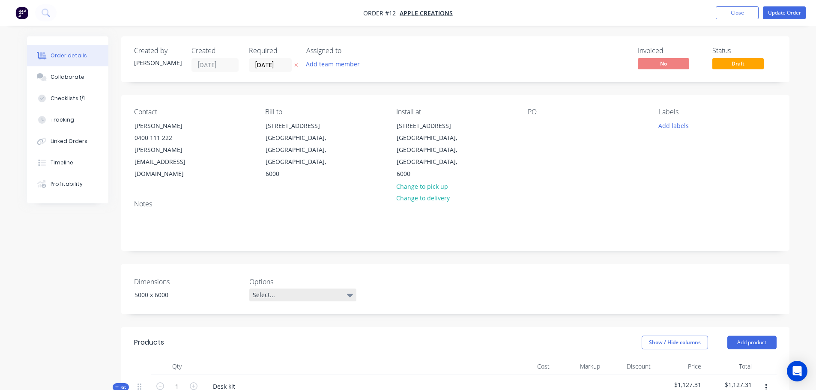
click at [310, 289] on div "Select..." at bounding box center [302, 295] width 107 height 13
click at [265, 323] on div "2" at bounding box center [261, 323] width 10 height 11
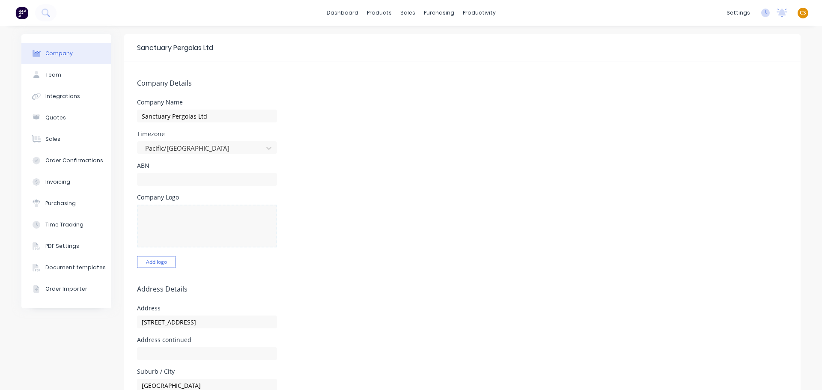
select select "NZ"
drag, startPoint x: 58, startPoint y: 99, endPoint x: 63, endPoint y: 97, distance: 5.0
click at [58, 99] on div "Integrations" at bounding box center [62, 97] width 35 height 8
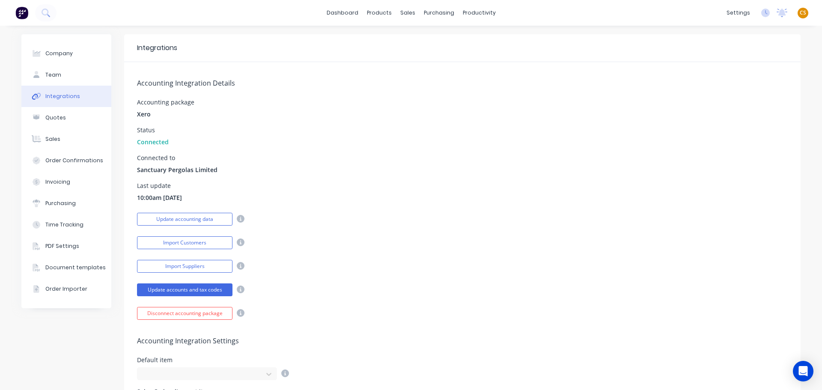
click at [145, 140] on span "Connected" at bounding box center [153, 141] width 32 height 9
click at [139, 114] on span "Xero" at bounding box center [144, 114] width 14 height 9
drag, startPoint x: 140, startPoint y: 170, endPoint x: 207, endPoint y: 173, distance: 66.9
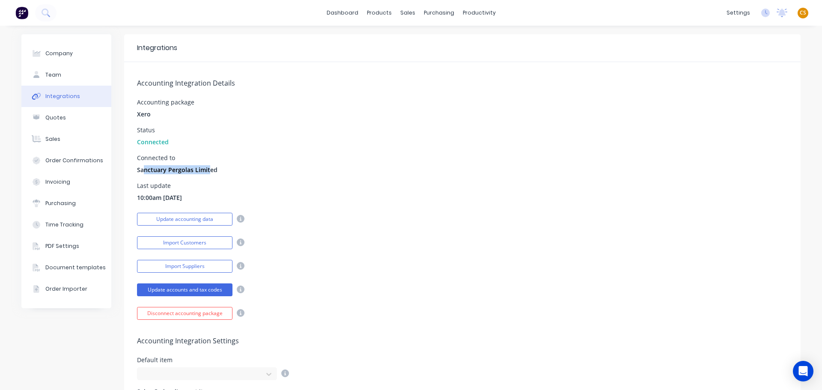
click at [207, 173] on span "Sanctuary Pergolas Limited" at bounding box center [177, 169] width 81 height 9
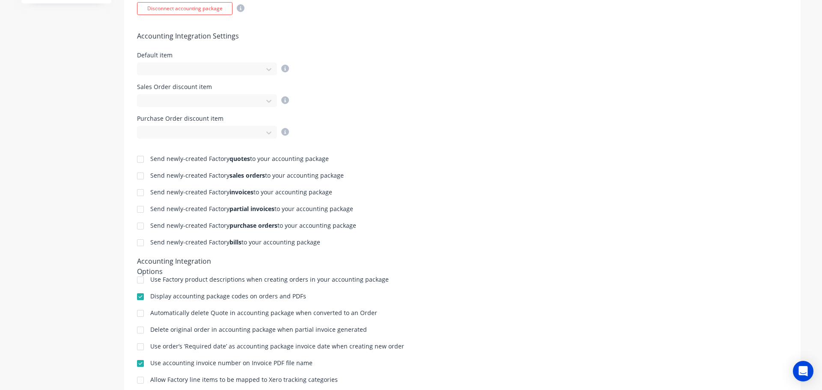
scroll to position [334, 0]
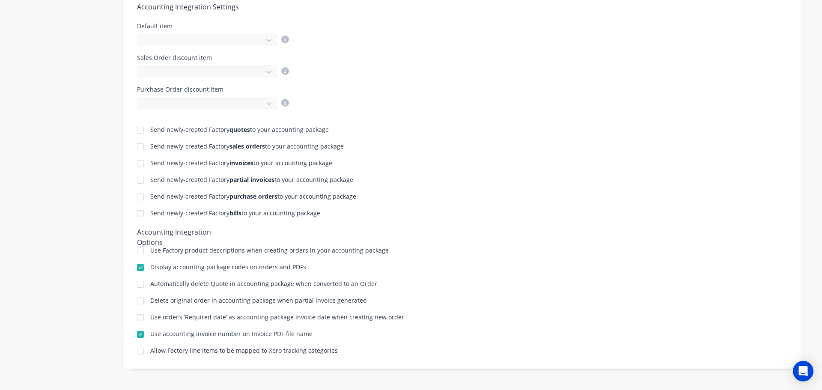
drag, startPoint x: 148, startPoint y: 128, endPoint x: 322, endPoint y: 215, distance: 194.8
click at [322, 215] on div "Send newly-created Factory quotes to your accounting package Send newly-created…" at bounding box center [462, 233] width 677 height 246
click at [470, 225] on div "Send newly-created Factory quotes to your accounting package Send newly-created…" at bounding box center [462, 233] width 677 height 246
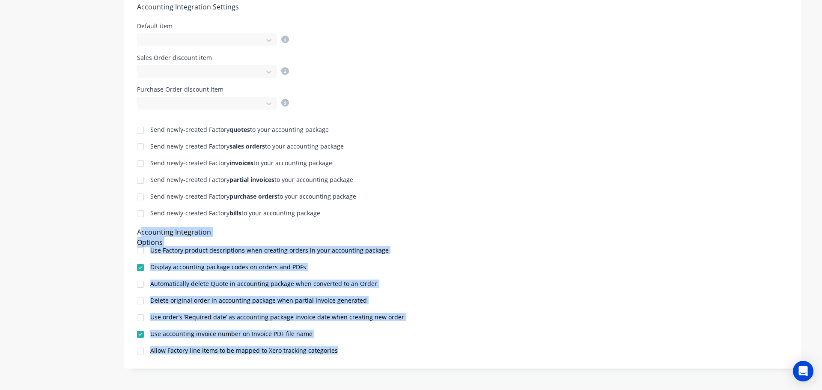
drag, startPoint x: 137, startPoint y: 231, endPoint x: 334, endPoint y: 351, distance: 230.5
click at [333, 351] on div "Send newly-created Factory quotes to your accounting package Send newly-created…" at bounding box center [462, 233] width 677 height 246
click at [598, 260] on div "Send newly-created Factory quotes to your accounting package Send newly-created…" at bounding box center [462, 233] width 677 height 246
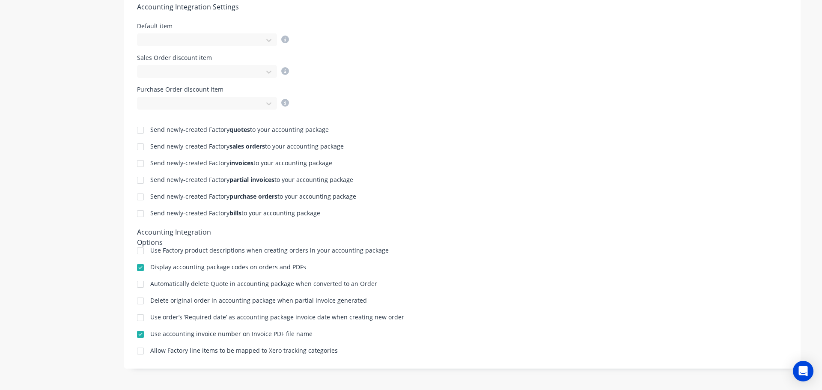
click at [135, 251] on div at bounding box center [140, 250] width 17 height 17
click at [146, 130] on div "Send newly-created Factory quotes to your accounting package" at bounding box center [462, 131] width 651 height 8
drag, startPoint x: 159, startPoint y: 131, endPoint x: 328, endPoint y: 218, distance: 189.6
click at [328, 218] on div "Send newly-created Factory quotes to your accounting package Send newly-created…" at bounding box center [462, 233] width 677 height 246
click at [461, 184] on div "Send newly-created Factory partial invoices to your accounting package" at bounding box center [462, 181] width 651 height 8
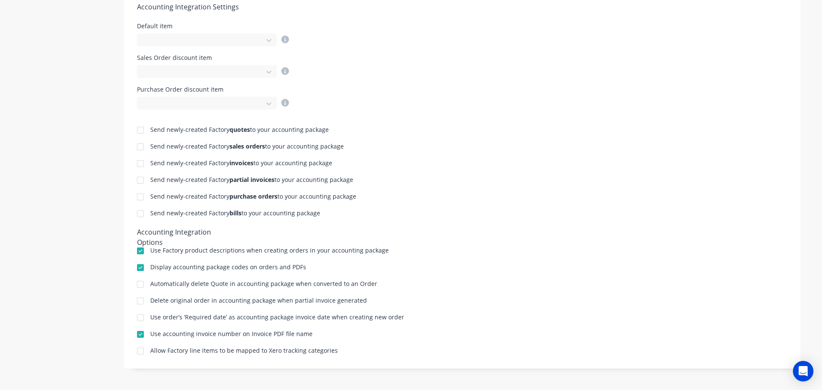
scroll to position [77, 0]
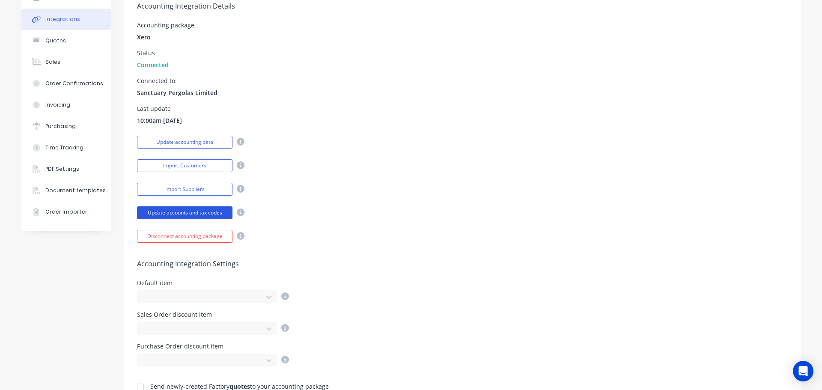
click at [163, 211] on button "Update accounts and tax codes" at bounding box center [185, 212] width 96 height 13
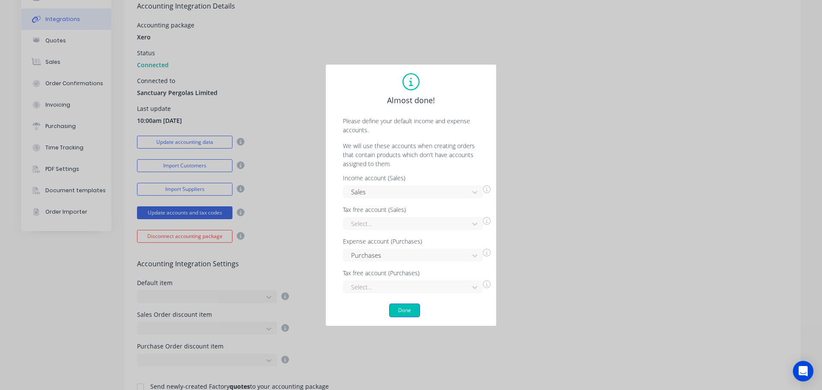
click at [401, 310] on button "Done" at bounding box center [404, 311] width 31 height 14
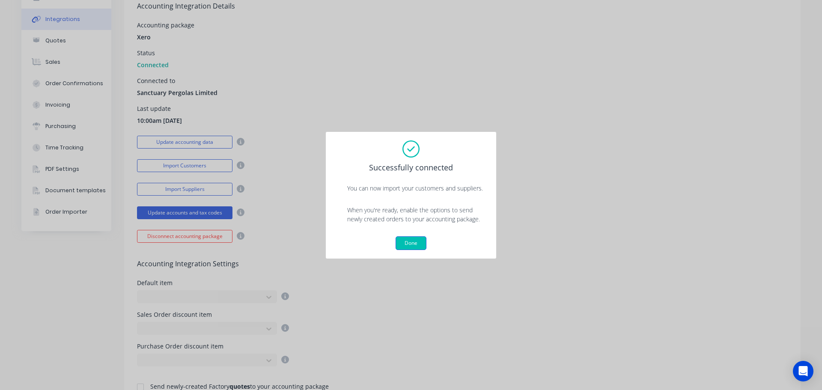
click at [407, 242] on button "Done" at bounding box center [411, 243] width 31 height 14
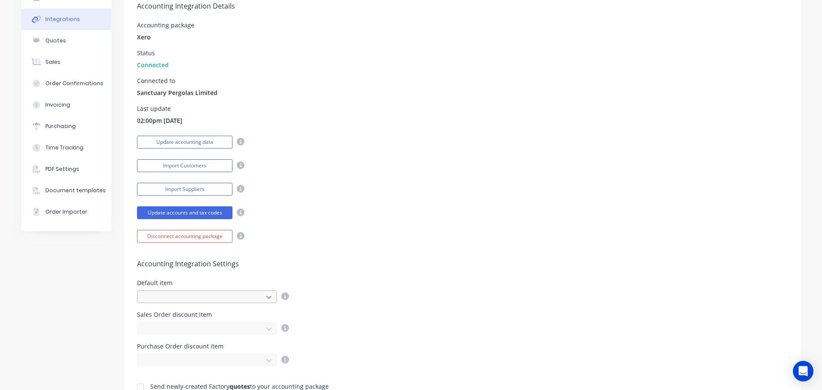
click at [267, 299] on icon at bounding box center [269, 297] width 9 height 9
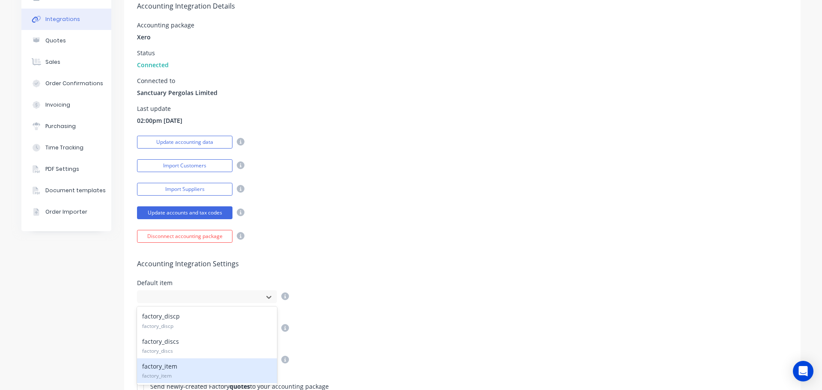
click at [171, 368] on div "factory_item factory_item" at bounding box center [207, 371] width 140 height 25
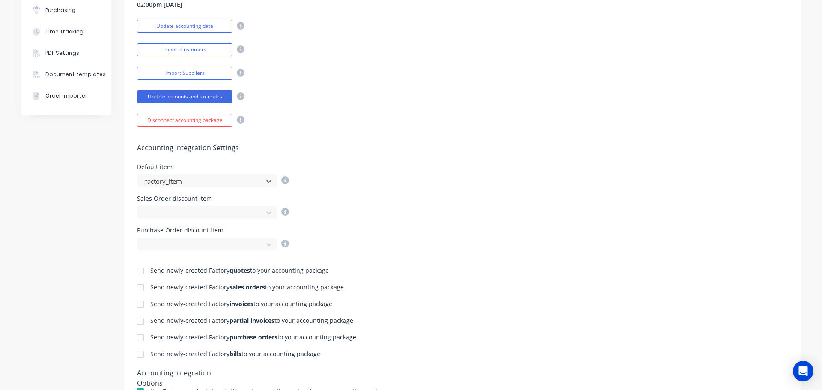
scroll to position [206, 0]
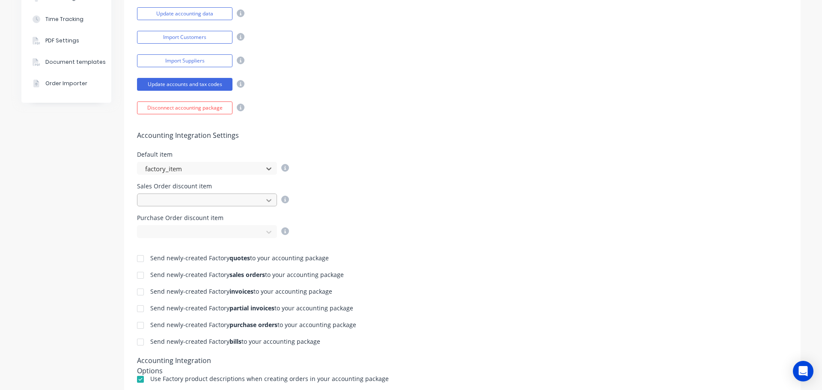
click at [265, 199] on icon at bounding box center [269, 200] width 9 height 9
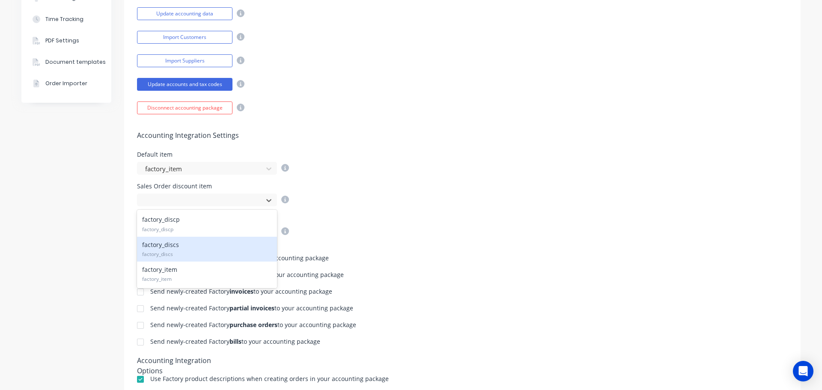
click at [187, 247] on div "factory_discs factory_discs" at bounding box center [207, 249] width 140 height 25
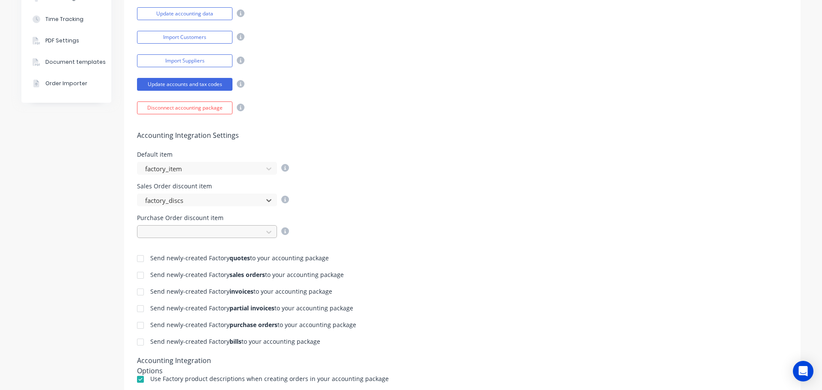
click at [224, 228] on div at bounding box center [201, 232] width 114 height 11
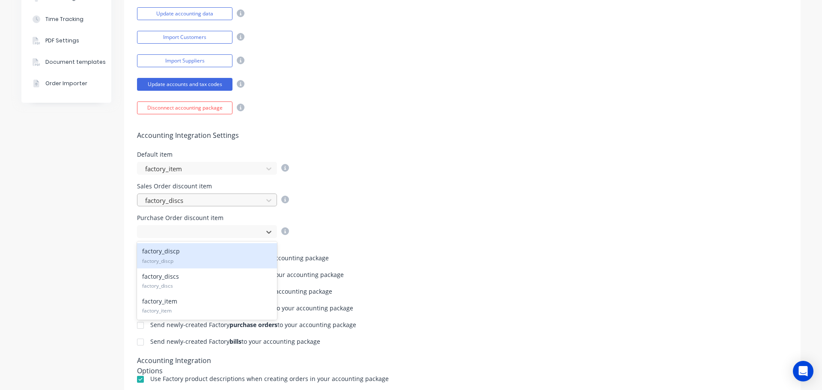
click at [254, 200] on div at bounding box center [201, 200] width 114 height 11
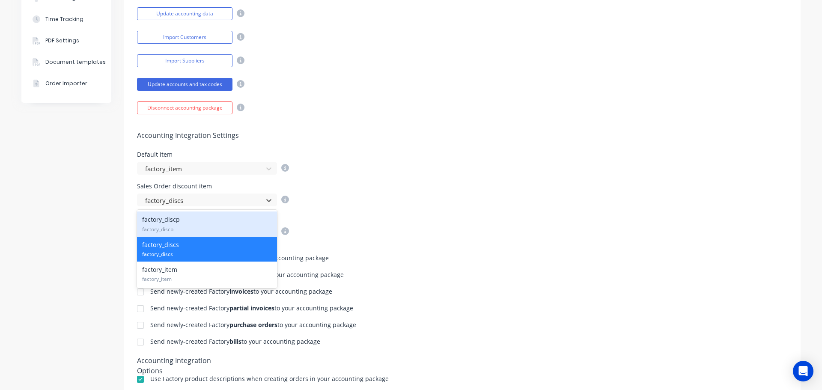
click at [183, 223] on div "factory_discp factory_discp" at bounding box center [207, 224] width 140 height 25
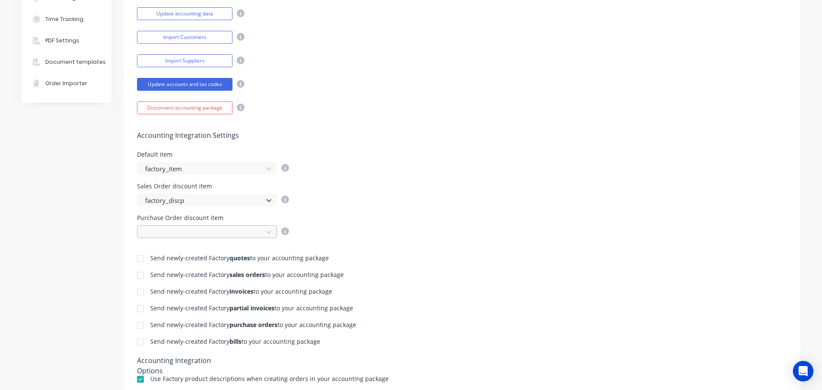
click at [190, 229] on div at bounding box center [201, 232] width 114 height 11
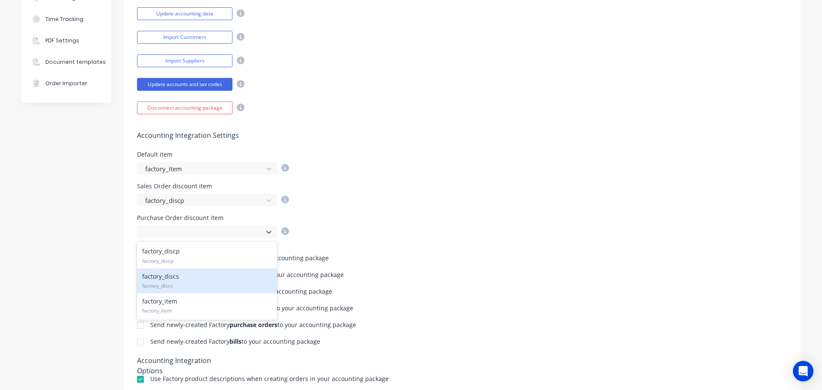
drag, startPoint x: 175, startPoint y: 280, endPoint x: 301, endPoint y: 263, distance: 127.1
click at [176, 280] on div "factory_discs factory_discs" at bounding box center [207, 281] width 140 height 25
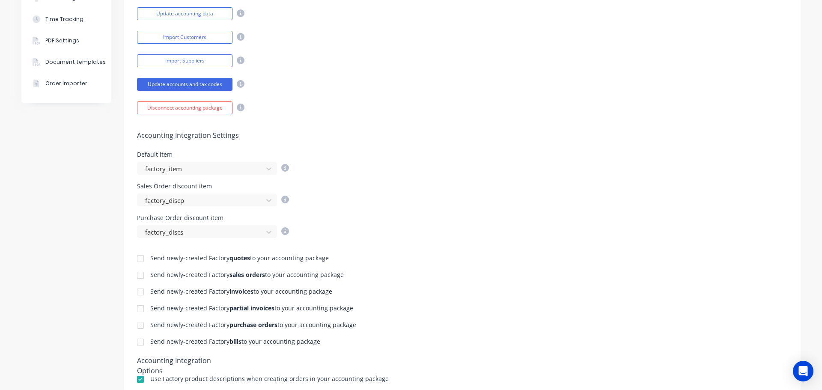
click at [497, 225] on div "Purchase Order discount item factory_discs" at bounding box center [462, 226] width 651 height 23
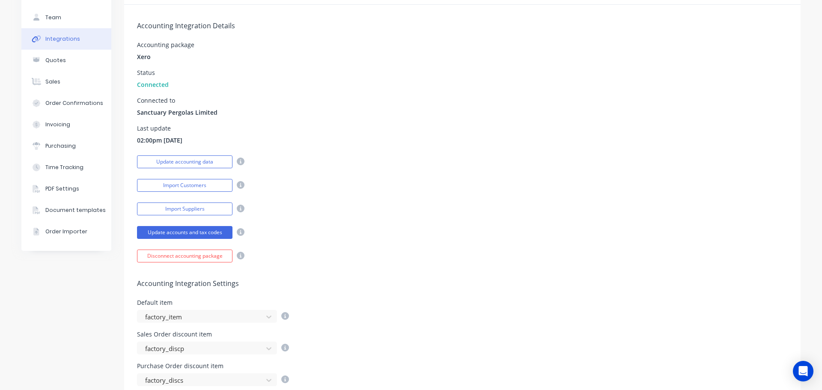
scroll to position [0, 0]
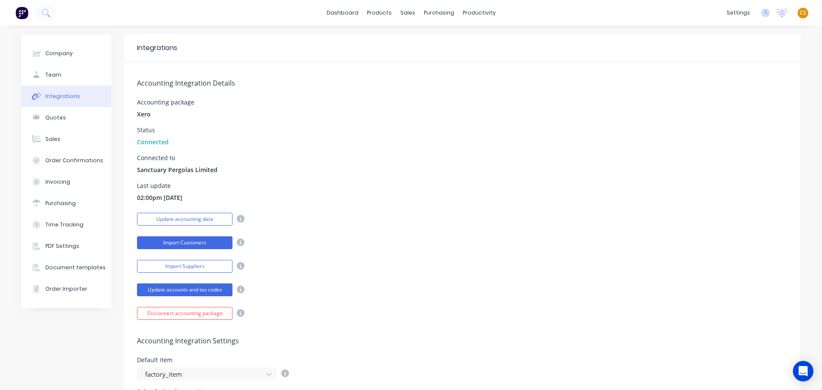
click at [148, 243] on button "Import Customers" at bounding box center [185, 242] width 96 height 13
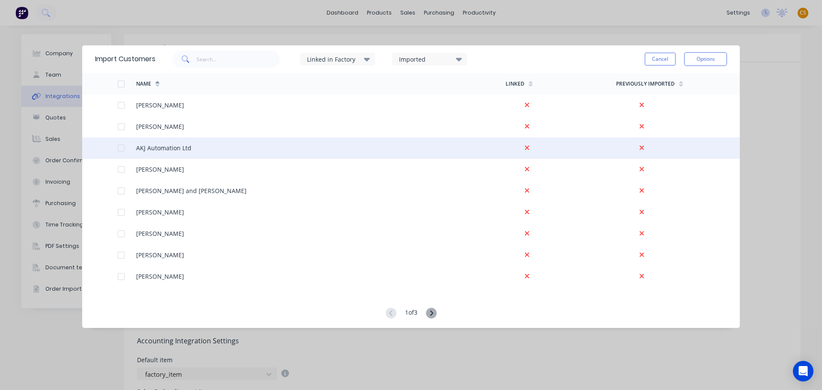
click at [122, 149] on div at bounding box center [121, 148] width 17 height 17
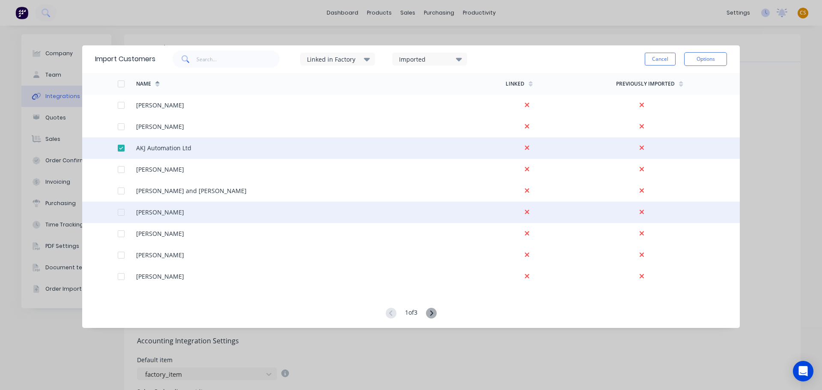
drag, startPoint x: 122, startPoint y: 210, endPoint x: 121, endPoint y: 221, distance: 10.7
click at [123, 210] on div at bounding box center [121, 212] width 17 height 17
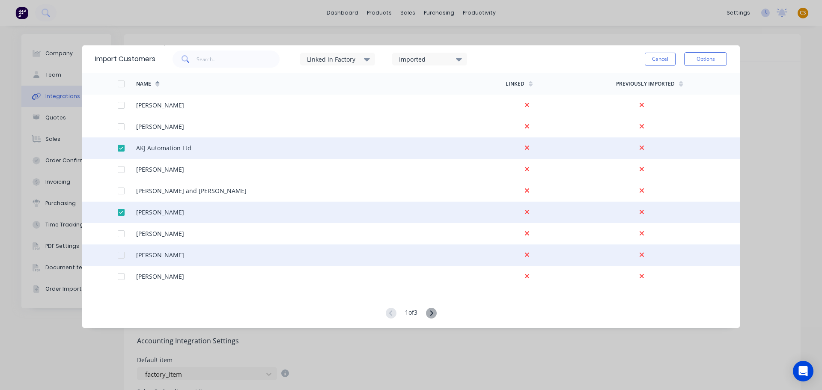
click at [123, 254] on div at bounding box center [121, 255] width 17 height 17
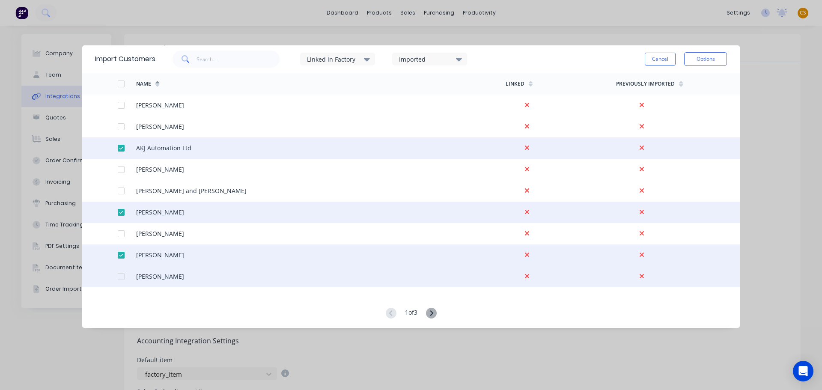
click at [121, 276] on div at bounding box center [121, 276] width 17 height 17
click at [694, 57] on button "Options" at bounding box center [705, 59] width 43 height 14
click at [121, 85] on div at bounding box center [121, 83] width 17 height 17
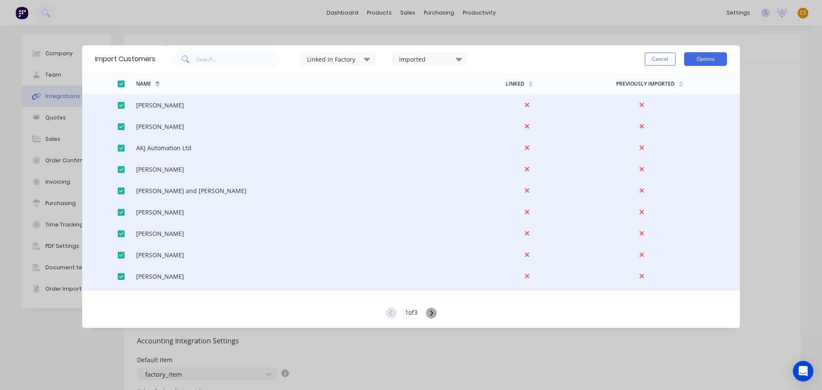
click at [695, 63] on button "Options" at bounding box center [705, 59] width 43 height 14
click at [650, 60] on button "Cancel" at bounding box center [660, 59] width 31 height 13
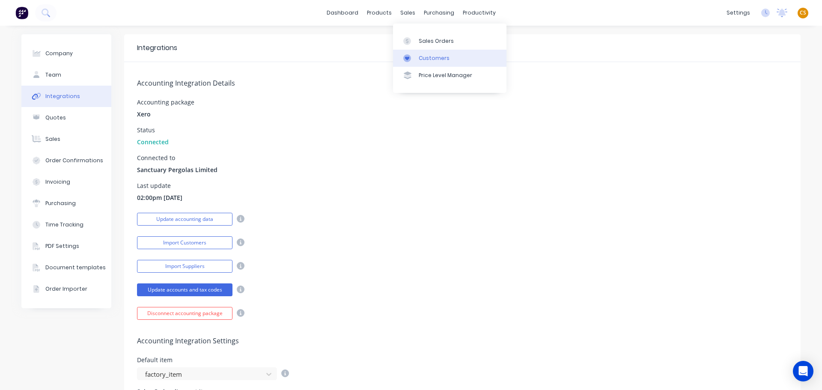
click at [441, 57] on div "Customers" at bounding box center [434, 58] width 31 height 8
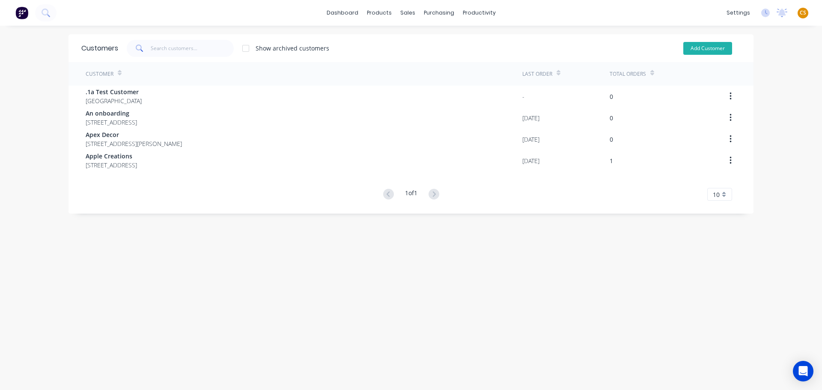
click at [693, 49] on button "Add Customer" at bounding box center [708, 48] width 49 height 13
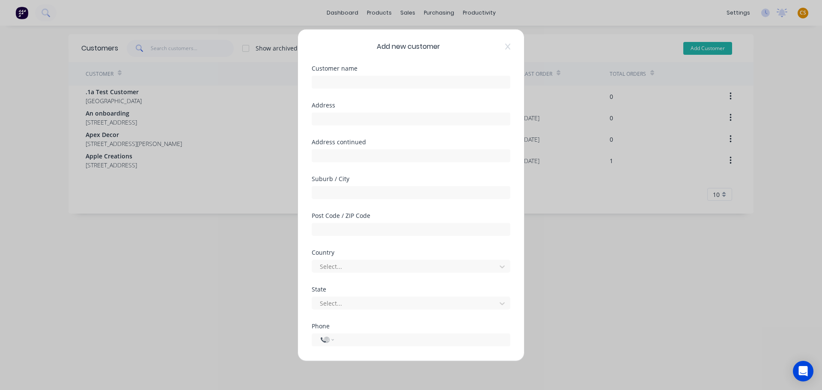
select select "AU"
click at [338, 83] on input "text" at bounding box center [411, 81] width 199 height 13
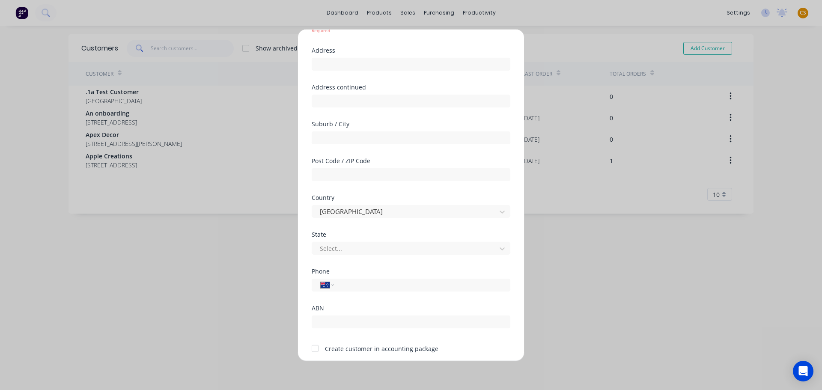
scroll to position [93, 0]
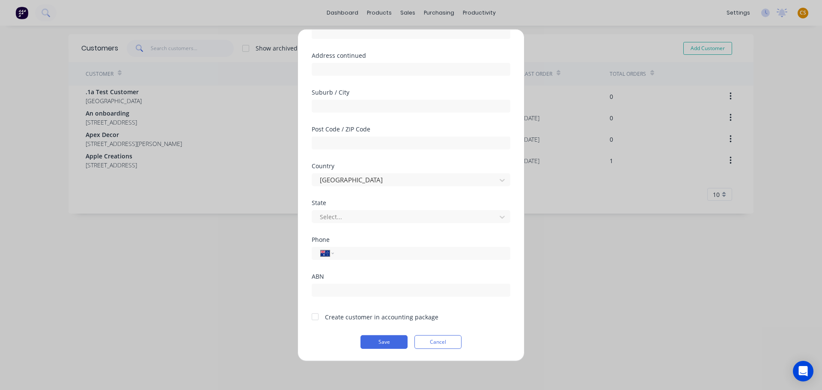
click at [314, 319] on div at bounding box center [315, 316] width 17 height 17
drag, startPoint x: 330, startPoint y: 317, endPoint x: 432, endPoint y: 320, distance: 102.4
click at [432, 320] on div "Create customer in accounting package" at bounding box center [382, 316] width 114 height 9
click at [428, 343] on button "Cancel" at bounding box center [438, 342] width 47 height 14
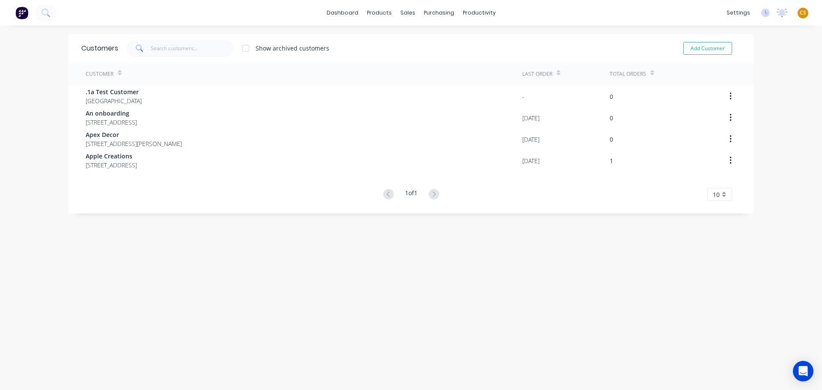
click at [798, 75] on div "dashboard products sales purchasing productivity dashboard products Product Cat…" at bounding box center [411, 195] width 822 height 390
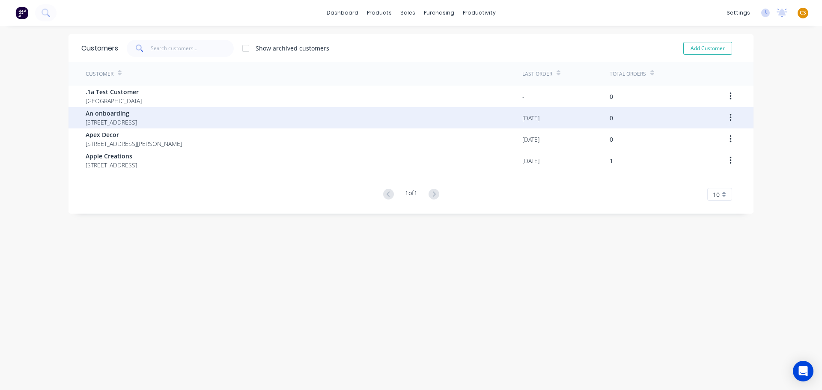
click at [726, 119] on button "button" at bounding box center [731, 117] width 20 height 15
click at [687, 144] on div "Archive" at bounding box center [700, 140] width 66 height 12
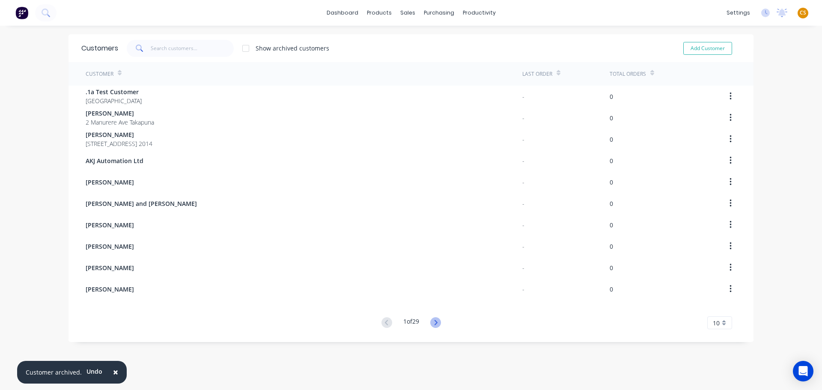
click at [435, 323] on icon at bounding box center [435, 322] width 3 height 5
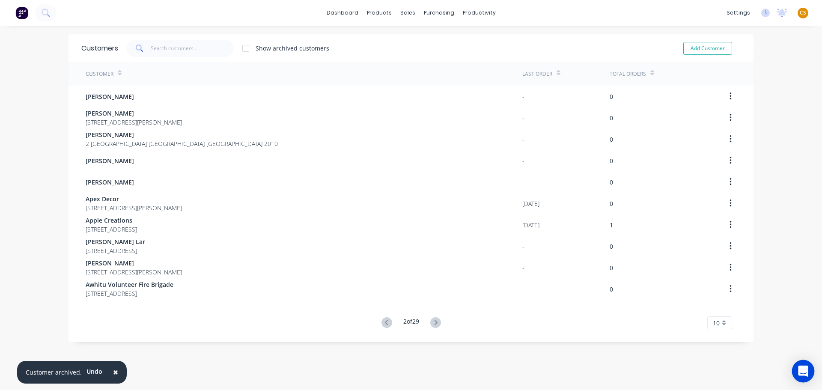
click at [798, 373] on div "Open Intercom Messenger" at bounding box center [803, 371] width 23 height 23
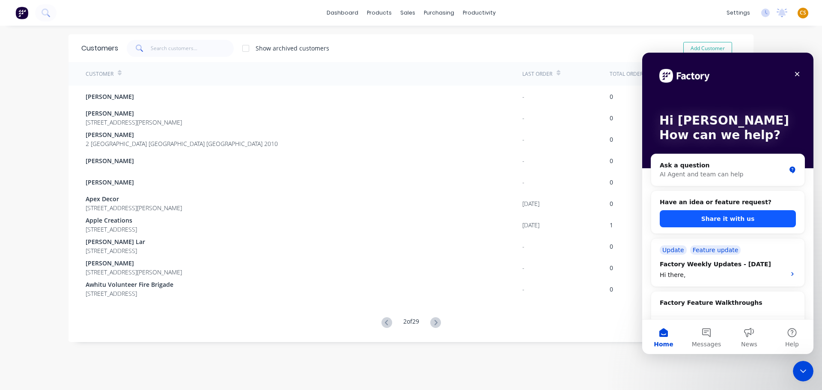
scroll to position [0, 0]
click at [721, 216] on button "Share it with us" at bounding box center [728, 218] width 136 height 17
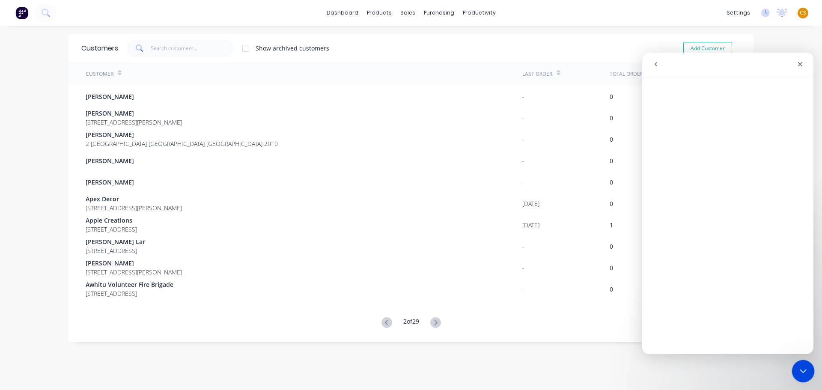
drag, startPoint x: 798, startPoint y: 371, endPoint x: 795, endPoint y: 366, distance: 5.5
click at [797, 371] on icon "Close Intercom Messenger" at bounding box center [802, 370] width 10 height 10
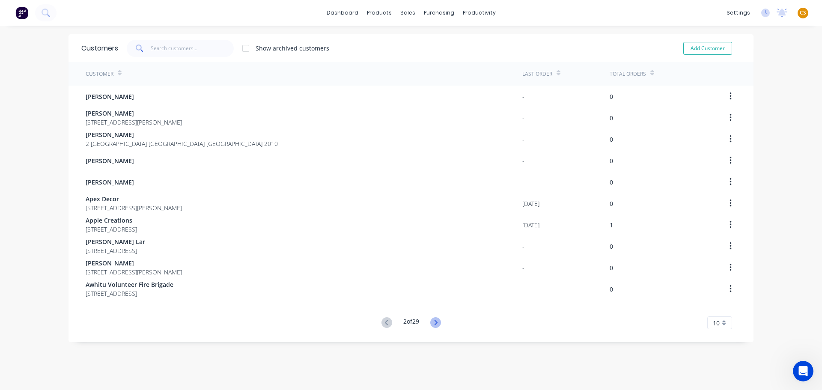
click at [438, 325] on icon at bounding box center [435, 322] width 11 height 11
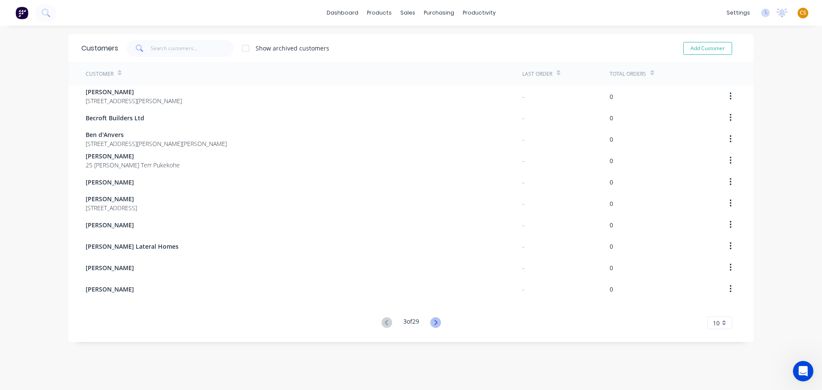
click at [433, 322] on icon at bounding box center [435, 322] width 11 height 11
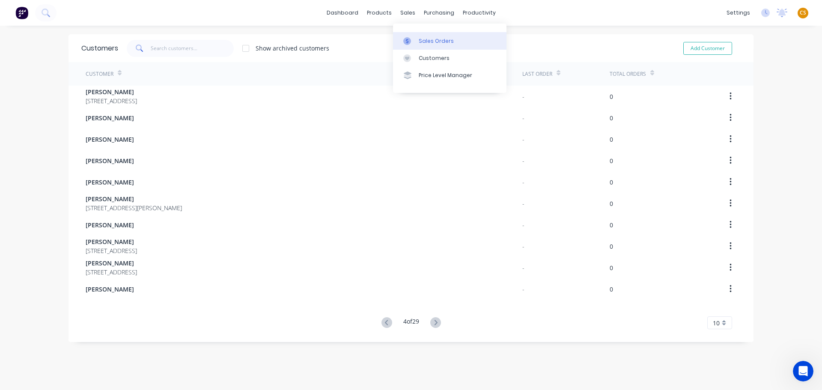
drag, startPoint x: 427, startPoint y: 40, endPoint x: 424, endPoint y: 44, distance: 4.8
click at [427, 40] on div "Sales Orders" at bounding box center [436, 41] width 35 height 8
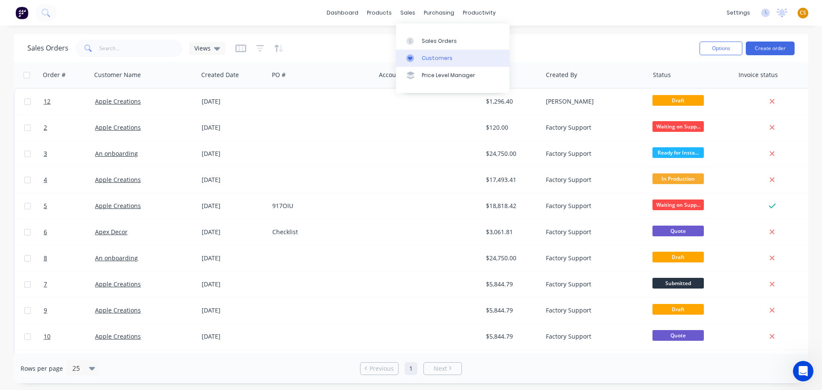
click at [422, 57] on div "Customers" at bounding box center [437, 58] width 31 height 8
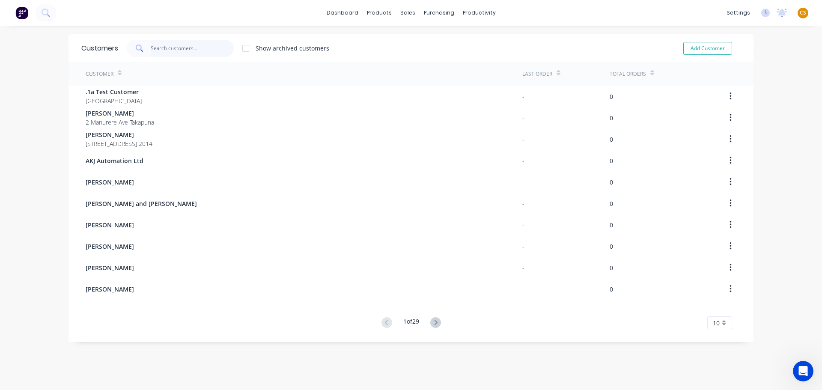
click at [158, 51] on input "text" at bounding box center [193, 48] width 84 height 17
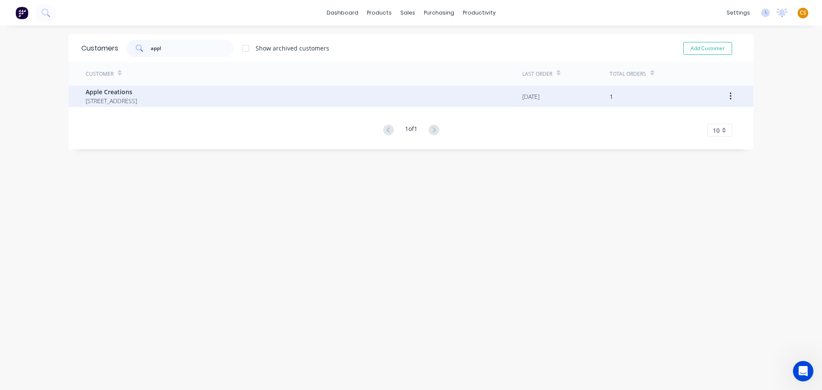
click at [726, 93] on button "button" at bounding box center [731, 96] width 20 height 15
click at [682, 119] on div "Archive" at bounding box center [700, 119] width 66 height 12
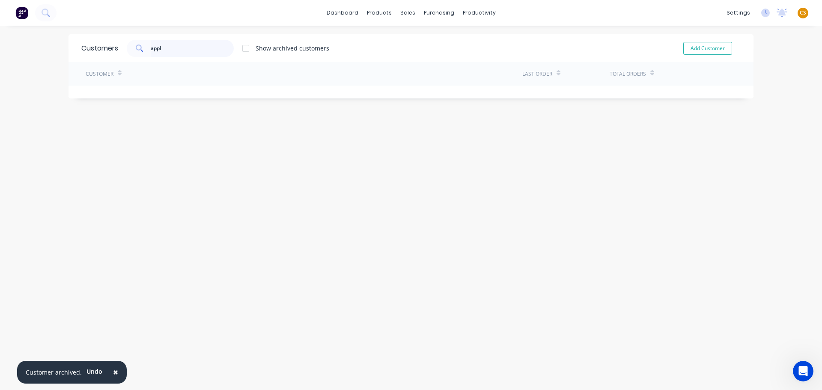
click at [190, 49] on input "appl" at bounding box center [193, 48] width 84 height 17
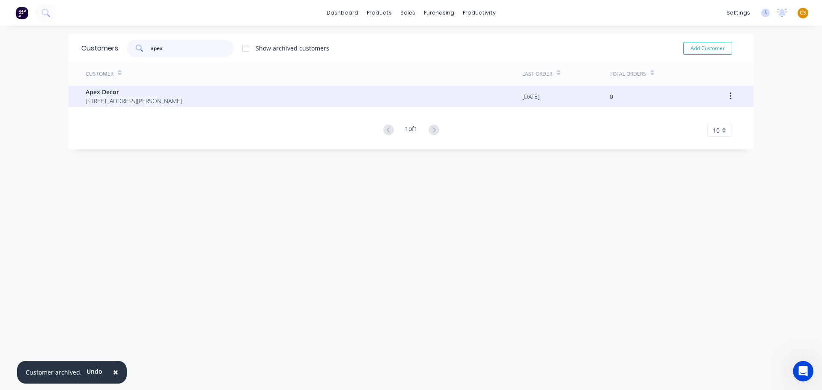
type input "apex"
click at [730, 98] on icon "button" at bounding box center [731, 96] width 2 height 9
click at [684, 120] on div "Archive" at bounding box center [700, 119] width 66 height 12
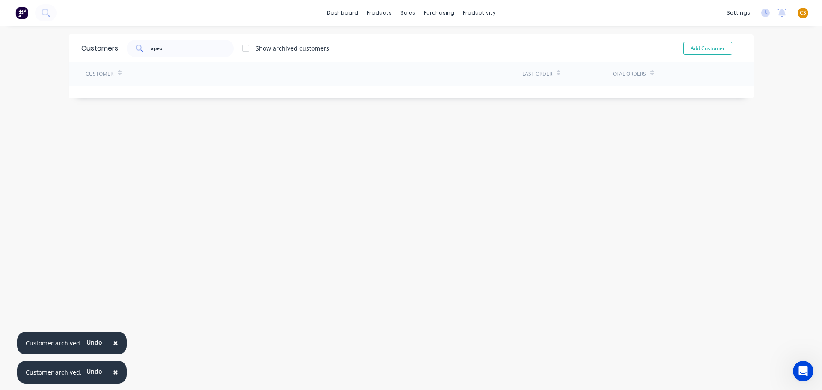
click at [287, 268] on div "Customers apex Show archived customers Add Customer Customer Last Order Total O…" at bounding box center [411, 216] width 685 height 365
click at [428, 40] on div "Sales Orders" at bounding box center [436, 41] width 35 height 8
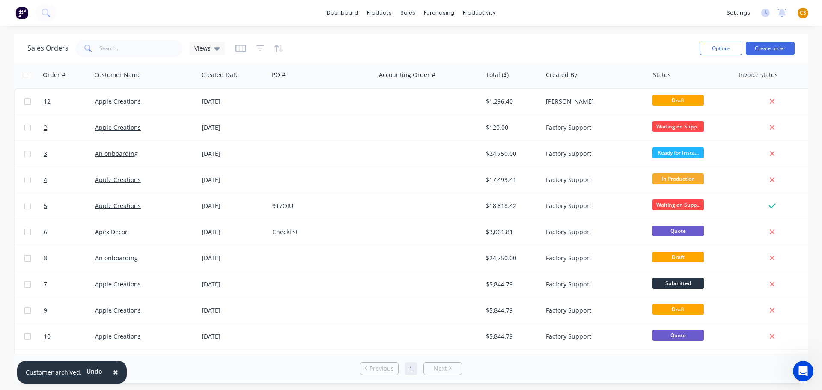
click at [113, 374] on span "×" at bounding box center [115, 372] width 5 height 12
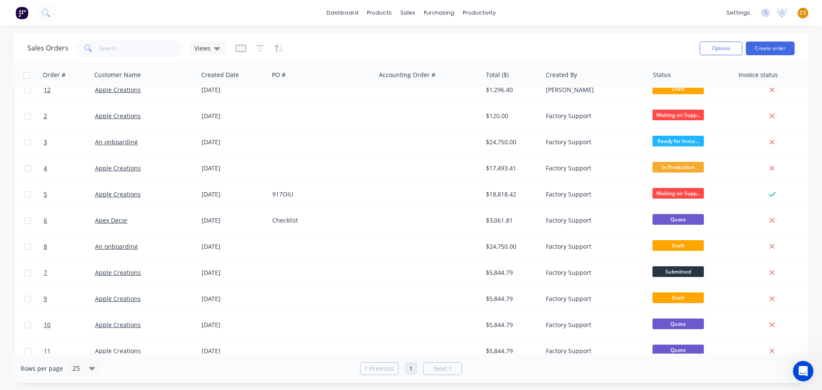
scroll to position [26, 0]
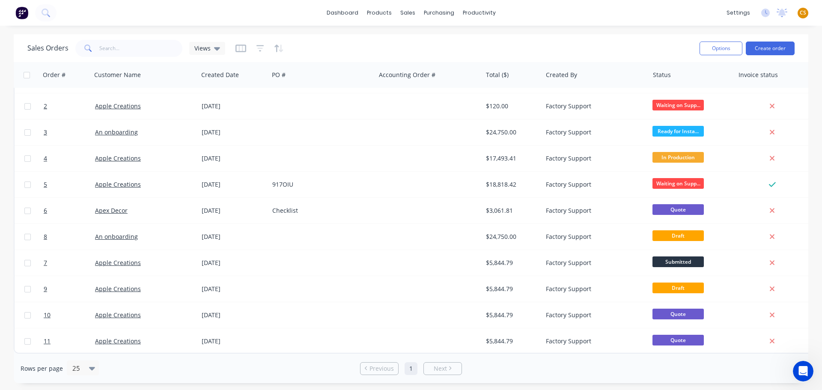
drag, startPoint x: 27, startPoint y: 76, endPoint x: 31, endPoint y: 81, distance: 6.2
click at [27, 76] on input "checkbox" at bounding box center [27, 75] width 6 height 6
checkbox input "true"
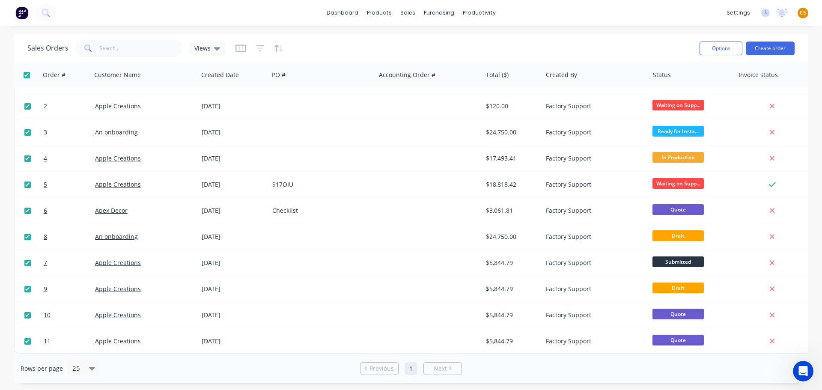
checkbox input "true"
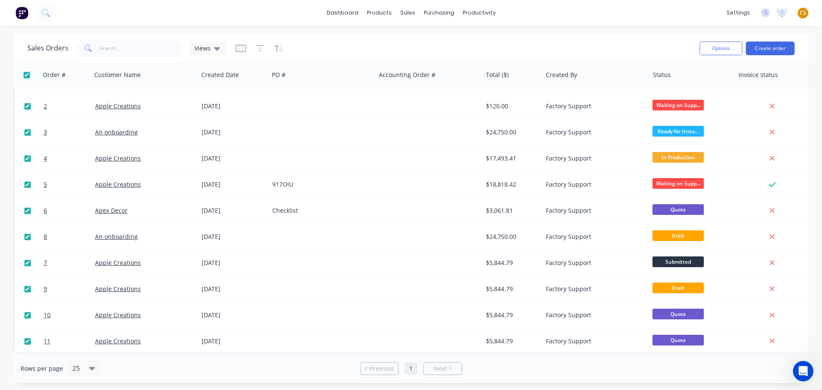
checkbox input "true"
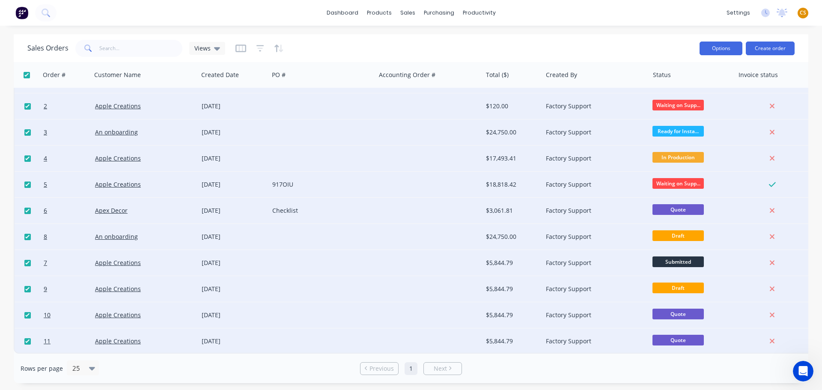
click at [713, 51] on button "Options" at bounding box center [721, 49] width 43 height 14
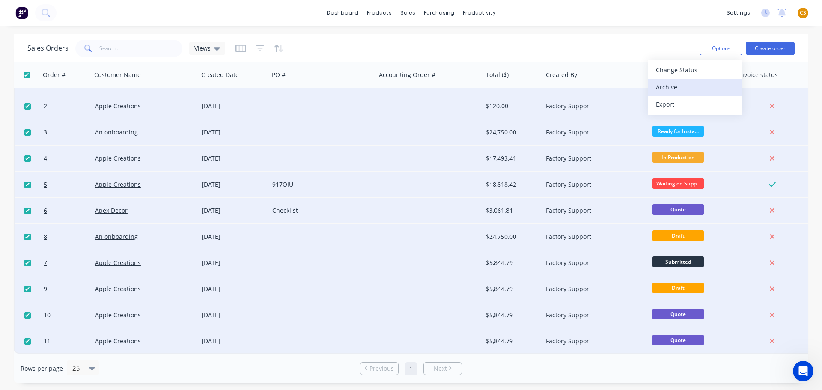
click at [674, 90] on div "Archive" at bounding box center [695, 87] width 79 height 12
checkbox input "false"
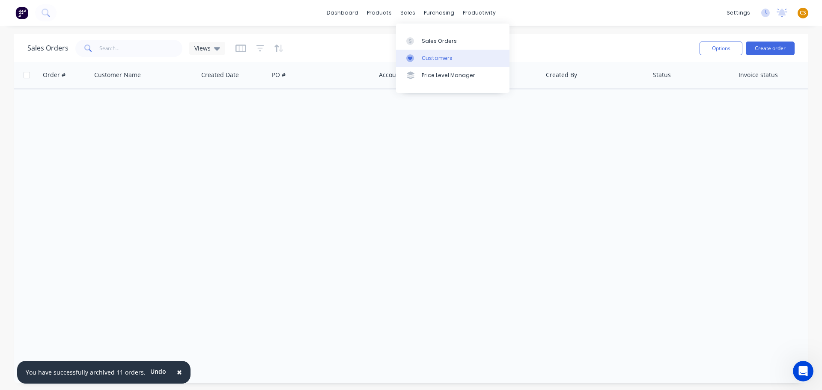
click at [441, 60] on div "Customers" at bounding box center [437, 58] width 31 height 8
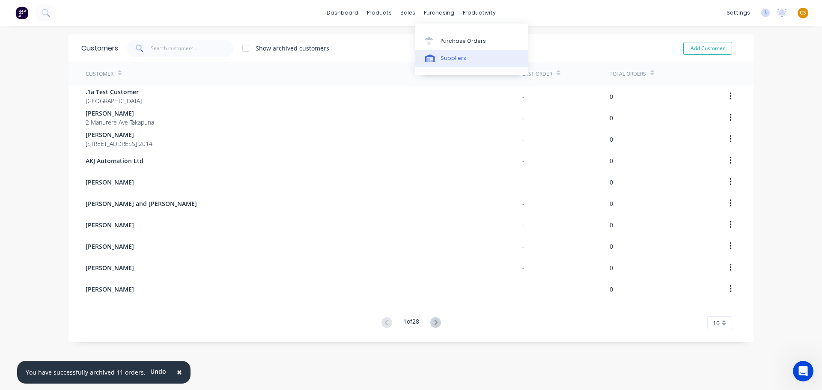
click at [448, 60] on div "Suppliers" at bounding box center [454, 58] width 26 height 8
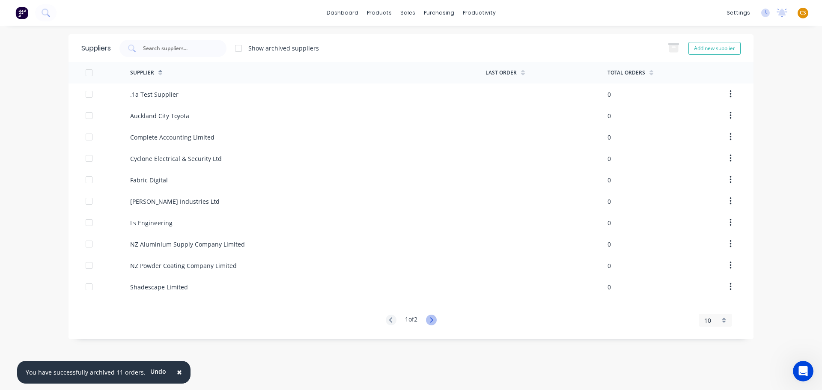
click at [433, 321] on icon at bounding box center [431, 319] width 3 height 5
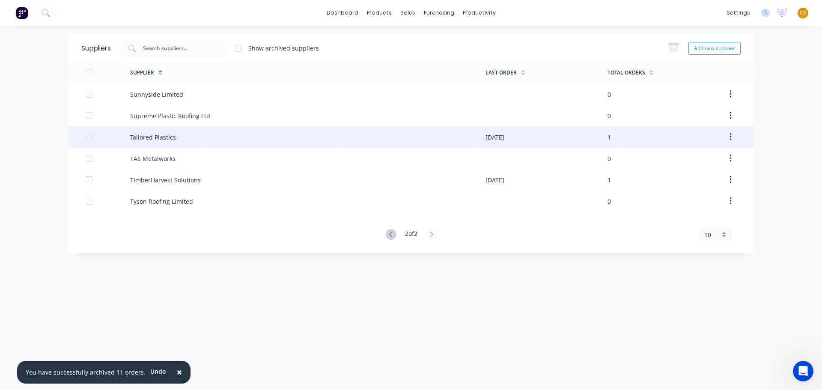
click at [730, 136] on icon "button" at bounding box center [731, 136] width 2 height 9
click at [692, 162] on div "Archive" at bounding box center [700, 159] width 66 height 12
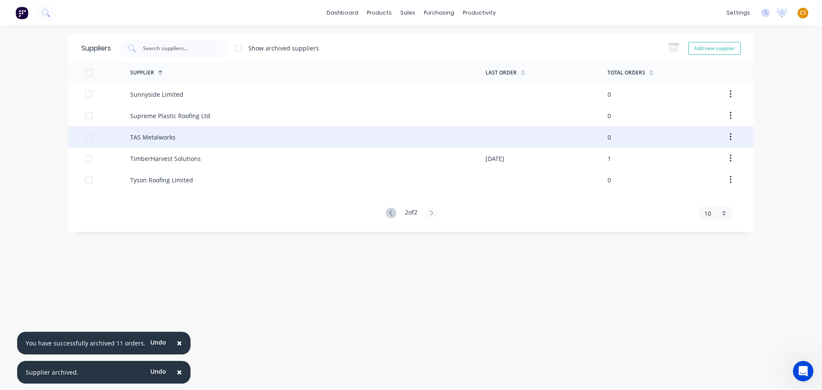
click at [731, 140] on icon "button" at bounding box center [731, 137] width 2 height 8
click at [693, 163] on div "Archive" at bounding box center [700, 159] width 66 height 12
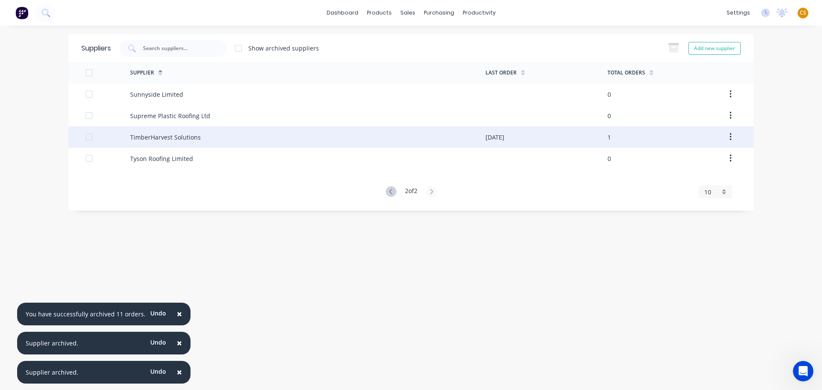
click at [733, 139] on button "button" at bounding box center [731, 136] width 20 height 15
click at [688, 163] on div "Archive" at bounding box center [700, 159] width 66 height 12
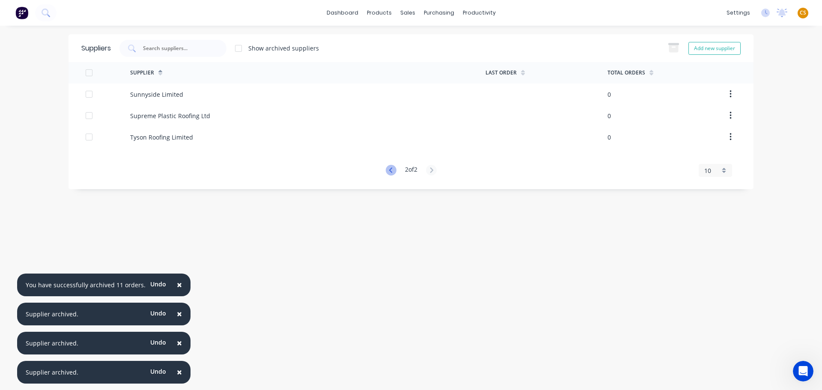
click at [387, 173] on icon at bounding box center [391, 170] width 11 height 11
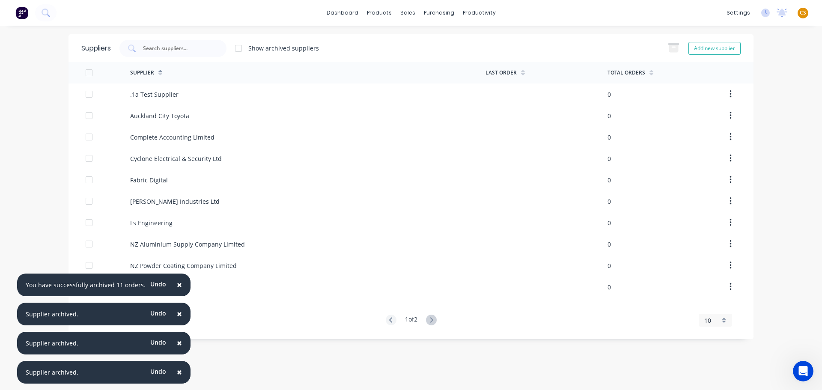
click at [774, 183] on div "× You have successfully archived 11 orders. Undo × Supplier archived. Undo × Su…" at bounding box center [411, 195] width 822 height 390
click at [423, 39] on div "Sales Orders" at bounding box center [439, 41] width 35 height 8
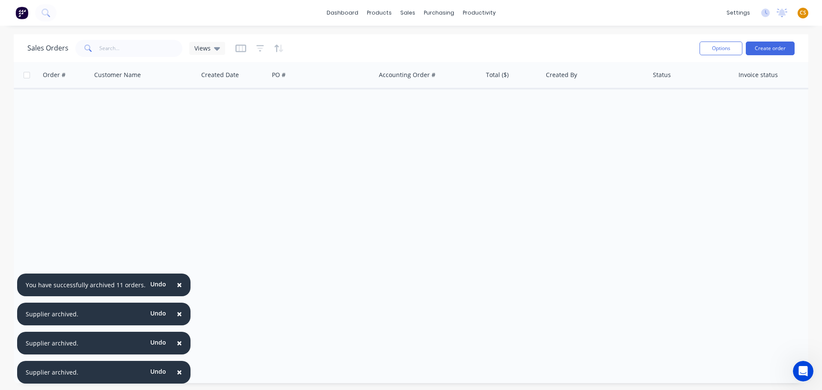
click at [177, 287] on span "×" at bounding box center [179, 285] width 5 height 12
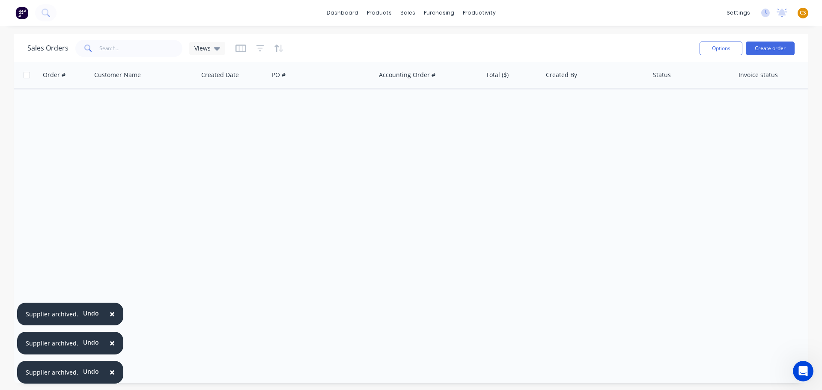
click at [110, 316] on span "×" at bounding box center [112, 314] width 5 height 12
click at [110, 345] on span "×" at bounding box center [112, 343] width 5 height 12
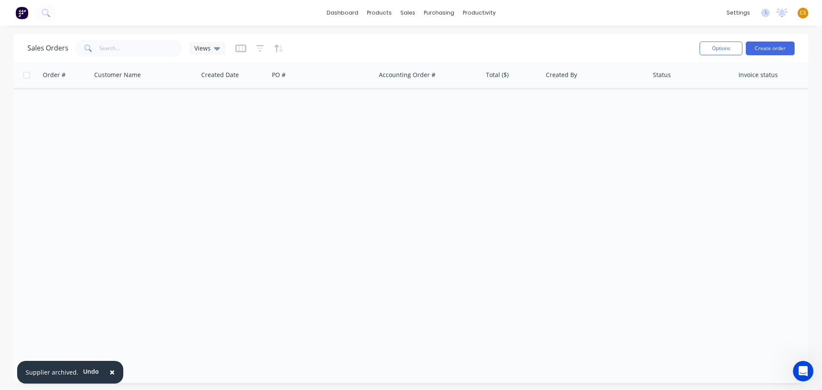
click at [113, 374] on button "×" at bounding box center [112, 372] width 22 height 21
click at [802, 13] on span "CS" at bounding box center [803, 13] width 6 height 8
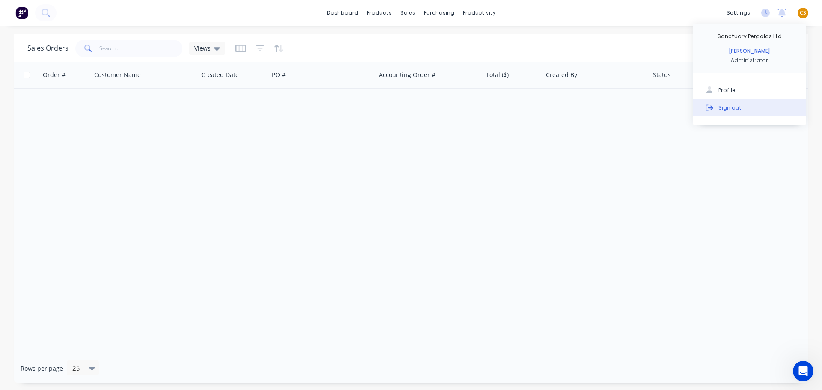
click at [721, 109] on div "Sign out" at bounding box center [730, 108] width 23 height 8
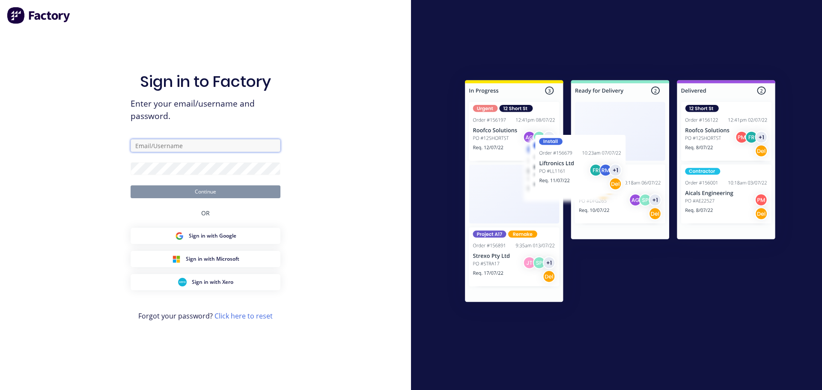
click at [160, 147] on input "text" at bounding box center [206, 145] width 150 height 13
type input "[PERSON_NAME][EMAIL_ADDRESS][DOMAIN_NAME]"
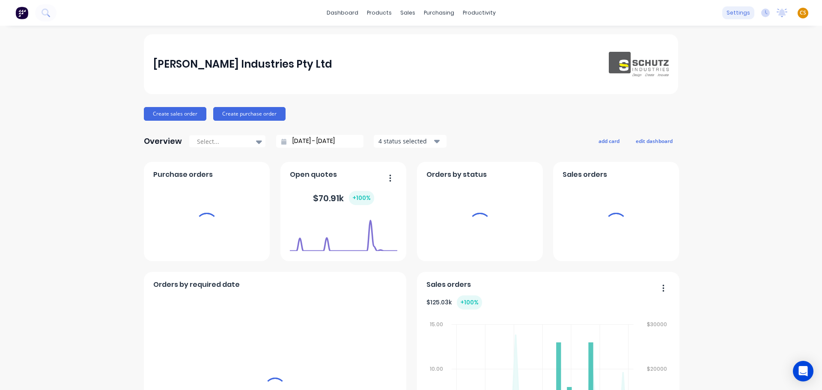
click at [730, 11] on div "settings" at bounding box center [739, 12] width 32 height 13
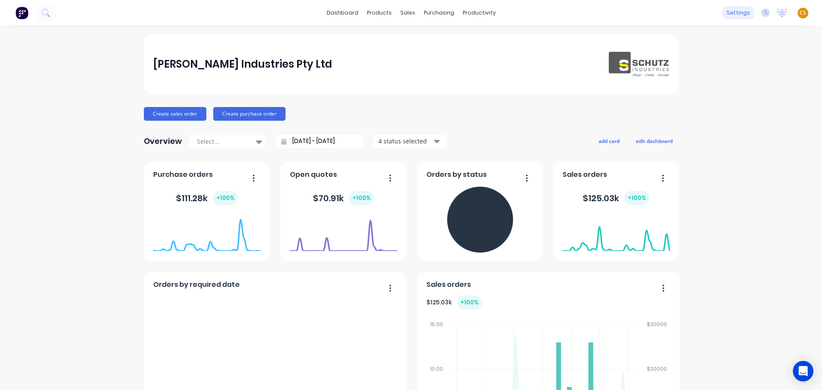
click at [732, 14] on div "settings" at bounding box center [739, 12] width 32 height 13
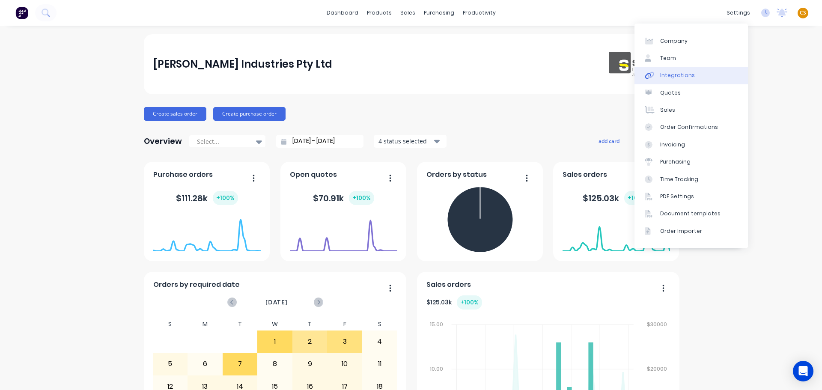
click at [690, 79] on div "Integrations" at bounding box center [677, 76] width 35 height 8
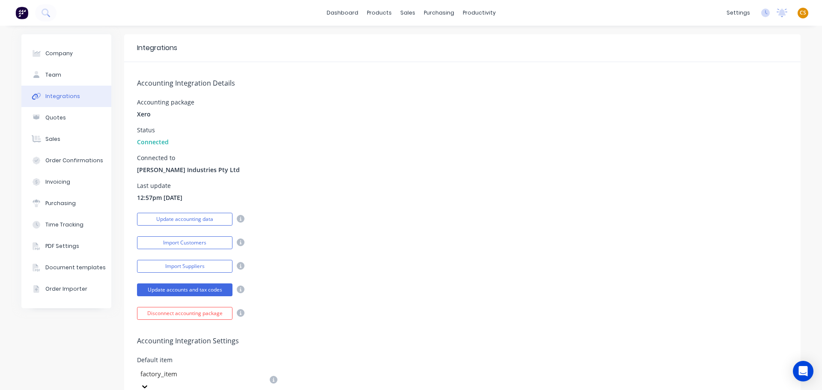
click at [143, 140] on span "Connected" at bounding box center [153, 141] width 32 height 9
click at [159, 291] on button "Update accounts and tax codes" at bounding box center [185, 290] width 96 height 13
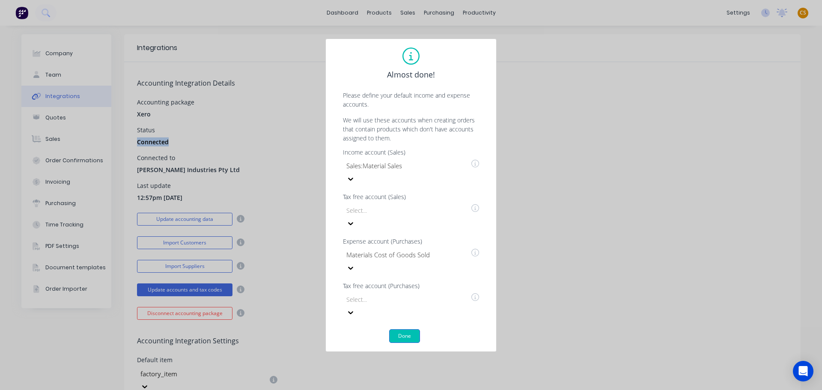
click at [402, 329] on button "Done" at bounding box center [404, 336] width 31 height 14
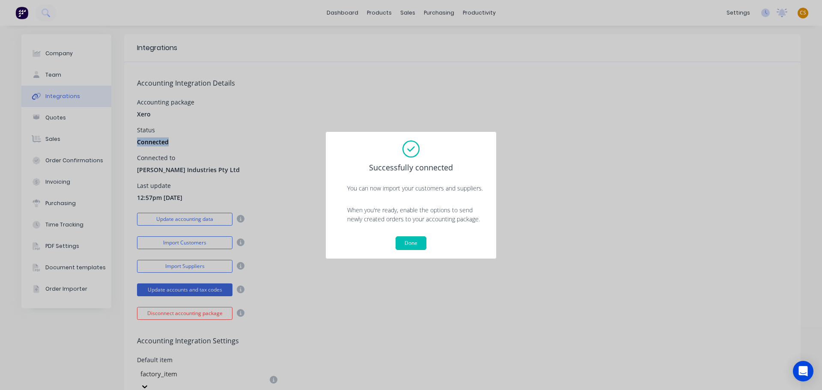
click at [410, 242] on button "Done" at bounding box center [411, 243] width 31 height 14
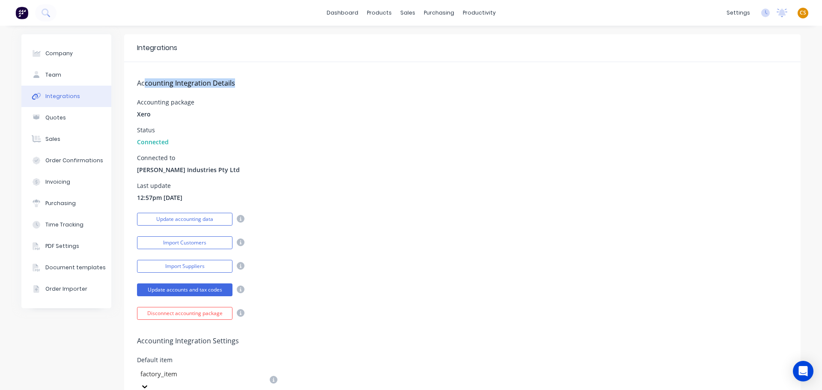
drag, startPoint x: 140, startPoint y: 83, endPoint x: 241, endPoint y: 84, distance: 100.7
click at [241, 84] on h5 "Accounting Integration Details" at bounding box center [462, 83] width 651 height 8
click at [143, 140] on span "Connected" at bounding box center [153, 141] width 32 height 9
click at [178, 289] on button "Update accounts and tax codes" at bounding box center [185, 290] width 96 height 13
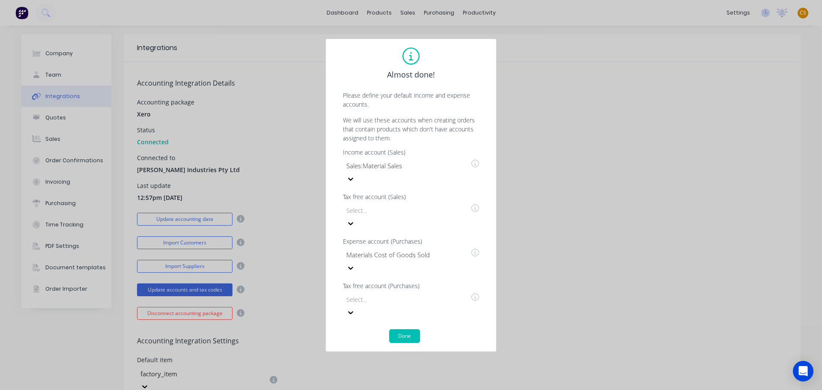
click at [355, 222] on icon at bounding box center [351, 223] width 9 height 9
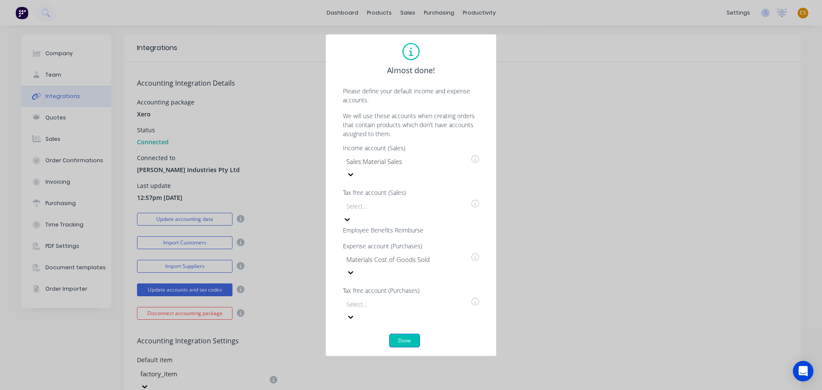
click at [403, 334] on button "Done" at bounding box center [404, 341] width 31 height 14
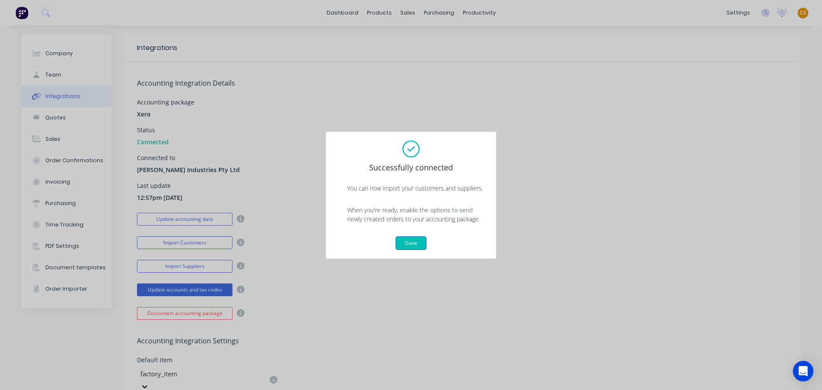
click at [409, 242] on button "Done" at bounding box center [411, 243] width 31 height 14
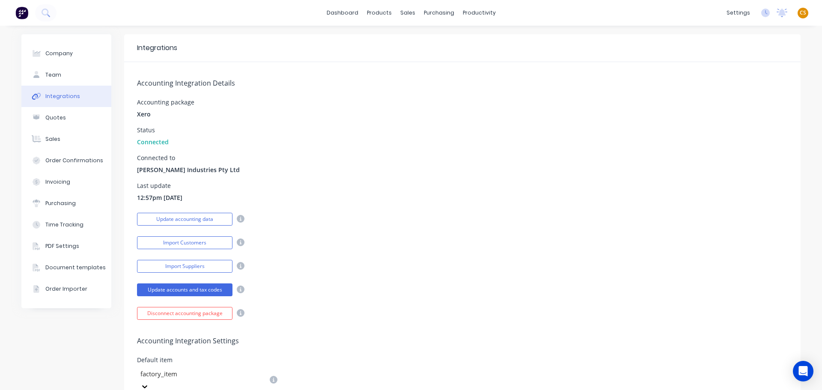
click at [167, 20] on div "dashboard products sales purchasing productivity dashboard products Product Cat…" at bounding box center [411, 13] width 822 height 26
click at [60, 225] on div "Time Tracking" at bounding box center [64, 225] width 38 height 8
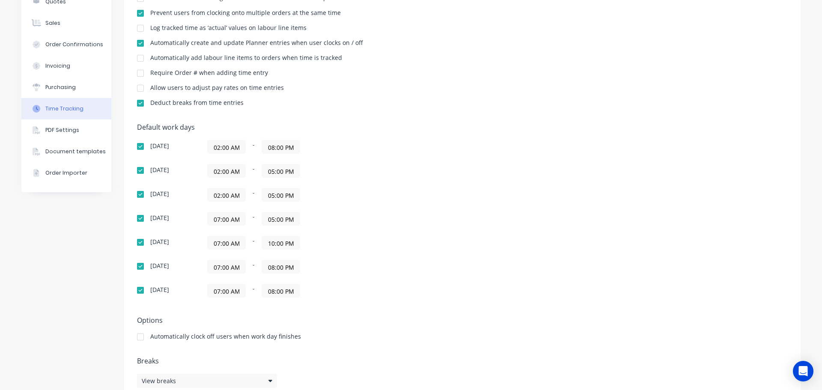
scroll to position [135, 0]
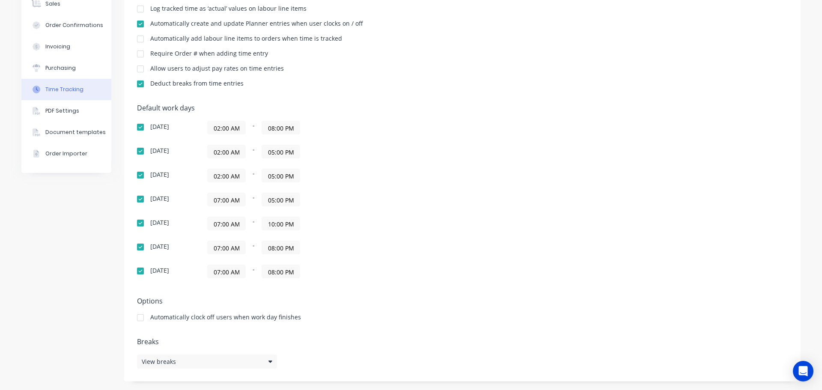
click at [219, 196] on input "07:00 AM" at bounding box center [227, 199] width 38 height 13
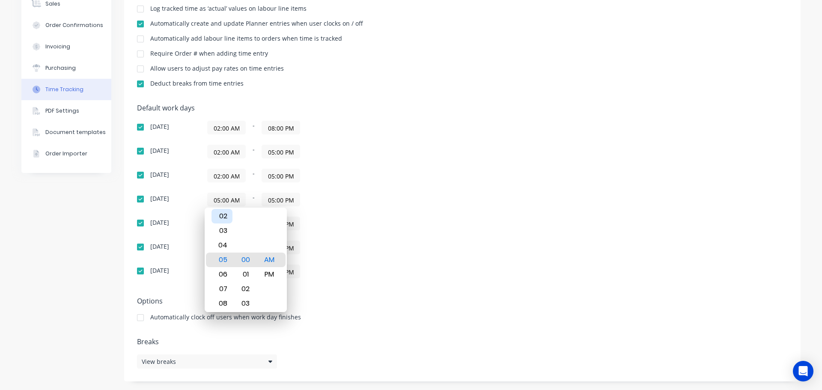
click at [221, 218] on div "02" at bounding box center [222, 216] width 21 height 15
type input "02:00 AM"
click at [392, 221] on div "07:00 AM - 10:00 PM" at bounding box center [314, 224] width 214 height 14
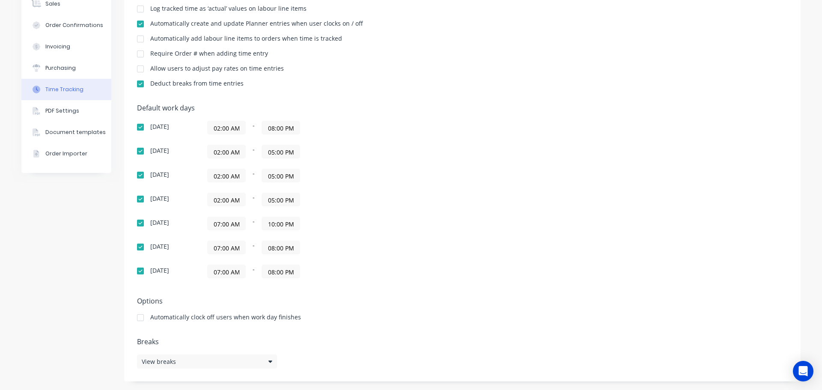
click at [216, 225] on input "07:00 AM" at bounding box center [227, 223] width 38 height 13
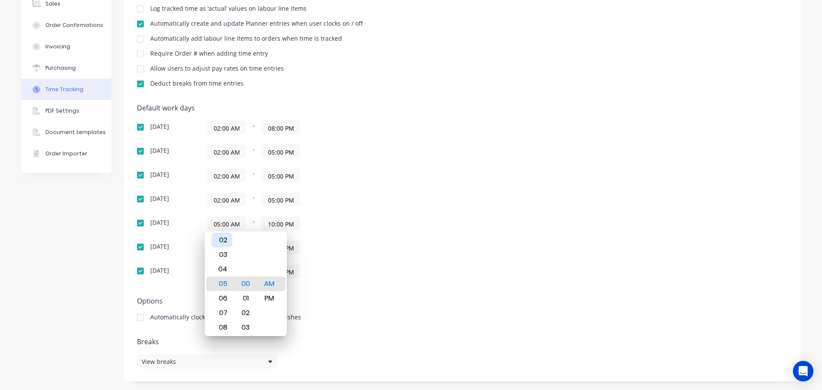
click at [220, 240] on div "02" at bounding box center [222, 240] width 21 height 15
type input "02:00 AM"
click at [385, 236] on div "Sunday 02:00 AM - 08:00 PM Monday 02:00 AM - 05:00 PM Tuesday 02:00 AM - 05:00 …" at bounding box center [287, 200] width 300 height 158
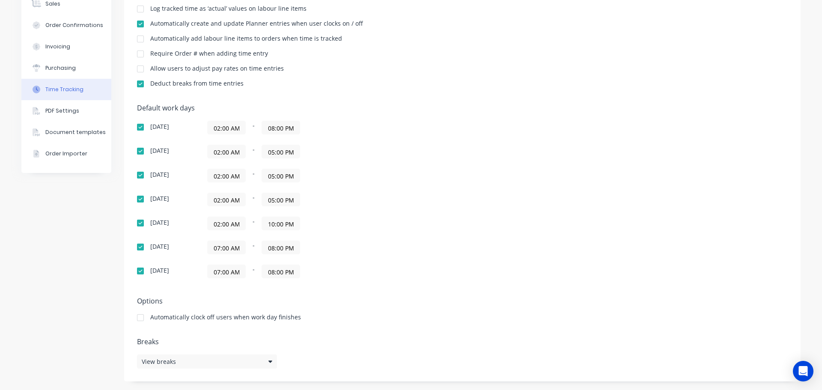
click at [216, 248] on input "07:00 AM" at bounding box center [227, 247] width 38 height 13
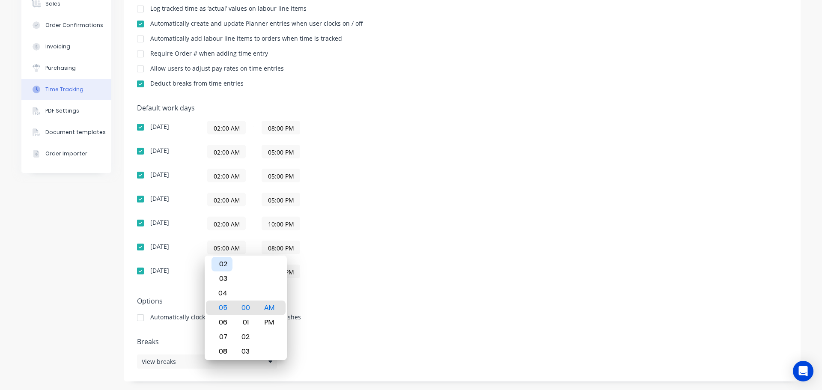
click at [221, 266] on div "02" at bounding box center [222, 264] width 21 height 15
type input "02:00 AM"
click at [351, 261] on div "Sunday 02:00 AM - 08:00 PM Monday 02:00 AM - 05:00 PM Tuesday 02:00 AM - 05:00 …" at bounding box center [287, 200] width 300 height 158
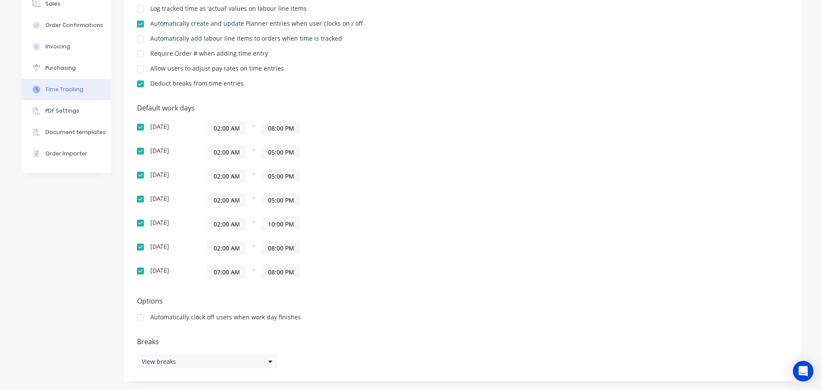
click at [224, 272] on input "07:00 AM" at bounding box center [227, 271] width 38 height 13
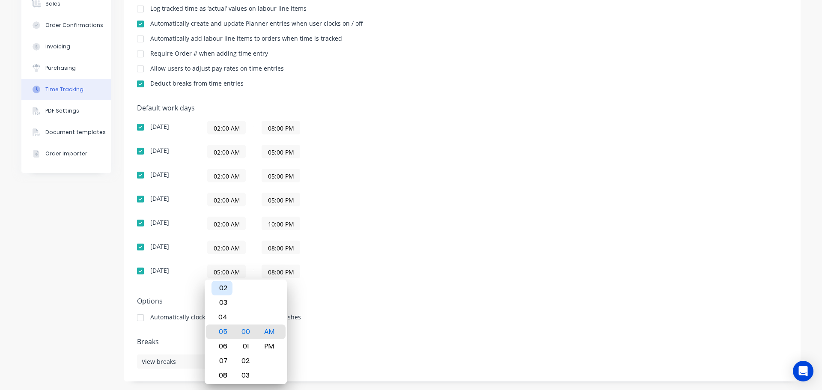
click at [224, 288] on div "02" at bounding box center [222, 288] width 21 height 15
type input "02:00 AM"
click at [448, 243] on div "Default work days Sunday 02:00 AM - 08:00 PM Monday 02:00 AM - 05:00 PM Tuesday…" at bounding box center [462, 196] width 651 height 185
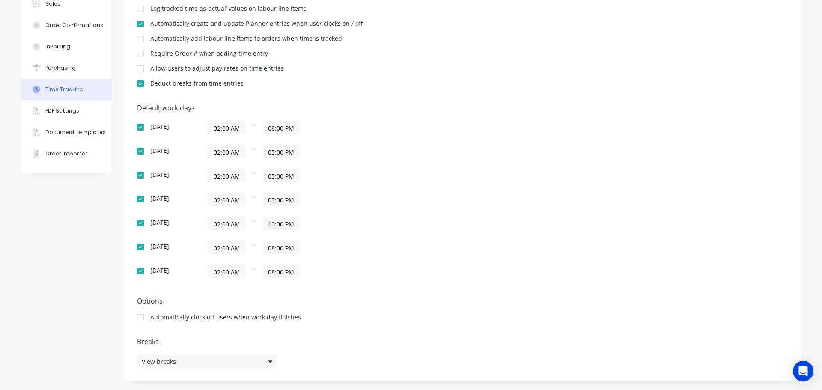
click at [269, 153] on input "05:00 PM" at bounding box center [281, 151] width 38 height 13
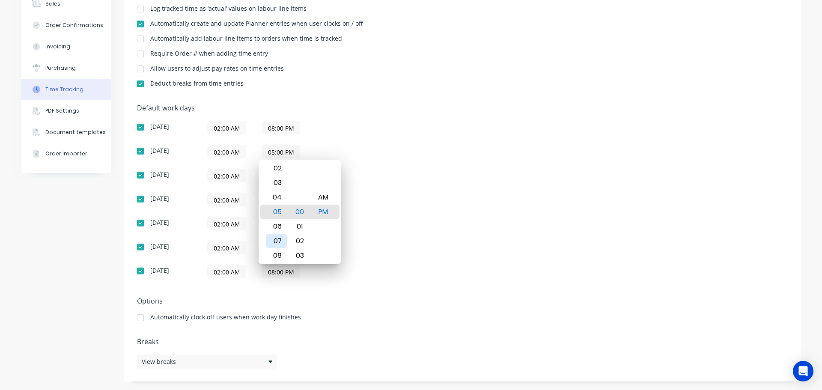
click at [275, 239] on div "07" at bounding box center [276, 241] width 21 height 15
type input "07:00 PM"
click at [472, 236] on div "Default work days Sunday 02:00 AM - 08:00 PM Monday 02:00 AM - 07:00 PM Tuesday…" at bounding box center [462, 196] width 651 height 185
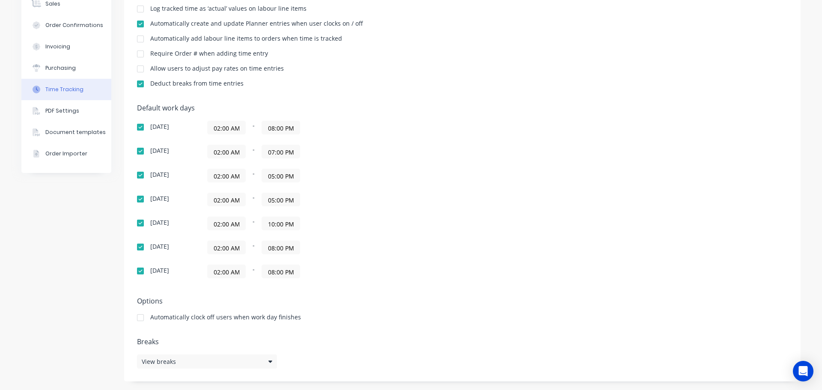
click at [269, 176] on input "05:00 PM" at bounding box center [281, 175] width 38 height 13
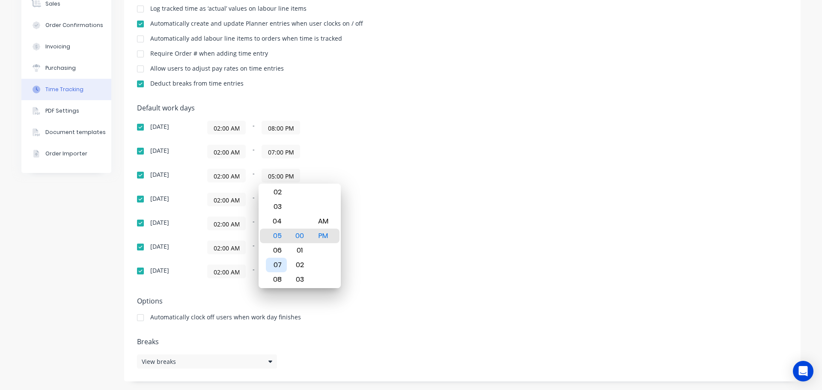
click at [278, 266] on div "07" at bounding box center [276, 265] width 21 height 15
type input "07:00 PM"
click at [562, 242] on div "Default work days Sunday 02:00 AM - 08:00 PM Monday 02:00 AM - 07:00 PM Tuesday…" at bounding box center [462, 196] width 651 height 185
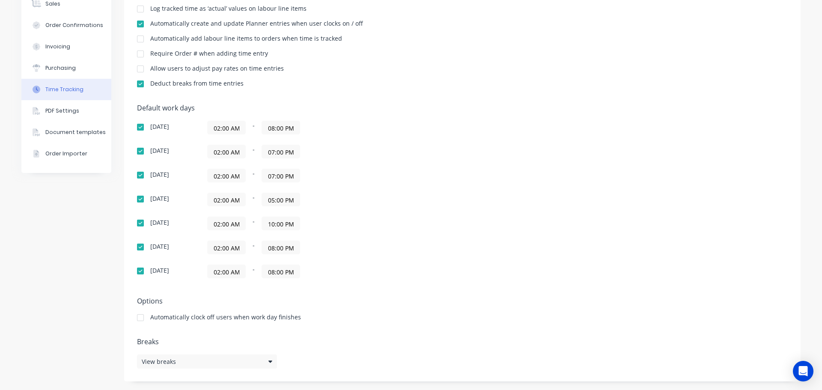
click at [273, 201] on input "05:00 PM" at bounding box center [281, 199] width 38 height 13
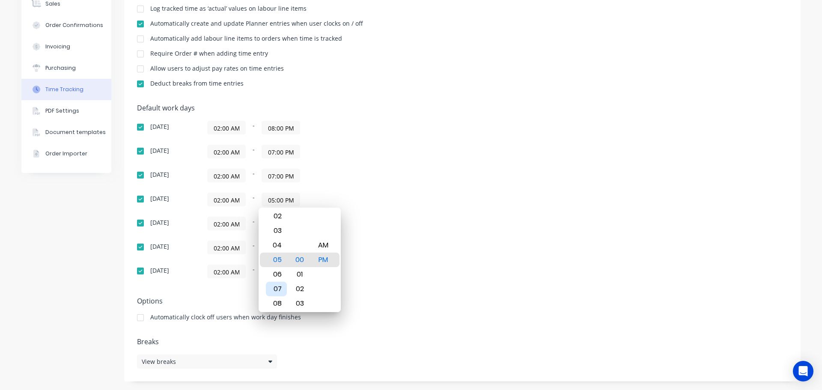
click at [275, 287] on div "07" at bounding box center [276, 289] width 21 height 15
type input "07:00 PM"
click at [522, 242] on div "Default work days Sunday 02:00 AM - 08:00 PM Monday 02:00 AM - 07:00 PM Tuesday…" at bounding box center [462, 196] width 651 height 185
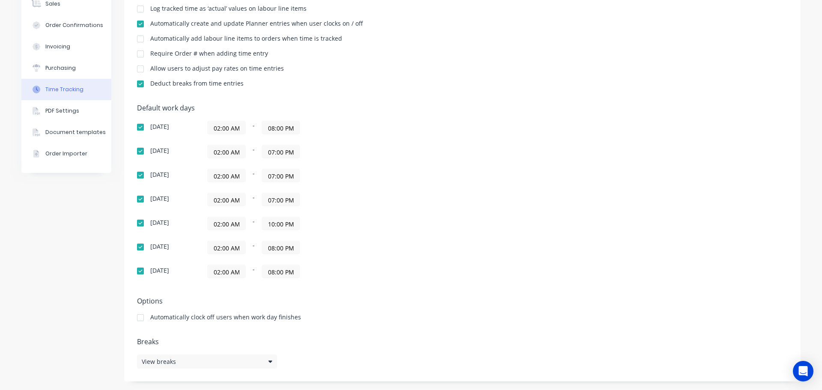
click at [269, 223] on input "10:00 PM" at bounding box center [281, 223] width 38 height 13
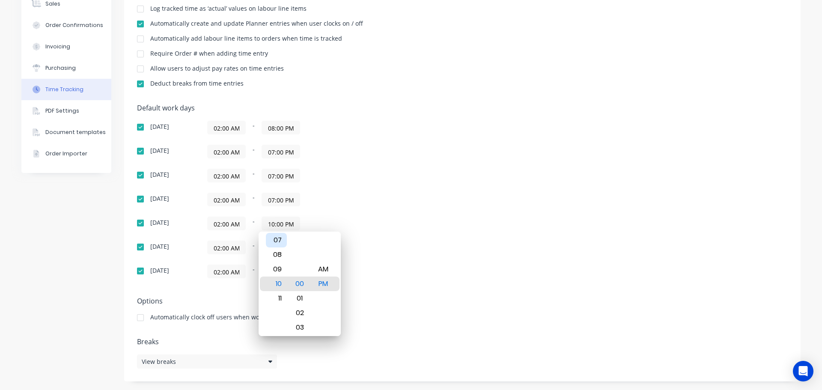
click at [275, 240] on div "07" at bounding box center [276, 240] width 21 height 15
type input "07:00 PM"
click at [433, 243] on div "Friday 02:00 AM - 08:00 PM" at bounding box center [287, 248] width 300 height 14
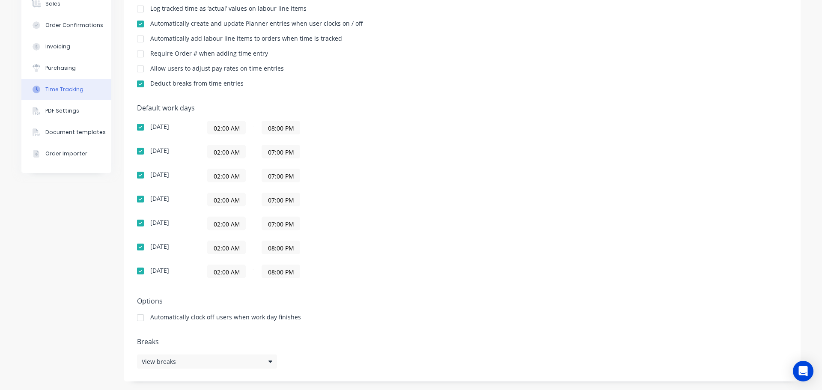
click at [270, 245] on input "08:00 PM" at bounding box center [281, 247] width 38 height 13
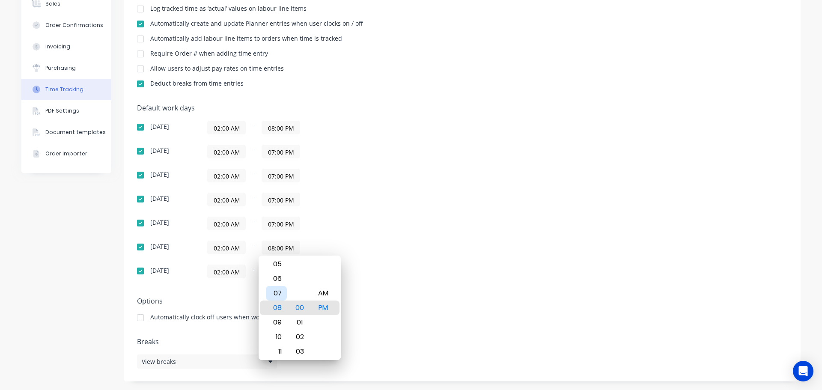
click at [277, 296] on div "07" at bounding box center [276, 293] width 21 height 15
type input "07:00 PM"
click at [472, 273] on div "Default work days Sunday 02:00 AM - 08:00 PM Monday 02:00 AM - 07:00 PM Tuesday…" at bounding box center [462, 196] width 651 height 185
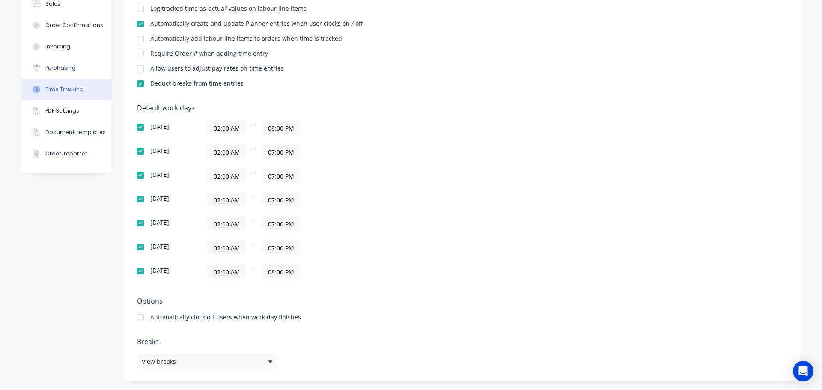
click at [272, 272] on input "08:00 PM" at bounding box center [281, 271] width 38 height 13
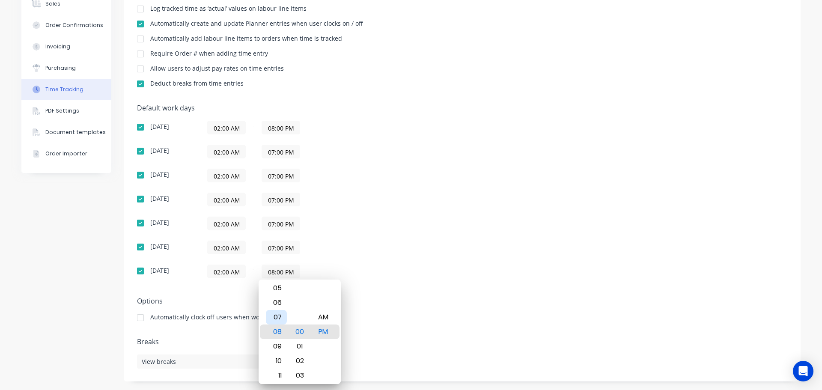
click at [282, 319] on div "07" at bounding box center [276, 317] width 21 height 15
type input "07:00 PM"
click at [485, 212] on div "Default work days Sunday 02:00 AM - 08:00 PM Monday 02:00 AM - 07:00 PM Tuesday…" at bounding box center [462, 196] width 651 height 185
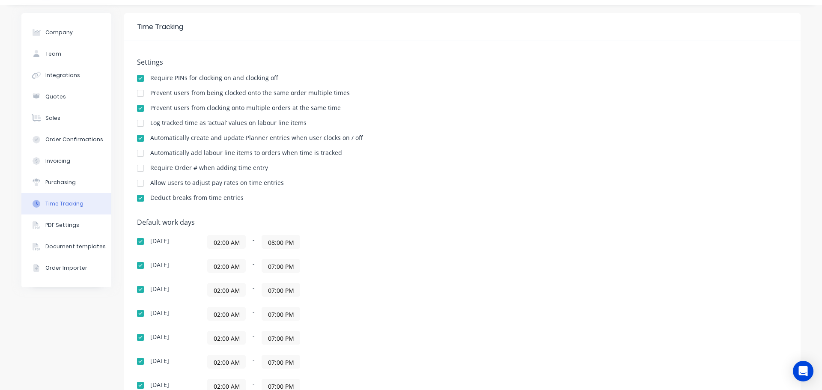
scroll to position [0, 0]
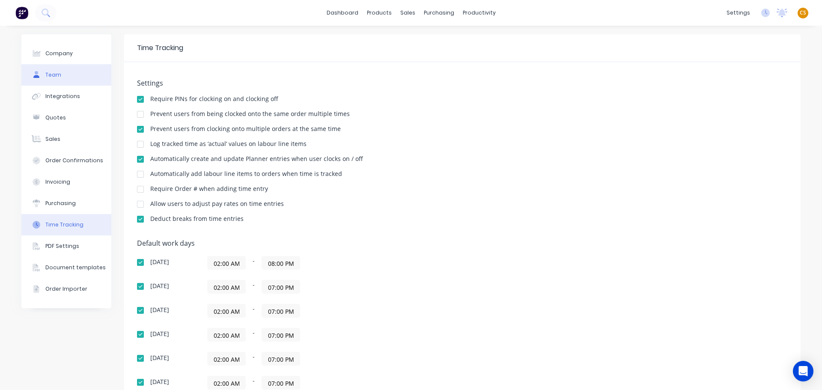
click at [48, 76] on div "Team" at bounding box center [53, 75] width 16 height 8
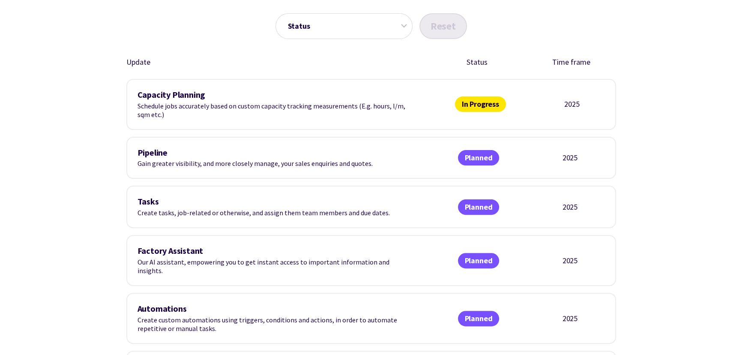
scroll to position [305, 0]
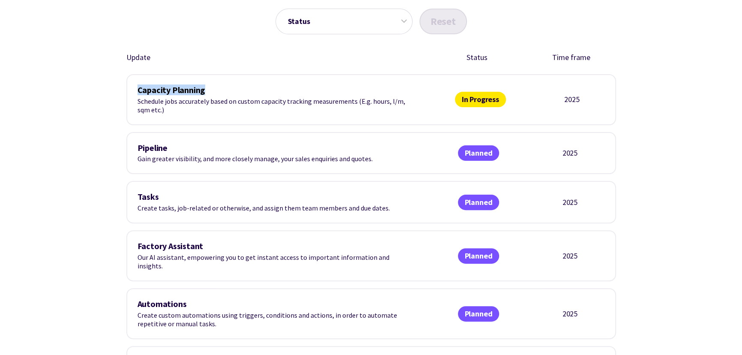
drag, startPoint x: 137, startPoint y: 88, endPoint x: 218, endPoint y: 90, distance: 81.4
click at [218, 90] on h3 "Capacity Planning" at bounding box center [274, 90] width 274 height 10
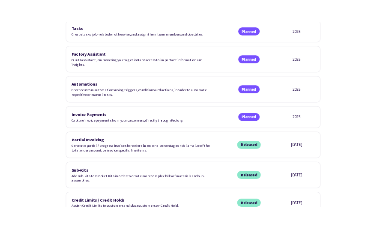
scroll to position [538, 0]
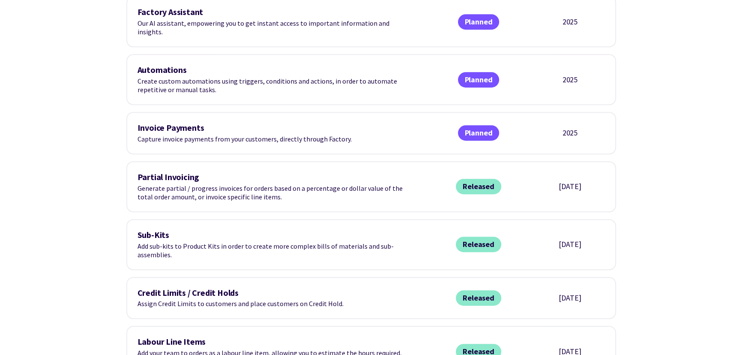
drag, startPoint x: 133, startPoint y: 118, endPoint x: 350, endPoint y: 128, distance: 217.4
click at [350, 128] on div "Invoice Payments Capture invoice payments from your customers, directly through…" at bounding box center [371, 133] width 490 height 42
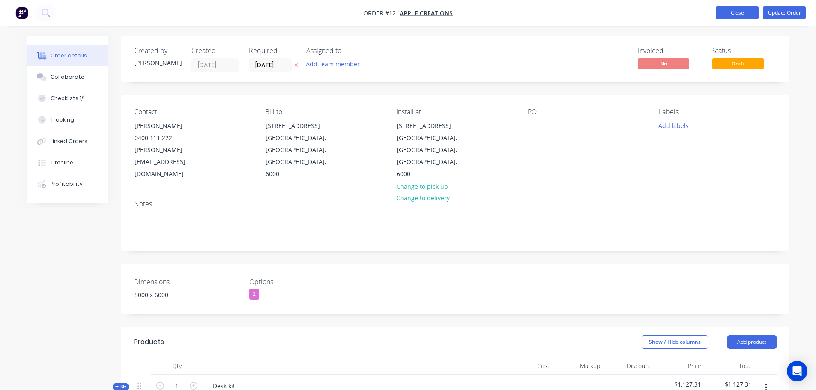
click at [742, 15] on button "Close" at bounding box center [737, 12] width 43 height 13
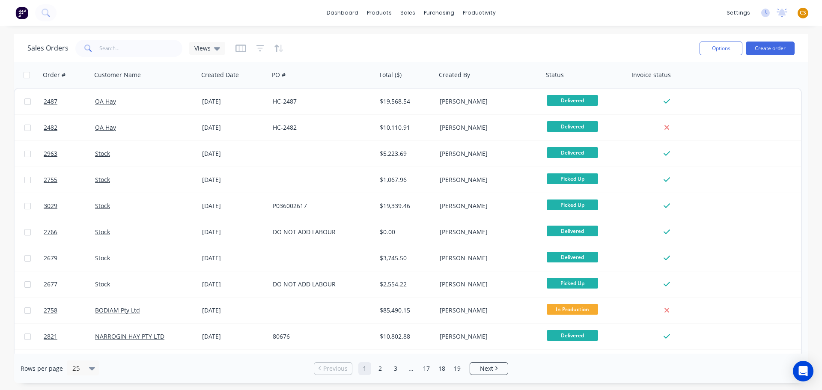
click at [805, 12] on span "CS" at bounding box center [803, 13] width 6 height 8
click at [735, 113] on button "Sign out" at bounding box center [750, 107] width 114 height 17
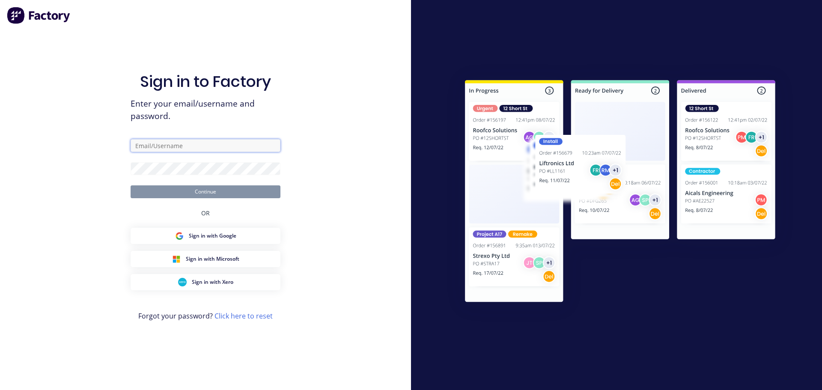
click at [155, 146] on input "text" at bounding box center [206, 145] width 150 height 13
type input "[PERSON_NAME][EMAIL_ADDRESS][DOMAIN_NAME]"
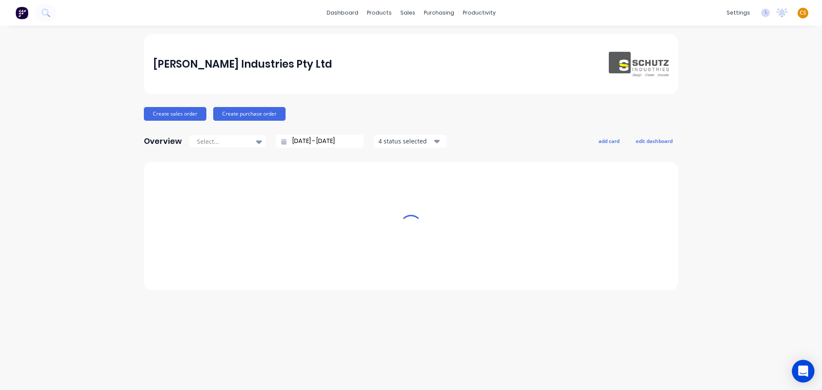
click at [800, 372] on icon "Open Intercom Messenger" at bounding box center [803, 371] width 10 height 11
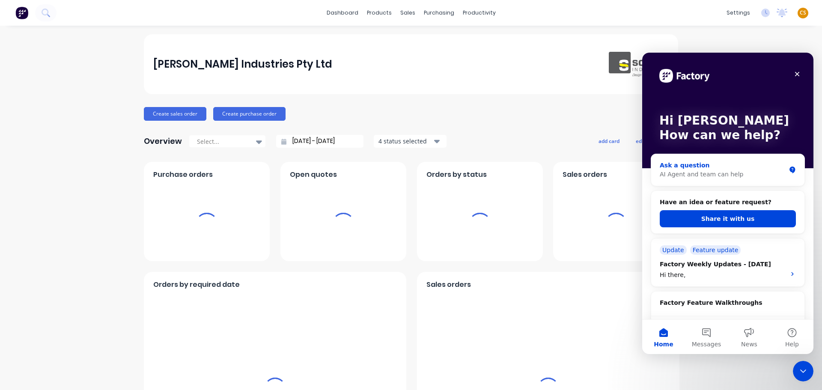
click at [706, 176] on div "AI Agent and team can help" at bounding box center [723, 174] width 126 height 9
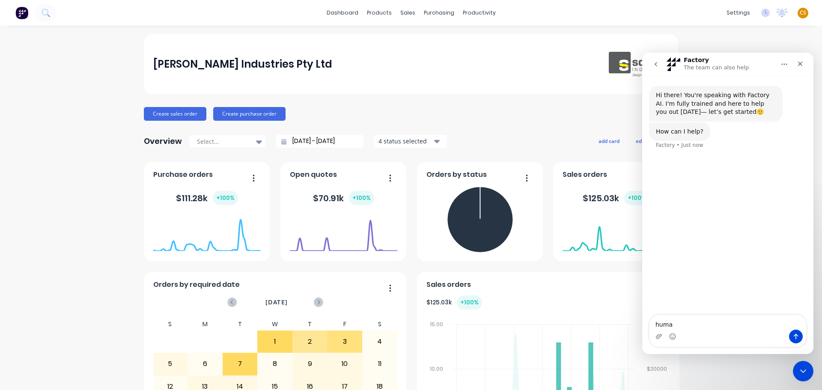
type textarea "human"
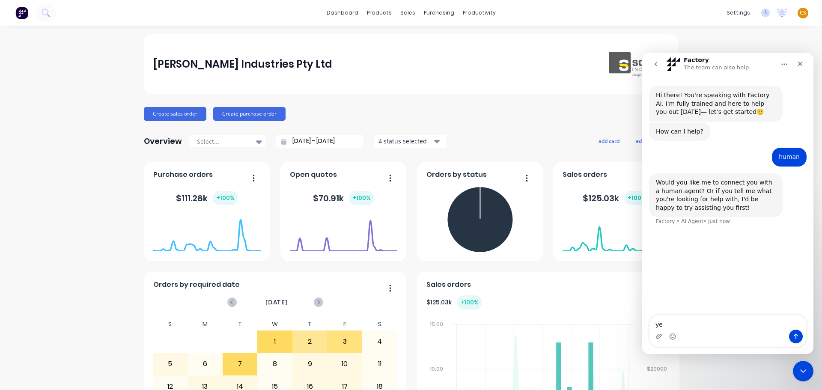
type textarea "yes"
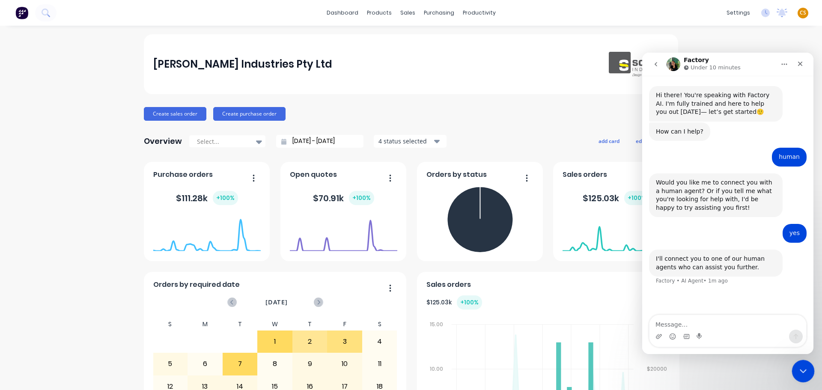
click at [801, 375] on icon "Close Intercom Messenger" at bounding box center [802, 370] width 10 height 10
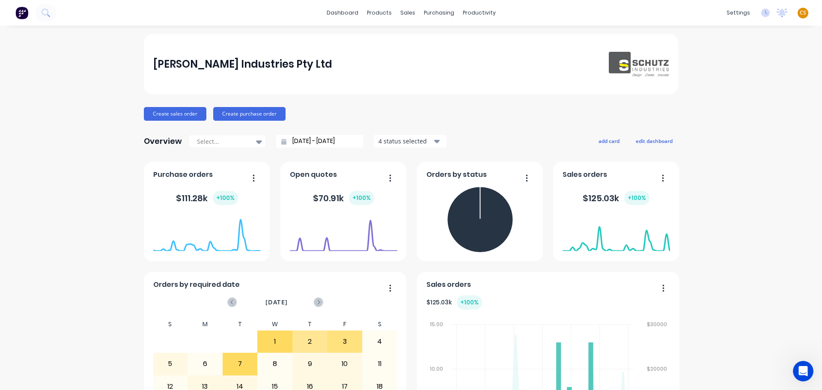
click at [800, 11] on span "CS" at bounding box center [803, 13] width 6 height 8
click at [719, 111] on div "Sign out" at bounding box center [730, 108] width 23 height 8
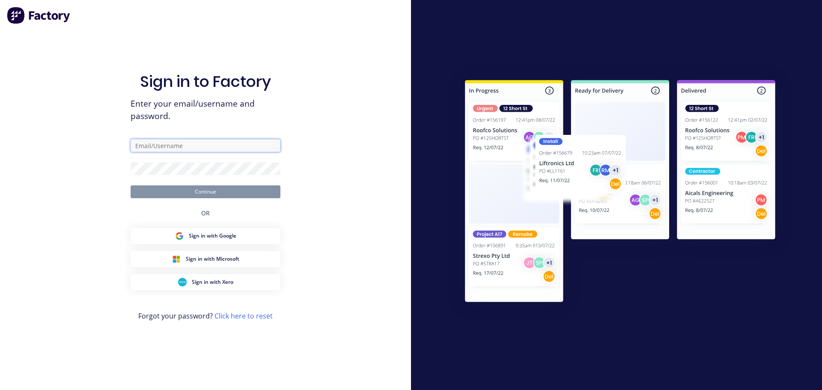
click at [182, 148] on input "text" at bounding box center [206, 145] width 150 height 13
type input "[PERSON_NAME][EMAIL_ADDRESS][DOMAIN_NAME]"
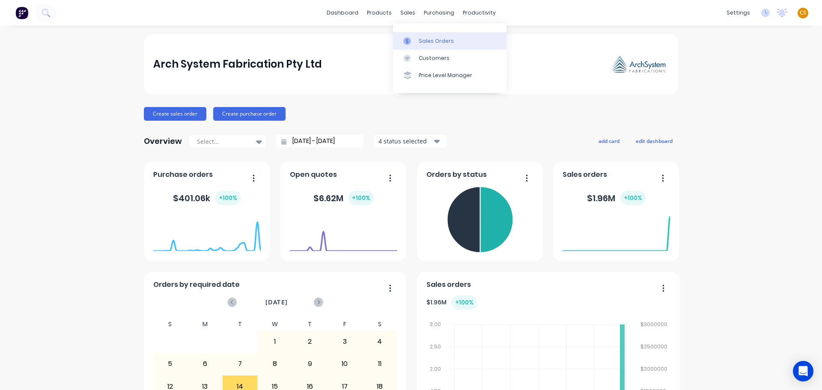
click at [430, 43] on div "Sales Orders" at bounding box center [436, 41] width 35 height 8
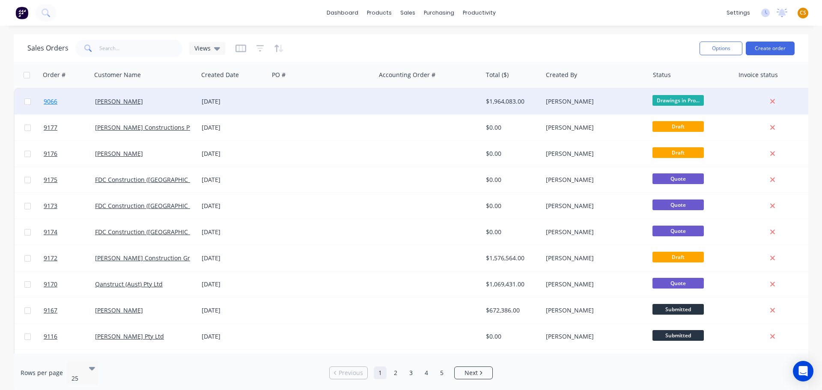
click at [69, 101] on link "9066" at bounding box center [69, 102] width 51 height 26
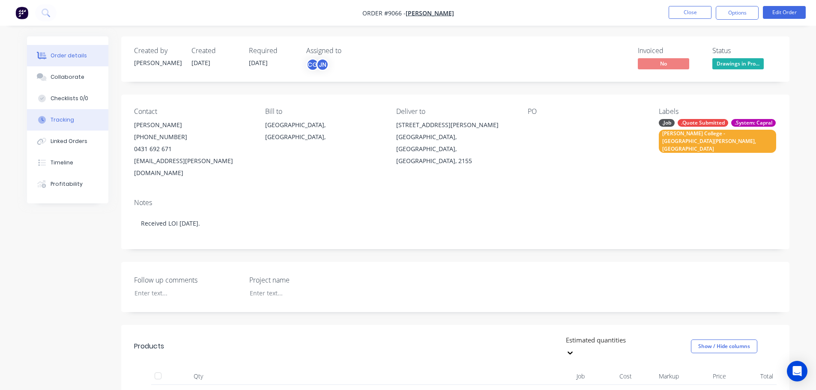
click at [67, 121] on div "Tracking" at bounding box center [63, 120] width 24 height 8
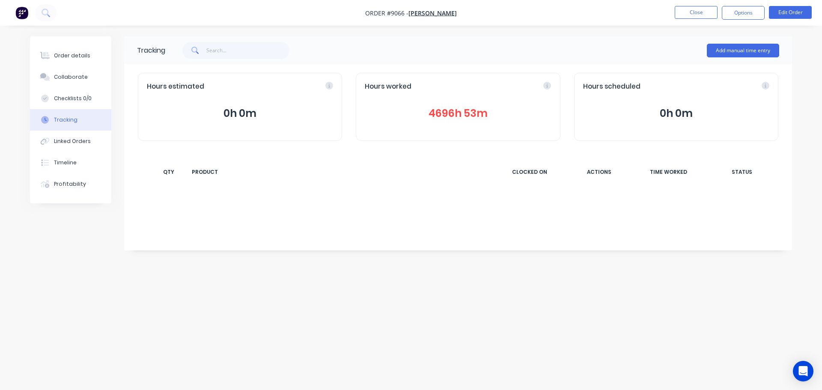
click at [455, 115] on button "4696h 53m" at bounding box center [458, 113] width 186 height 16
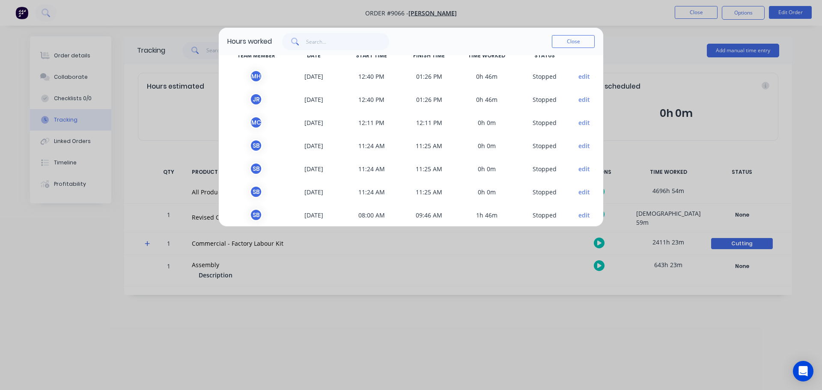
scroll to position [34, 0]
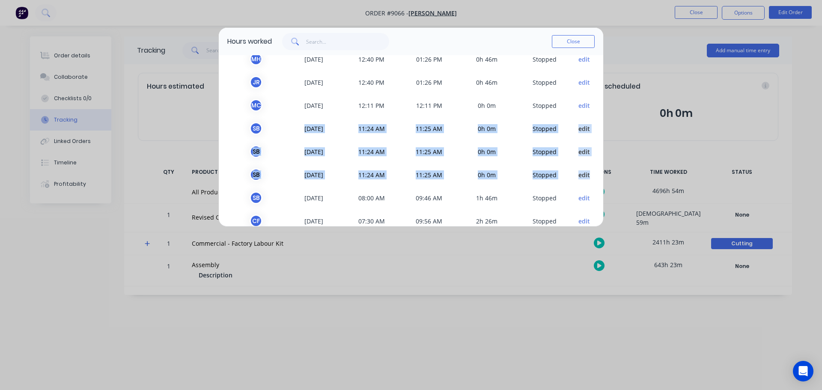
drag, startPoint x: 315, startPoint y: 129, endPoint x: 591, endPoint y: 174, distance: 279.8
click at [591, 174] on div "TEAM MEMBER DATE START TIME FINISH TIME TIME WORKED STATUS M H [DATE] 12:40 PM …" at bounding box center [411, 140] width 385 height 171
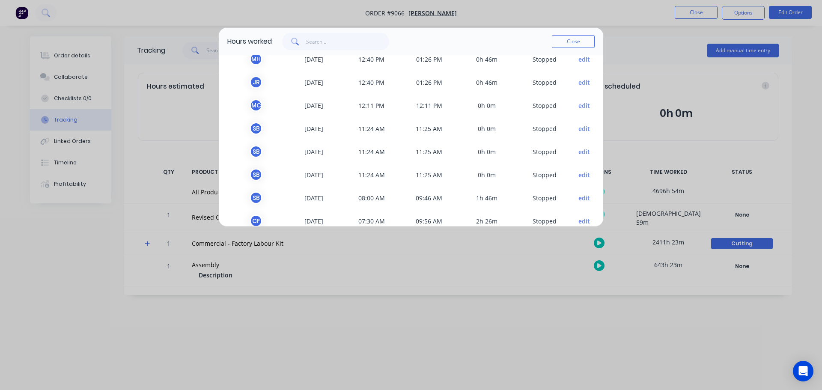
click at [235, 130] on span "S b" at bounding box center [256, 128] width 58 height 13
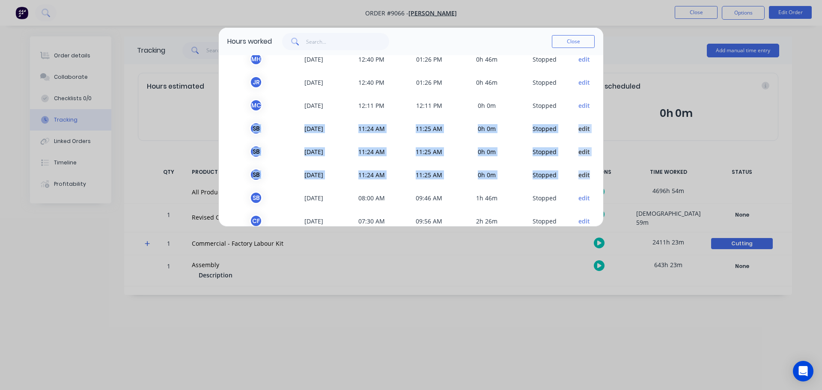
drag, startPoint x: 238, startPoint y: 128, endPoint x: 595, endPoint y: 177, distance: 360.2
click at [595, 177] on div "TEAM MEMBER DATE START TIME FINISH TIME TIME WORKED STATUS M H [DATE] 12:40 PM …" at bounding box center [411, 140] width 385 height 171
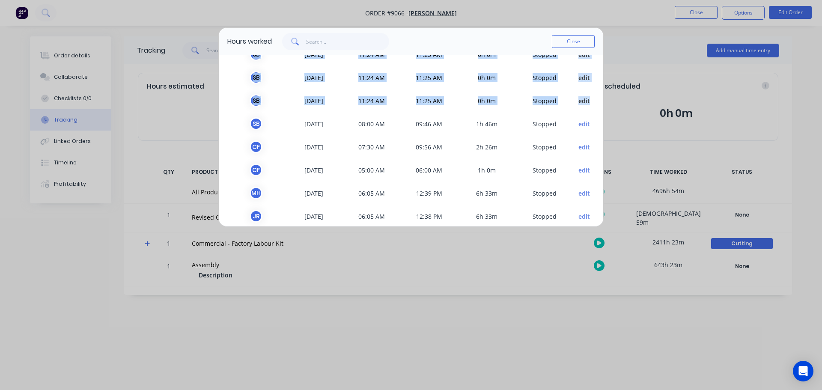
scroll to position [125, 0]
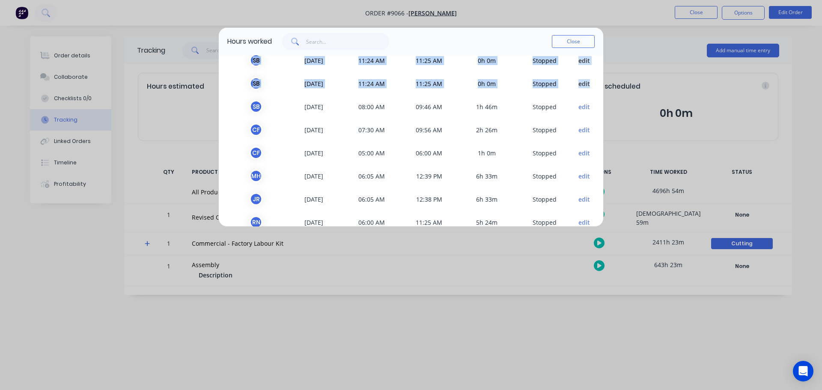
drag, startPoint x: 275, startPoint y: 173, endPoint x: 337, endPoint y: 179, distance: 61.9
click at [340, 176] on div "M H [DATE] 06:05 AM 12:39 PM 6h 33m S topped edit" at bounding box center [411, 175] width 368 height 23
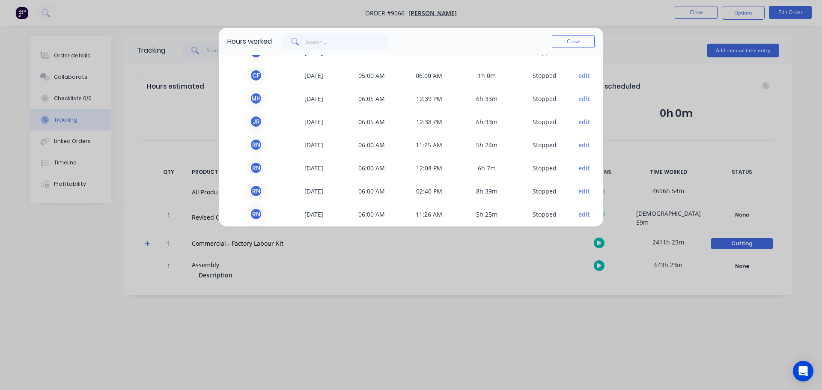
scroll to position [211, 0]
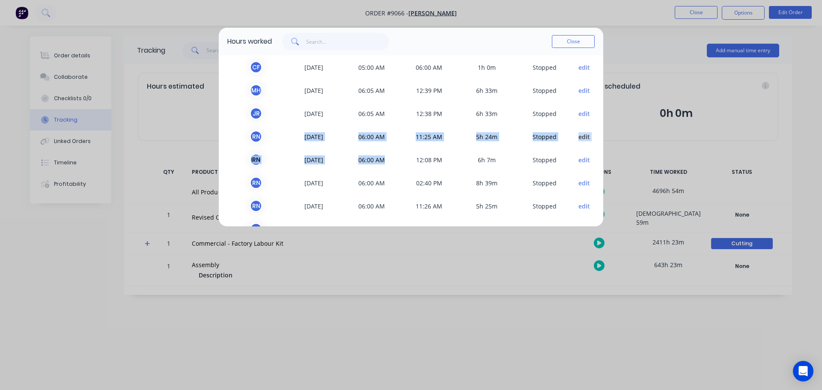
drag, startPoint x: 275, startPoint y: 137, endPoint x: 388, endPoint y: 156, distance: 114.6
click at [388, 156] on div "TEAM MEMBER DATE START TIME FINISH TIME TIME WORKED STATUS M H [DATE] 12:40 PM …" at bounding box center [411, 140] width 385 height 171
click at [279, 137] on span "R N" at bounding box center [256, 136] width 58 height 13
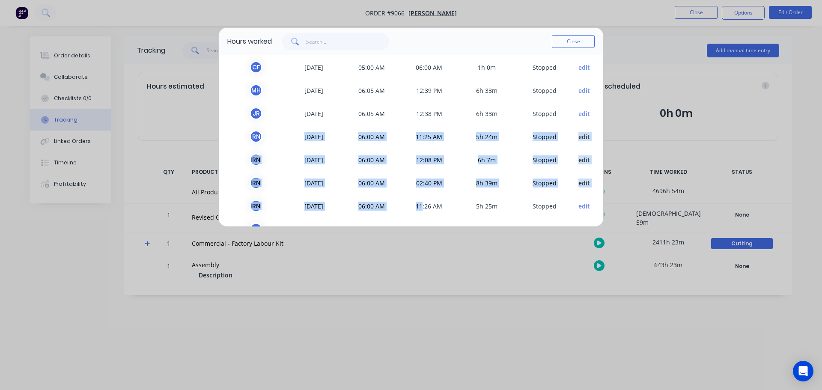
drag, startPoint x: 279, startPoint y: 136, endPoint x: 412, endPoint y: 200, distance: 147.9
click at [399, 202] on div "TEAM MEMBER DATE START TIME FINISH TIME TIME WORKED STATUS M H [DATE] 12:40 PM …" at bounding box center [411, 140] width 385 height 171
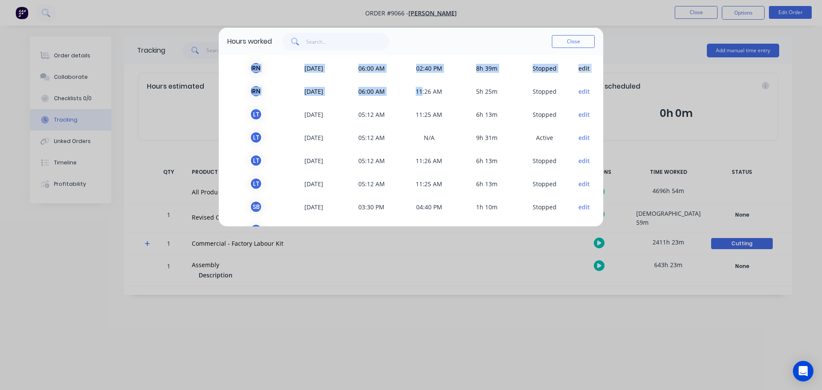
scroll to position [331, 0]
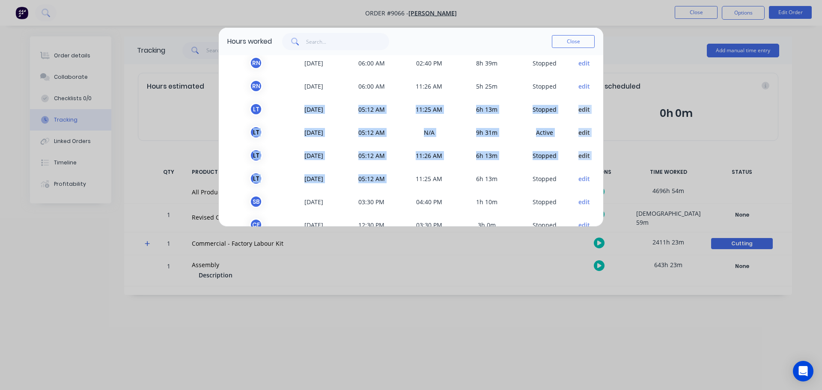
drag, startPoint x: 285, startPoint y: 108, endPoint x: 412, endPoint y: 173, distance: 142.7
click at [412, 173] on div "TEAM MEMBER DATE START TIME FINISH TIME TIME WORKED STATUS M H [DATE] 12:40 PM …" at bounding box center [411, 140] width 385 height 171
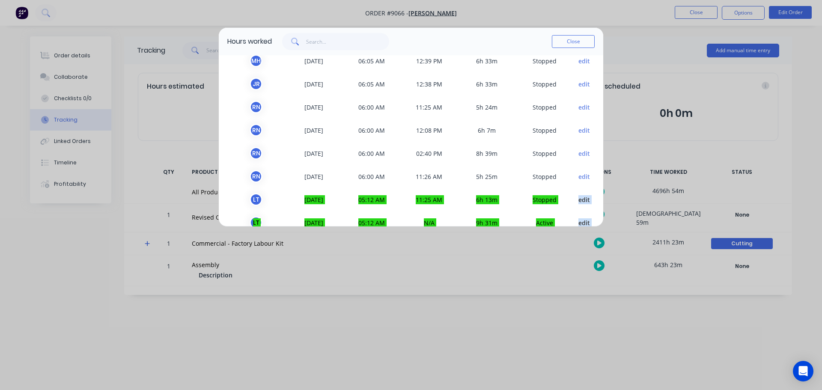
scroll to position [248, 0]
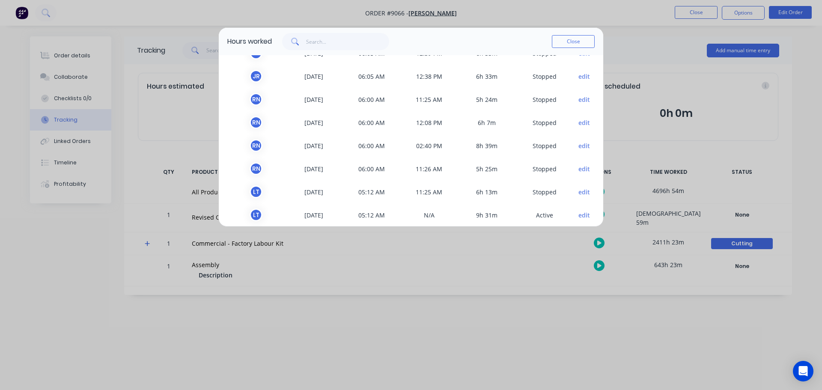
click at [223, 87] on div "TEAM MEMBER DATE START TIME FINISH TIME TIME WORKED STATUS M H [DATE] 12:40 PM …" at bounding box center [411, 140] width 385 height 171
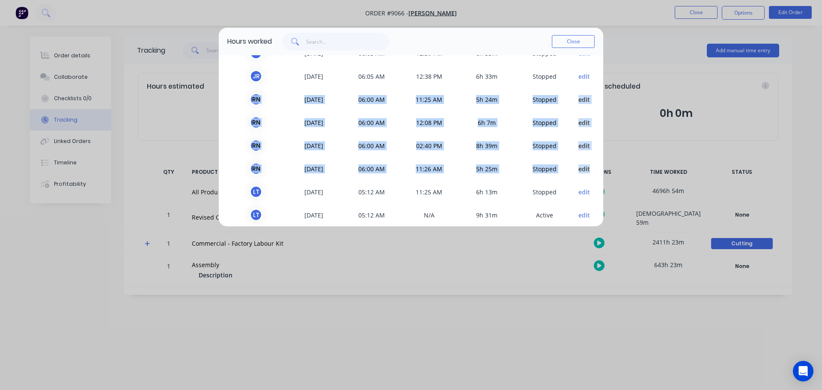
drag, startPoint x: 236, startPoint y: 93, endPoint x: 594, endPoint y: 168, distance: 365.9
click at [594, 168] on div "TEAM MEMBER DATE START TIME FINISH TIME TIME WORKED STATUS M H [DATE] 12:40 PM …" at bounding box center [411, 140] width 385 height 171
copy div "R N [DATE] 06:00 AM 11:25 AM 5h 24m S topped edit R N [DATE] 06:00 AM 12:08 PM …"
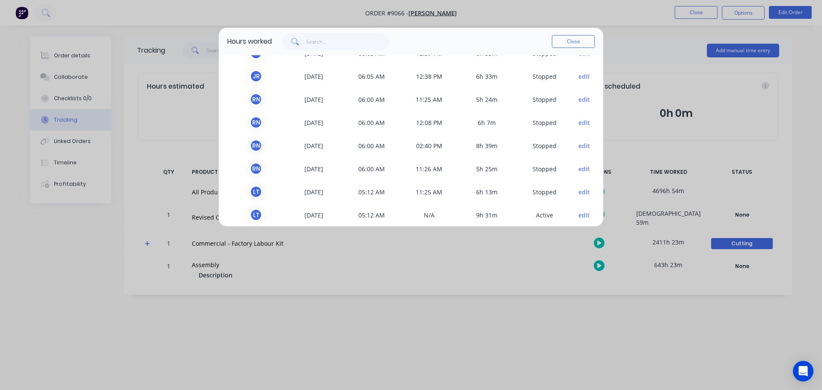
click at [81, 272] on div "Hours worked Close TEAM MEMBER DATE START TIME FINISH TIME TIME WORKED STATUS M…" at bounding box center [411, 195] width 822 height 390
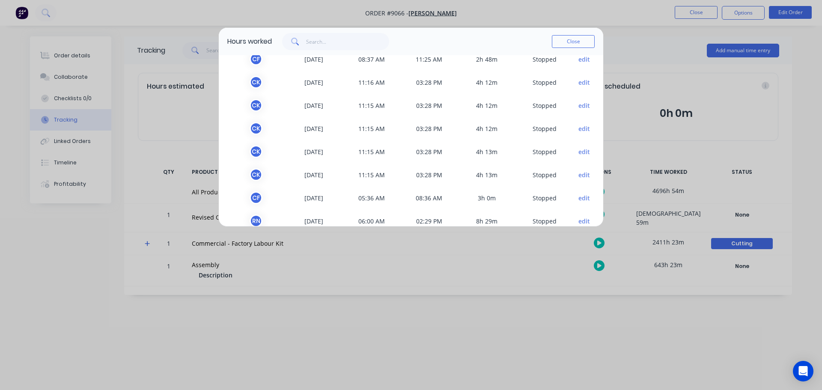
scroll to position [609, 0]
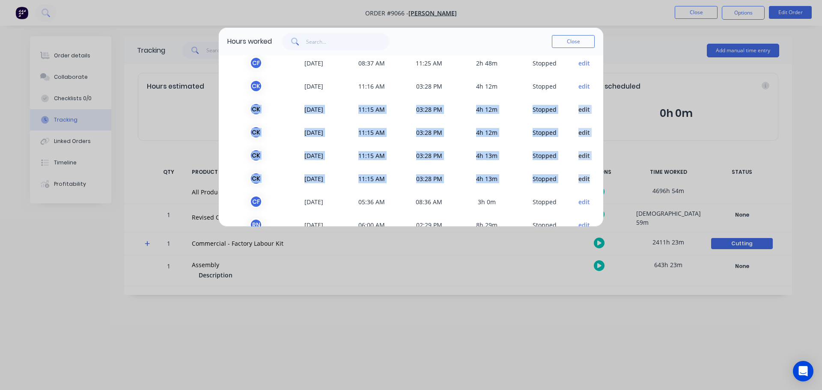
drag, startPoint x: 233, startPoint y: 105, endPoint x: 587, endPoint y: 176, distance: 361.2
click at [587, 176] on div "TEAM MEMBER DATE START TIME FINISH TIME TIME WORKED STATUS M H [DATE] 12:40 PM …" at bounding box center [411, 140] width 385 height 171
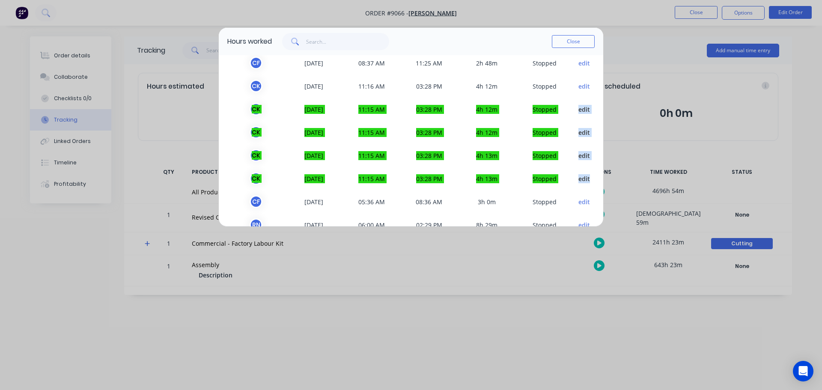
click at [228, 138] on span "C K" at bounding box center [256, 132] width 58 height 13
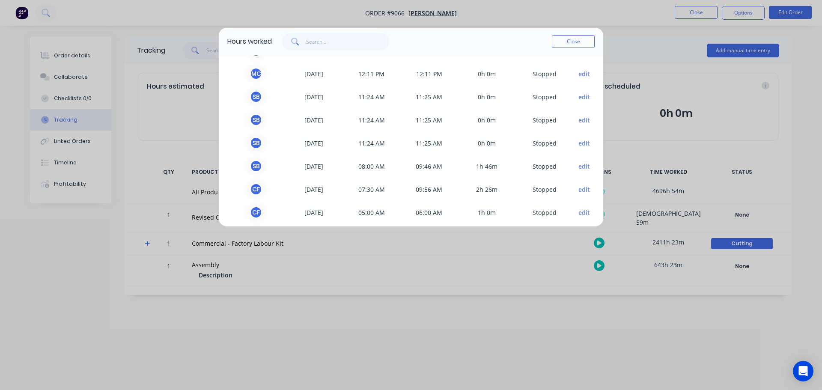
scroll to position [60, 0]
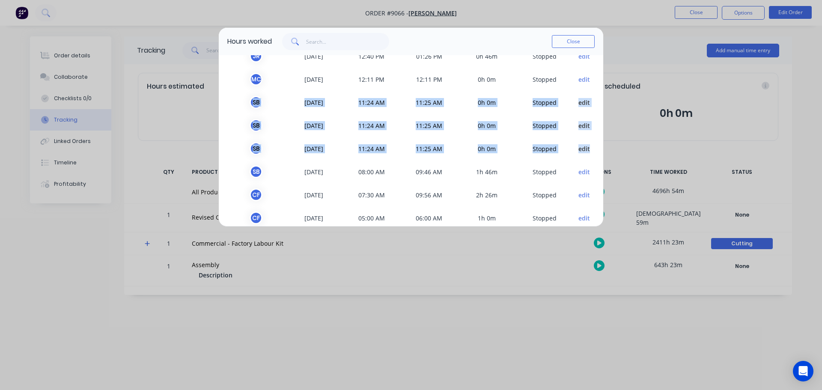
drag, startPoint x: 244, startPoint y: 102, endPoint x: 587, endPoint y: 151, distance: 346.2
click at [587, 151] on div "TEAM MEMBER DATE START TIME FINISH TIME TIME WORKED STATUS M H [DATE] 12:40 PM …" at bounding box center [411, 140] width 385 height 171
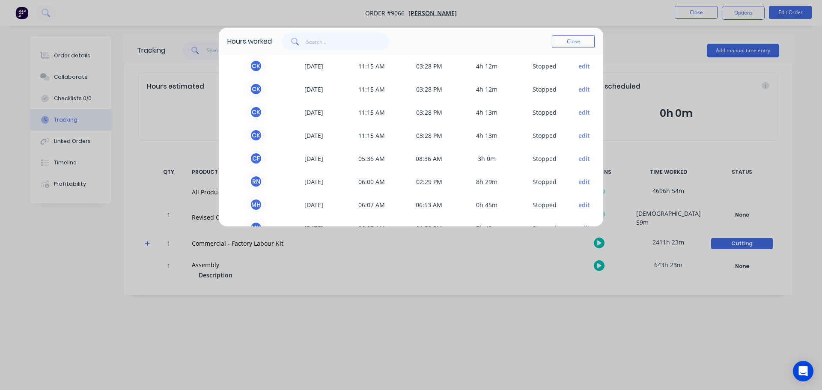
scroll to position [455, 0]
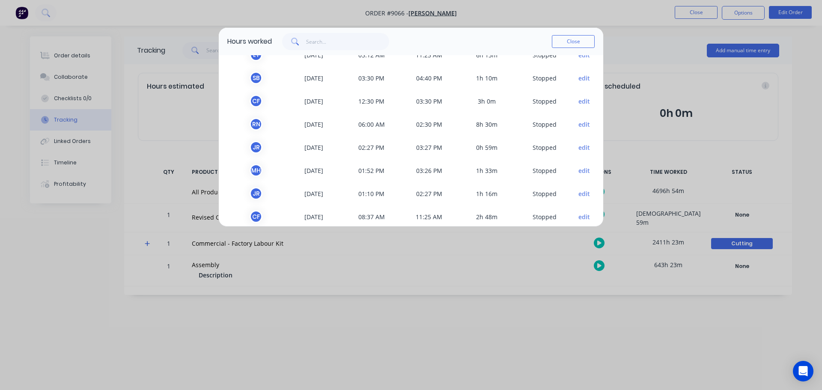
click at [15, 263] on div "Hours worked Close TEAM MEMBER DATE START TIME FINISH TIME TIME WORKED STATUS M…" at bounding box center [411, 195] width 822 height 390
click at [559, 42] on button "Close" at bounding box center [573, 41] width 43 height 13
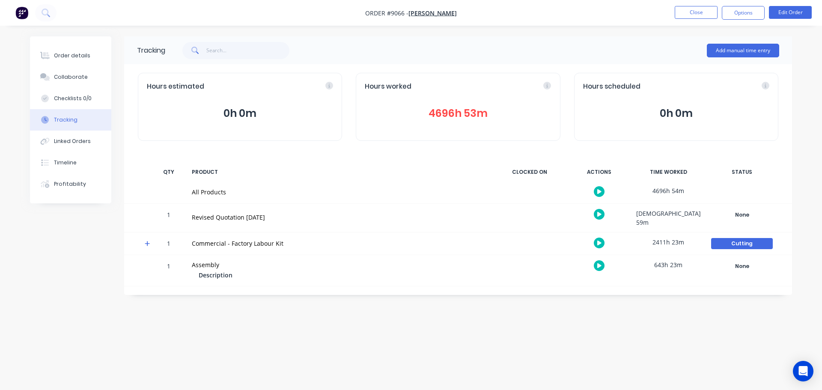
click at [449, 116] on button "4696h 53m" at bounding box center [458, 113] width 186 height 16
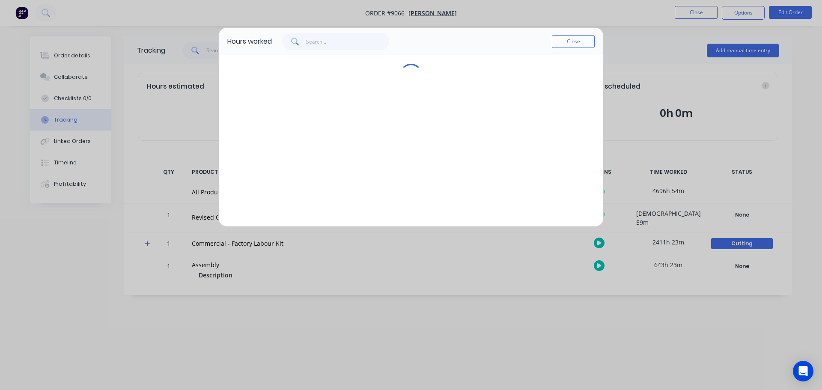
click at [571, 39] on button "Close" at bounding box center [573, 41] width 43 height 13
